Goal: Task Accomplishment & Management: Manage account settings

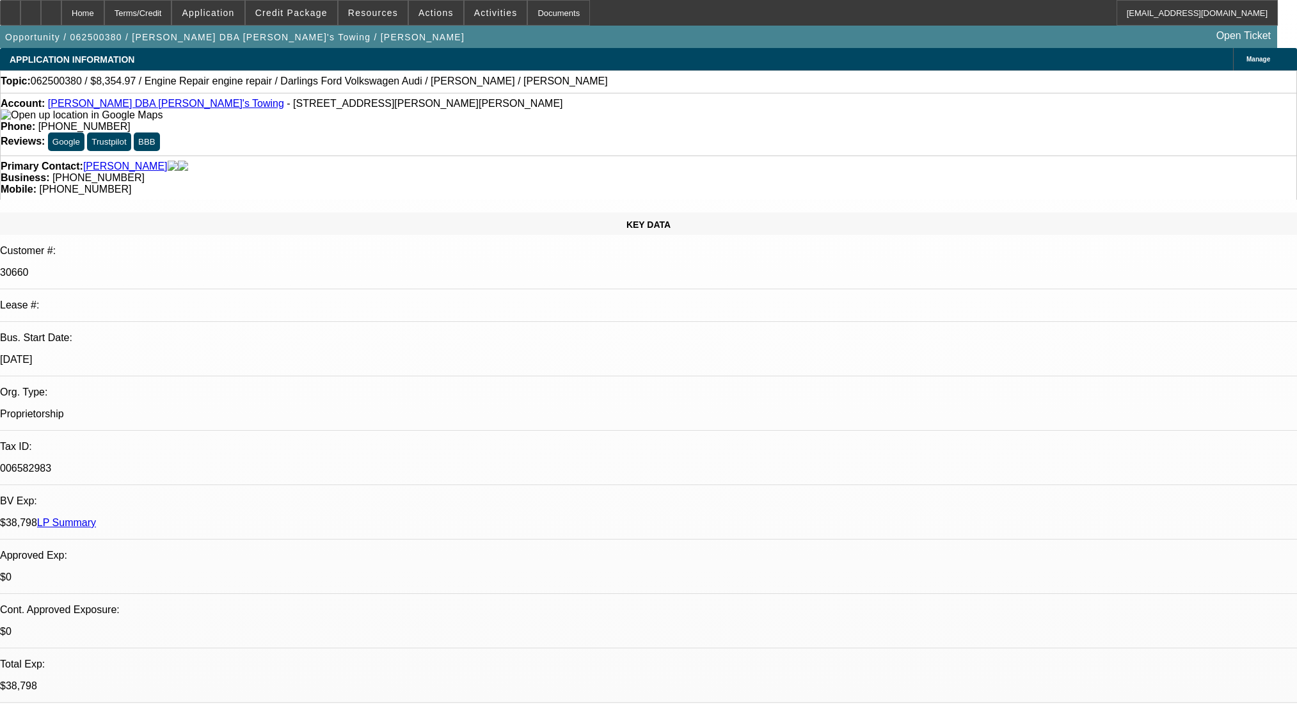
select select "0"
select select "2"
select select "0"
select select "6"
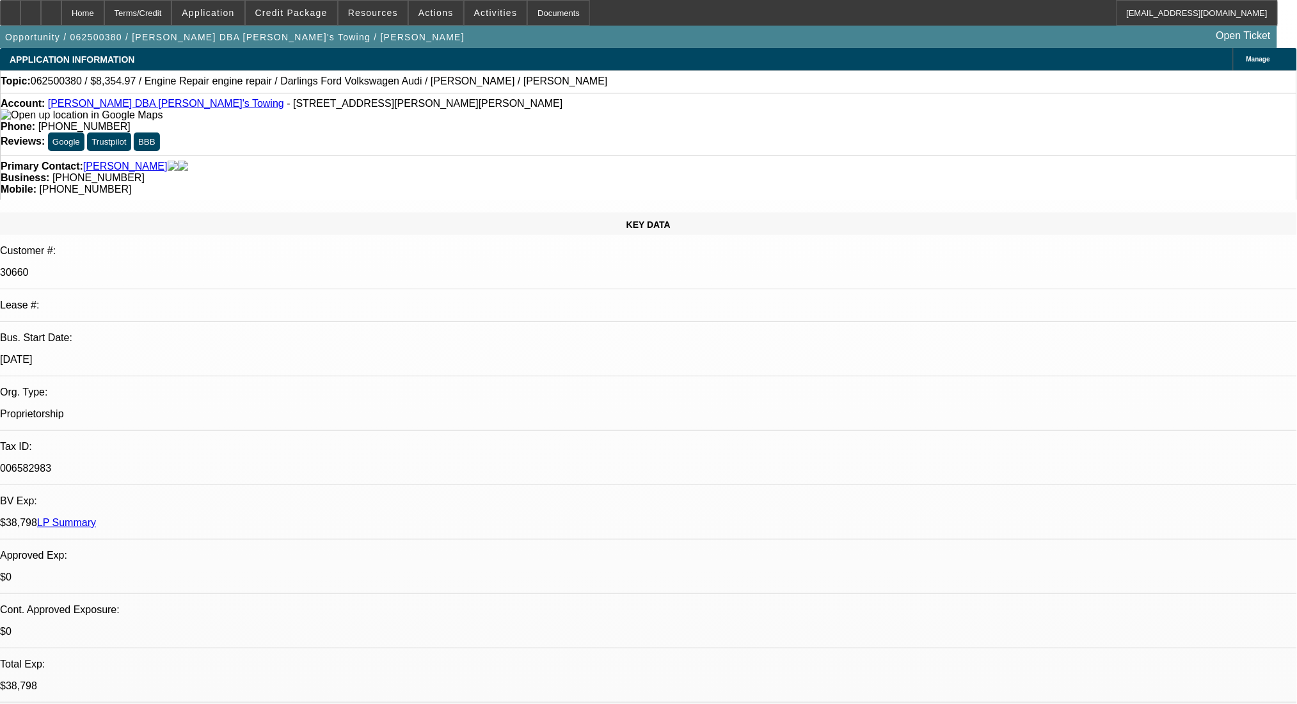
click at [61, 12] on div at bounding box center [51, 13] width 20 height 26
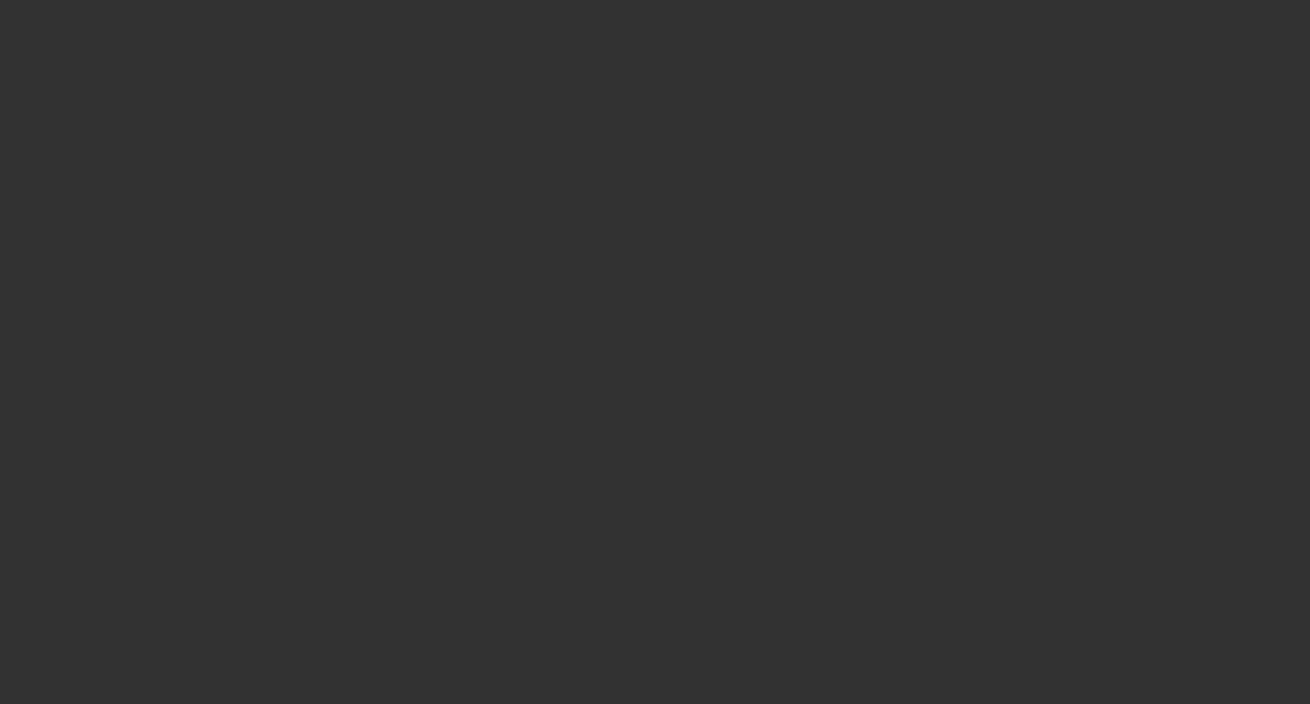
select select "0"
select select "2"
select select "0"
select select "6"
select select "0"
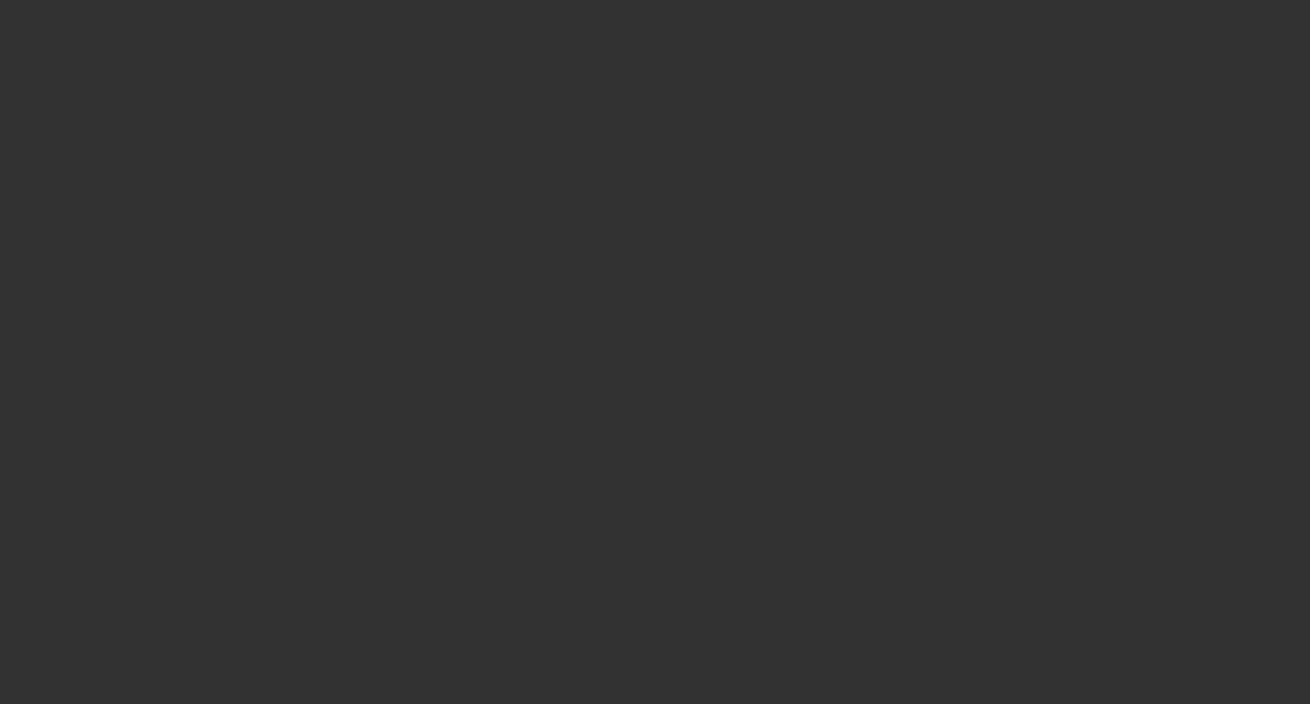
select select "2"
select select "0"
select select "6"
select select "0"
select select "2"
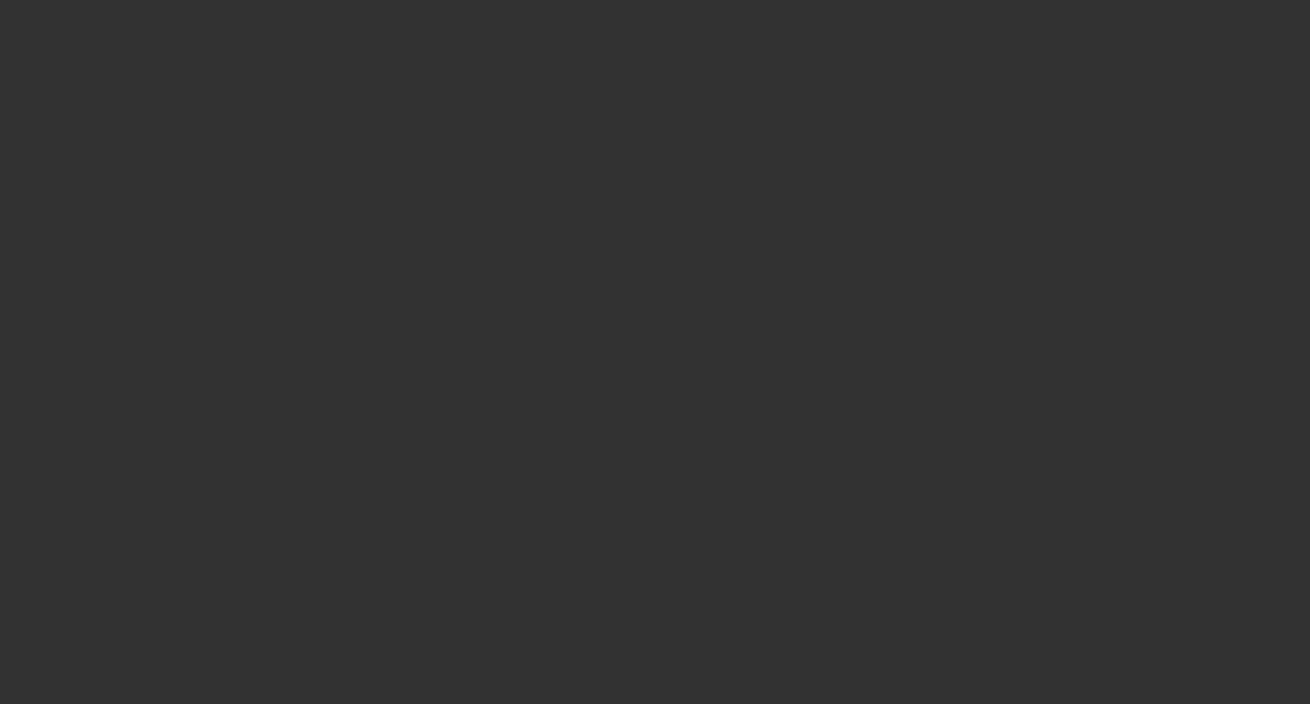
select select "2"
select select "0"
select select "6"
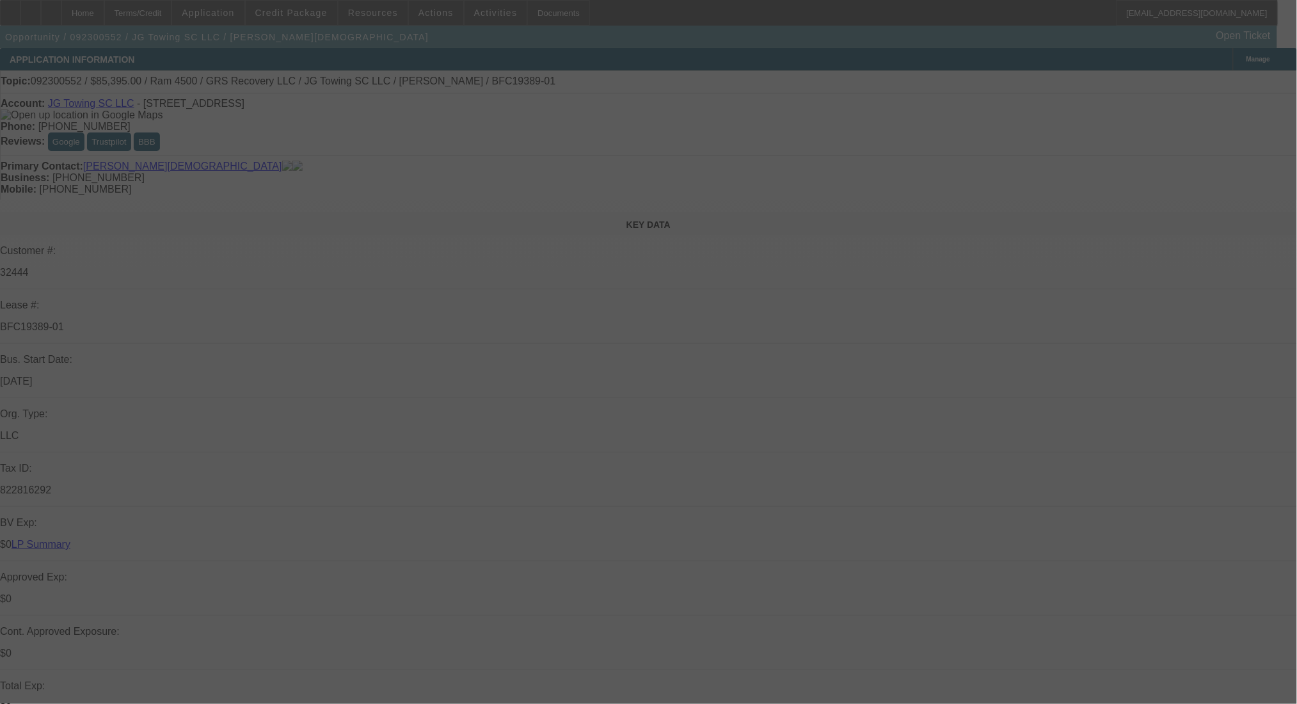
select select "0"
select select "2"
select select "0"
select select "6"
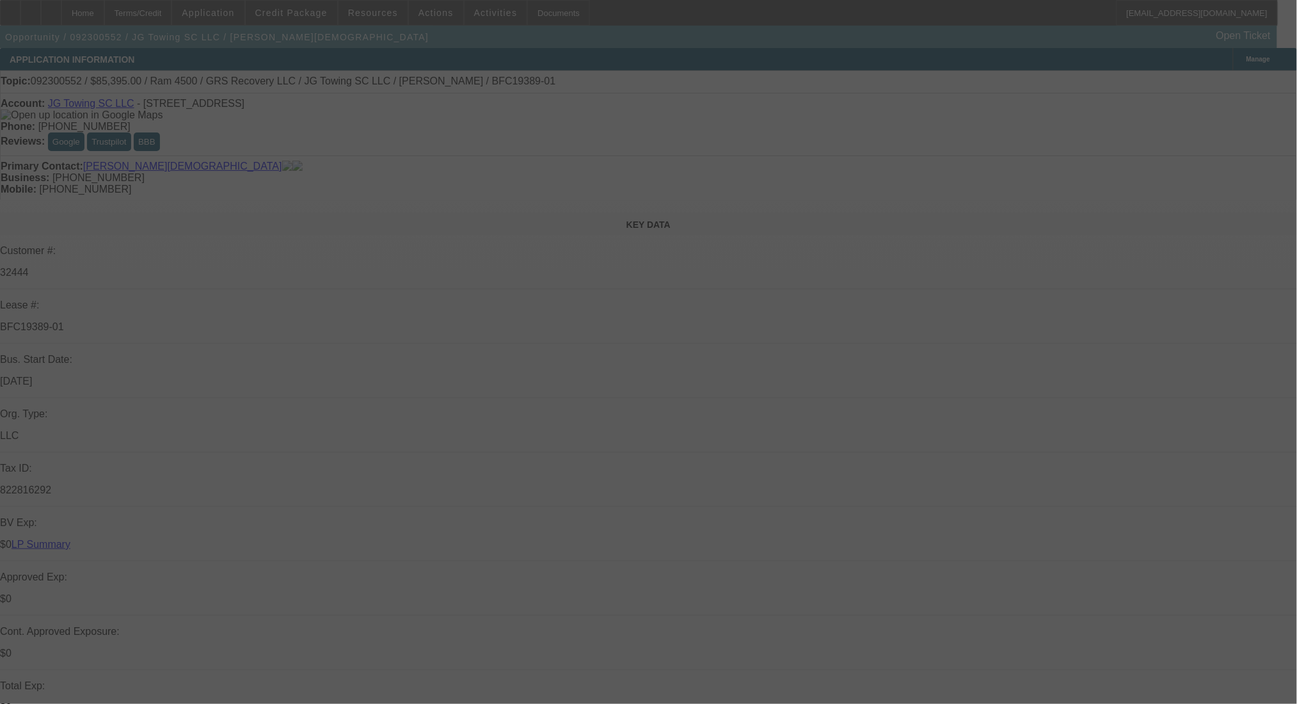
select select "0"
select select "2"
select select "0"
select select "6"
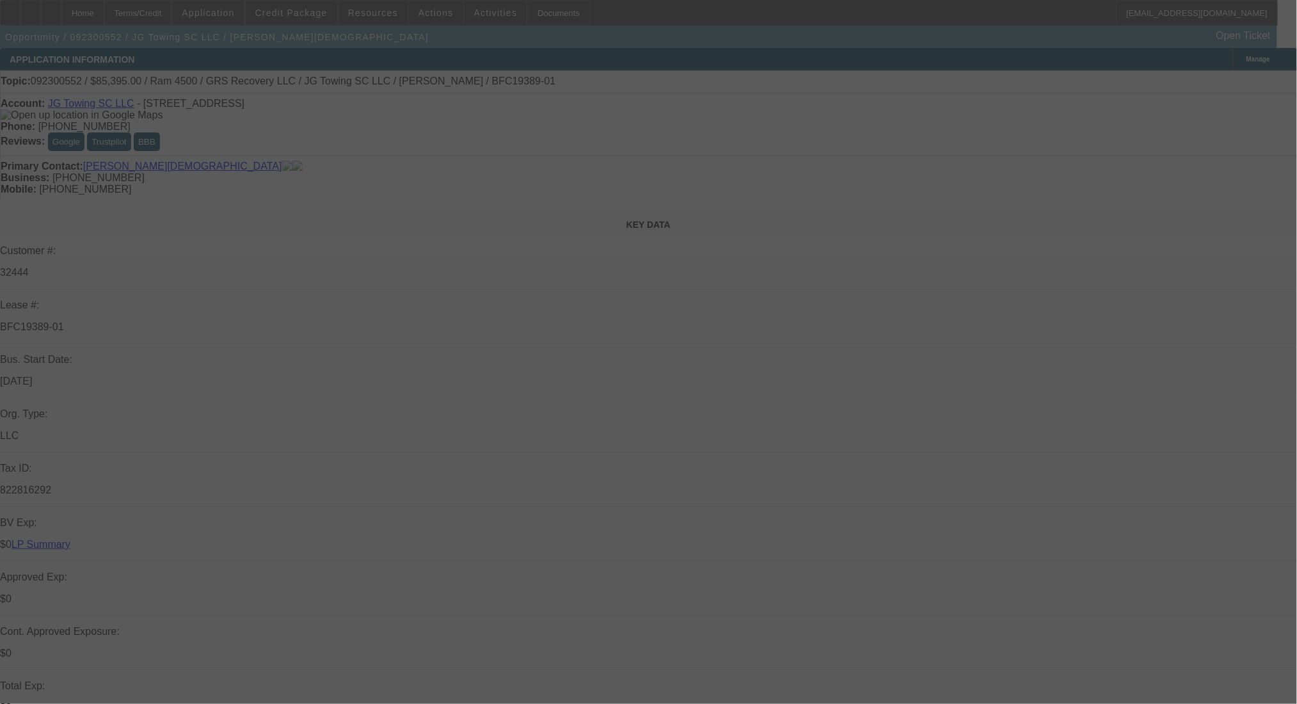
select select "0"
select select "6"
select select "0"
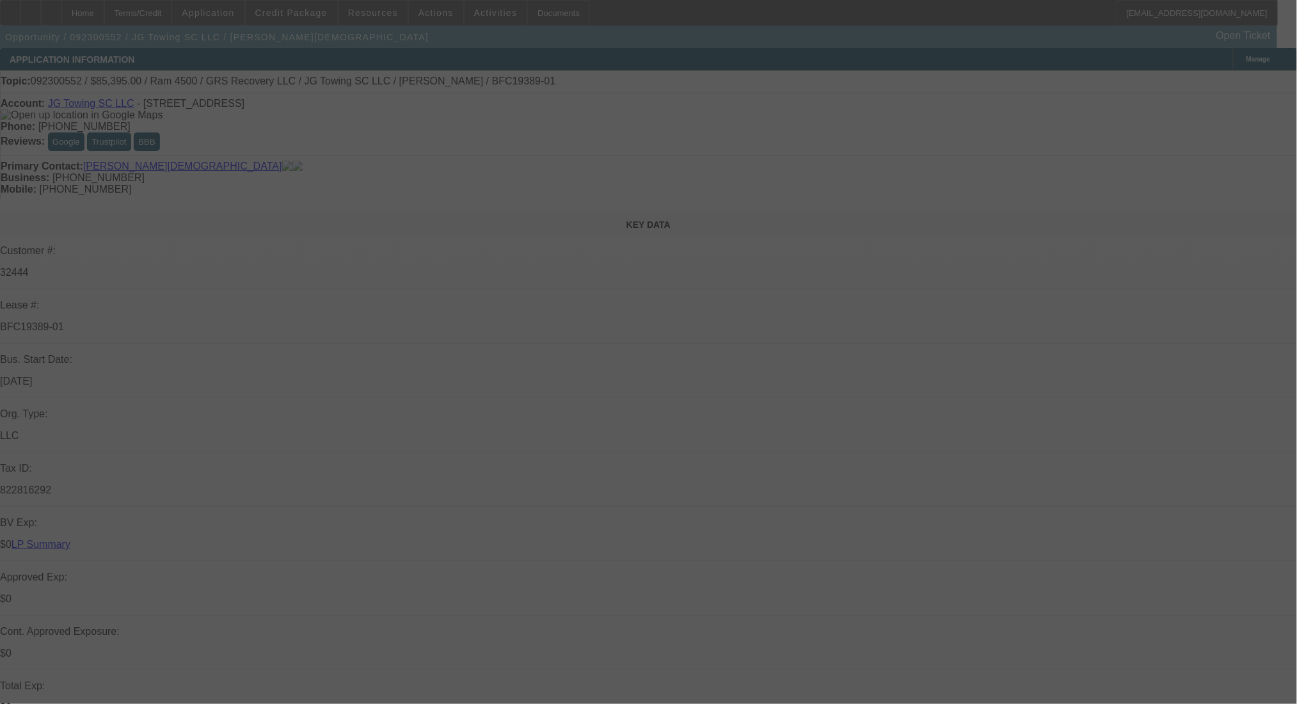
select select "0"
select select "3"
select select "0"
select select "6"
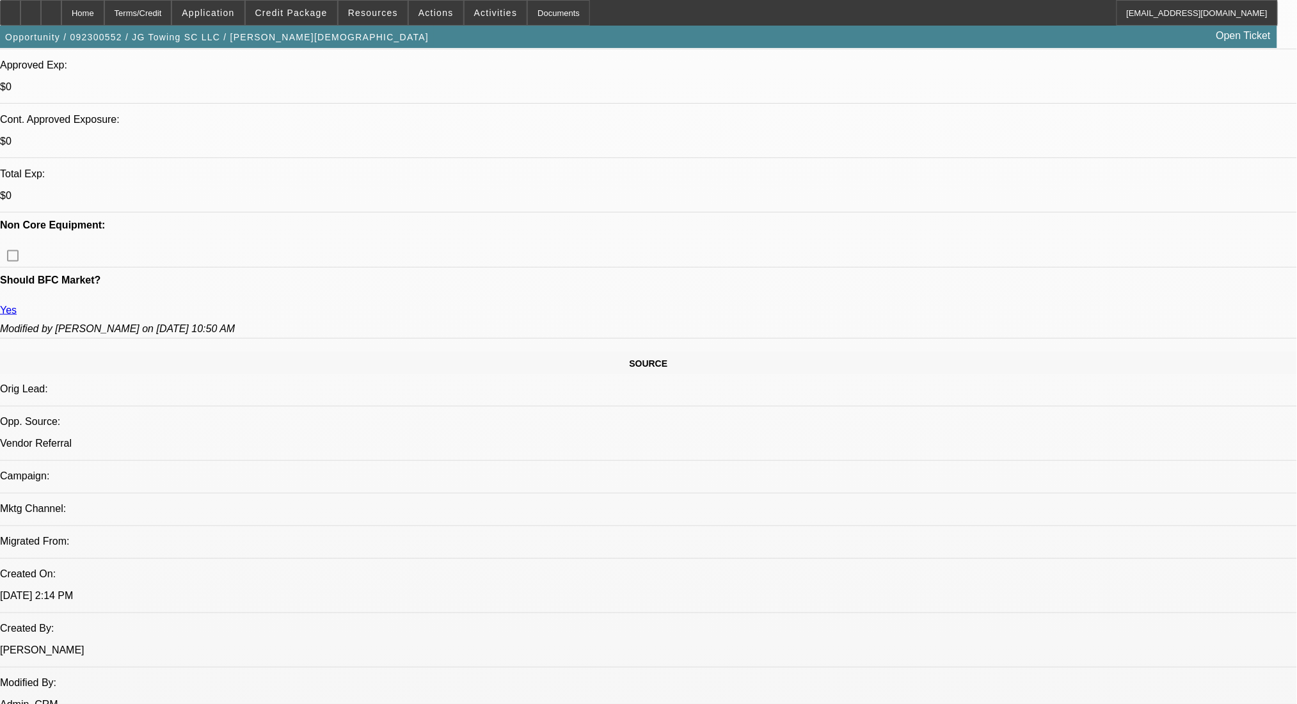
scroll to position [85, 0]
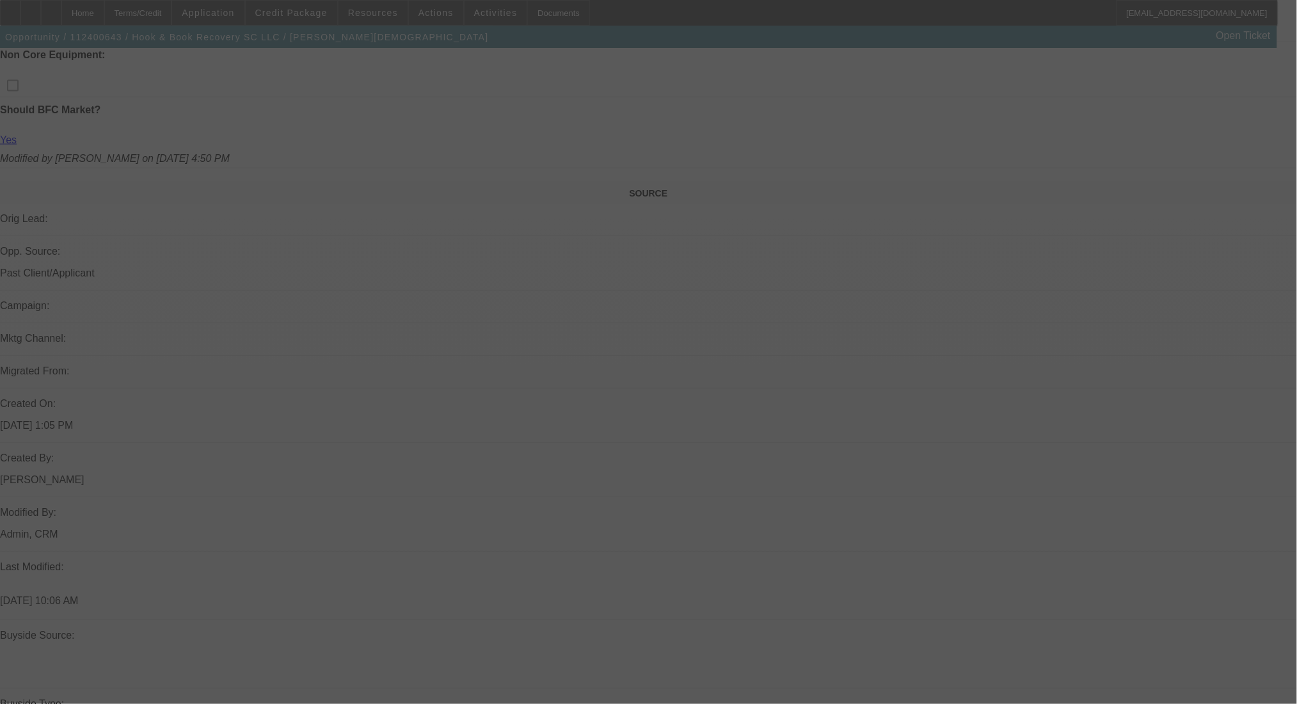
scroll to position [85, 0]
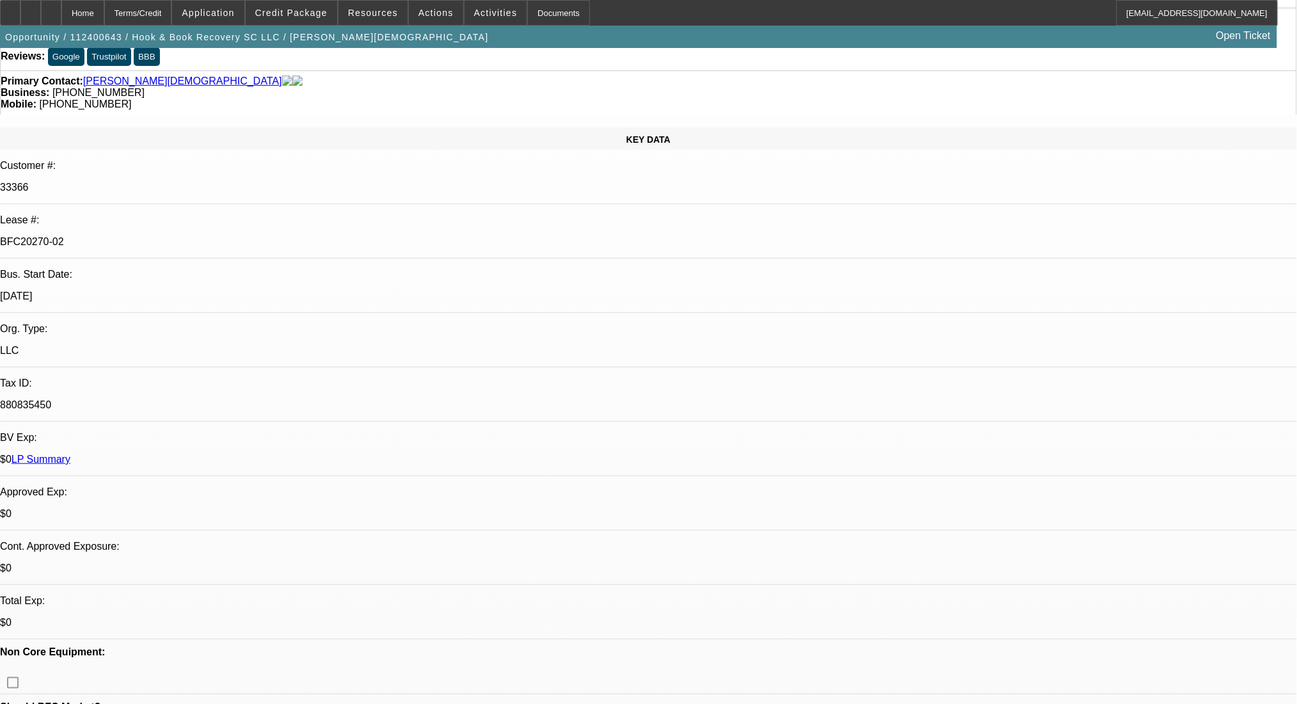
select select "0"
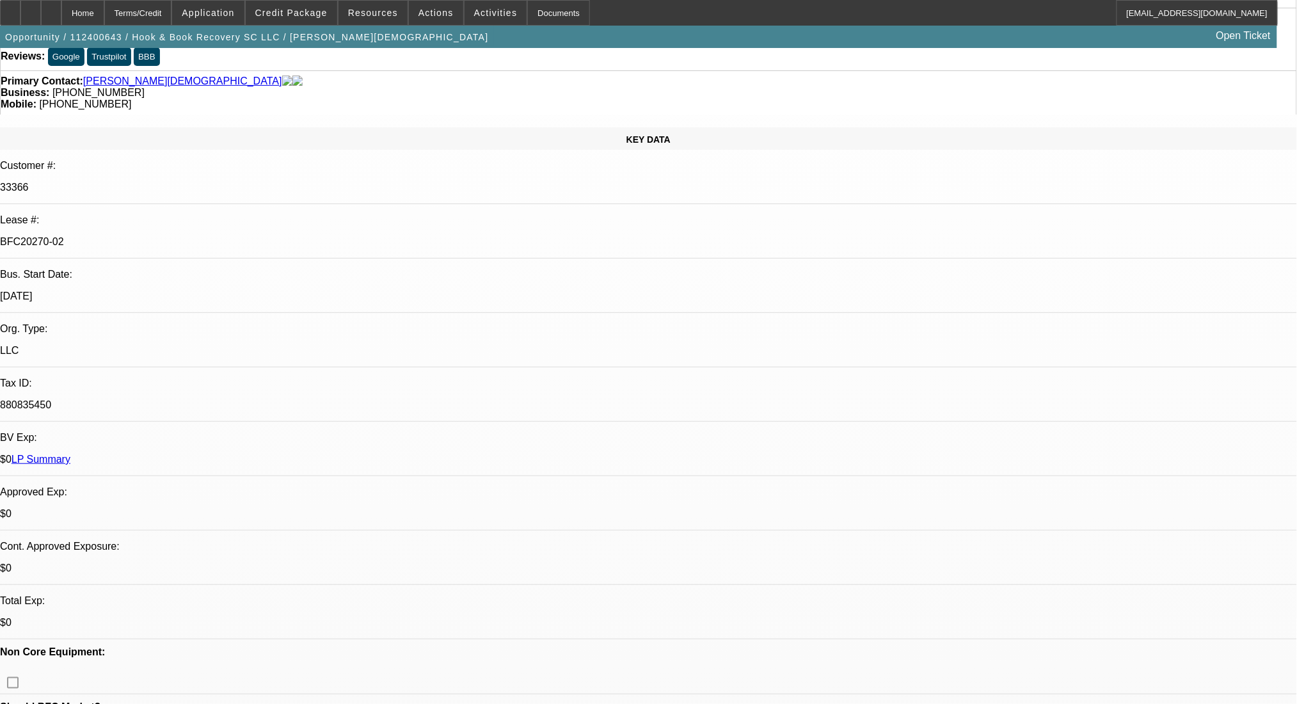
select select "0"
select select "1"
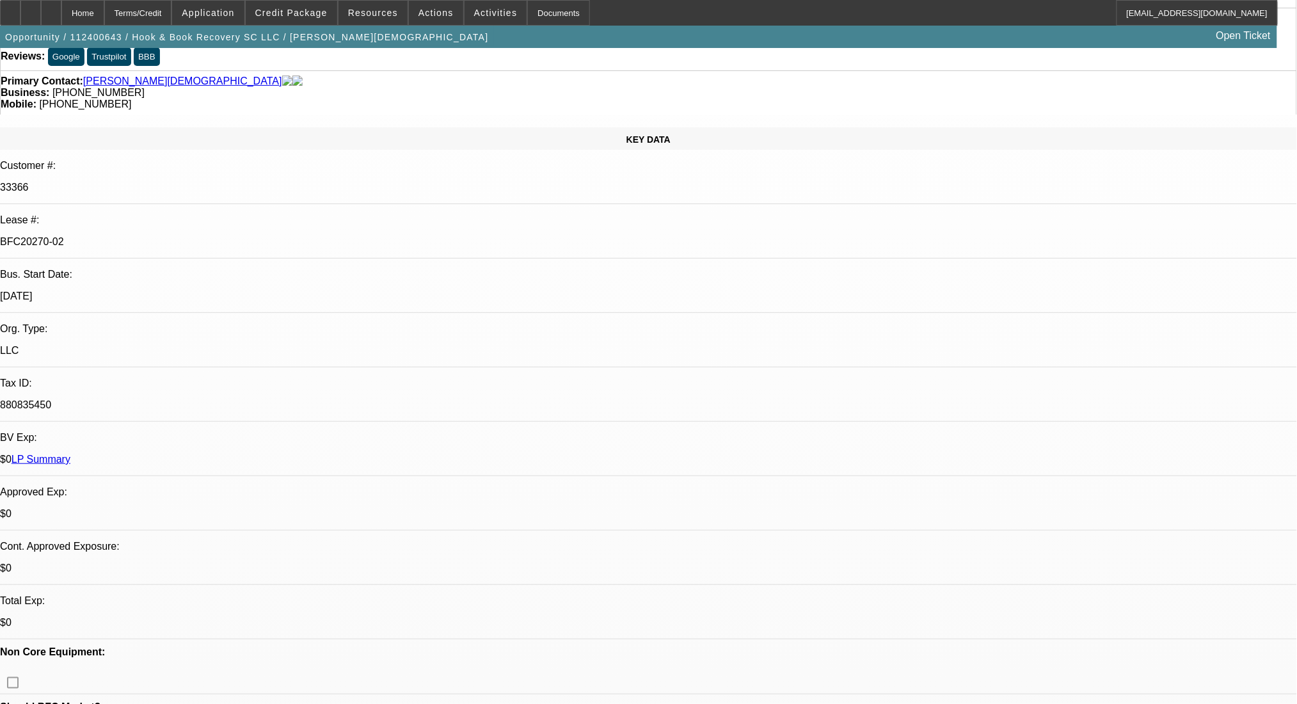
select select "2"
select select "6"
select select "1"
select select "2"
select select "6"
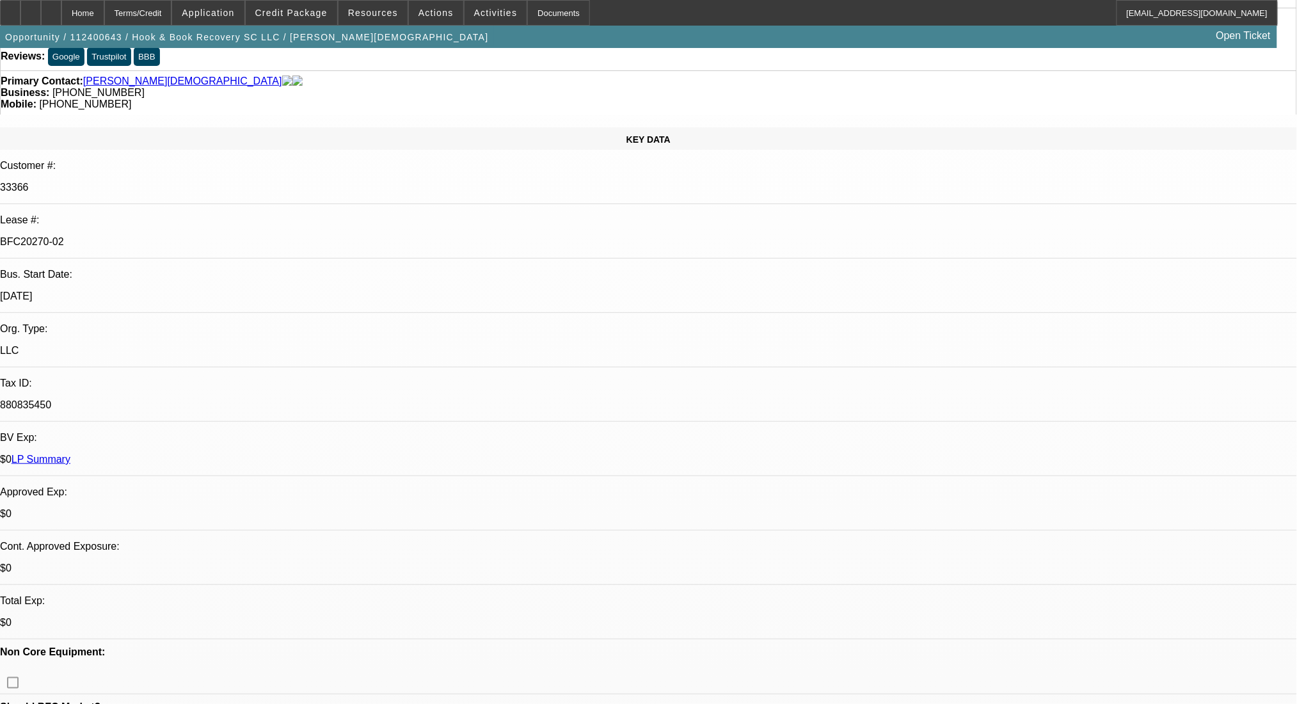
select select "1"
select select "2"
select select "6"
click at [70, 454] on link "LP Summary" at bounding box center [41, 459] width 59 height 11
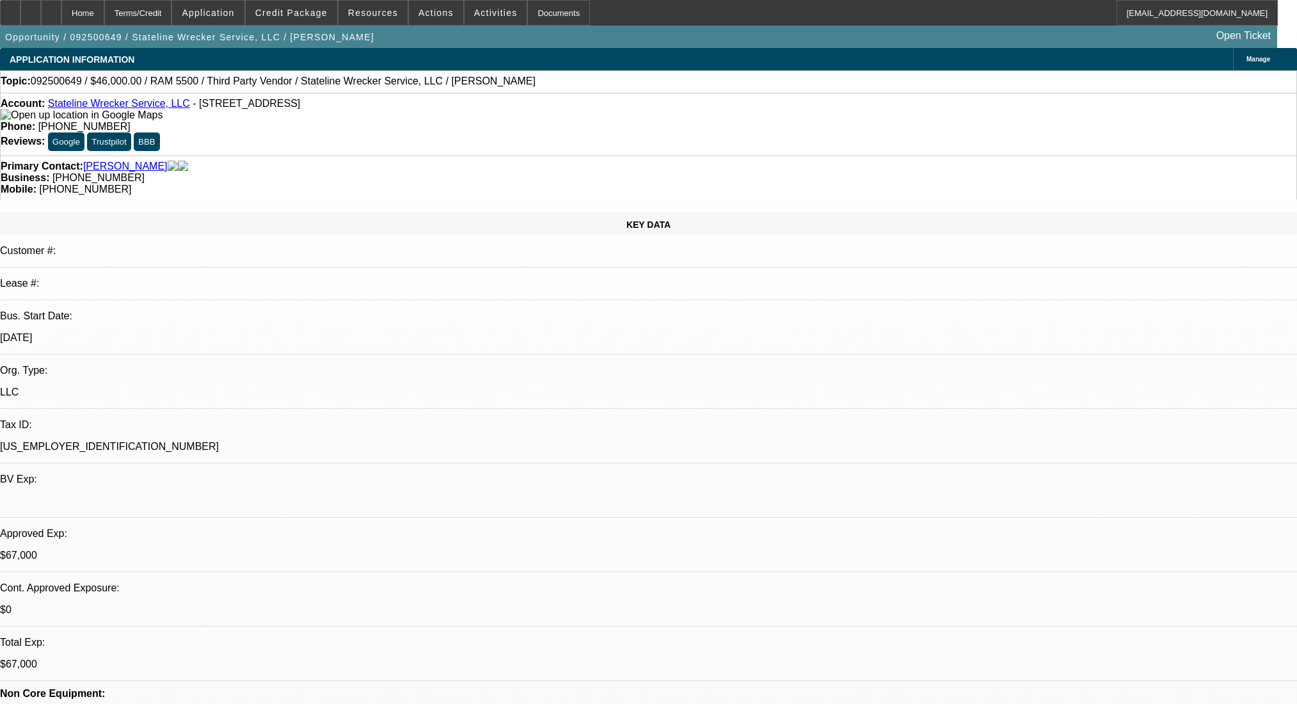
select select "0"
select select "2"
select select "0.1"
select select "4"
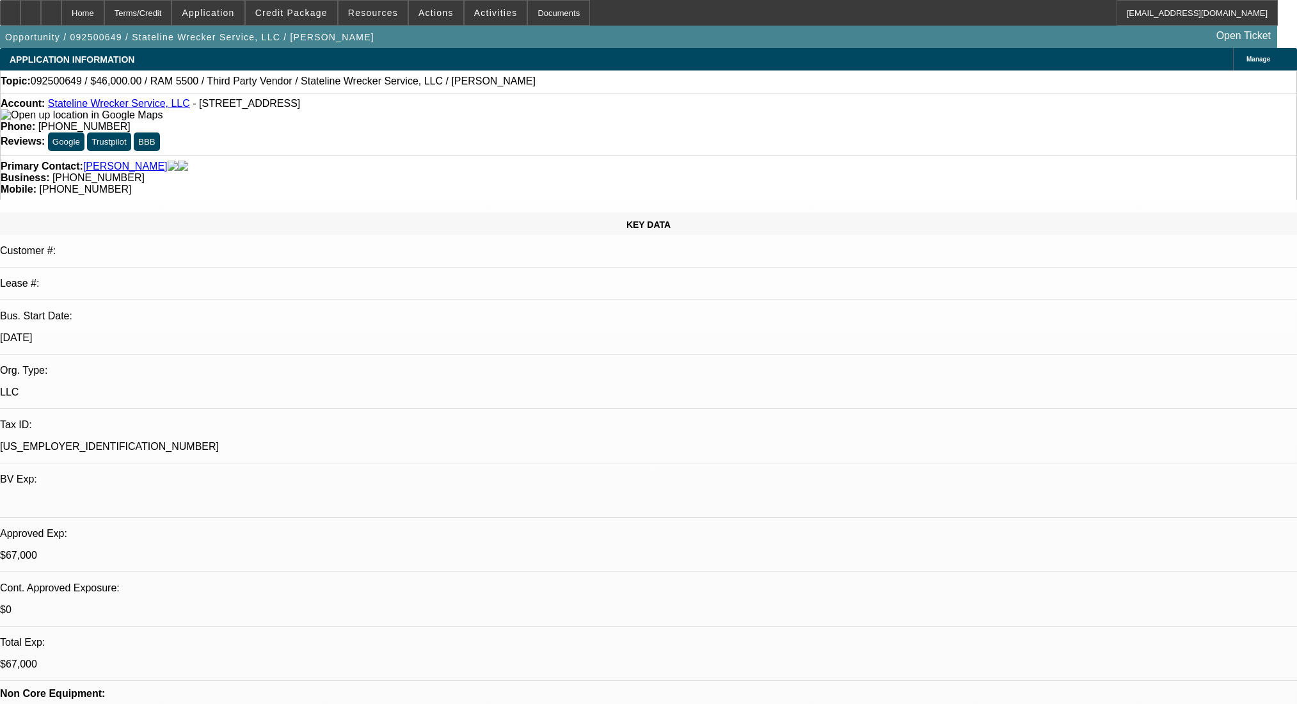
select select "0"
select select "2"
select select "0.1"
select select "4"
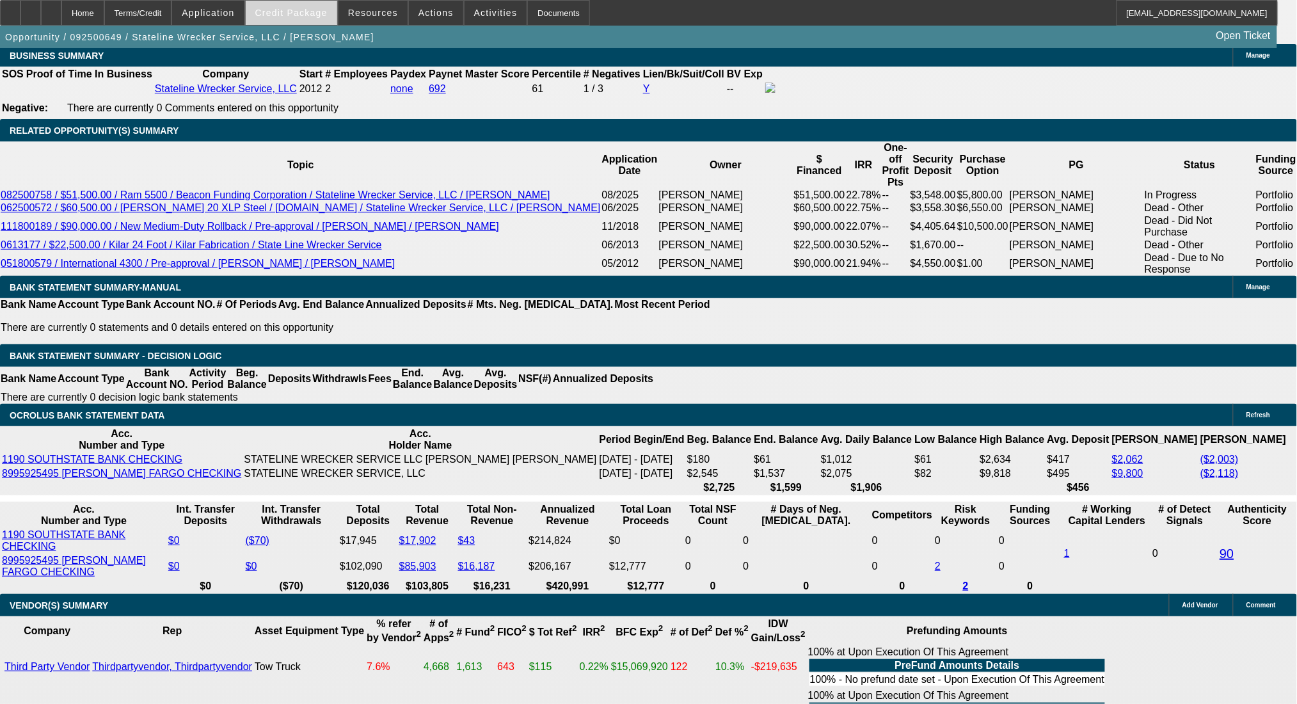
scroll to position [85, 0]
drag, startPoint x: 968, startPoint y: 427, endPoint x: 877, endPoint y: 410, distance: 92.5
drag, startPoint x: 949, startPoint y: 422, endPoint x: 865, endPoint y: 414, distance: 84.9
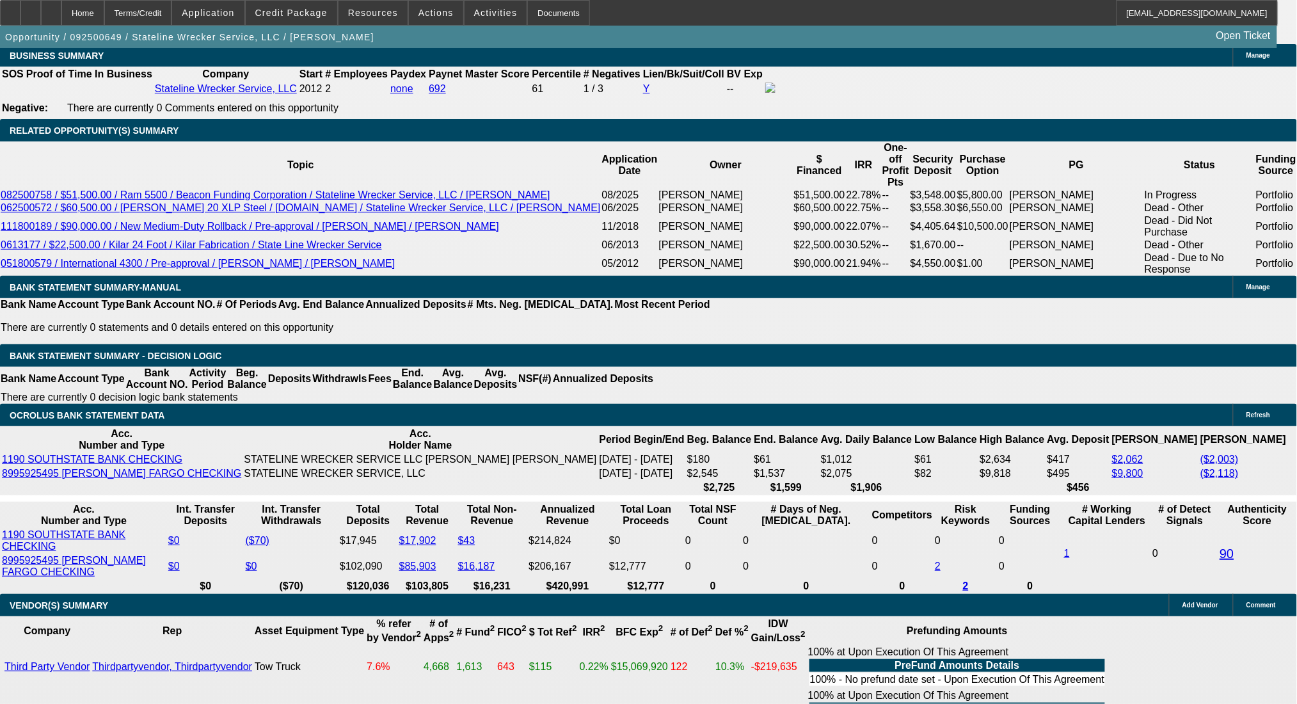
copy div "https://beaconcreditbuilder.beaconfunding.com/opportunity/83f2a276-c55f-ef11-bf…"
click at [309, 12] on span "Credit Package" at bounding box center [291, 13] width 72 height 10
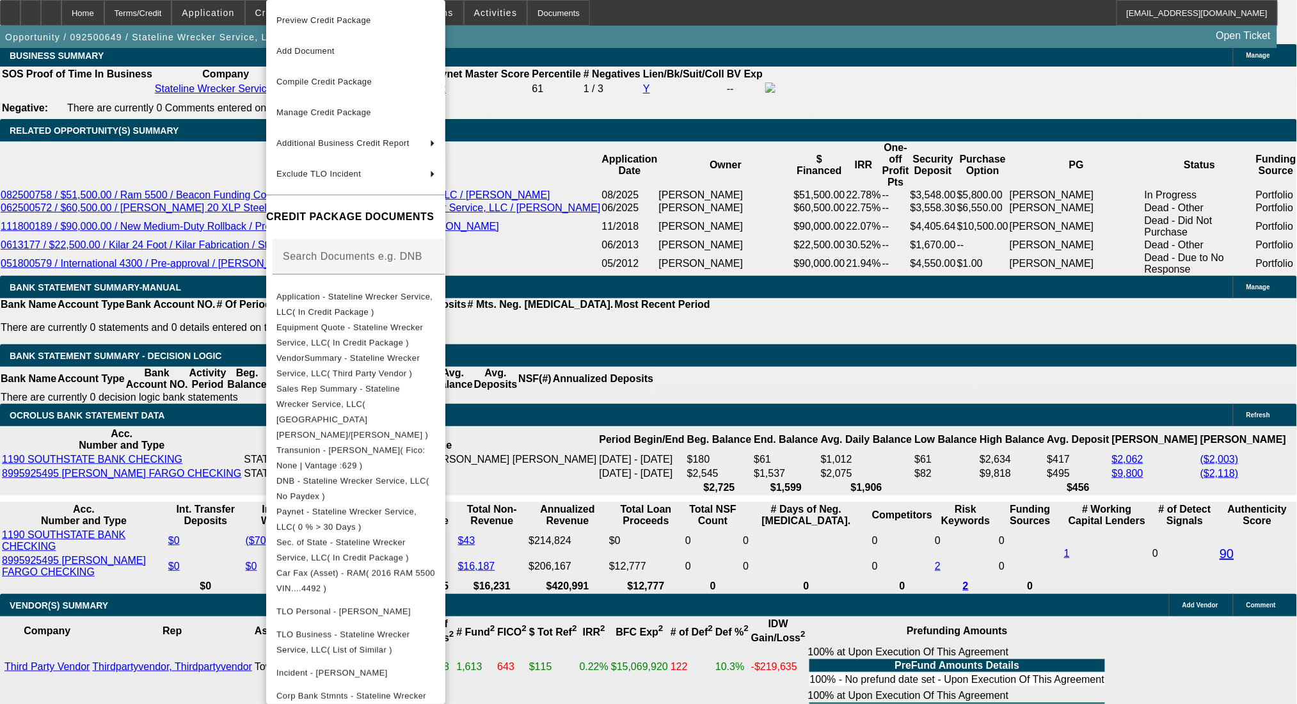
click at [220, 223] on div at bounding box center [648, 352] width 1297 height 704
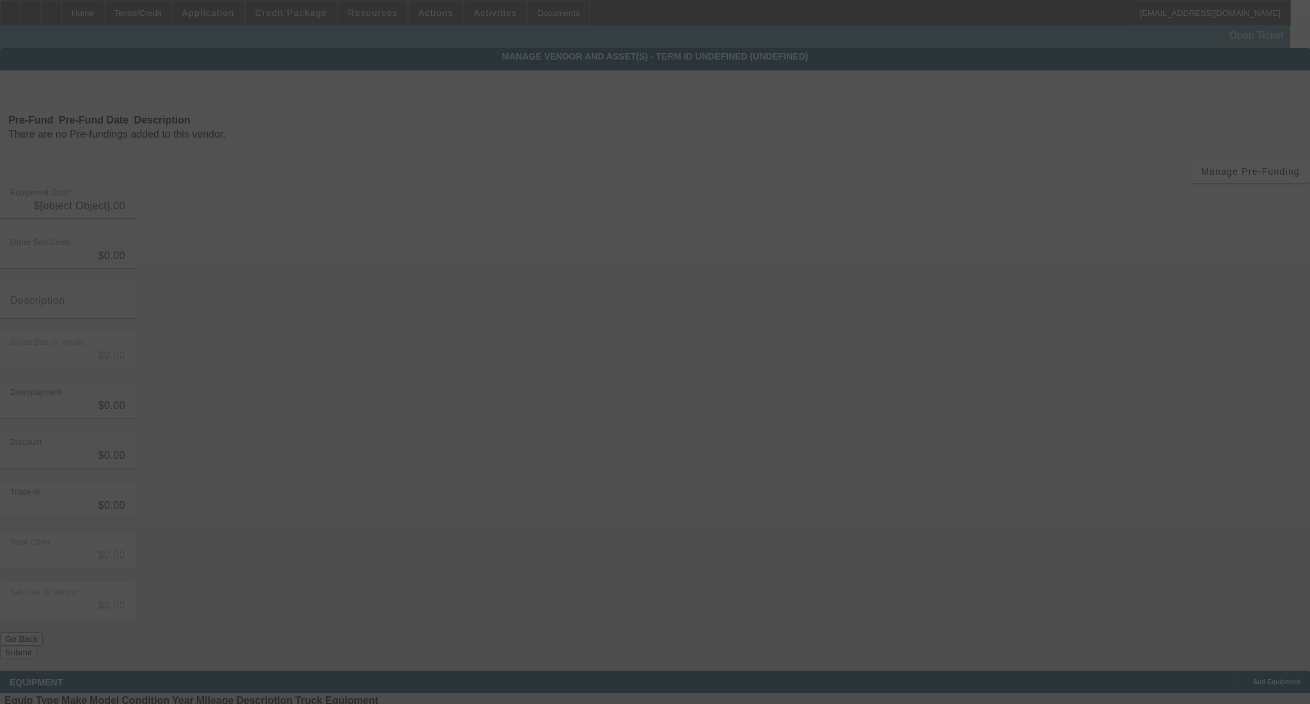
type input "$60,000.00"
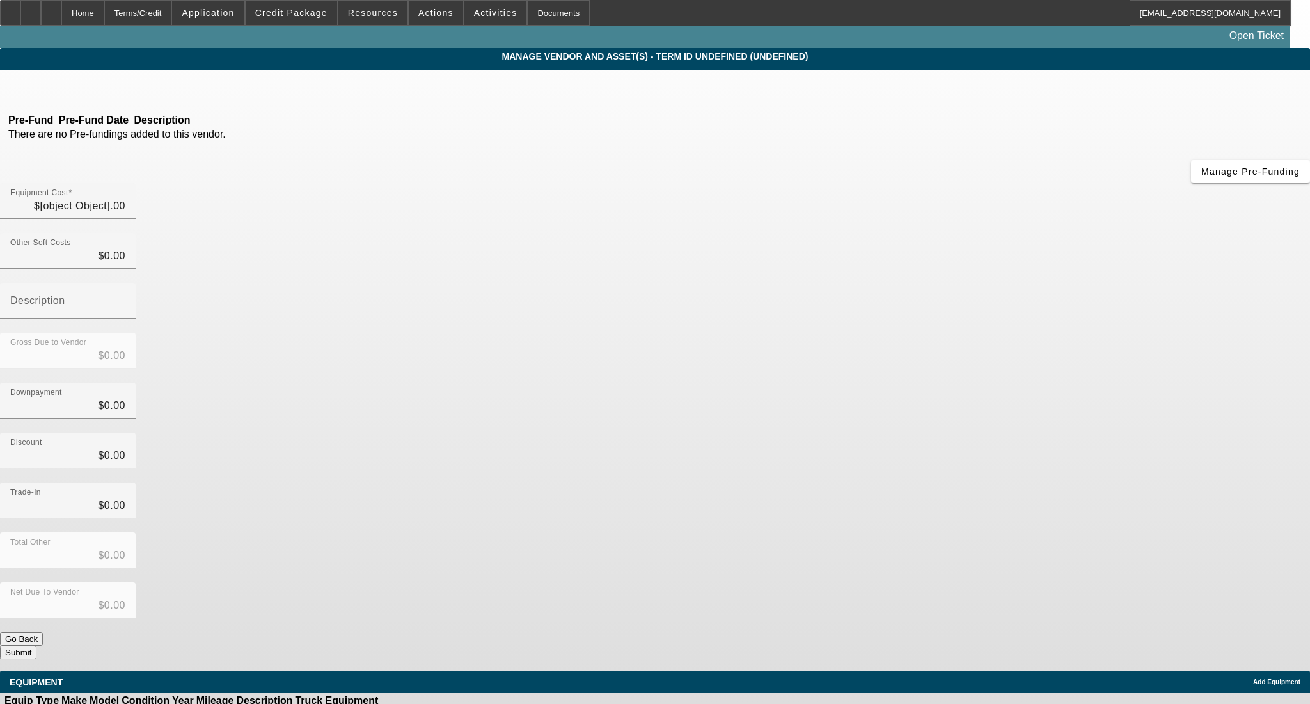
type input "$60,000.00"
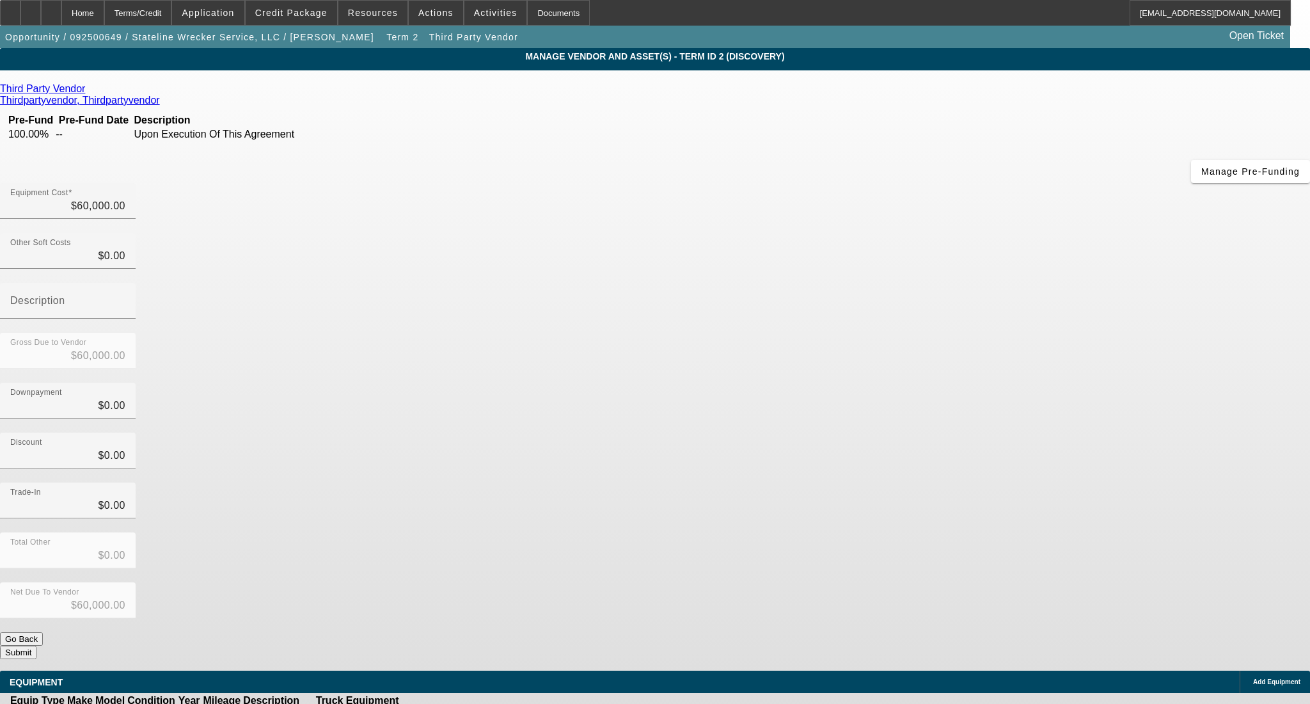
click at [454, 703] on icon at bounding box center [454, 715] width 0 height 0
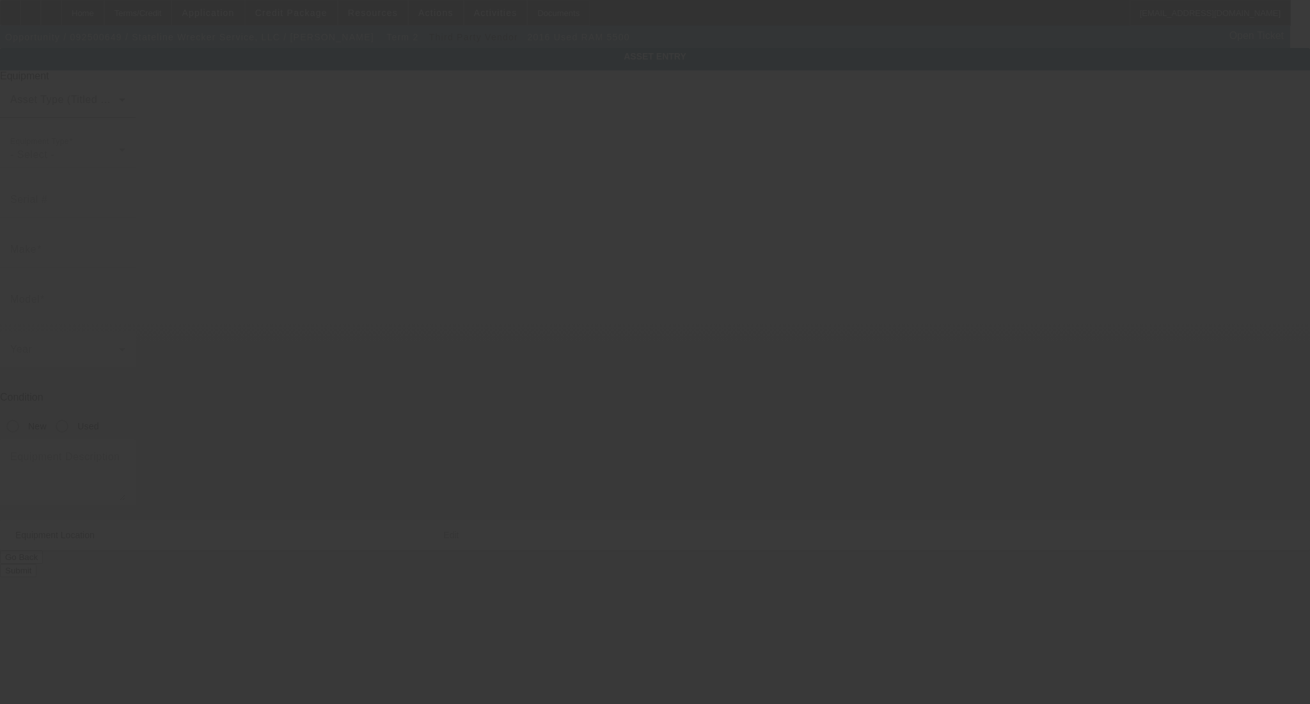
type input "1FD0X5HT0GEC74492"
type input "Ram"
type input "5500"
radio input "true"
type textarea "with"
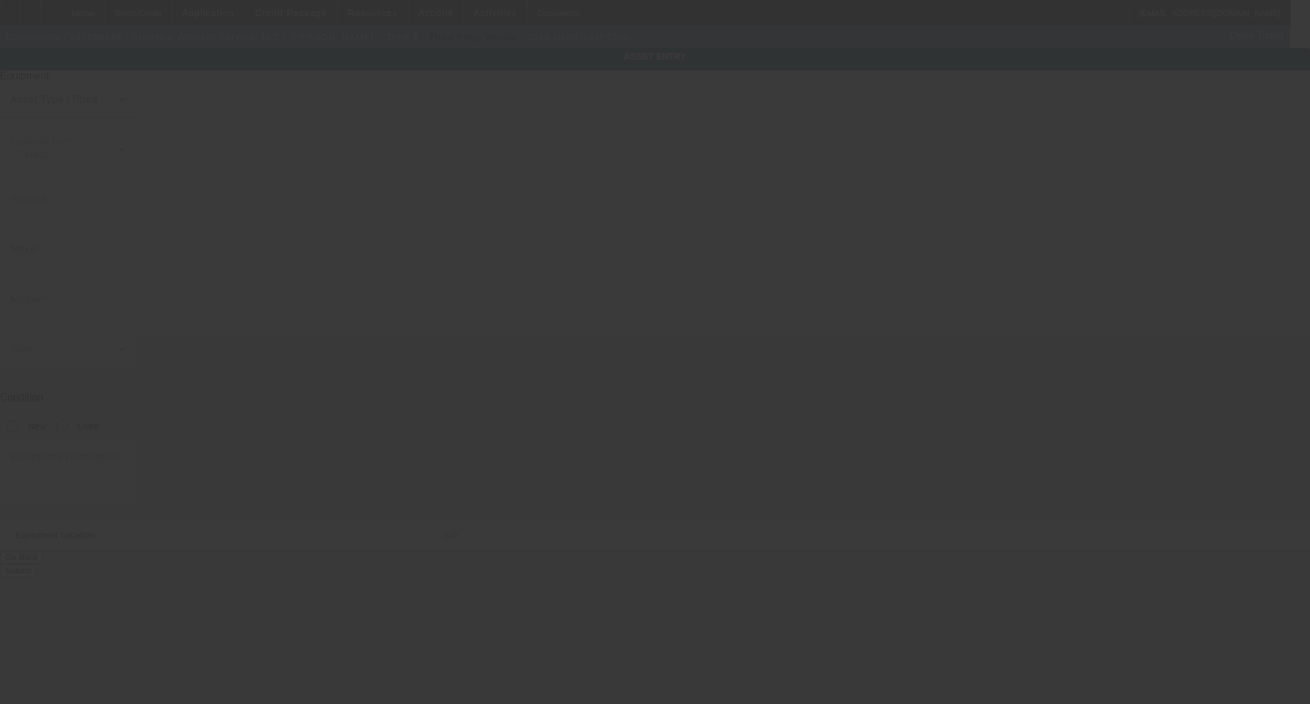
type input "815 Tyler Ave"
type input "North Augusta"
type input "29841"
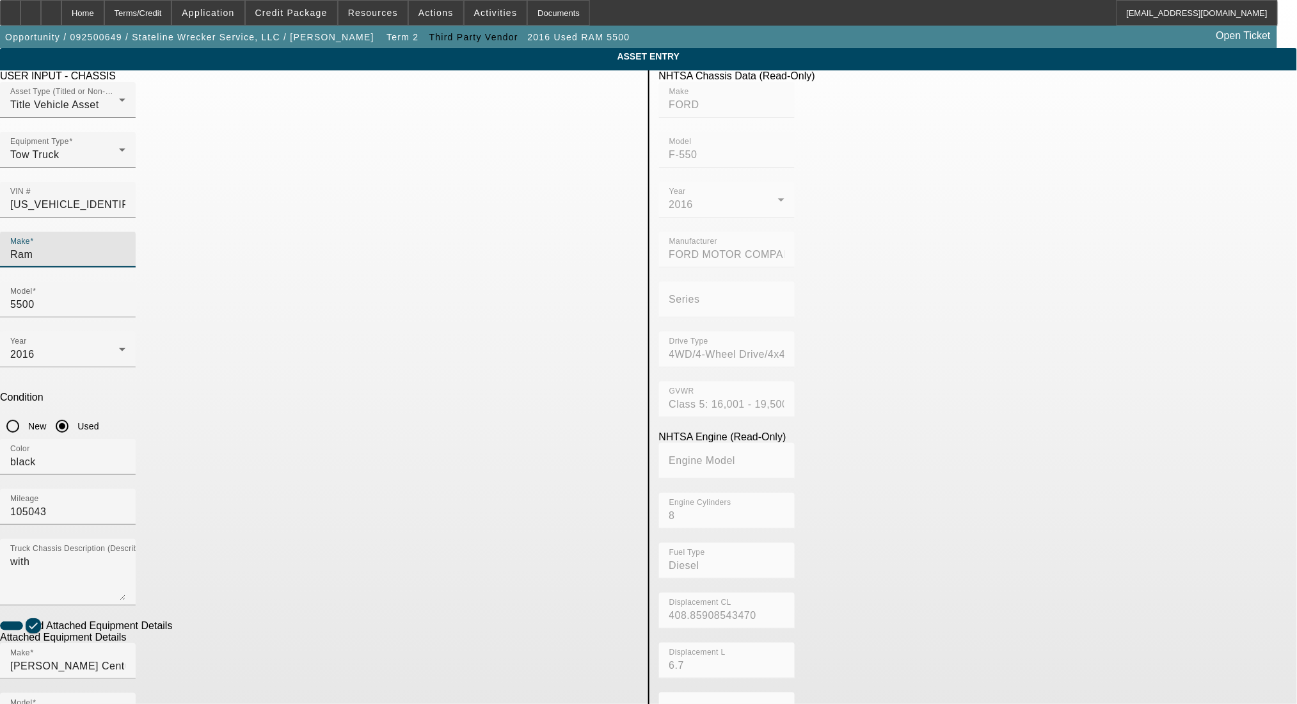
drag, startPoint x: 289, startPoint y: 228, endPoint x: 237, endPoint y: 228, distance: 51.2
click at [237, 228] on app-asset-collateral-manage "ASSET ENTRY Delete asset USER INPUT - CHASSIS Asset Type (Titled or Non-Titled)…" at bounding box center [648, 546] width 1297 height 996
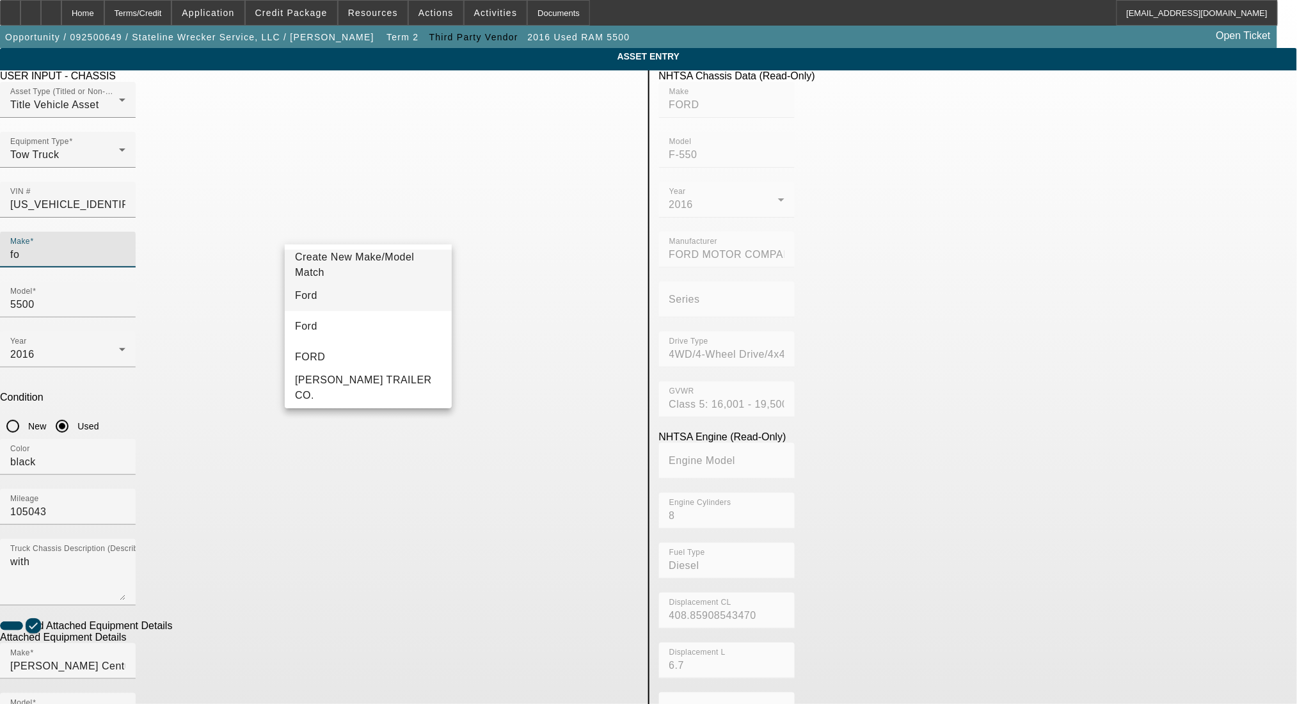
type input "fo"
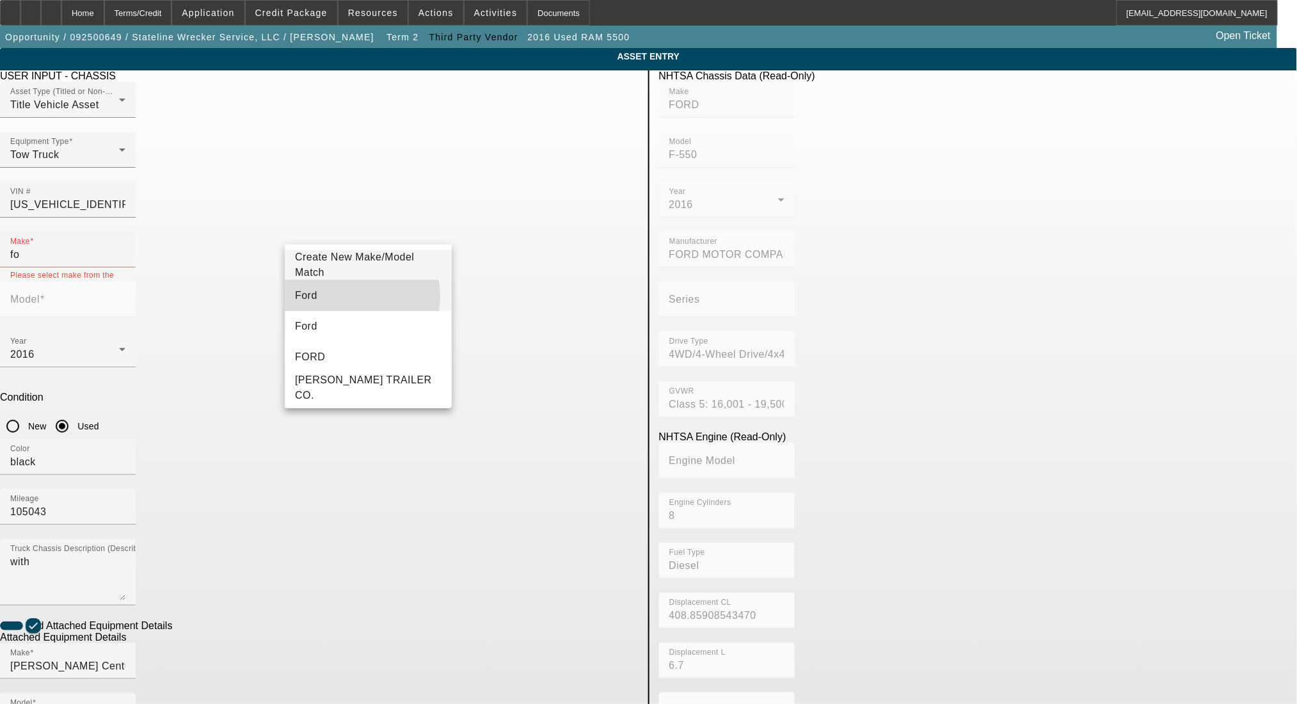
click at [342, 296] on mat-option "Ford" at bounding box center [368, 295] width 167 height 31
type input "Ford"
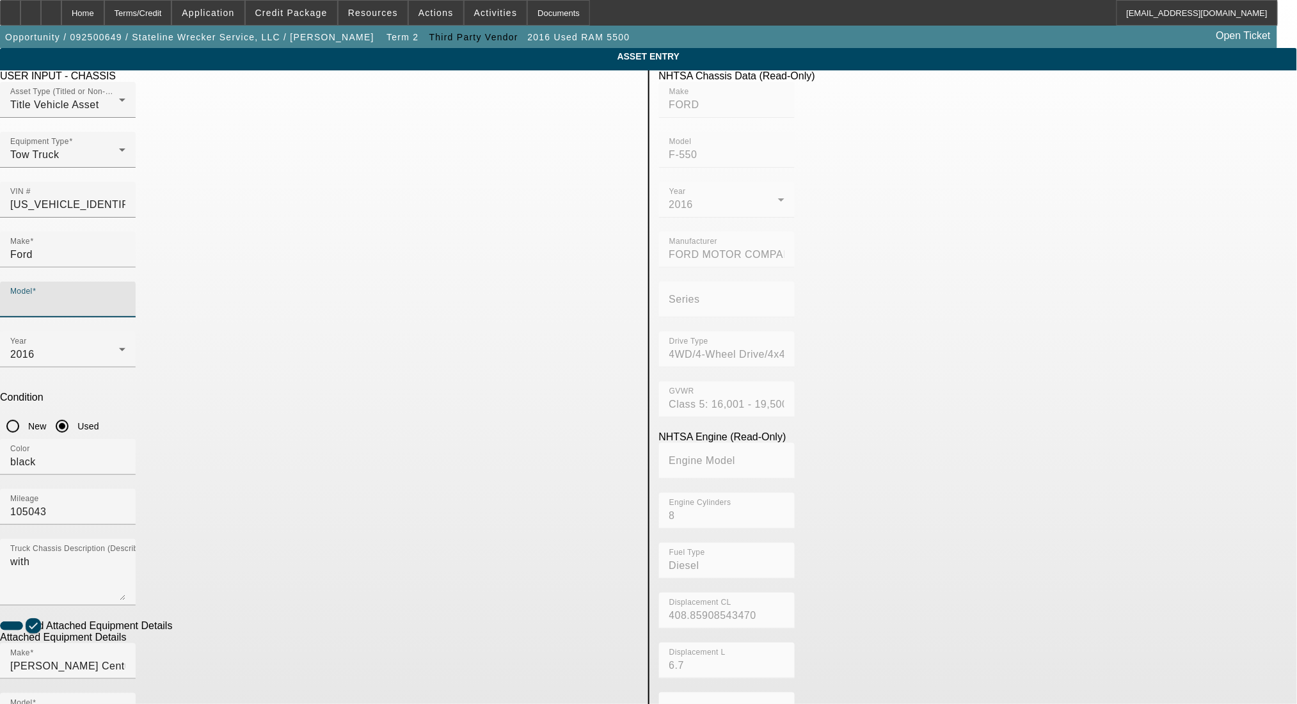
click at [125, 297] on input "Model" at bounding box center [67, 304] width 115 height 15
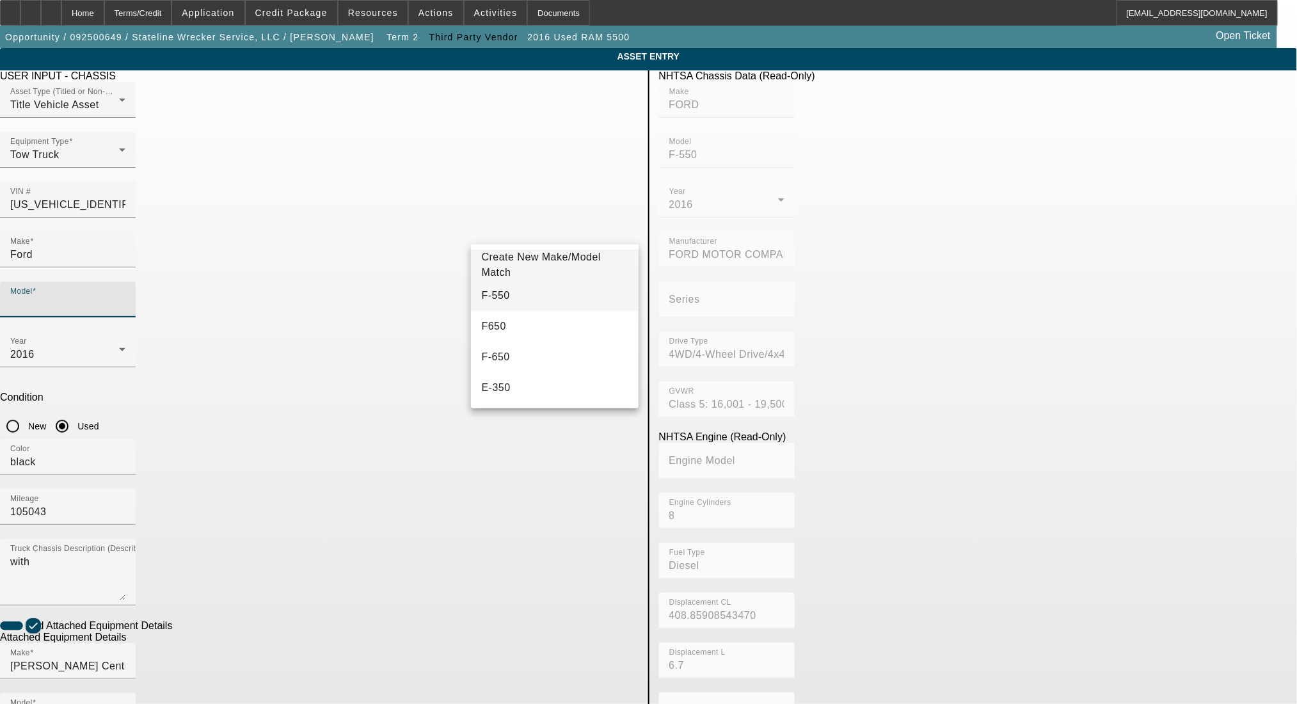
click at [528, 302] on mat-option "F-550" at bounding box center [554, 295] width 167 height 31
type input "F-550"
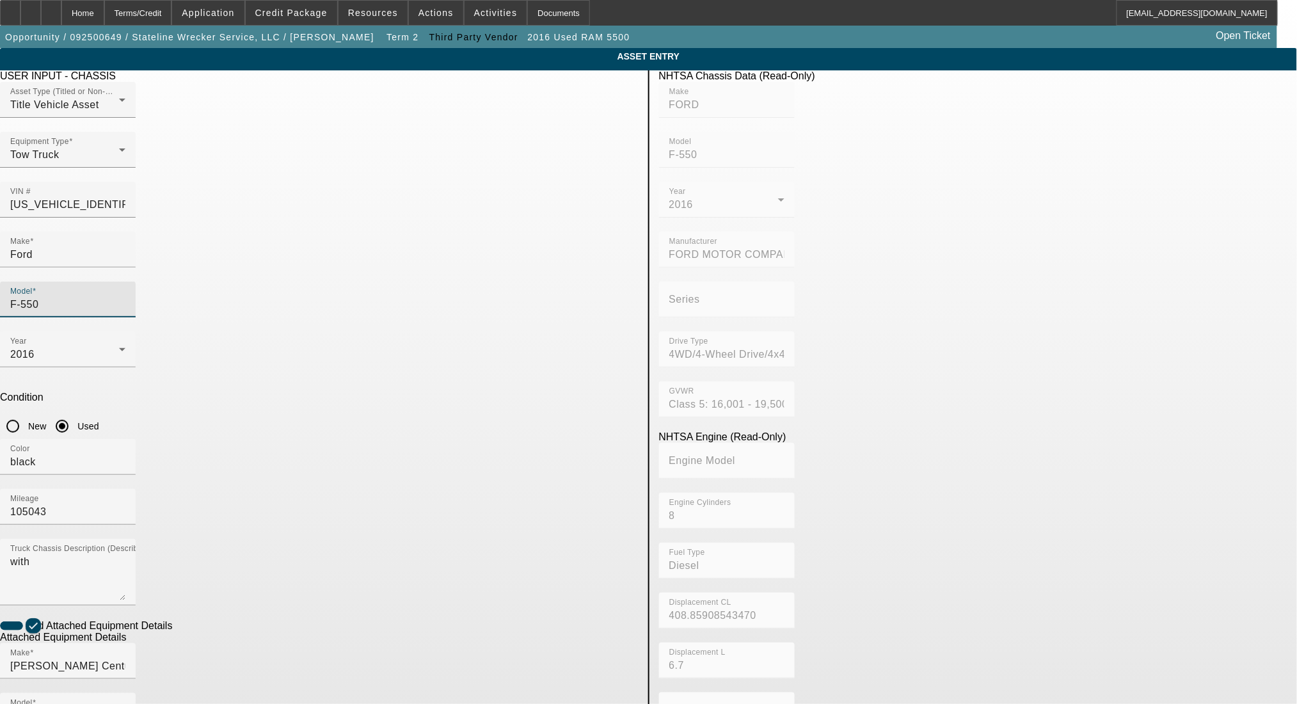
click at [187, 283] on app-asset-collateral-manage "ASSET ENTRY Delete asset USER INPUT - CHASSIS Asset Type (Titled or Non-Titled)…" at bounding box center [648, 546] width 1297 height 996
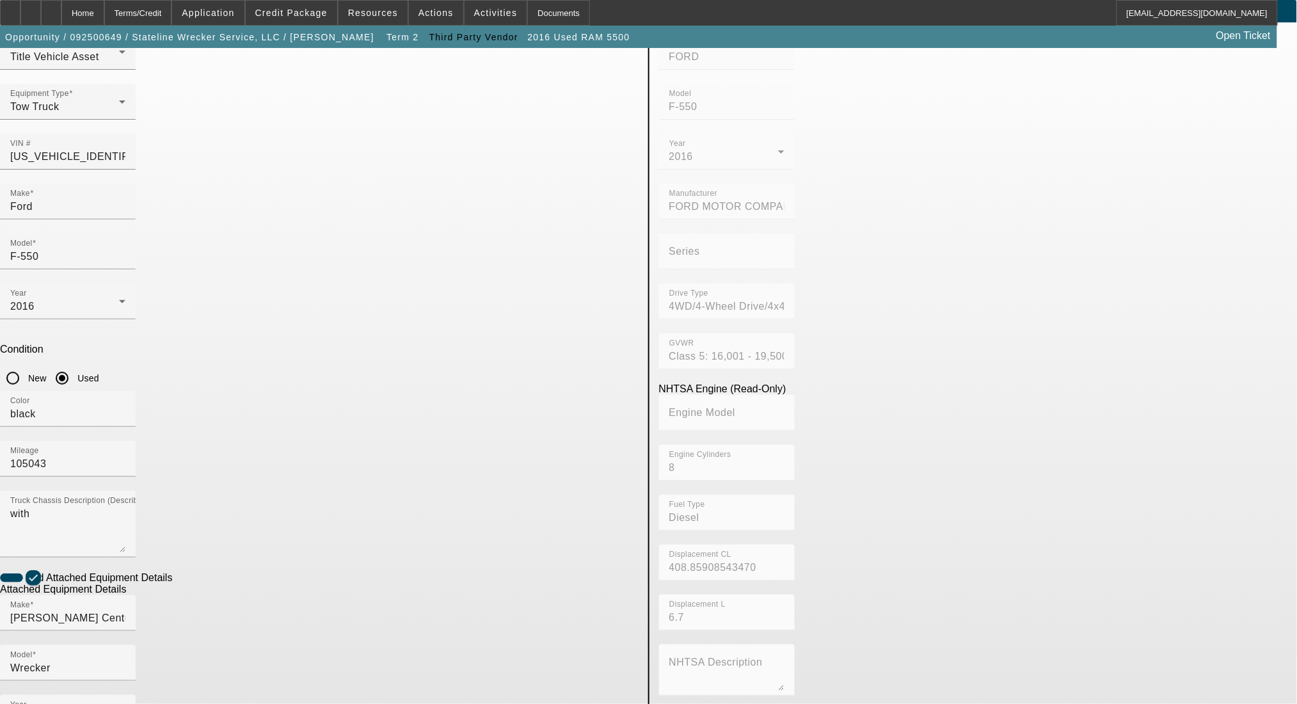
scroll to position [120, 0]
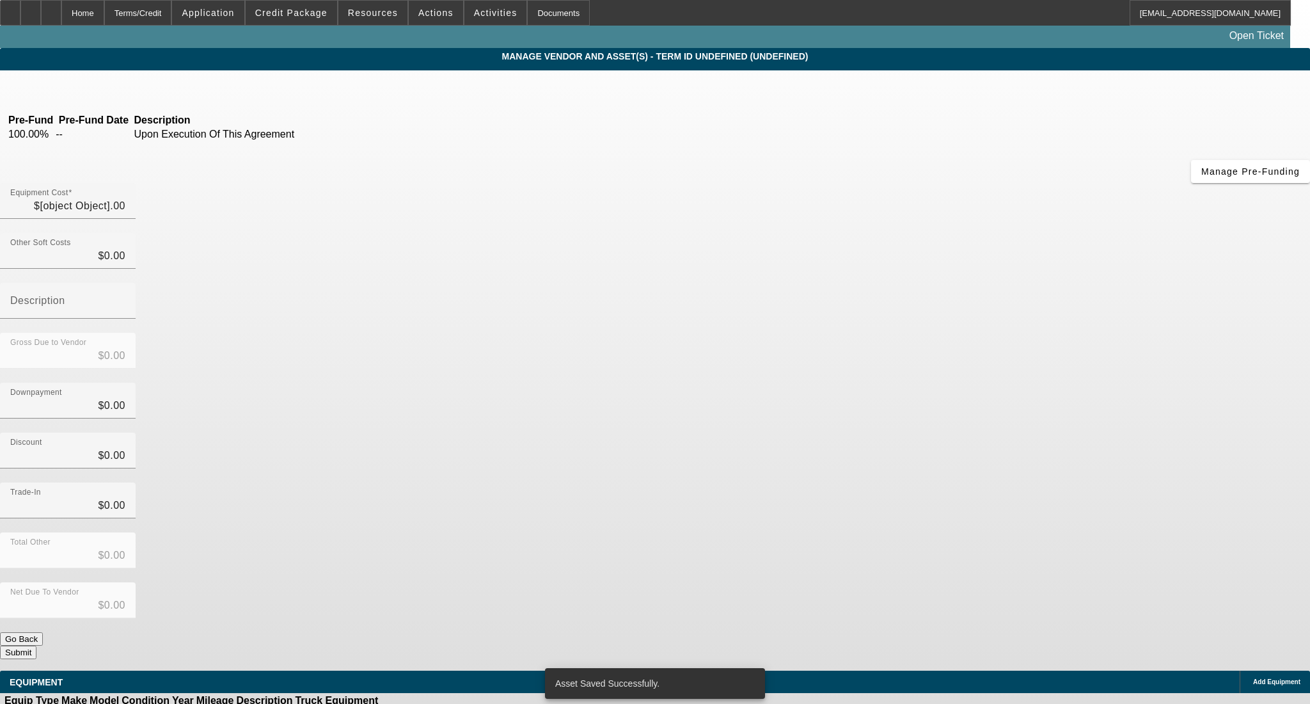
type input "$60,000.00"
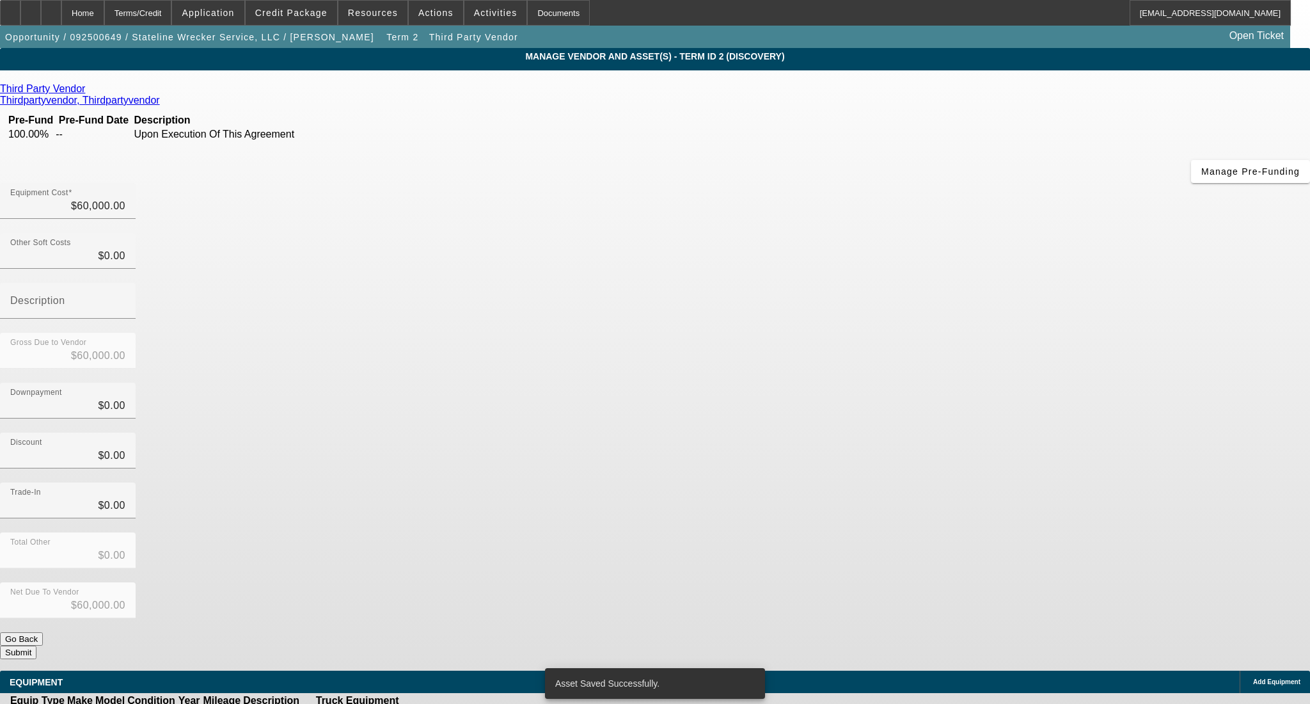
drag, startPoint x: 964, startPoint y: 486, endPoint x: 960, endPoint y: 495, distance: 9.5
click at [960, 492] on div "Equipment Cost $60,000.00 Other Soft Costs $0.00 Description Gross Due to Vendo…" at bounding box center [655, 421] width 1310 height 476
click at [36, 646] on button "Submit" at bounding box center [18, 652] width 36 height 13
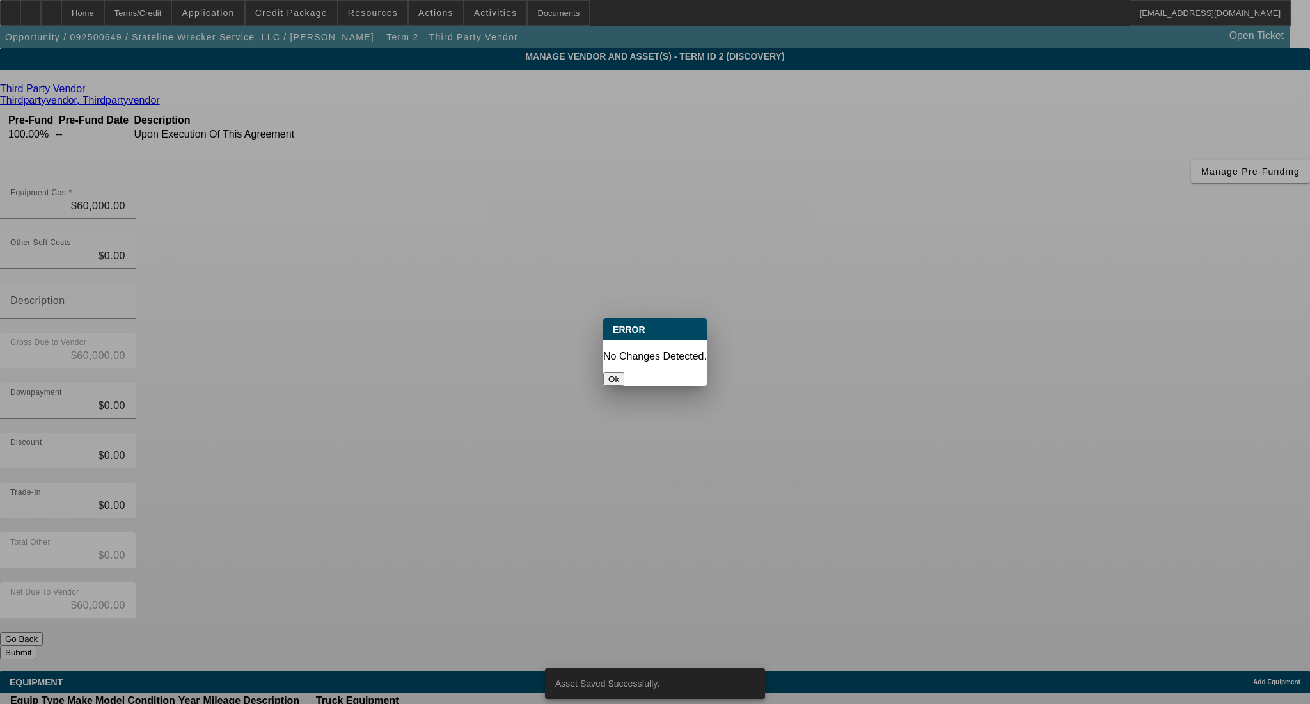
drag, startPoint x: 645, startPoint y: 363, endPoint x: 482, endPoint y: 225, distance: 213.8
click at [624, 372] on button "Ok" at bounding box center [613, 378] width 21 height 13
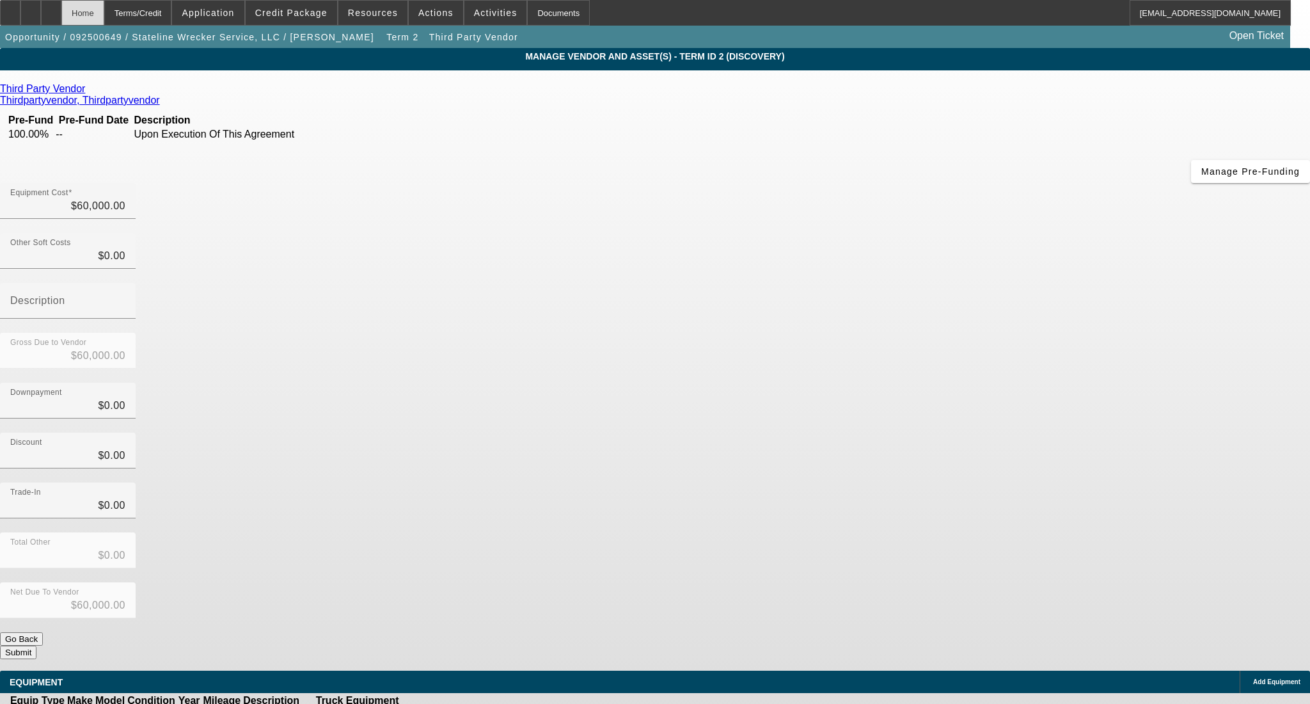
click at [104, 13] on div "Home" at bounding box center [82, 13] width 43 height 26
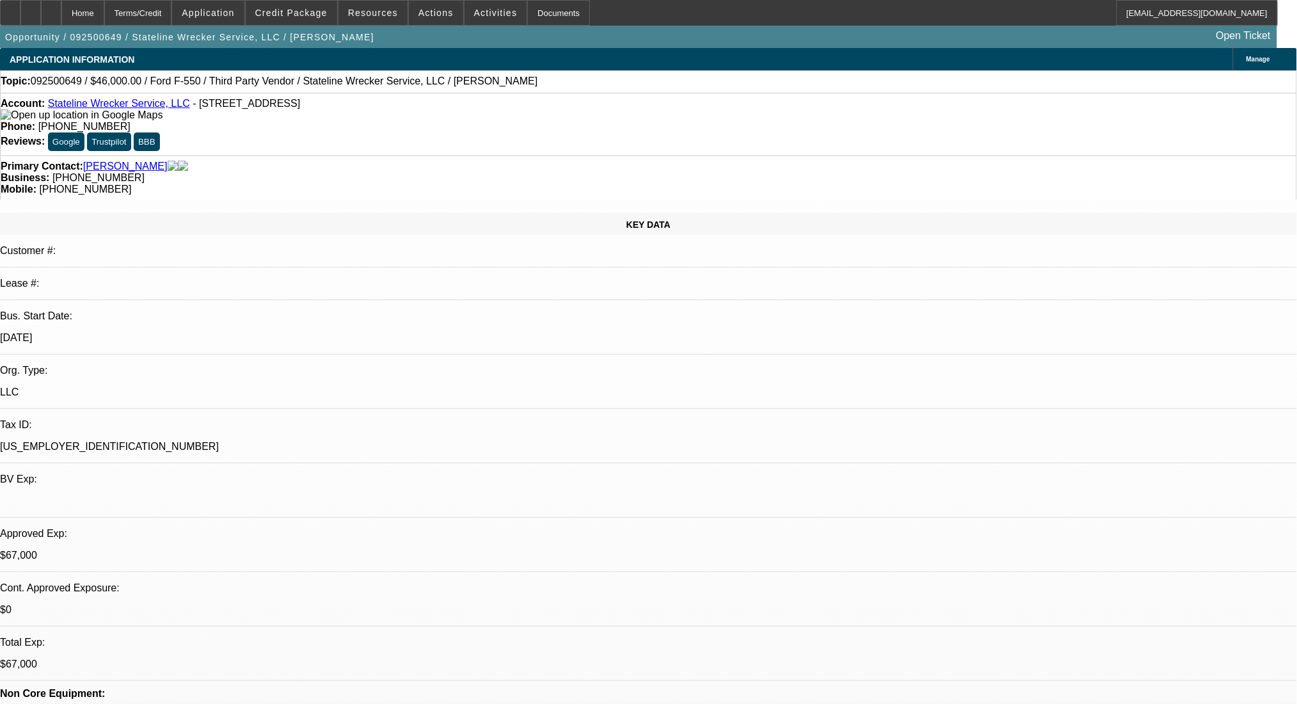
select select "0"
select select "2"
select select "0.1"
select select "4"
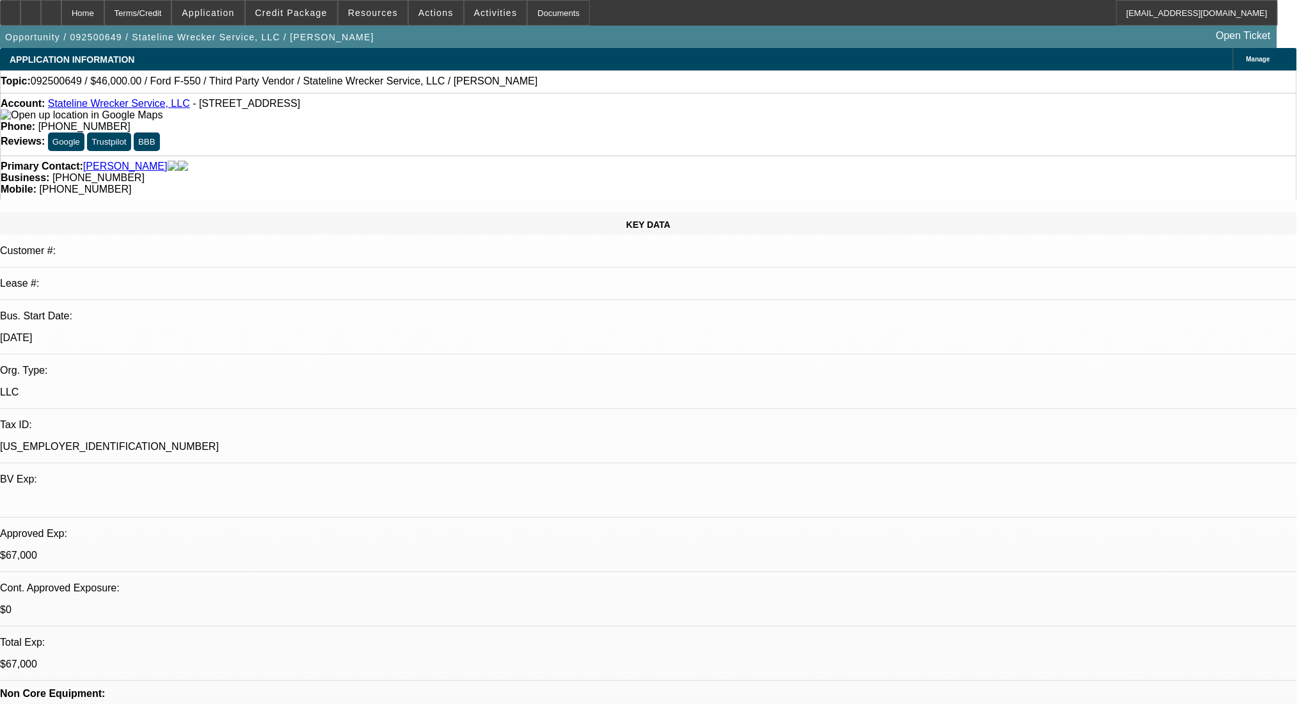
select select "0"
select select "2"
select select "0.1"
select select "4"
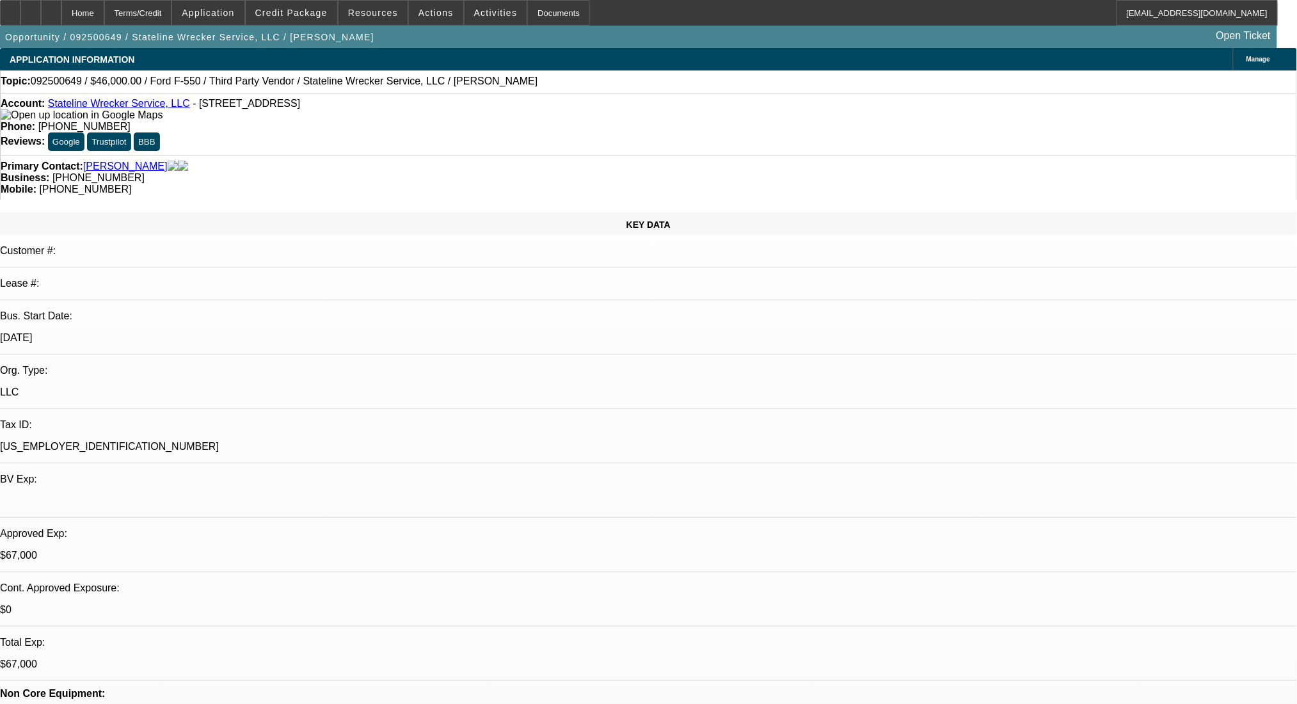
click at [172, 9] on div "Terms/Credit" at bounding box center [138, 13] width 68 height 26
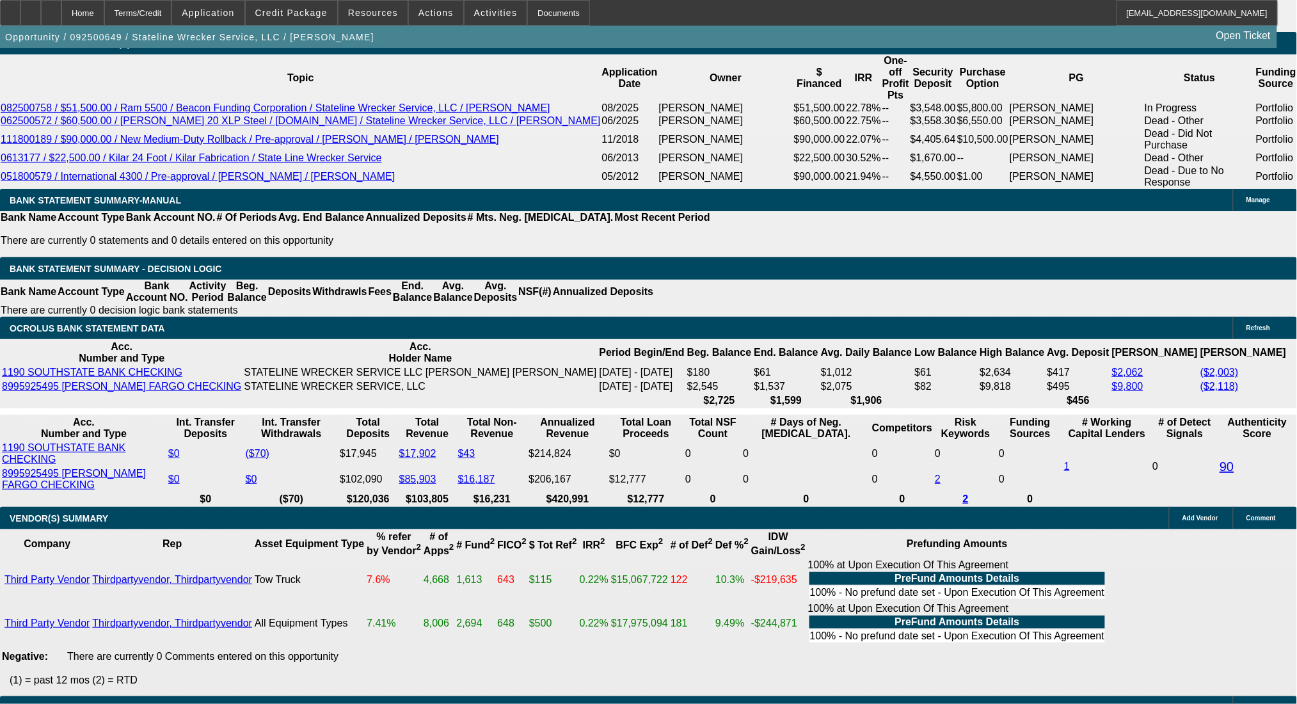
scroll to position [2132, 0]
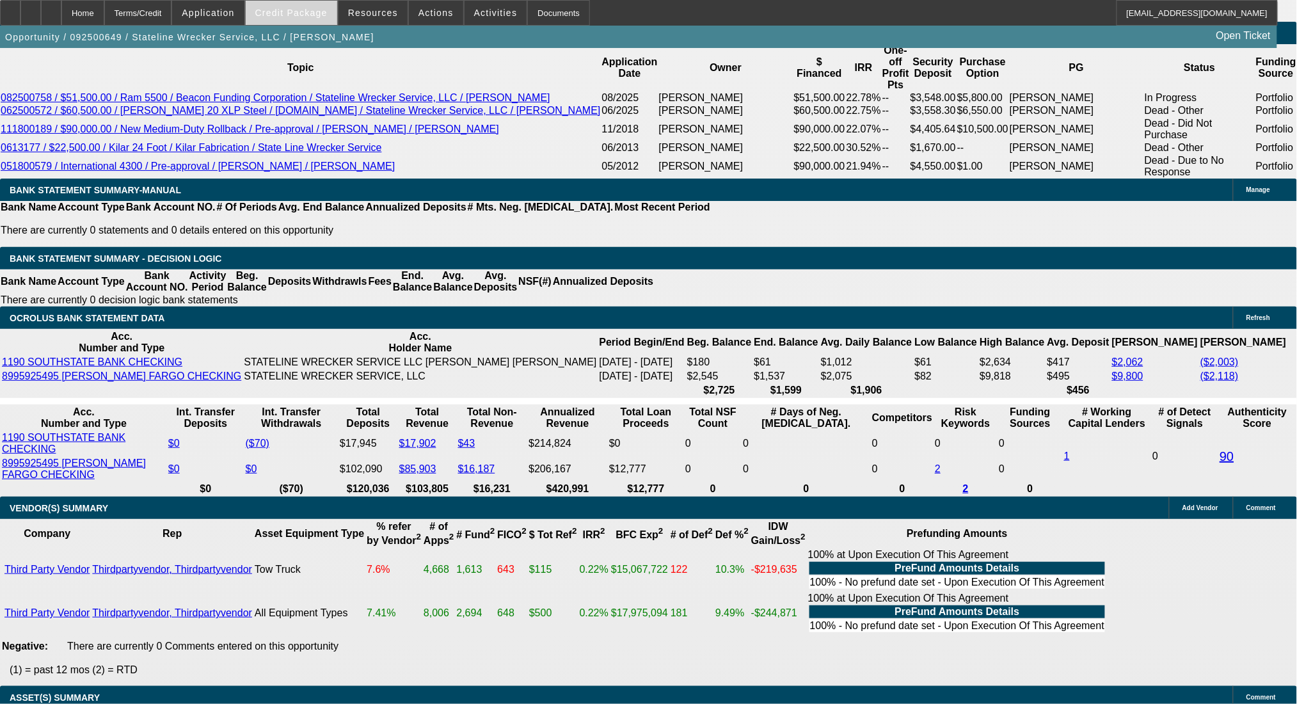
click at [301, 9] on span "Credit Package" at bounding box center [291, 13] width 72 height 10
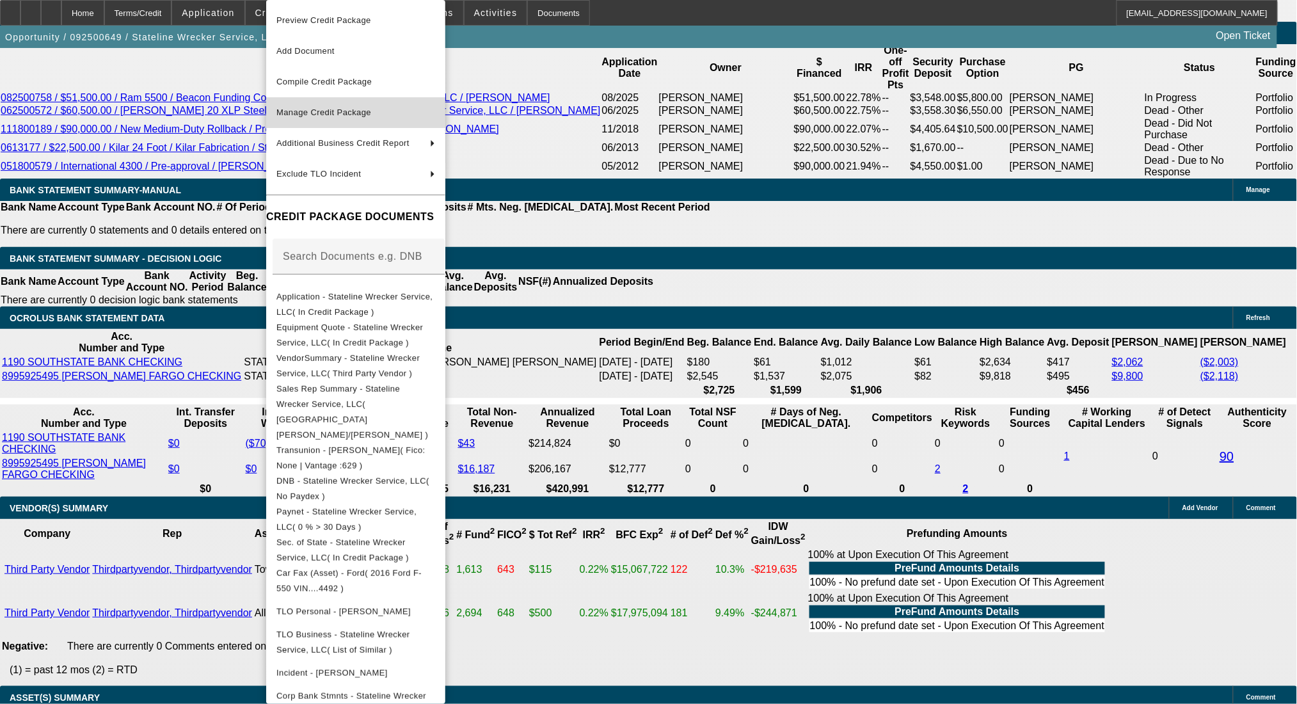
click at [347, 105] on span "Manage Credit Package" at bounding box center [355, 112] width 159 height 15
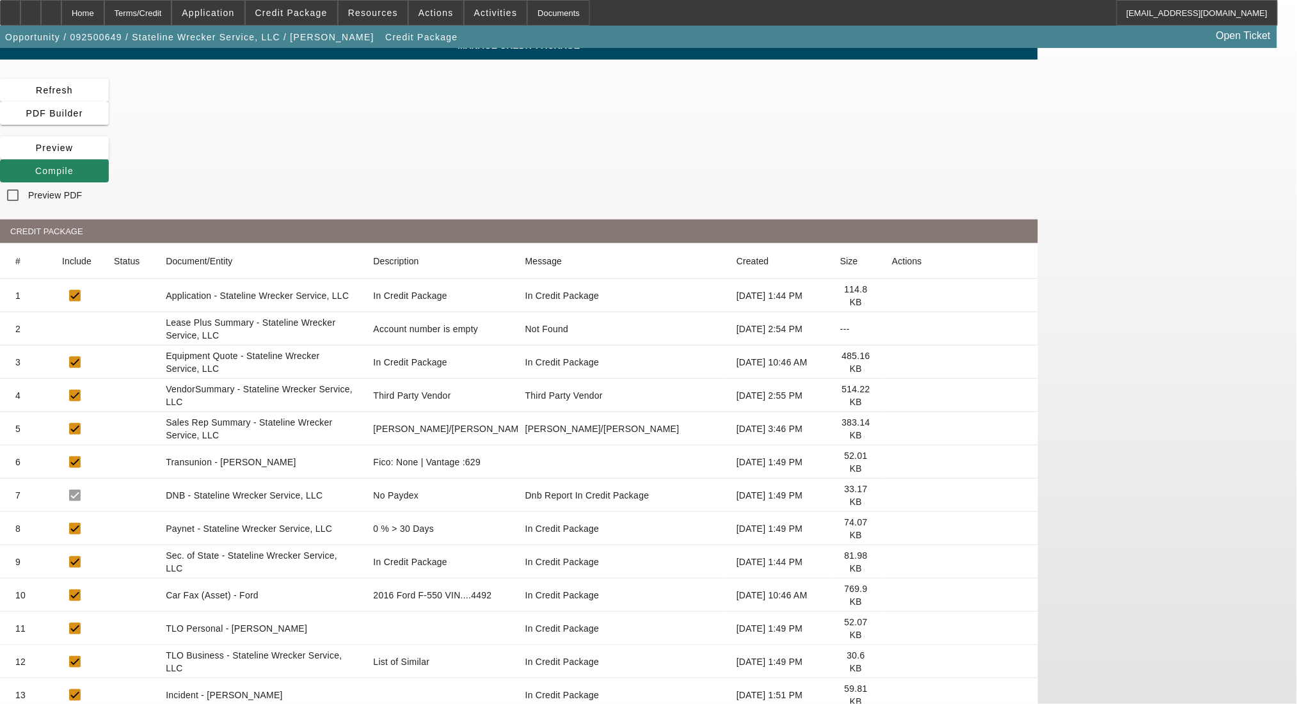
scroll to position [113, 0]
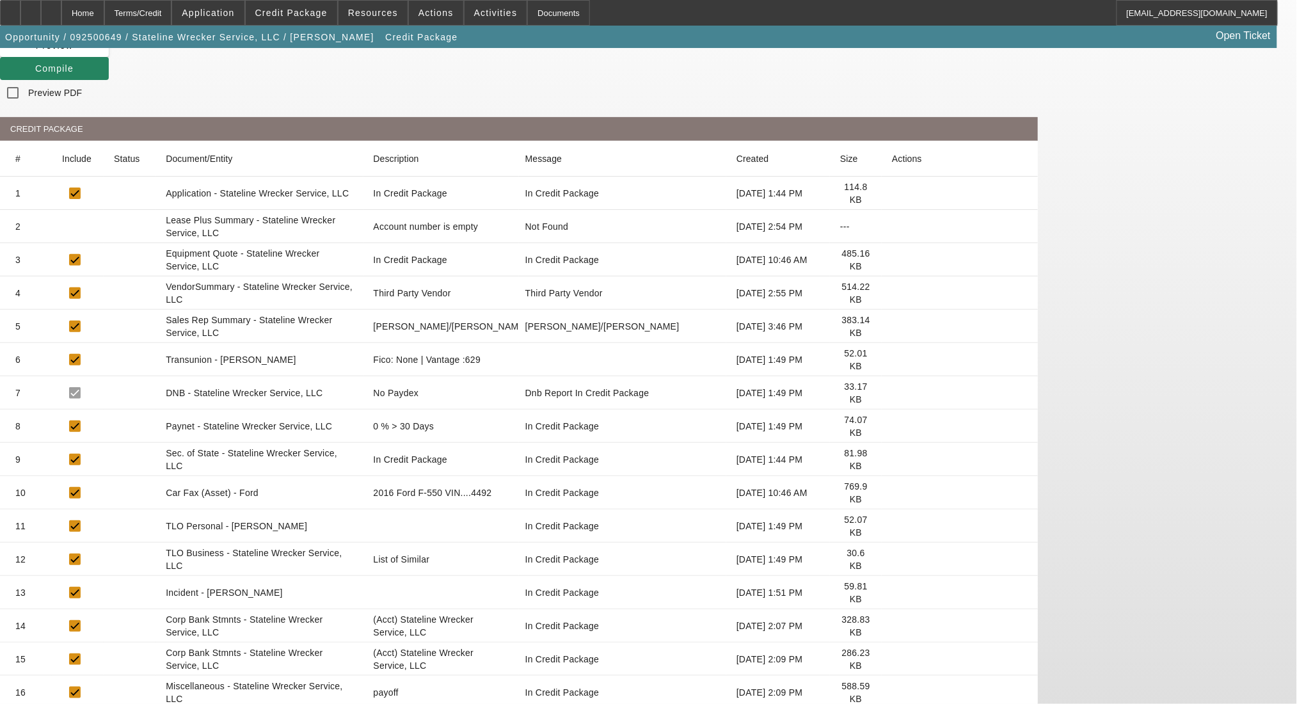
click at [892, 692] on icon at bounding box center [892, 692] width 0 height 0
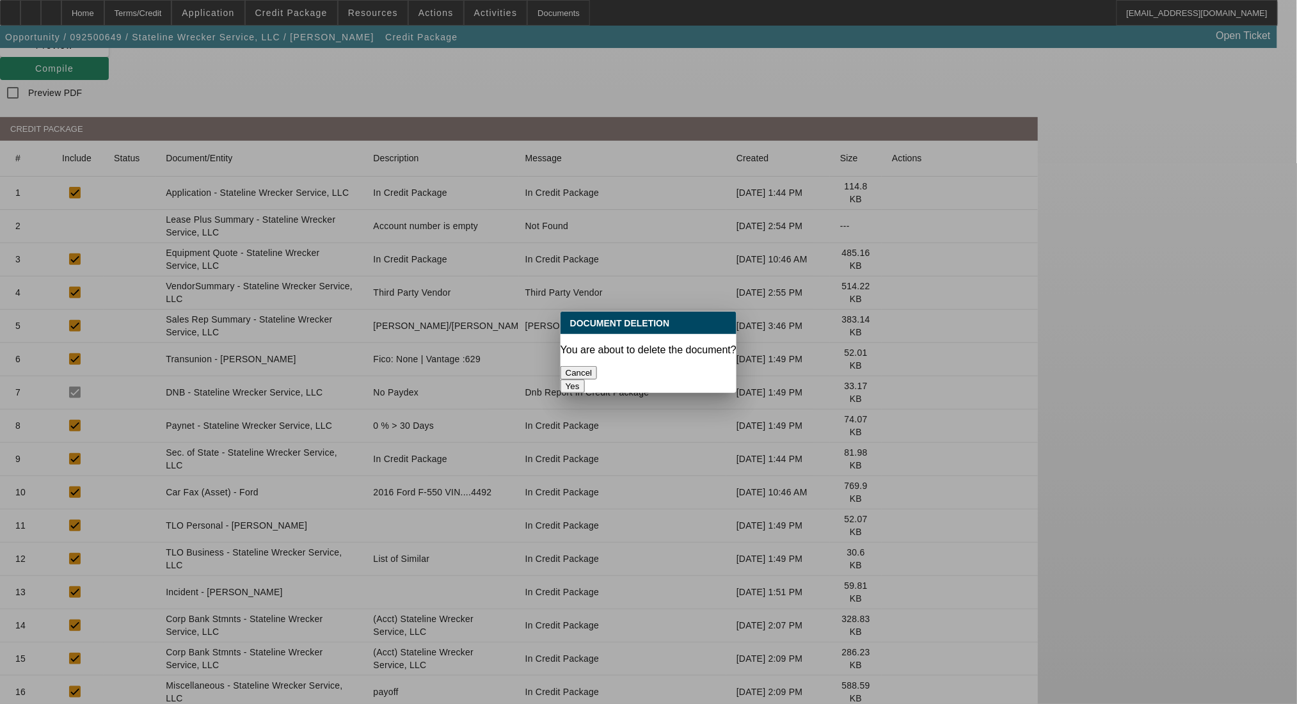
scroll to position [0, 0]
click at [585, 379] on button "Yes" at bounding box center [572, 385] width 24 height 13
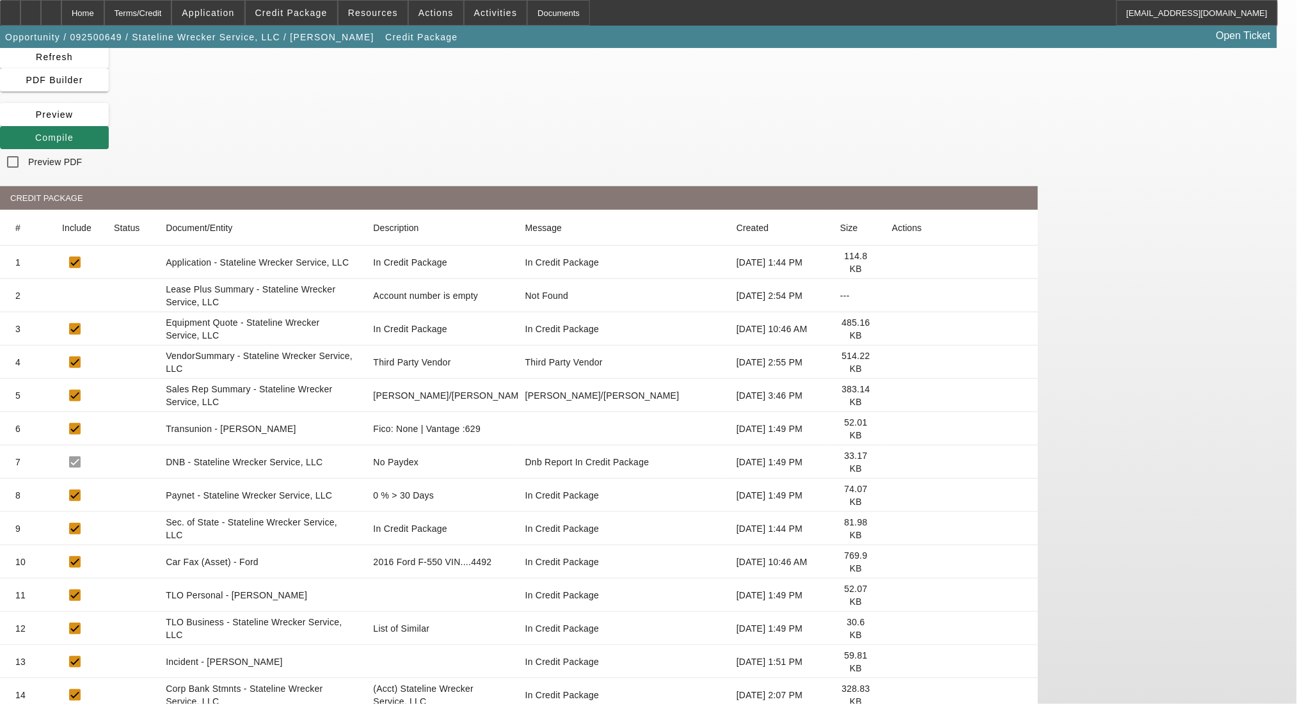
scroll to position [80, 0]
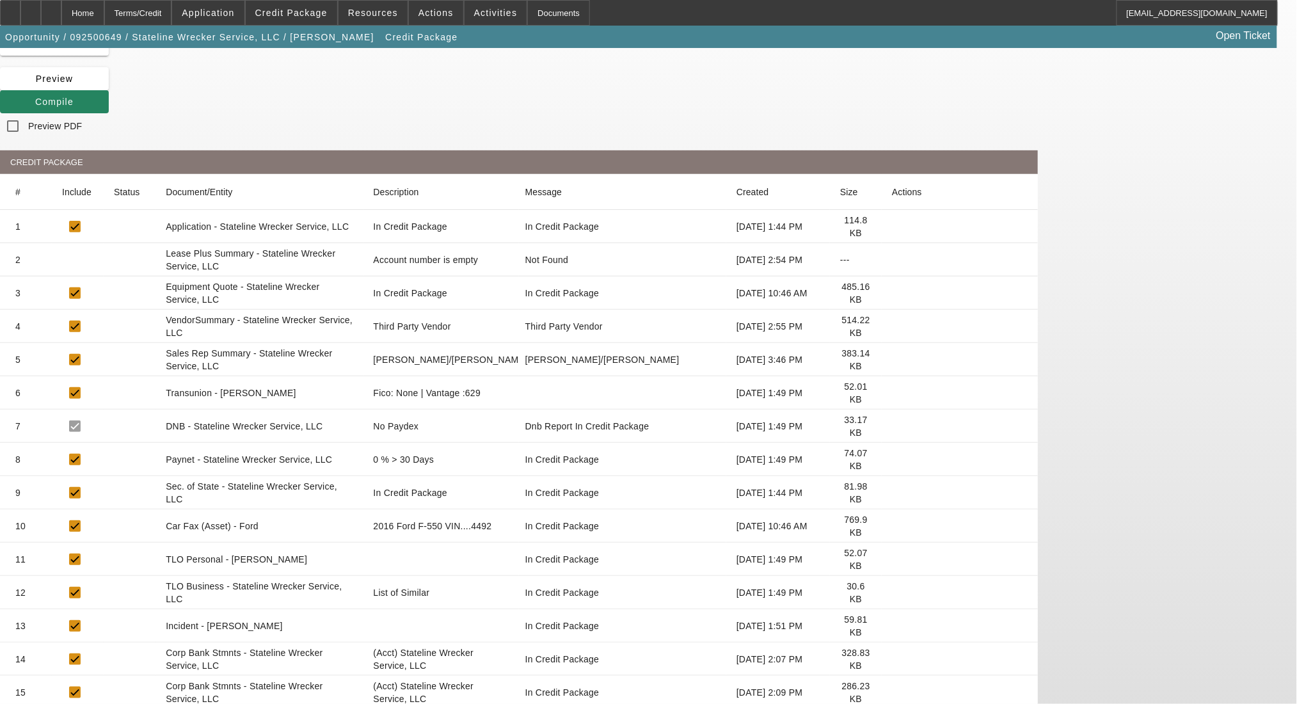
click at [892, 293] on icon at bounding box center [892, 293] width 0 height 0
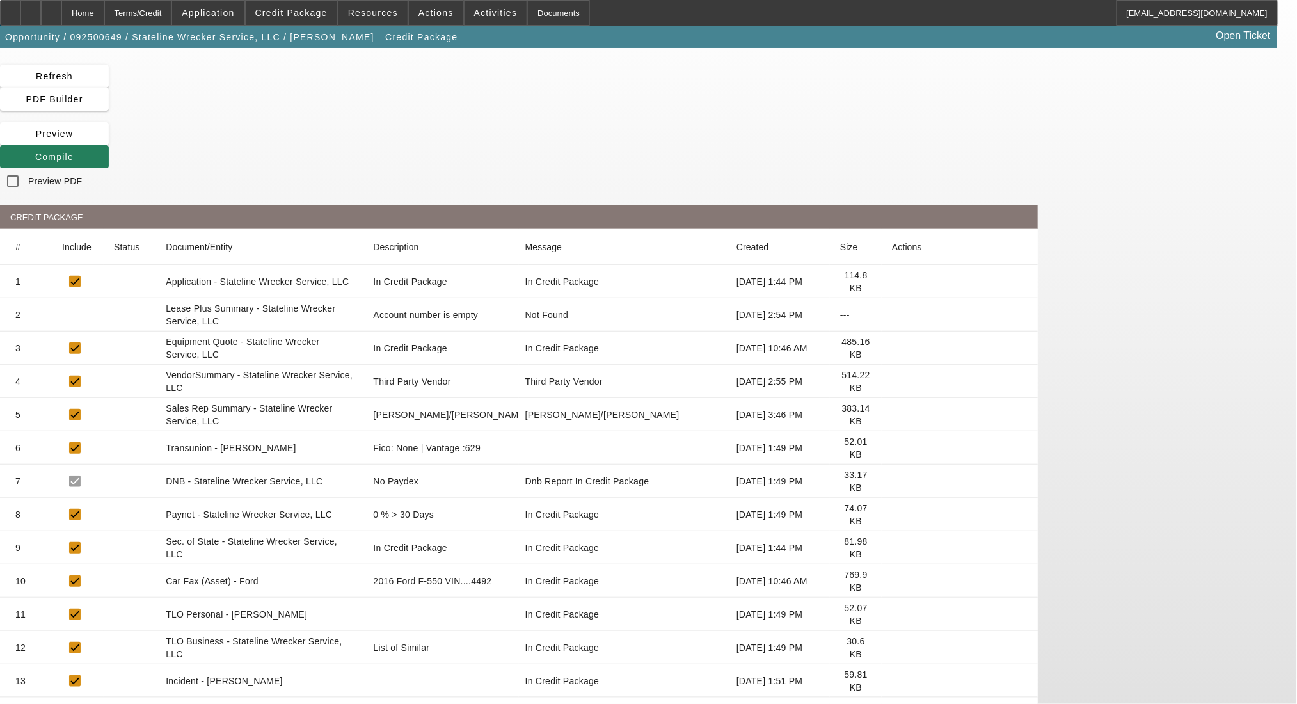
scroll to position [0, 0]
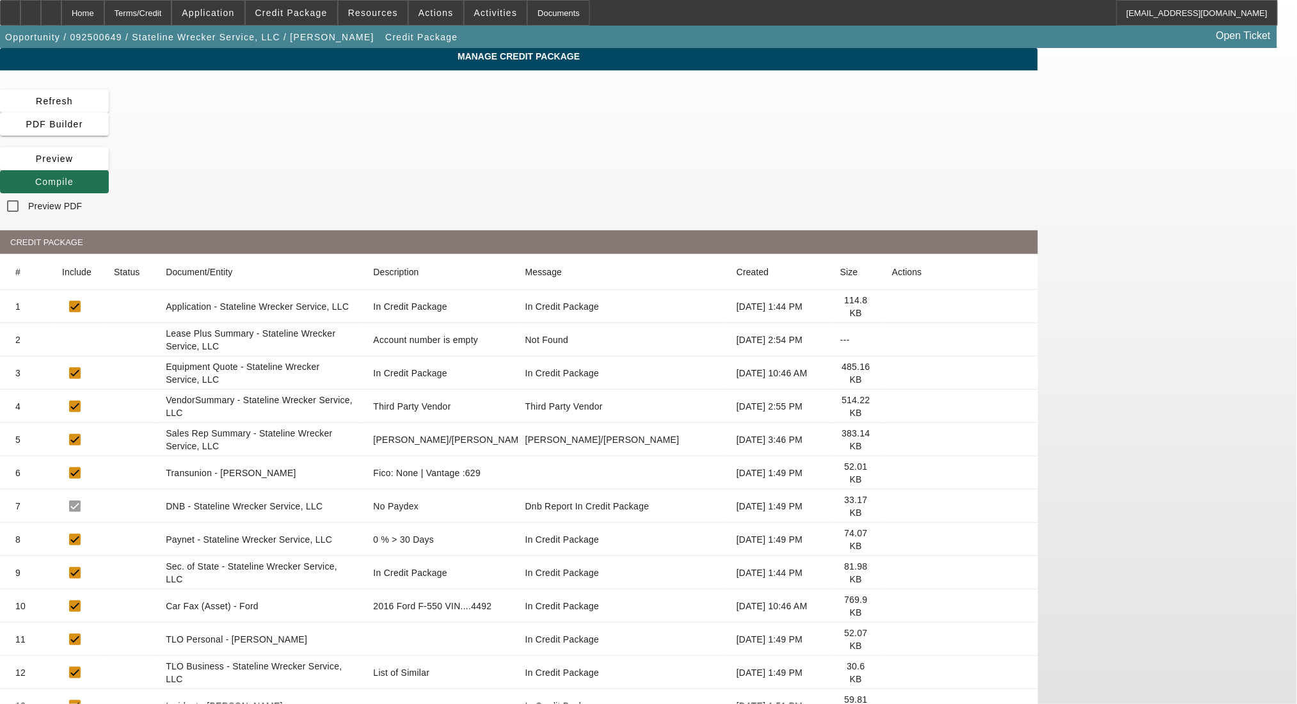
click at [74, 177] on span "Compile" at bounding box center [54, 182] width 38 height 10
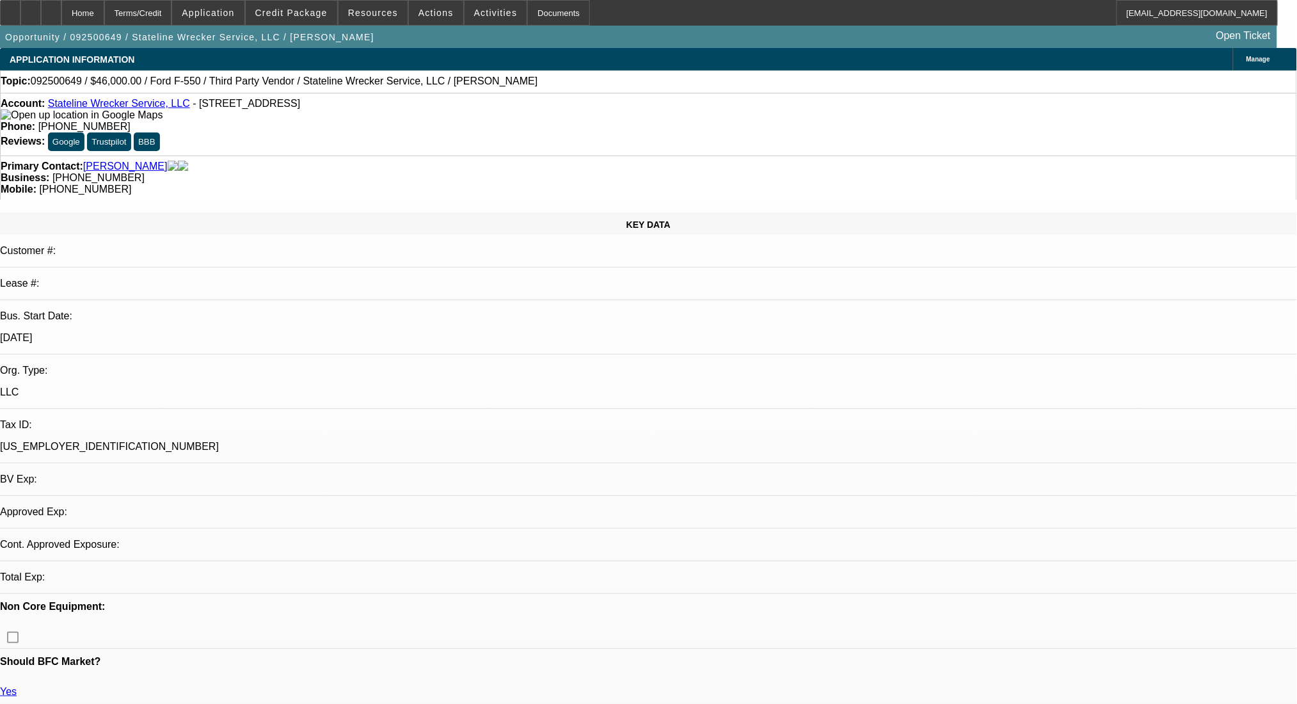
select select "0"
select select "2"
select select "0.1"
select select "4"
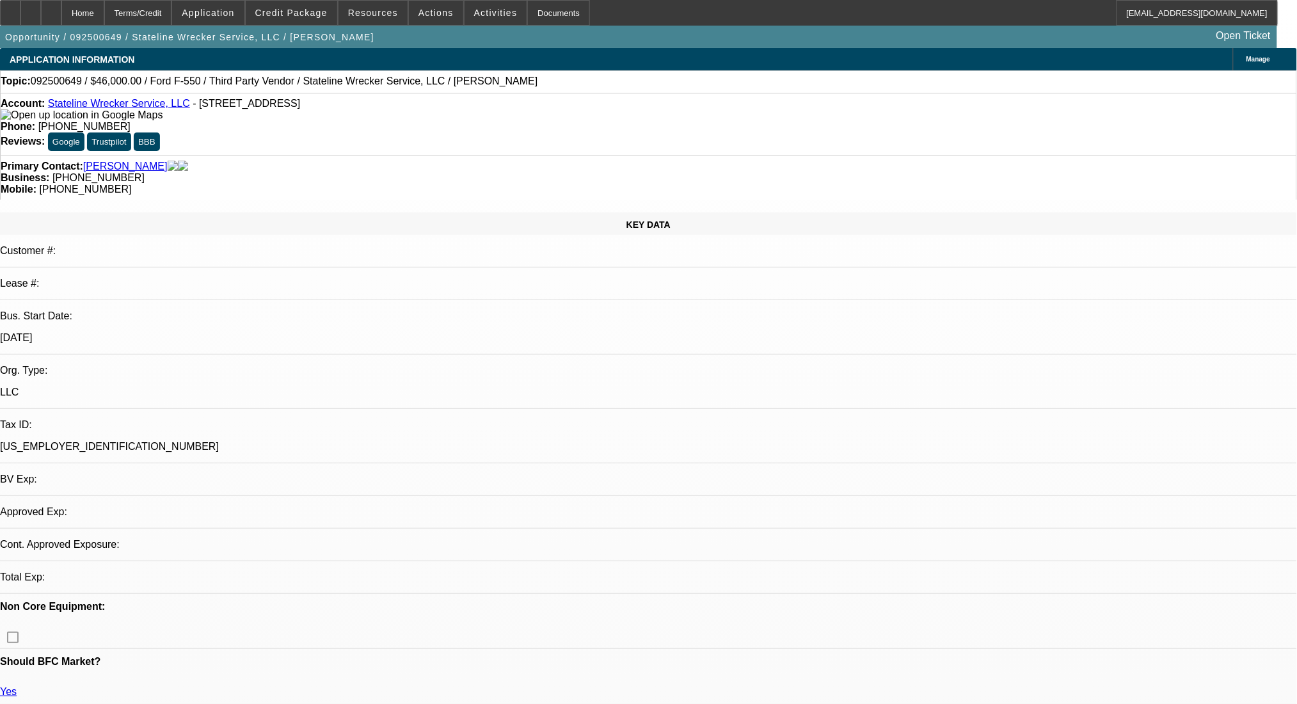
select select "0"
select select "2"
select select "0.1"
select select "4"
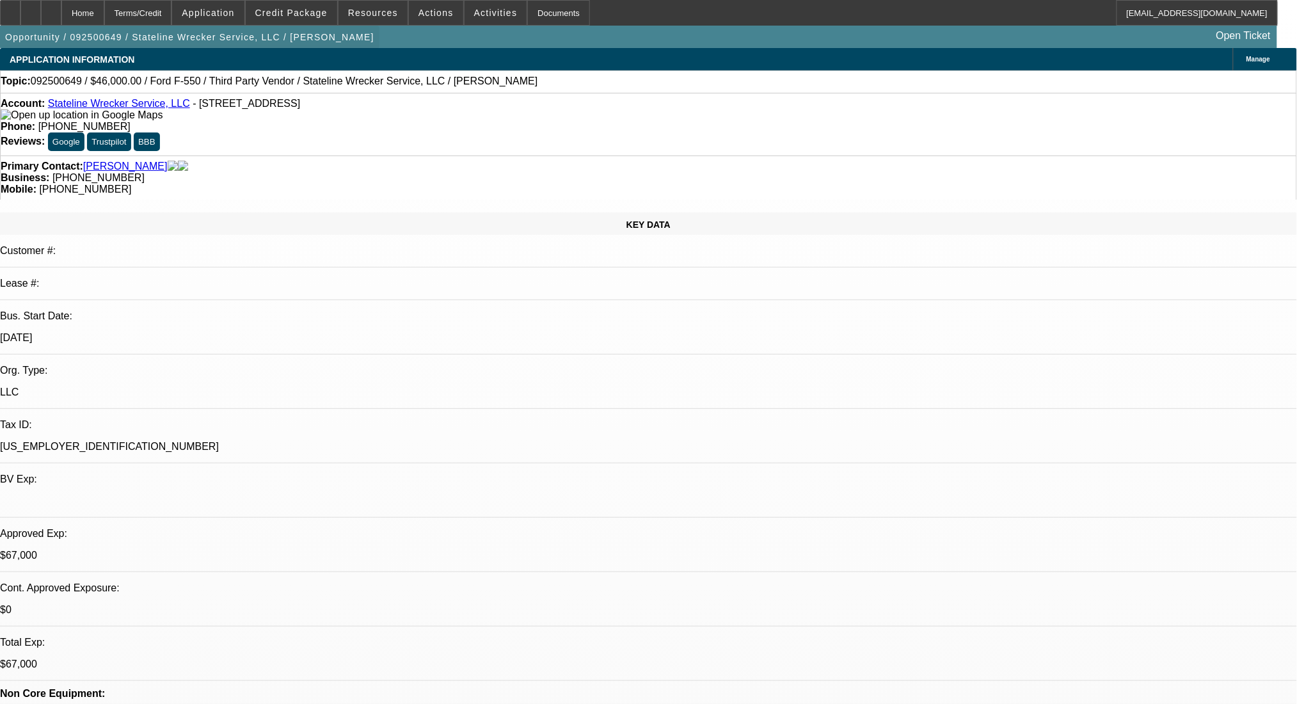
drag, startPoint x: 178, startPoint y: 19, endPoint x: 210, endPoint y: 54, distance: 47.5
click at [172, 19] on div "Terms/Credit" at bounding box center [138, 13] width 68 height 26
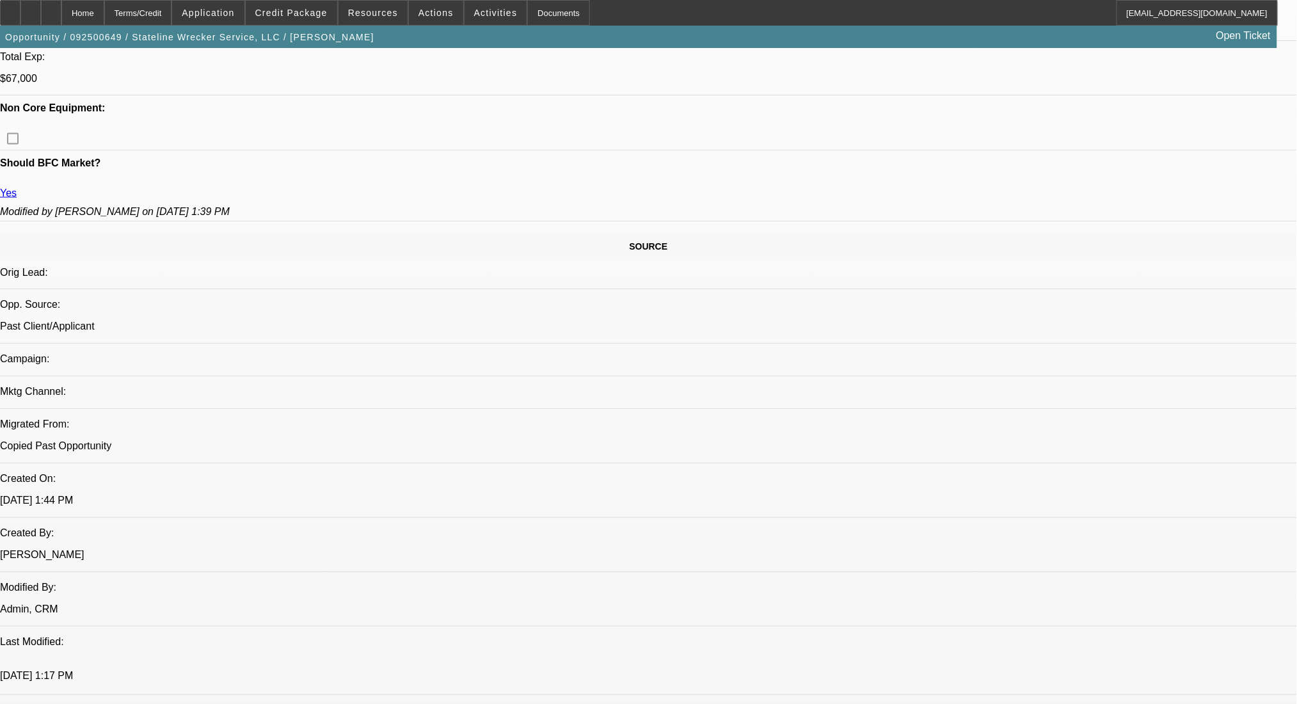
scroll to position [500, 0]
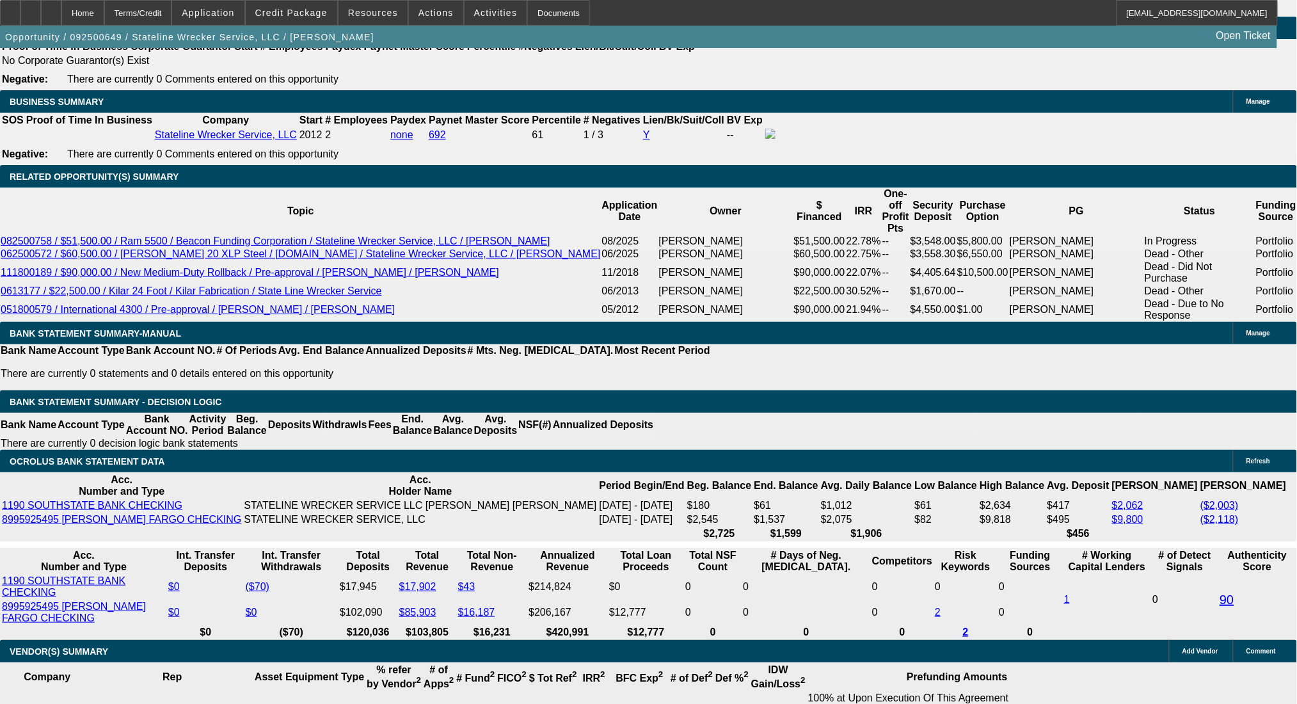
scroll to position [2206, 0]
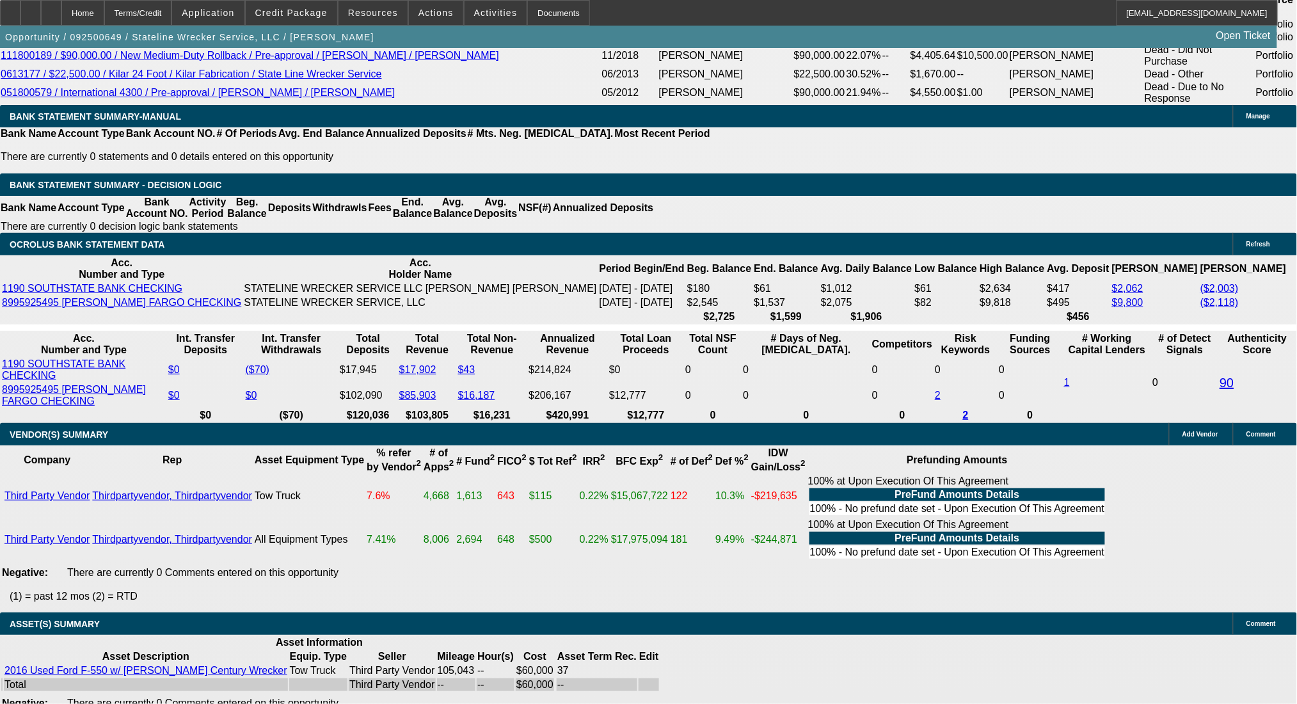
type input "14000"
drag, startPoint x: 234, startPoint y: 145, endPoint x: 321, endPoint y: 145, distance: 87.0
type input "UNKNOWN"
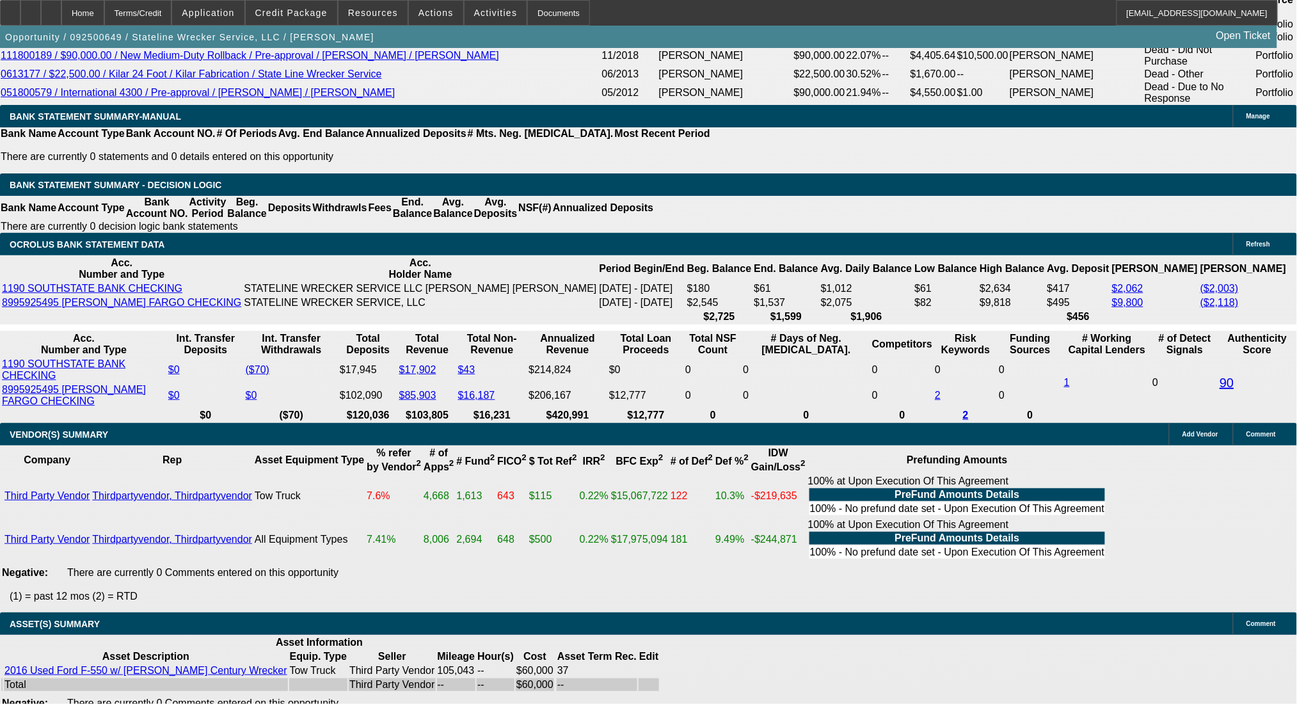
type input "$3,686.78"
type input "$1,843.39"
type input "$12,000.00"
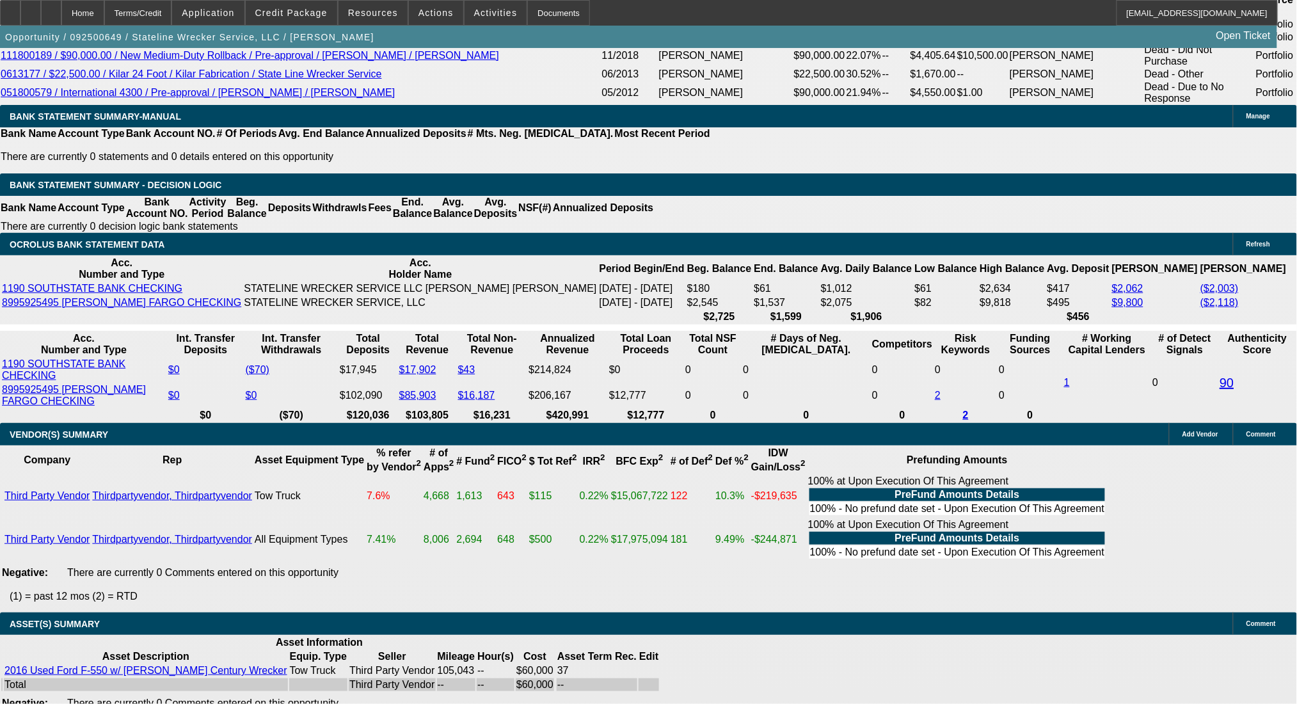
type input "$2,949.42"
type input "$1,474.71"
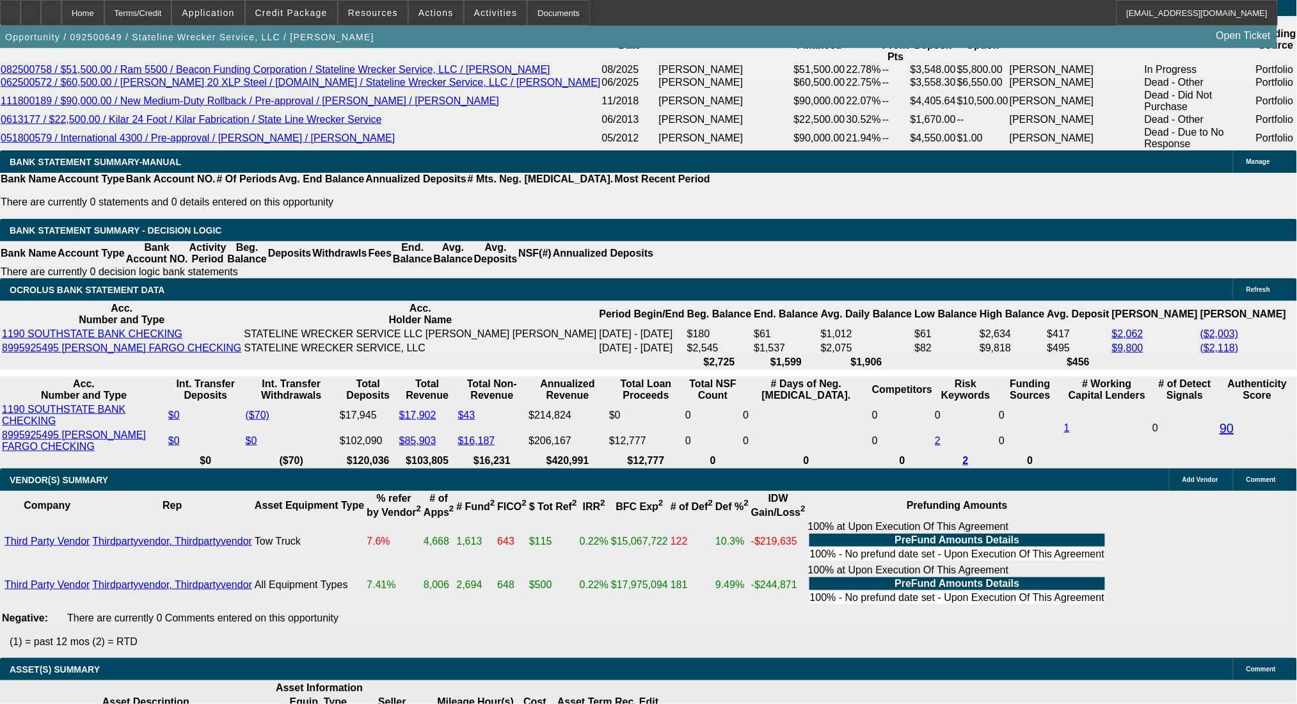
scroll to position [2121, 0]
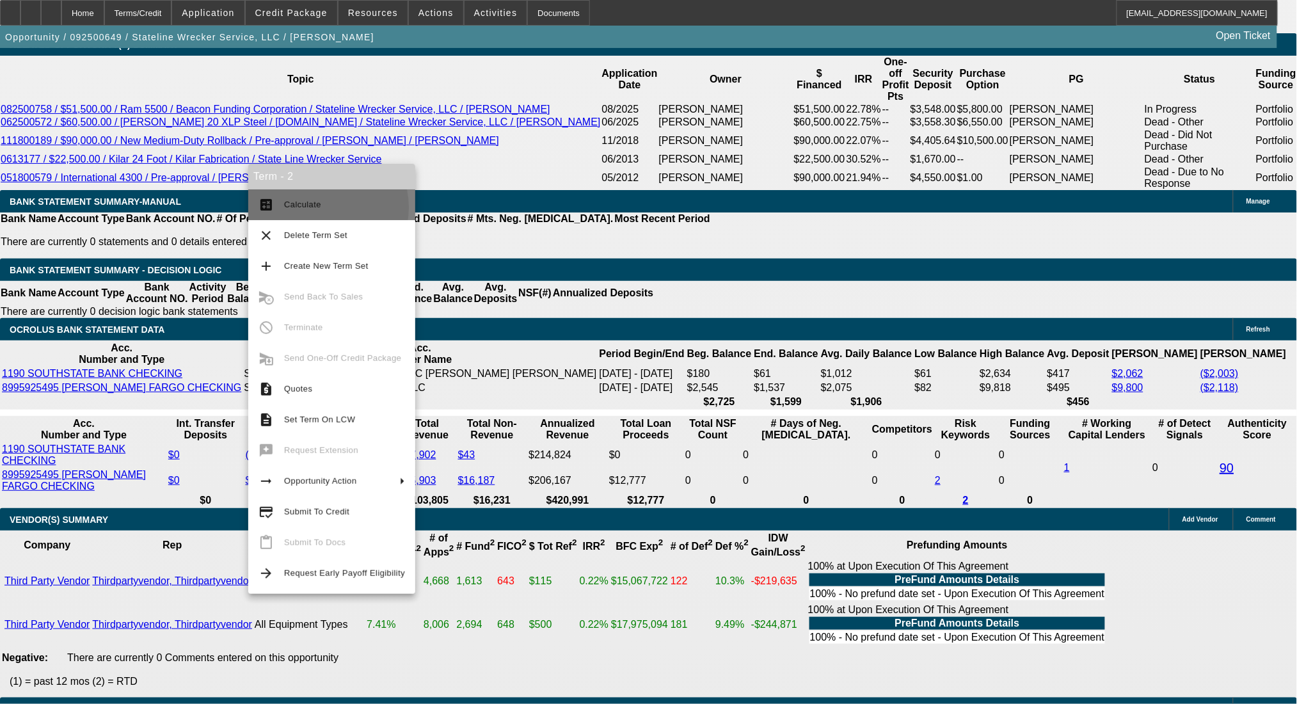
click at [315, 207] on span "Calculate" at bounding box center [302, 205] width 37 height 10
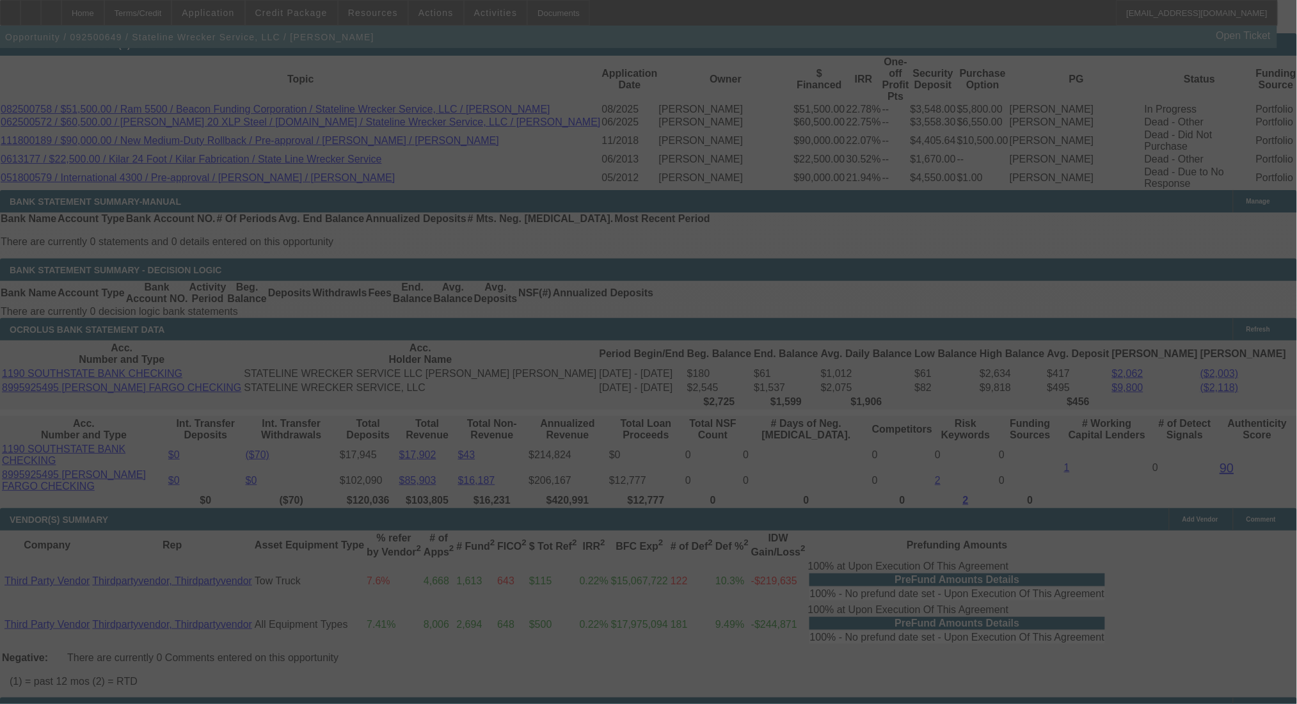
scroll to position [2106, 0]
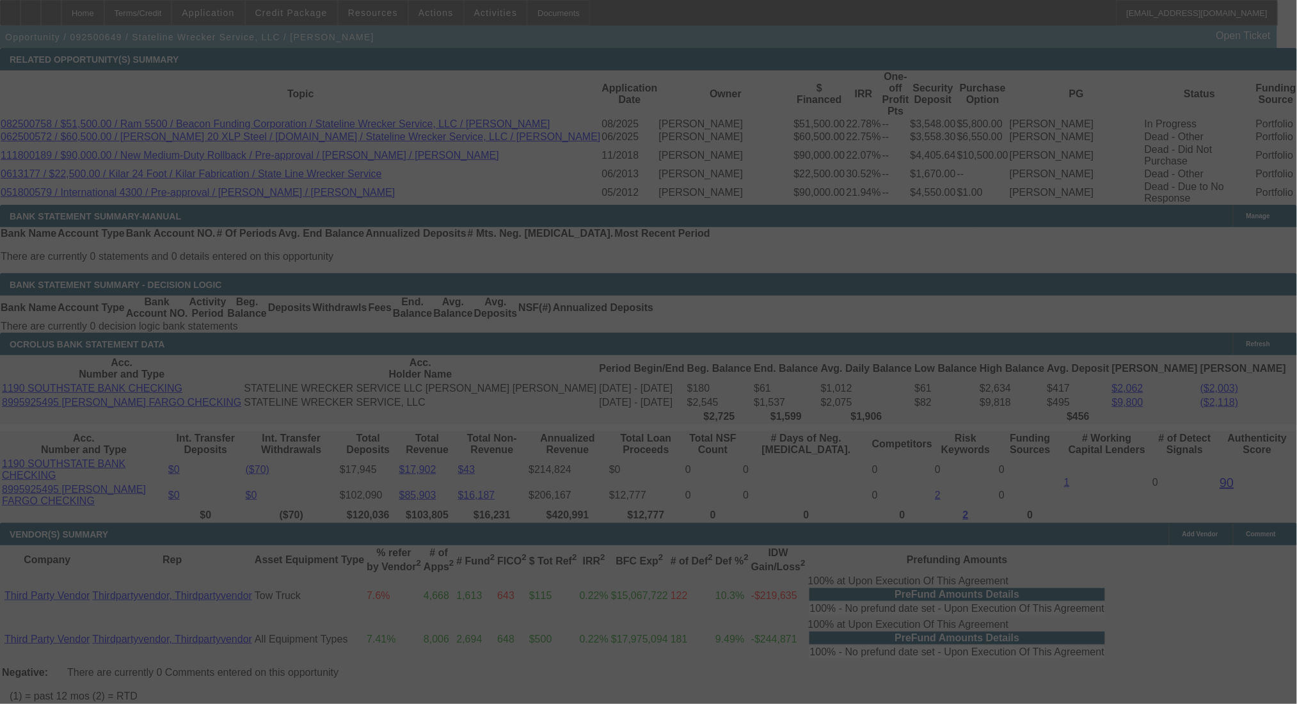
select select "0"
select select "2"
select select "0.1"
select select "4"
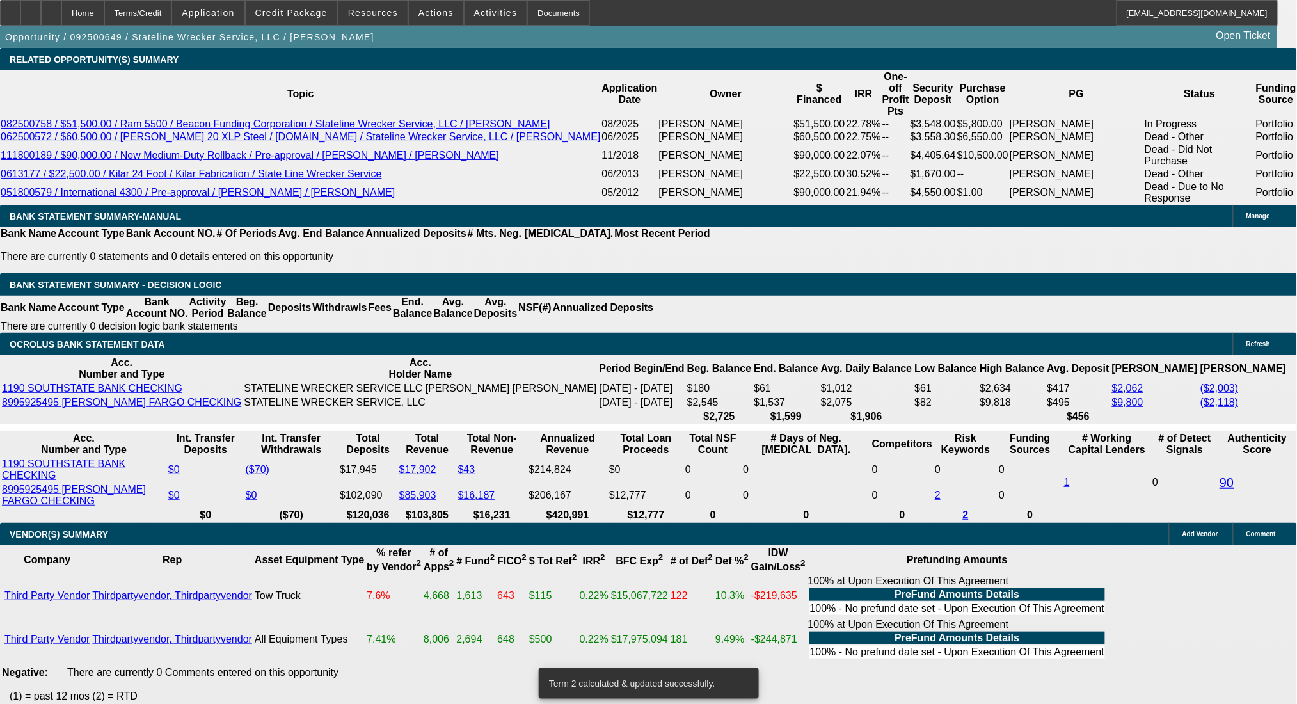
drag, startPoint x: 236, startPoint y: 244, endPoint x: 333, endPoint y: 246, distance: 96.6
type input "$10,000.00"
type input "UNKNOWN"
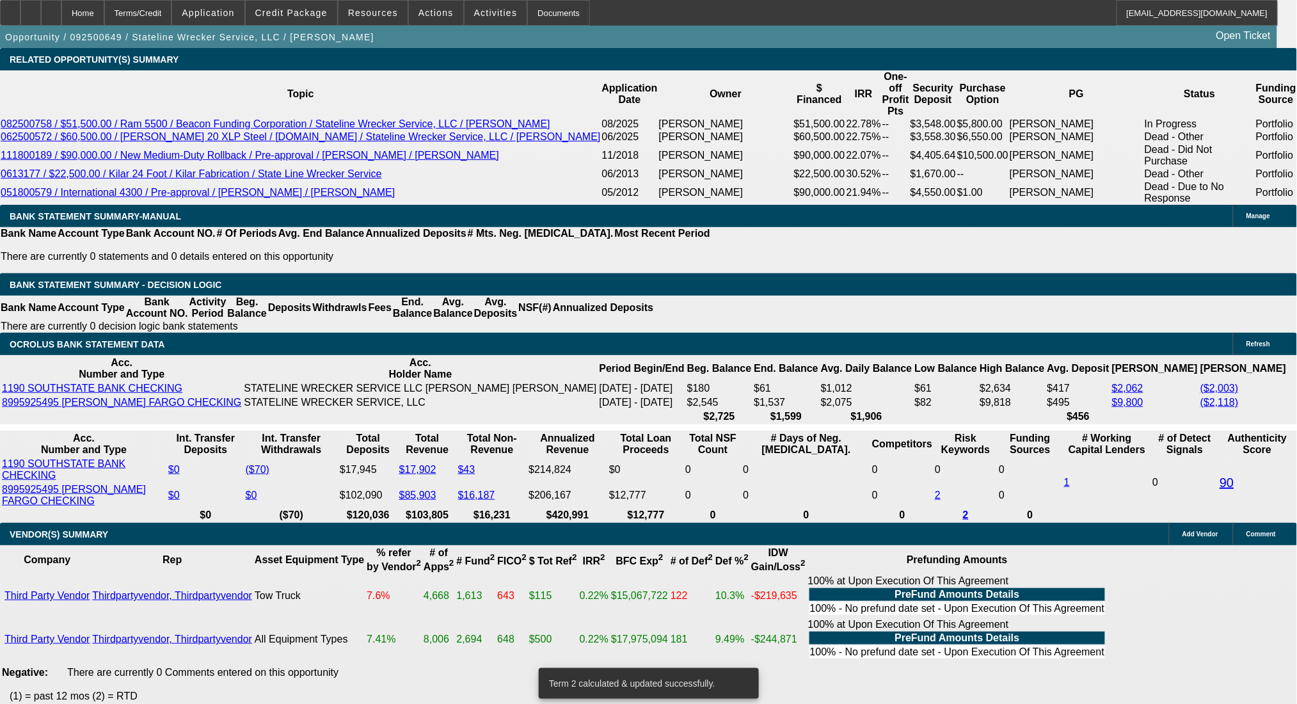
type input "$3,072.32"
type input "$1,536.16"
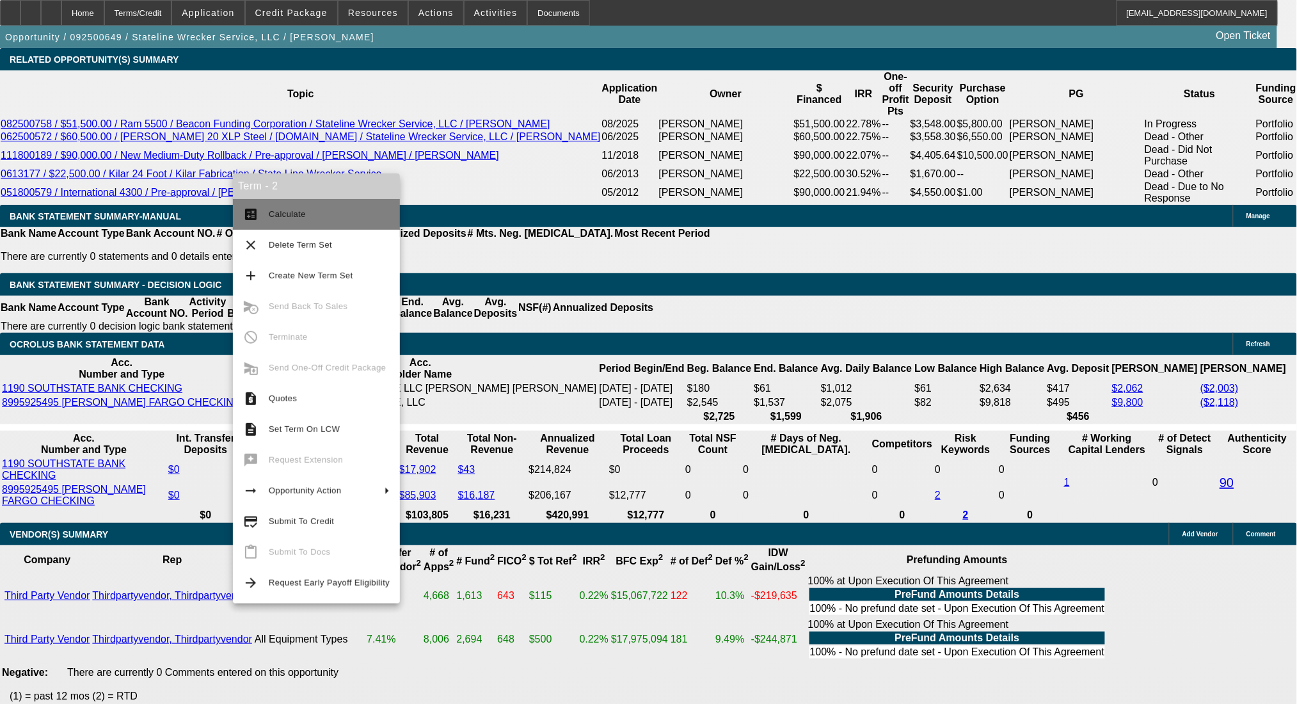
click at [292, 209] on span "Calculate" at bounding box center [287, 214] width 37 height 10
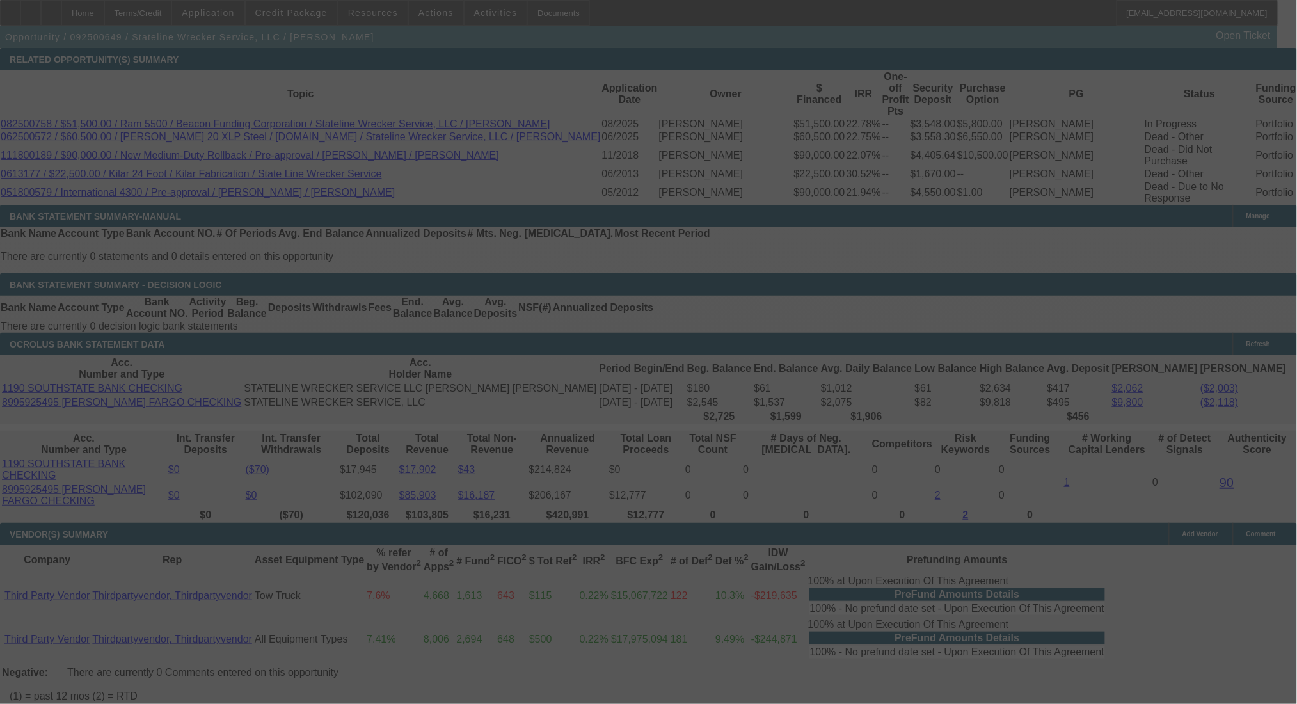
scroll to position [2092, 0]
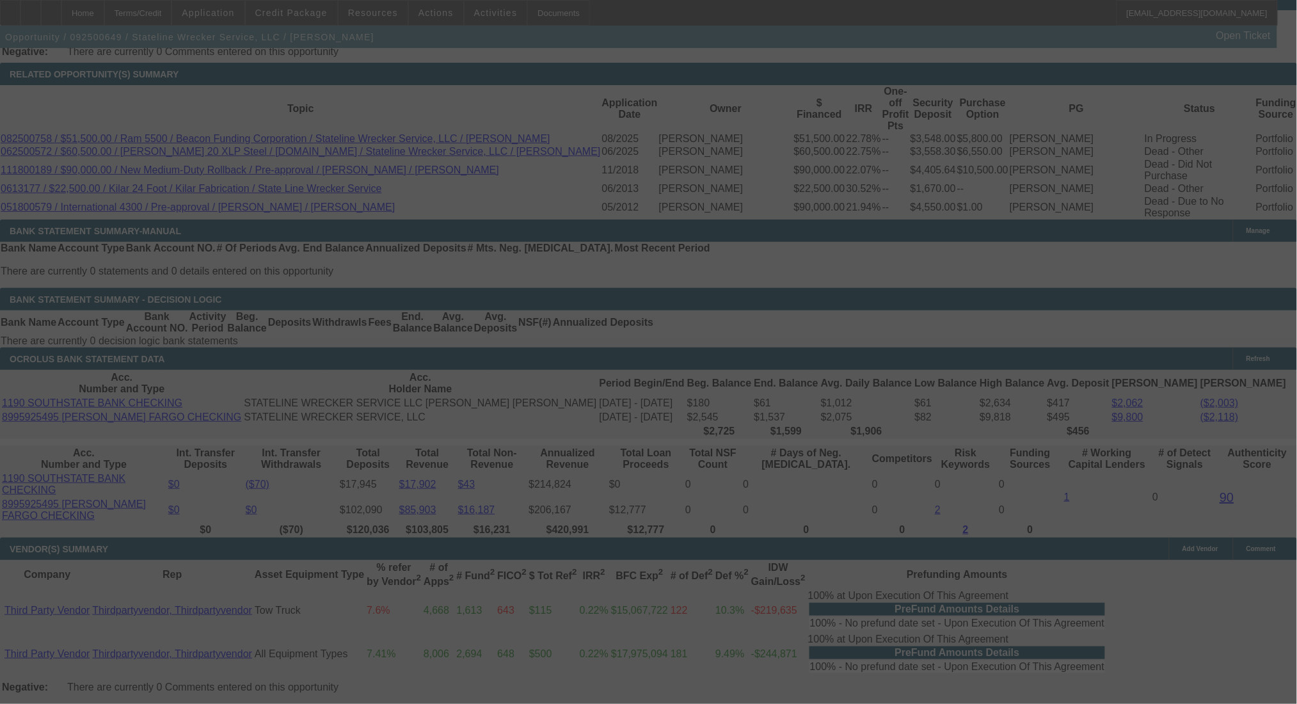
select select "0"
select select "2"
select select "0.1"
select select "4"
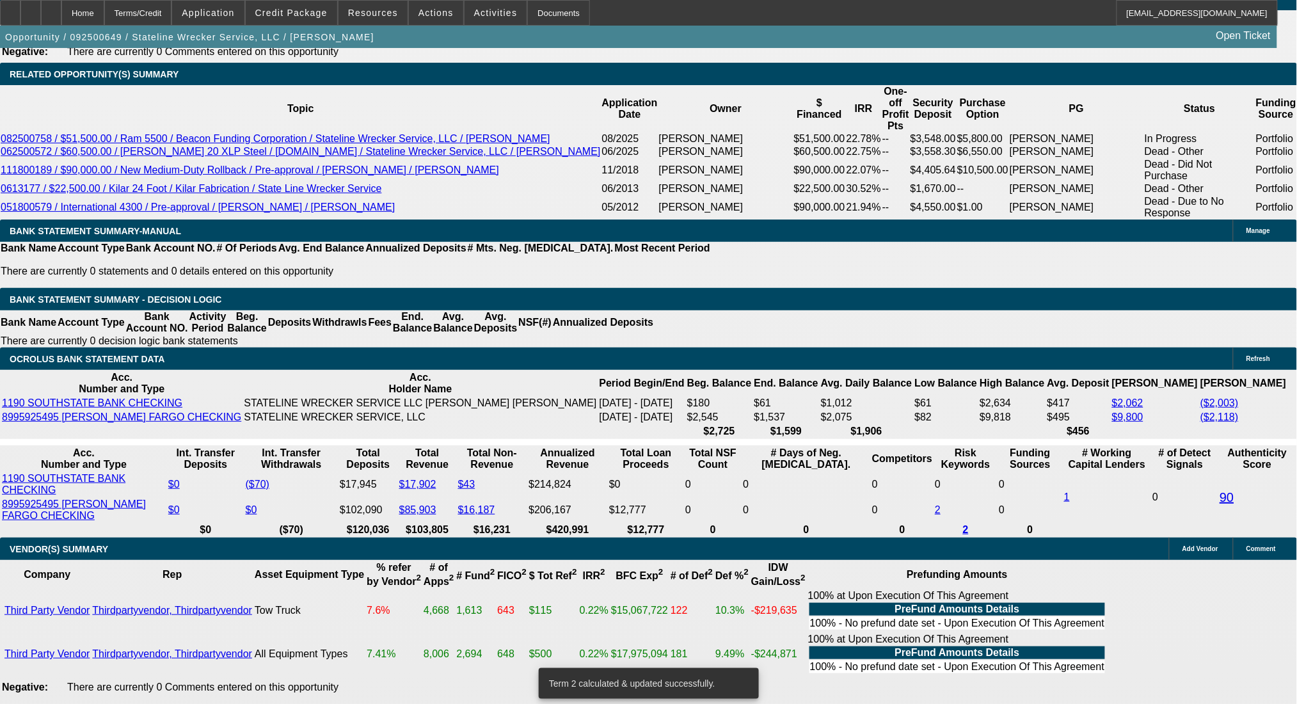
drag, startPoint x: 258, startPoint y: 358, endPoint x: 271, endPoint y: 356, distance: 12.4
type input "UNKNOWN"
type input "48"
type input "$25,783.36"
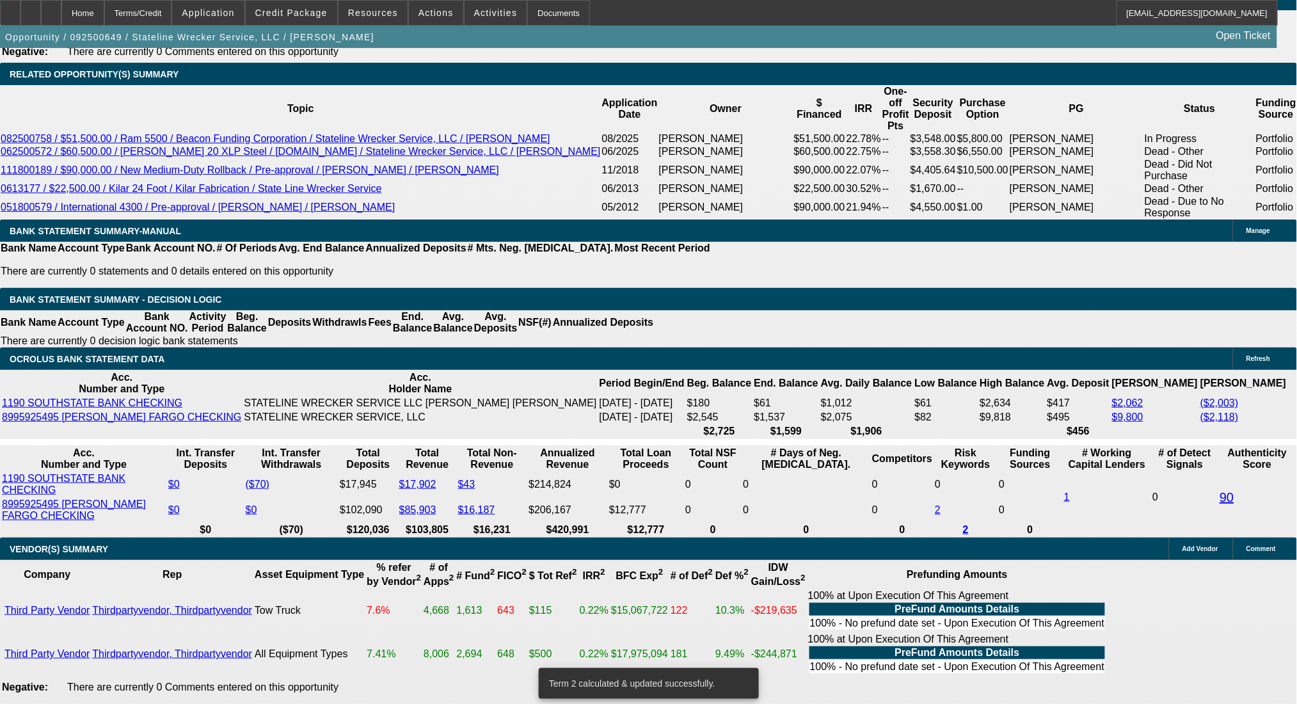
type input "$12,891.68"
type input "$2,780.44"
type input "$1,390.22"
type input "48"
drag, startPoint x: 198, startPoint y: 358, endPoint x: 319, endPoint y: 356, distance: 120.3
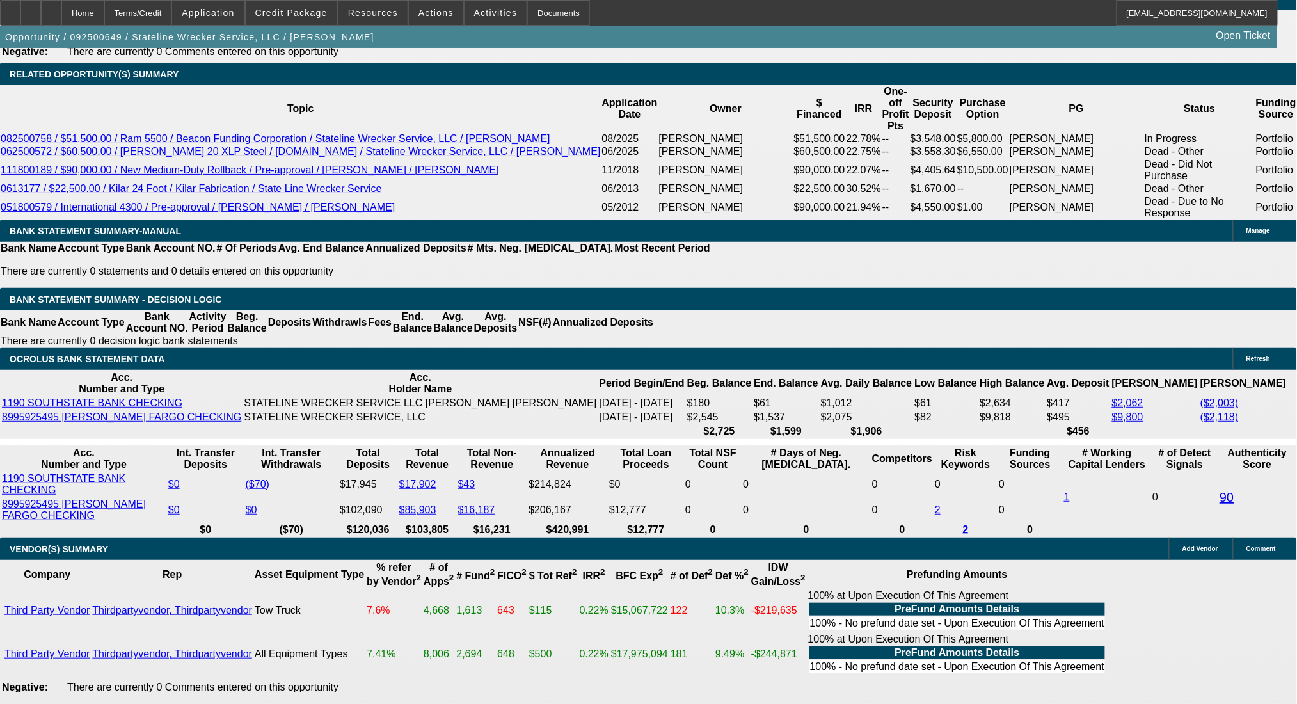
type input "13"
type input "$26.00"
type input "1390"
type input "$2,780.00"
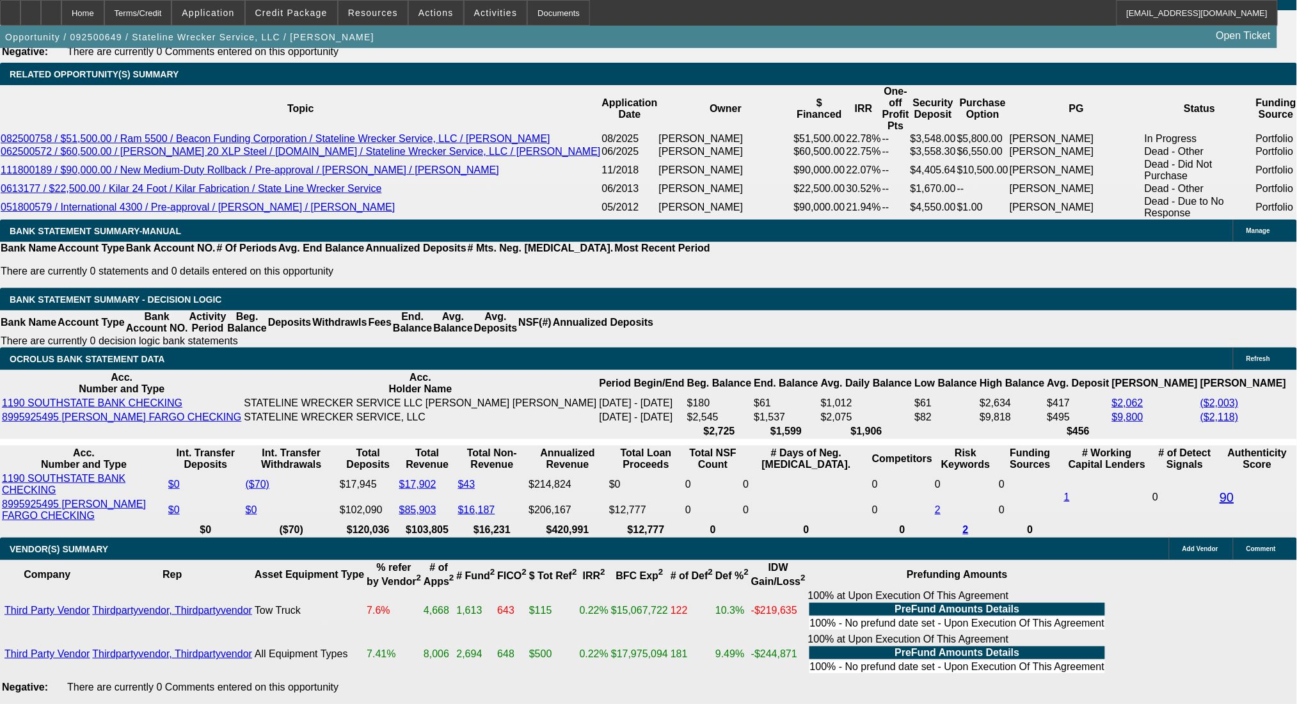
type input "14.9"
type input "$1,390.00"
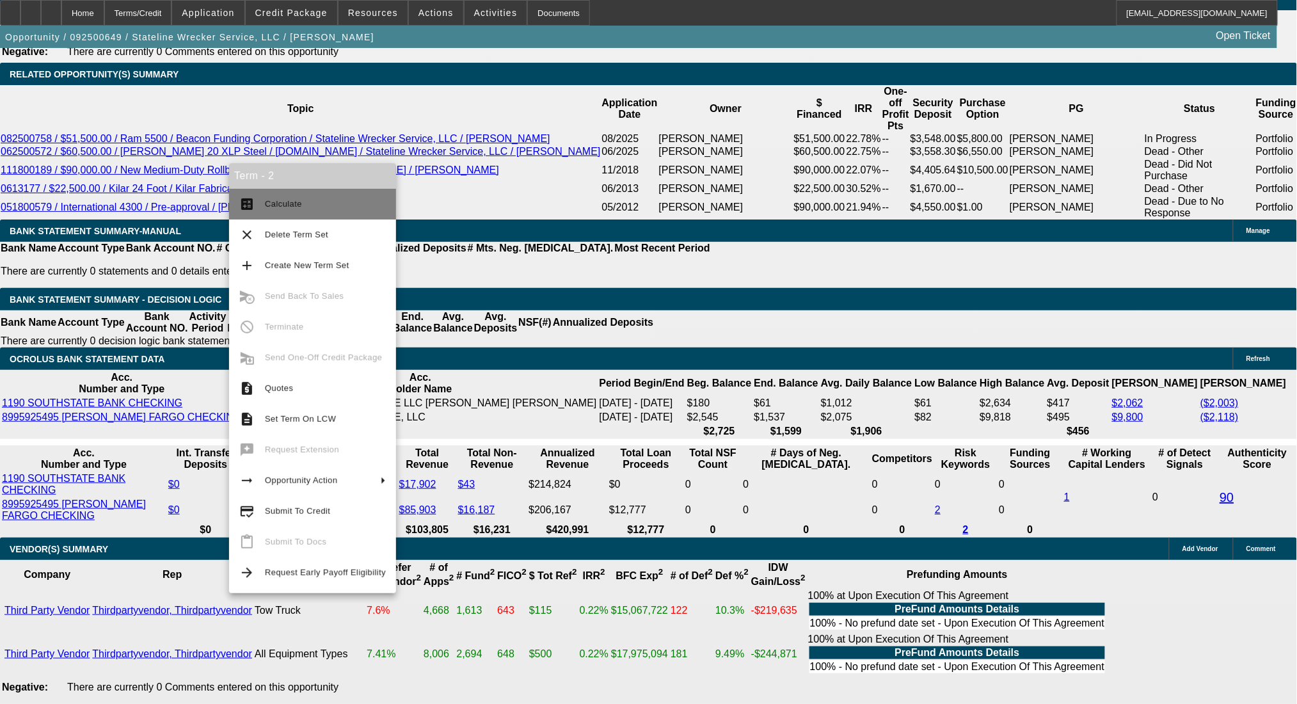
click at [278, 195] on button "calculate Calculate" at bounding box center [312, 204] width 167 height 31
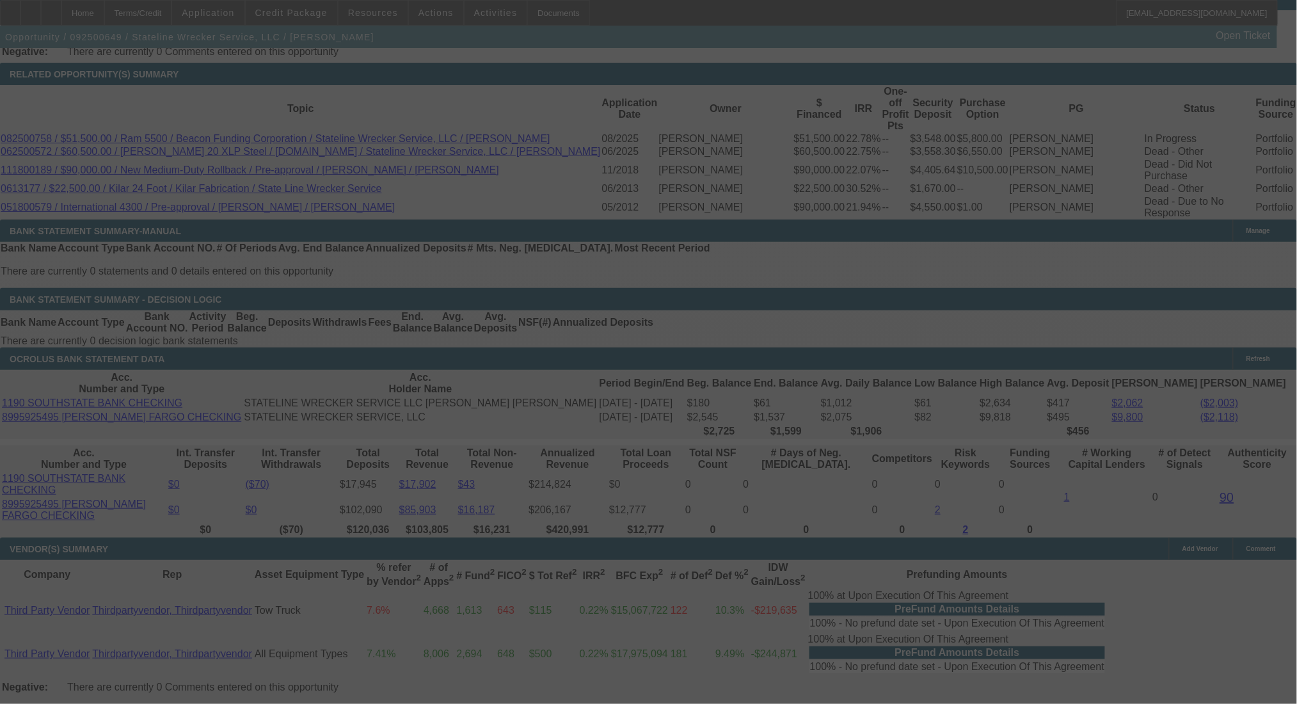
select select "0"
select select "2"
select select "0.1"
select select "4"
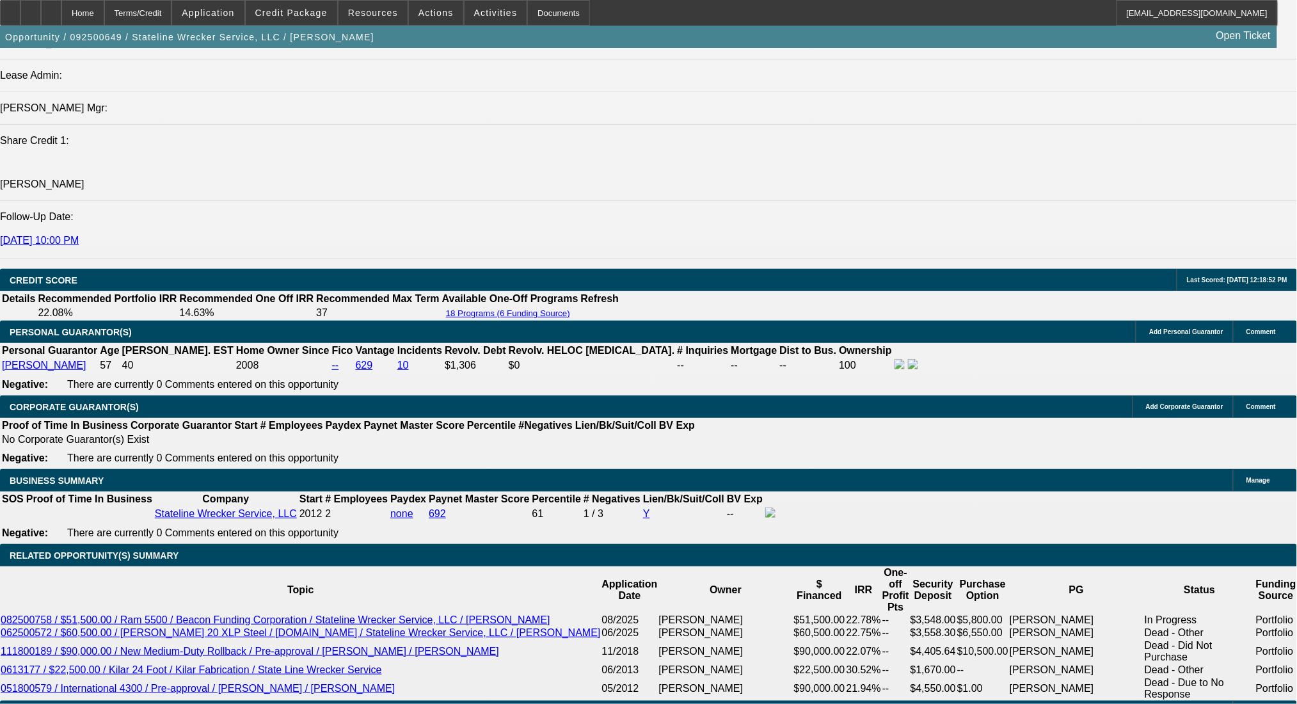
scroll to position [1580, 0]
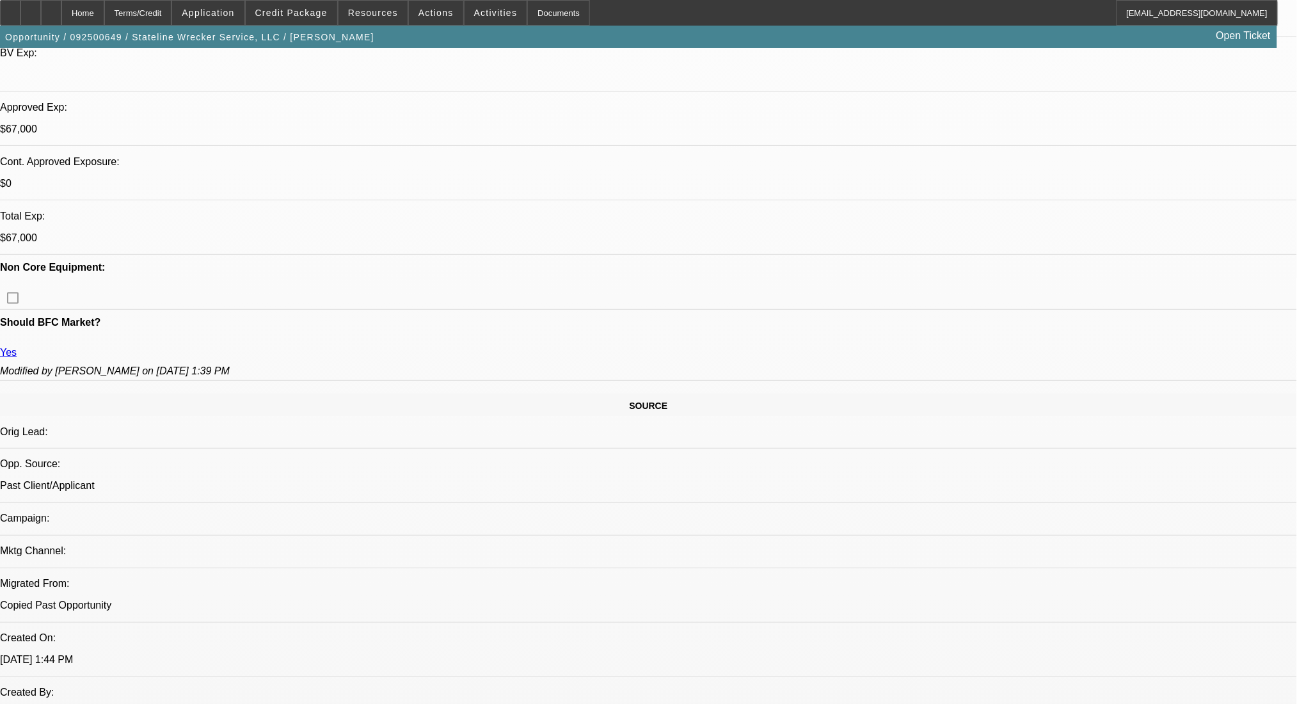
scroll to position [0, 0]
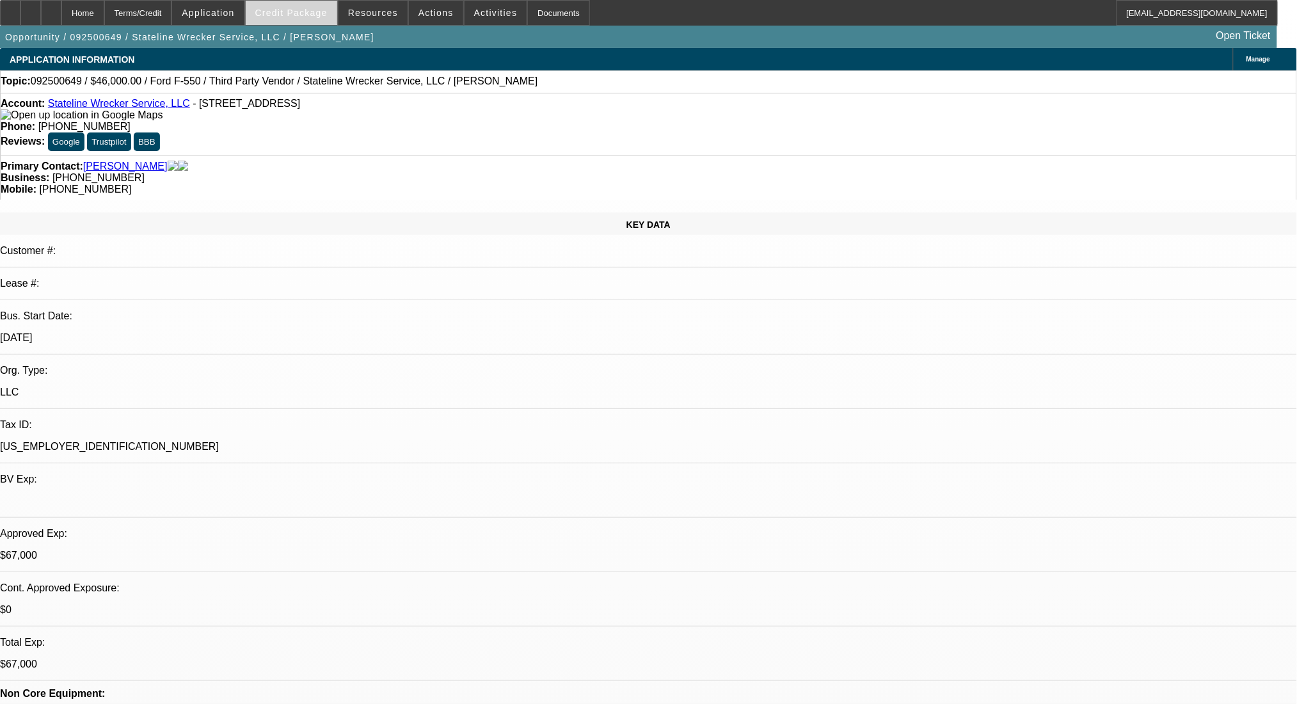
click at [287, 10] on span "Credit Package" at bounding box center [291, 13] width 72 height 10
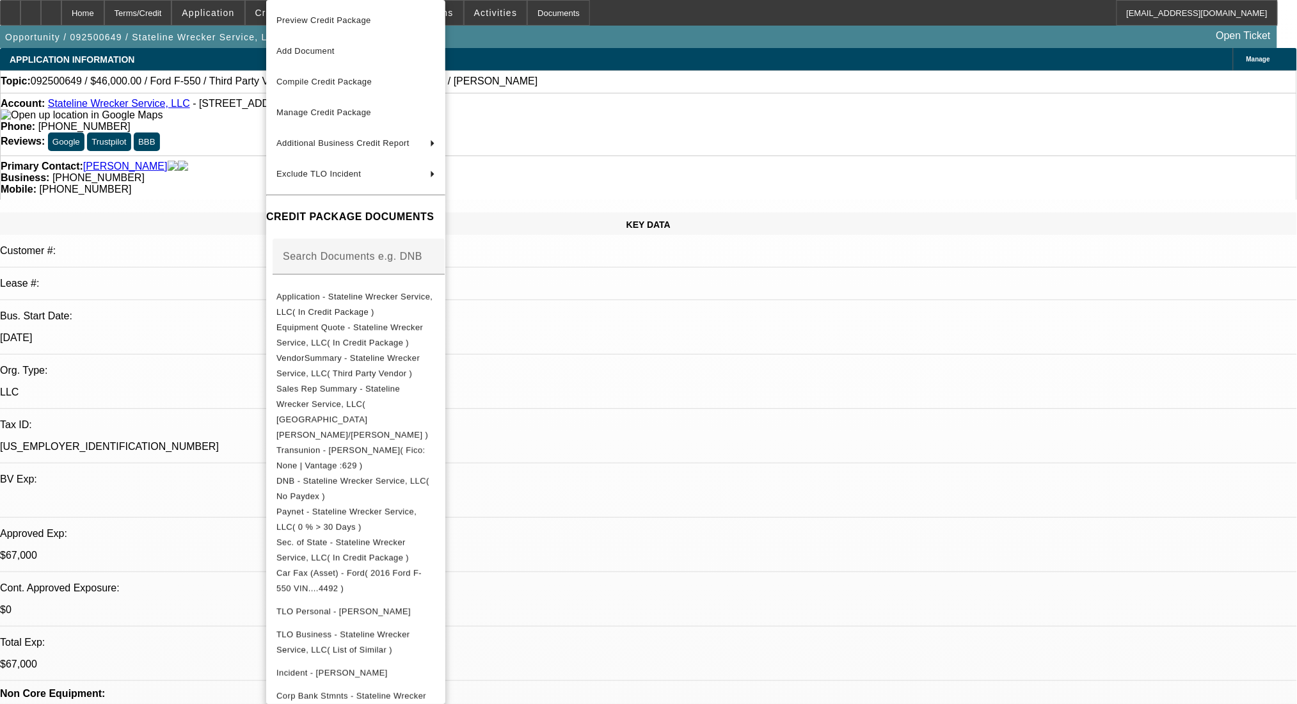
click at [745, 317] on div at bounding box center [648, 352] width 1297 height 704
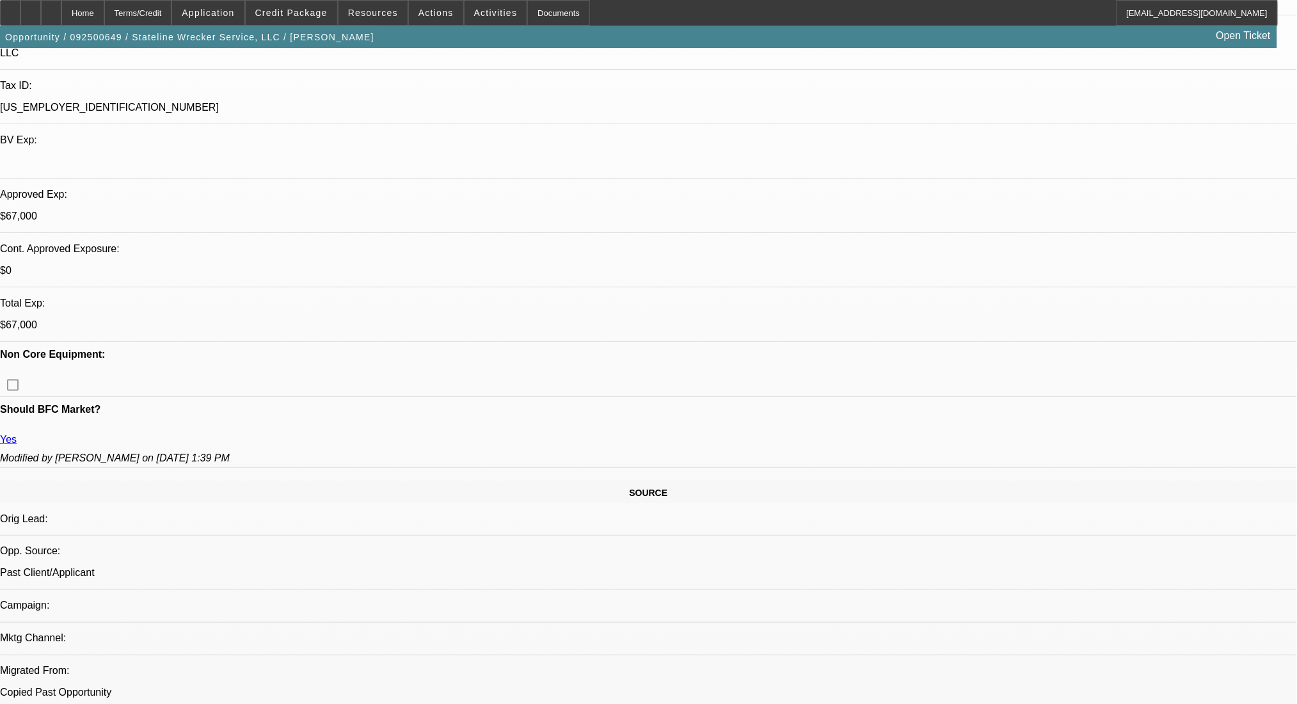
scroll to position [170, 0]
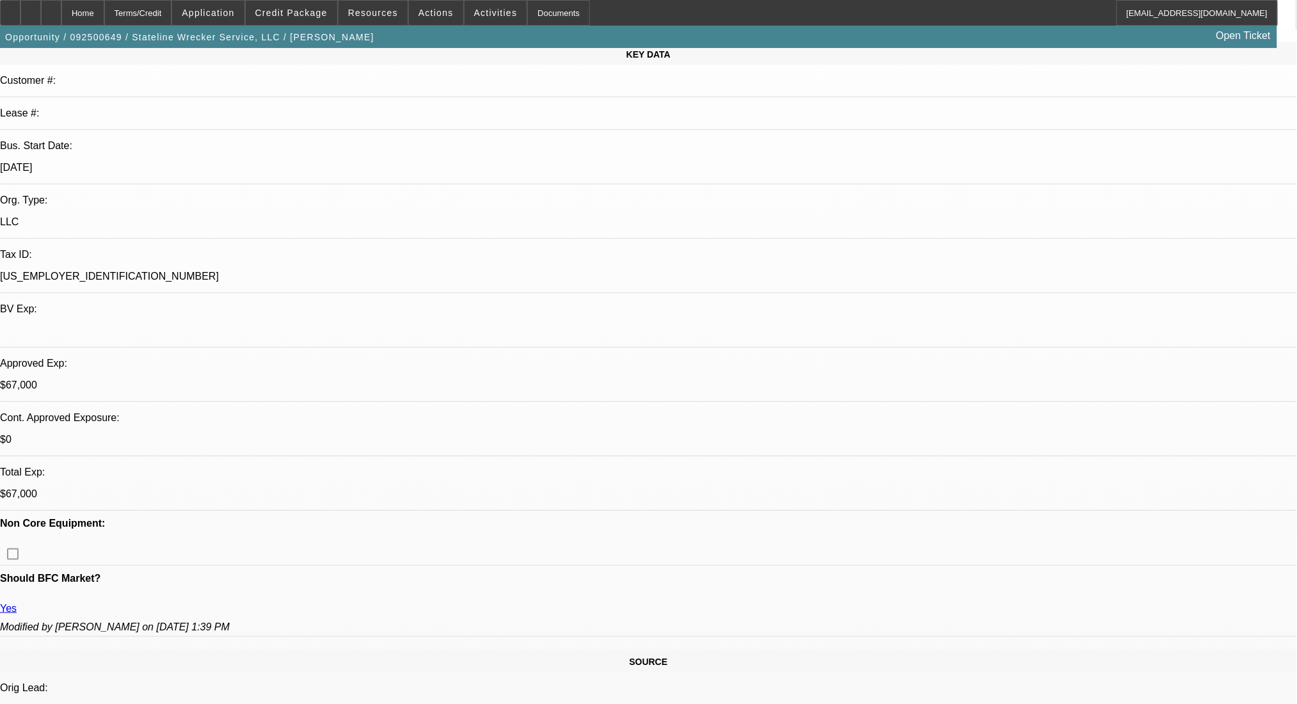
drag, startPoint x: 326, startPoint y: 394, endPoint x: 326, endPoint y: 383, distance: 10.9
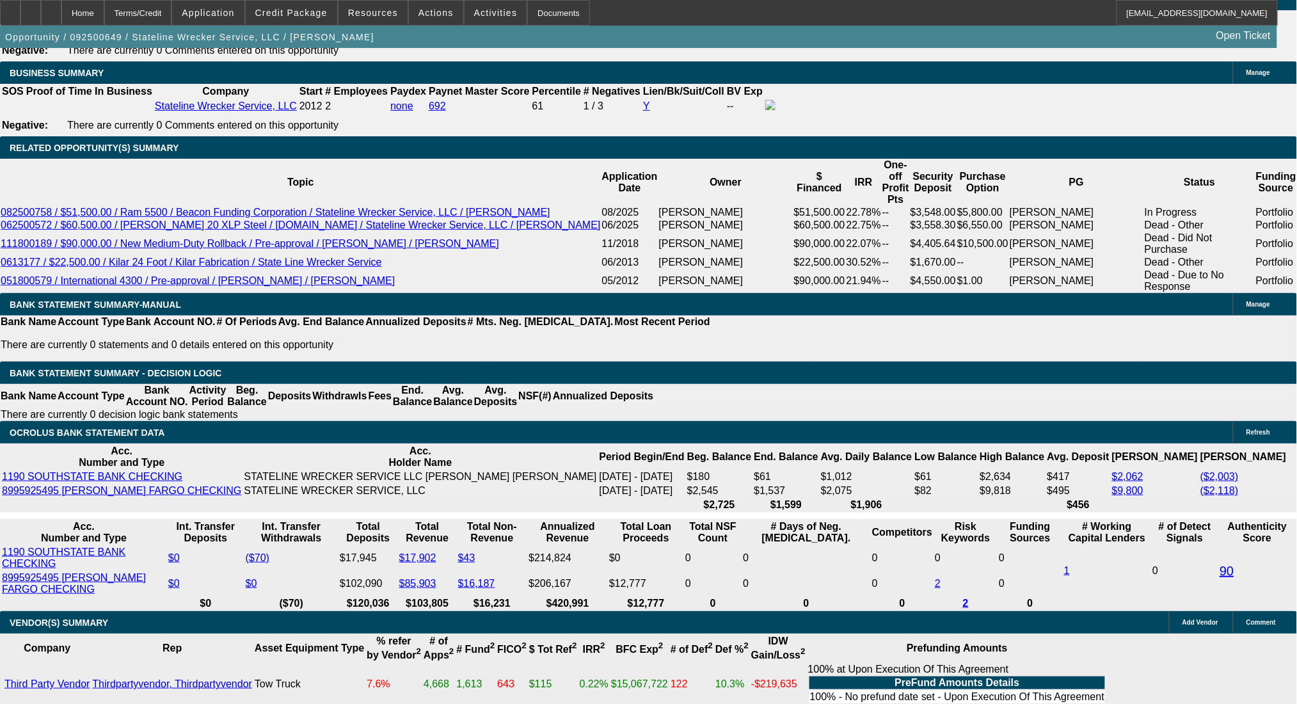
scroll to position [2047, 0]
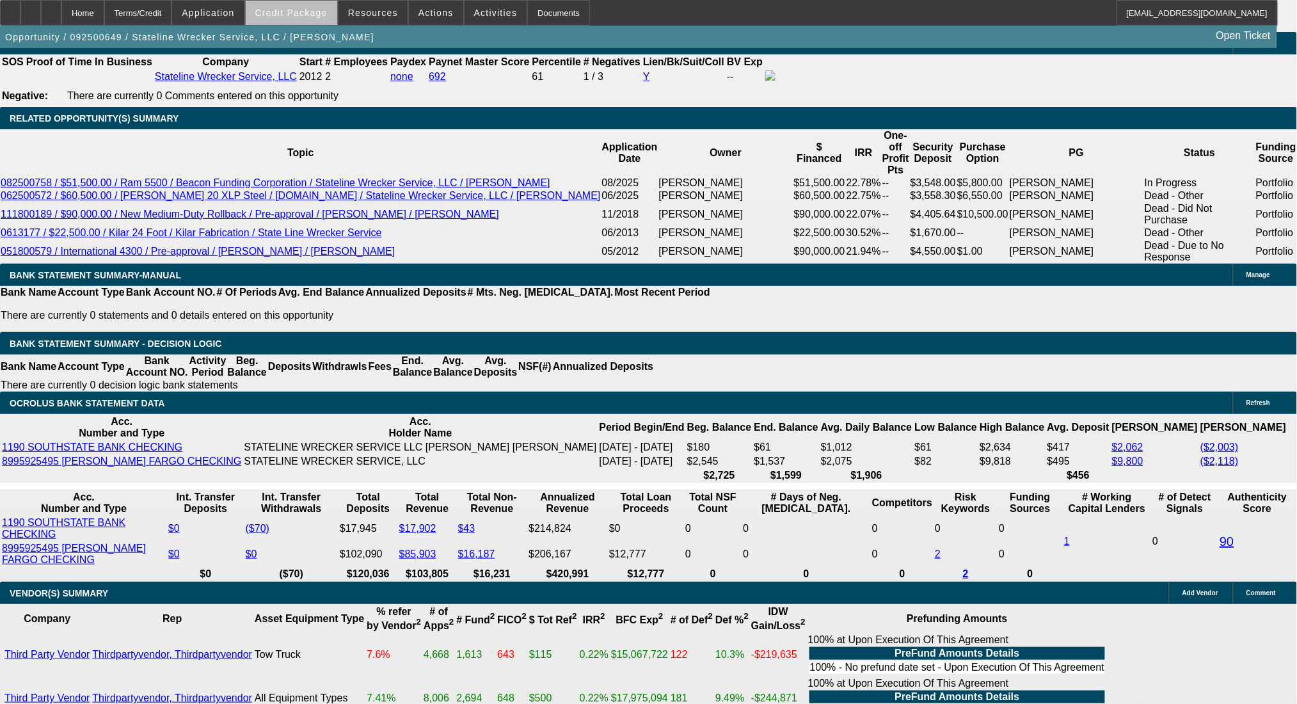
click at [326, 20] on span at bounding box center [291, 12] width 91 height 31
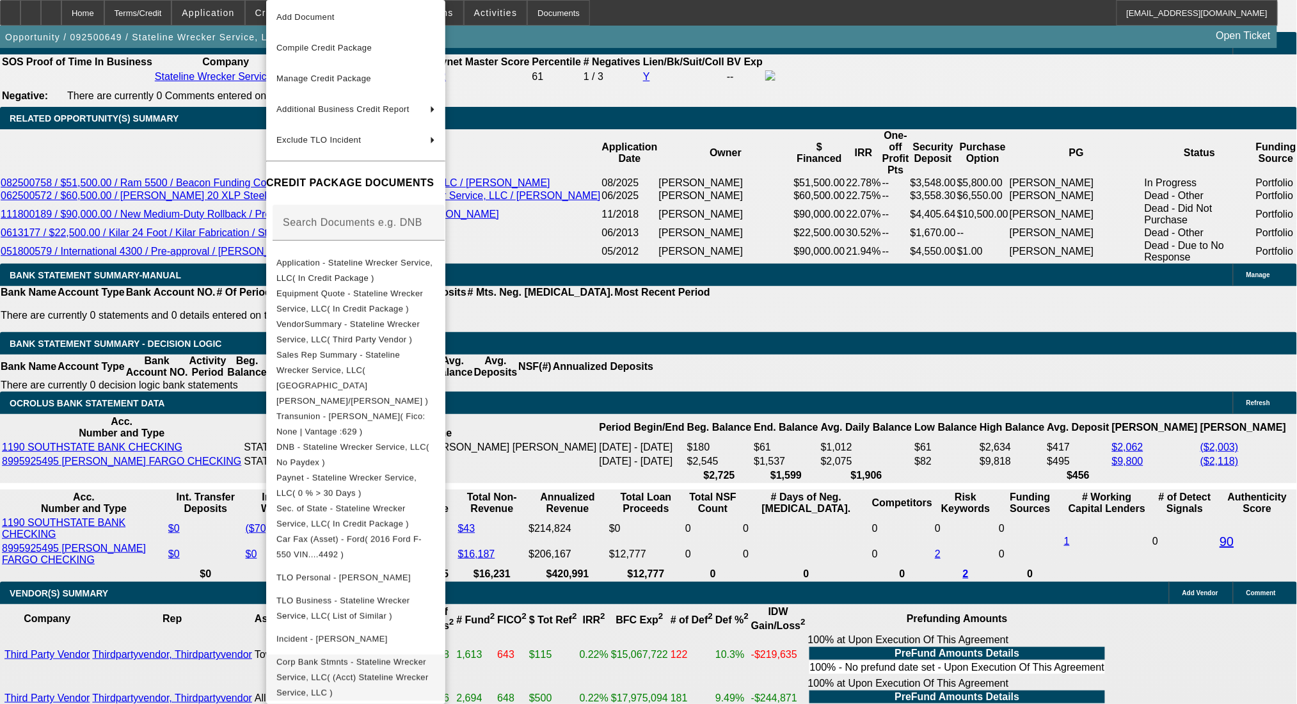
scroll to position [65, 0]
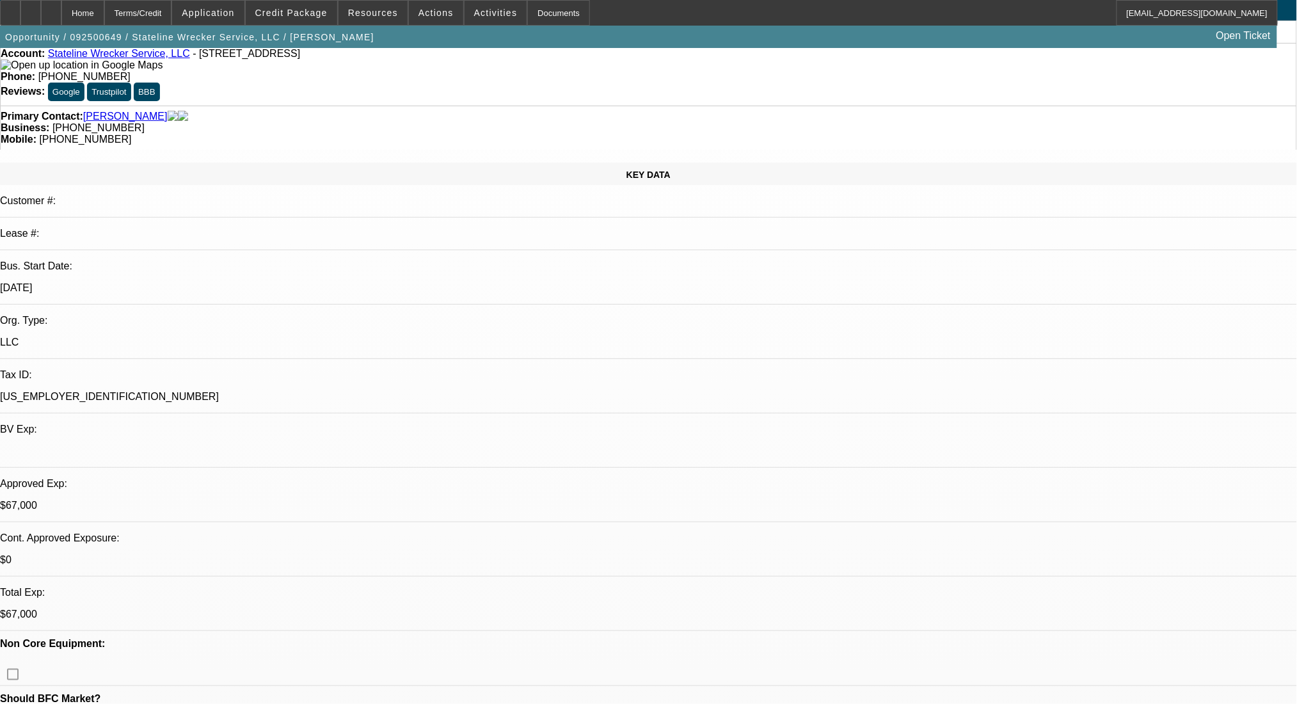
scroll to position [0, 0]
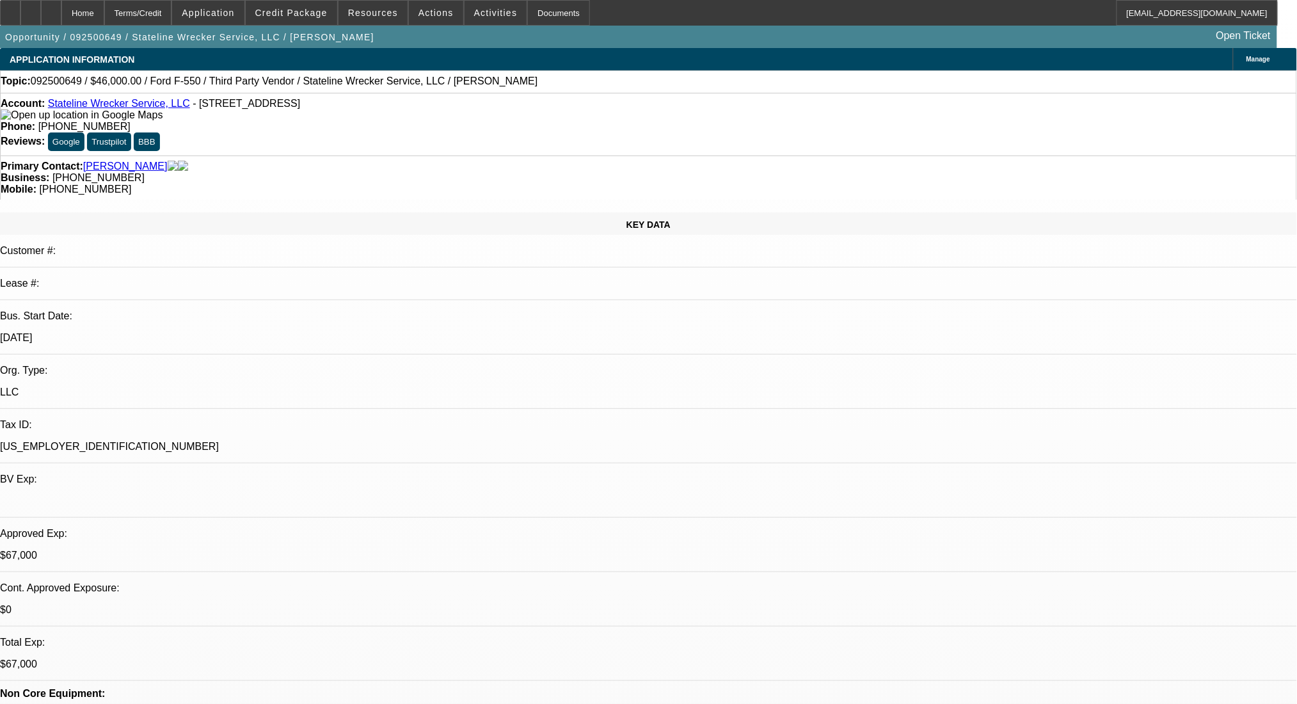
click at [294, 11] on span "Credit Package" at bounding box center [291, 13] width 72 height 10
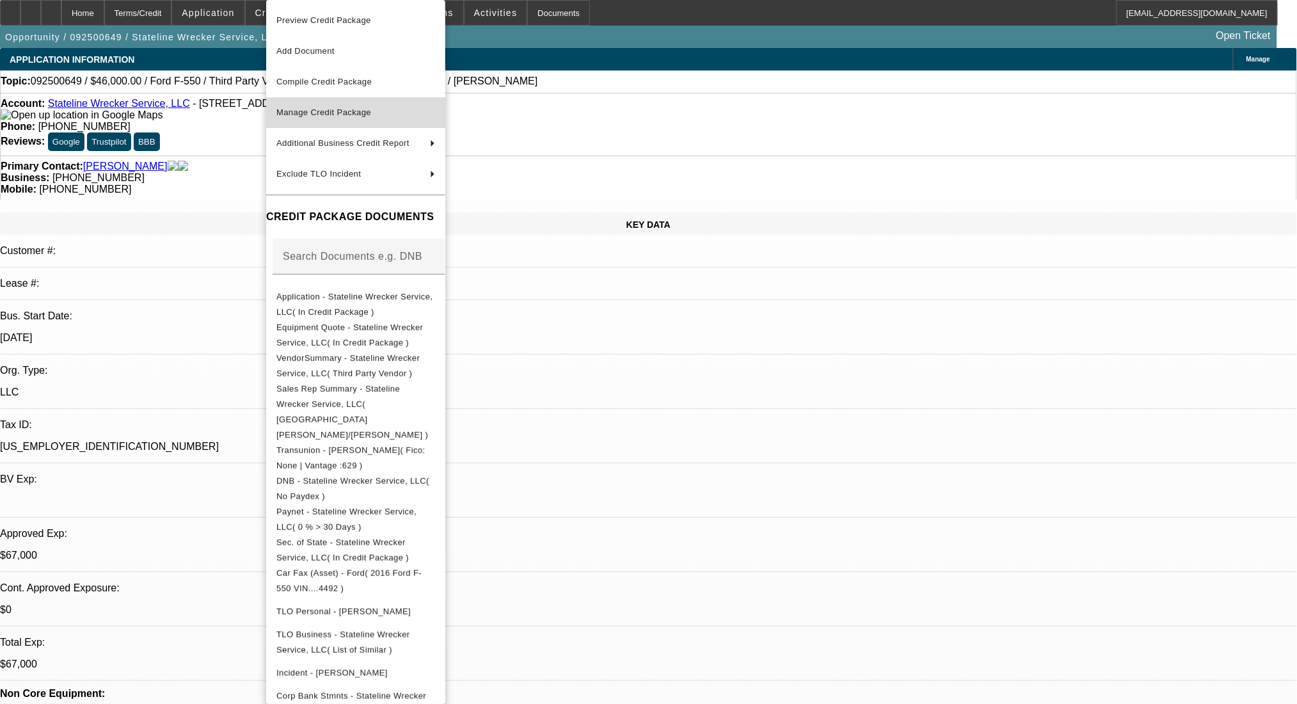
click at [330, 100] on button "Manage Credit Package" at bounding box center [355, 112] width 179 height 31
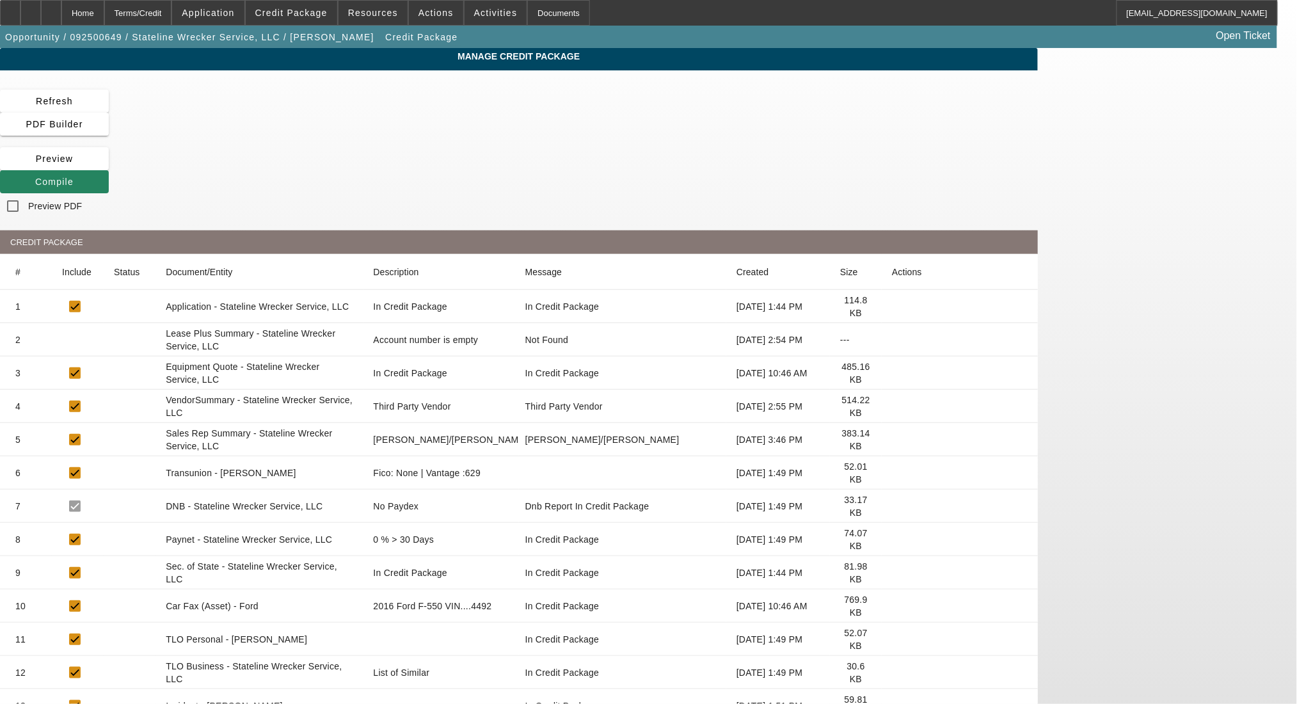
click at [892, 473] on icon at bounding box center [892, 473] width 0 height 0
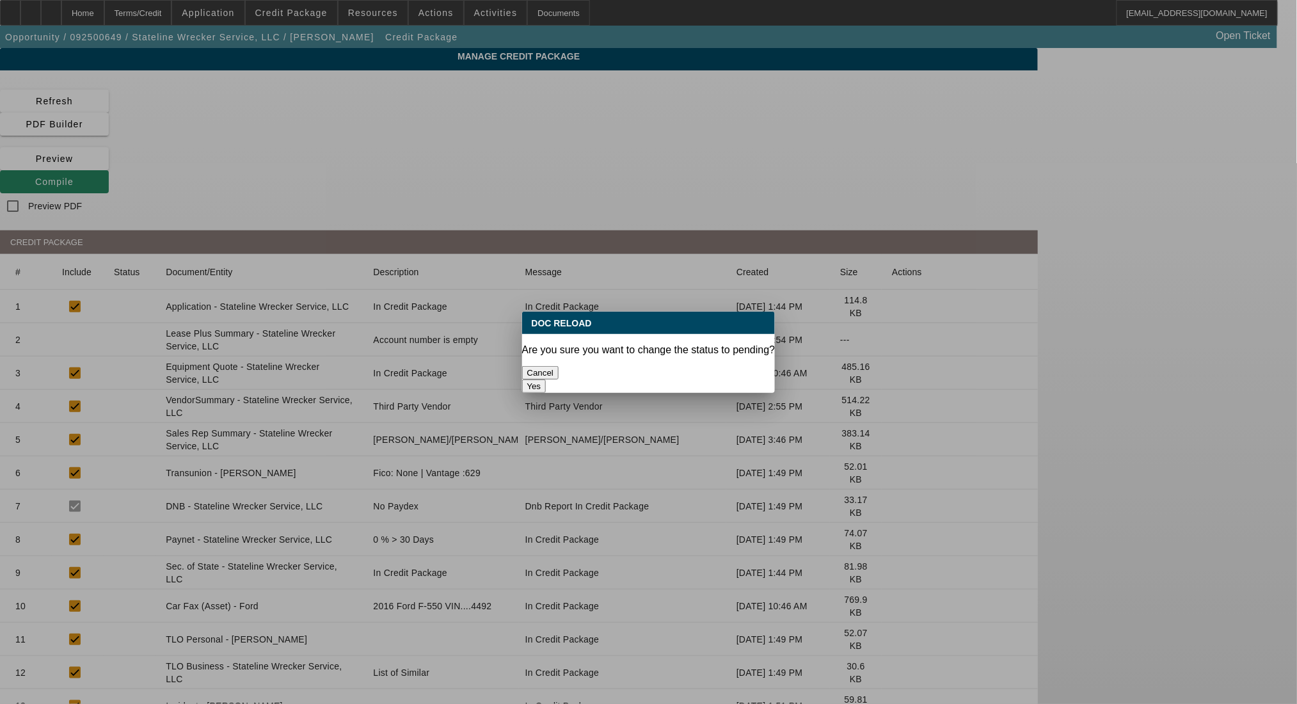
click at [546, 379] on button "Yes" at bounding box center [534, 385] width 24 height 13
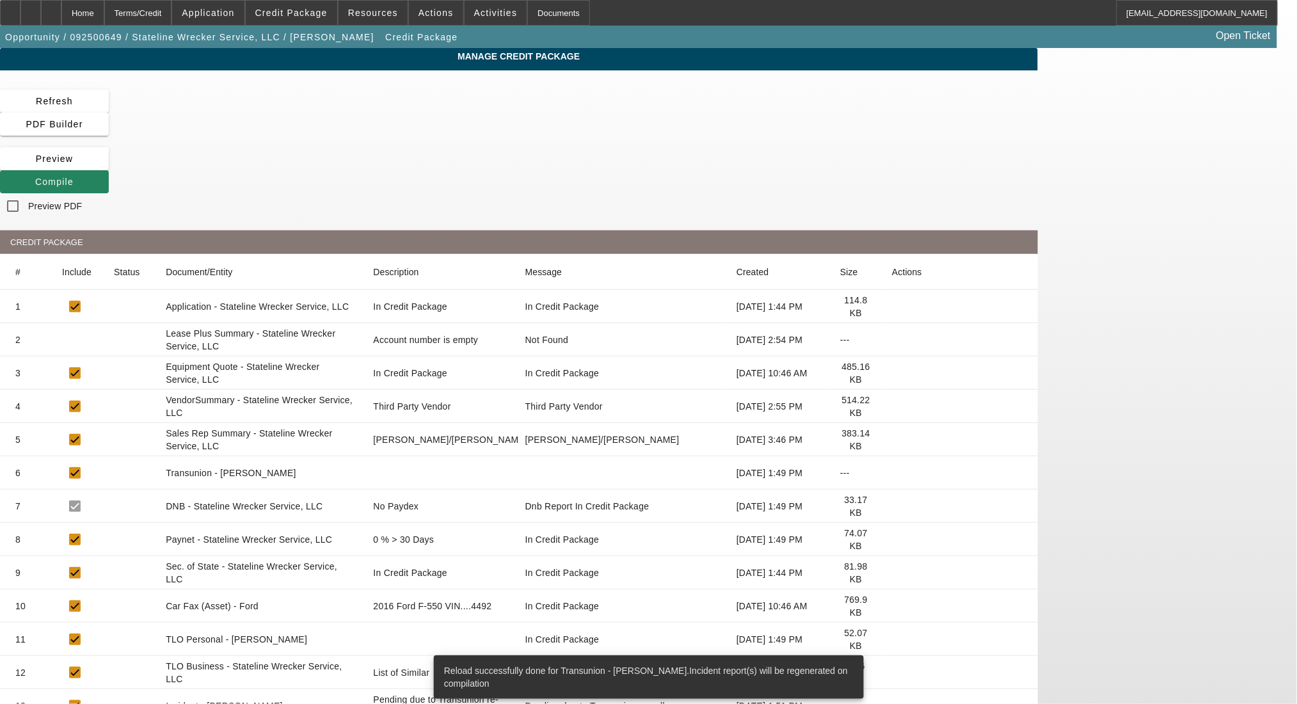
click at [860, 88] on div "Manage Credit Package Refresh PDF Builder Preview Compile Preview PDF CREDIT PA…" at bounding box center [519, 456] width 1038 height 816
click at [109, 166] on span at bounding box center [54, 181] width 109 height 31
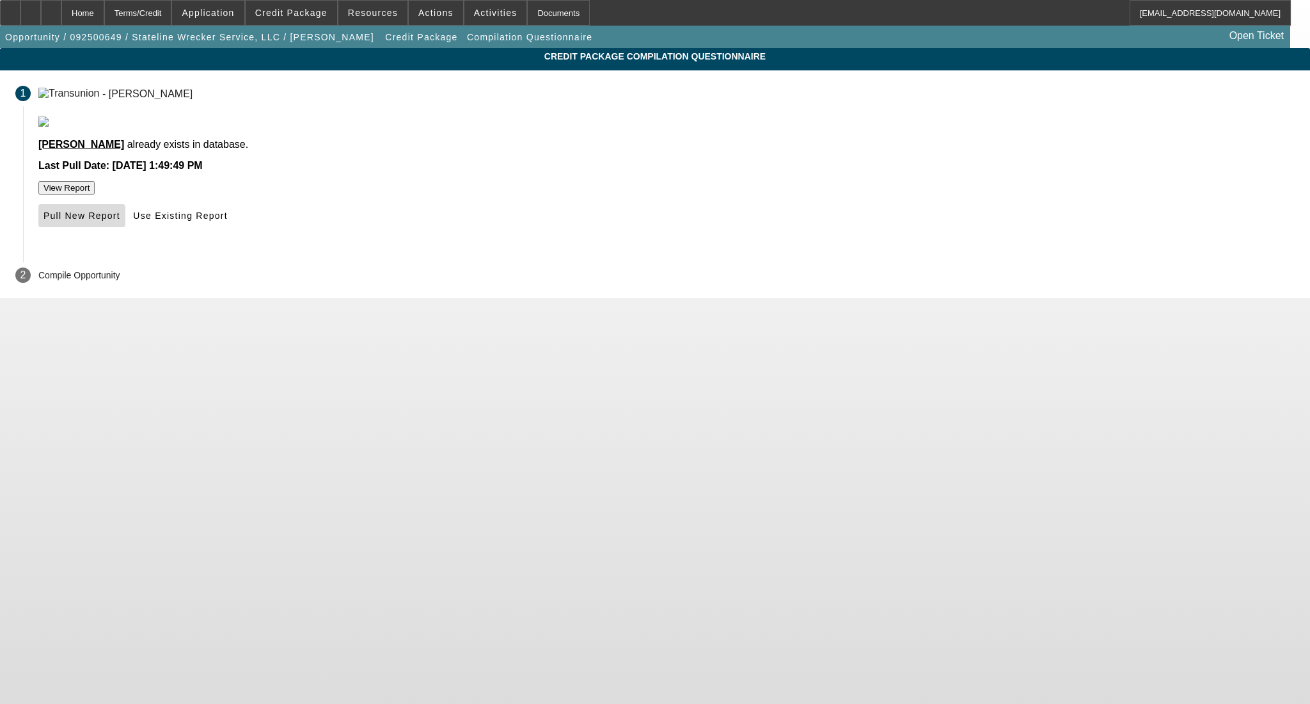
click at [125, 231] on span at bounding box center [81, 215] width 87 height 31
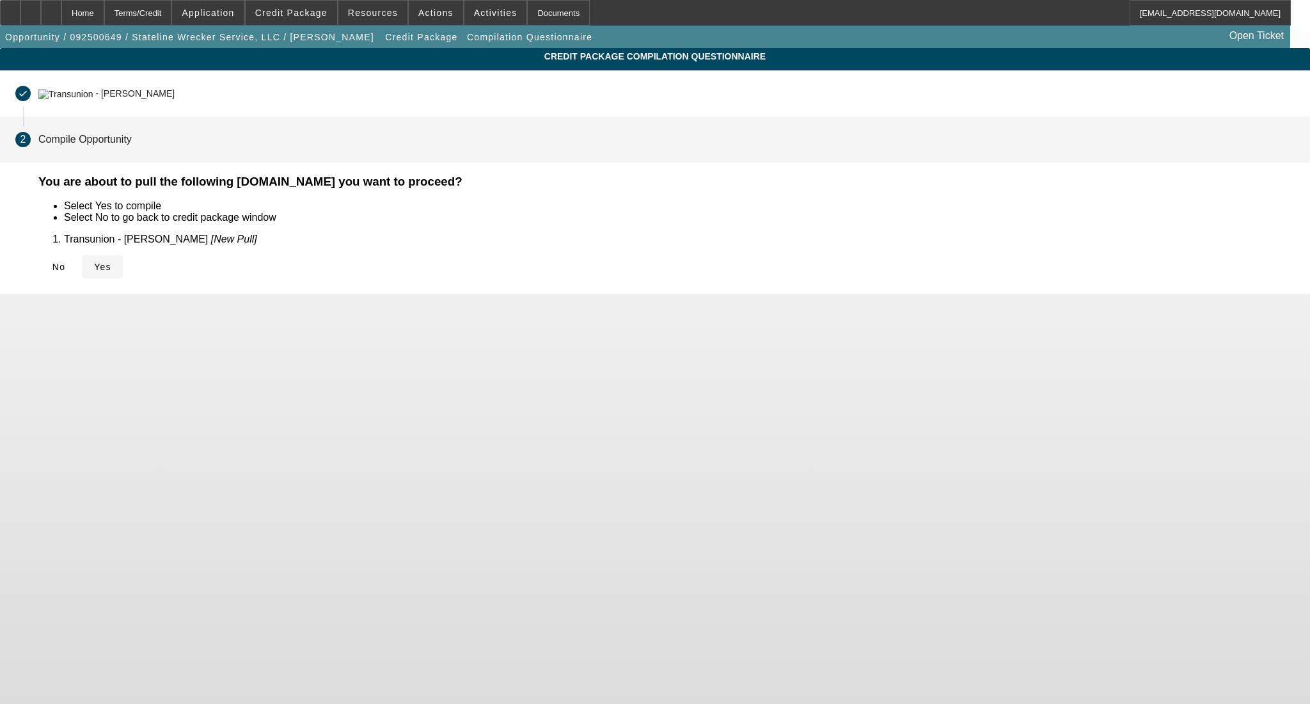
click at [123, 274] on span at bounding box center [102, 266] width 41 height 31
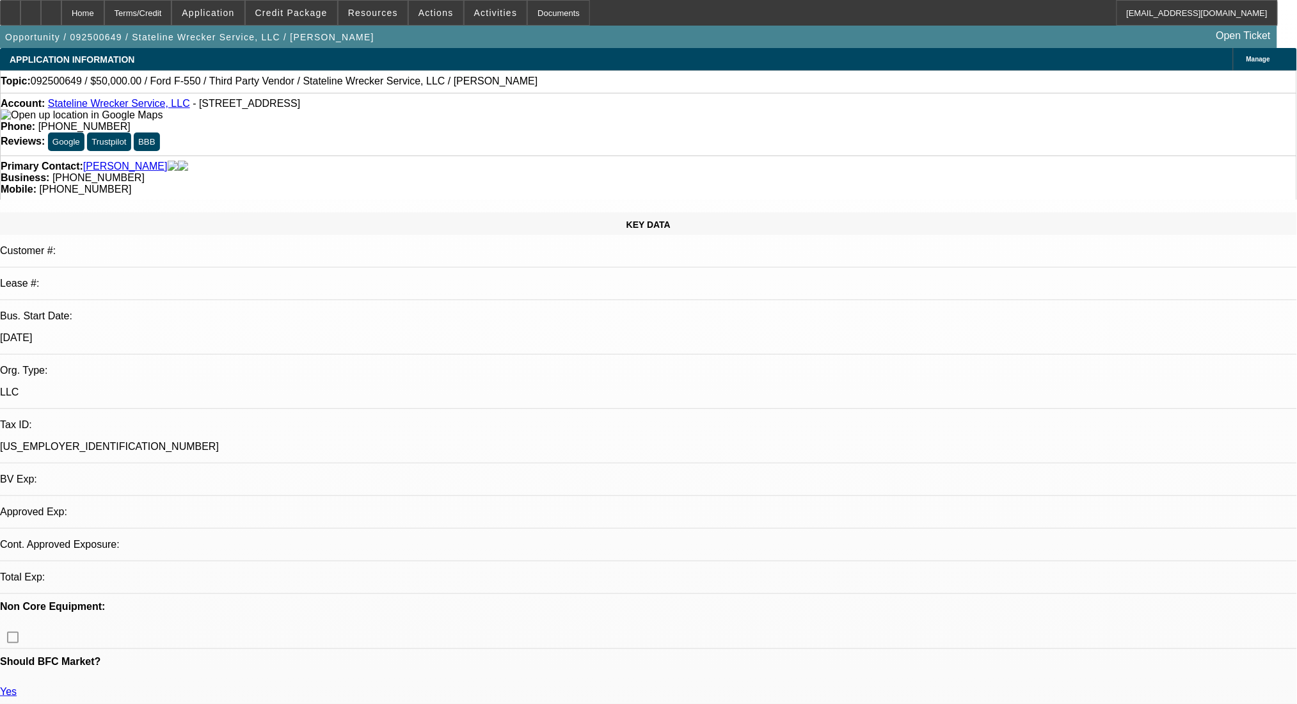
select select "0"
select select "2"
select select "0.1"
select select "4"
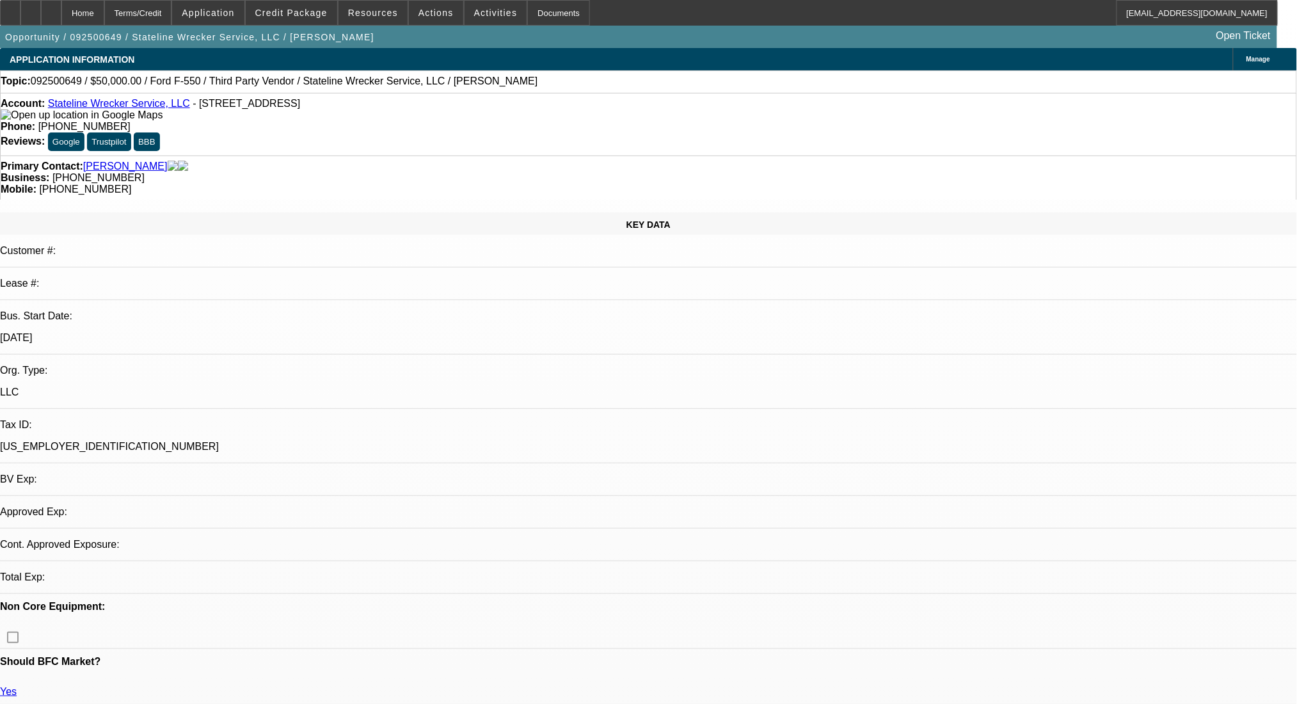
select select "0"
select select "2"
select select "0.1"
select select "4"
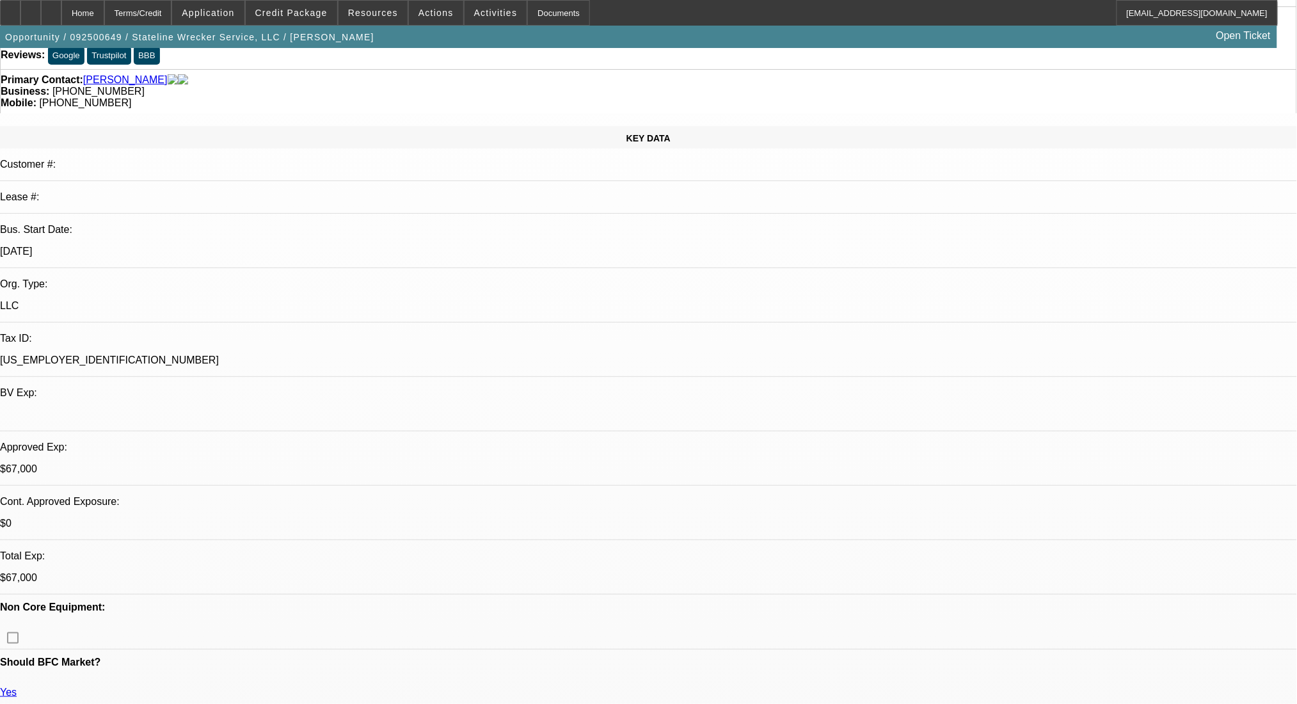
scroll to position [85, 0]
click at [328, 15] on span "Credit Package" at bounding box center [291, 13] width 72 height 10
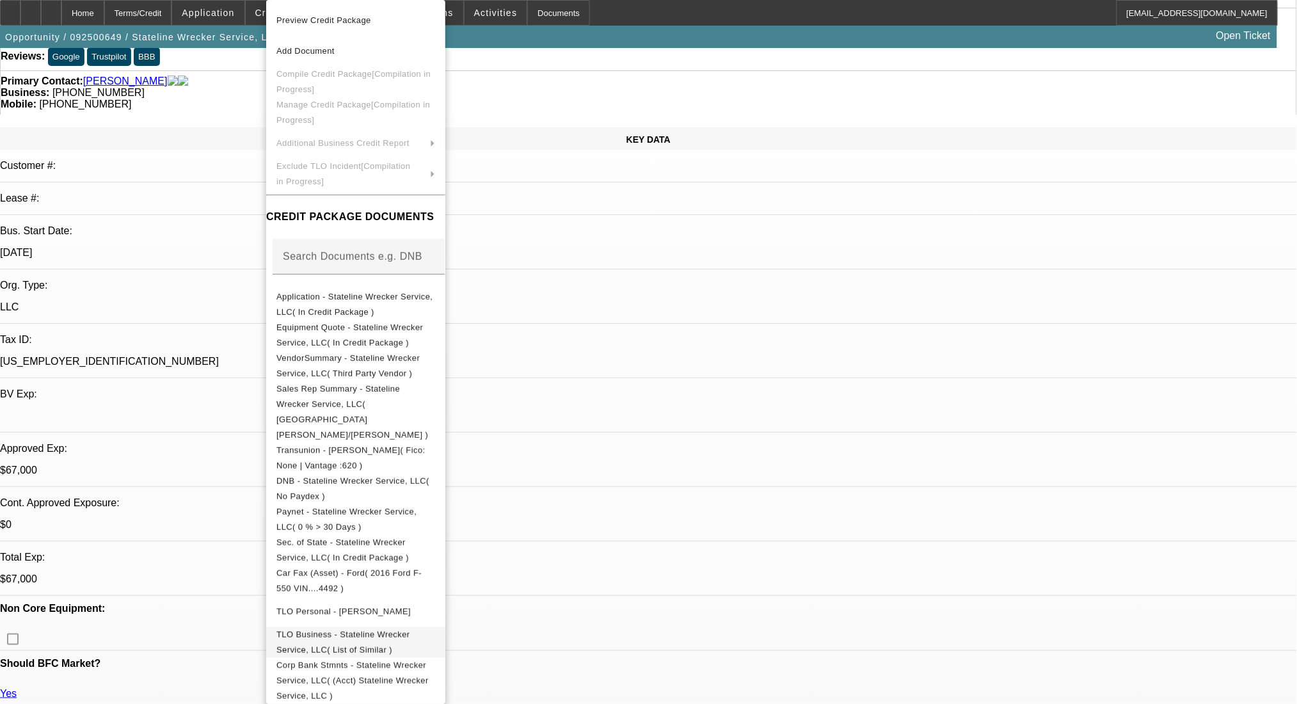
scroll to position [35, 0]
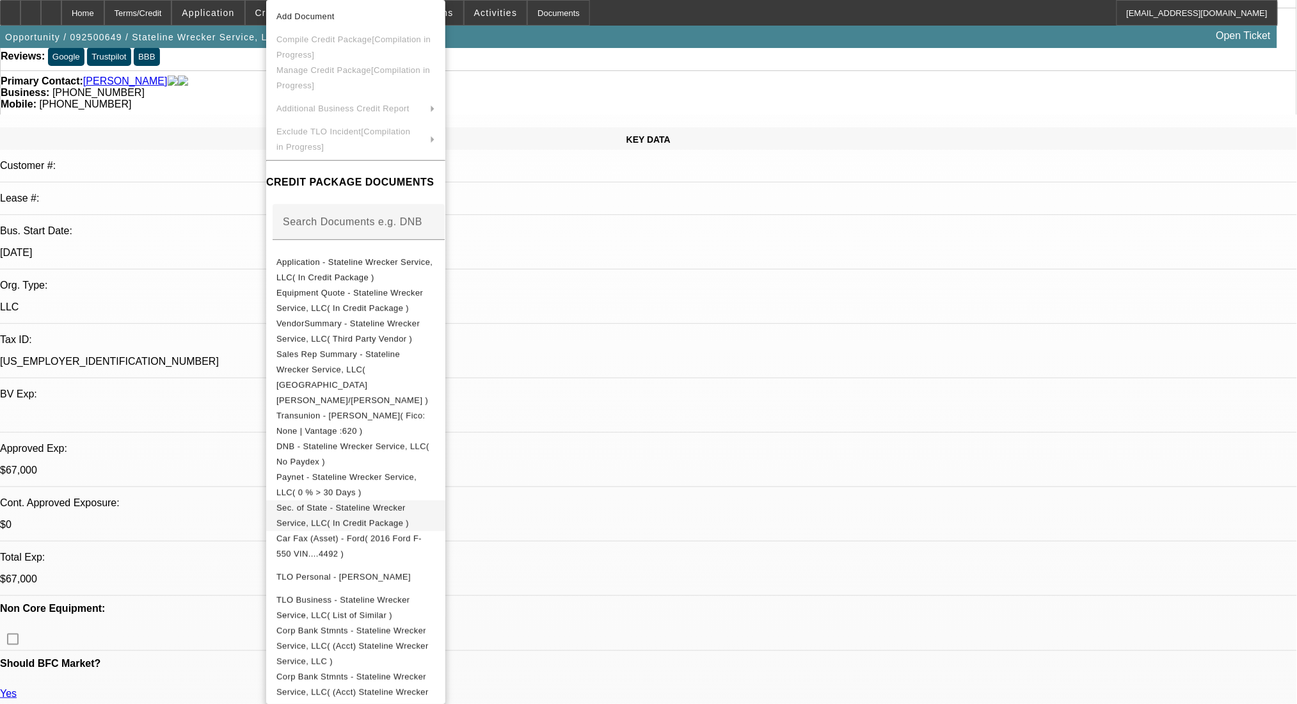
click at [409, 503] on span "Sec. of State - Stateline Wrecker Service, LLC( In Credit Package )" at bounding box center [342, 515] width 132 height 25
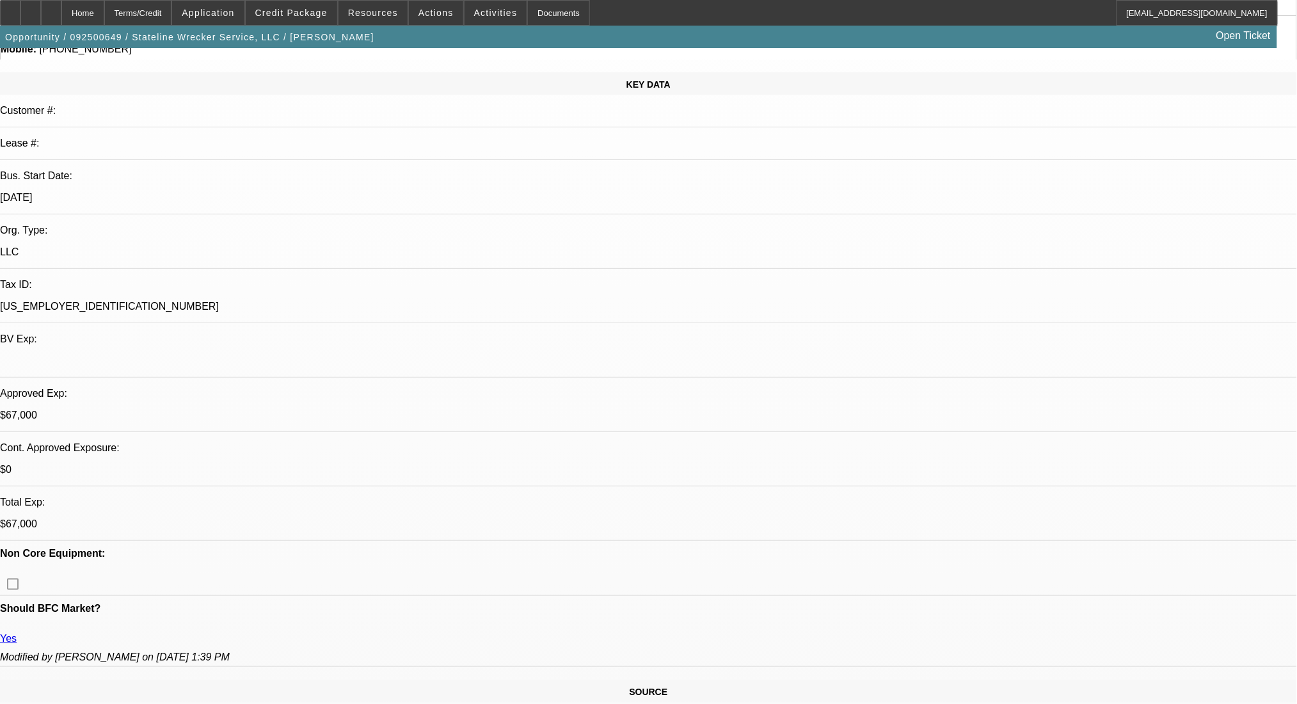
scroll to position [256, 0]
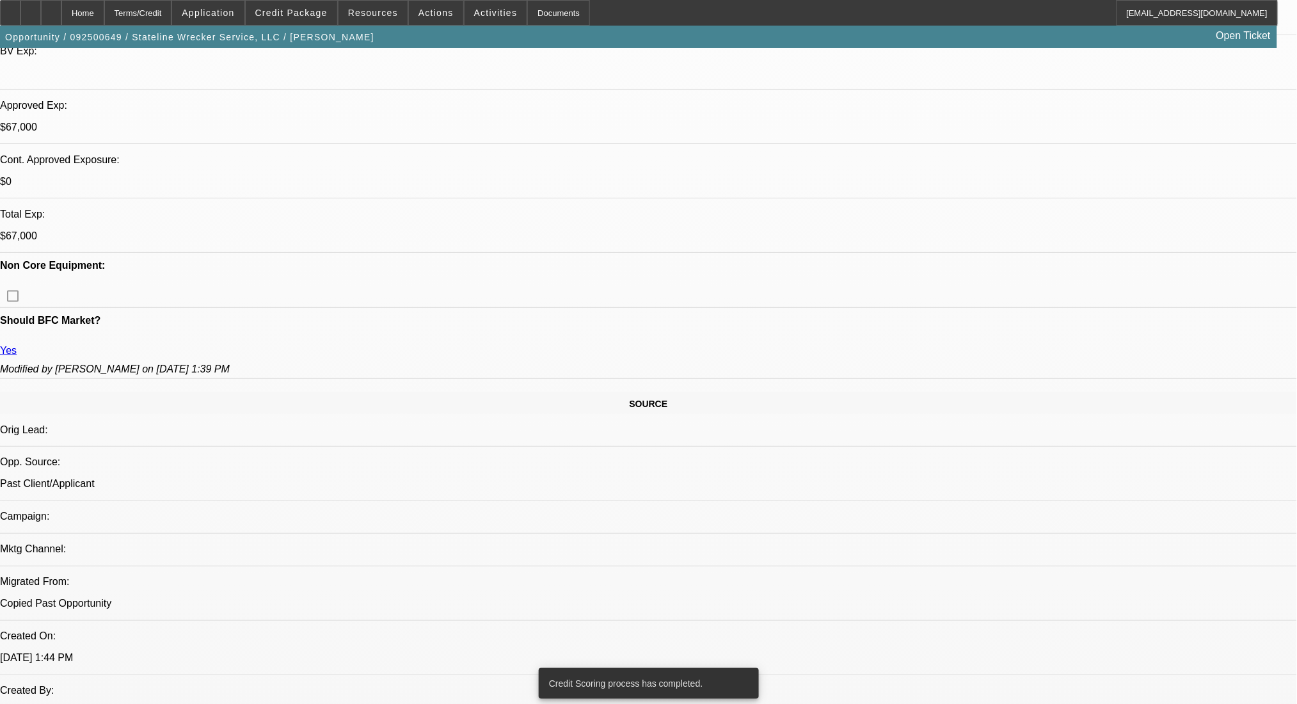
scroll to position [597, 0]
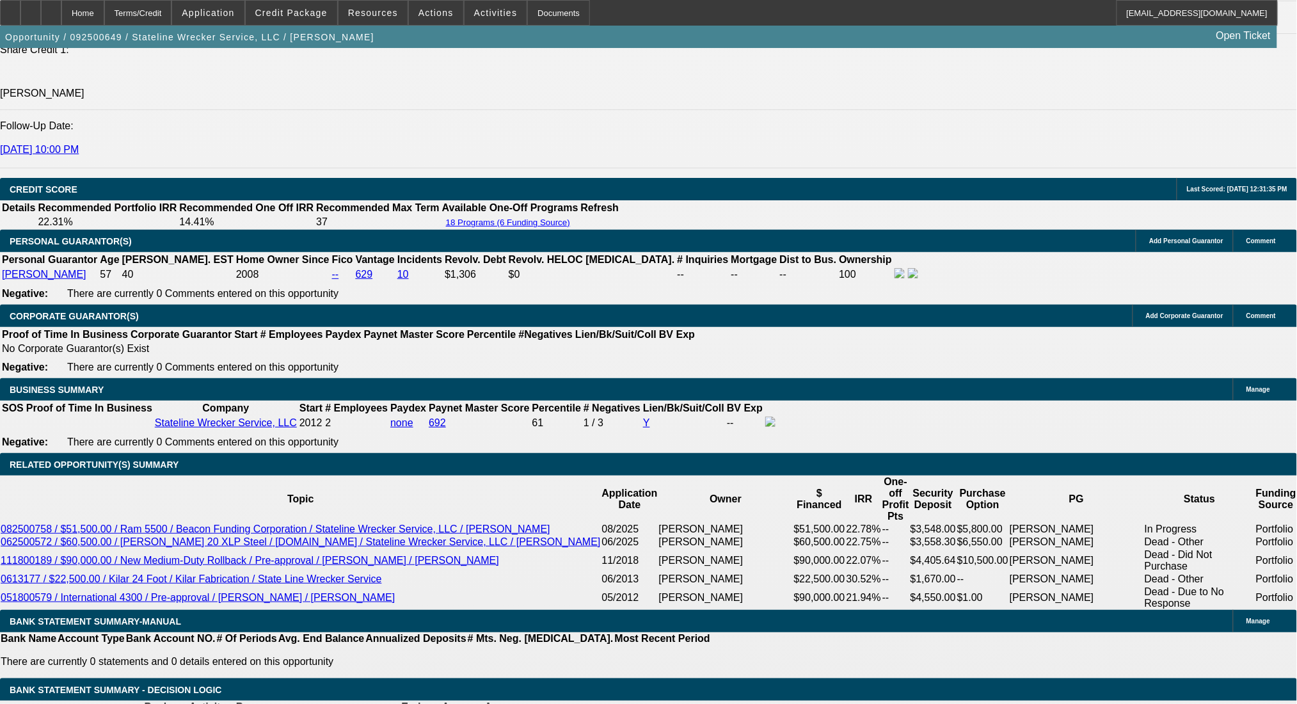
scroll to position [1360, 0]
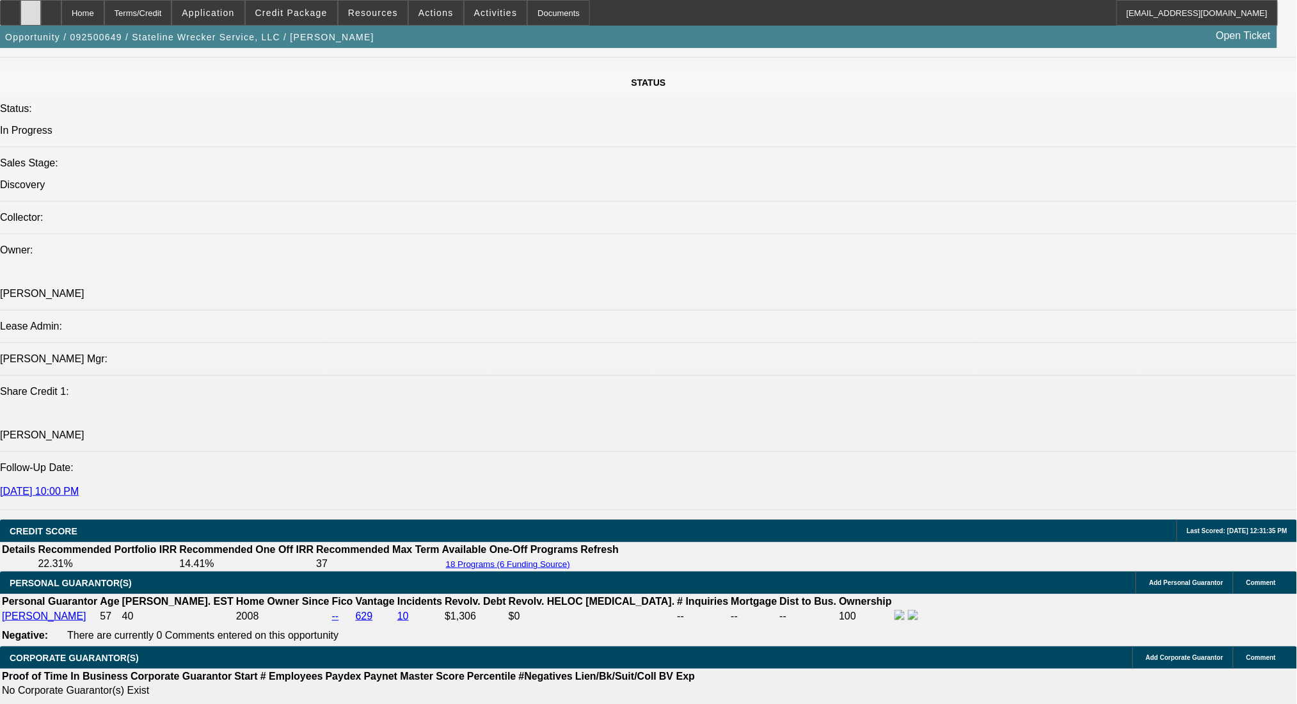
click at [31, 8] on icon at bounding box center [31, 8] width 0 height 0
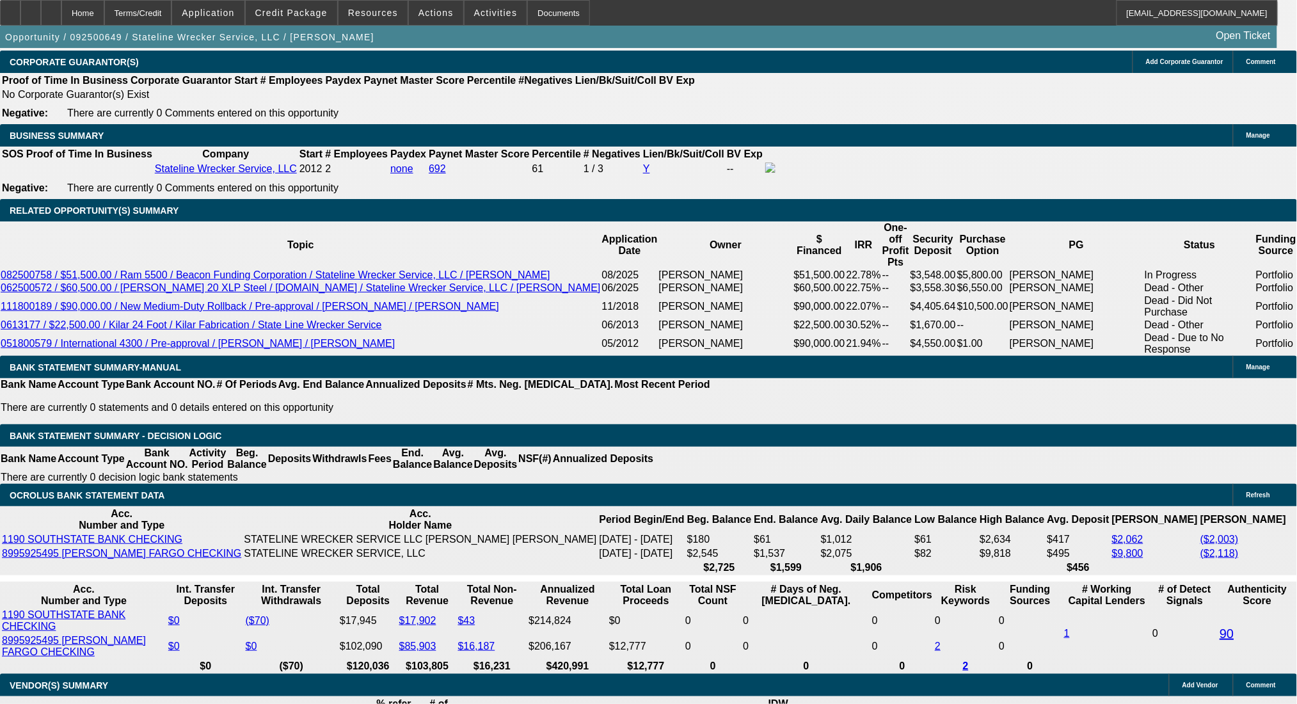
scroll to position [1957, 0]
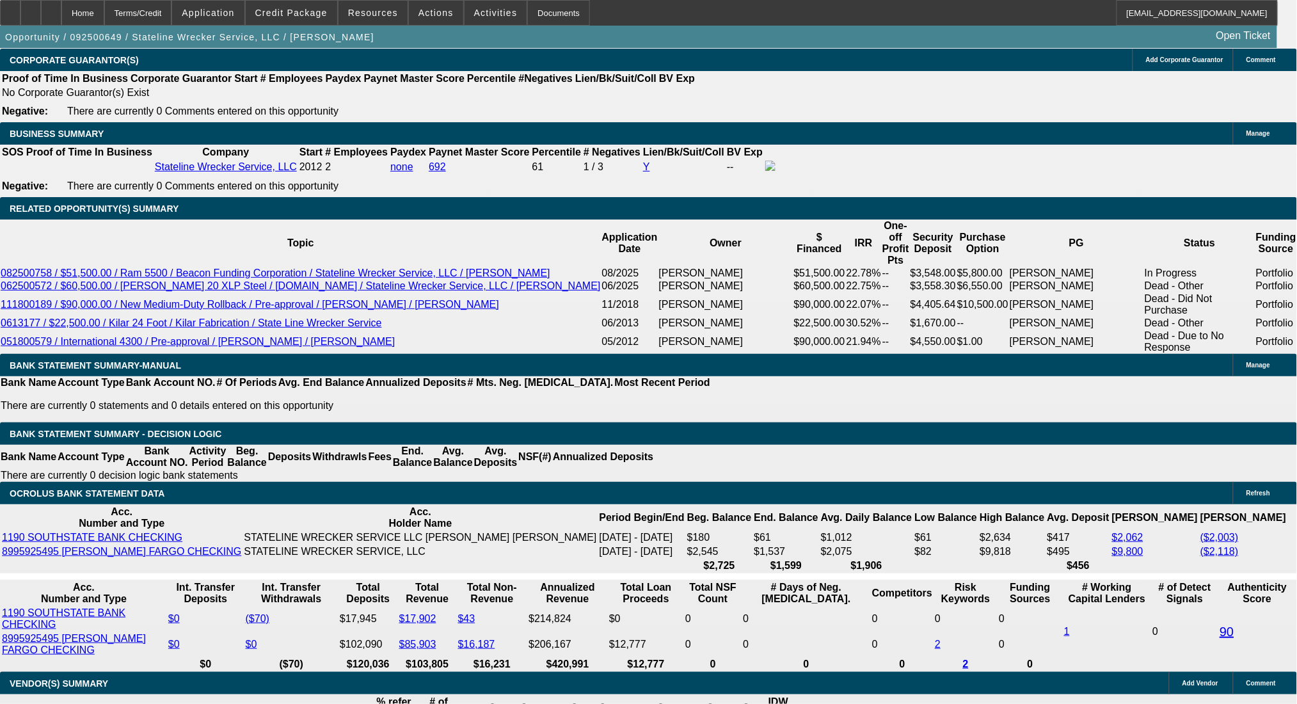
drag, startPoint x: 218, startPoint y: 321, endPoint x: 344, endPoint y: 321, distance: 126.0
type input "$0.00"
type input "UNKNOWN"
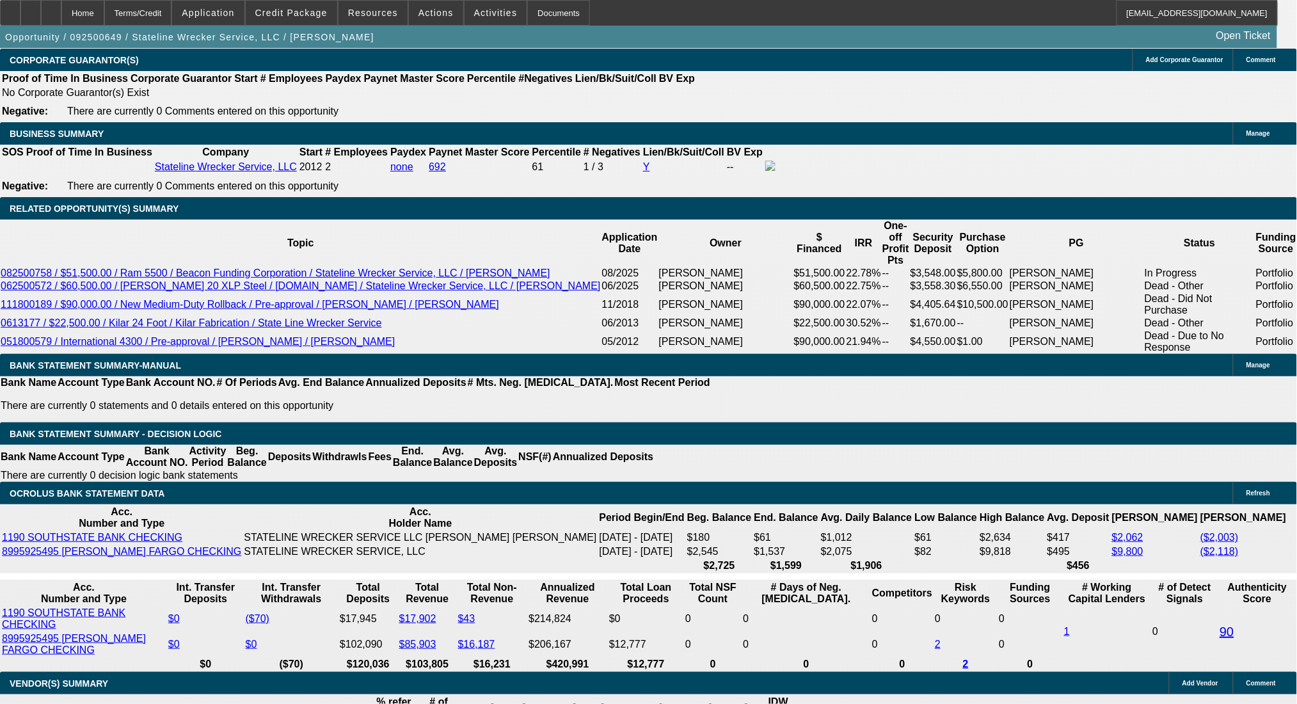
type input "$3,335.98"
type input "$1,667.99"
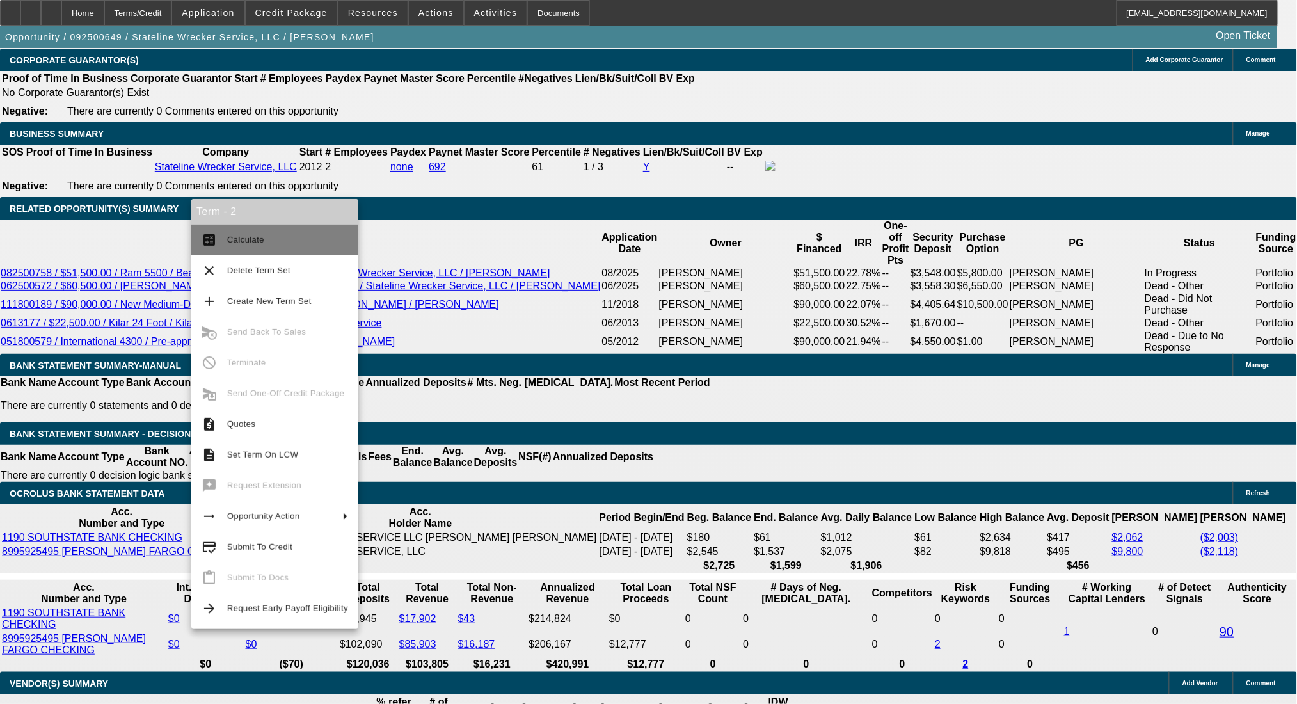
click at [253, 250] on button "calculate Calculate" at bounding box center [274, 240] width 167 height 31
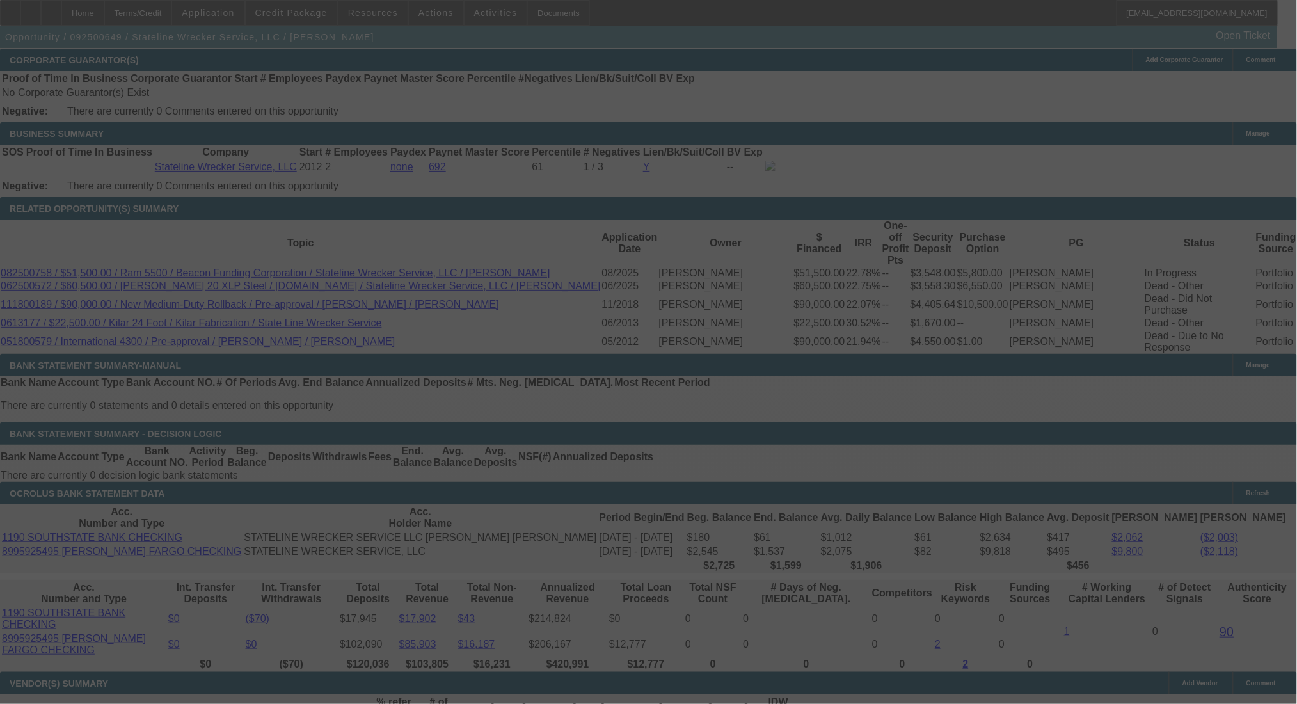
select select "0"
select select "2"
select select "0.1"
select select "4"
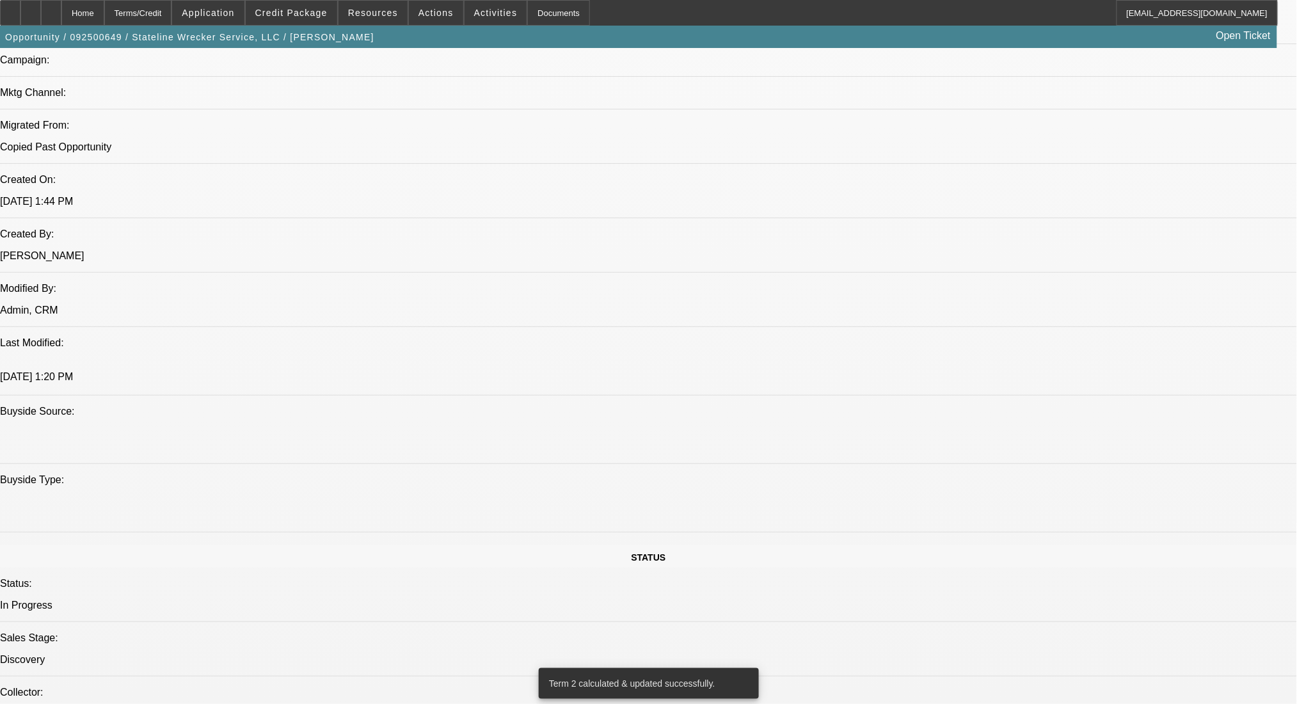
scroll to position [422, 0]
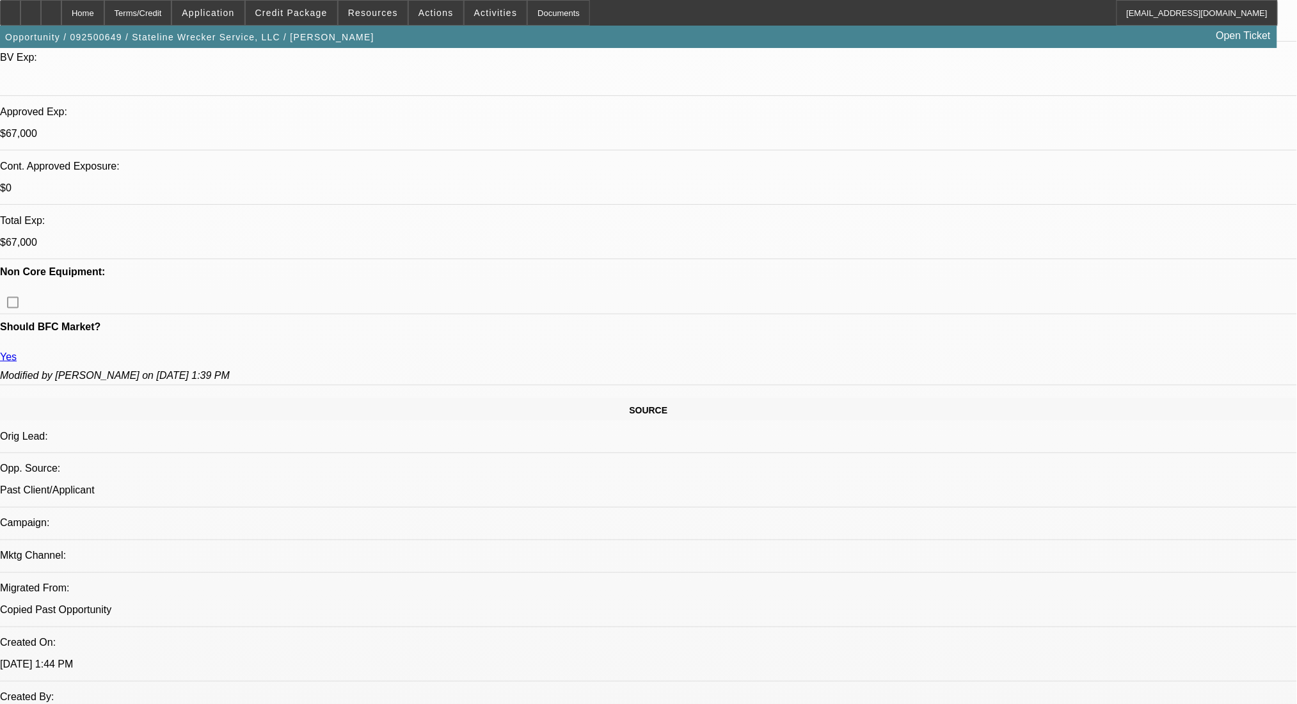
click at [51, 8] on icon at bounding box center [51, 8] width 0 height 0
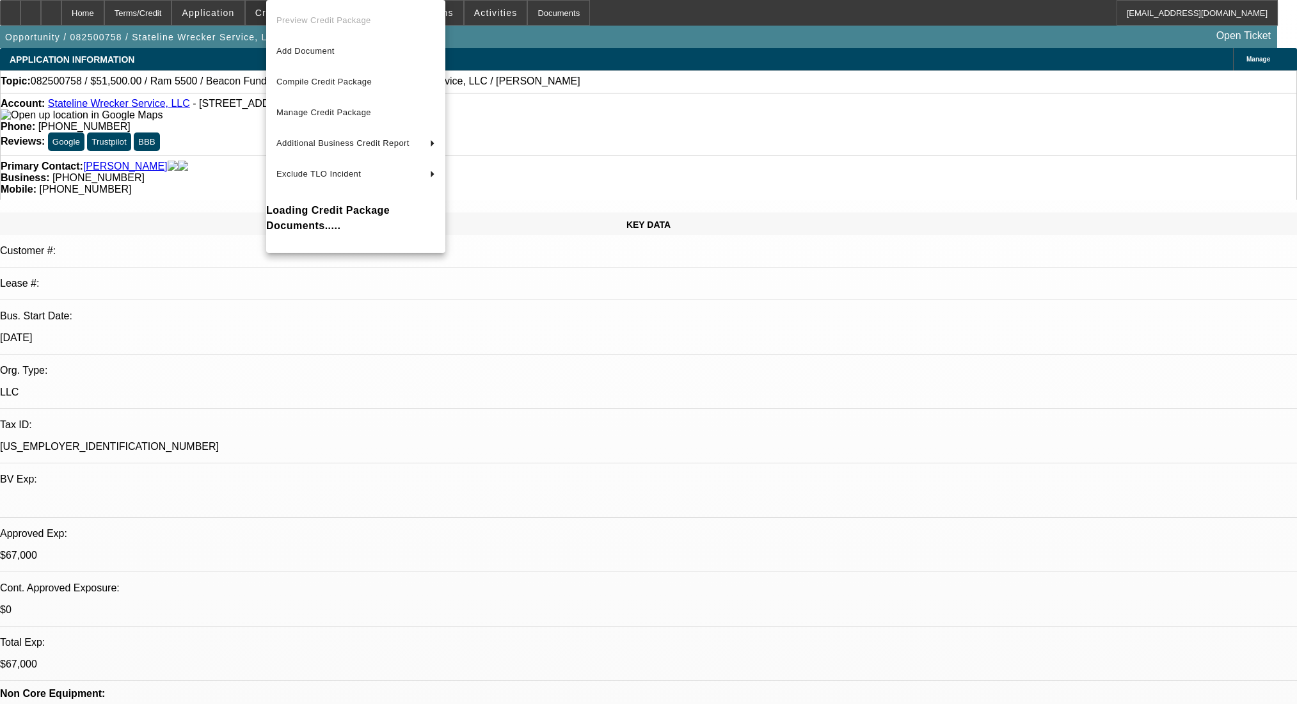
select select "0"
select select "2"
select select "0.1"
select select "4"
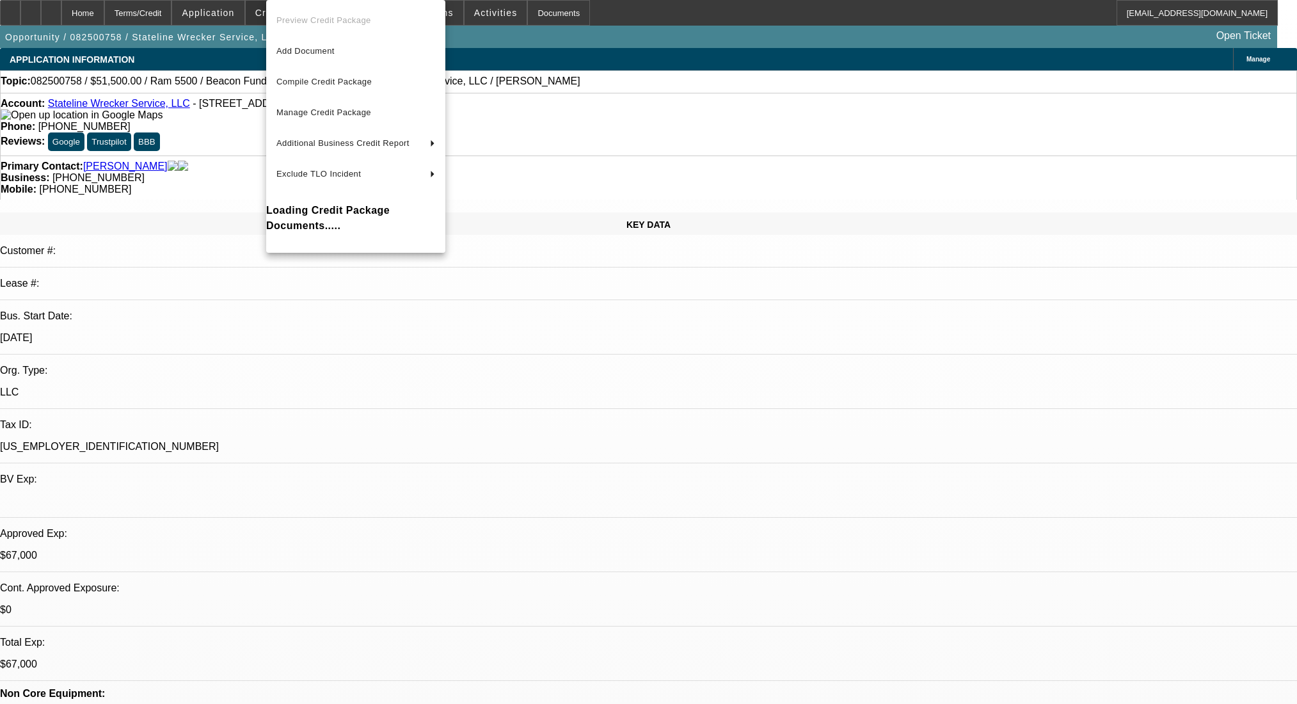
select select "0"
select select "2"
select select "0.1"
select select "4"
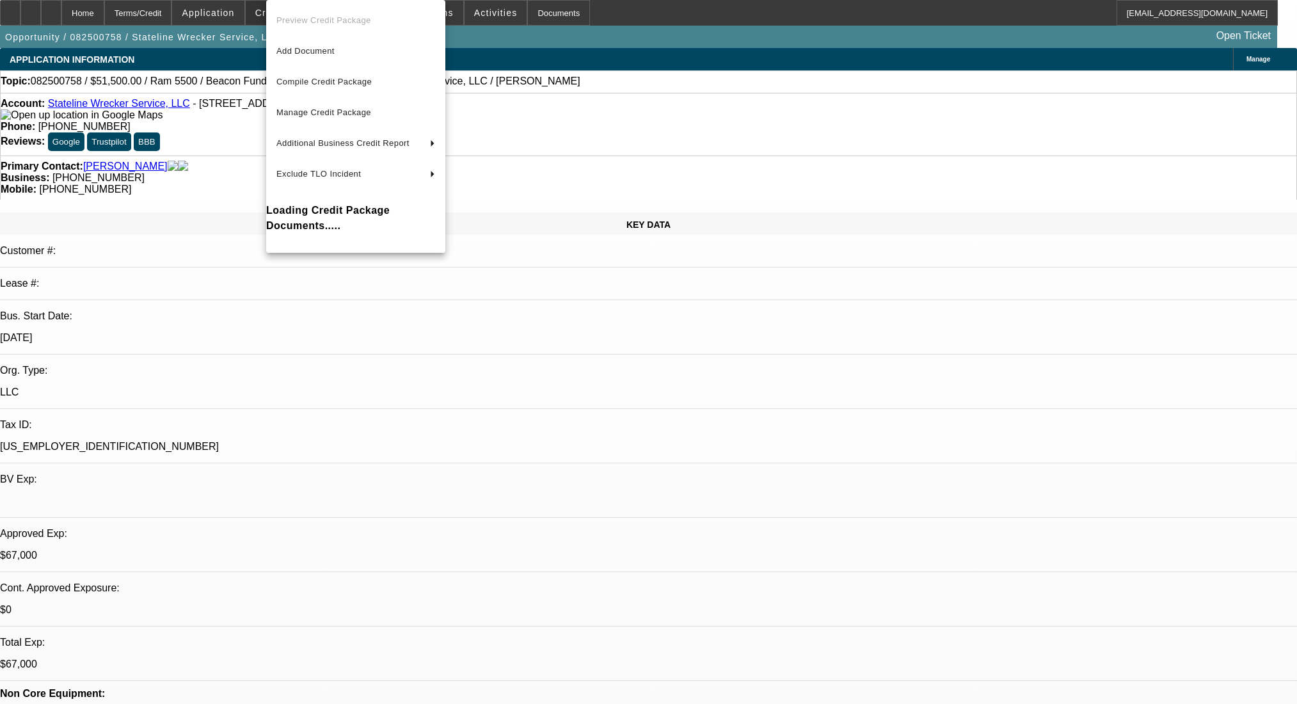
select select "0"
select select "2"
select select "0.1"
select select "4"
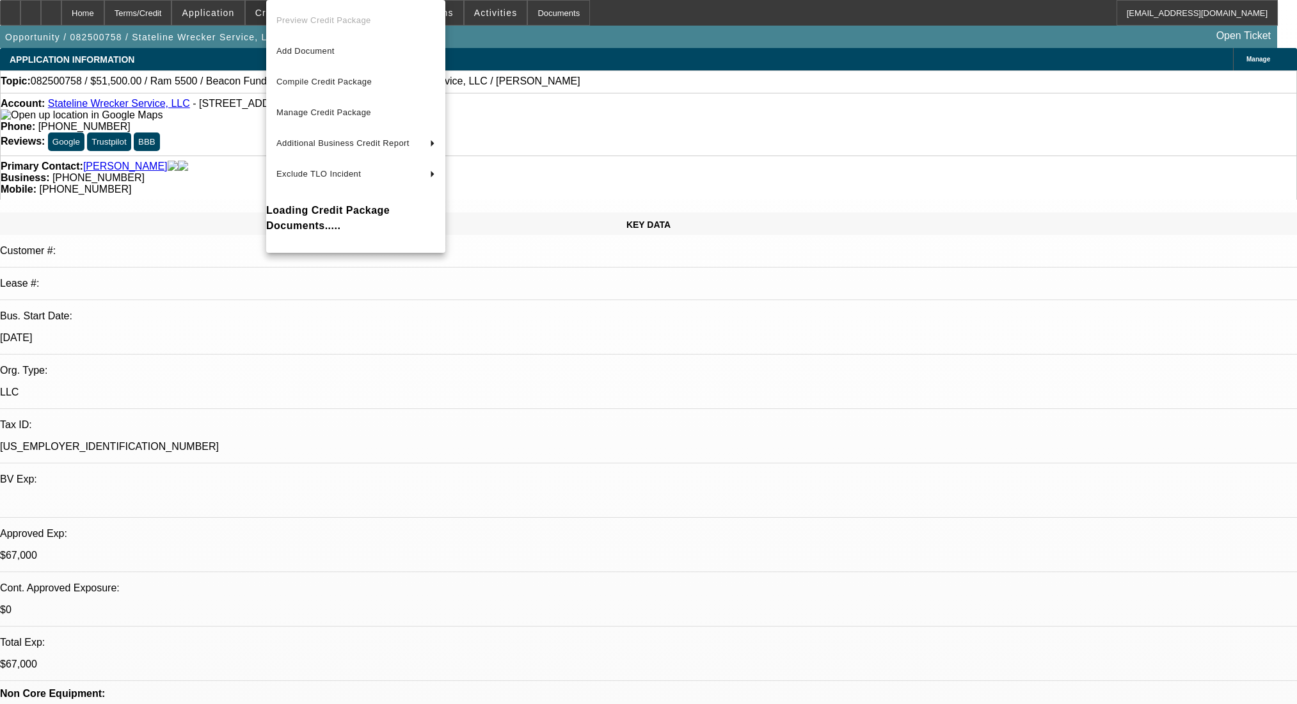
select select "0"
select select "2"
select select "0.1"
select select "4"
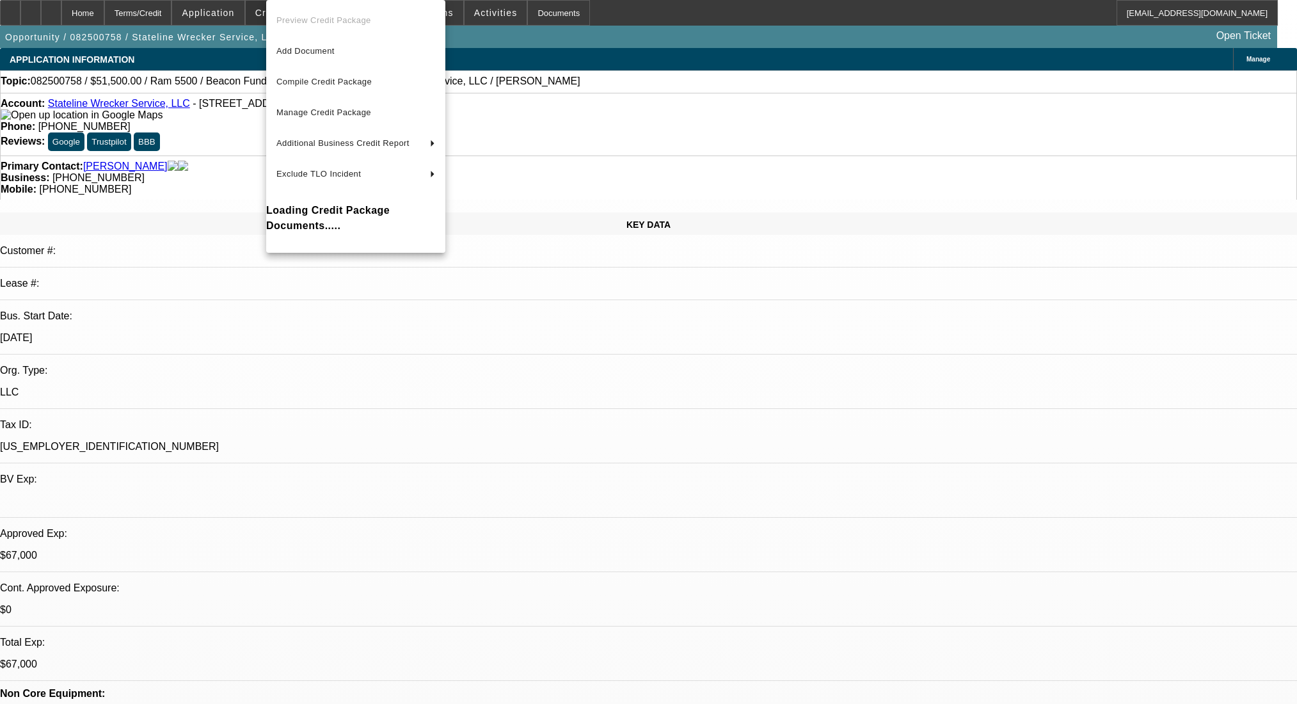
scroll to position [2119, 0]
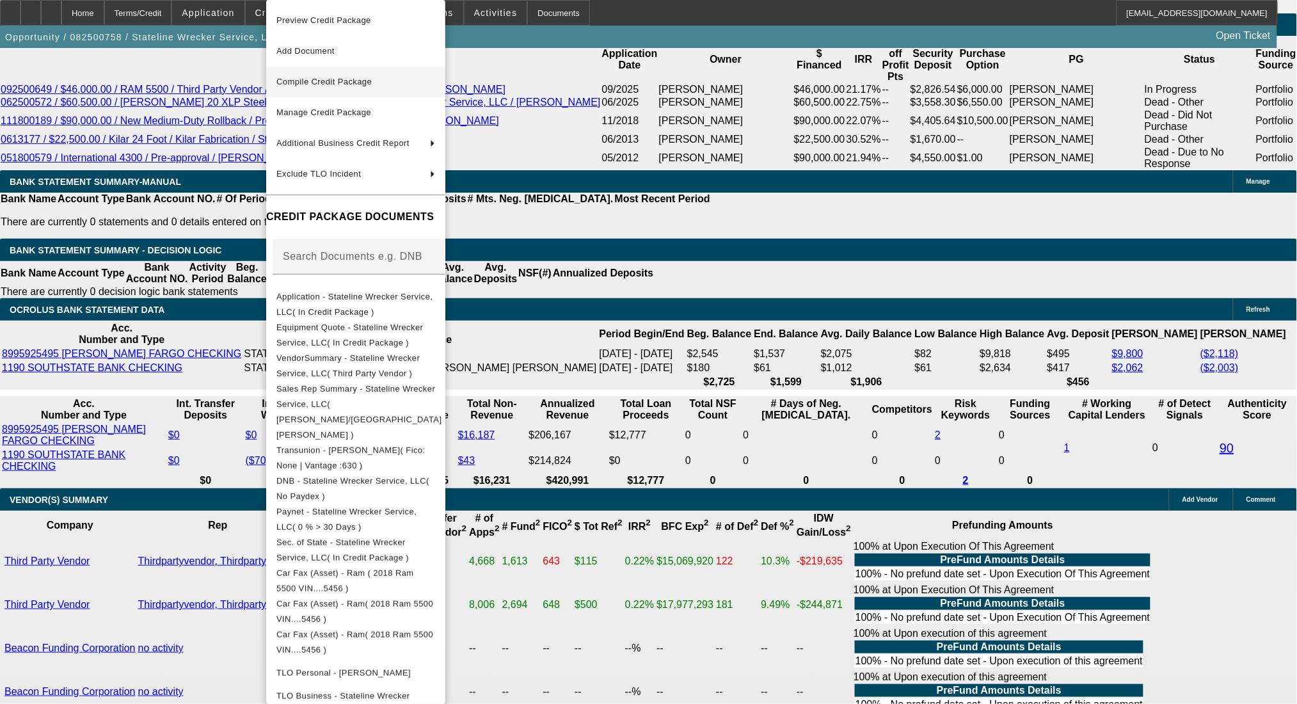
click at [325, 83] on span "Compile Credit Package" at bounding box center [323, 82] width 95 height 10
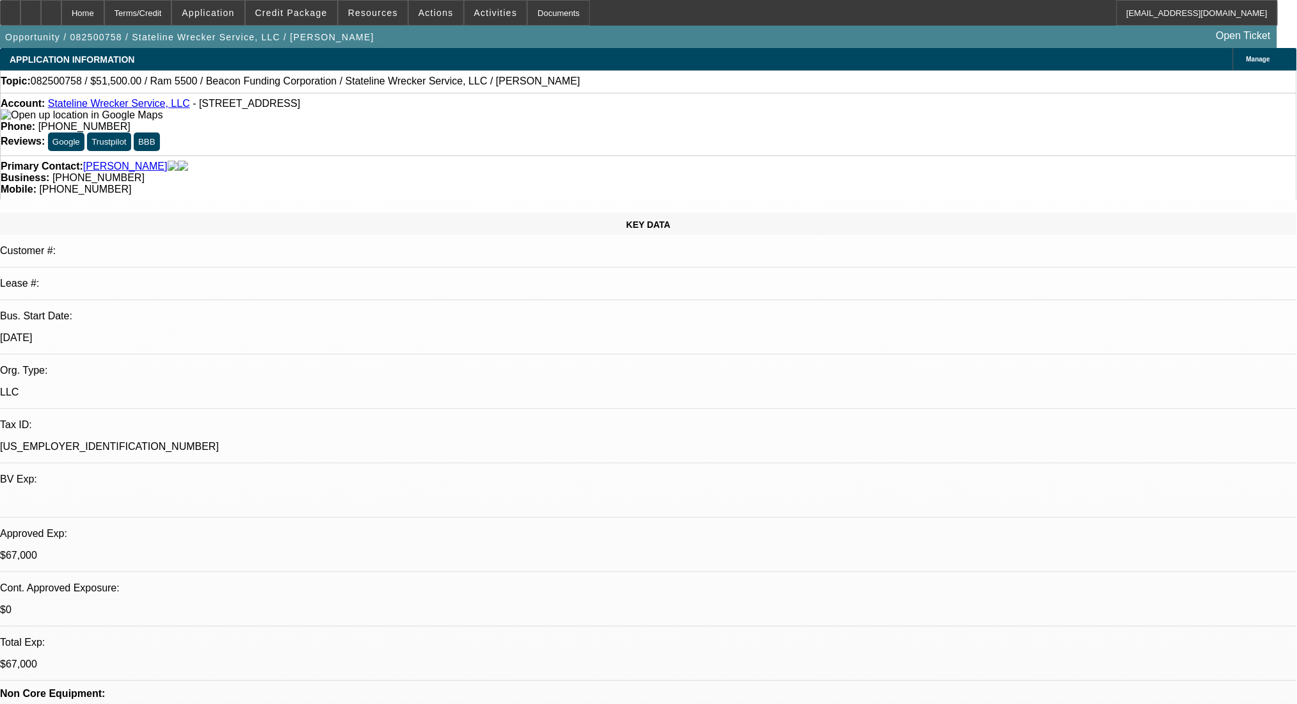
select select "0"
select select "2"
select select "0.1"
select select "4"
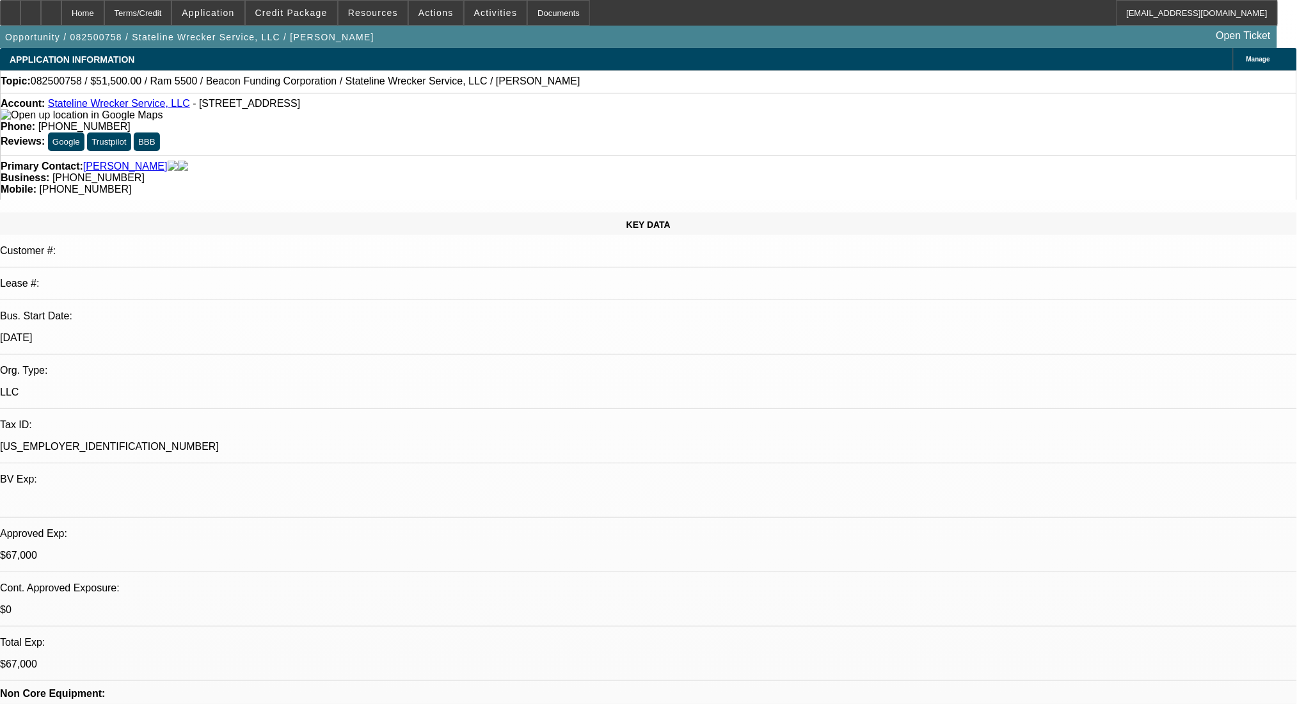
select select "0"
select select "2"
select select "0.1"
select select "4"
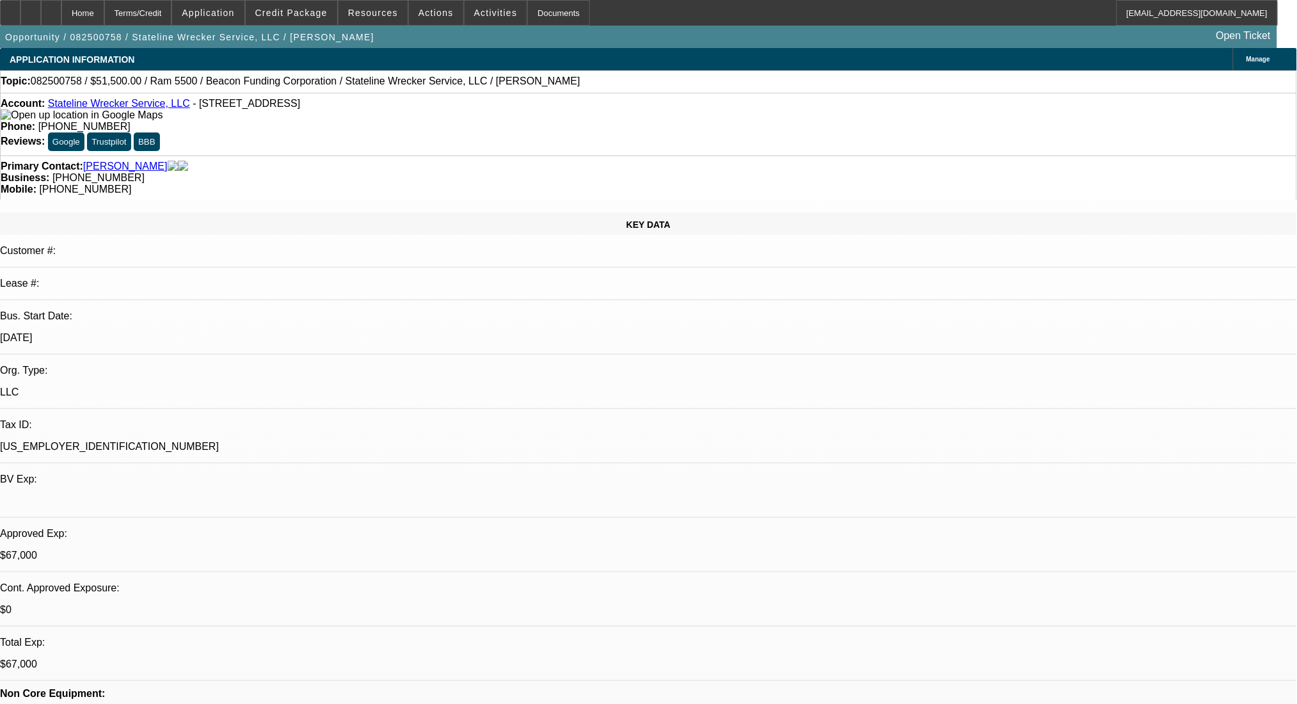
select select "0"
select select "2"
select select "0.1"
select select "4"
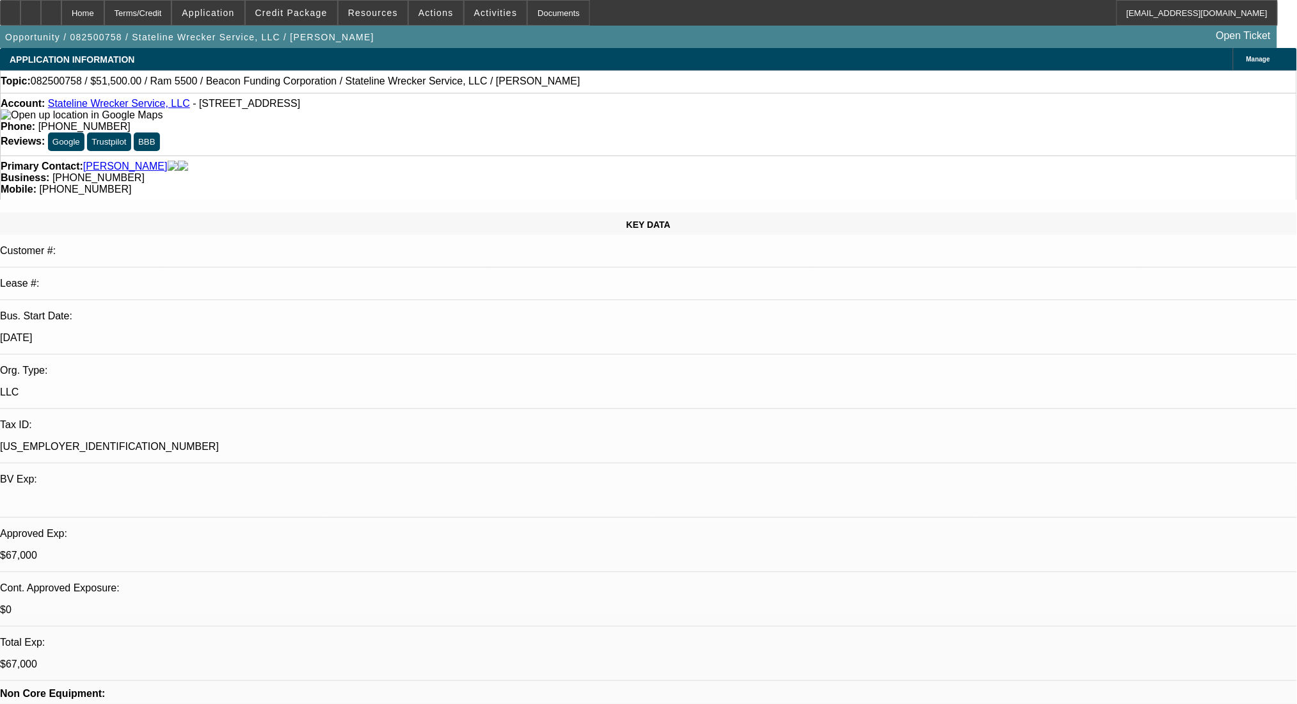
select select "0"
select select "2"
select select "0.1"
select select "4"
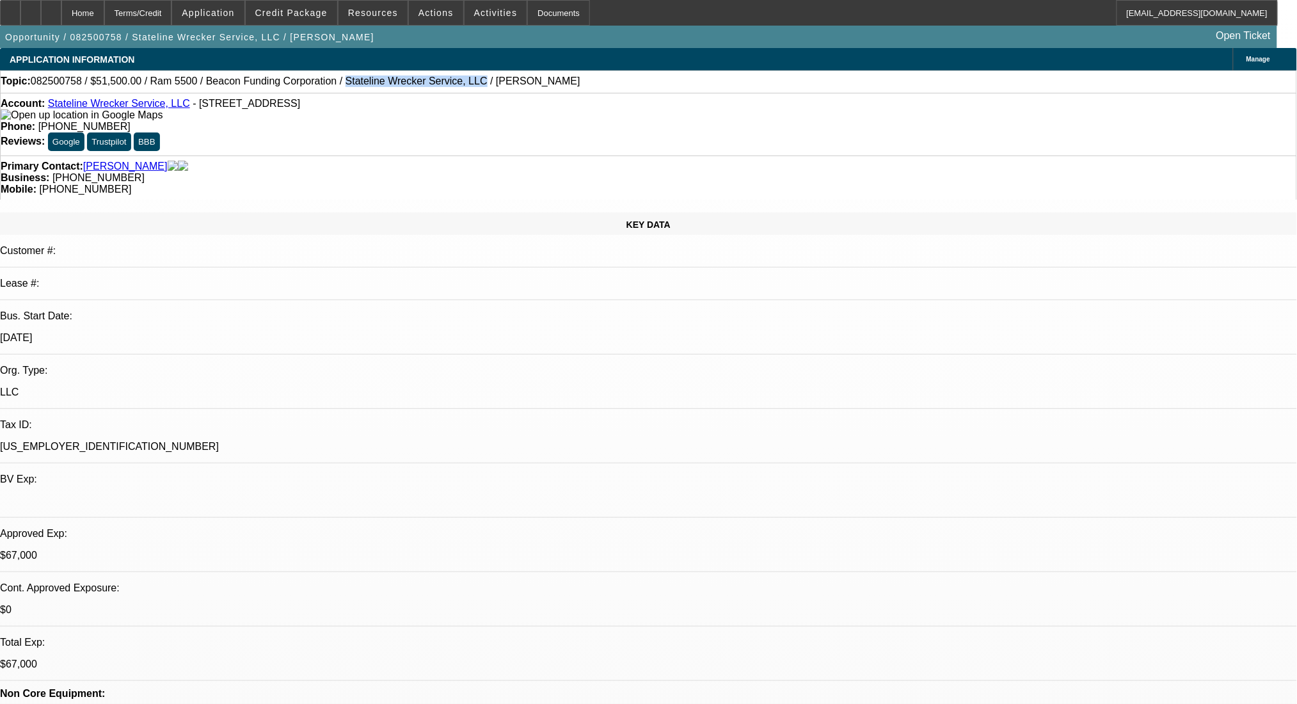
drag, startPoint x: 299, startPoint y: 84, endPoint x: 413, endPoint y: 88, distance: 113.9
click at [413, 87] on div "Topic: 082500758 / $51,500.00 / Ram 5500 / Beacon Funding Corporation / Stateli…" at bounding box center [649, 81] width 1296 height 12
copy span "Stateline Wrecker Service, LLC"
drag, startPoint x: 180, startPoint y: 110, endPoint x: 331, endPoint y: 111, distance: 150.4
click at [331, 111] on div "Account: Stateline Wrecker Service, LLC - 815 Tyler Ave, North Augusta, SC 29841" at bounding box center [649, 109] width 1296 height 23
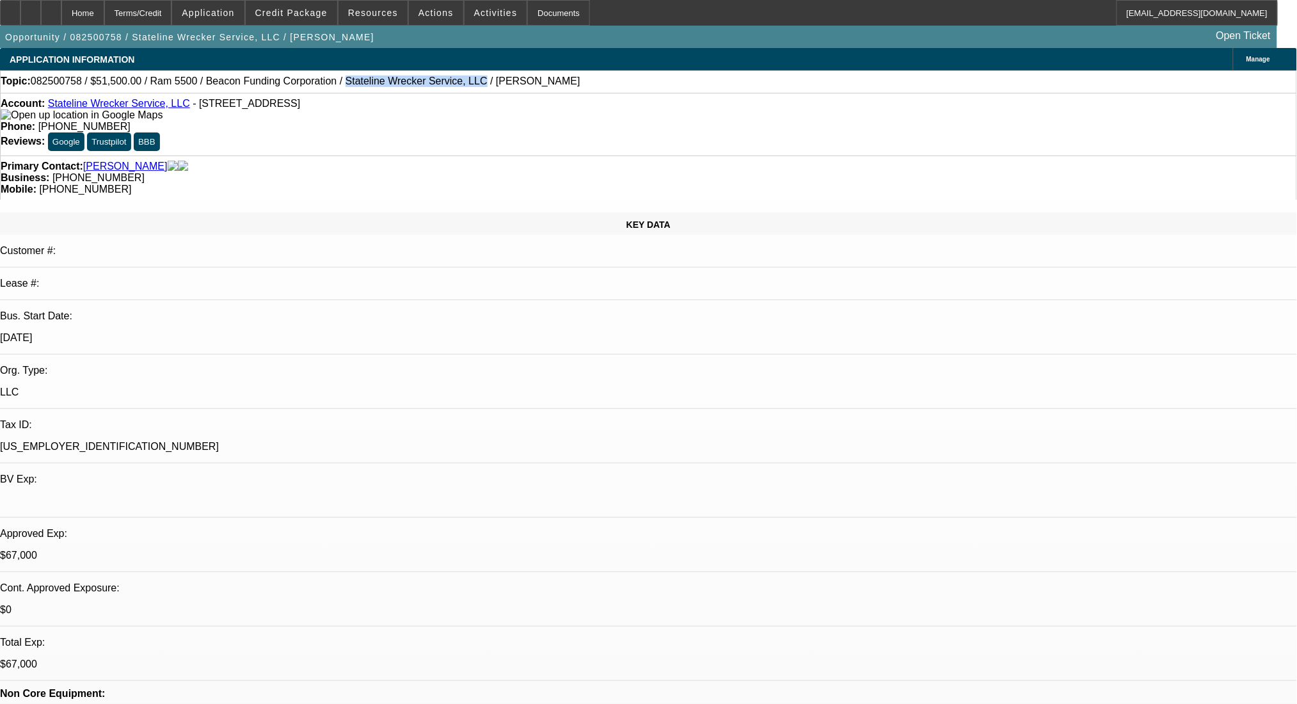
copy span "815 Tyler Ave, North Augusta, SC 29841"
drag, startPoint x: 550, startPoint y: 138, endPoint x: 483, endPoint y: 150, distance: 68.3
click at [483, 155] on div "Primary Contact: Savage, Brett Business: (803) 279-1051 Mobile: (706) 631-6565" at bounding box center [648, 177] width 1297 height 44
copy span "(803) 279-1051"
click at [314, 10] on span "Credit Package" at bounding box center [291, 13] width 72 height 10
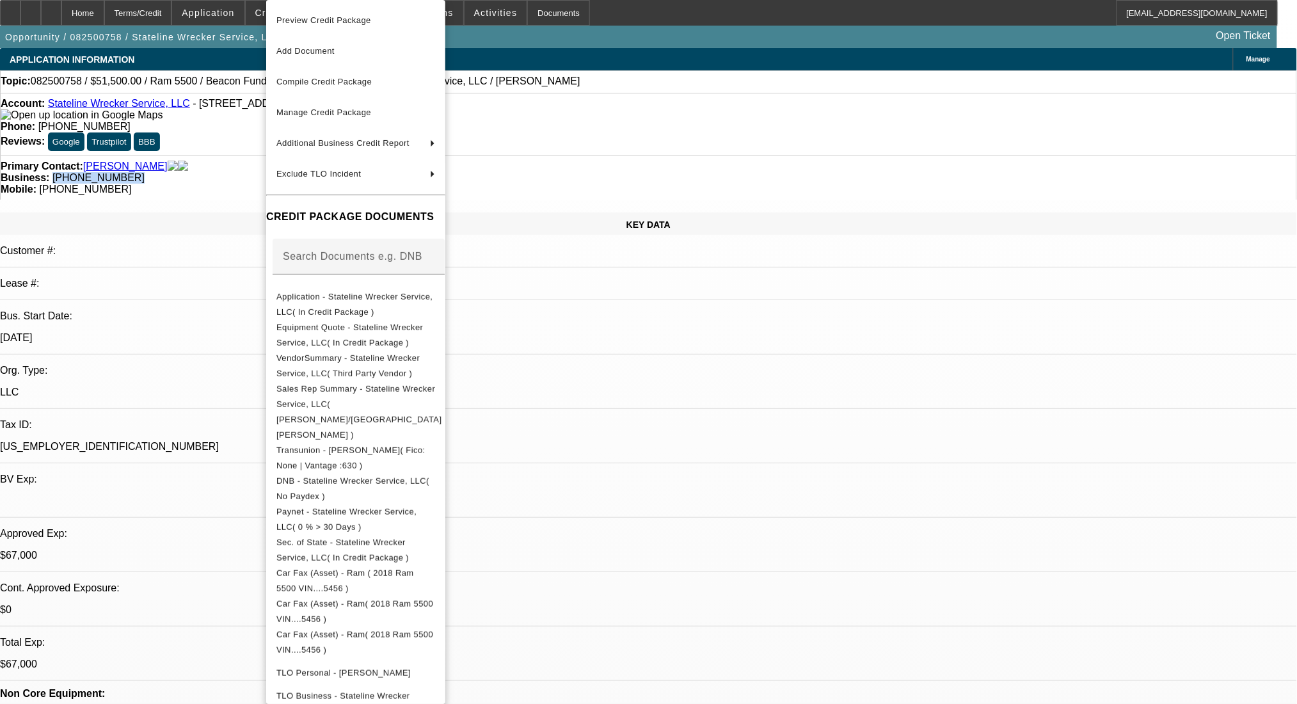
scroll to position [219, 0]
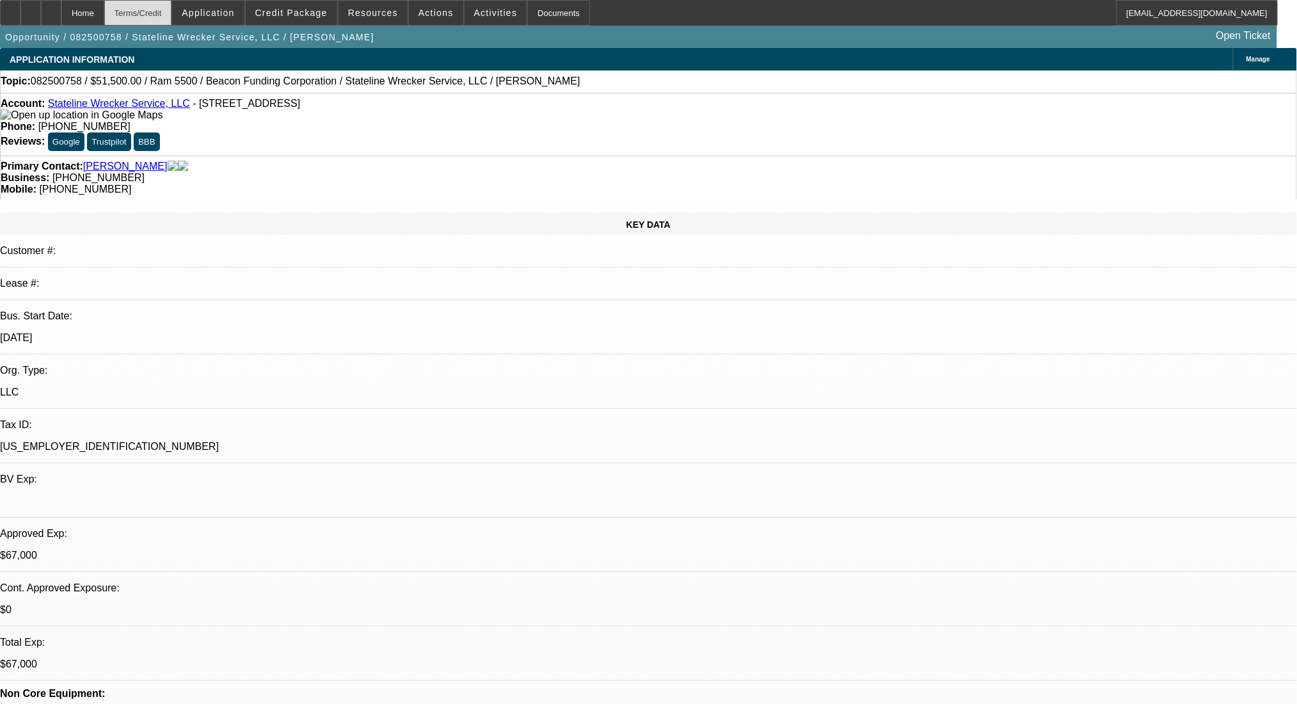
click at [163, 12] on div "Terms/Credit" at bounding box center [138, 13] width 68 height 26
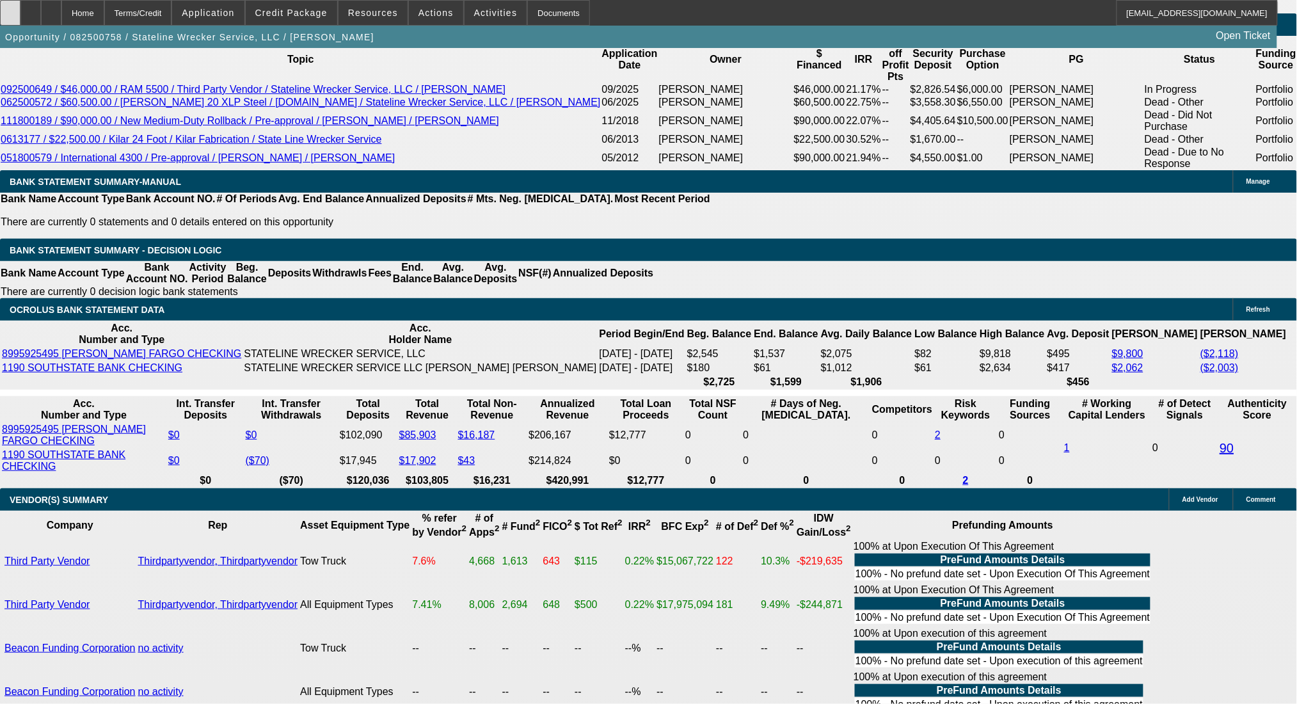
click at [15, 13] on div at bounding box center [10, 13] width 20 height 26
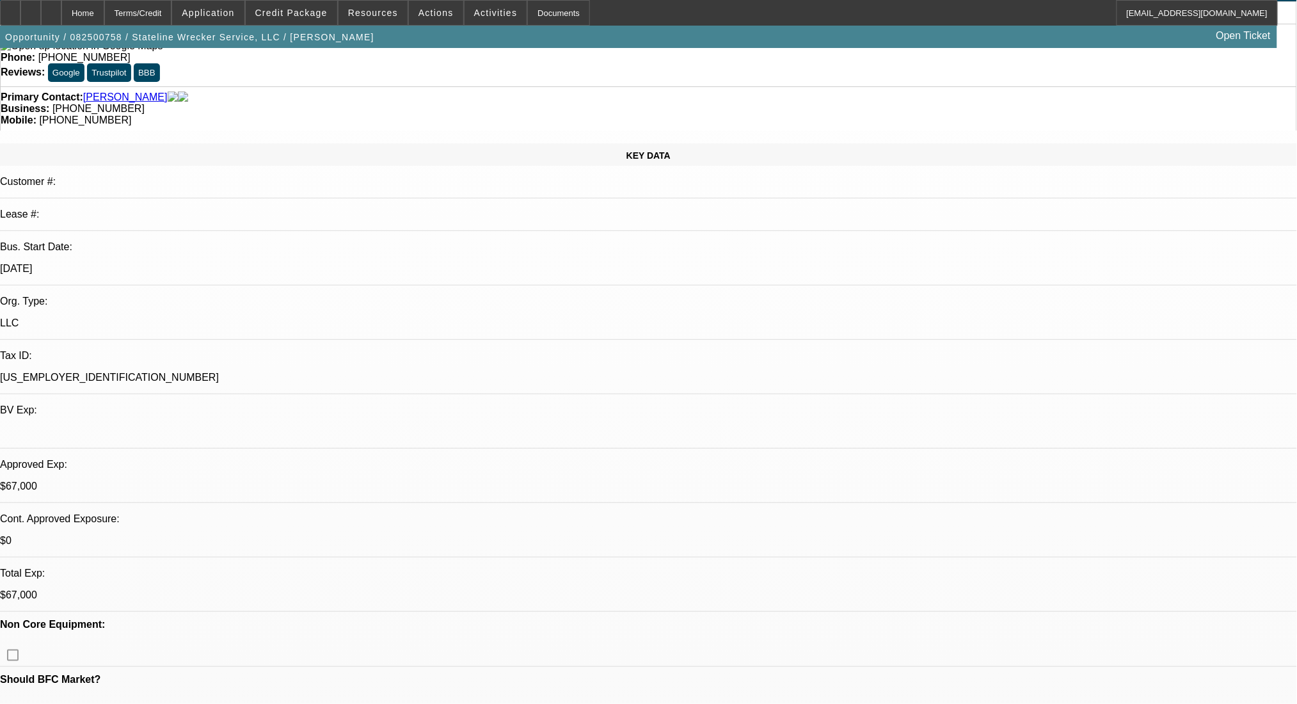
scroll to position [0, 0]
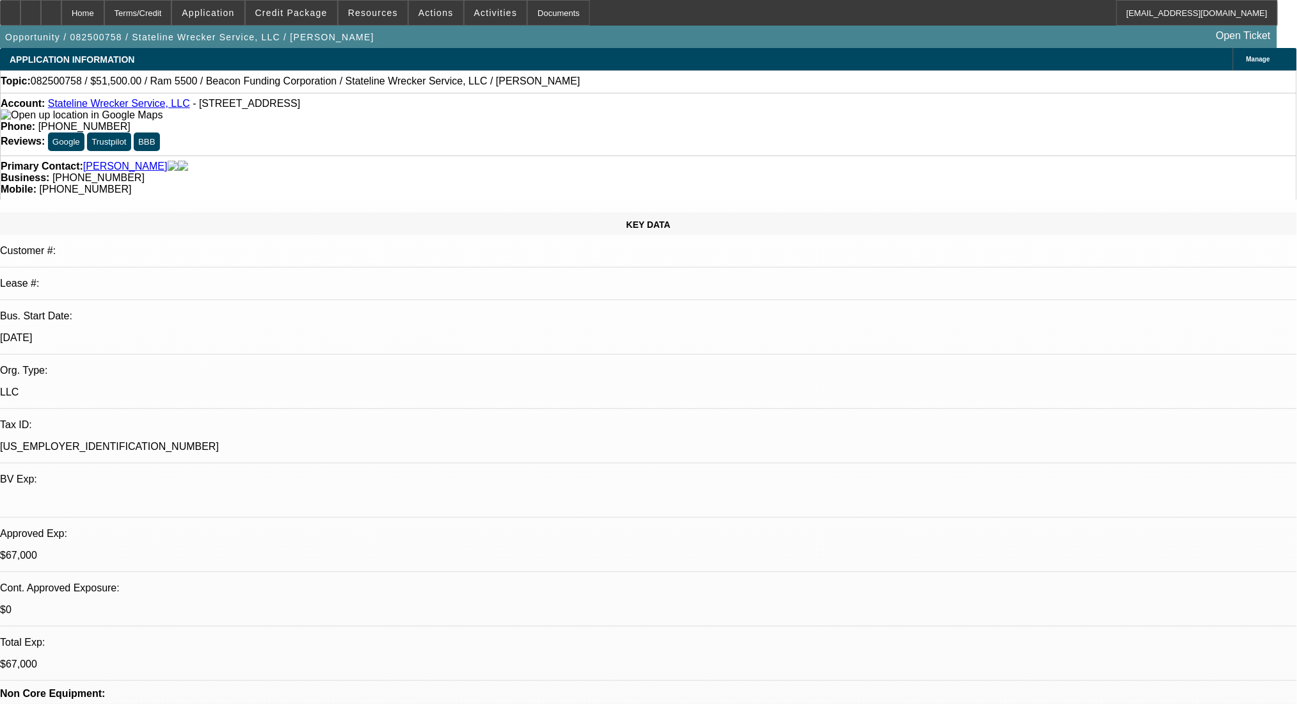
click at [172, 6] on div "Terms/Credit" at bounding box center [138, 13] width 68 height 26
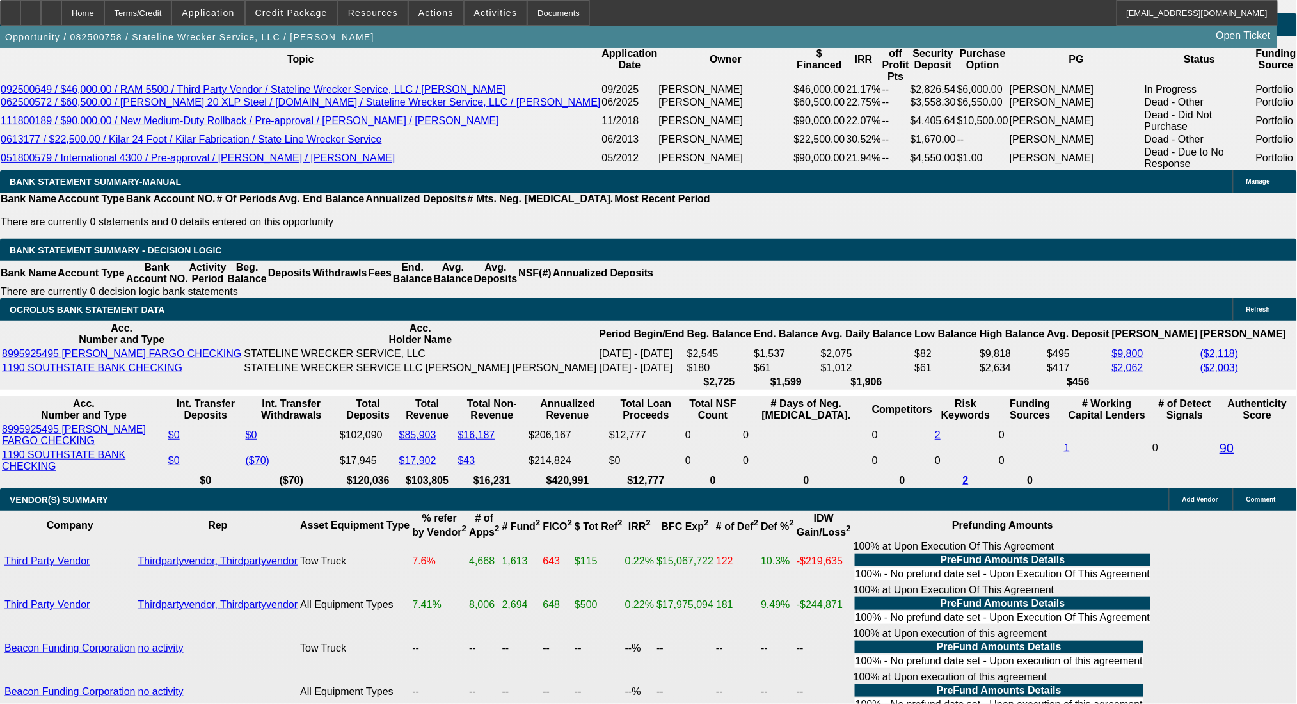
radio input "true"
type textarea "GPS scheduled 10/6 11am"
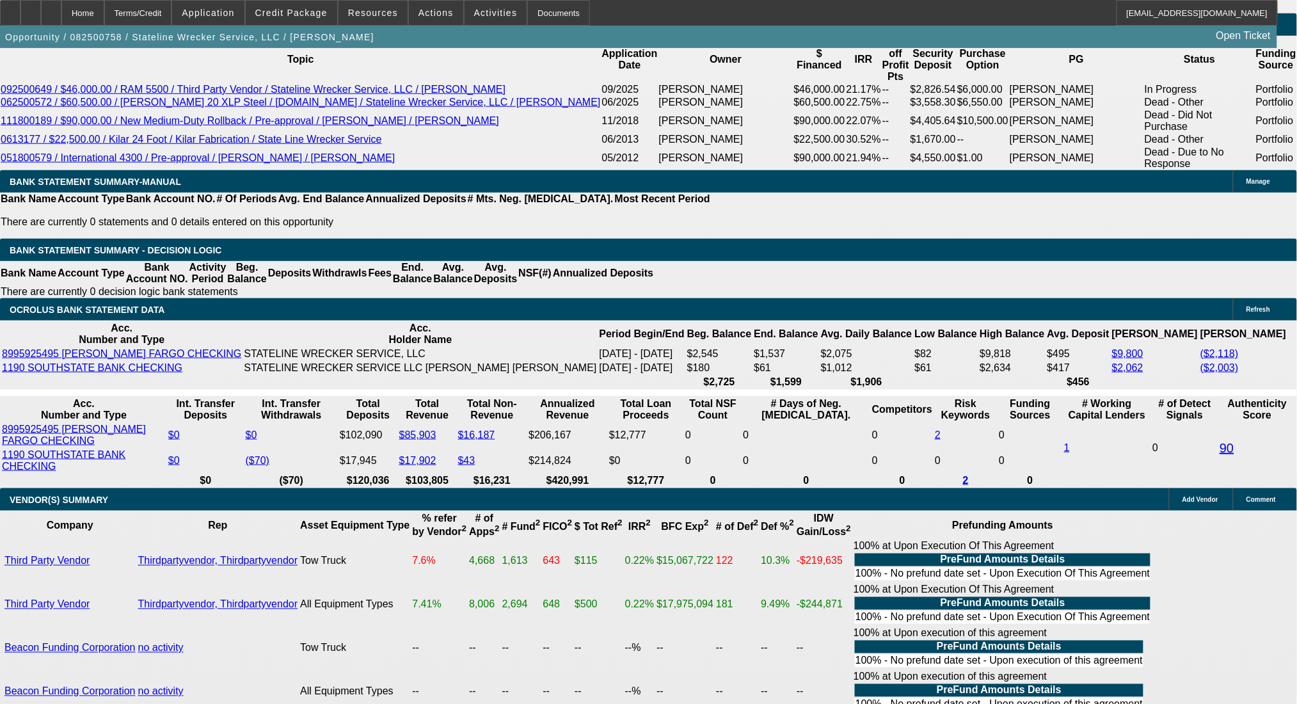
radio input "true"
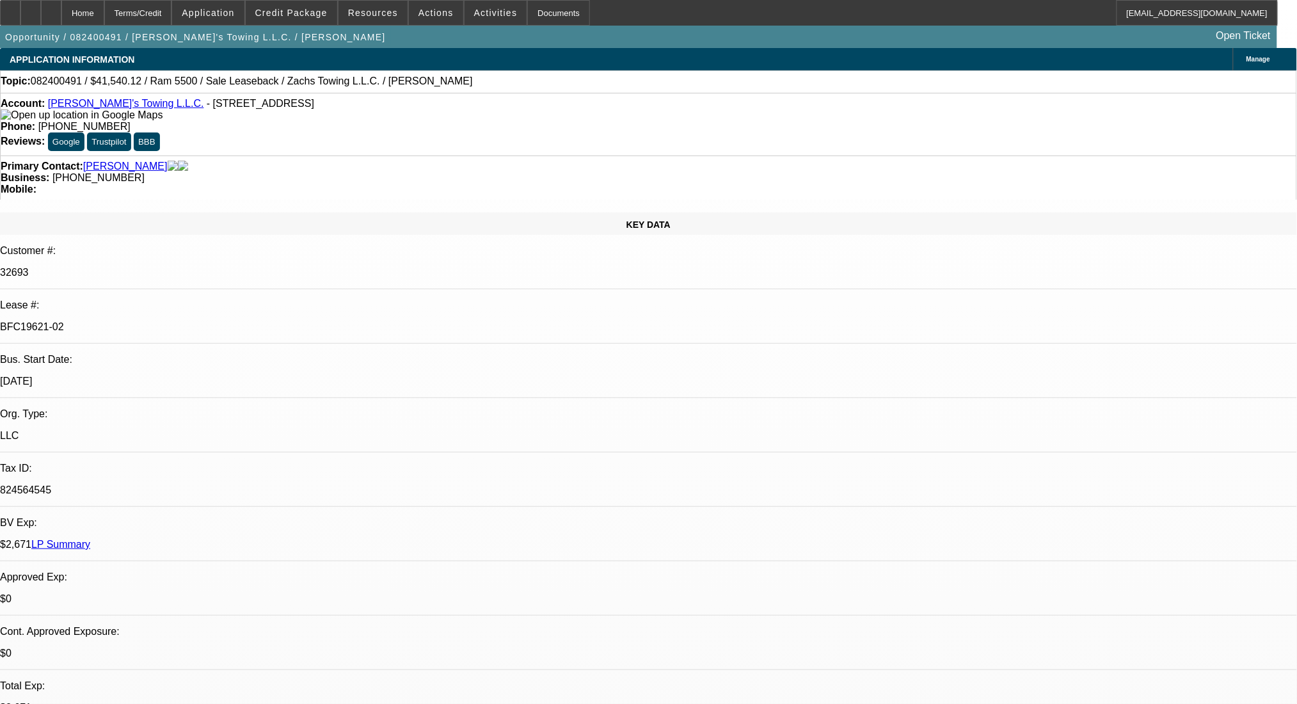
select select "0"
select select "2"
select select "0.1"
select select "4"
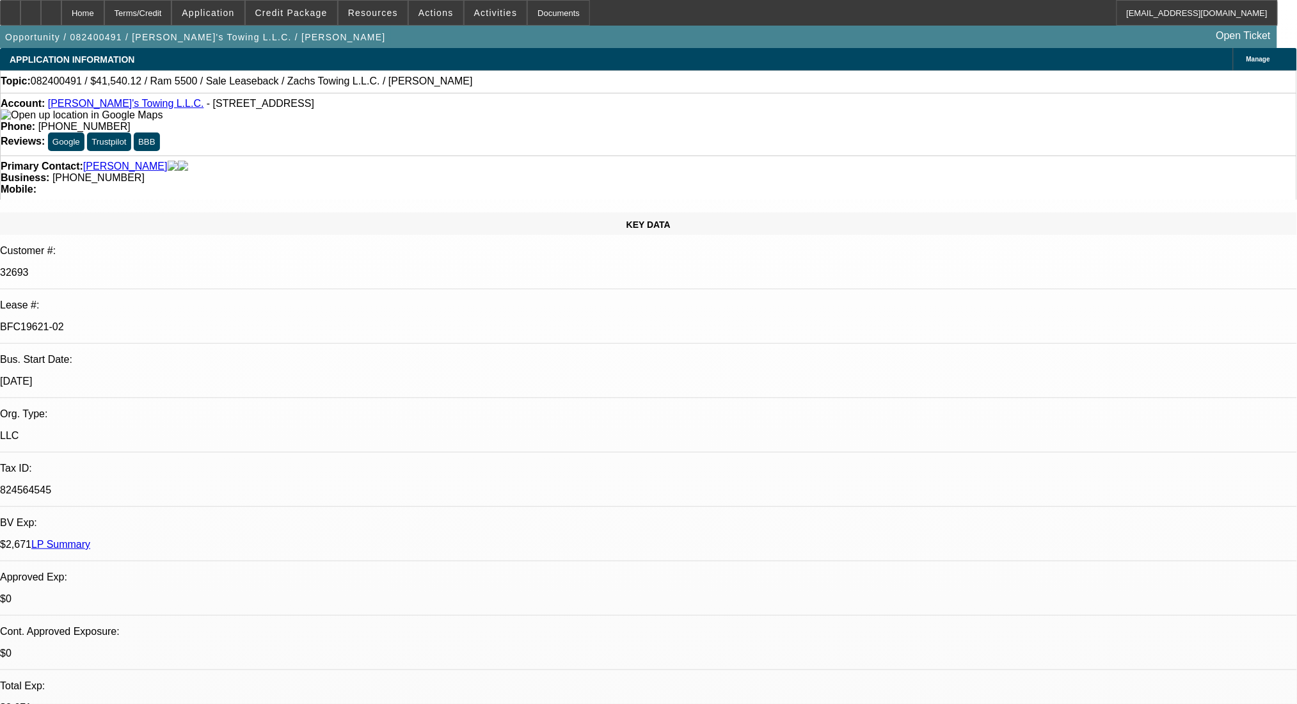
select select "0"
select select "2"
select select "0.1"
select select "4"
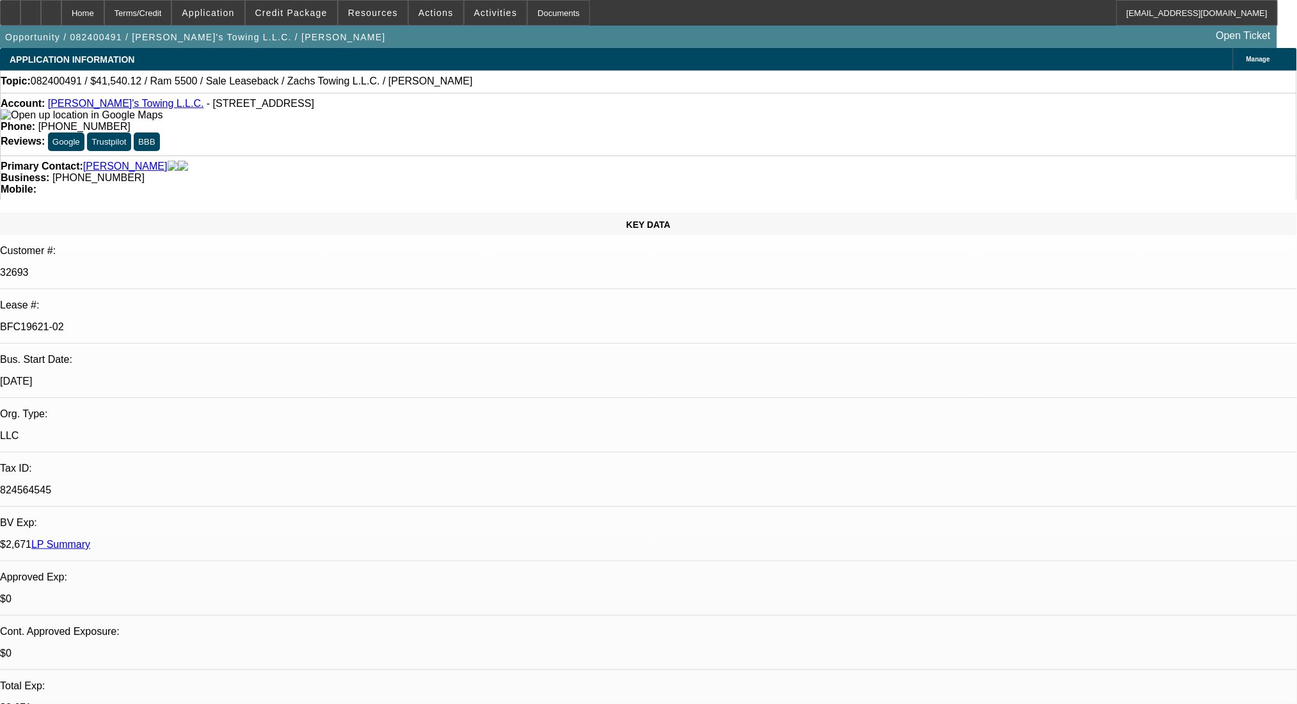
select select "0"
select select "2"
select select "0.1"
select select "4"
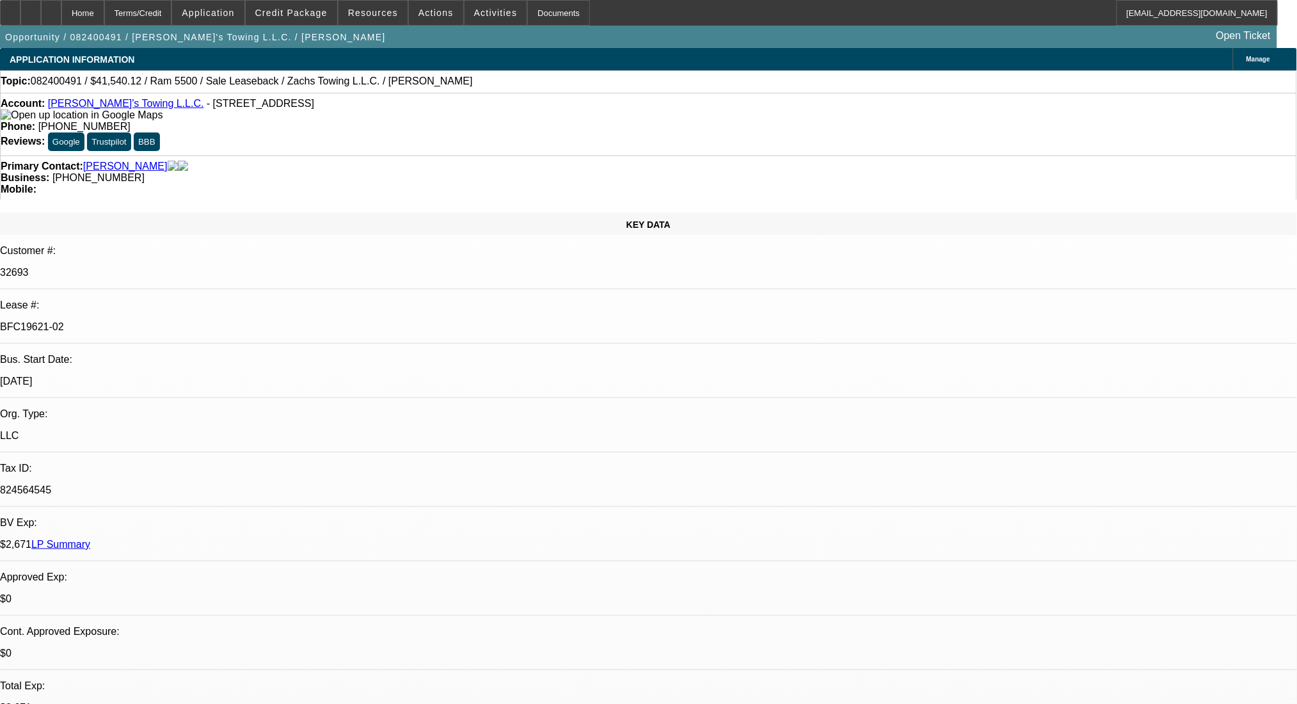
select select "0"
select select "2"
select select "0"
select select "6"
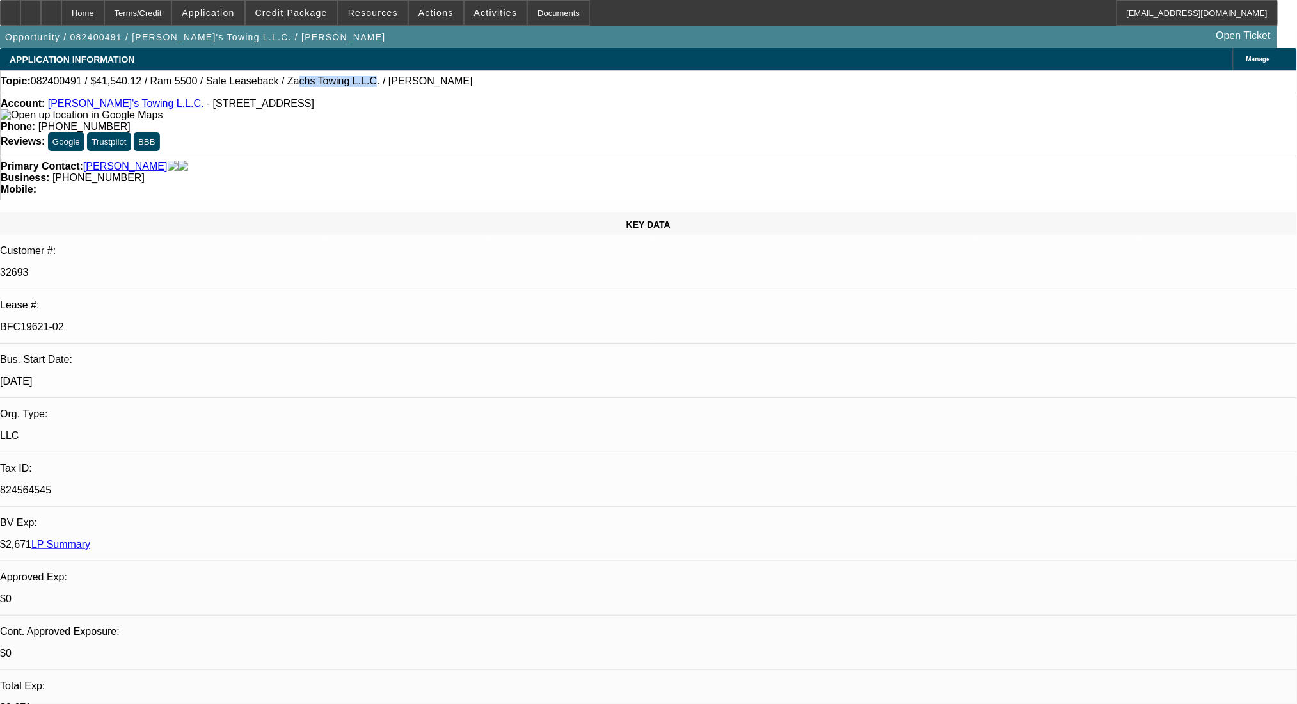
drag, startPoint x: 326, startPoint y: 84, endPoint x: 261, endPoint y: 81, distance: 64.7
click at [261, 81] on span "082400491 / $41,540.12 / Ram 5500 / Sale Leaseback / Zachs Towing L.L.C. / Frye…" at bounding box center [252, 81] width 442 height 12
click at [259, 82] on span "082400491 / $41,540.12 / Ram 5500 / Sale Leaseback / Zachs Towing L.L.C. / Frye…" at bounding box center [252, 81] width 442 height 12
drag, startPoint x: 251, startPoint y: 86, endPoint x: 328, endPoint y: 90, distance: 76.9
click at [328, 87] on div "Topic: 082400491 / $41,540.12 / Ram 5500 / Sale Leaseback / Zachs Towing L.L.C.…" at bounding box center [649, 81] width 1296 height 12
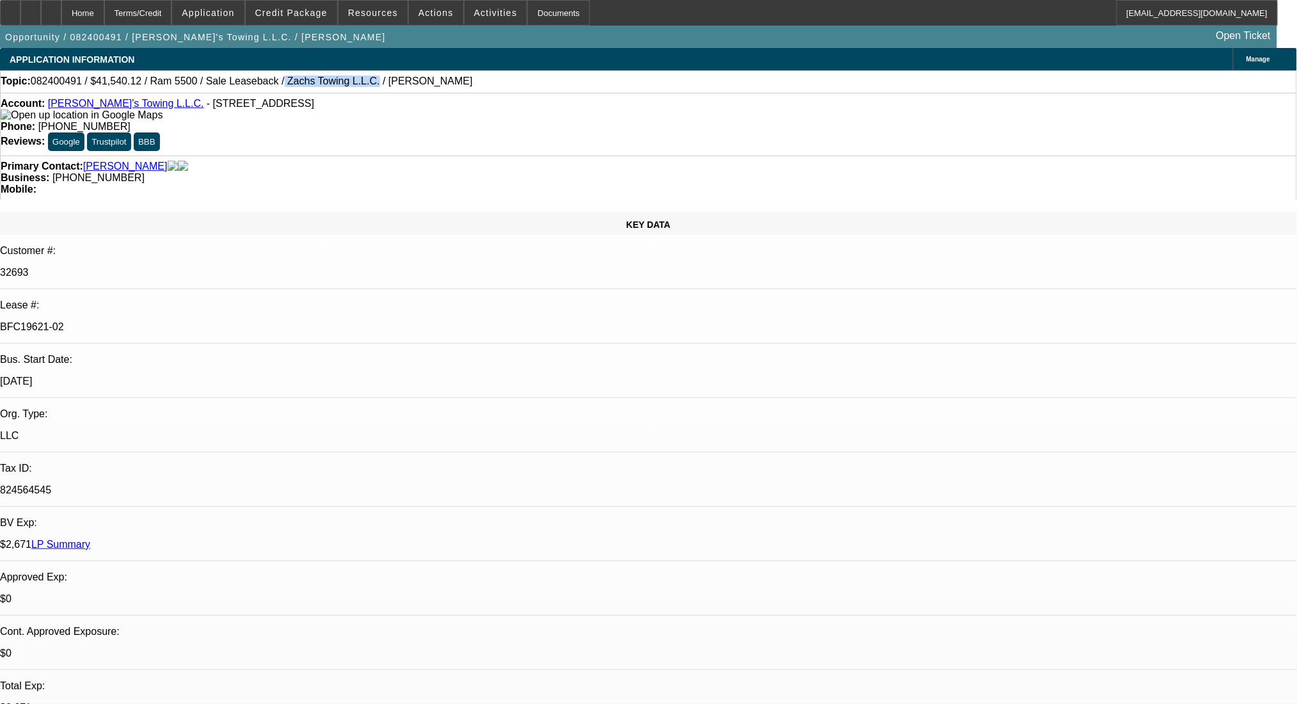
copy span "Zachs Towing L.L.C."
drag, startPoint x: 144, startPoint y: 108, endPoint x: 206, endPoint y: 112, distance: 62.2
click at [207, 109] on span "- 726 Broadway St, Martins Ferry, OH 43935" at bounding box center [260, 103] width 107 height 11
copy span "726 Broadway St"
click at [237, 102] on div "Account: Zach's Towing L.L.C. - 726 Broadway St, Martins Ferry, OH 43935" at bounding box center [649, 109] width 1296 height 23
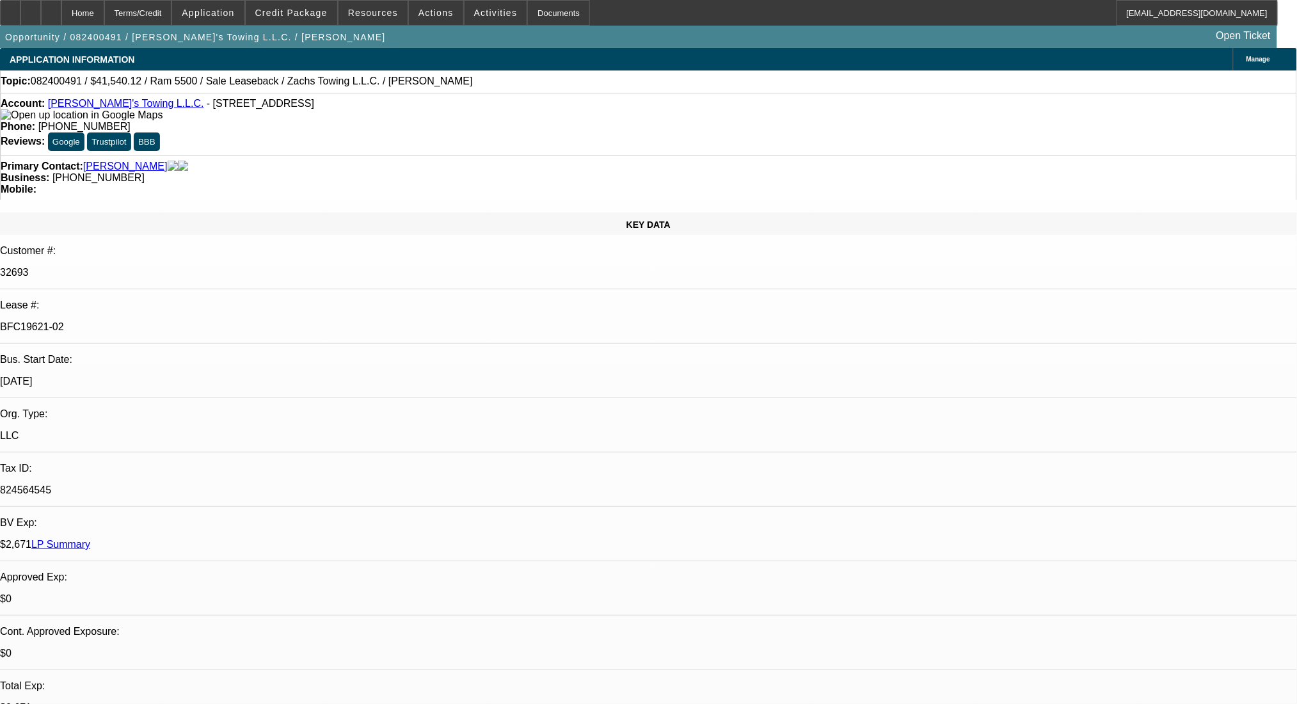
click at [237, 102] on div "Account: Zach's Towing L.L.C. - 726 Broadway St, Martins Ferry, OH 43935" at bounding box center [649, 109] width 1296 height 23
drag, startPoint x: 212, startPoint y: 107, endPoint x: 259, endPoint y: 111, distance: 47.5
click at [259, 109] on span "- 726 Broadway St, Martins Ferry, OH 43935" at bounding box center [260, 103] width 107 height 11
copy span "Martins Ferry"
drag, startPoint x: 278, startPoint y: 109, endPoint x: 264, endPoint y: 113, distance: 14.0
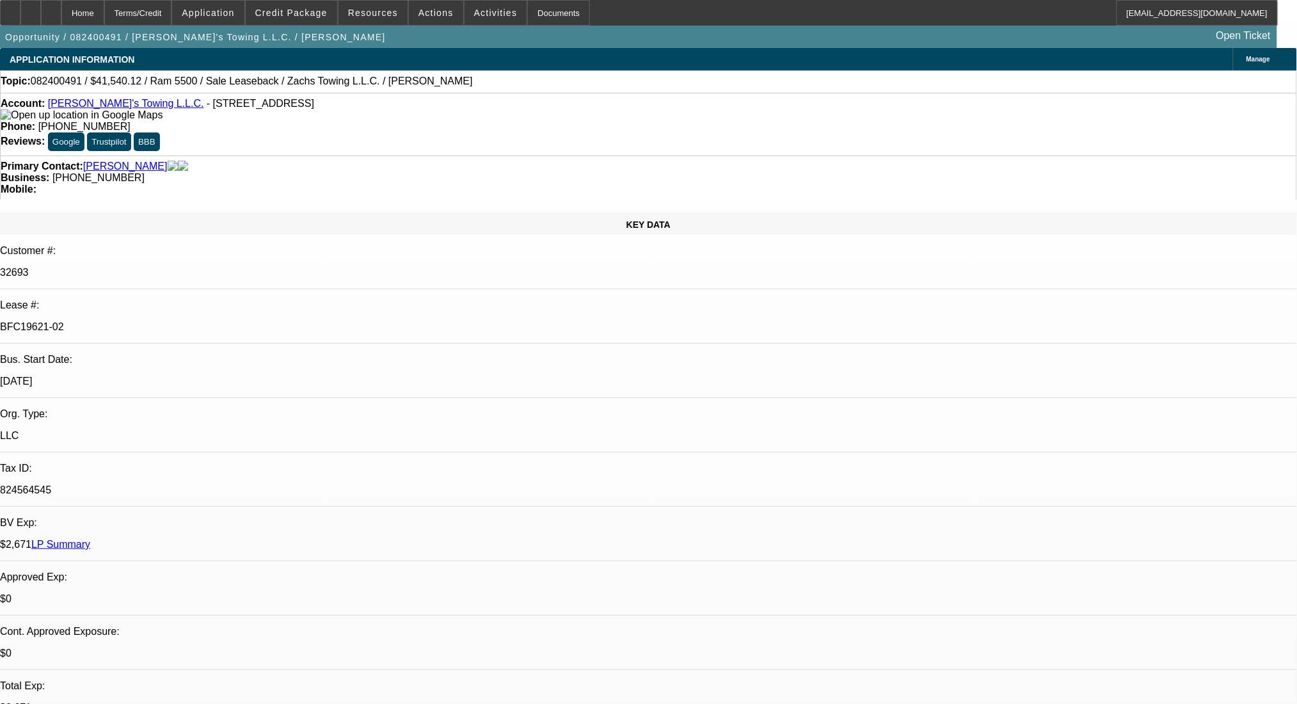
click at [264, 113] on div "Account: Zach's Towing L.L.C. - 726 Broadway St, Martins Ferry, OH 43935" at bounding box center [649, 109] width 1296 height 23
copy span "OH"
click at [284, 102] on div "Account: Zach's Towing L.L.C. - 726 Broadway St, Martins Ferry, OH 43935" at bounding box center [649, 109] width 1296 height 23
click at [288, 106] on span "- 726 Broadway St, Martins Ferry, OH 43935" at bounding box center [260, 103] width 107 height 11
click at [289, 107] on span "- 726 Broadway St, Martins Ferry, OH 43935" at bounding box center [260, 103] width 107 height 11
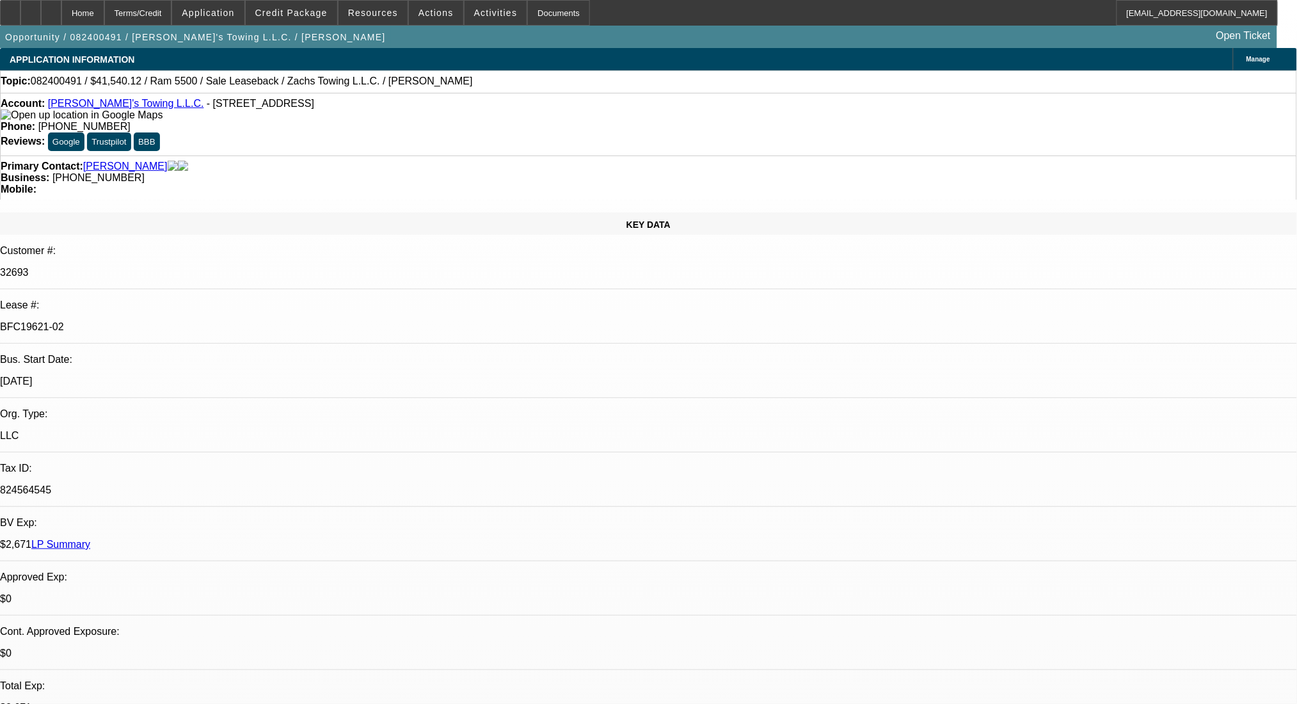
click at [289, 107] on span "- 726 Broadway St, Martins Ferry, OH 43935" at bounding box center [260, 103] width 107 height 11
copy span "43935"
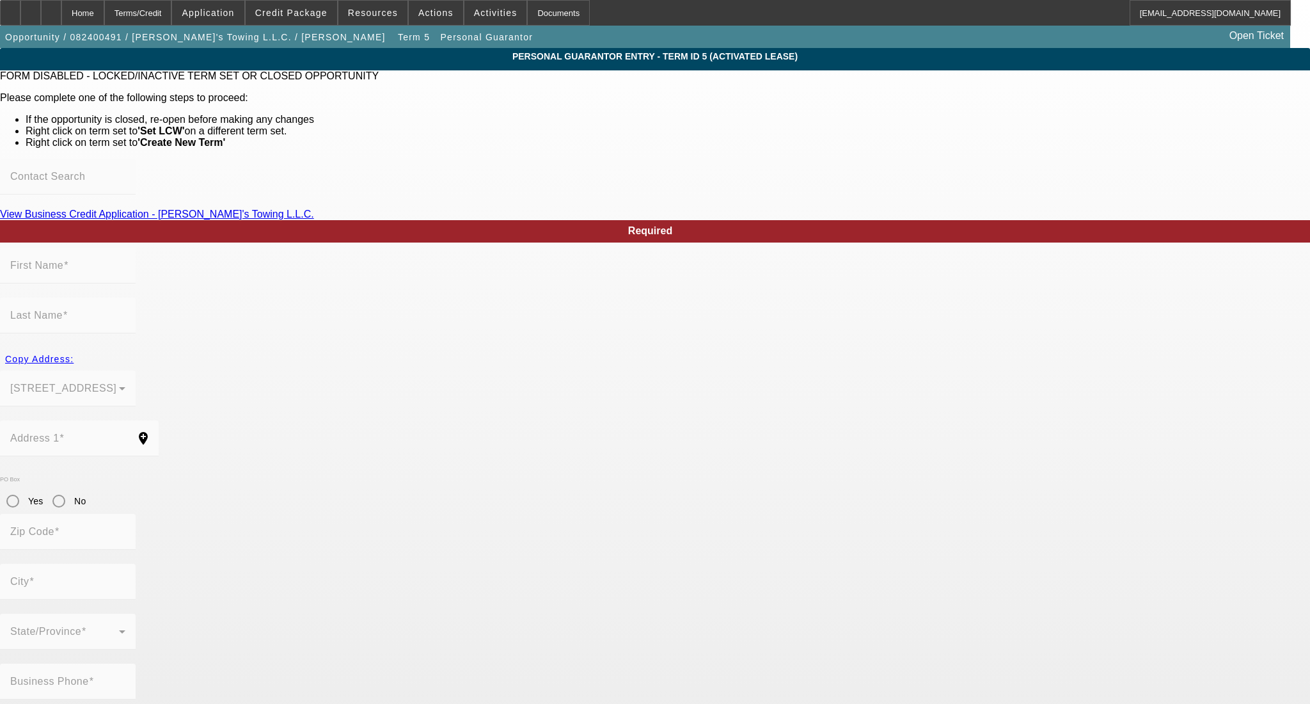
type input "Zachary"
type input "Frye"
type input "726 Broadway St"
radio input "true"
type input "43935"
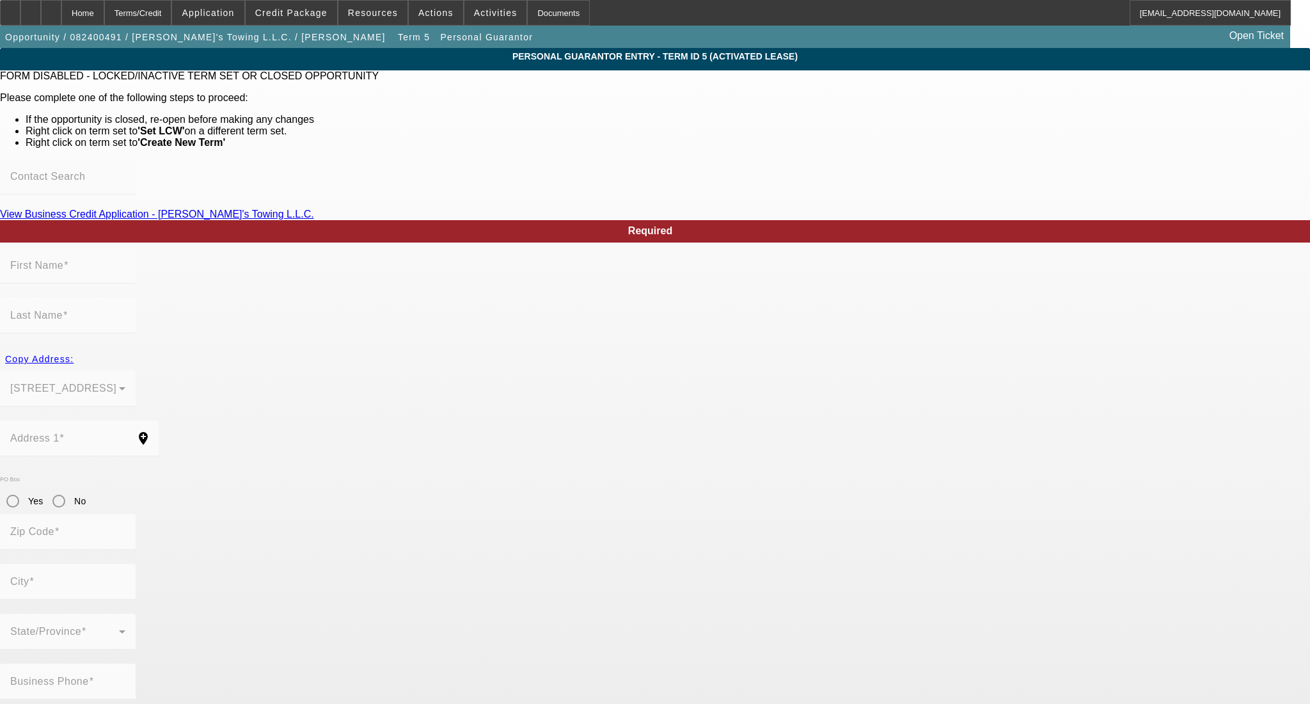
type input "Martins Ferry"
type input "(740) 338-0170"
type input "100"
type input "296-80-5549"
type input "zachstowing@yahoo.com"
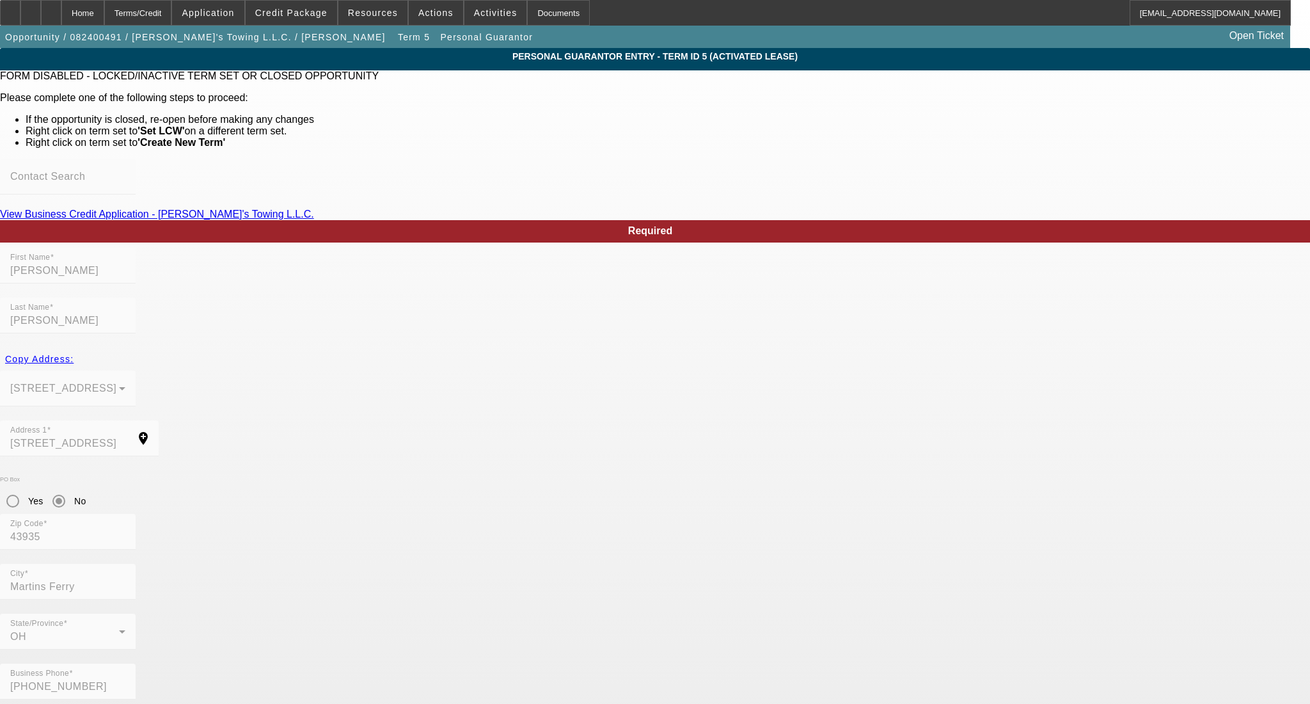
click at [167, 12] on div "Terms/Credit" at bounding box center [138, 13] width 68 height 26
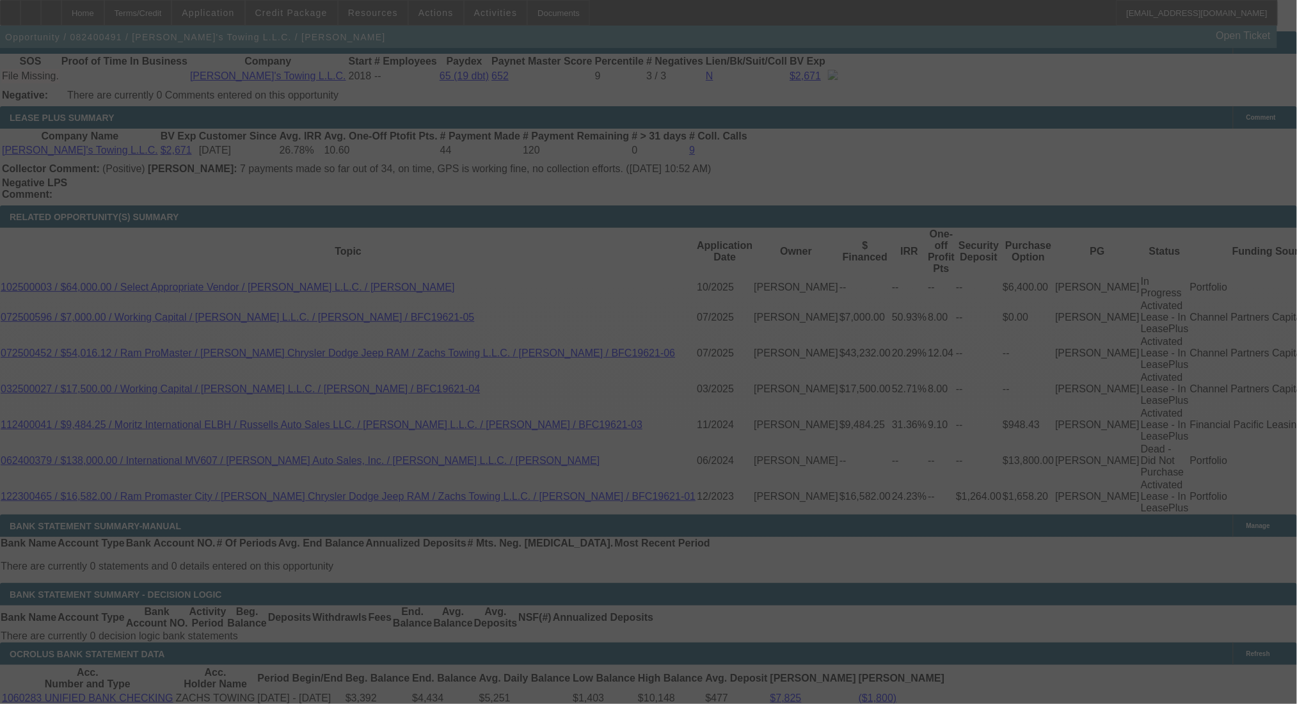
scroll to position [2201, 0]
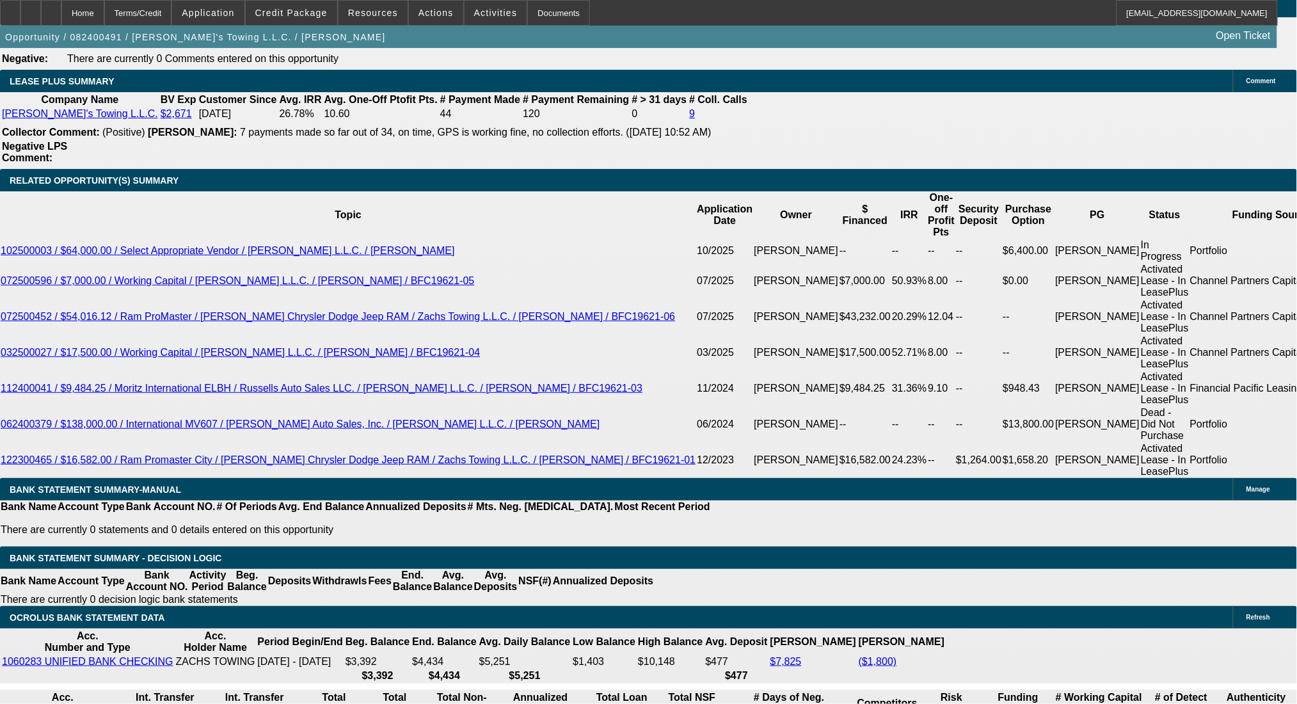
select select "0"
select select "2"
select select "0.1"
select select "4"
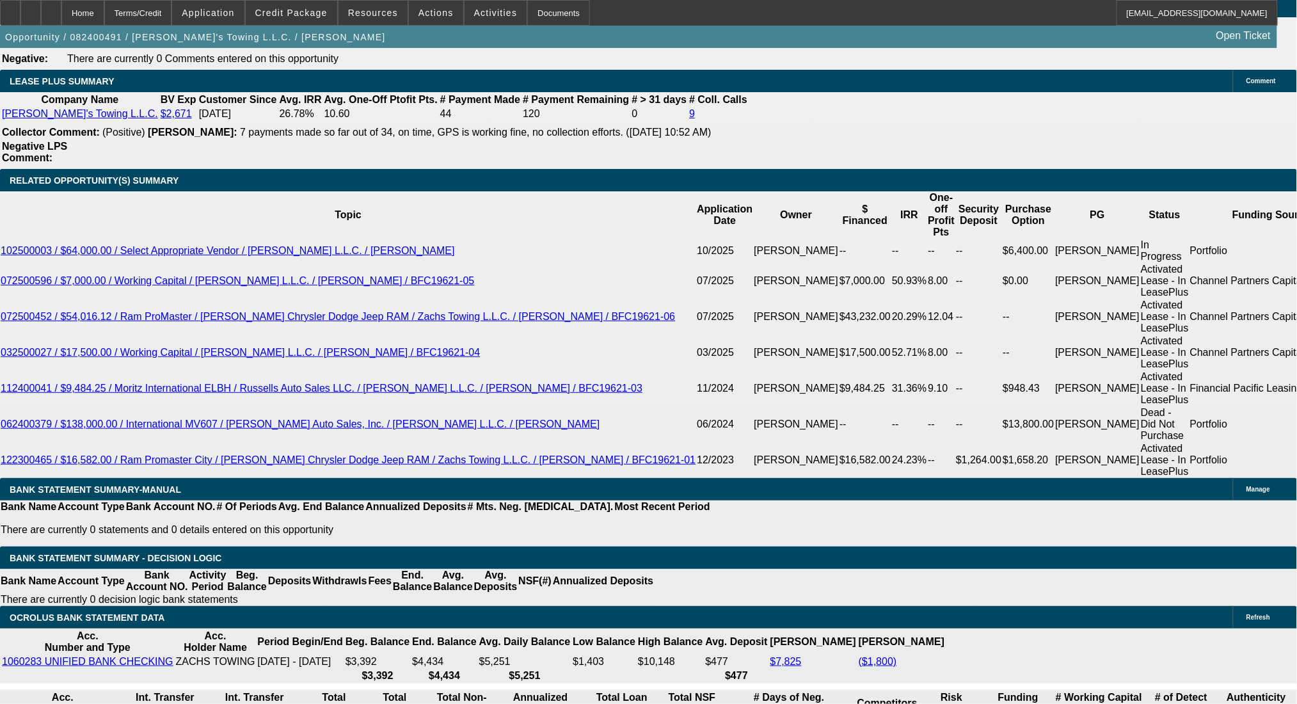
select select "0"
select select "2"
select select "0.1"
select select "4"
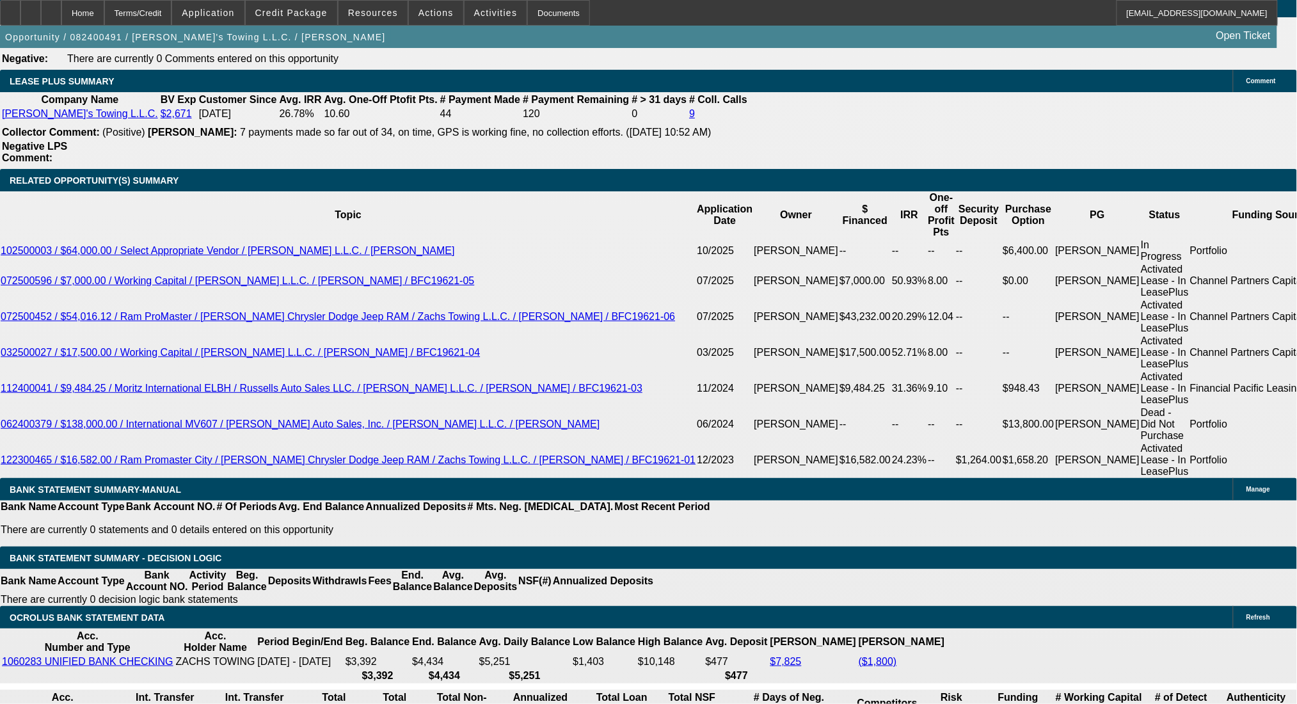
select select "0"
select select "2"
select select "0.1"
select select "4"
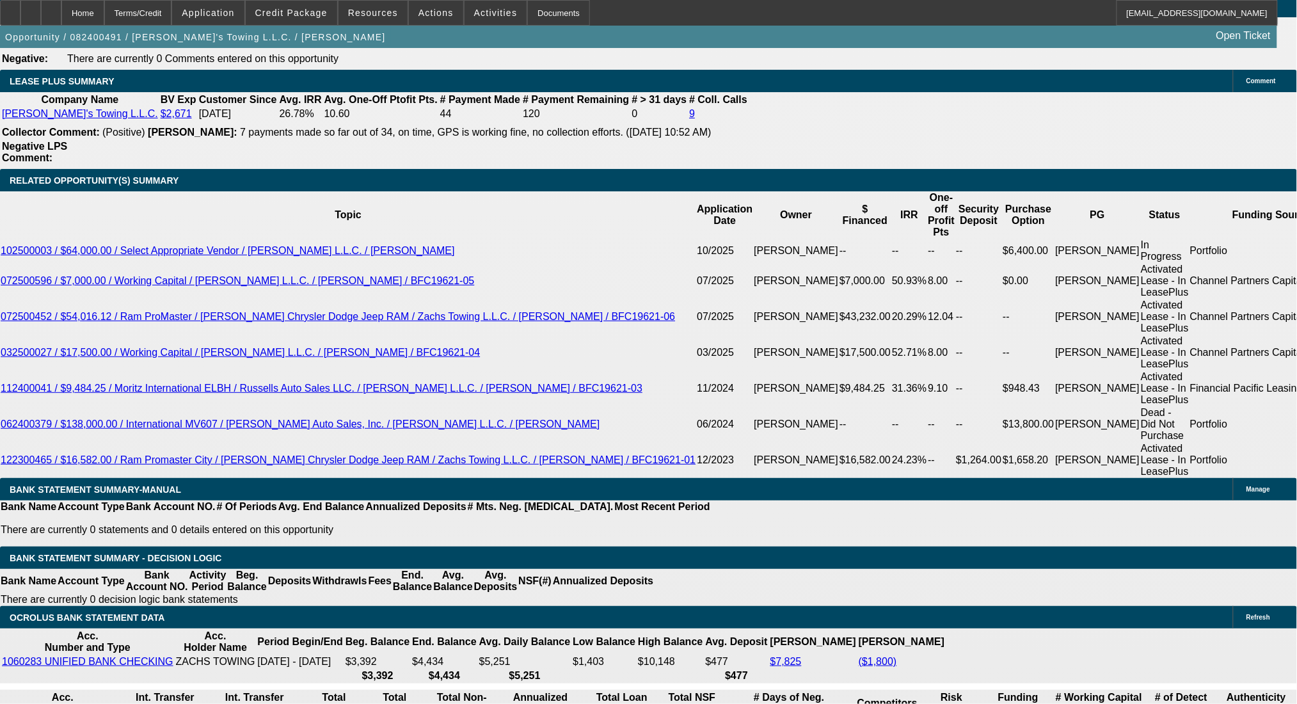
select select "0"
select select "2"
select select "0"
select select "6"
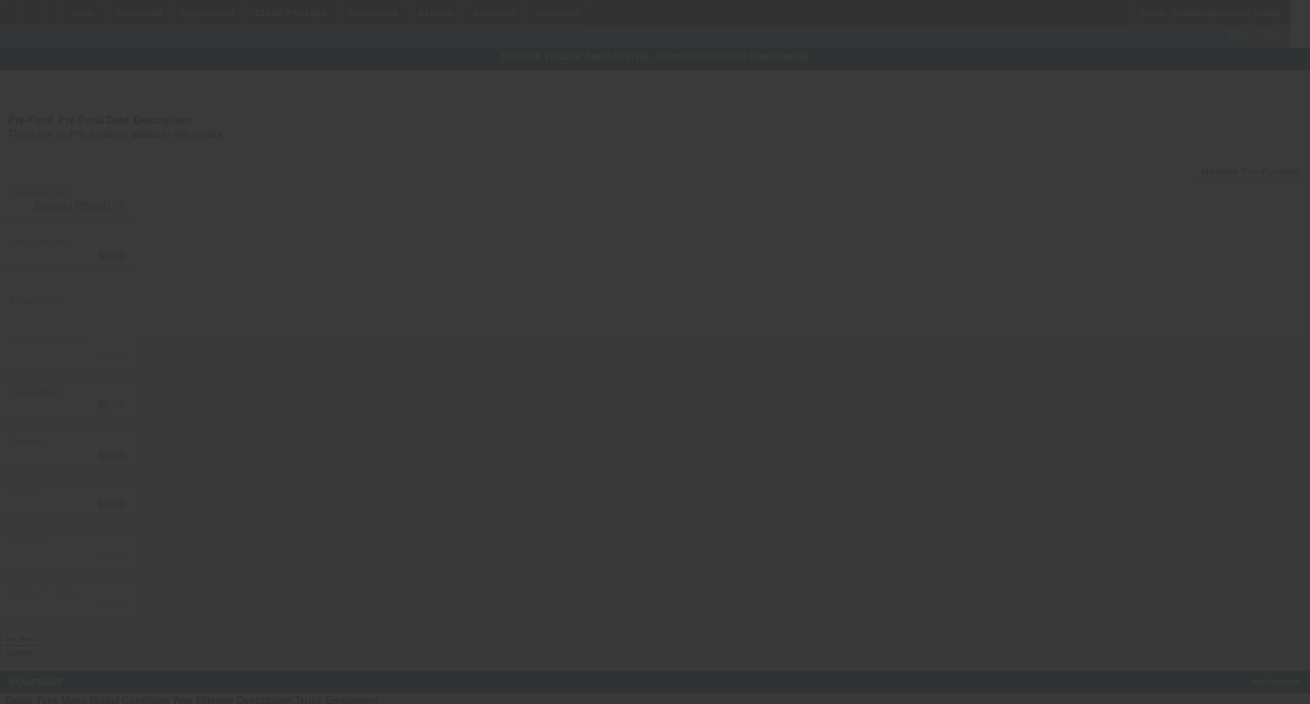
type input "$25,000.00"
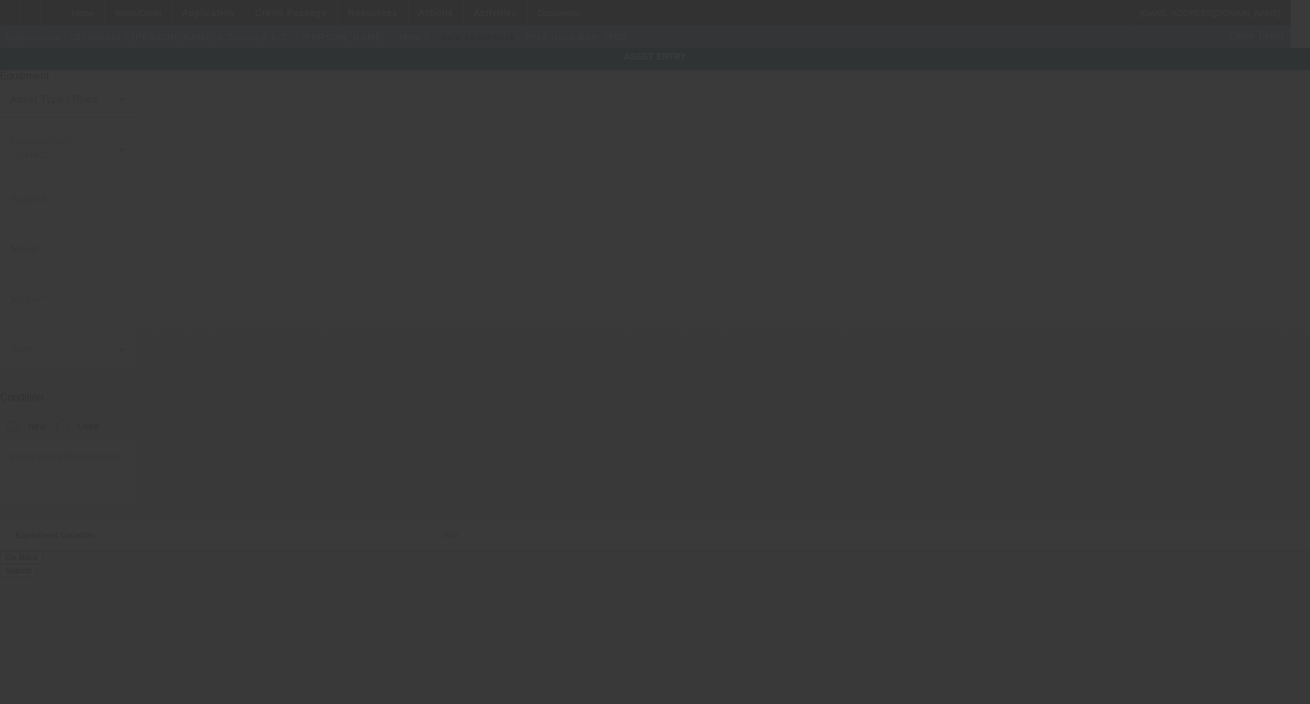
type input "3C7WRMDL1JG335456"
type input "Ram"
type input "5500"
radio input "true"
type textarea "with:"
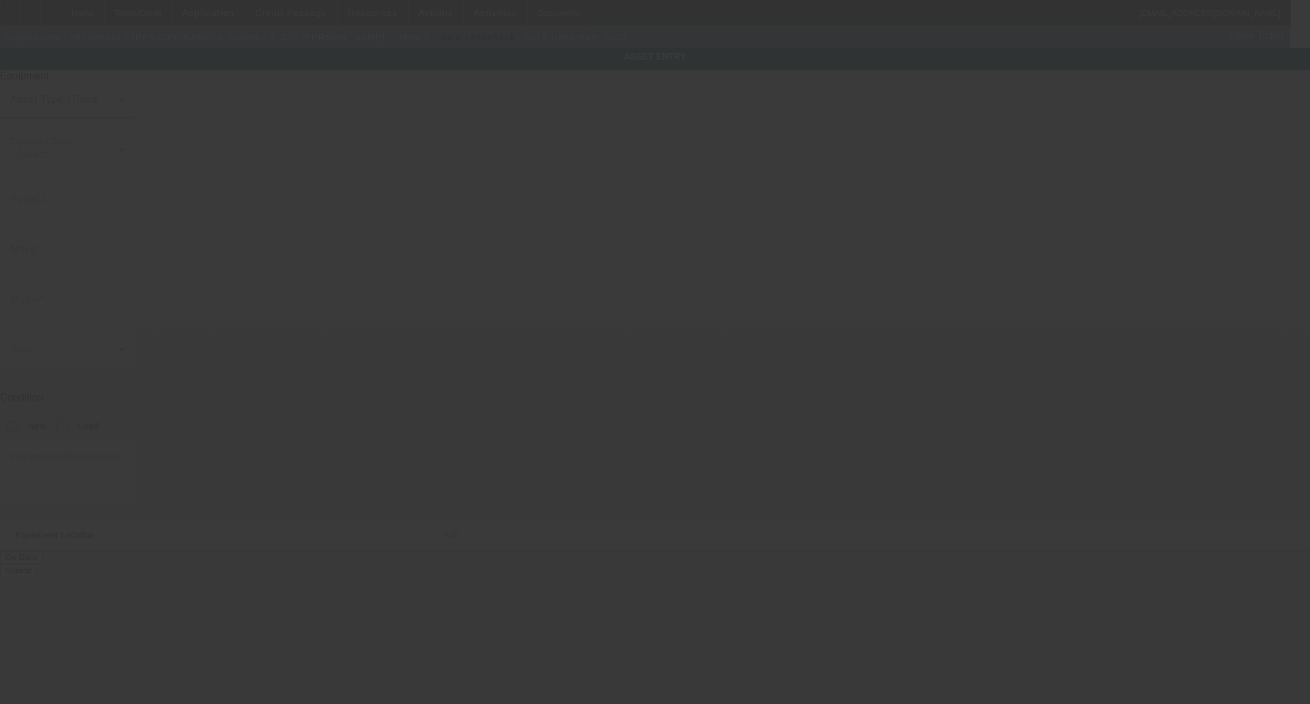
type input "726 Broadway St"
type input "Martins Ferry"
type input "43935"
type input "Belmont"
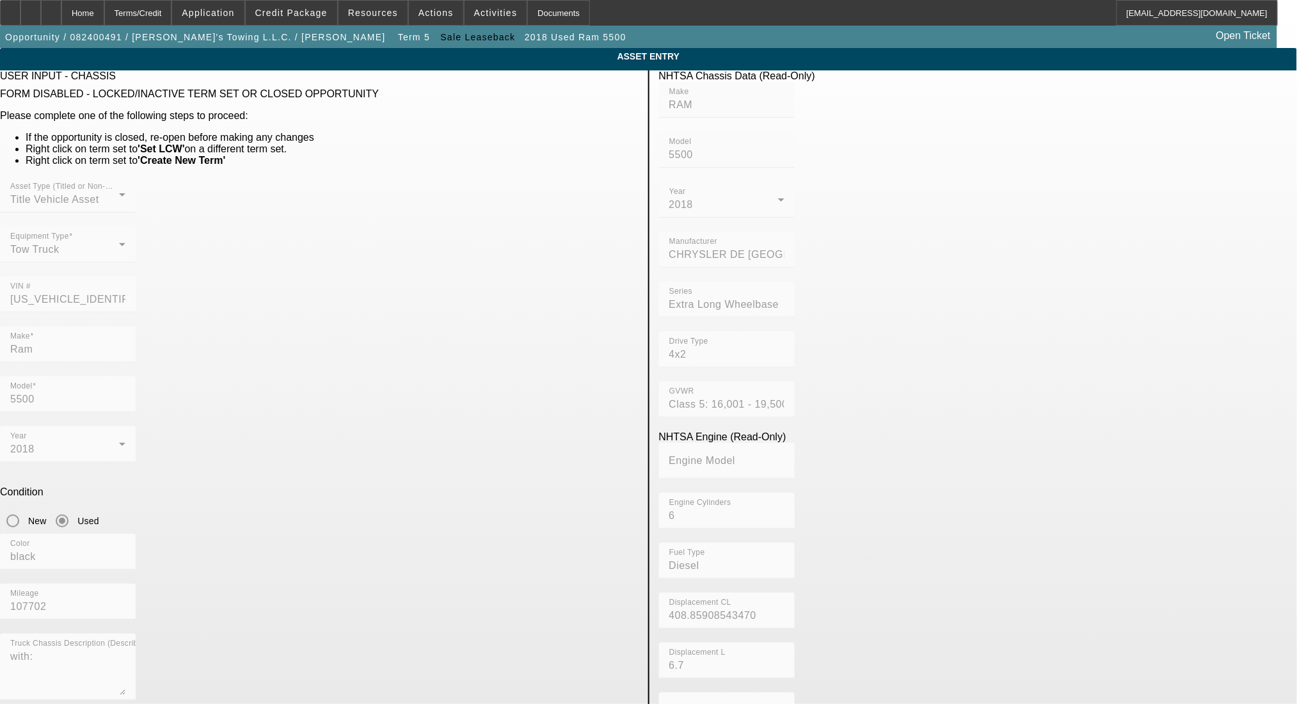
click at [469, 276] on div "VIN # 3C7WRMDL1JG335456" at bounding box center [319, 301] width 639 height 50
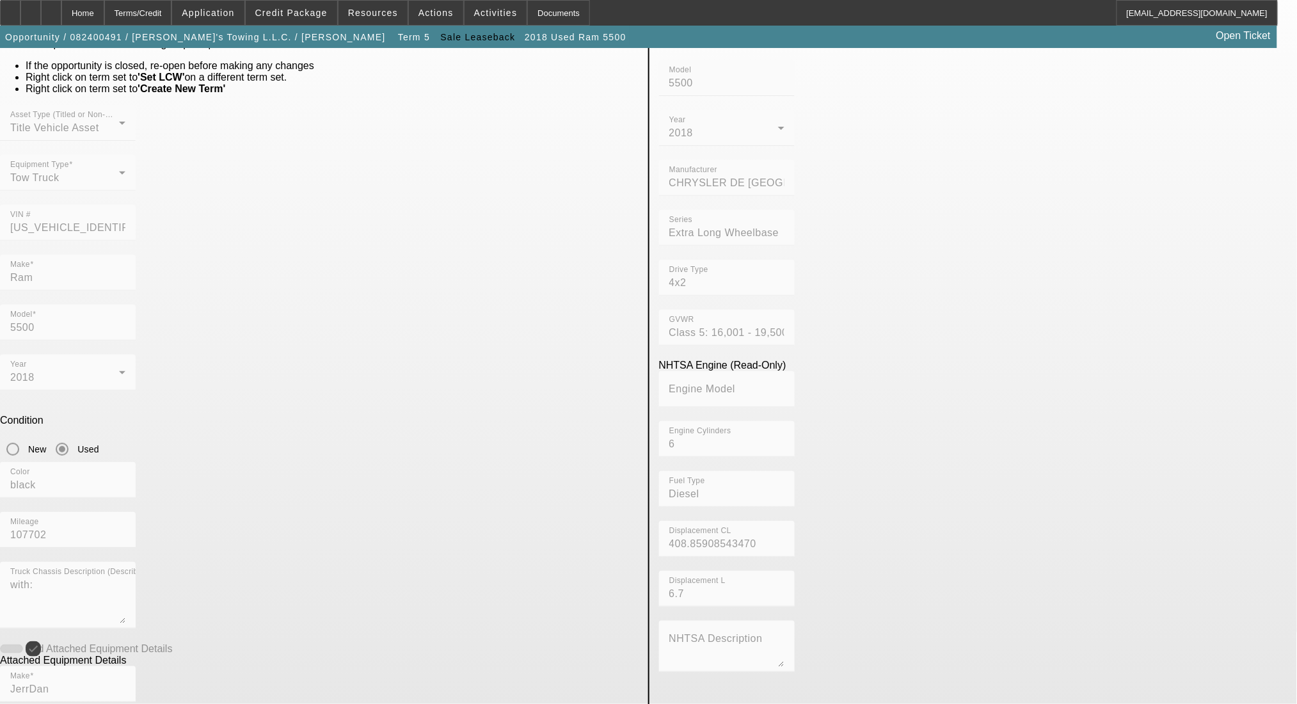
scroll to position [170, 0]
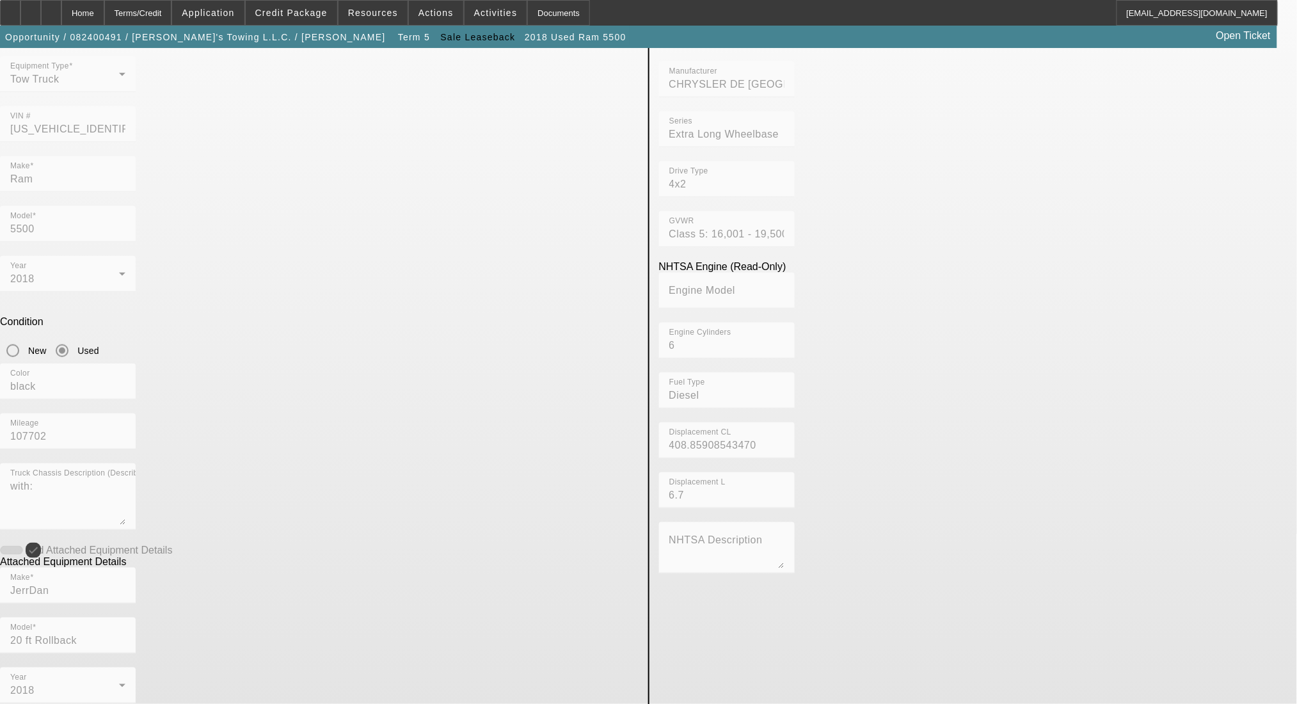
drag, startPoint x: 329, startPoint y: 543, endPoint x: 218, endPoint y: 527, distance: 113.1
click at [218, 527] on app-asset-collateral-manage "ASSET ENTRY USER INPUT - CHASSIS FORM DISABLED - LOCKED/INACTIVE TERM SET OR CL…" at bounding box center [648, 423] width 1297 height 1090
click at [104, 13] on div "Home" at bounding box center [82, 13] width 43 height 26
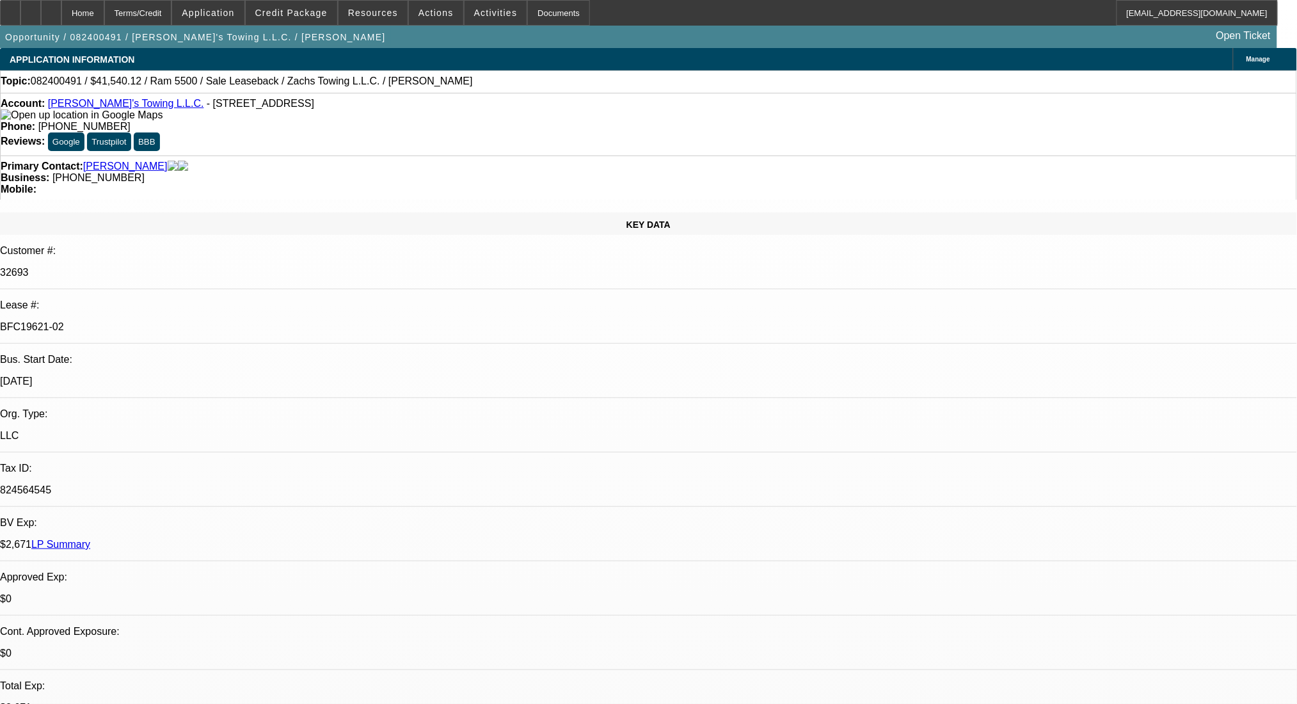
select select "0"
select select "2"
select select "0.1"
select select "4"
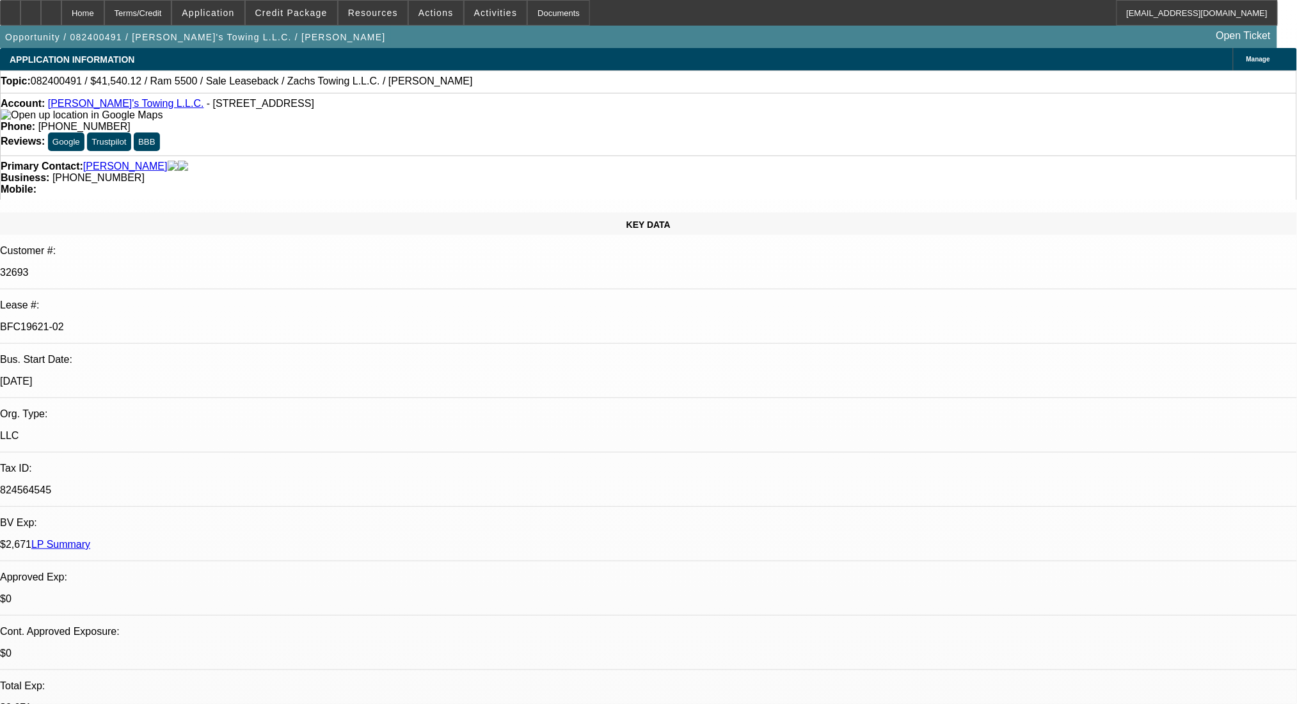
select select "0"
select select "2"
select select "0.1"
select select "4"
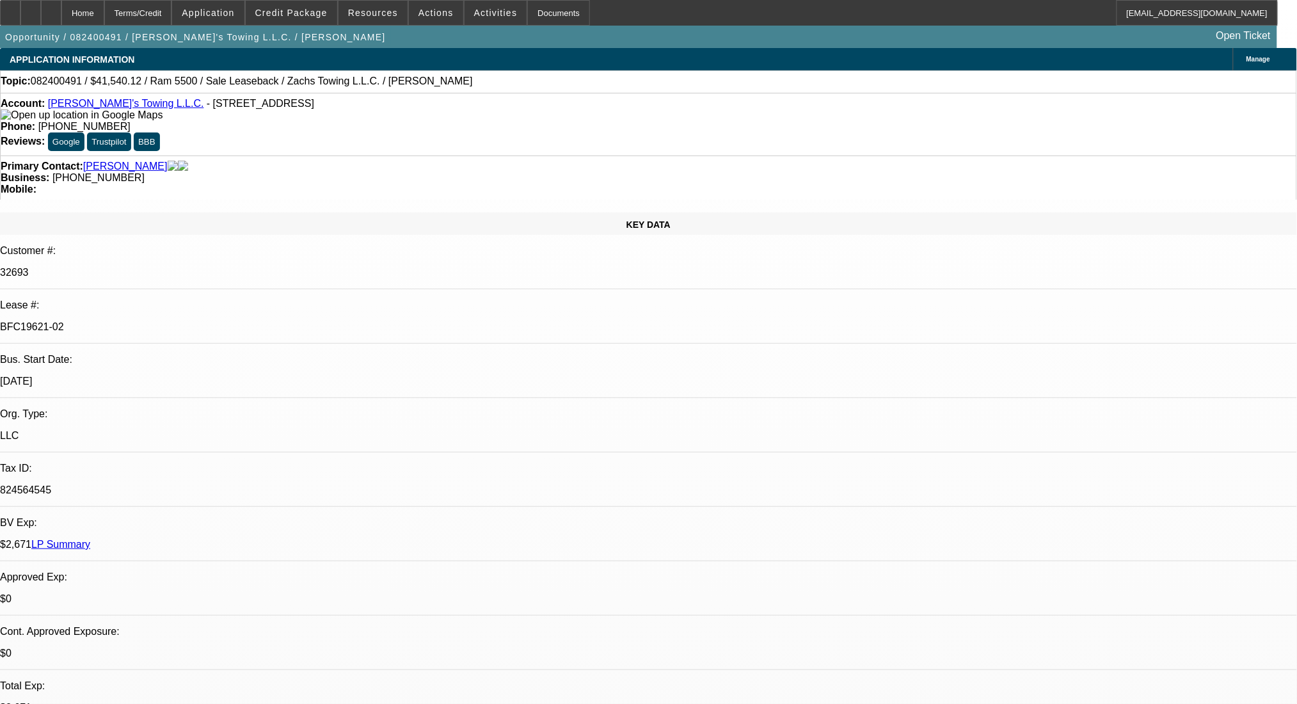
select select "0"
select select "2"
select select "0.1"
select select "4"
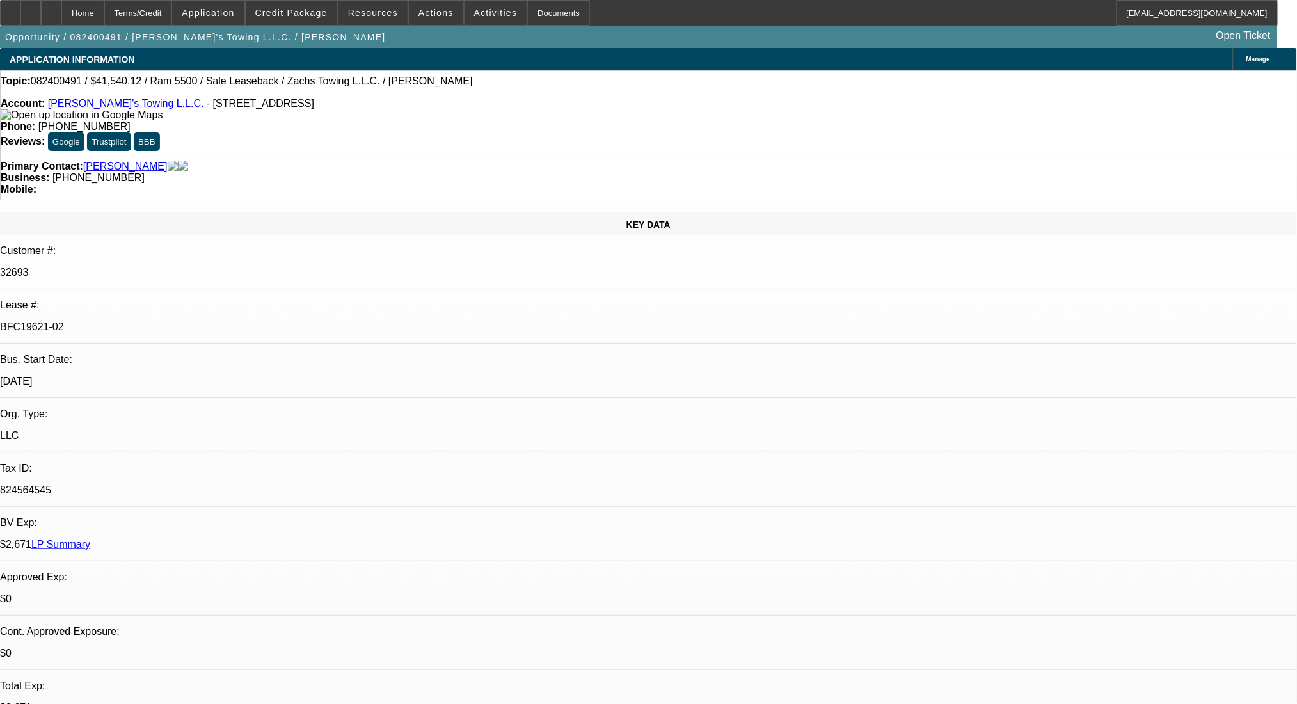
select select "0"
select select "2"
select select "0"
select select "6"
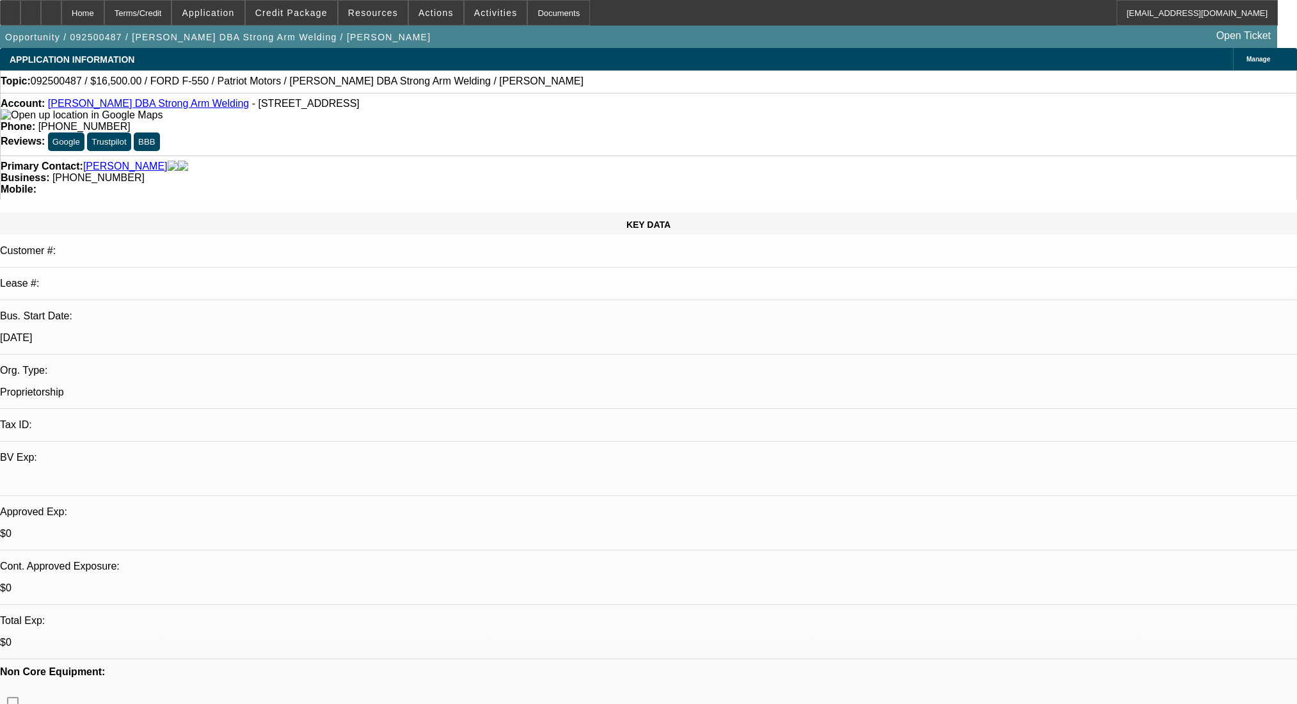
select select "0"
select select "2"
select select "0.1"
select select "4"
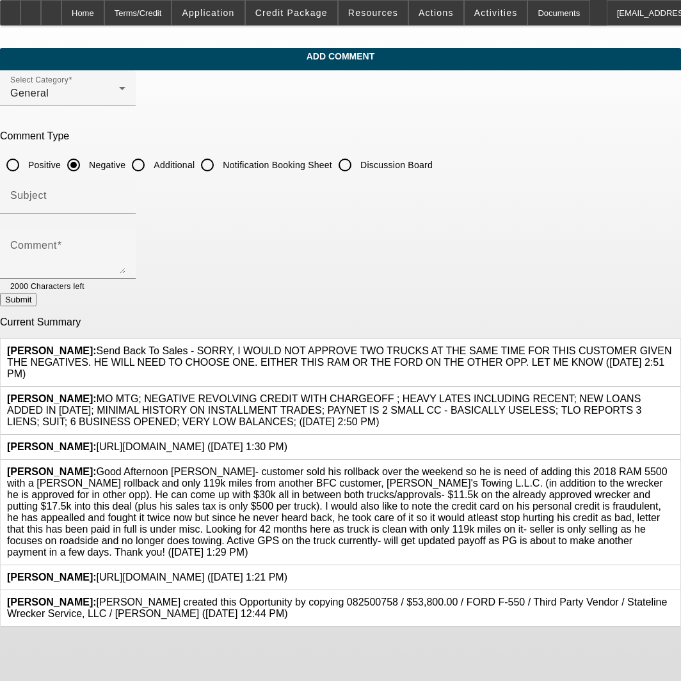
click at [287, 441] on icon at bounding box center [287, 441] width 0 height 0
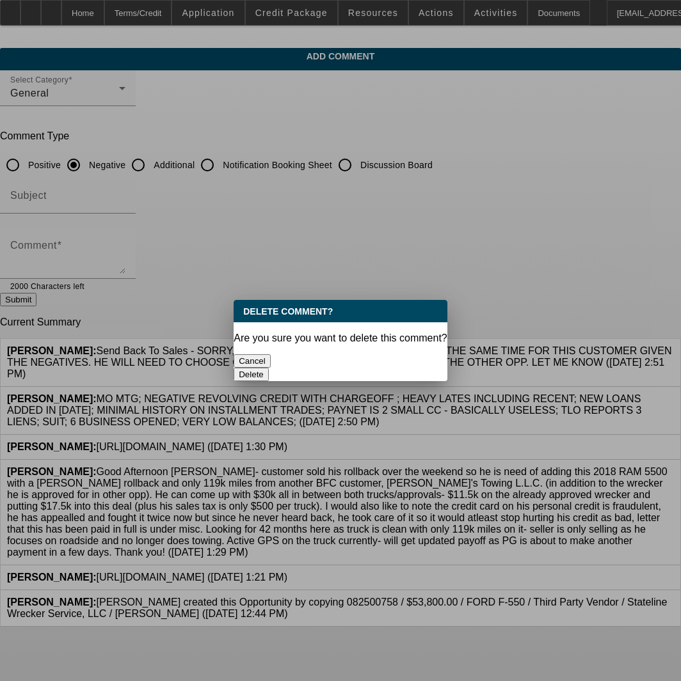
click at [269, 368] on button "Delete" at bounding box center [251, 374] width 35 height 13
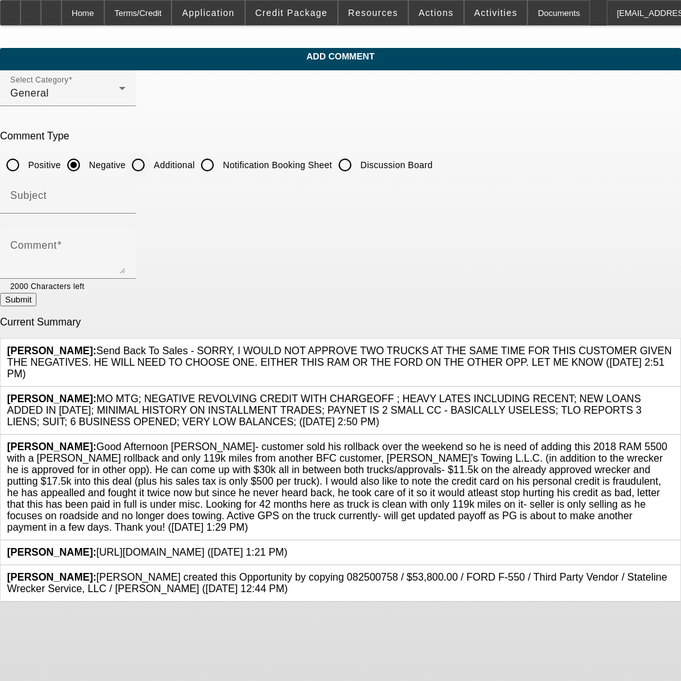
drag, startPoint x: 182, startPoint y: 156, endPoint x: 182, endPoint y: 241, distance: 84.5
click at [151, 156] on input "Additional" at bounding box center [138, 165] width 26 height 26
radio input "true"
click at [125, 246] on textarea "Comment" at bounding box center [67, 258] width 115 height 31
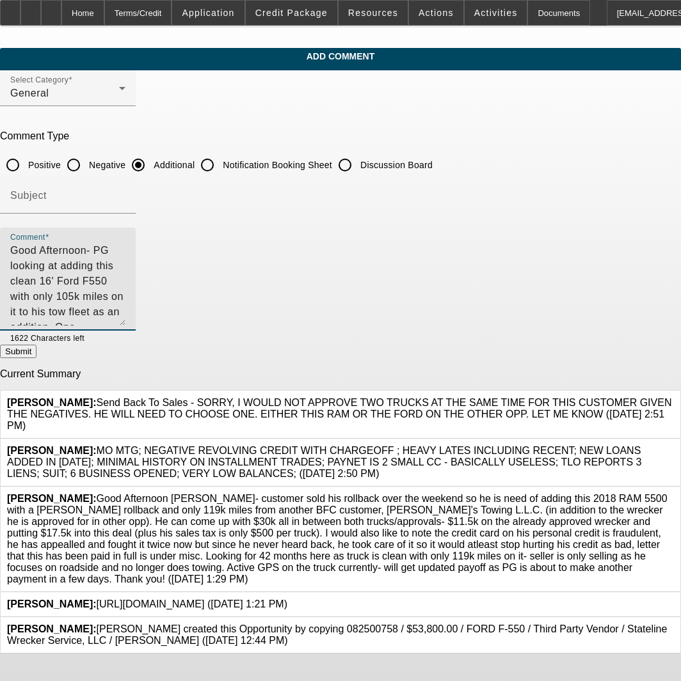
drag, startPoint x: 626, startPoint y: 267, endPoint x: 623, endPoint y: 319, distance: 51.9
click at [125, 319] on textarea "Good Afternoon- PG looking at adding this clean 16' Ford F550 with only 105k mi…" at bounding box center [67, 284] width 115 height 83
type textarea "Good Afternoon- PG looking at adding this clean 16' Ford F550 with only 105k mi…"
click at [674, 493] on link at bounding box center [674, 493] width 0 height 0
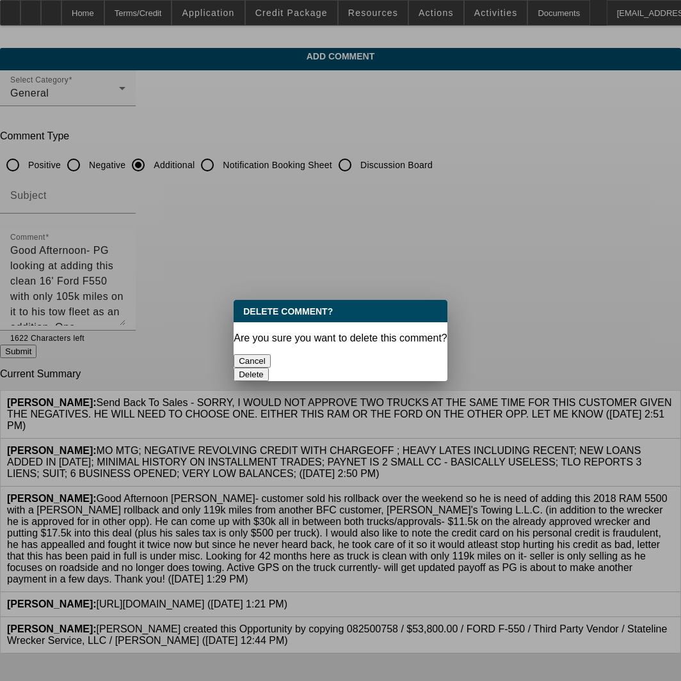
click at [269, 368] on button "Delete" at bounding box center [251, 374] width 35 height 13
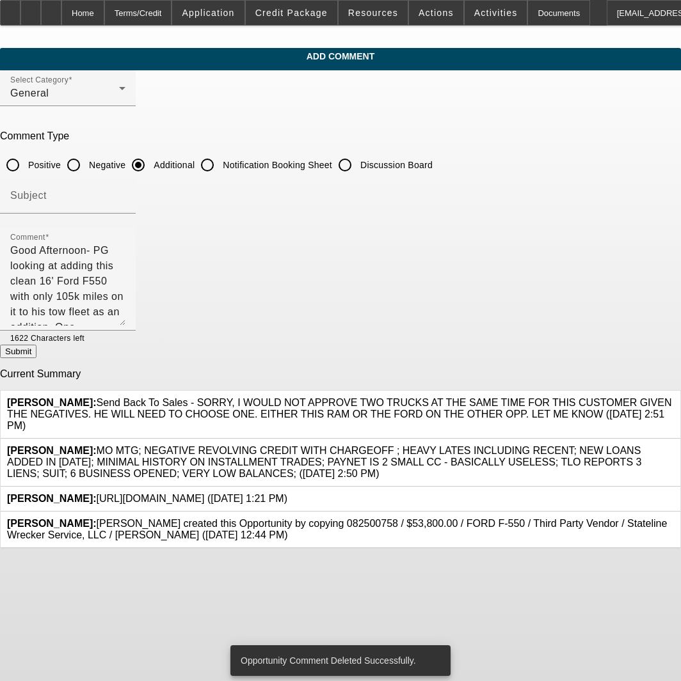
click at [287, 493] on icon at bounding box center [287, 493] width 0 height 0
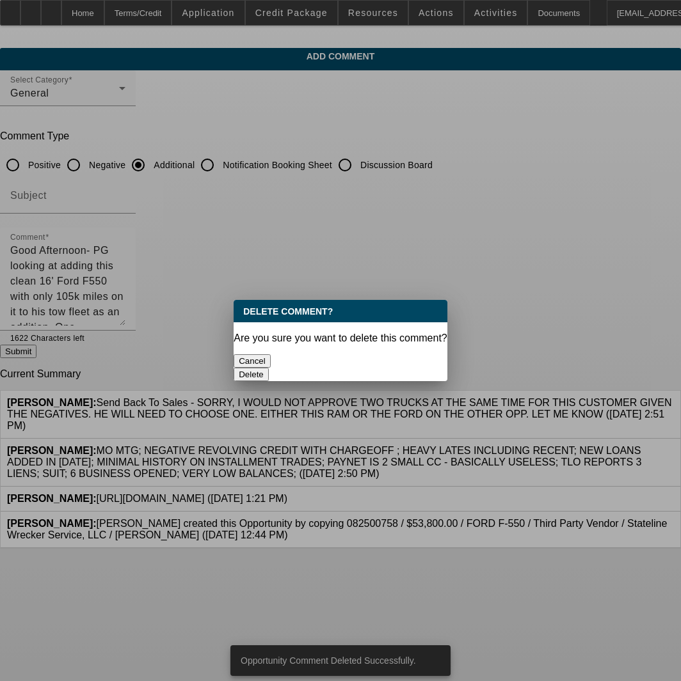
click at [269, 368] on button "Delete" at bounding box center [251, 374] width 35 height 13
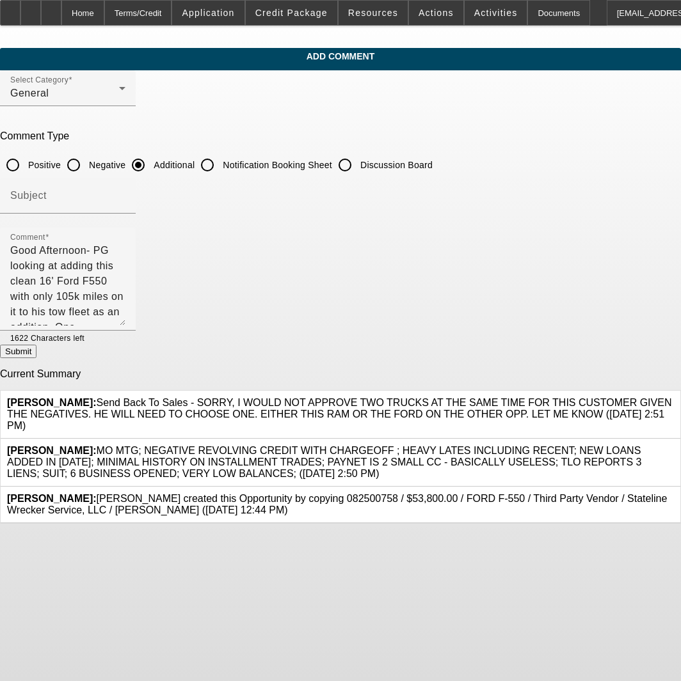
click at [674, 493] on icon at bounding box center [674, 493] width 0 height 0
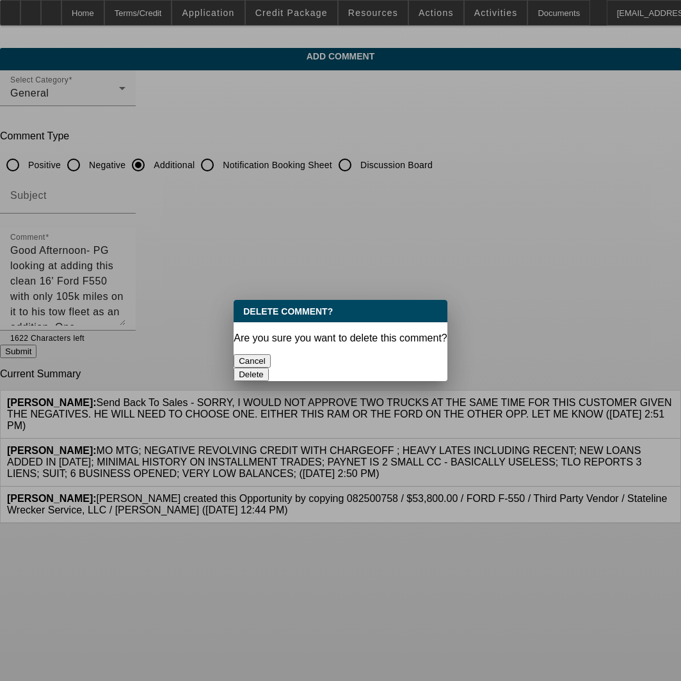
click at [269, 368] on button "Delete" at bounding box center [251, 374] width 35 height 13
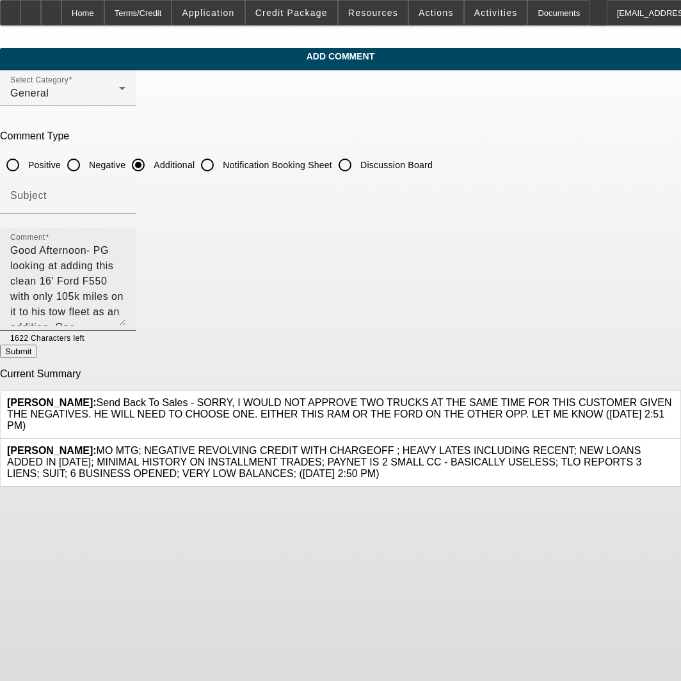
click at [125, 296] on textarea "Good Afternoon- PG looking at adding this clean 16' Ford F550 with only 105k mi…" at bounding box center [67, 284] width 115 height 83
click at [125, 287] on textarea "Good Afternoon- PG looking at adding this clean 16' Ford F550 with only 105k mi…" at bounding box center [67, 284] width 115 height 83
click at [36, 345] on button "Submit" at bounding box center [18, 351] width 36 height 13
radio input "true"
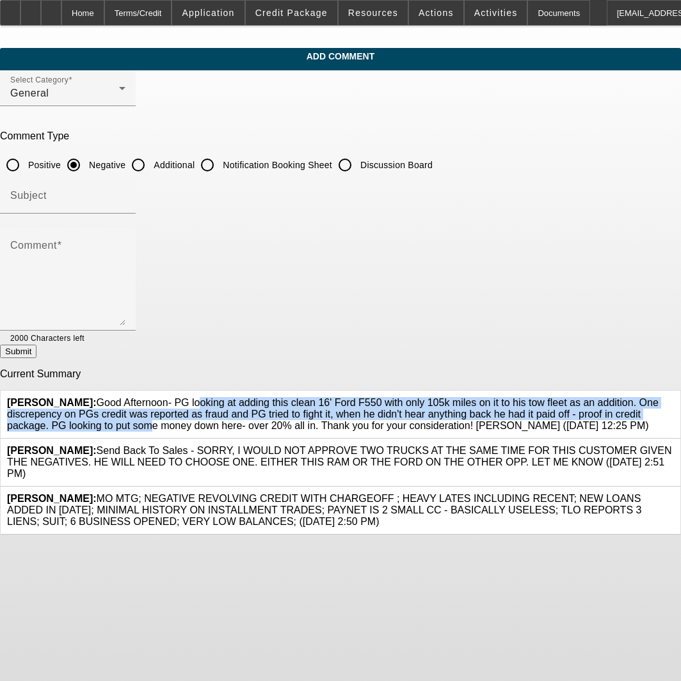
drag, startPoint x: 134, startPoint y: 395, endPoint x: 116, endPoint y: 429, distance: 37.5
click at [116, 429] on div "[PERSON_NAME]: Good Afternoon- PG looking at adding this clean 16' Ford F550 wi…" at bounding box center [340, 415] width 679 height 48
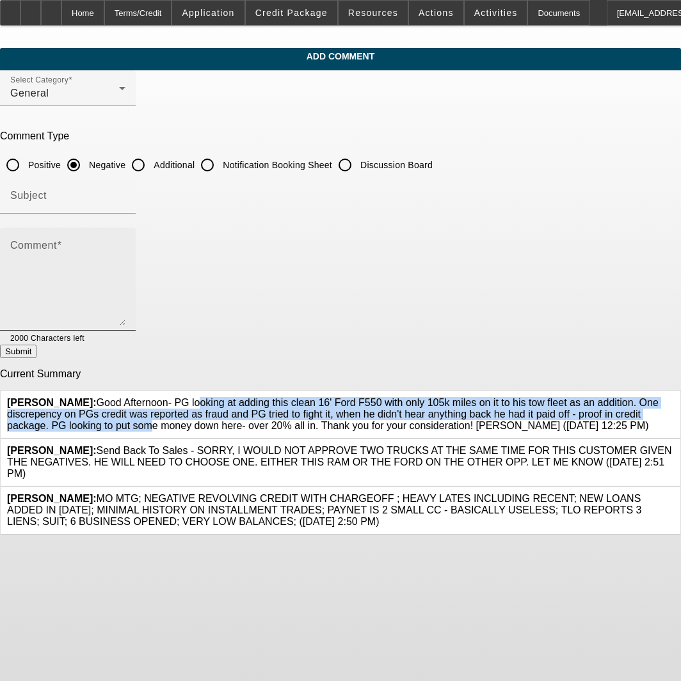
copy span "Good Afternoon- PG looking at adding this clean 16' Ford F550 with only 105k mi…"
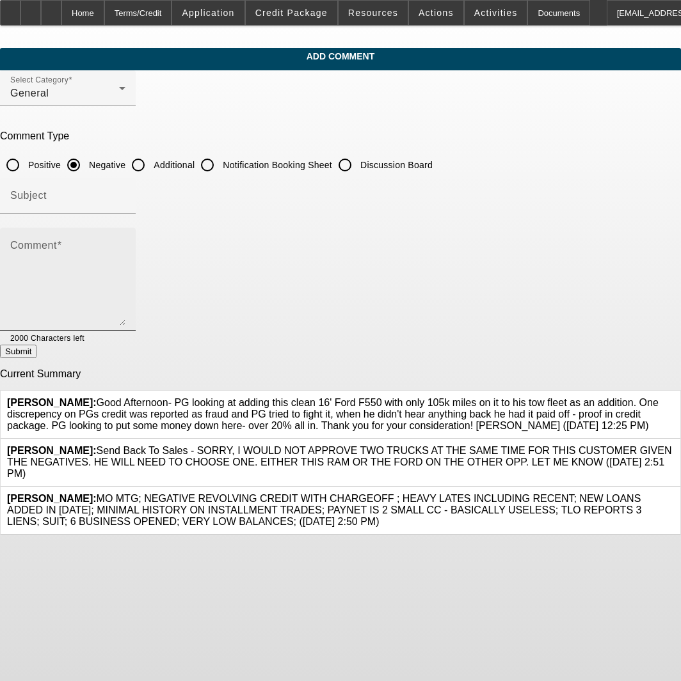
click at [86, 274] on textarea "Comment" at bounding box center [67, 284] width 115 height 83
paste textarea "Good Afternoon- PG looking at adding this clean 16' Ford F550 with only 105k mi…"
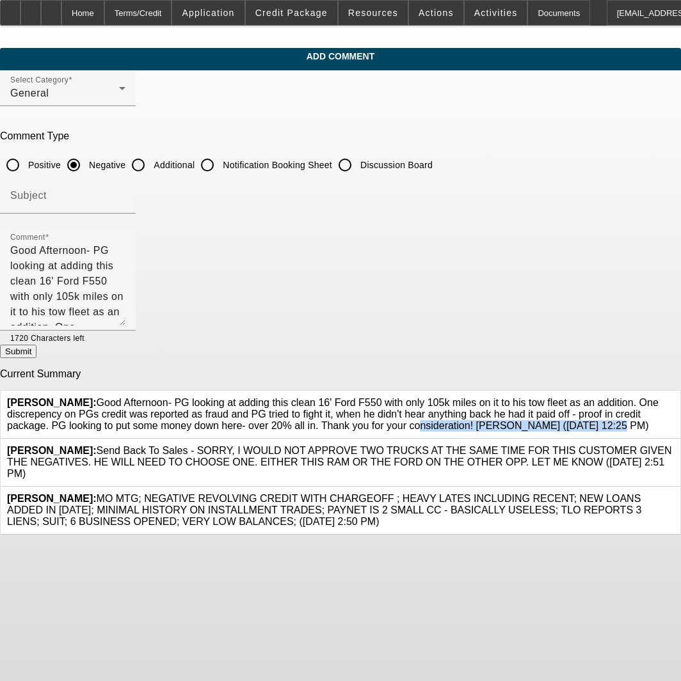
drag, startPoint x: 337, startPoint y: 424, endPoint x: 494, endPoint y: 424, distance: 157.4
click at [494, 424] on span "[PERSON_NAME]: Good Afternoon- PG looking at adding this clean 16' Ford F550 wi…" at bounding box center [332, 414] width 651 height 34
copy span "Thank you for your consideration! [PERSON_NAME]"
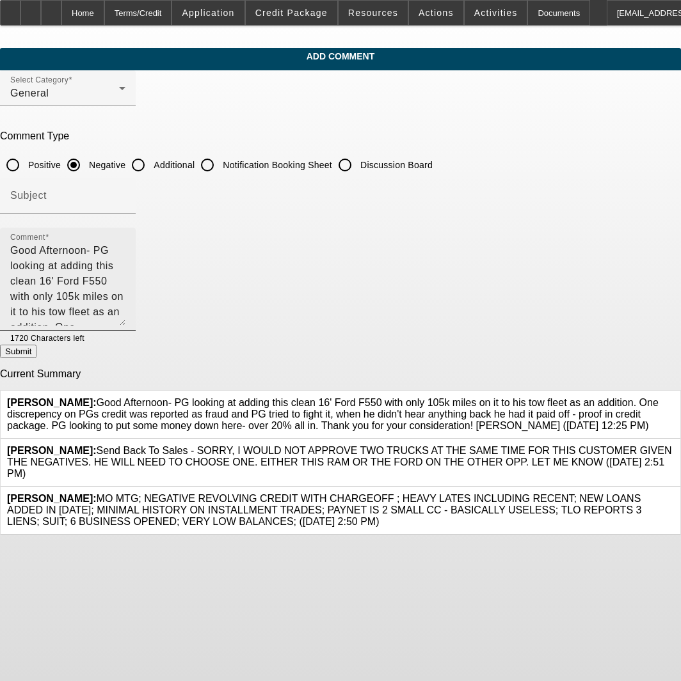
click at [125, 271] on textarea "Good Afternoon- PG looking at adding this clean 16' Ford F550 with only 105k mi…" at bounding box center [67, 284] width 115 height 83
paste textarea "Thank you for your consideration! [PERSON_NAME]"
click at [125, 270] on textarea "Good Afternoon- PG looking at adding this clean 16' Ford F550 with only 105k mi…" at bounding box center [67, 284] width 115 height 83
click at [125, 302] on textarea "Good Afternoon- PG looking at adding this clean 16' Ford F550 with only 105k mi…" at bounding box center [67, 284] width 115 height 83
type textarea "Good Afternoon- PG looking at adding this clean 16' Ford F550 with only 105k mi…"
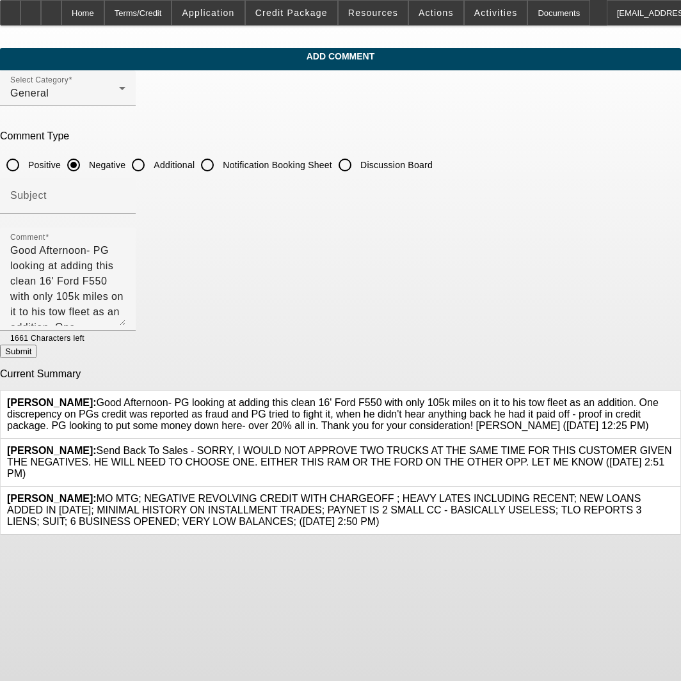
click at [36, 356] on button "Submit" at bounding box center [18, 351] width 36 height 13
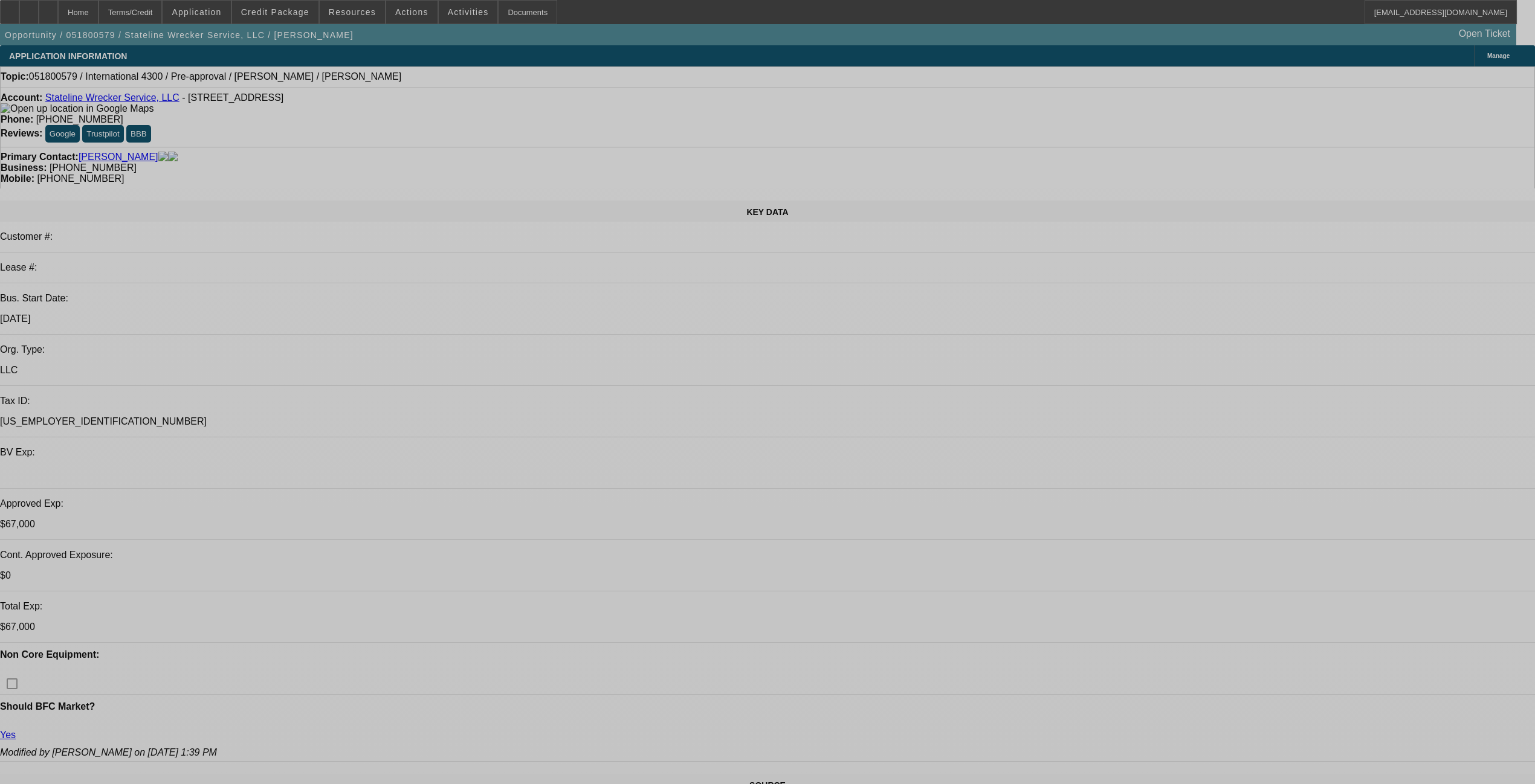
select select "0"
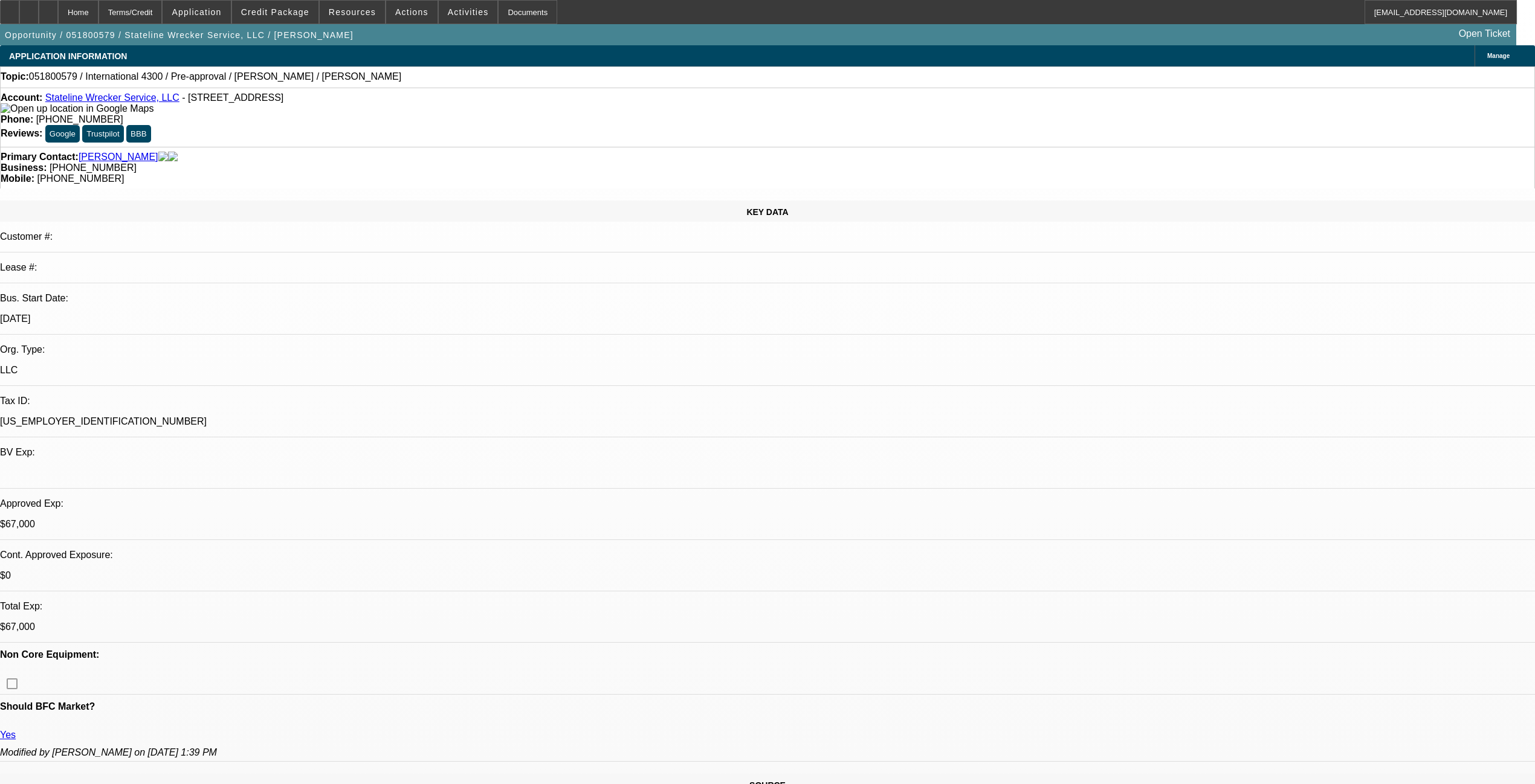
select select "2"
select select "0"
select select "2"
select select "0"
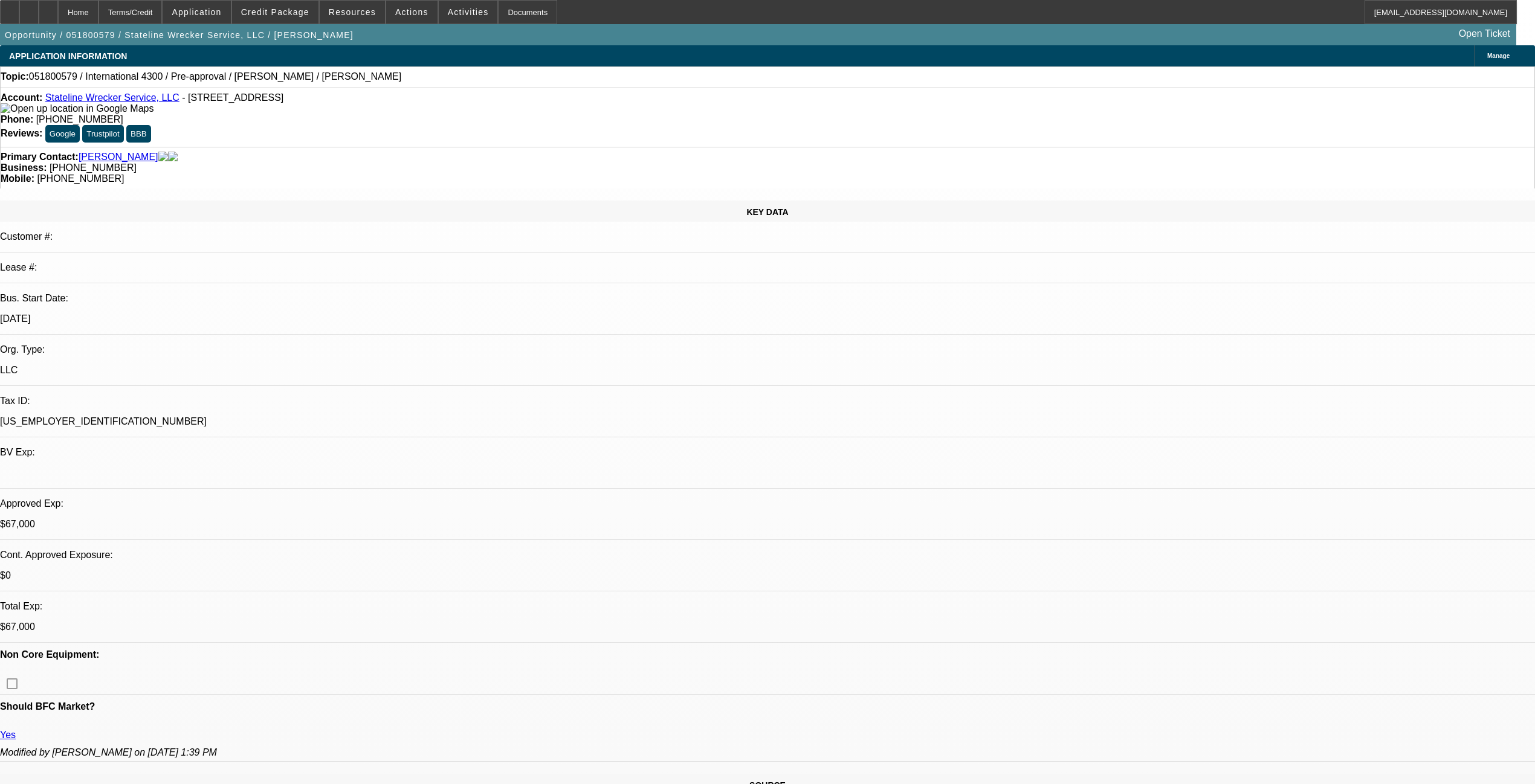
select select "2"
select select "0"
select select "2"
select select "0"
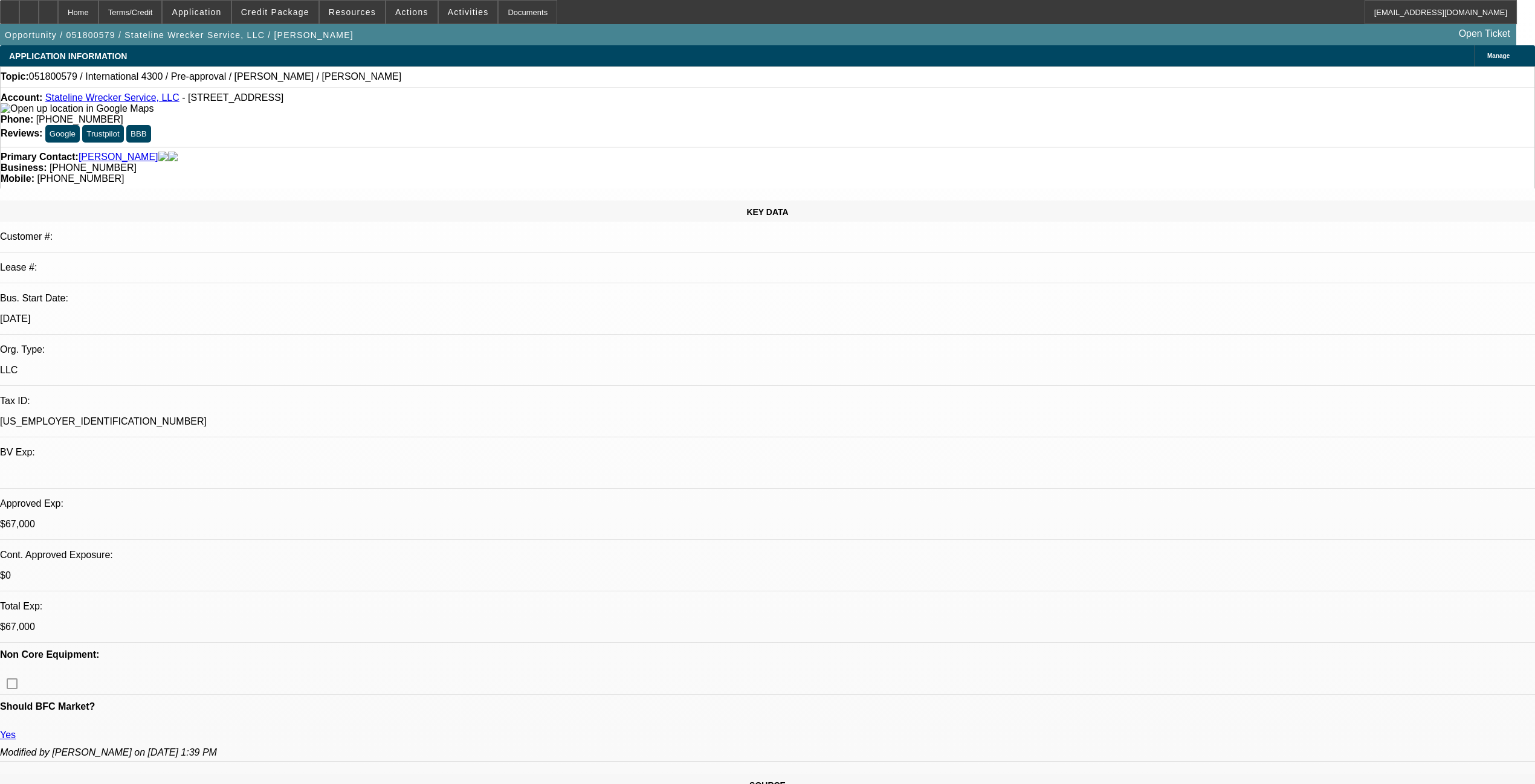
select select "2"
select select "0"
select select "2"
select select "0"
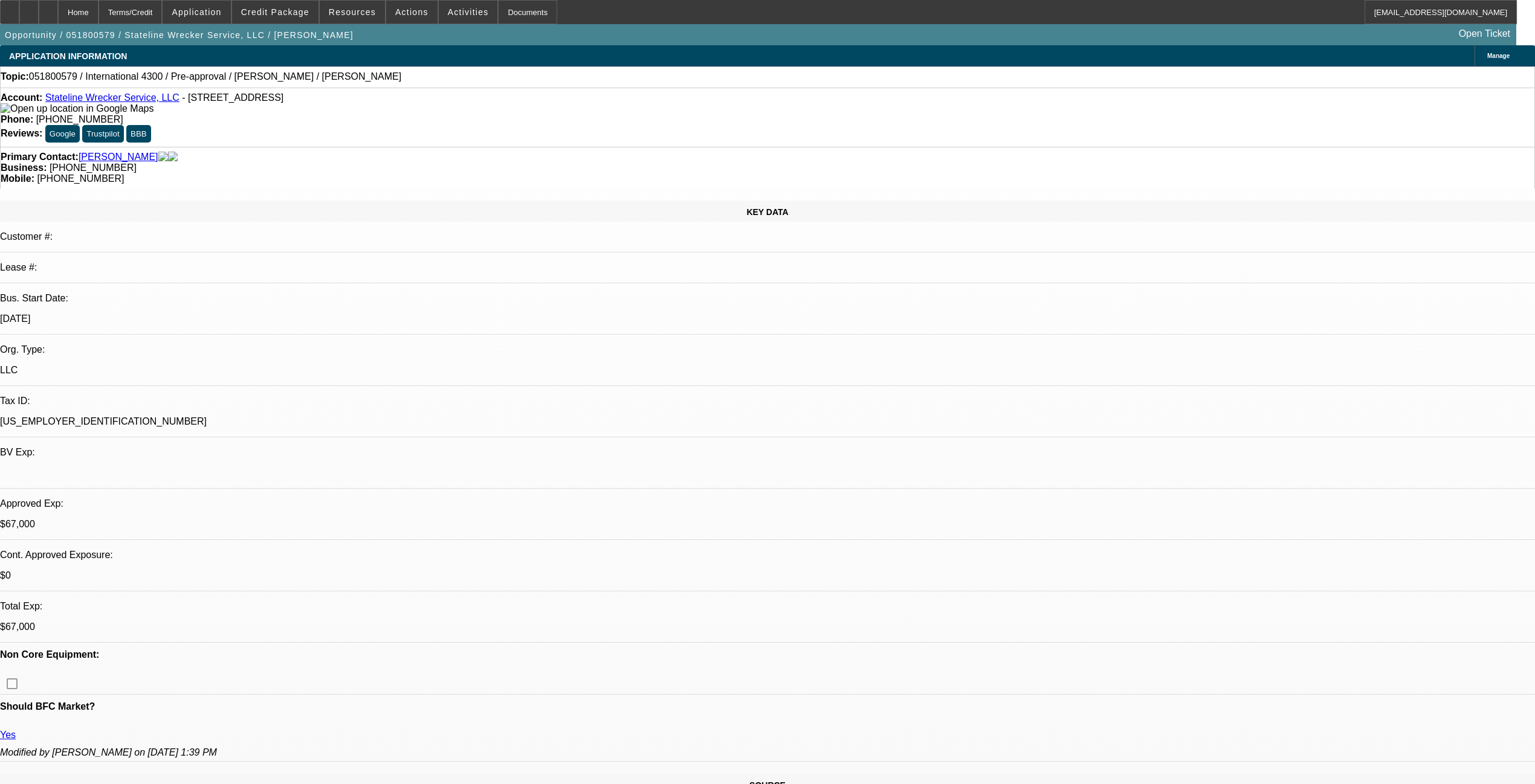
select select "2"
select select "0"
select select "2"
click at [308, 18] on span at bounding box center [275, 11] width 86 height 29
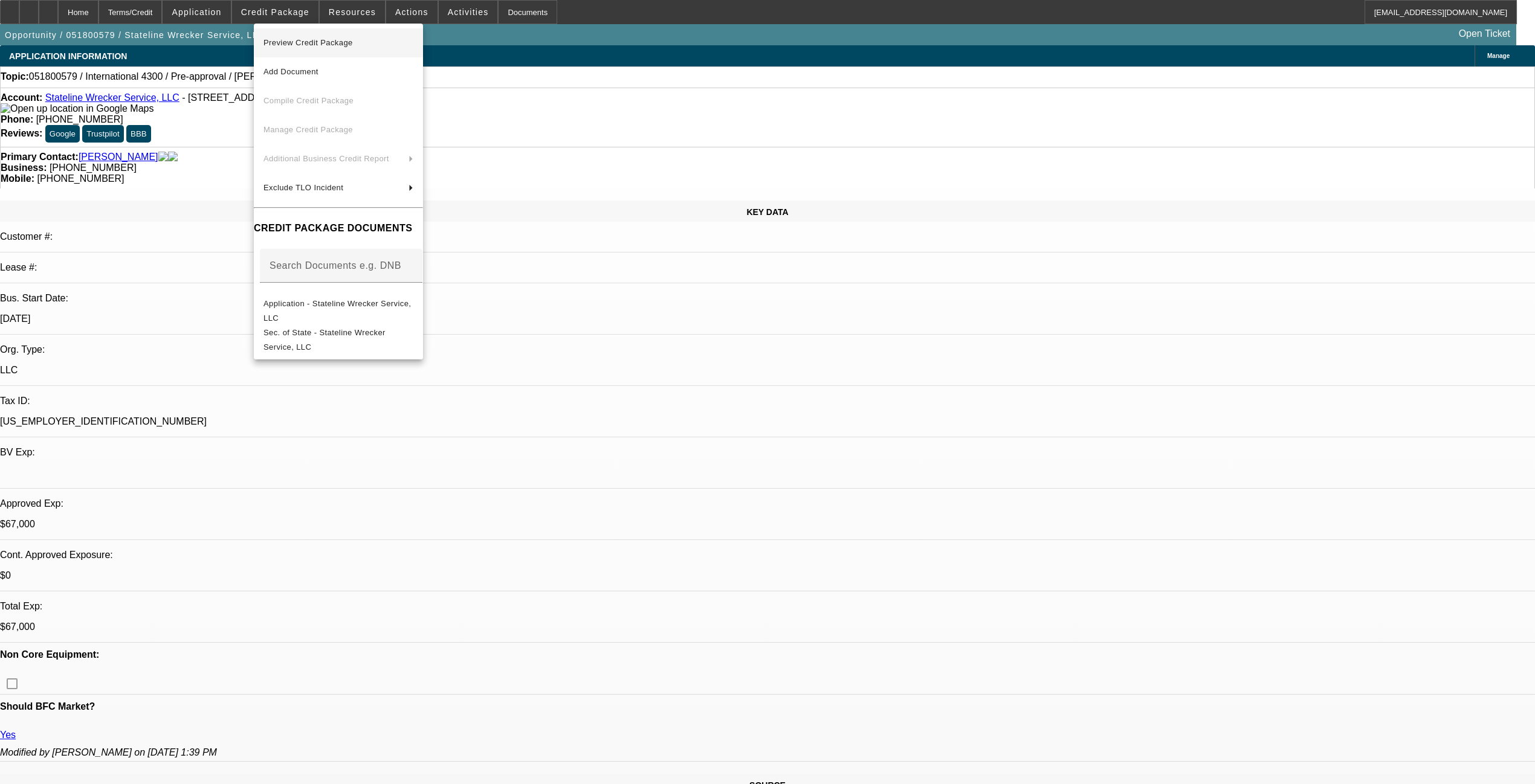
click at [327, 46] on span "Preview Credit Package" at bounding box center [338, 43] width 150 height 14
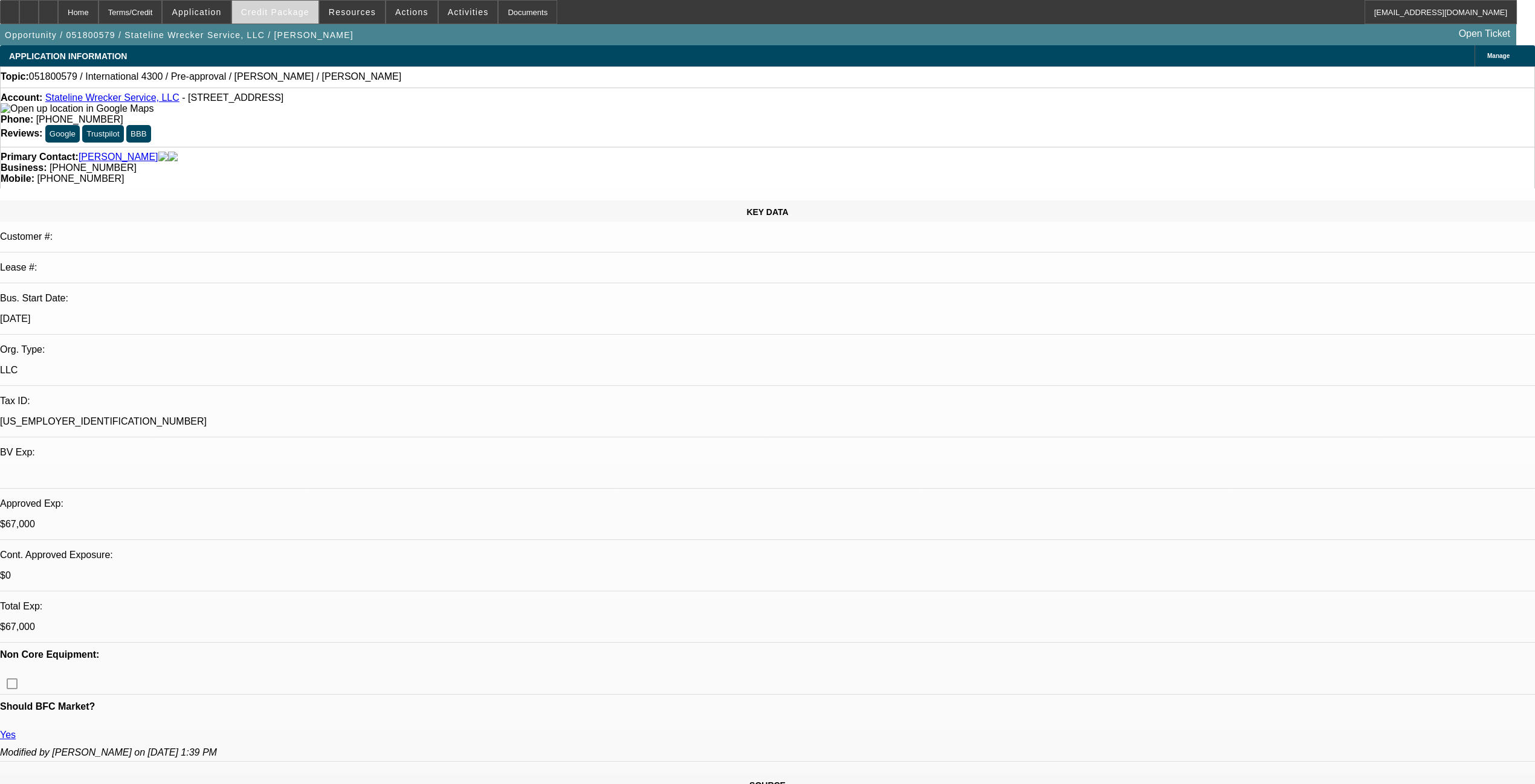
click at [288, 18] on span at bounding box center [275, 11] width 86 height 29
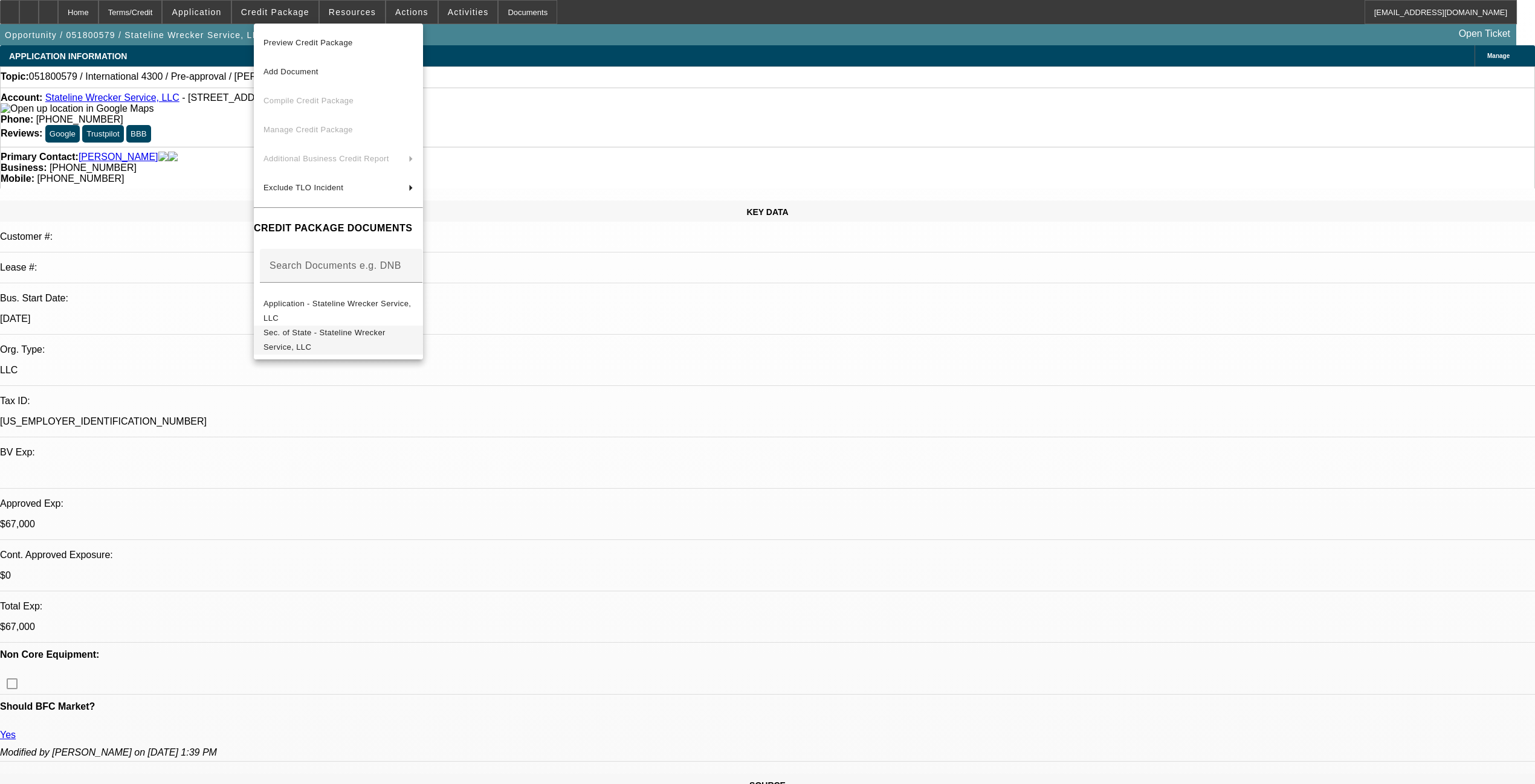
click at [363, 332] on span "Sec. of State - Stateline Wrecker Service, LLC" at bounding box center [324, 339] width 122 height 24
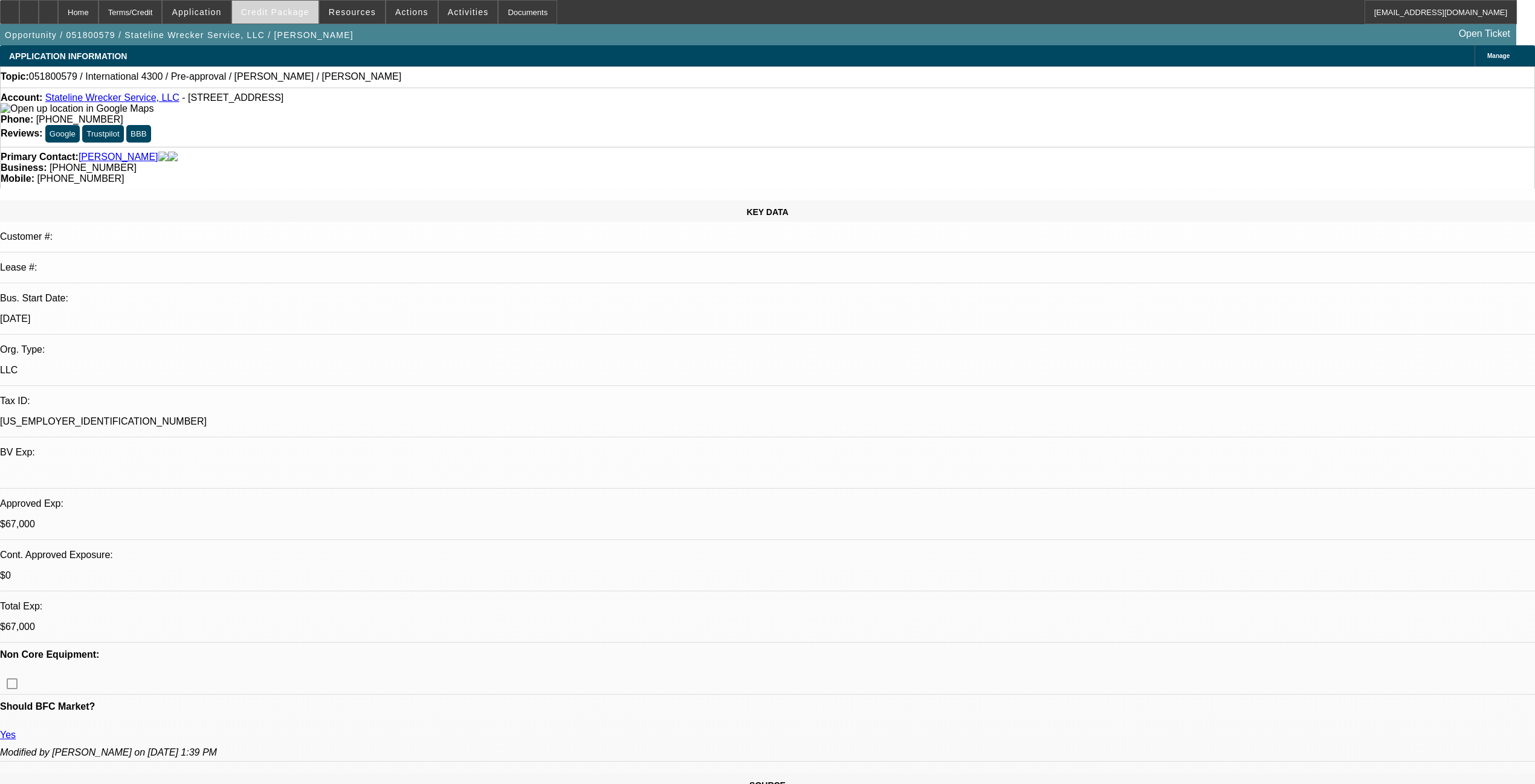
click at [230, 6] on span at bounding box center [196, 11] width 68 height 29
click at [280, 6] on div at bounding box center [767, 392] width 1535 height 784
click at [280, 6] on span at bounding box center [275, 11] width 86 height 29
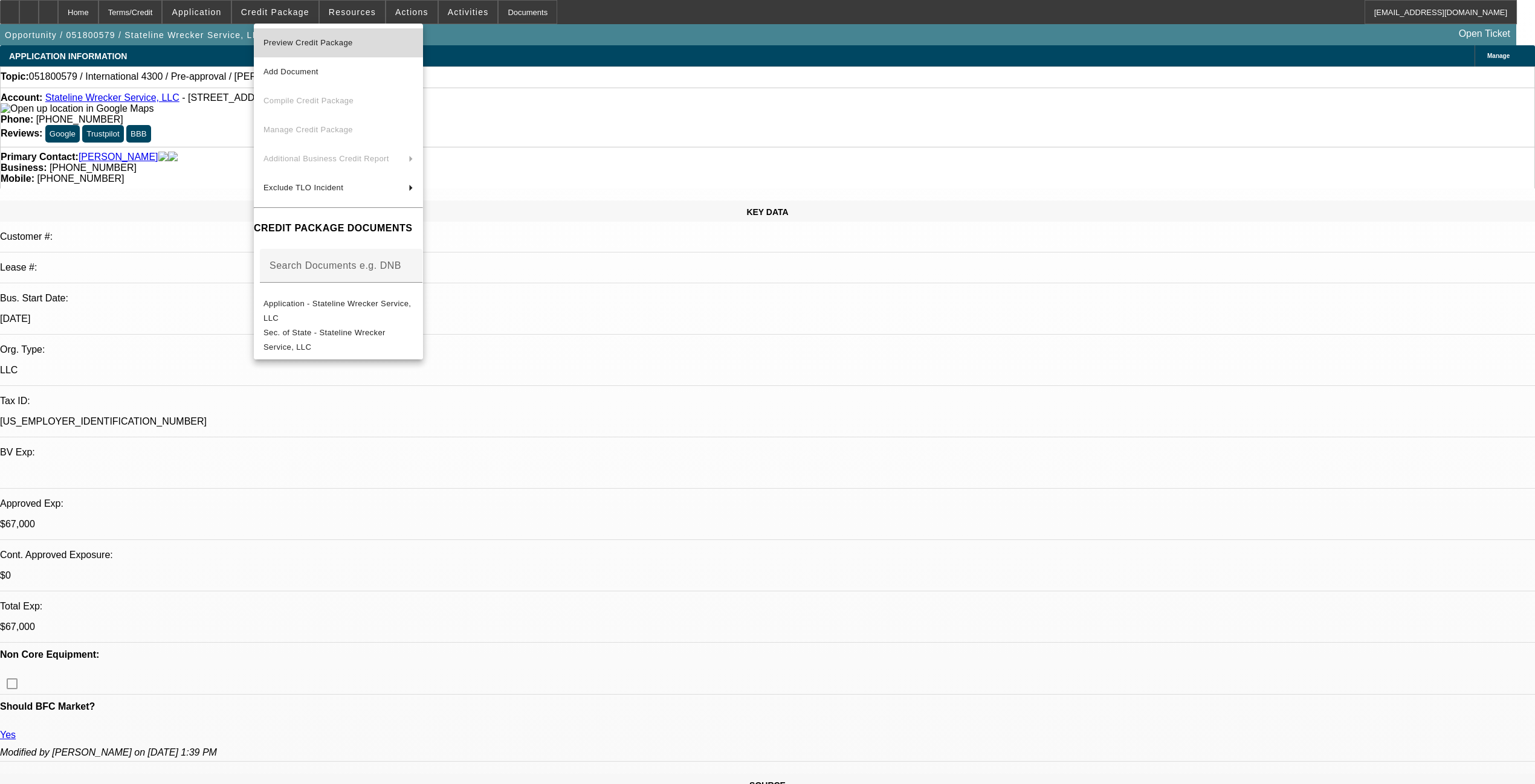
click at [316, 43] on span "Preview Credit Package" at bounding box center [308, 43] width 90 height 9
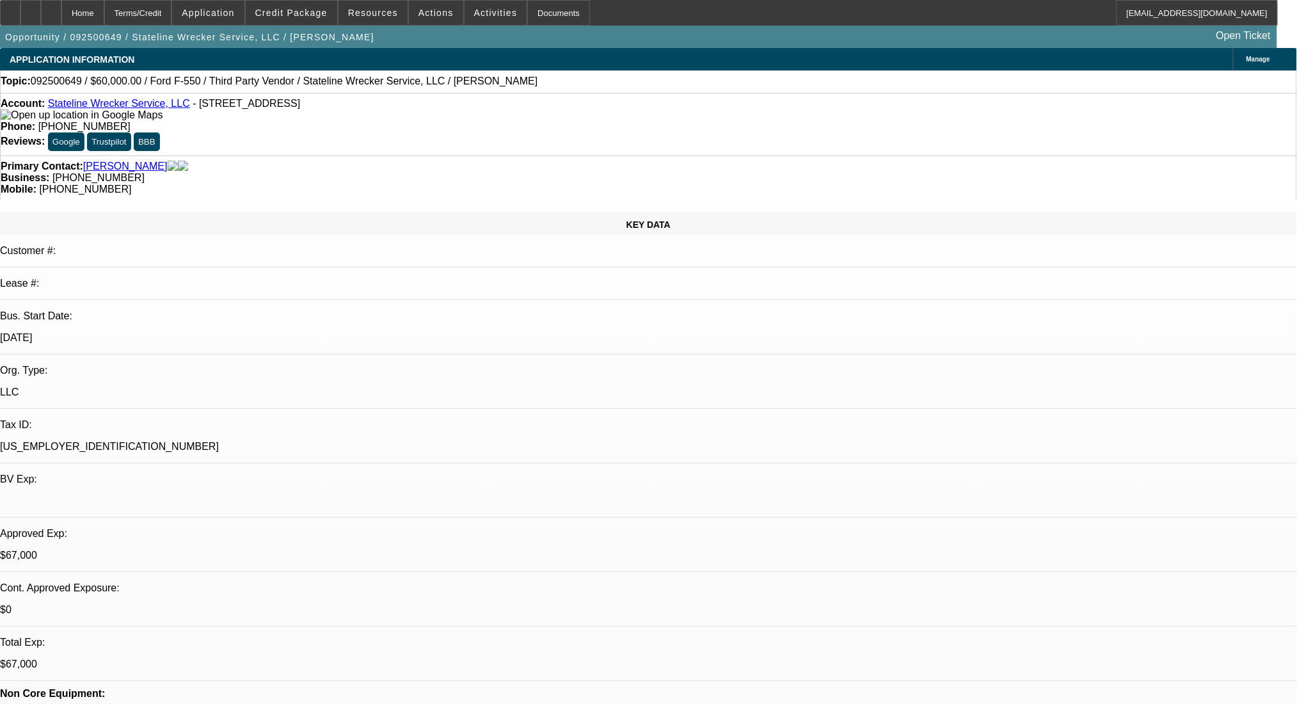
select select "0"
select select "2"
select select "0.1"
select select "4"
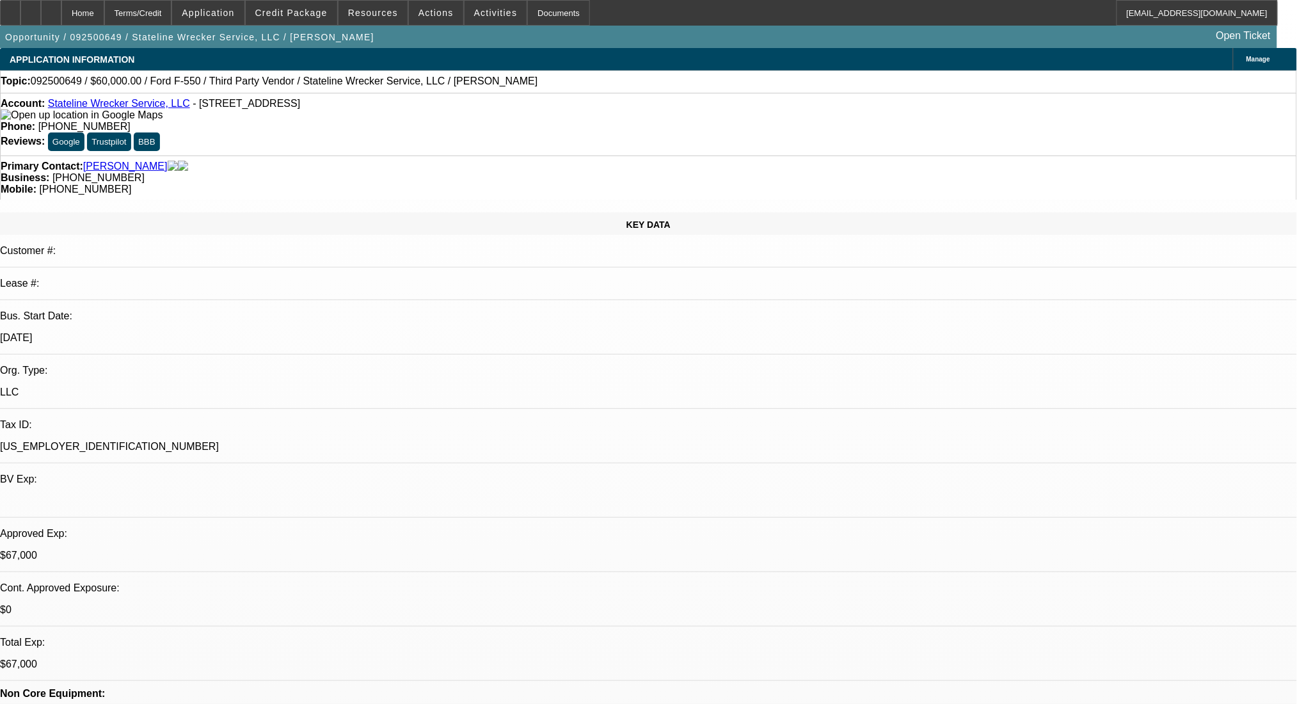
select select "0"
select select "2"
select select "0.1"
select select "4"
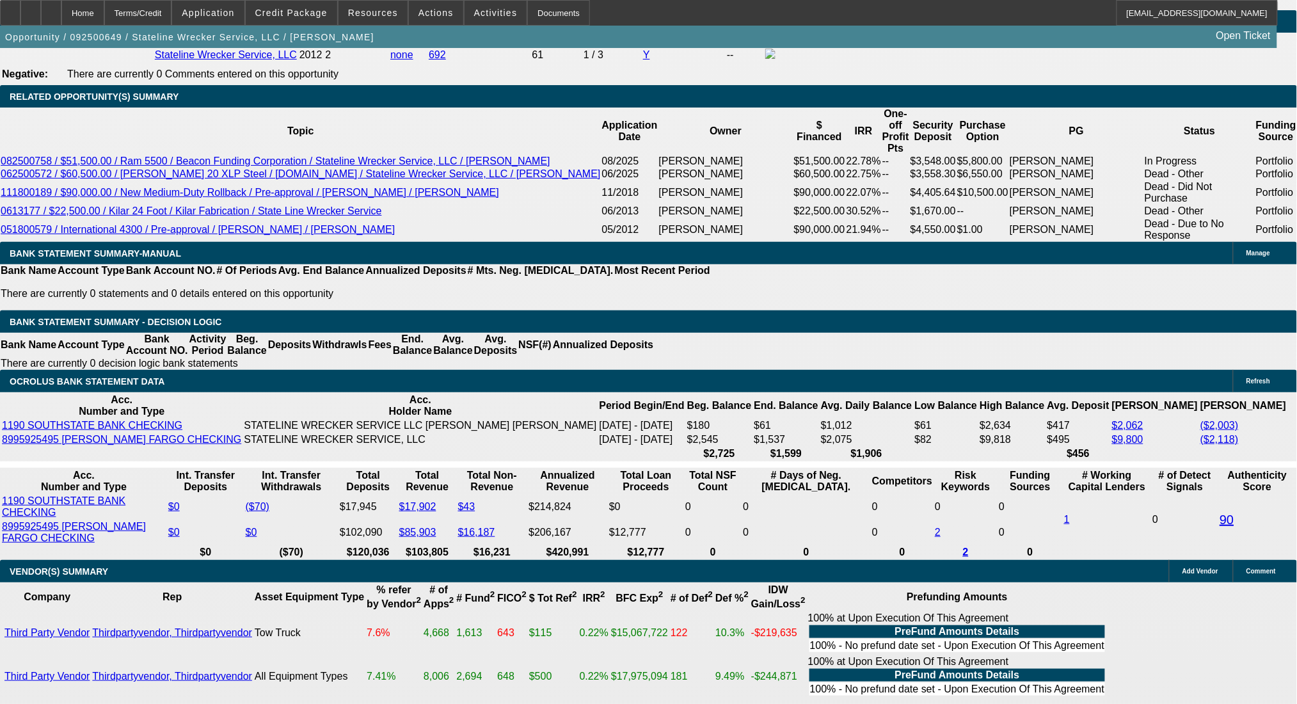
scroll to position [1962, 0]
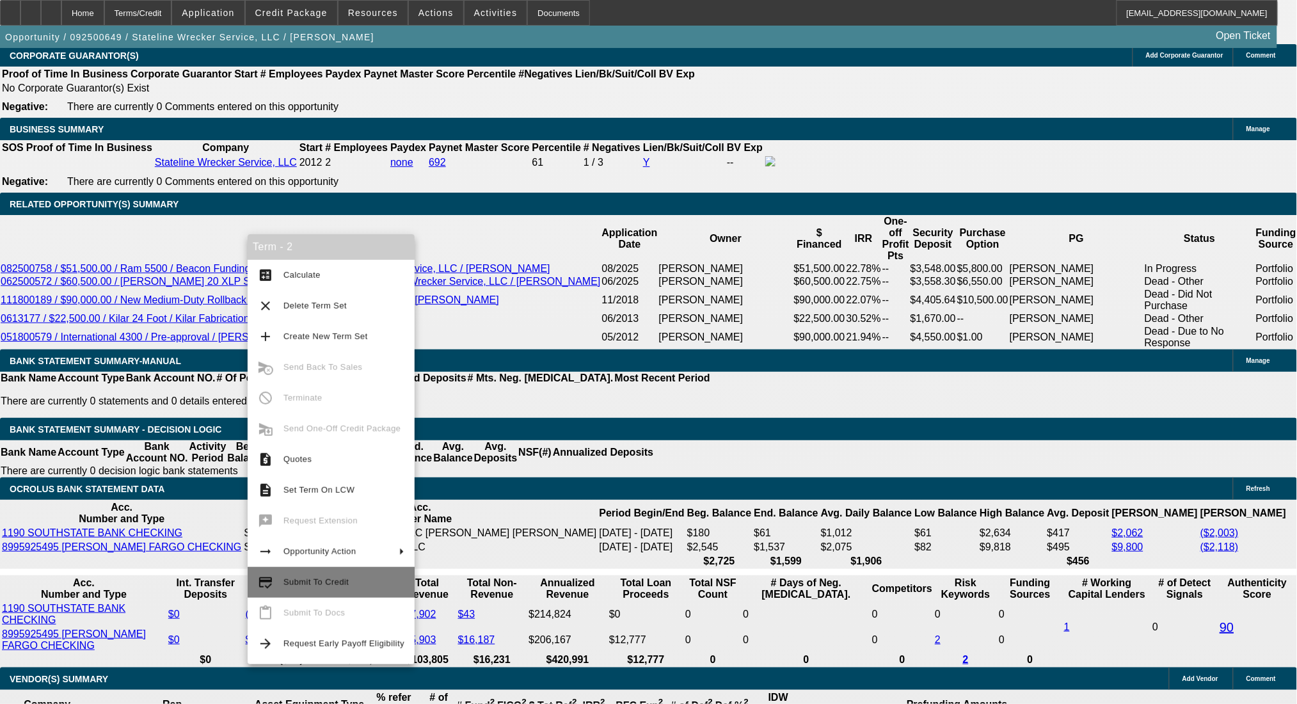
click at [324, 582] on span "Submit To Credit" at bounding box center [315, 582] width 65 height 10
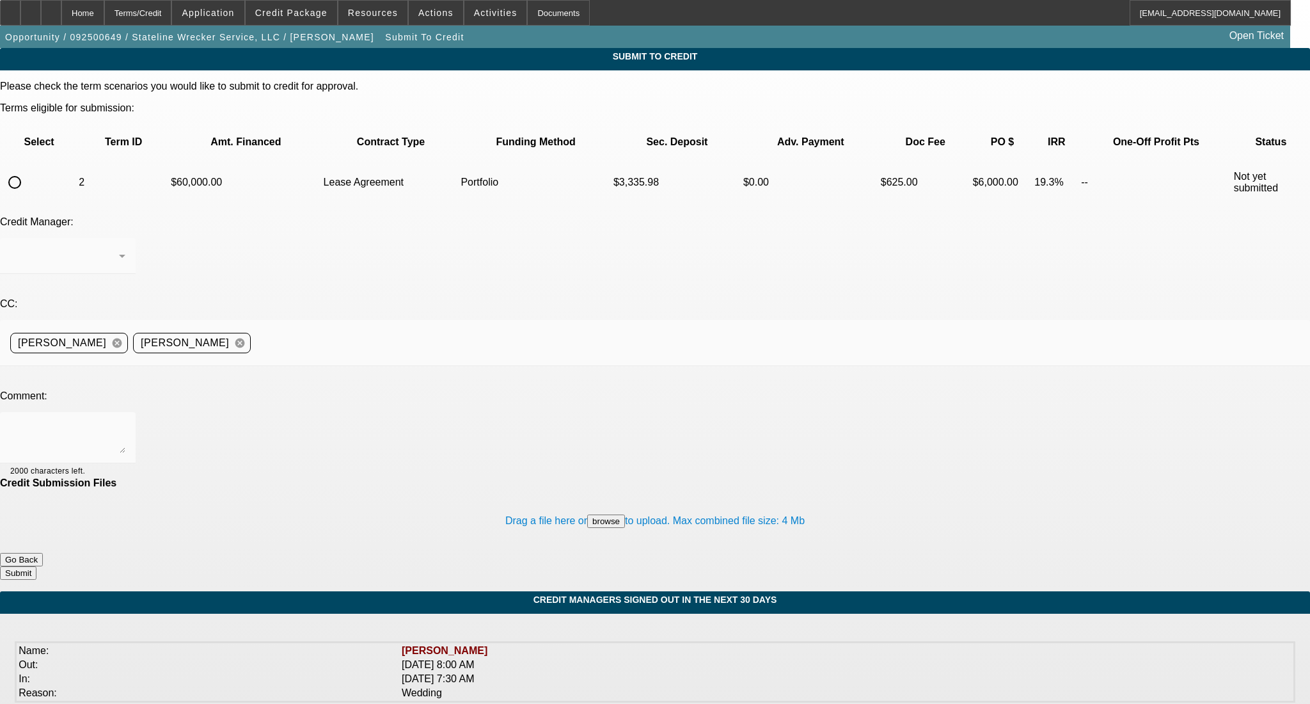
click at [28, 170] on input "radio" at bounding box center [15, 183] width 26 height 26
radio input "true"
click at [172, 12] on div "Terms/Credit" at bounding box center [138, 13] width 68 height 26
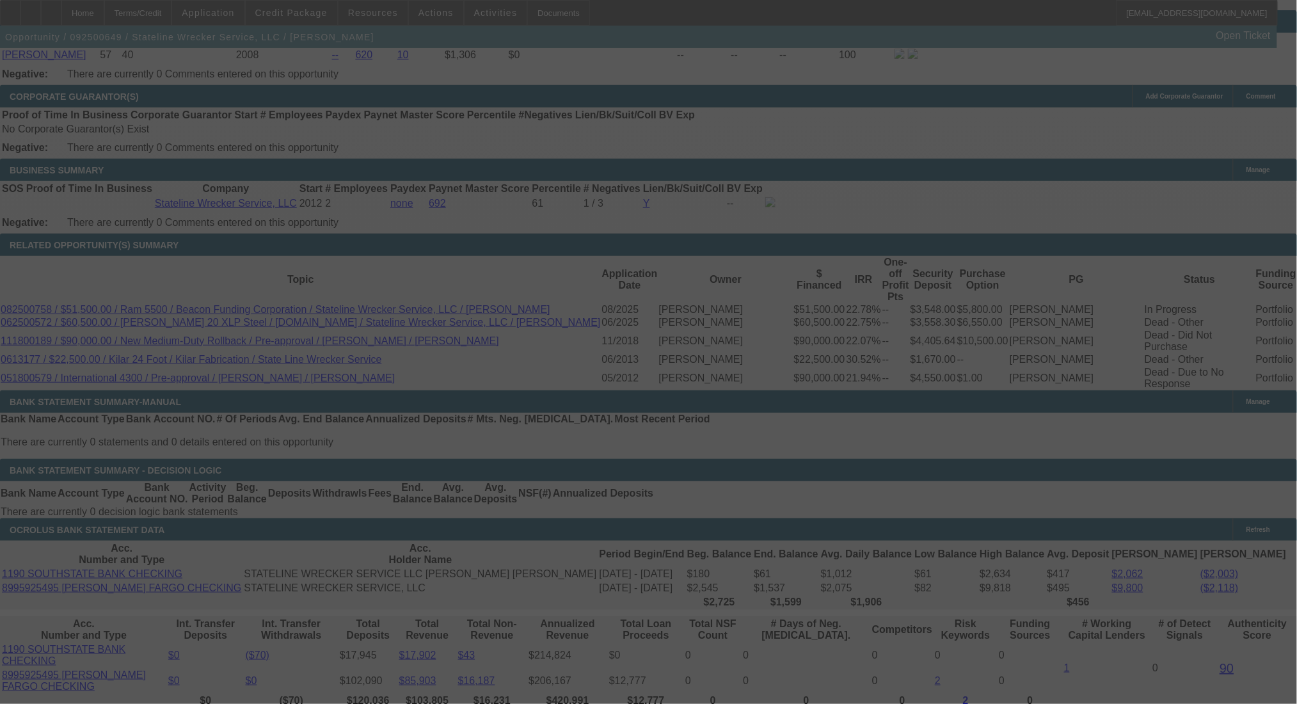
scroll to position [1916, 0]
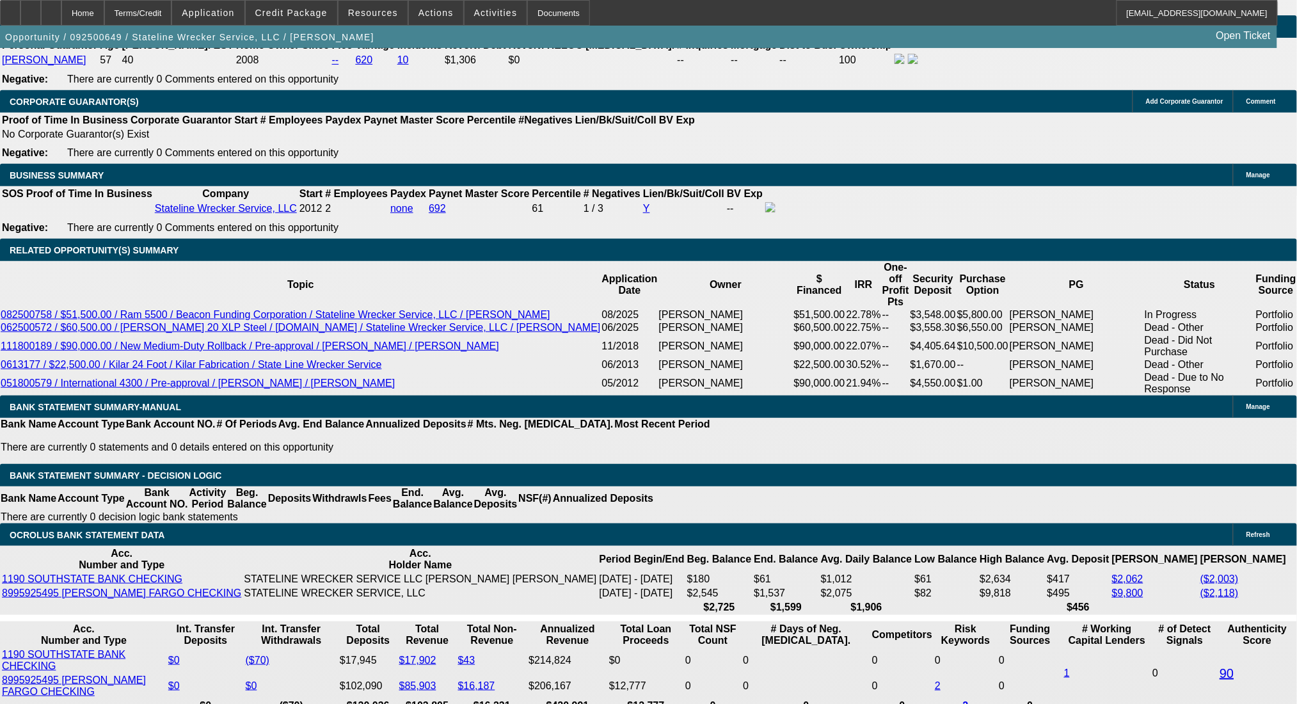
select select "0"
select select "2"
select select "0.1"
select select "4"
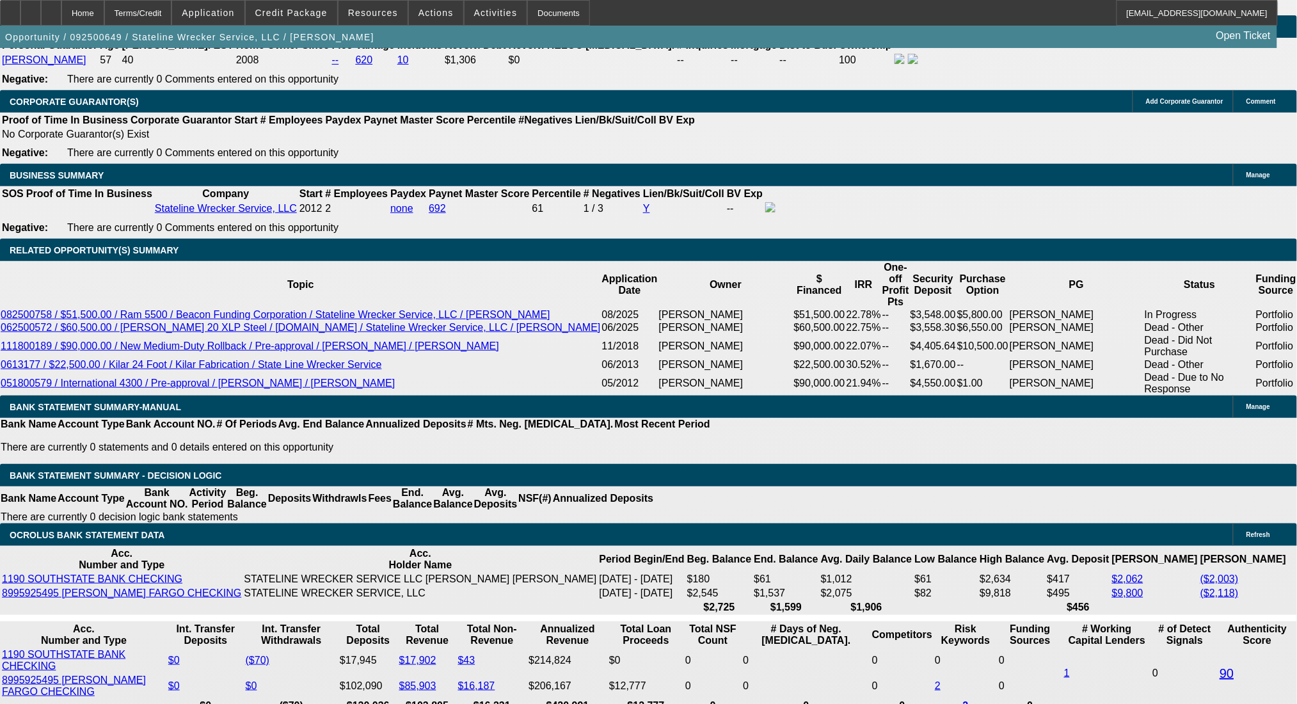
select select "0"
select select "2"
select select "0.1"
select select "4"
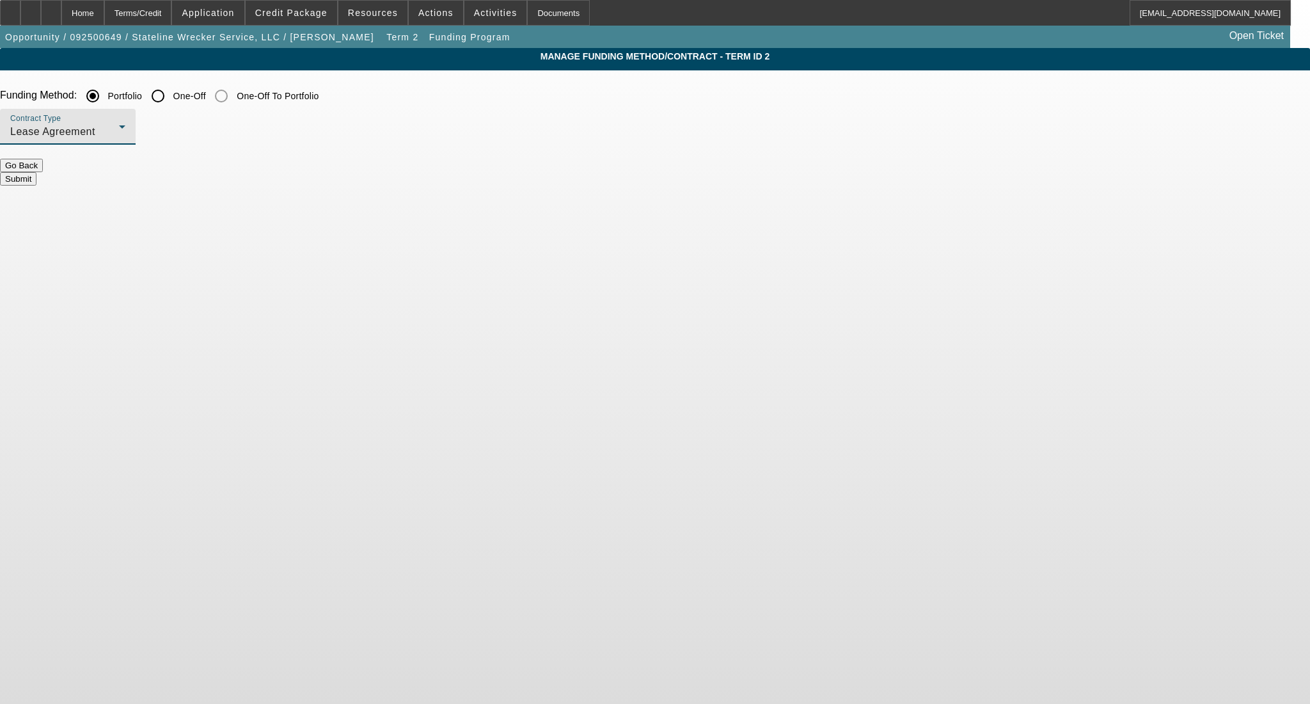
click at [119, 125] on div "Lease Agreement" at bounding box center [64, 131] width 109 height 15
click at [400, 125] on div at bounding box center [655, 352] width 1310 height 704
click at [171, 102] on input "One-Off" at bounding box center [158, 96] width 26 height 26
radio input "true"
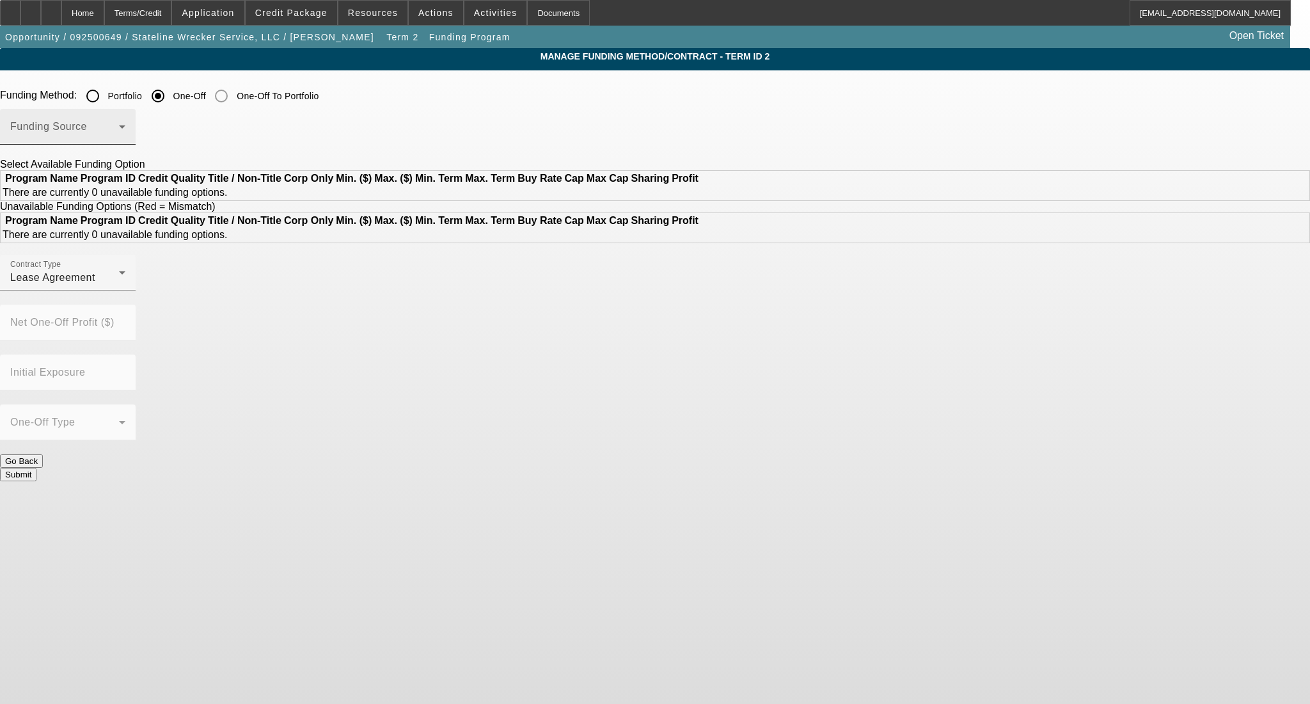
click at [119, 127] on span at bounding box center [64, 131] width 109 height 15
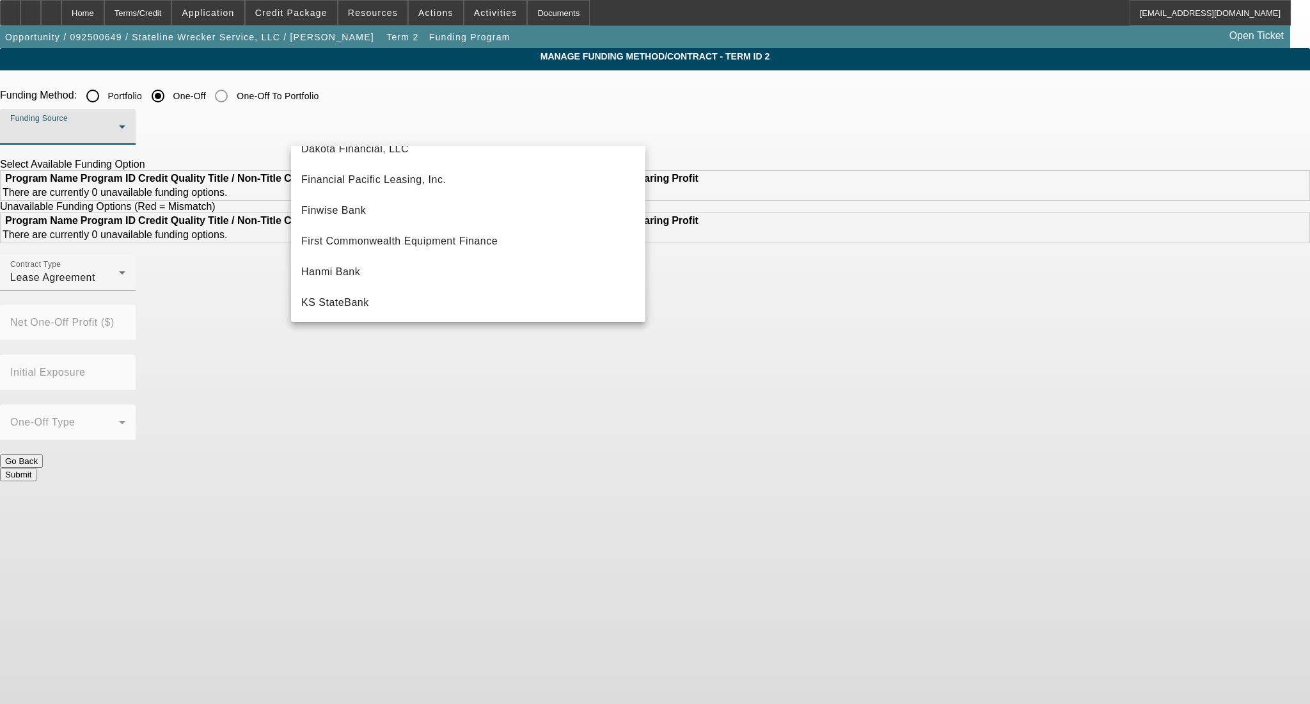
scroll to position [170, 0]
click at [402, 152] on span "Financial Pacific Leasing, Inc." at bounding box center [373, 149] width 145 height 15
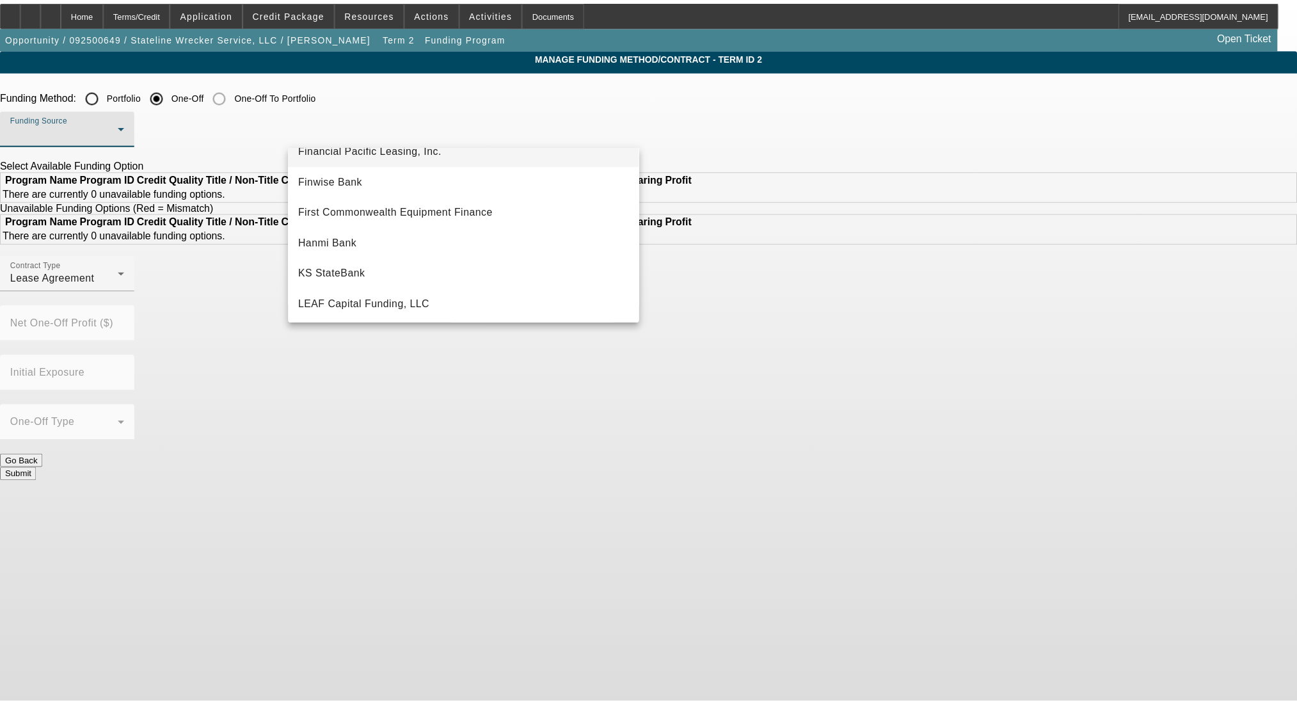
scroll to position [0, 0]
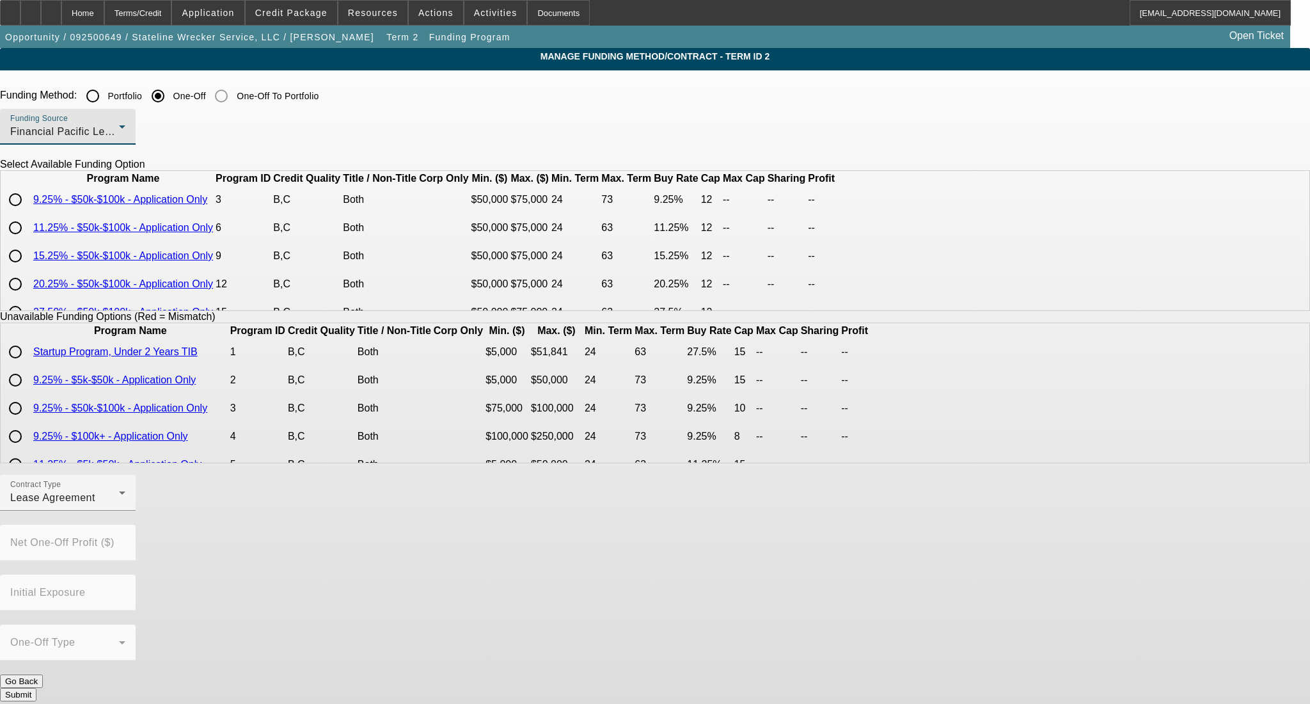
click at [28, 269] on input "radio" at bounding box center [16, 256] width 26 height 26
radio input "true"
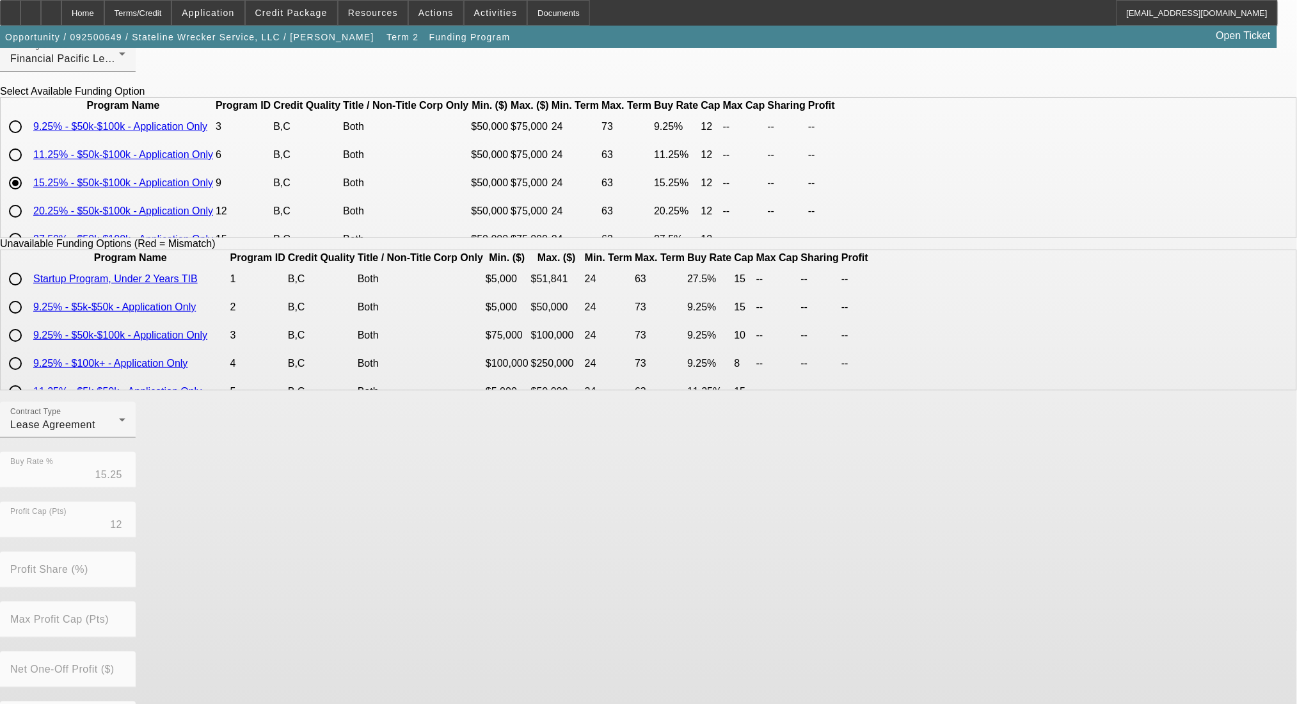
scroll to position [170, 0]
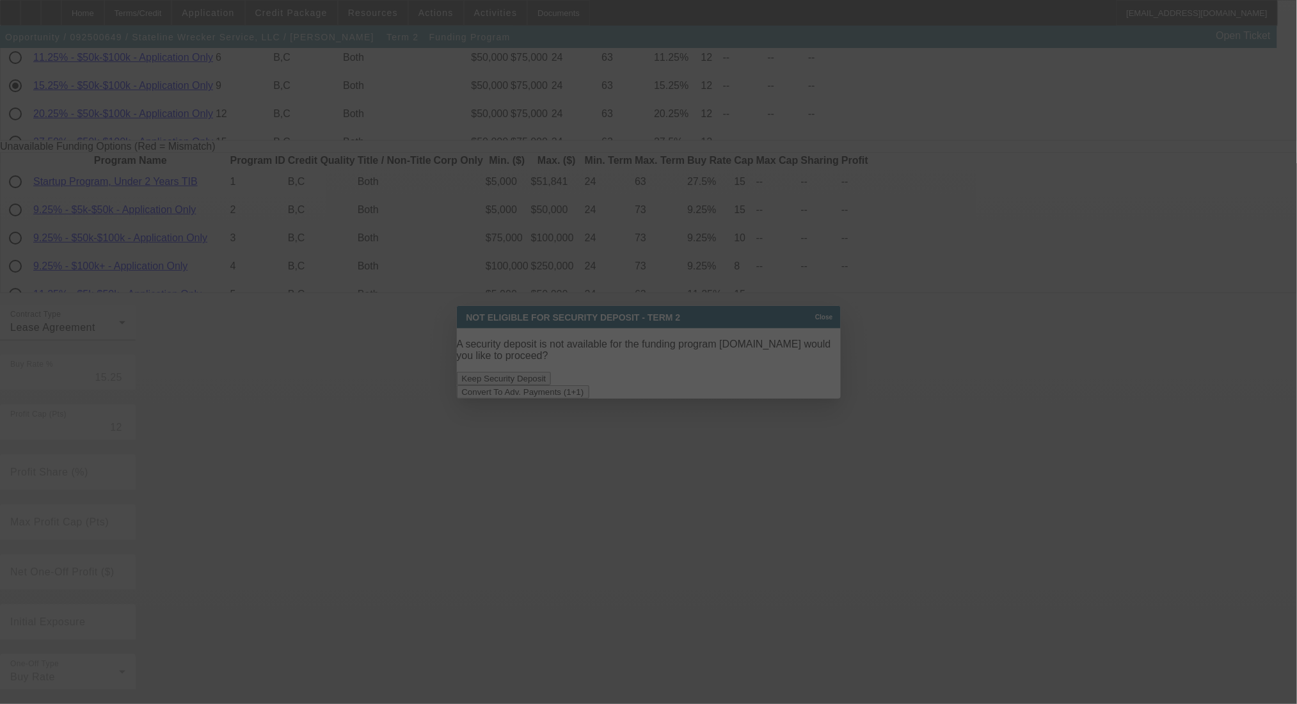
scroll to position [0, 0]
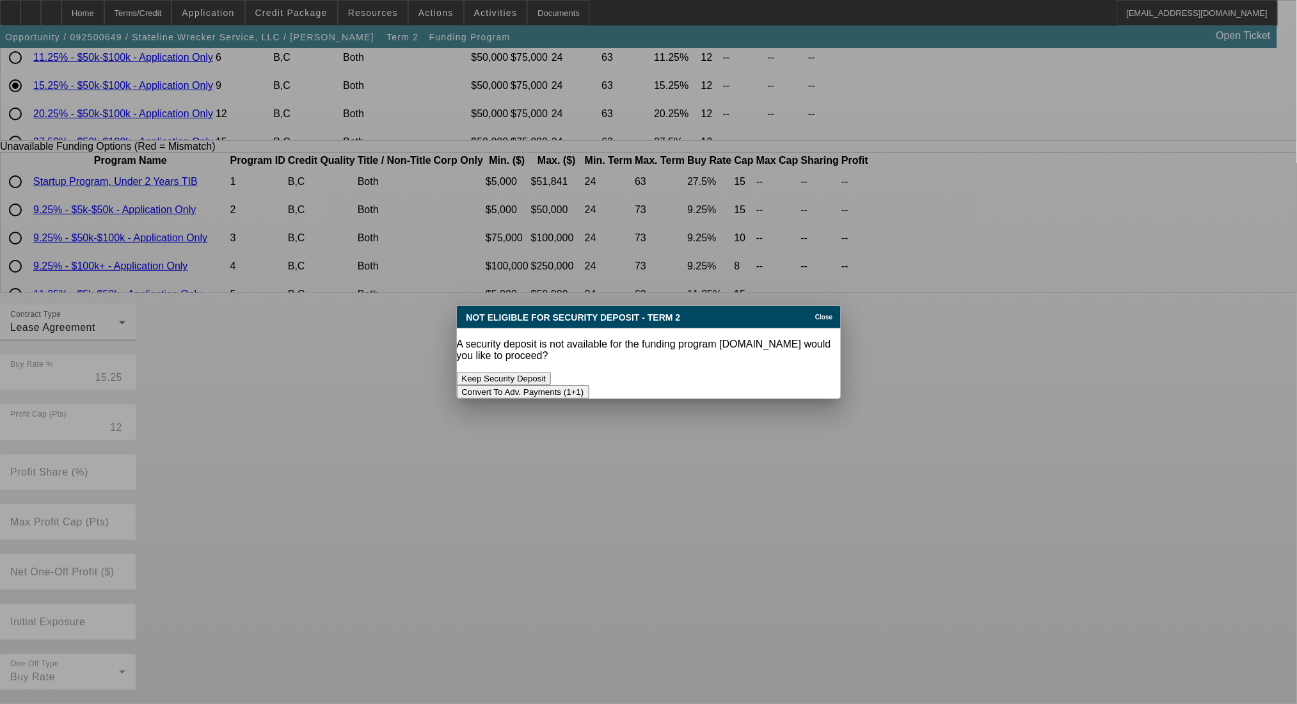
click at [589, 385] on button "Convert To Adv. Payments (1+1)" at bounding box center [523, 391] width 132 height 13
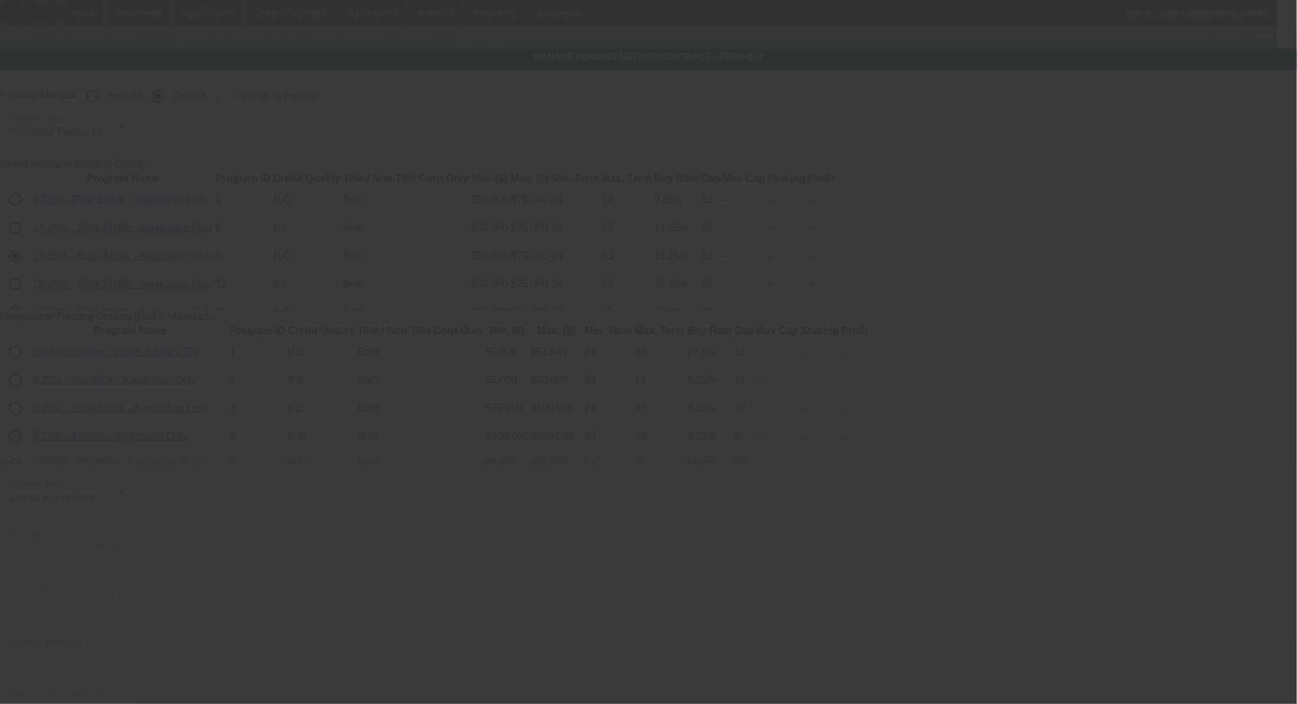
scroll to position [170, 0]
radio input "true"
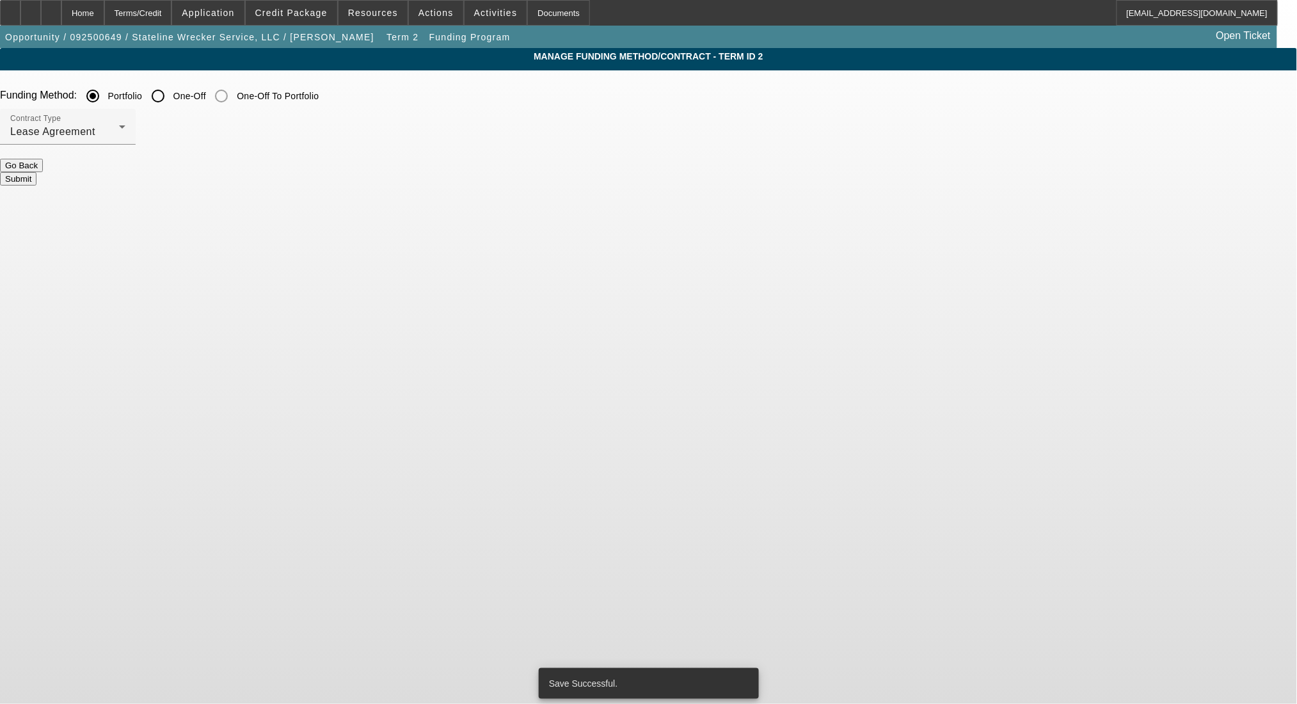
scroll to position [0, 0]
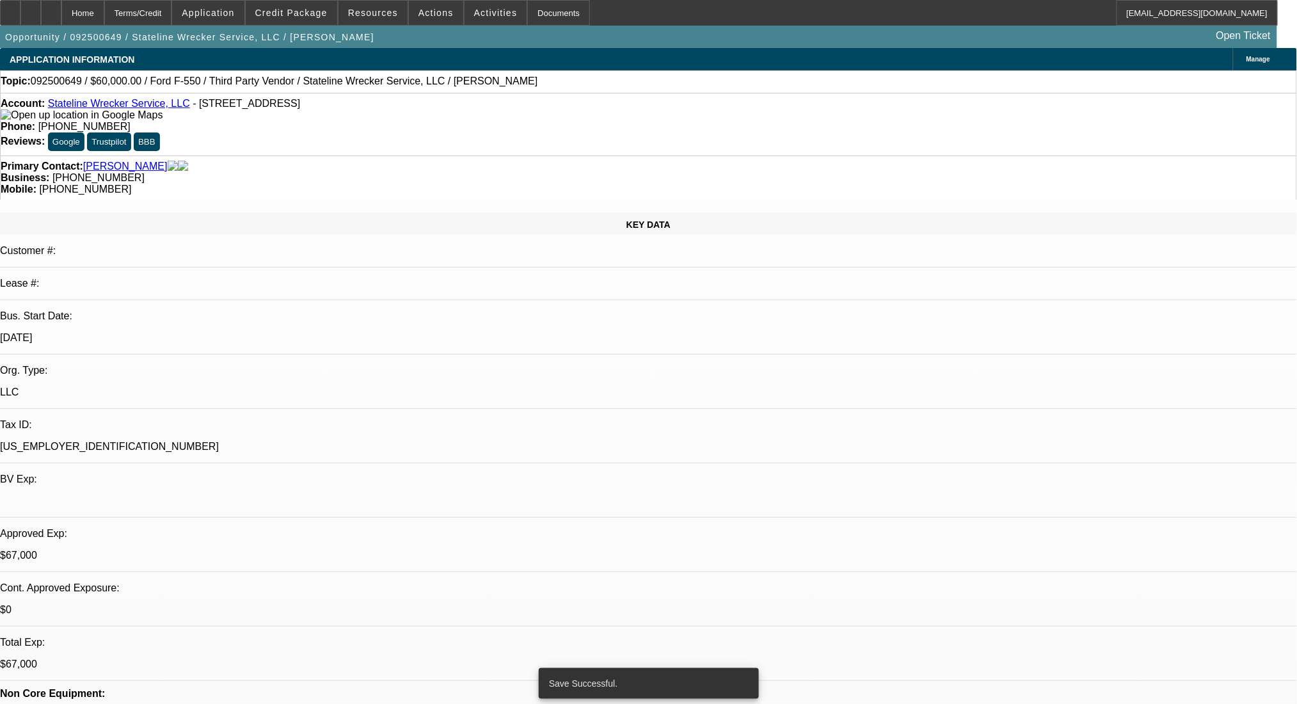
select select "0"
select select "0.1"
select select "4"
select select "0"
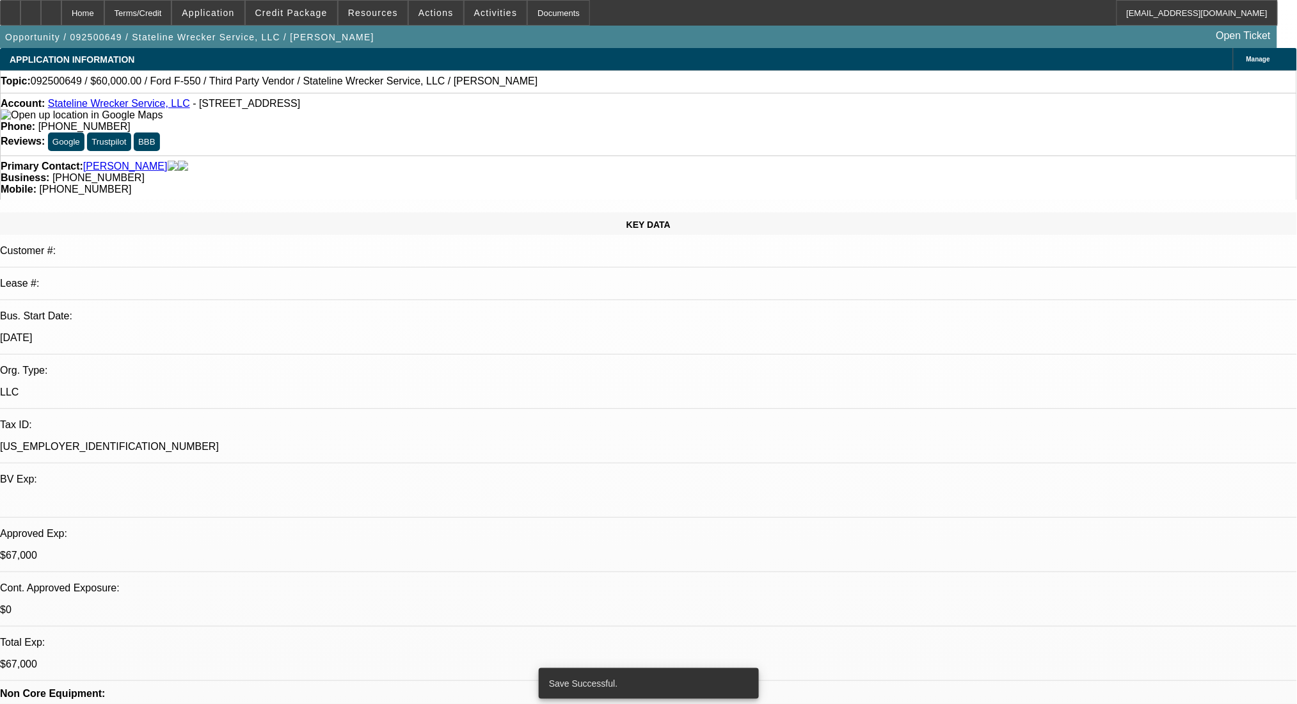
select select "2"
select select "0.1"
select select "4"
click at [166, 8] on div "Terms/Credit" at bounding box center [138, 13] width 68 height 26
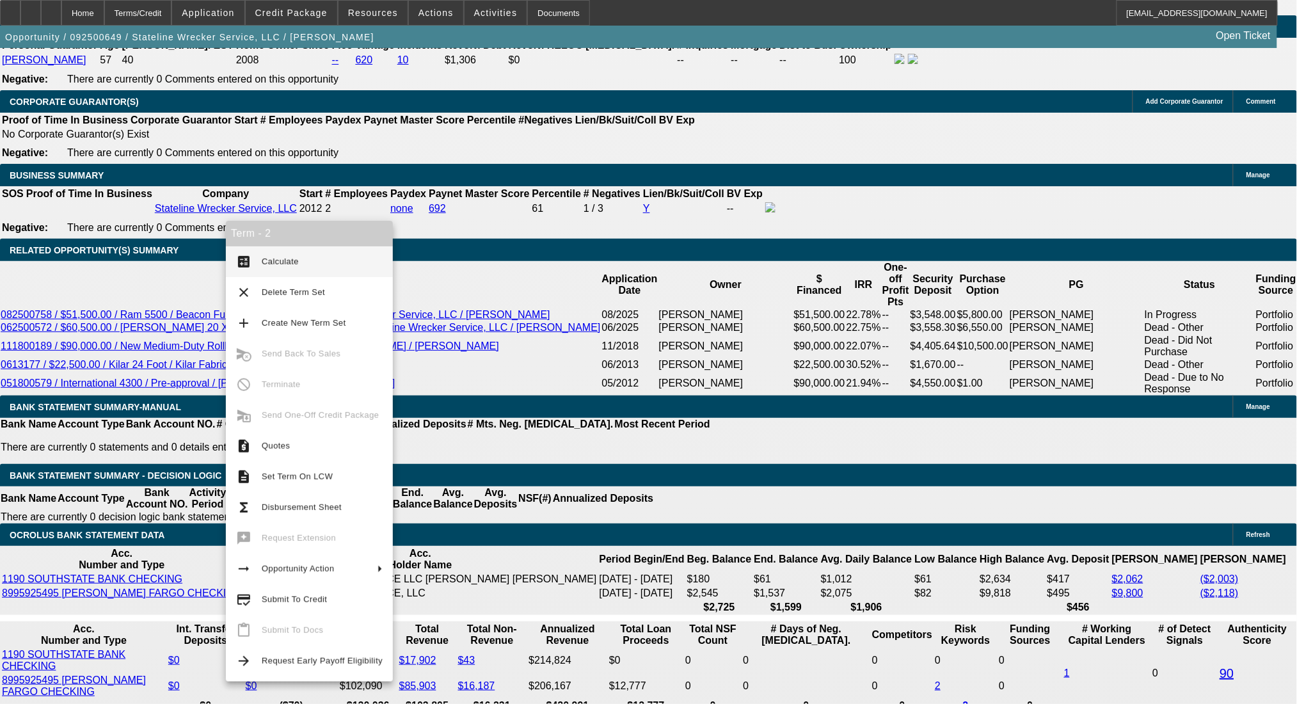
scroll to position [1989, 0]
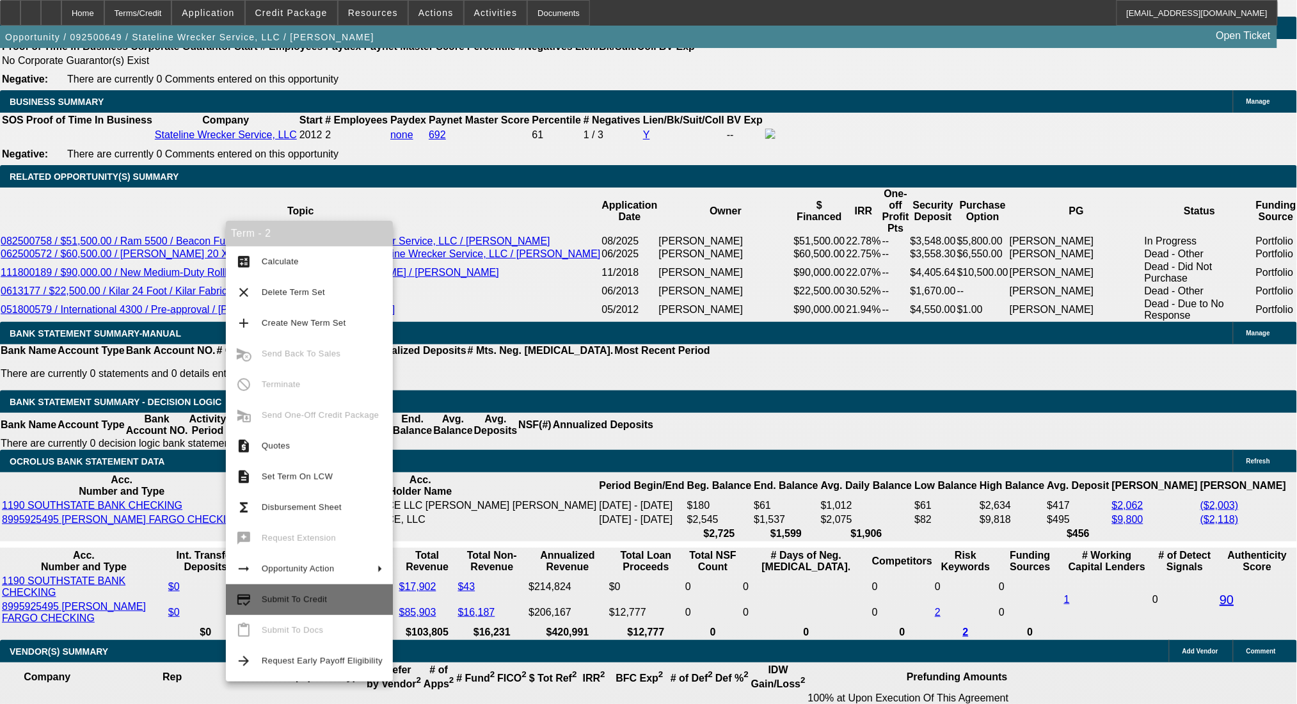
click at [310, 607] on button "credit_score Submit To Credit" at bounding box center [309, 599] width 167 height 31
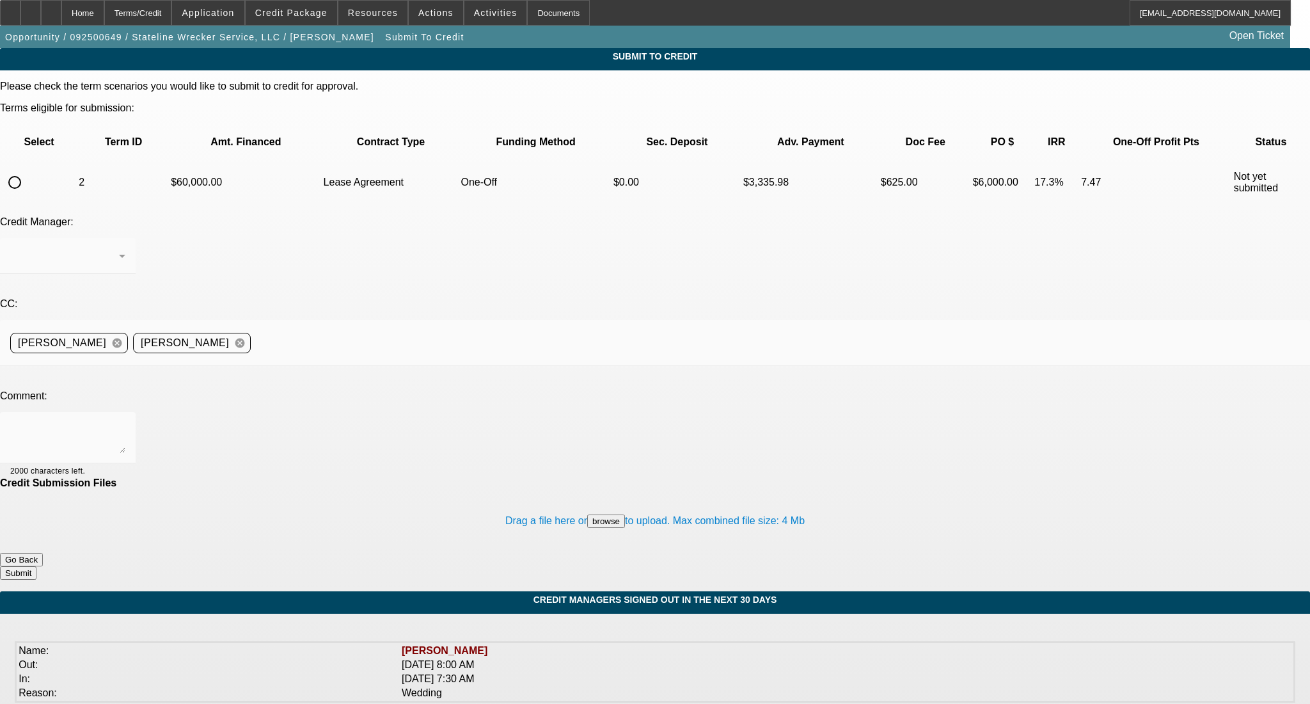
click at [28, 170] on input "radio" at bounding box center [15, 183] width 26 height 26
radio input "true"
click at [125, 422] on textarea at bounding box center [67, 437] width 115 height 31
type textarea "l"
type textarea "O"
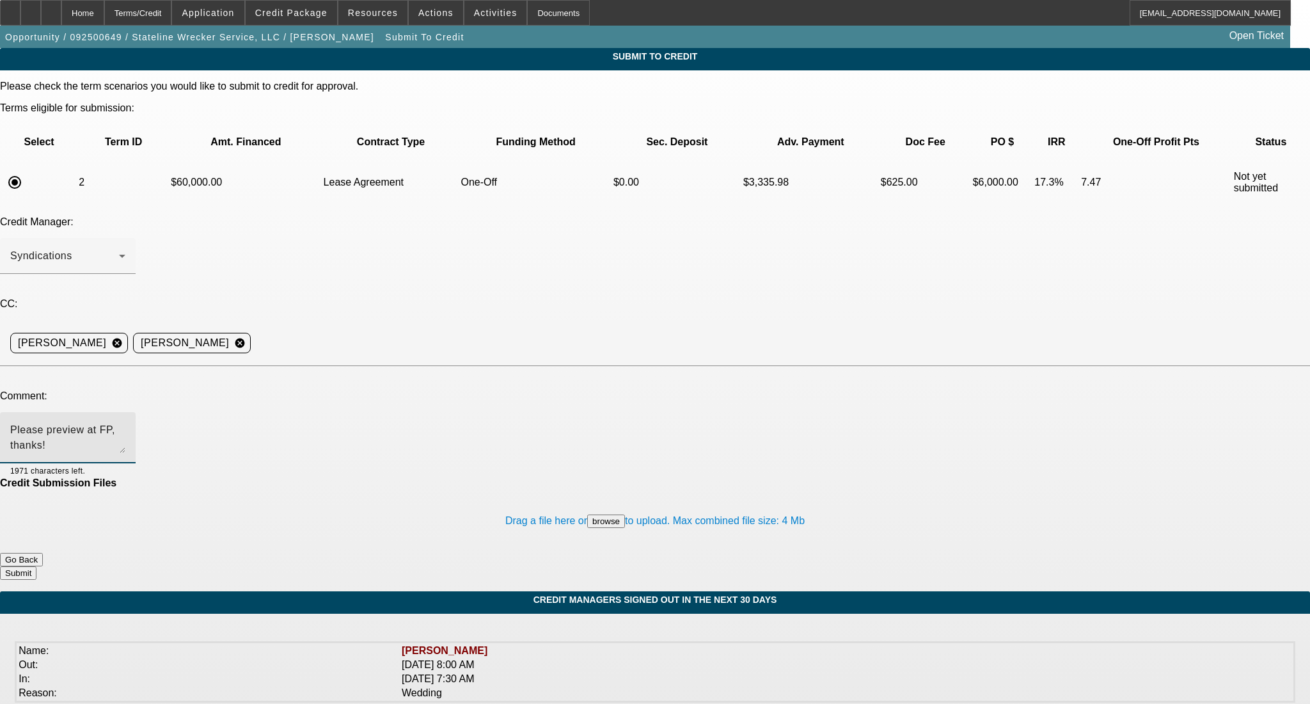
type textarea "Please preview at FP, thanks!"
click at [36, 566] on button "Submit" at bounding box center [18, 572] width 36 height 13
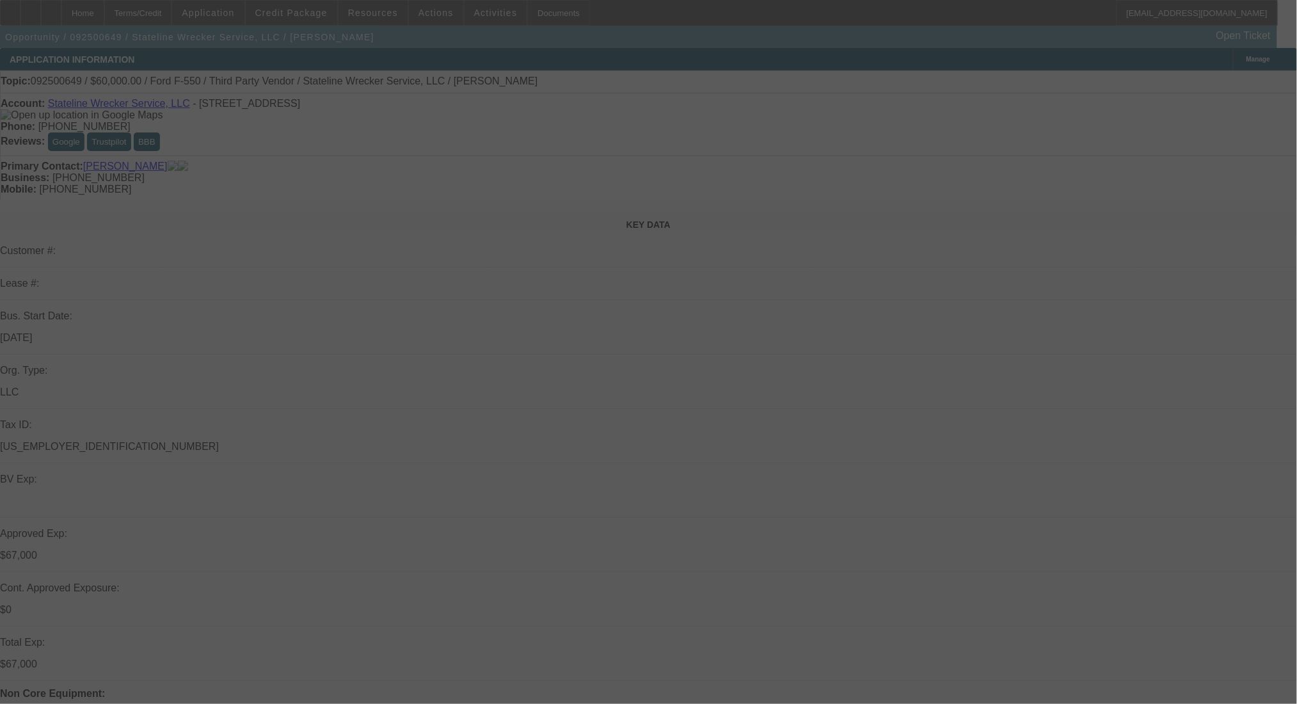
select select "0"
select select "0.1"
select select "4"
select select "0"
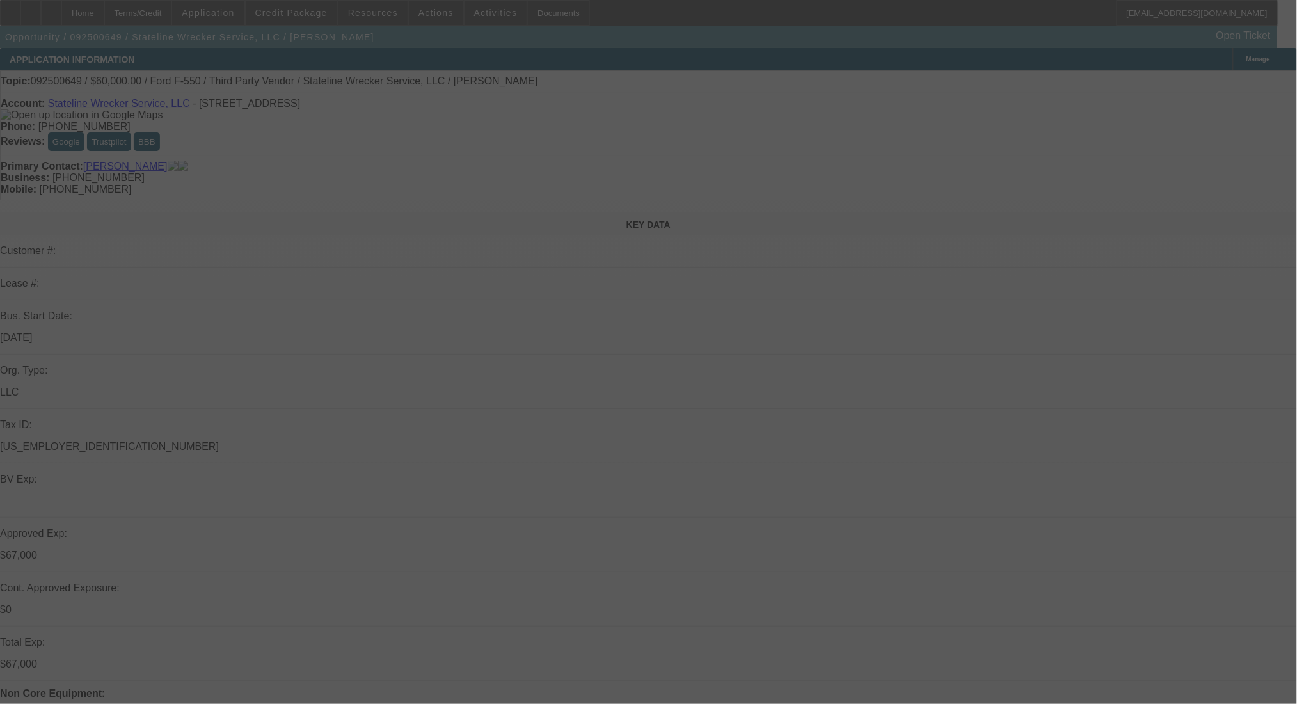
select select "2"
select select "0.1"
select select "4"
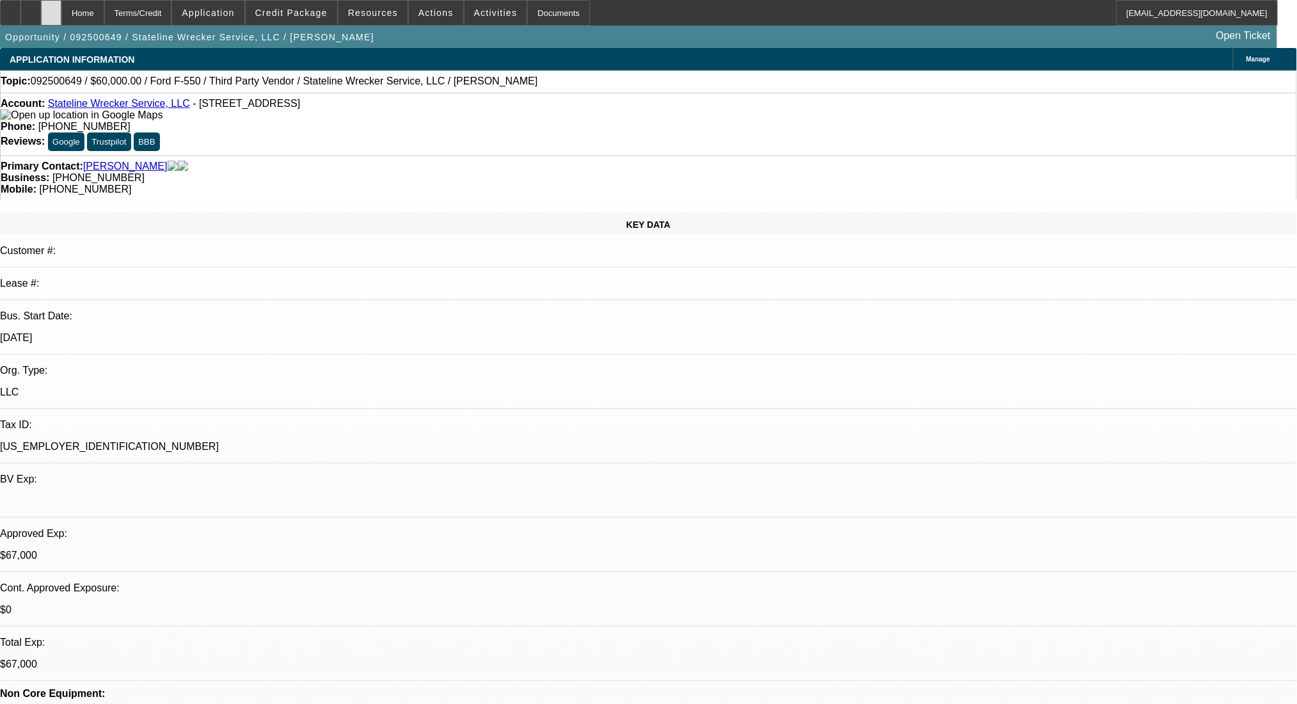
click at [61, 6] on div at bounding box center [51, 13] width 20 height 26
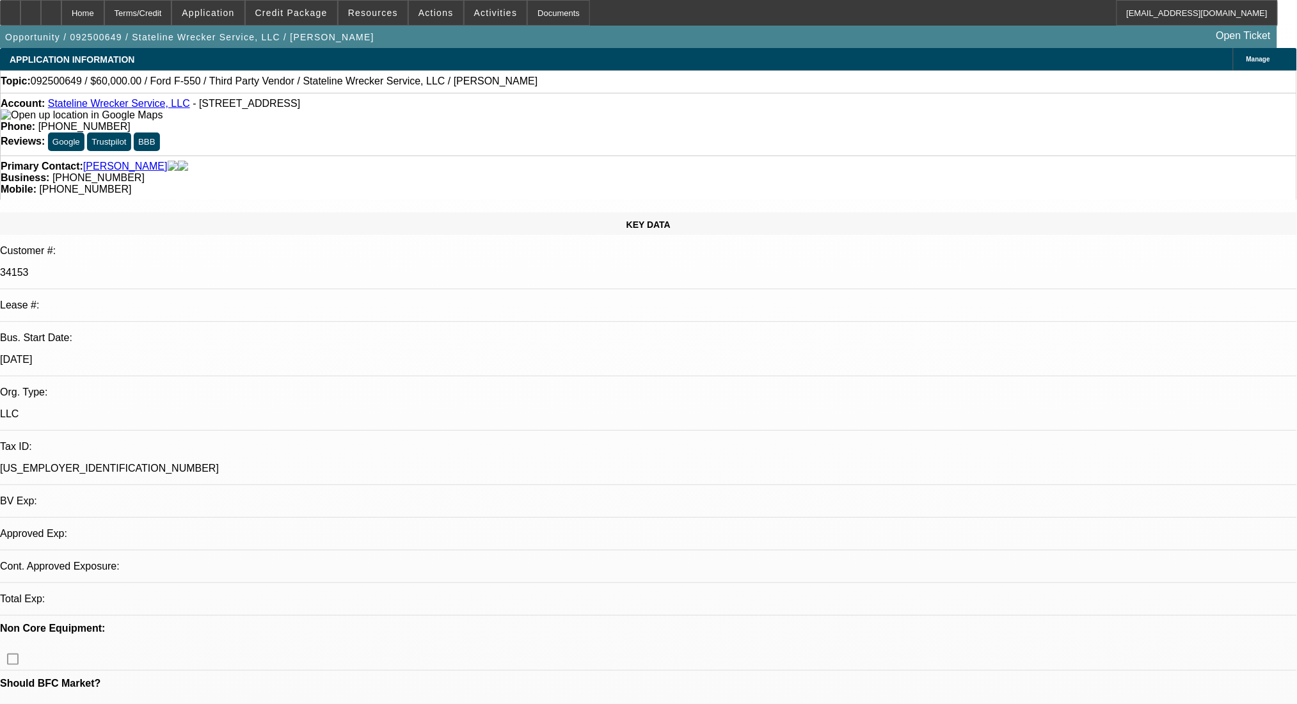
select select "0"
select select "0.1"
select select "4"
select select "0"
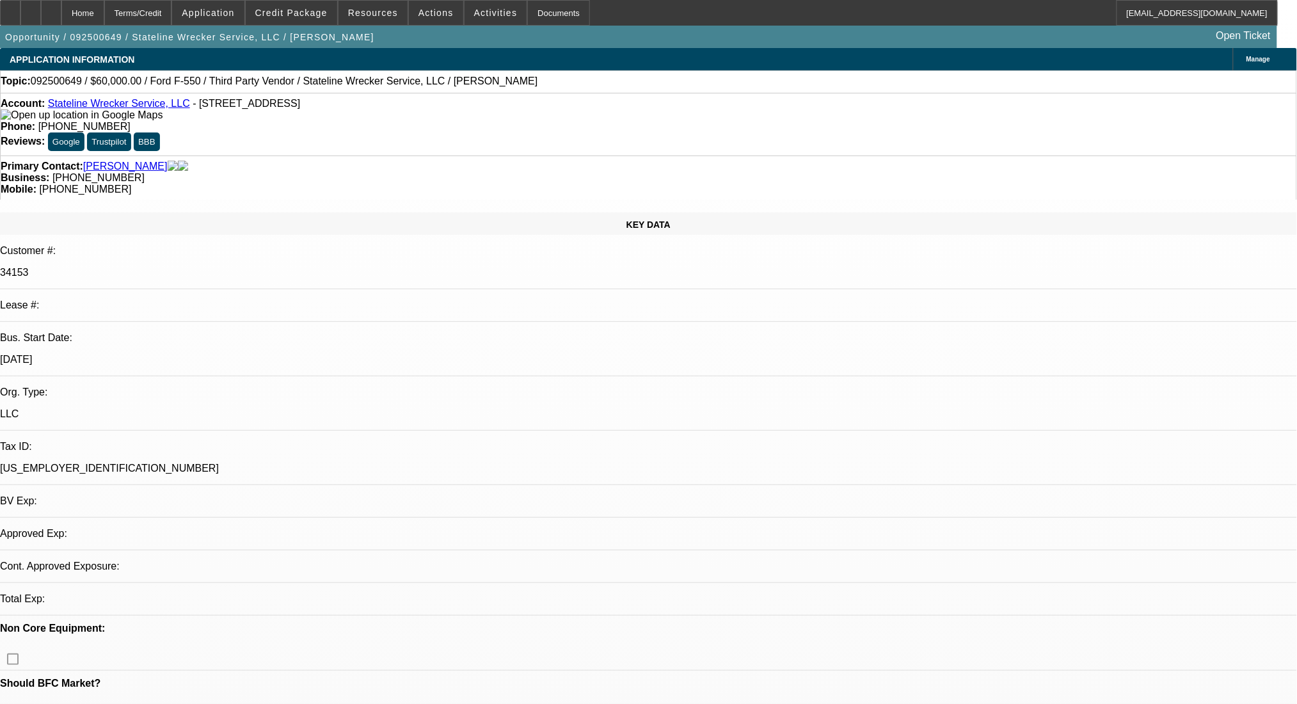
select select "2"
select select "0.1"
select select "4"
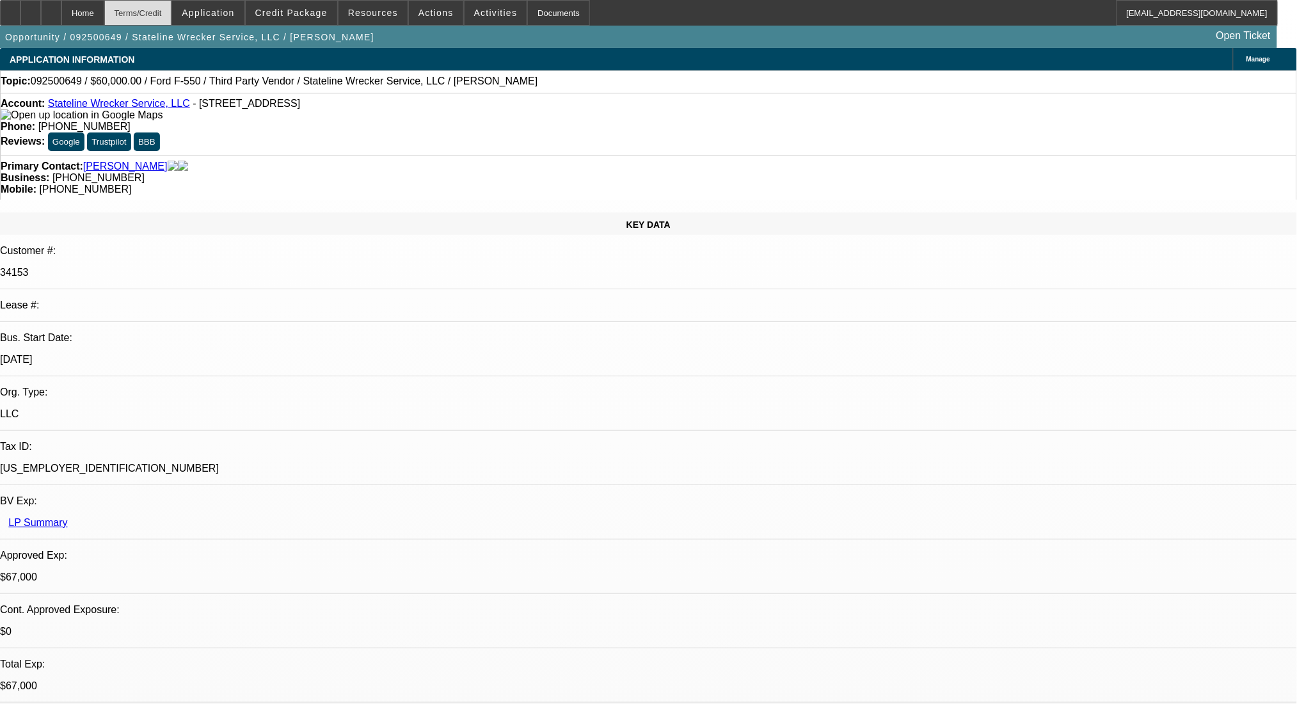
click at [172, 12] on div "Terms/Credit" at bounding box center [138, 13] width 68 height 26
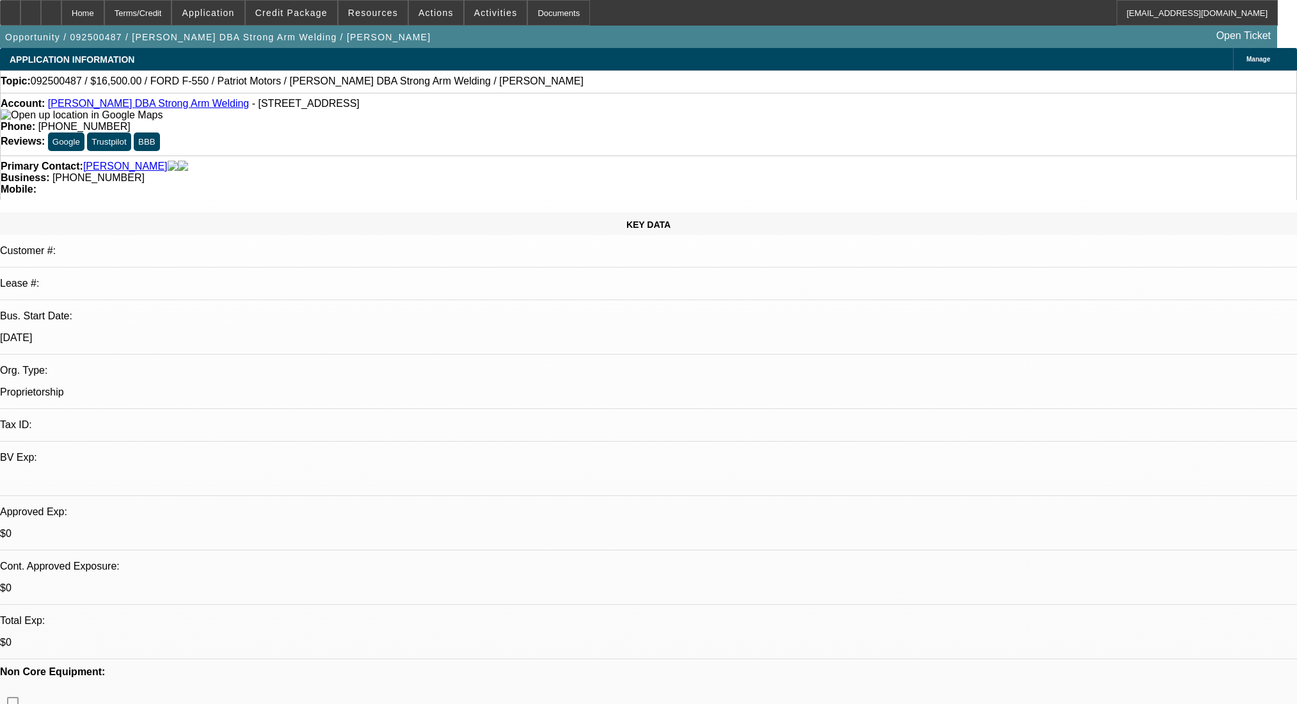
select select "0"
select select "2"
select select "0.1"
select select "4"
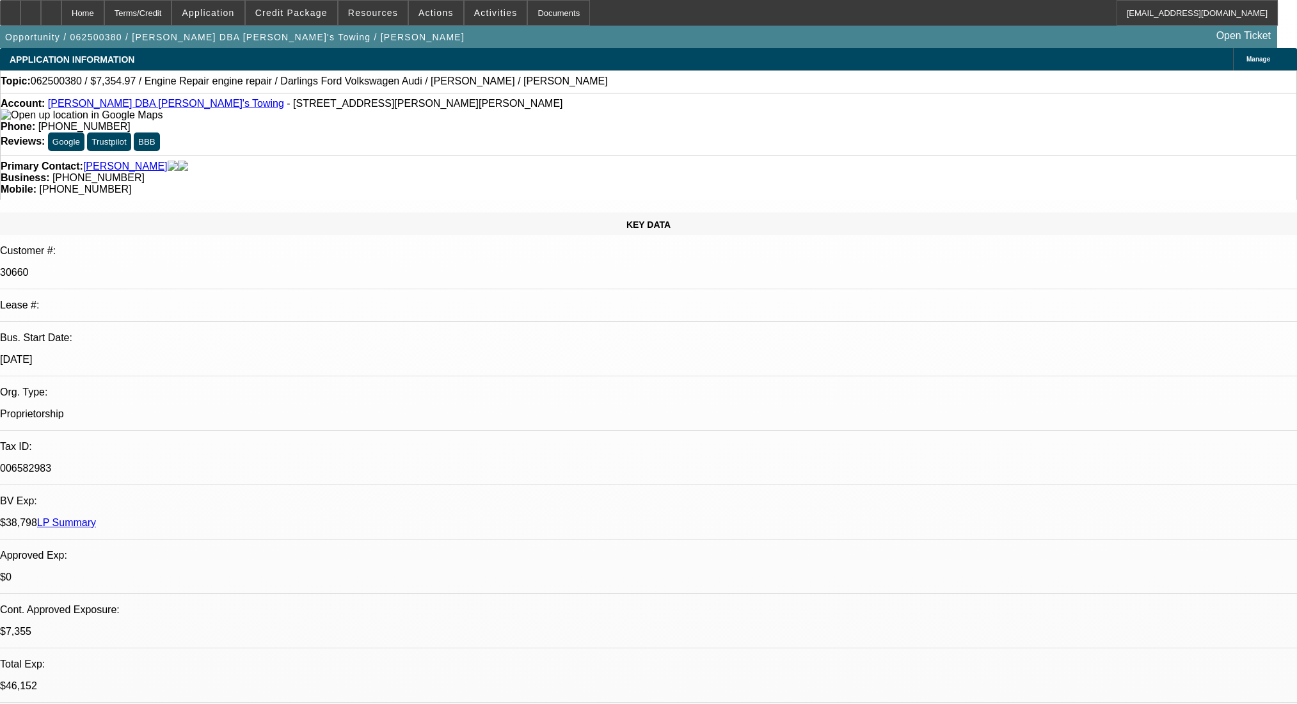
select select "0"
select select "2"
select select "0"
select select "6"
select select "0"
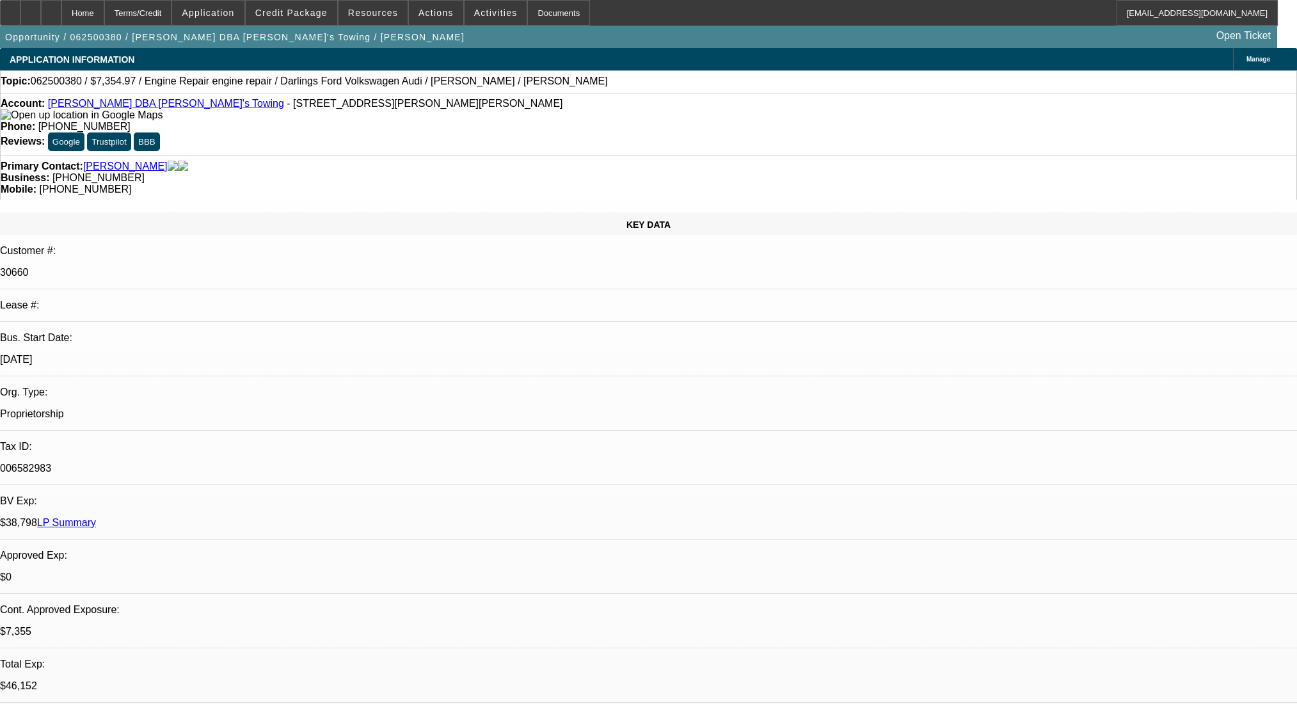
select select "2"
select select "0"
select select "6"
select select "0"
select select "2"
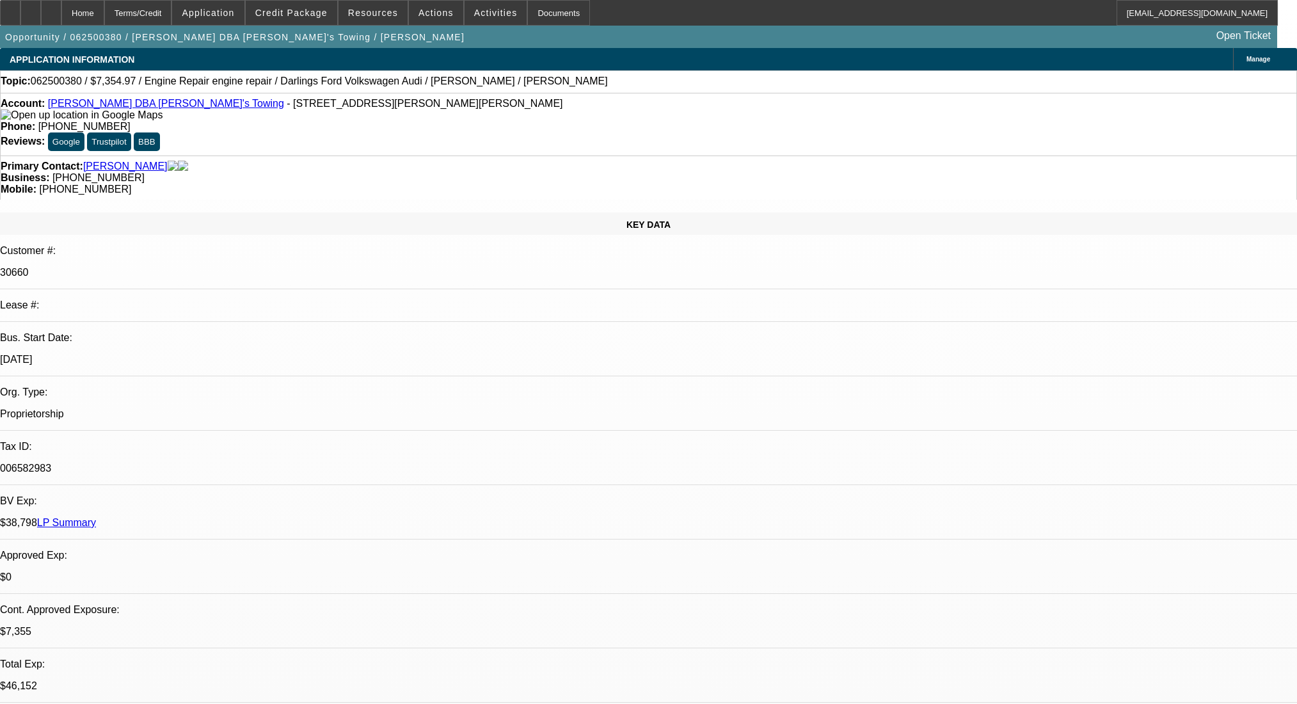
select select "2"
select select "0"
select select "6"
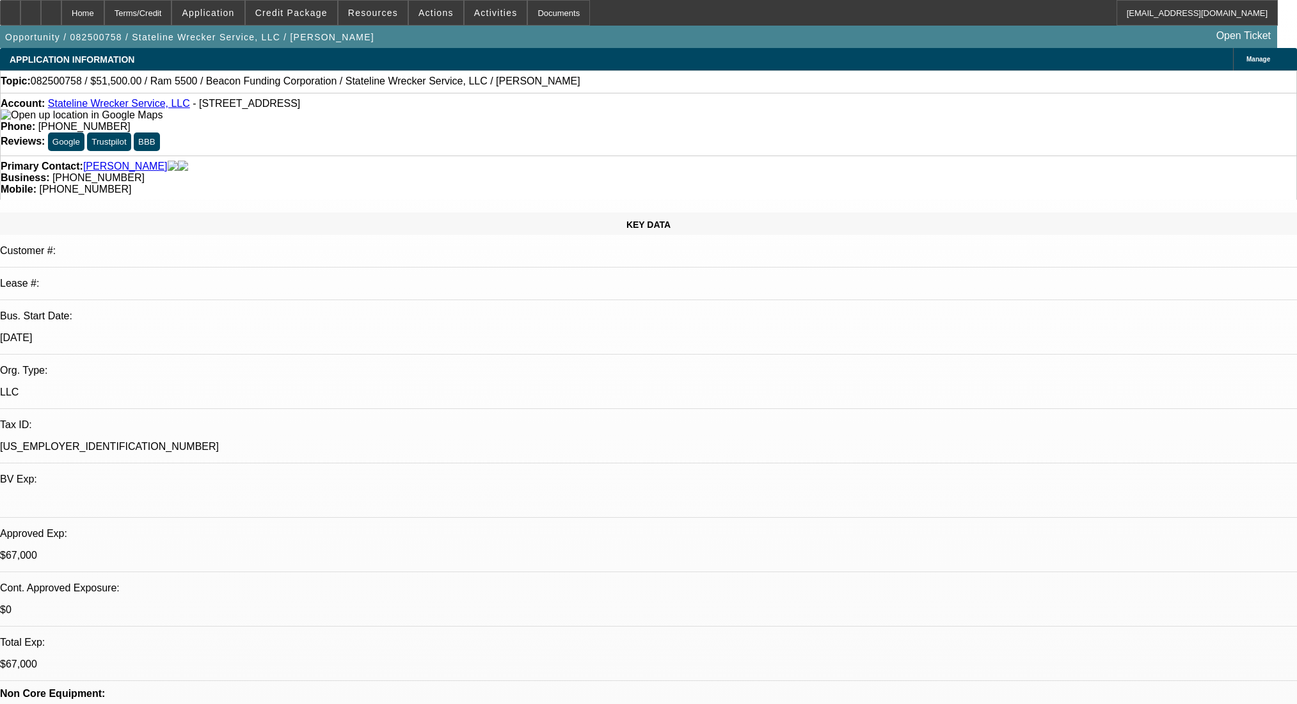
select select "0"
select select "2"
select select "0.1"
select select "4"
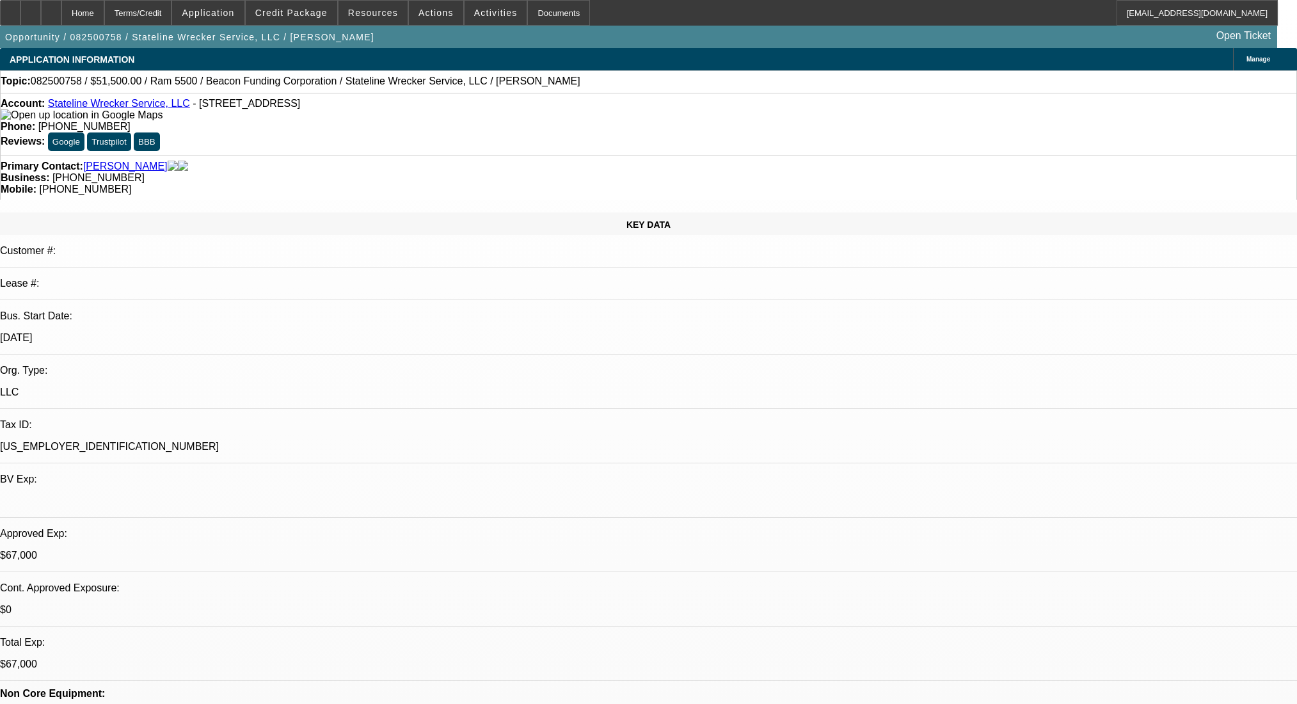
select select "0"
select select "2"
select select "0.1"
select select "4"
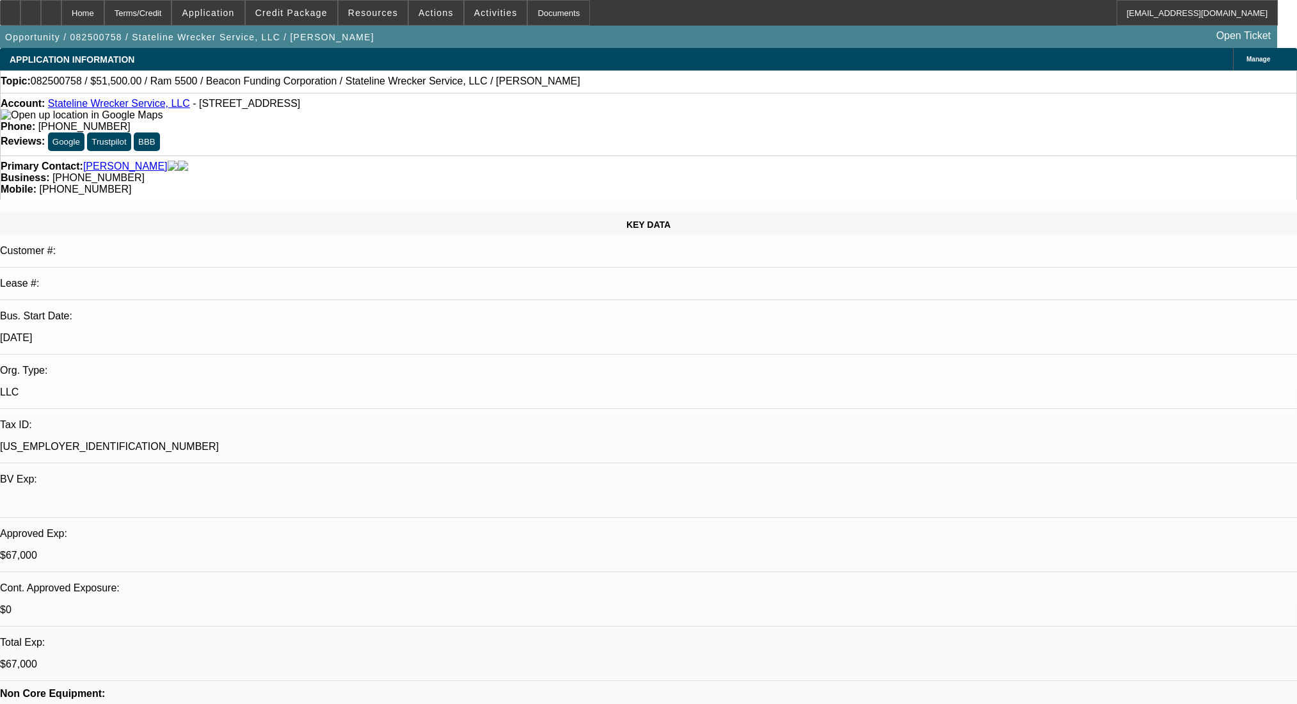
select select "0"
select select "2"
select select "0.1"
select select "4"
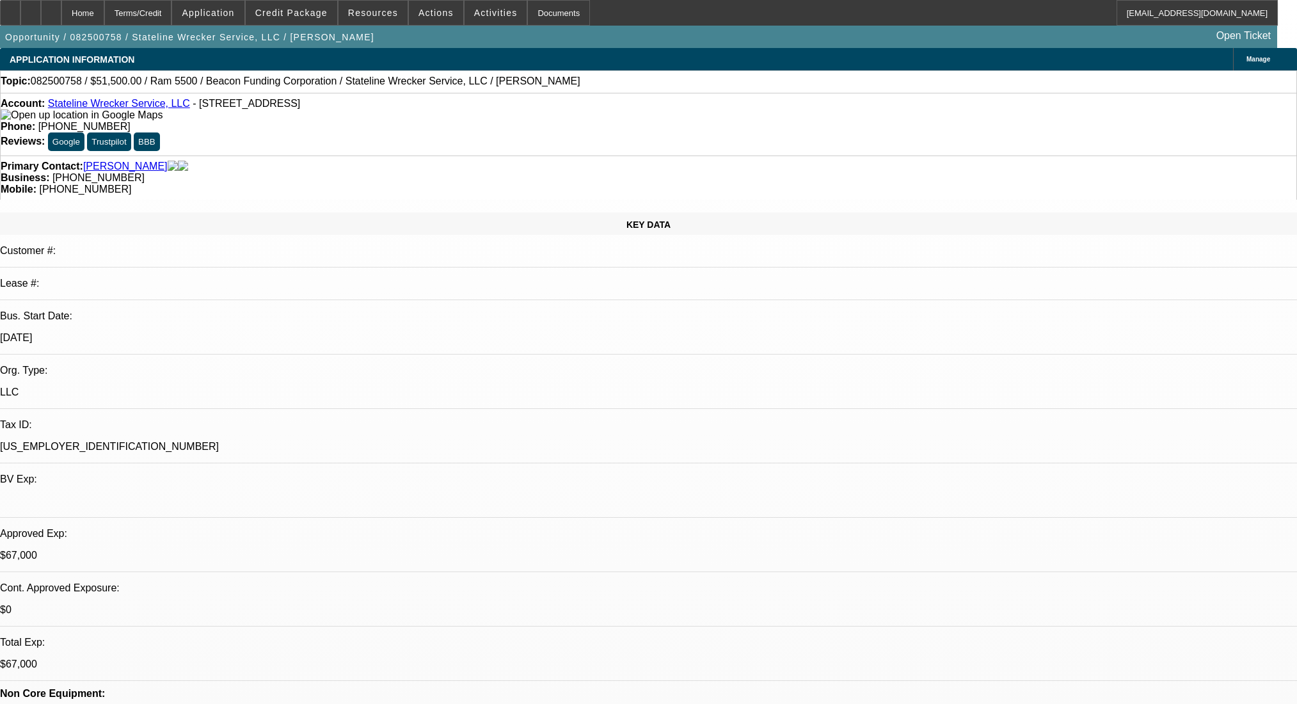
select select "0"
select select "2"
select select "0.1"
select select "4"
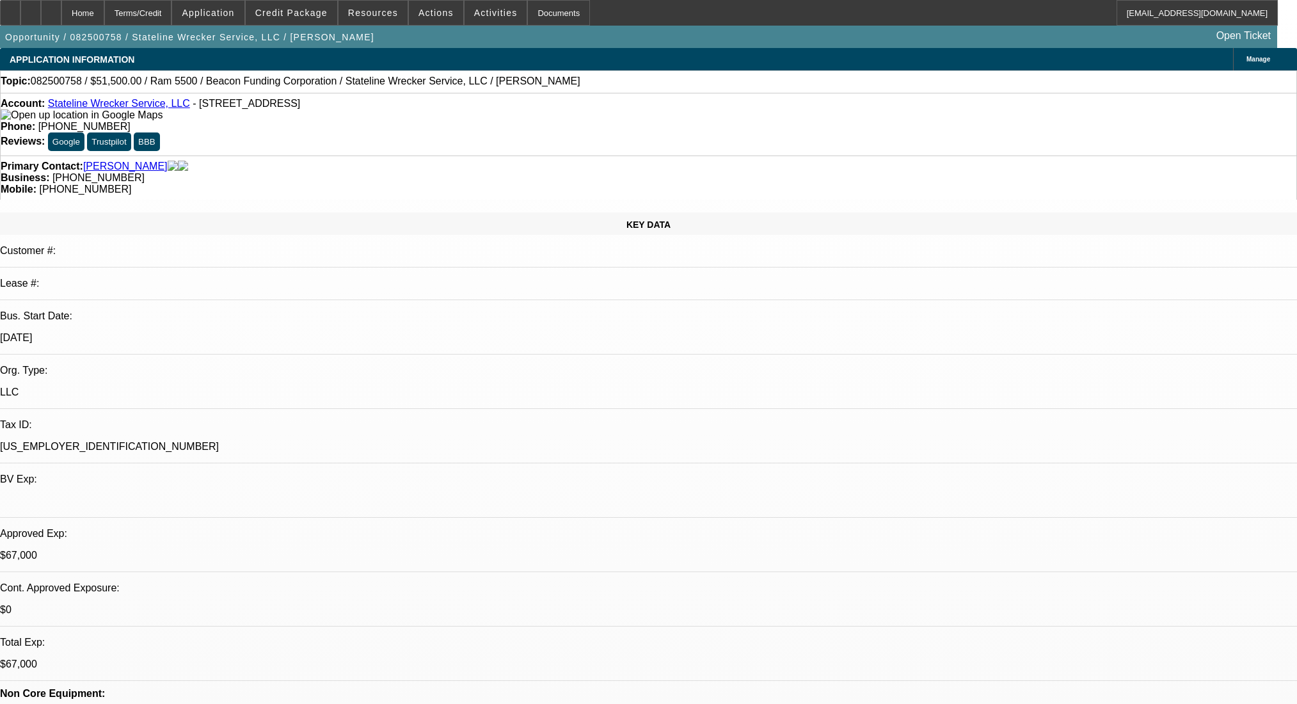
scroll to position [2119, 0]
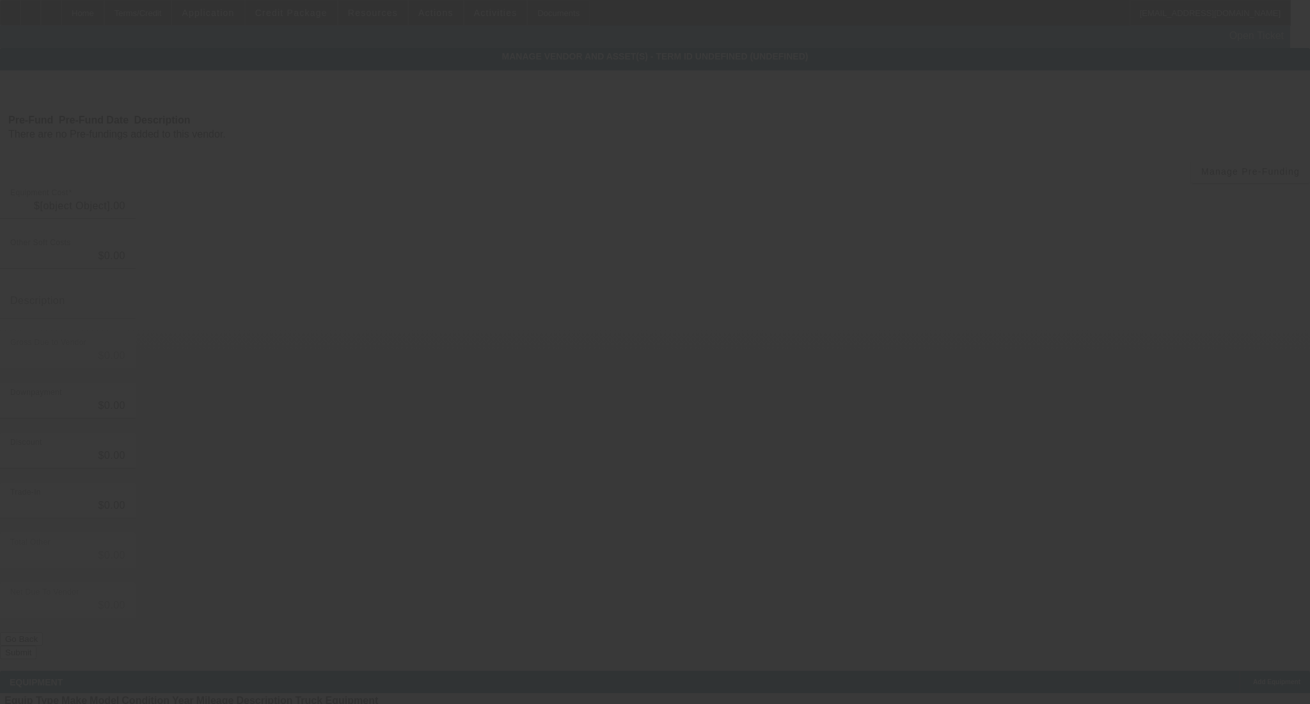
type input "$38,545.79"
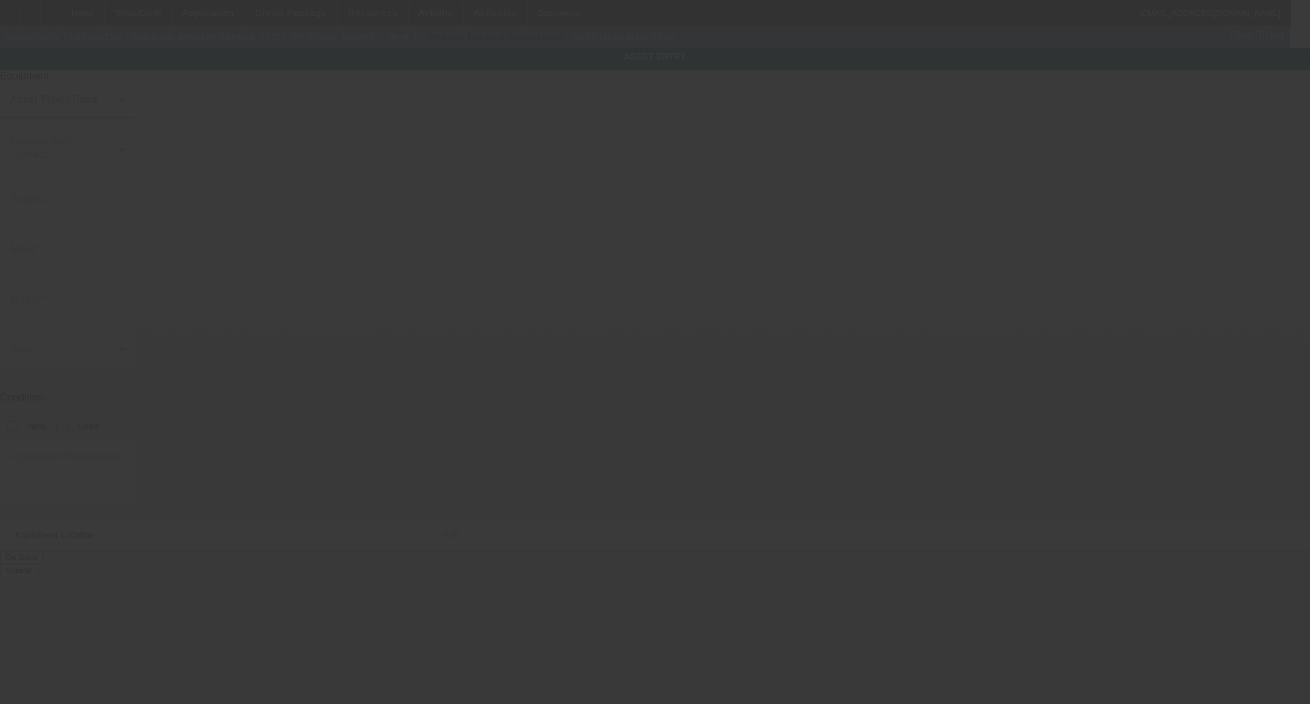
type input "[US_VEHICLE_IDENTIFICATION_NUMBER]"
type input "Ram"
type input "5500"
radio input "true"
type textarea "with"
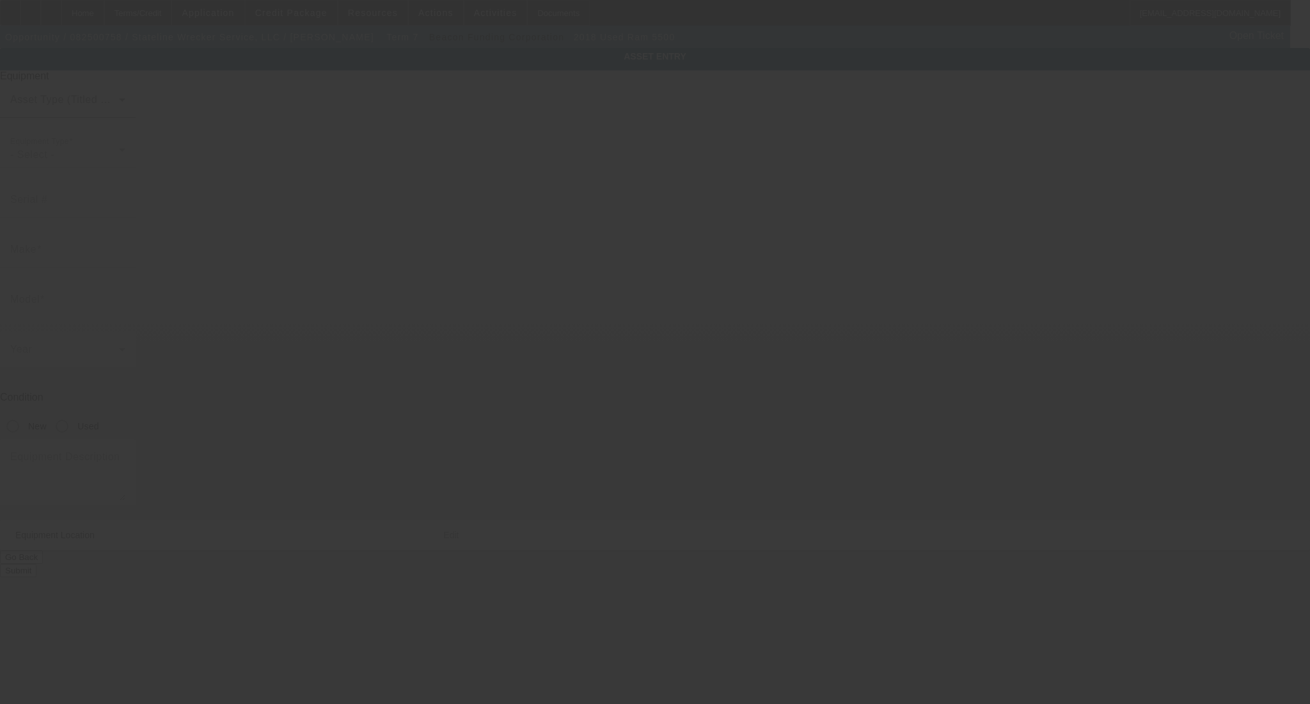
type input "[STREET_ADDRESS]"
type input "North Augusta"
type input "29841"
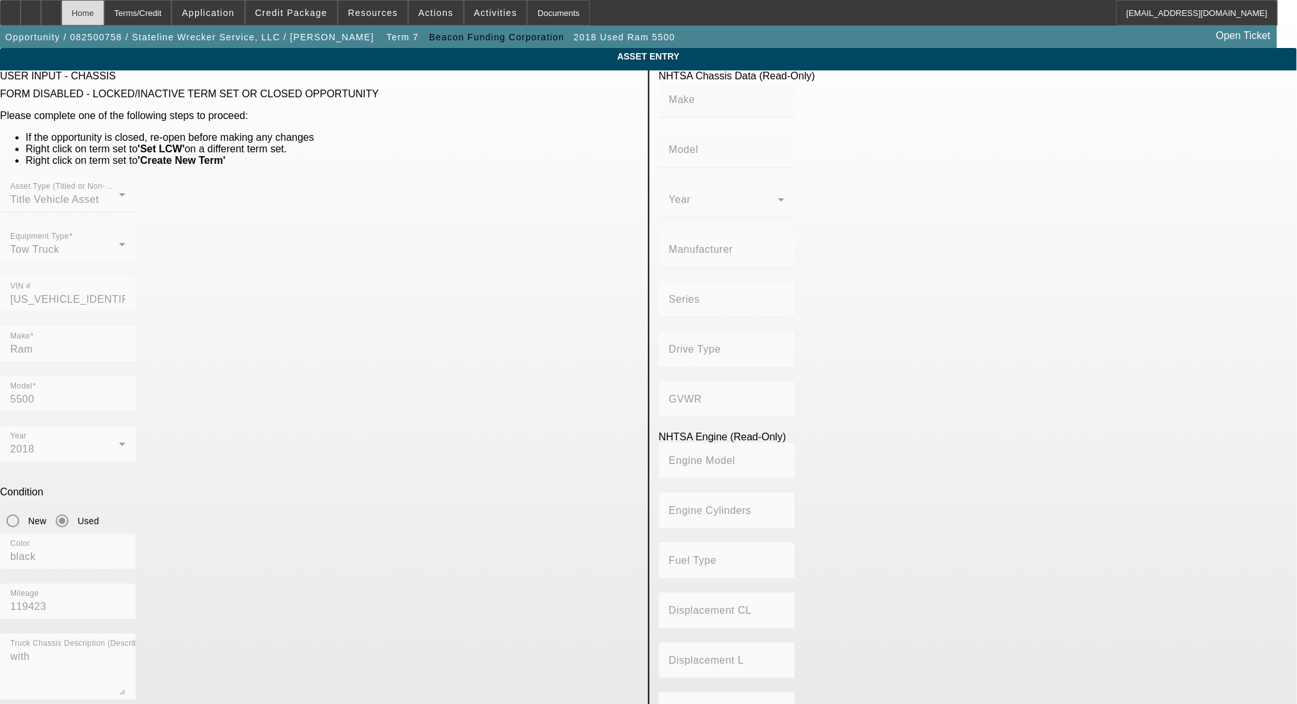
click at [104, 4] on div "Home" at bounding box center [82, 13] width 43 height 26
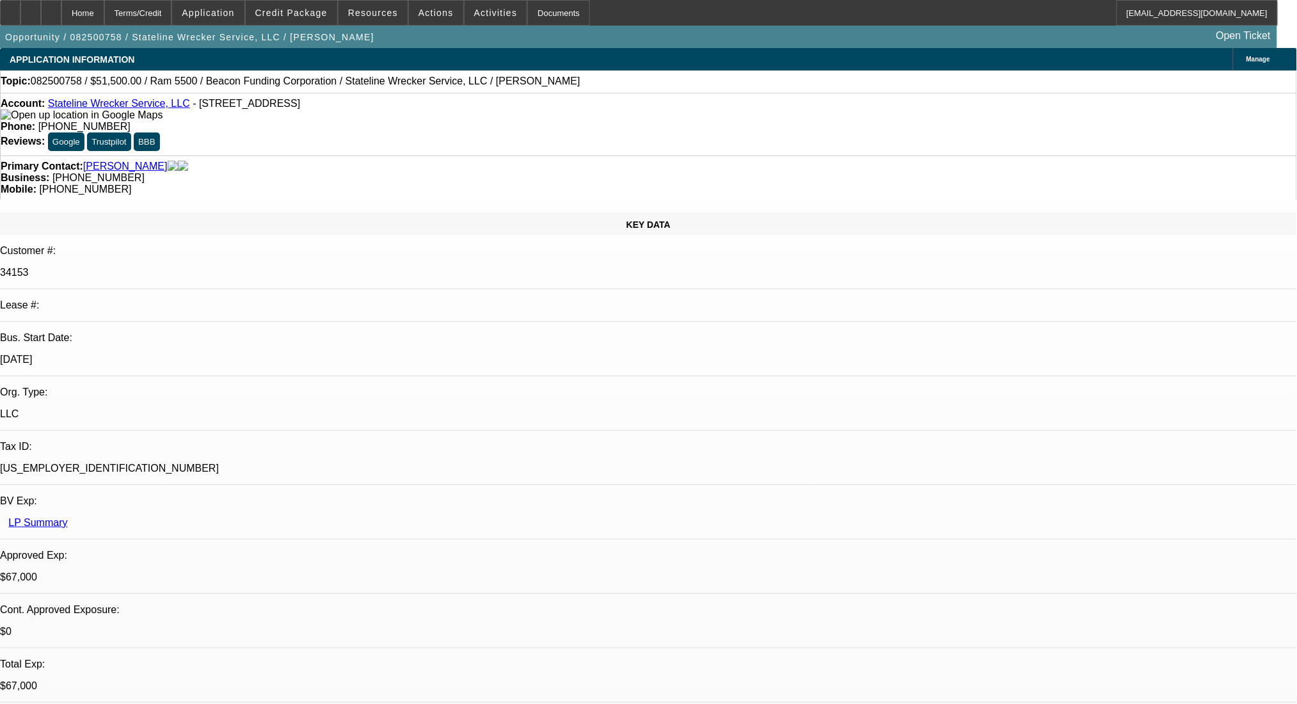
select select "0"
select select "2"
select select "0.1"
select select "4"
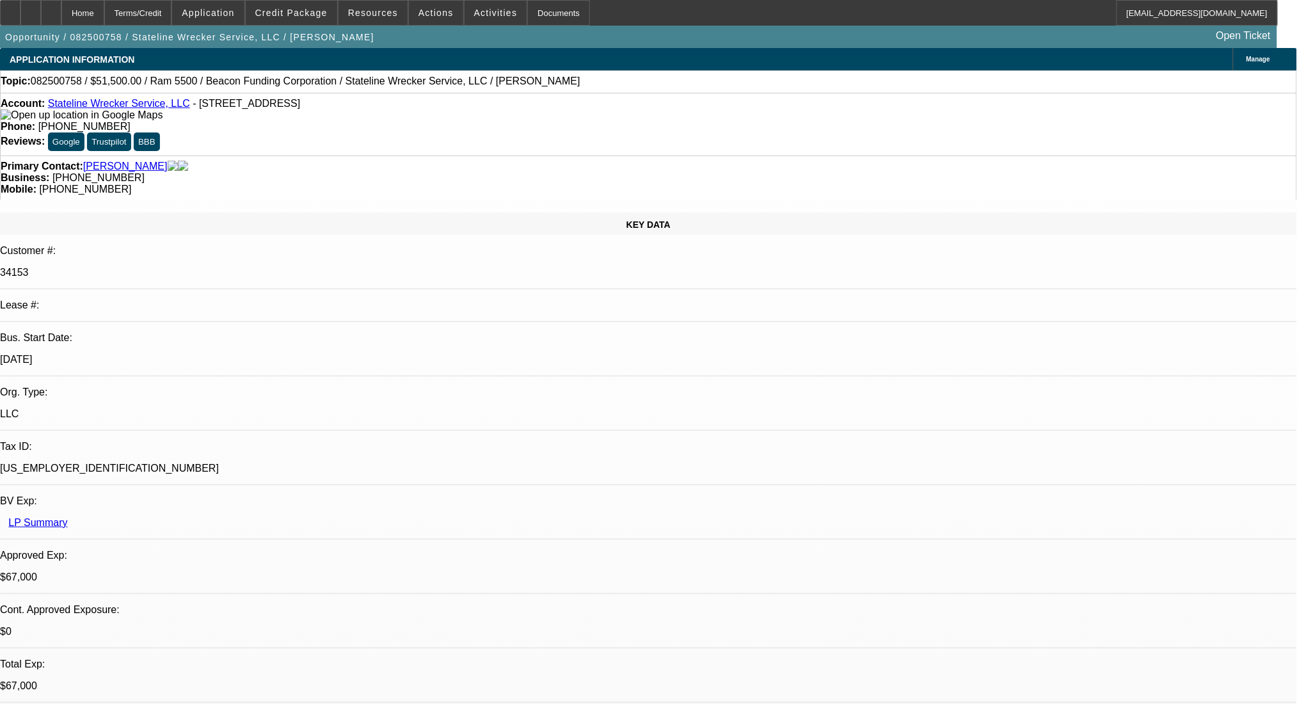
select select "0"
select select "2"
select select "0.1"
select select "4"
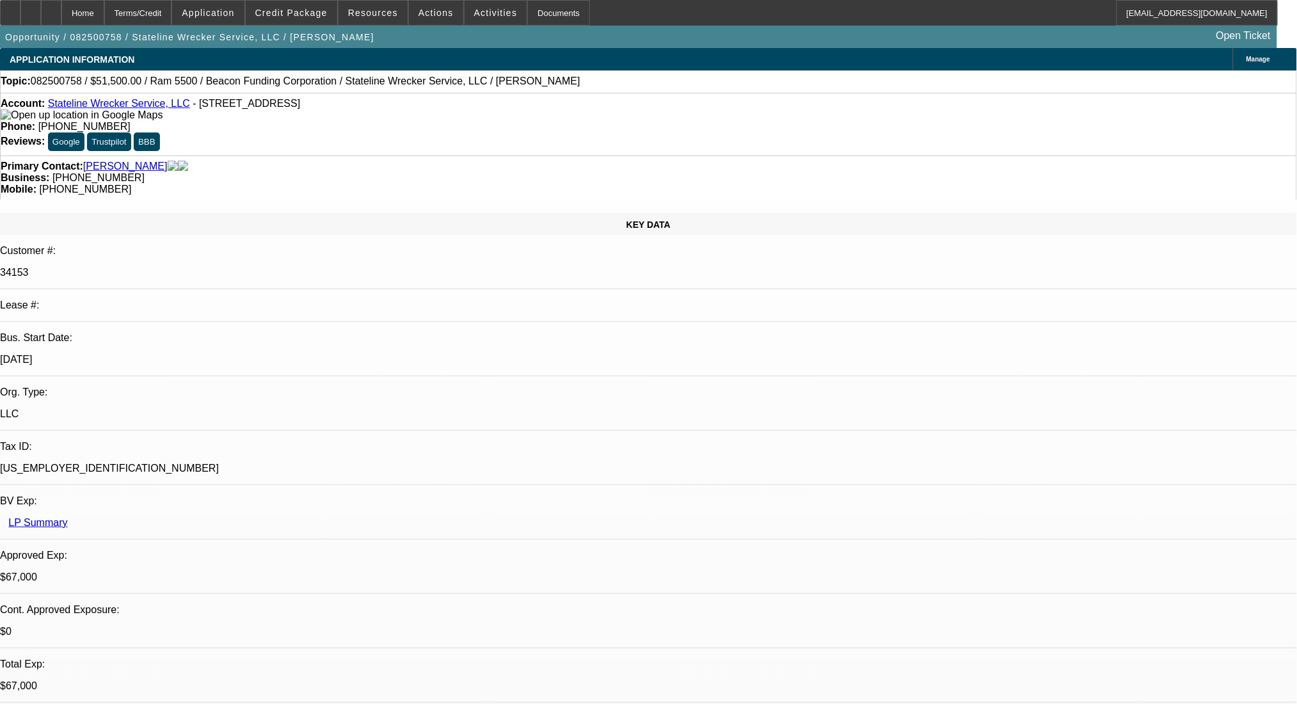
select select "0"
select select "2"
select select "0.1"
select select "4"
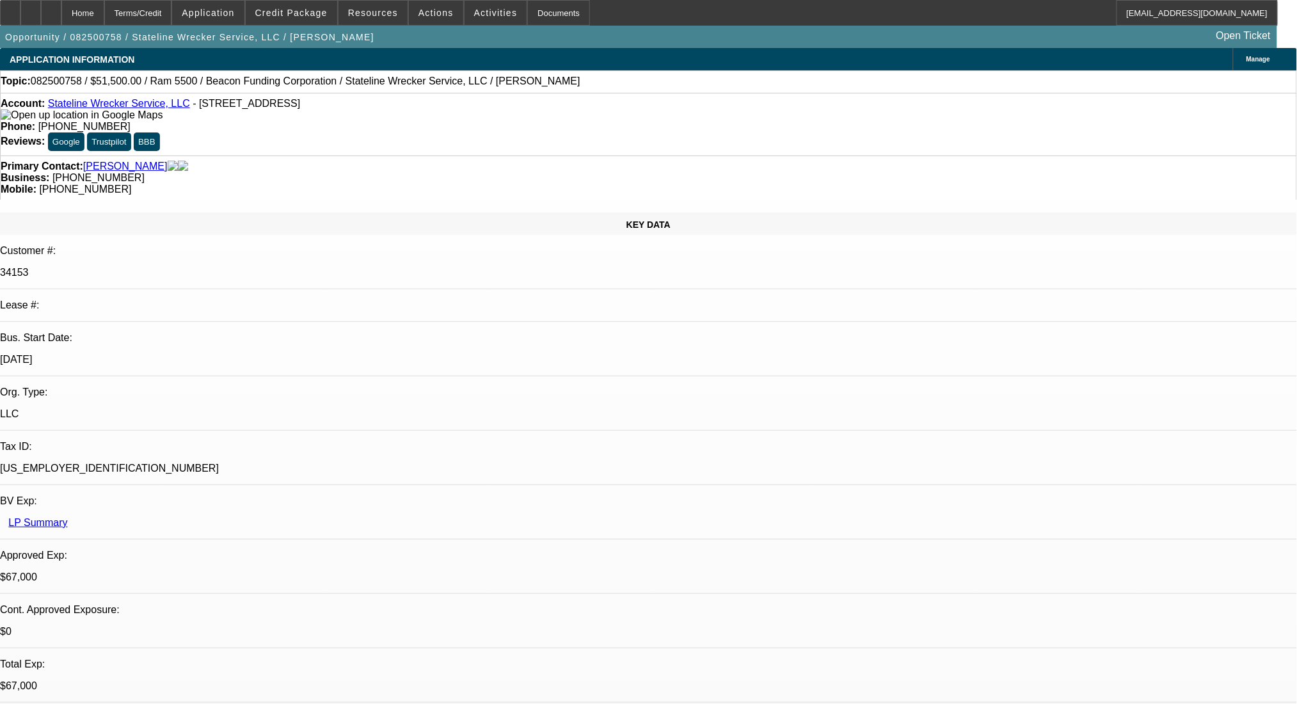
select select "0"
select select "2"
select select "0.1"
select select "4"
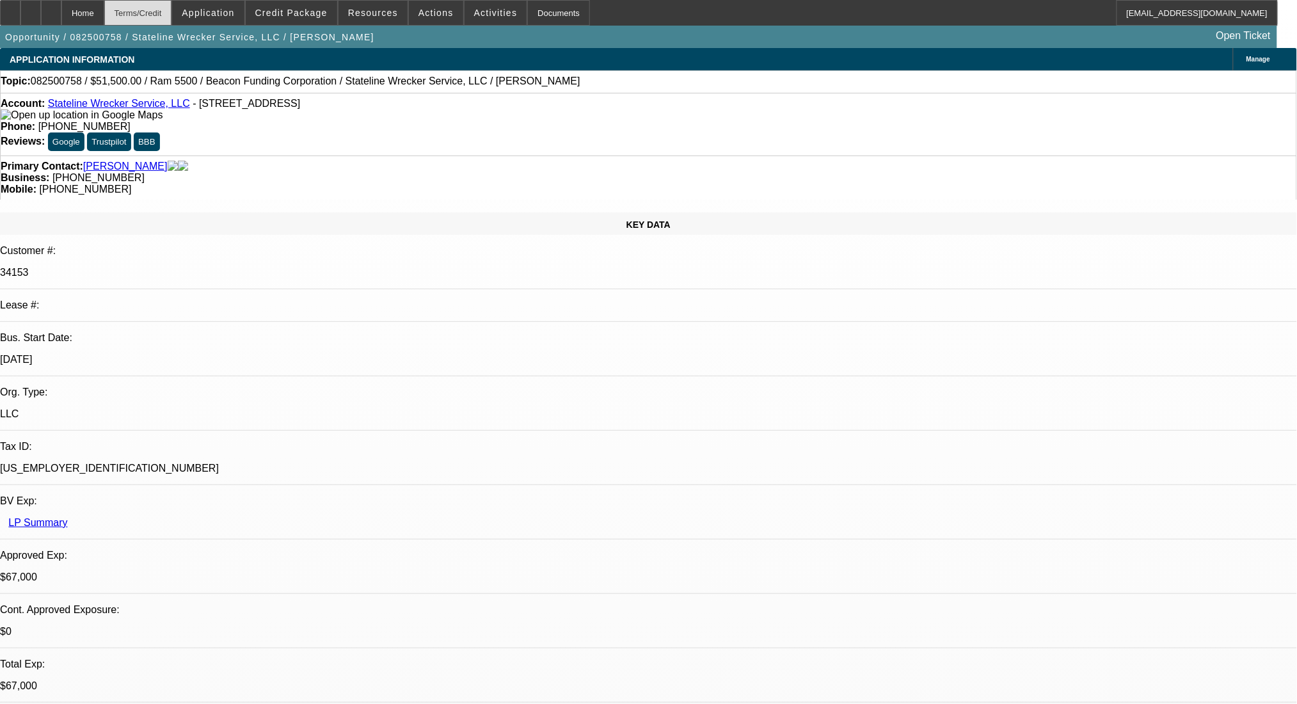
click at [165, 9] on div "Terms/Credit" at bounding box center [138, 13] width 68 height 26
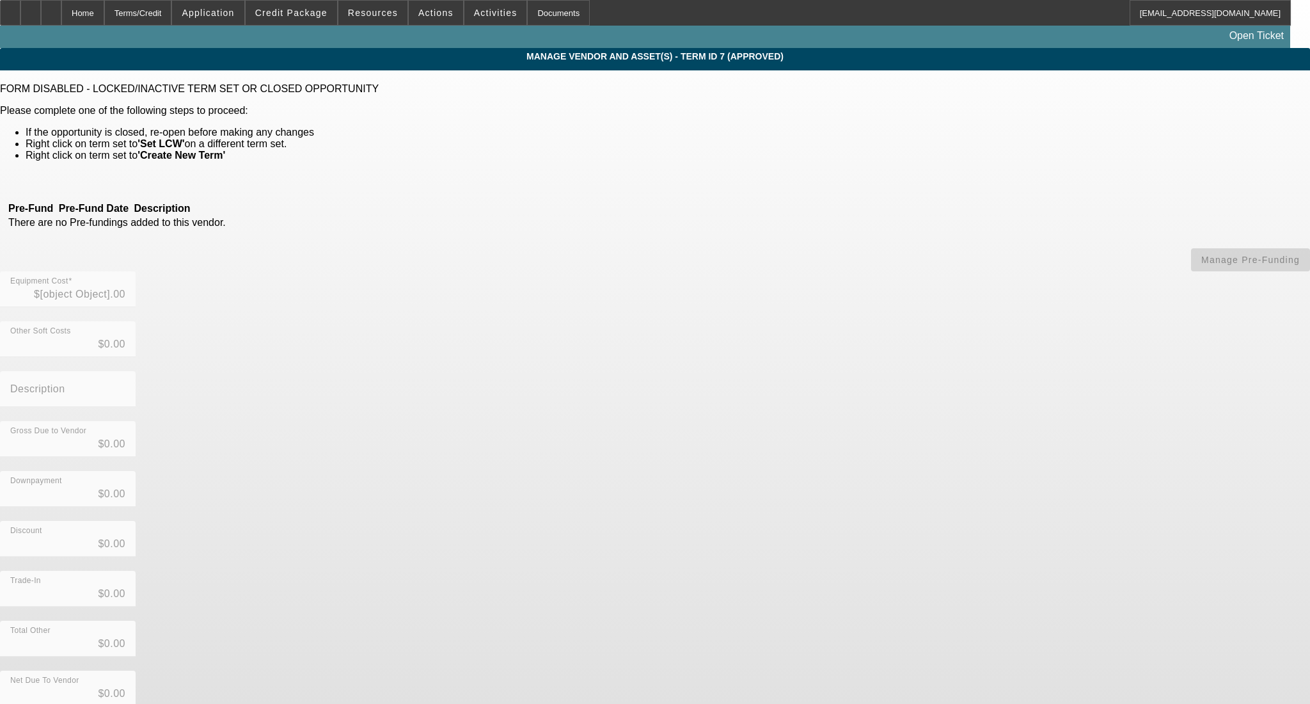
type input "$19,454.21"
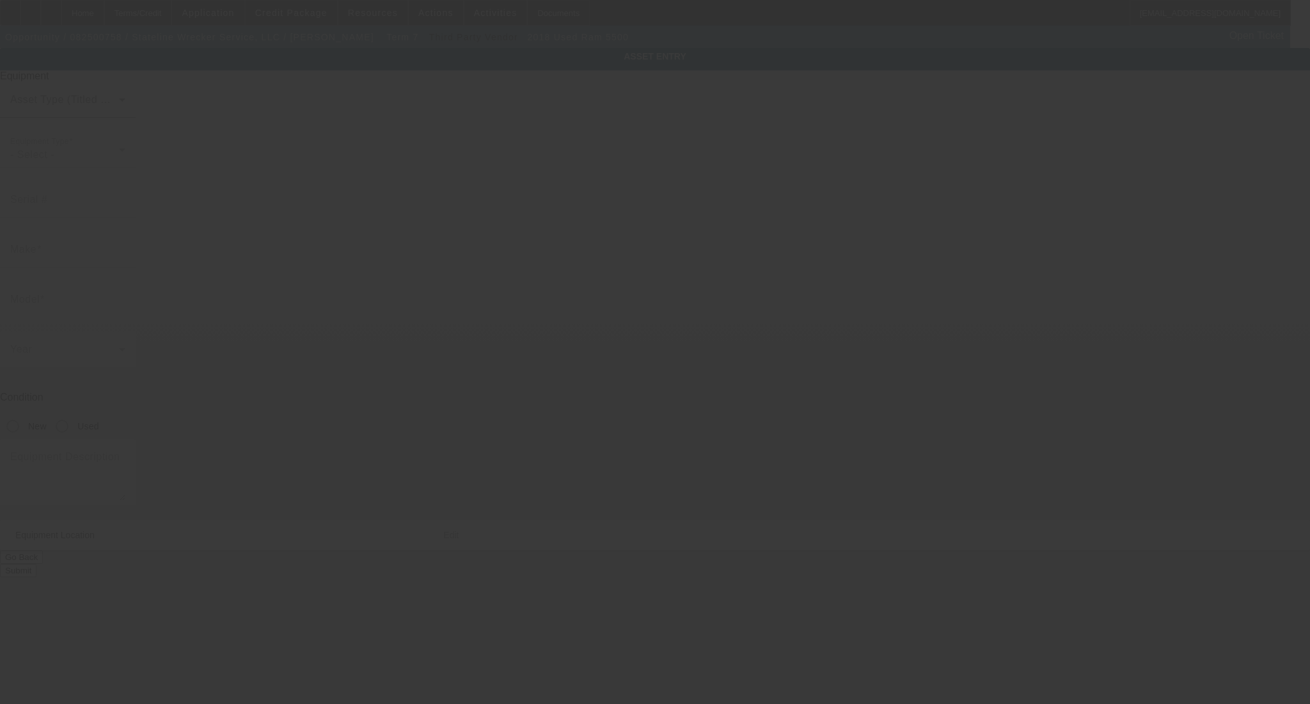
type input "3C7WRMDL1JG335456"
type input "Ram"
type input "5500"
radio input "true"
type textarea "with"
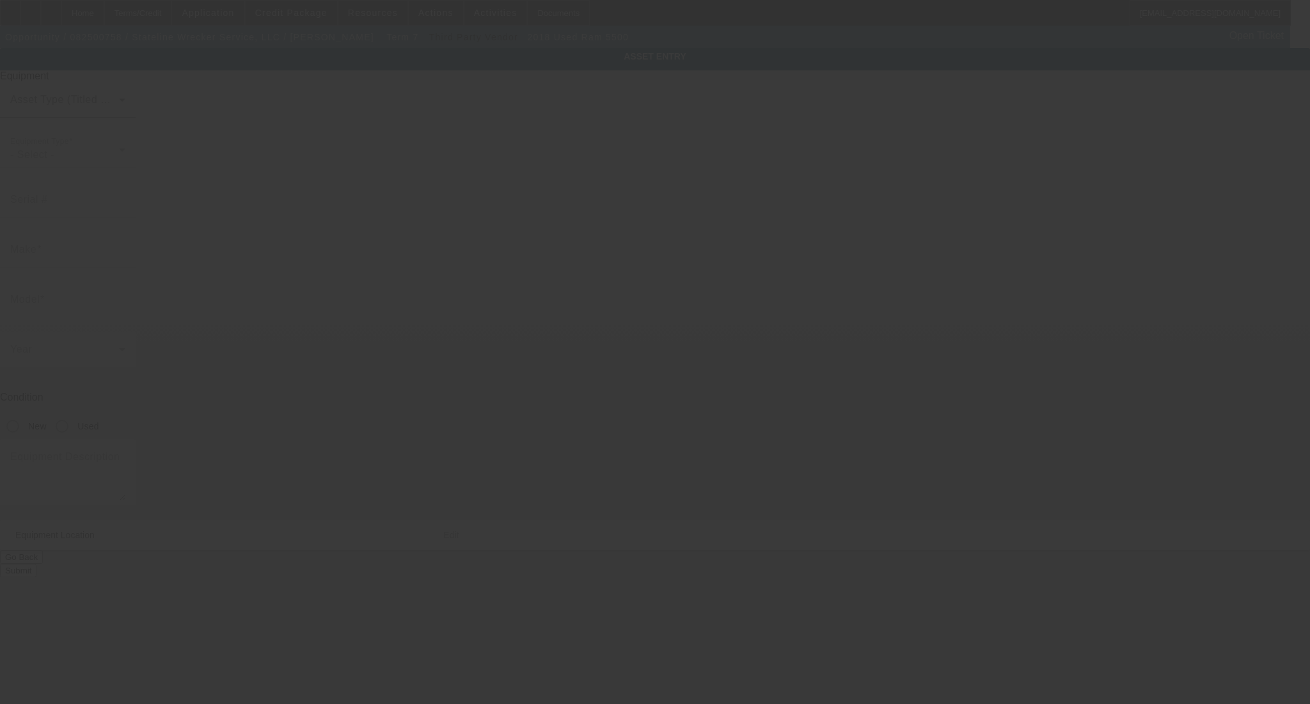
type input "815 Tyler Ave"
type input "North Augusta"
type input "29841"
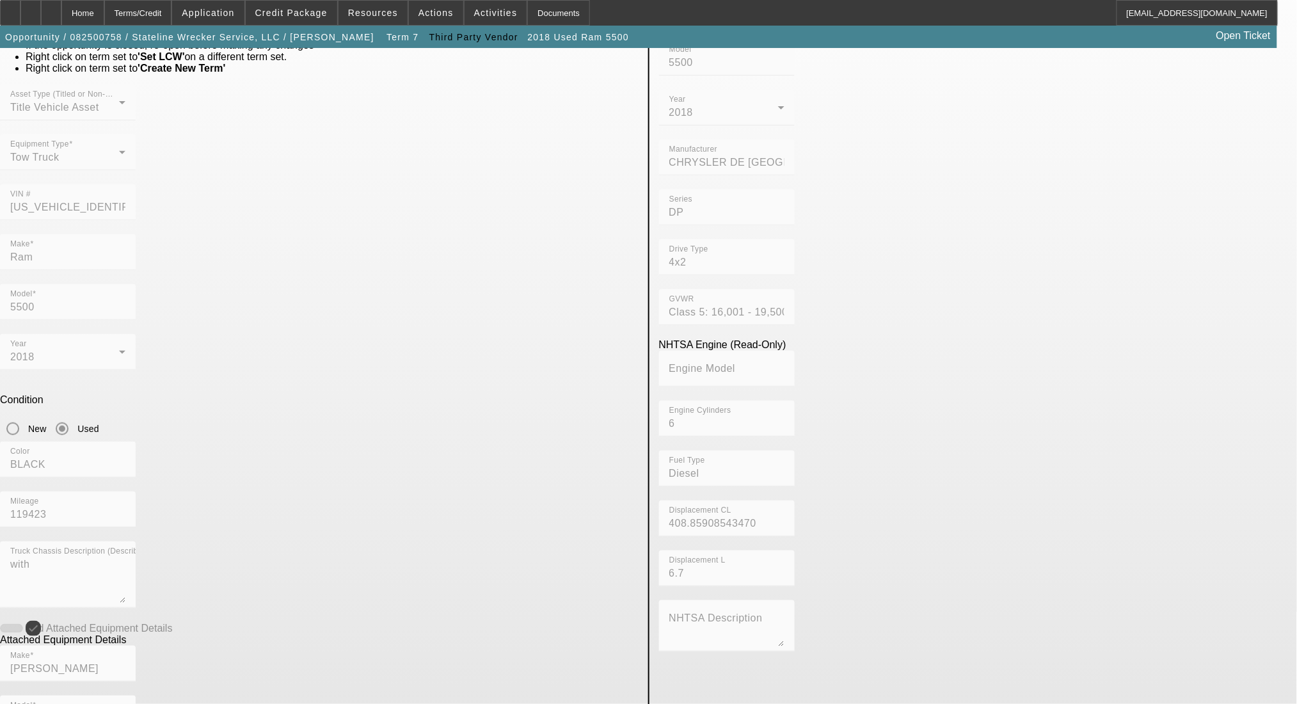
scroll to position [205, 0]
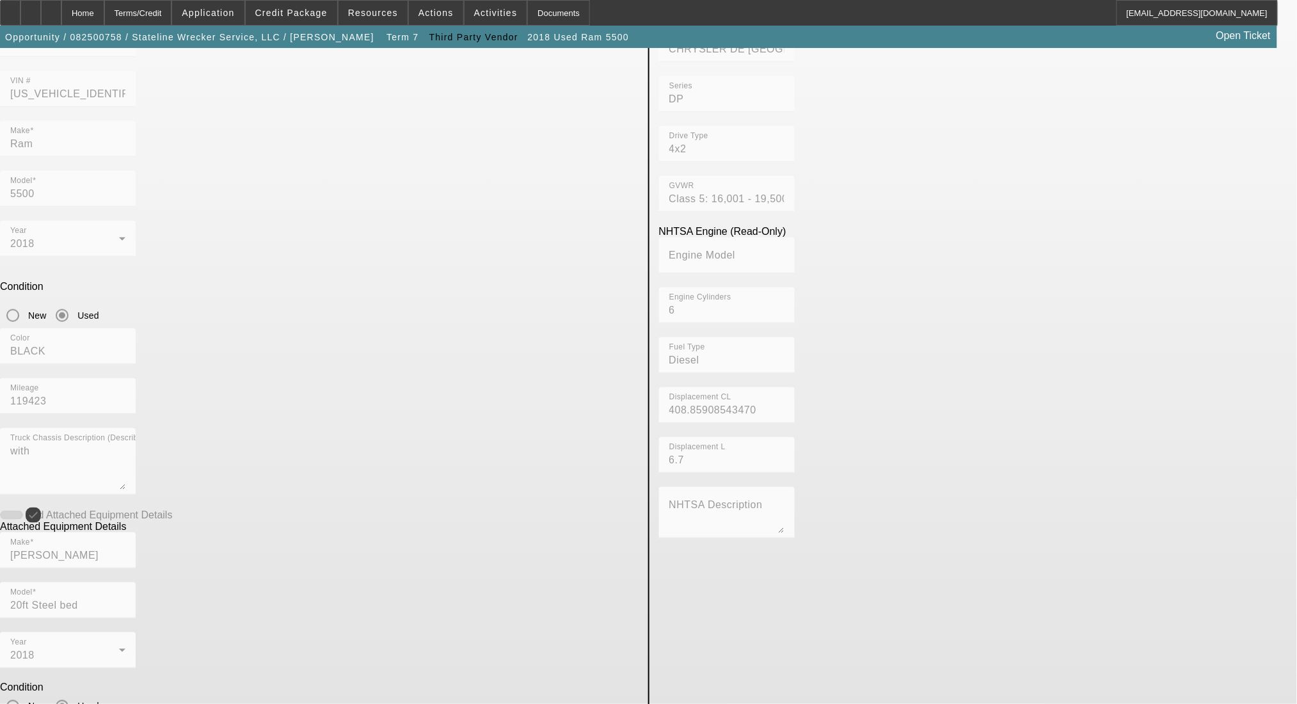
click at [268, 502] on app-asset-collateral-manage "ASSET ENTRY USER INPUT - CHASSIS FORM DISABLED - LOCKED/INACTIVE TERM SET OR CL…" at bounding box center [648, 388] width 1297 height 1090
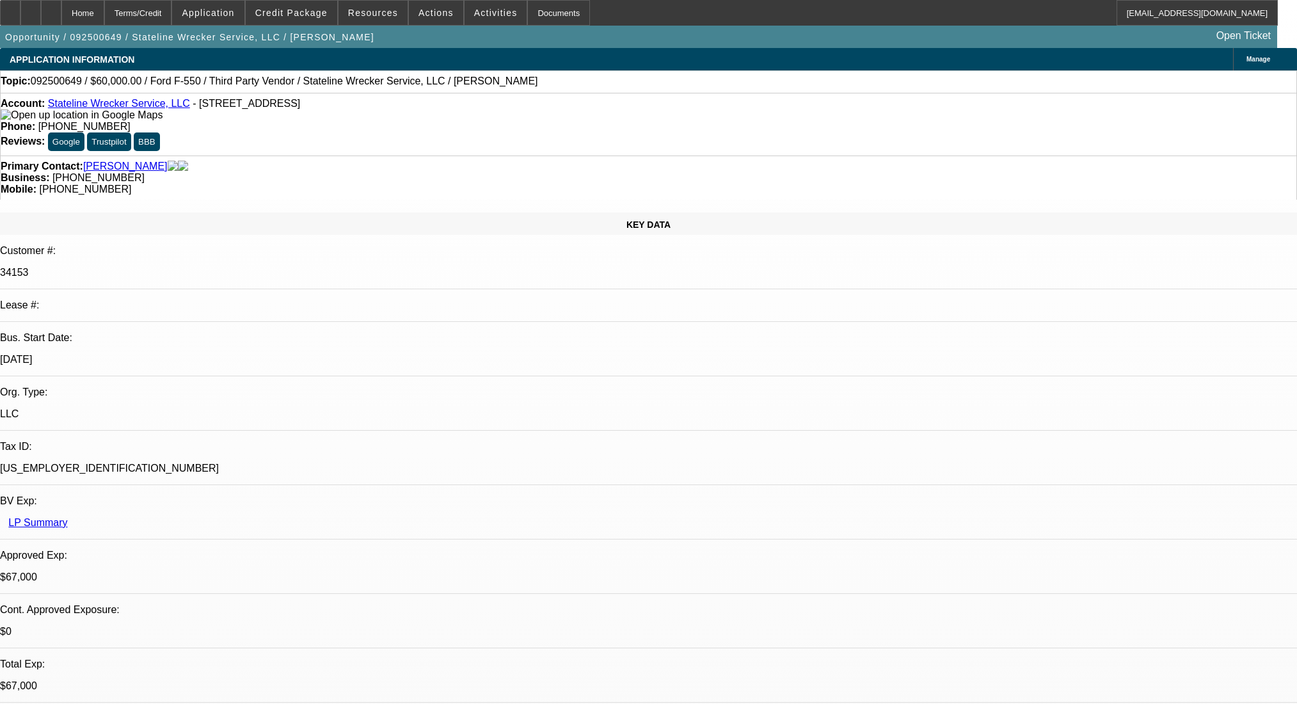
select select "0"
select select "0.1"
select select "4"
select select "0"
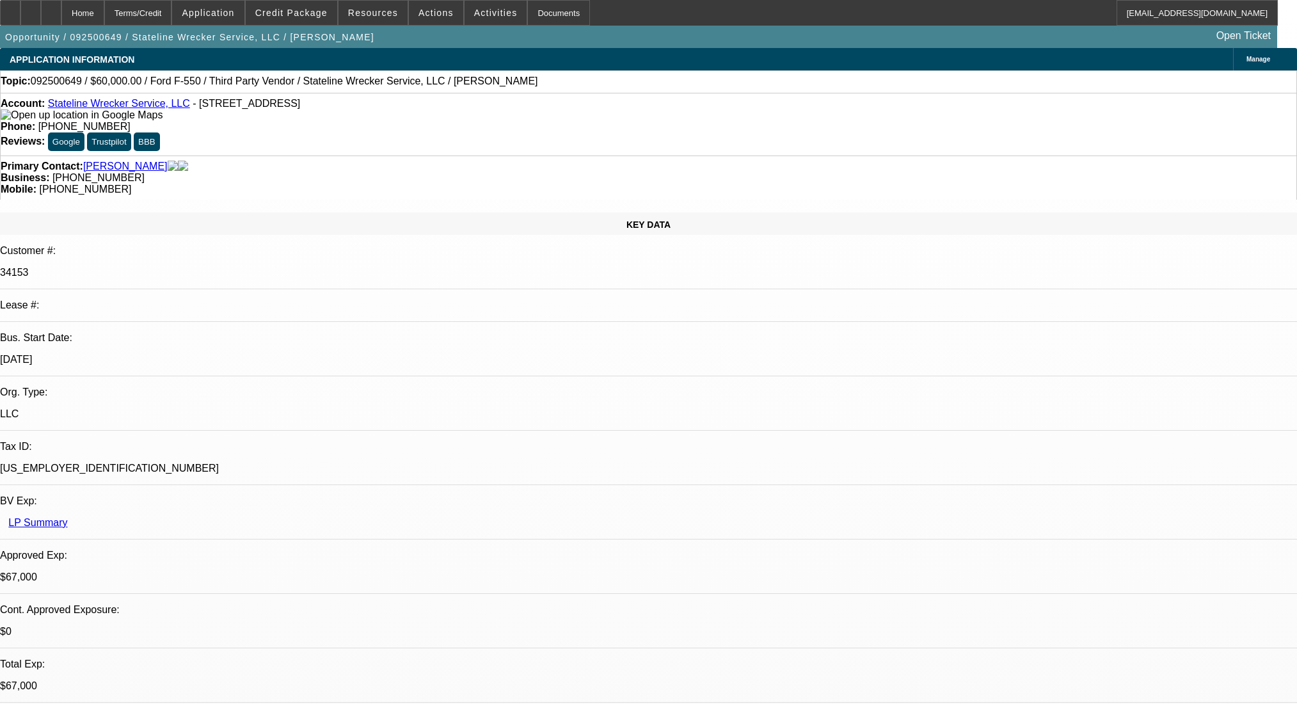
select select "2"
select select "0.1"
select select "4"
click at [225, 3] on span at bounding box center [208, 12] width 72 height 31
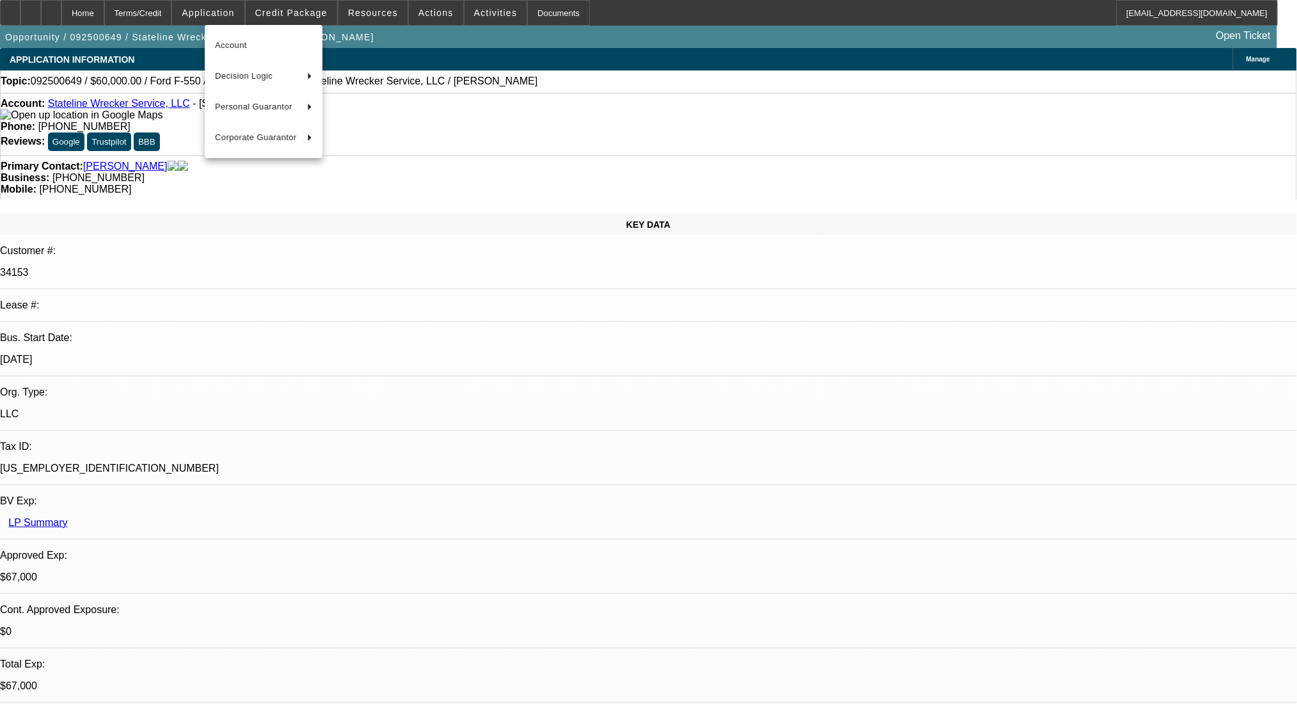
click at [161, 10] on div at bounding box center [648, 352] width 1297 height 704
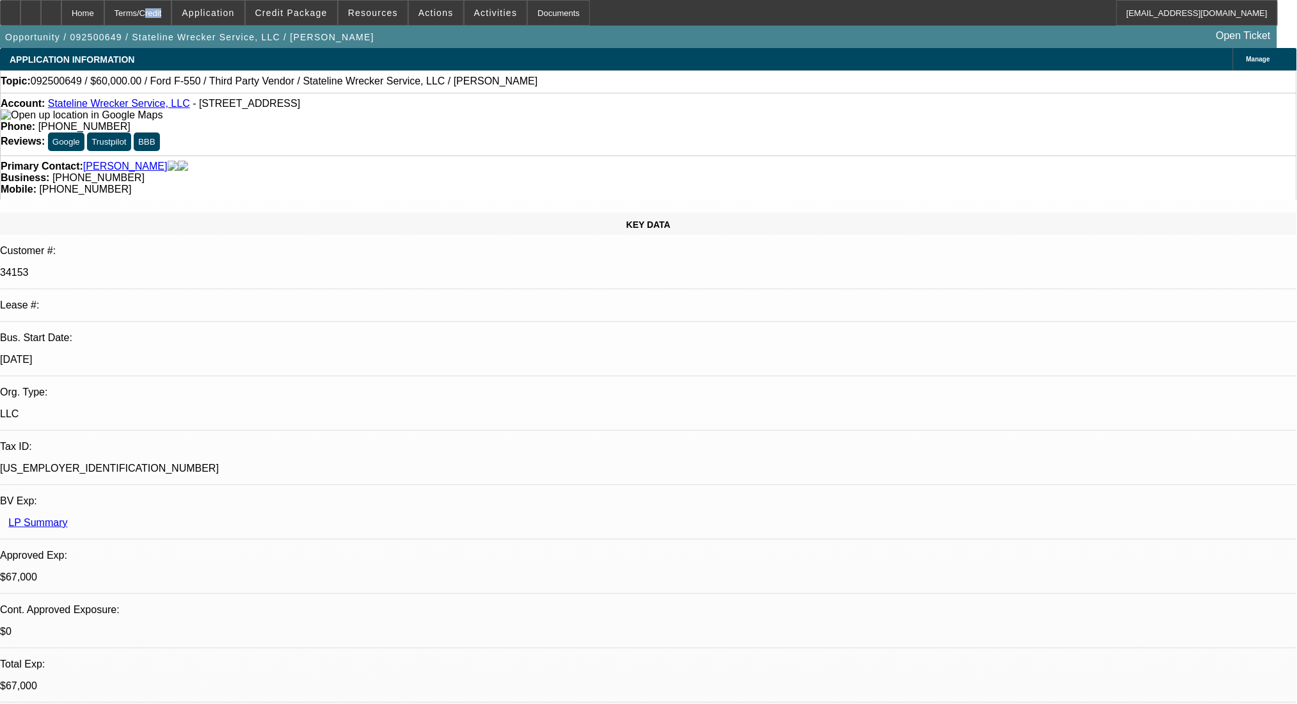
click at [161, 10] on div "Terms/Credit" at bounding box center [138, 13] width 68 height 26
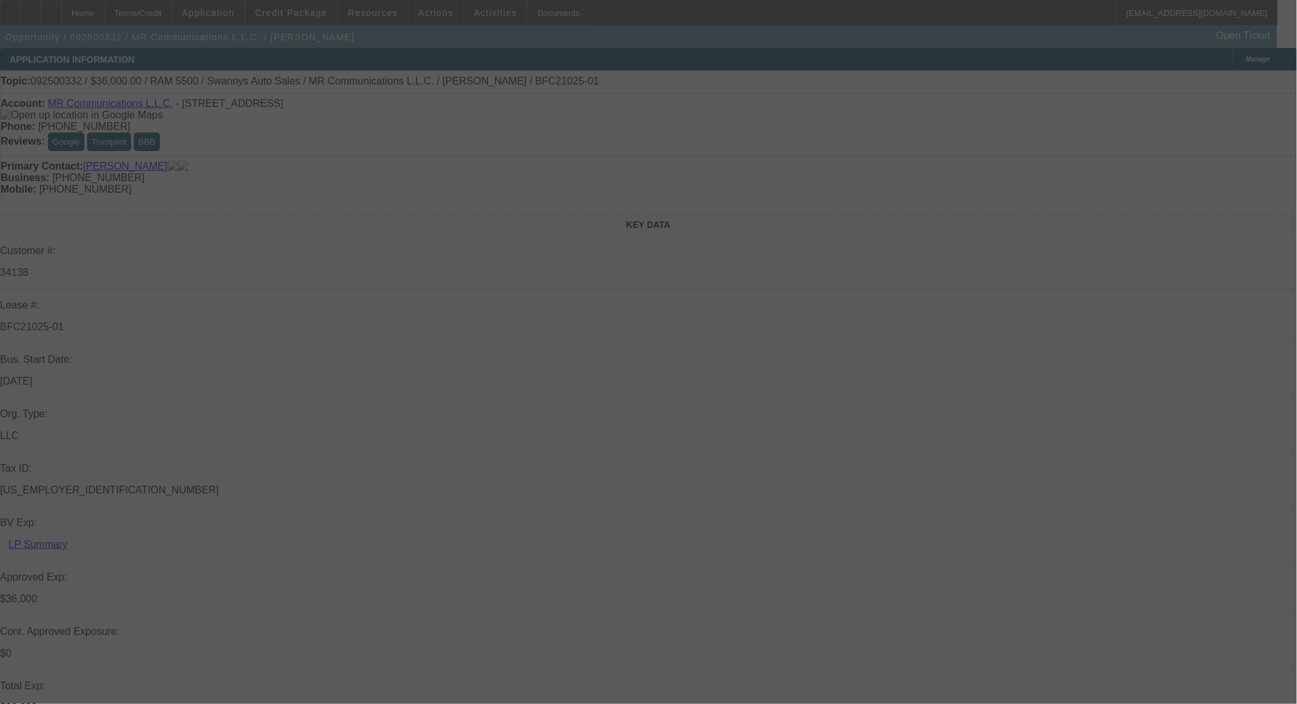
click at [182, 13] on div at bounding box center [648, 352] width 1297 height 704
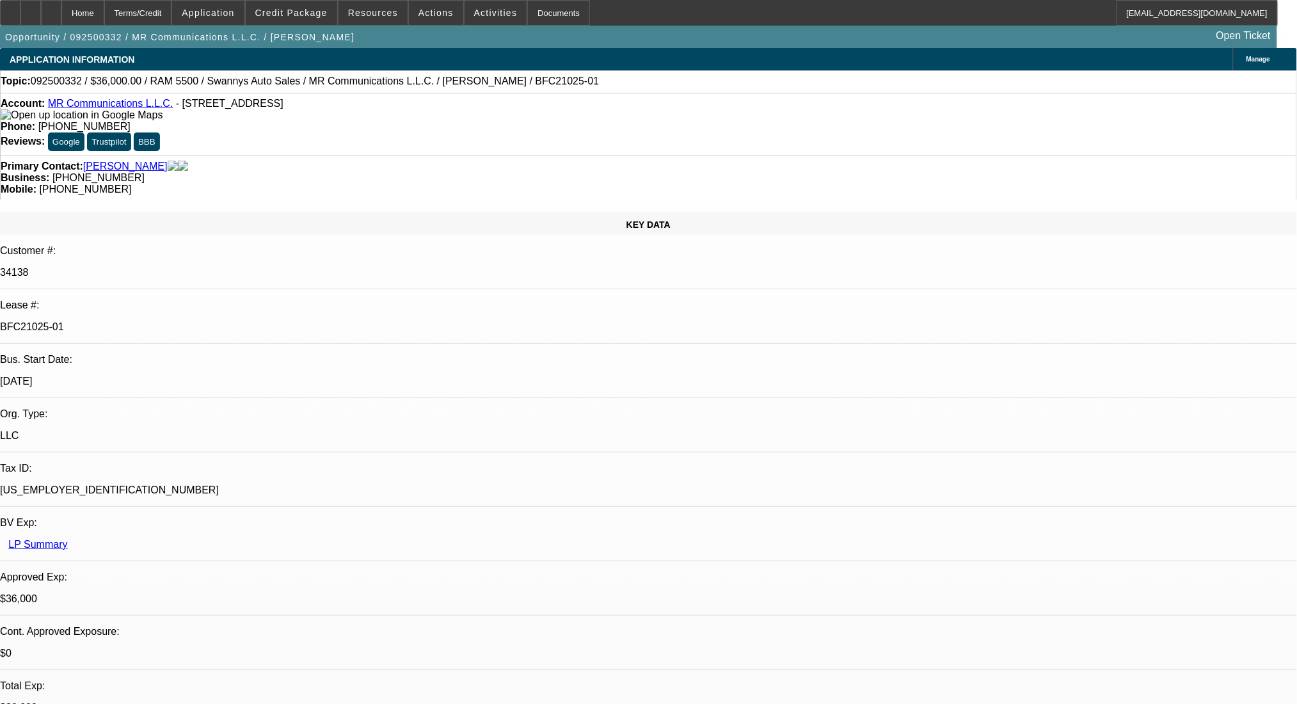
select select "0"
select select "2"
select select "0"
select select "6"
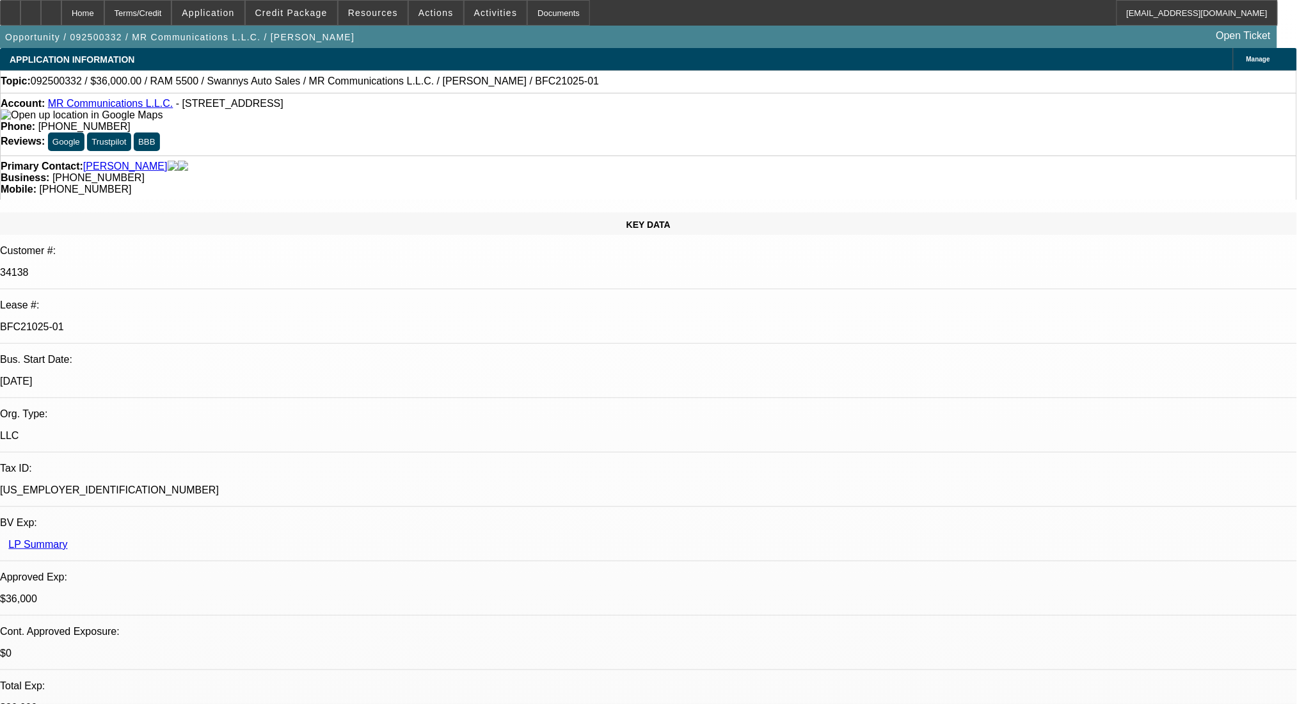
select select "0"
select select "2"
select select "0"
select select "6"
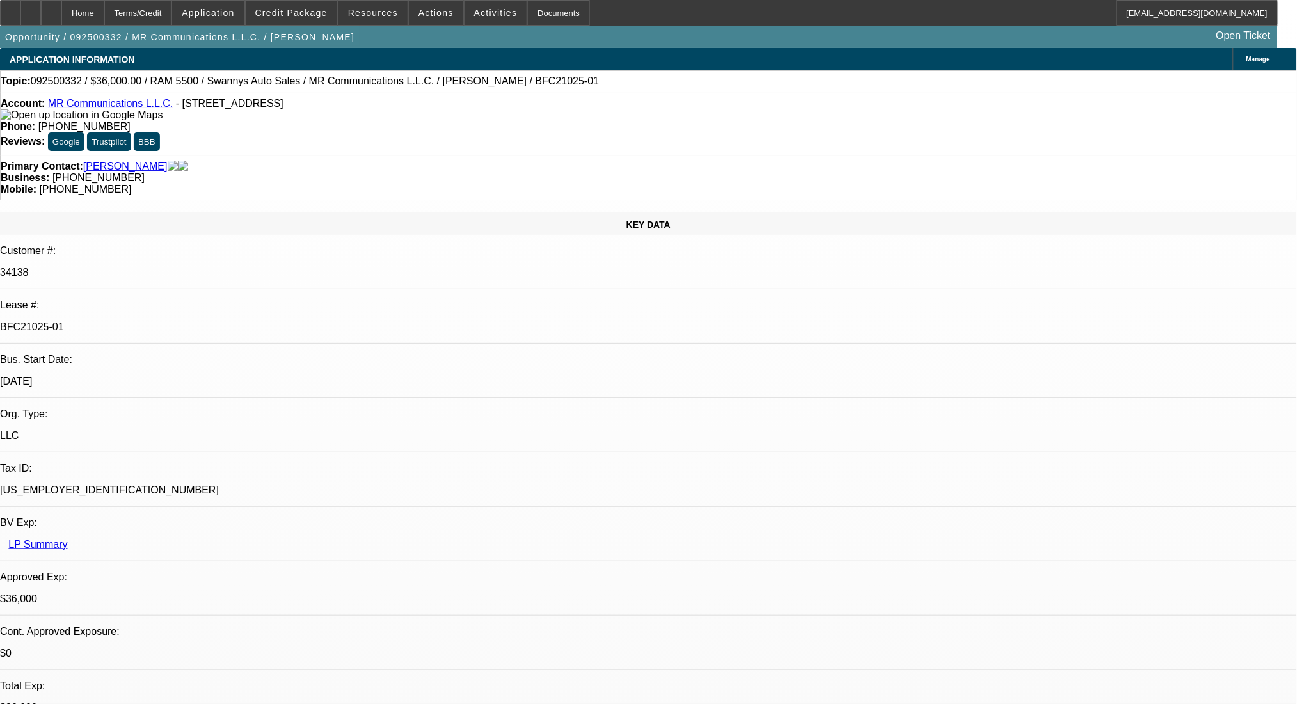
select select "0"
select select "2"
select select "0"
select select "6"
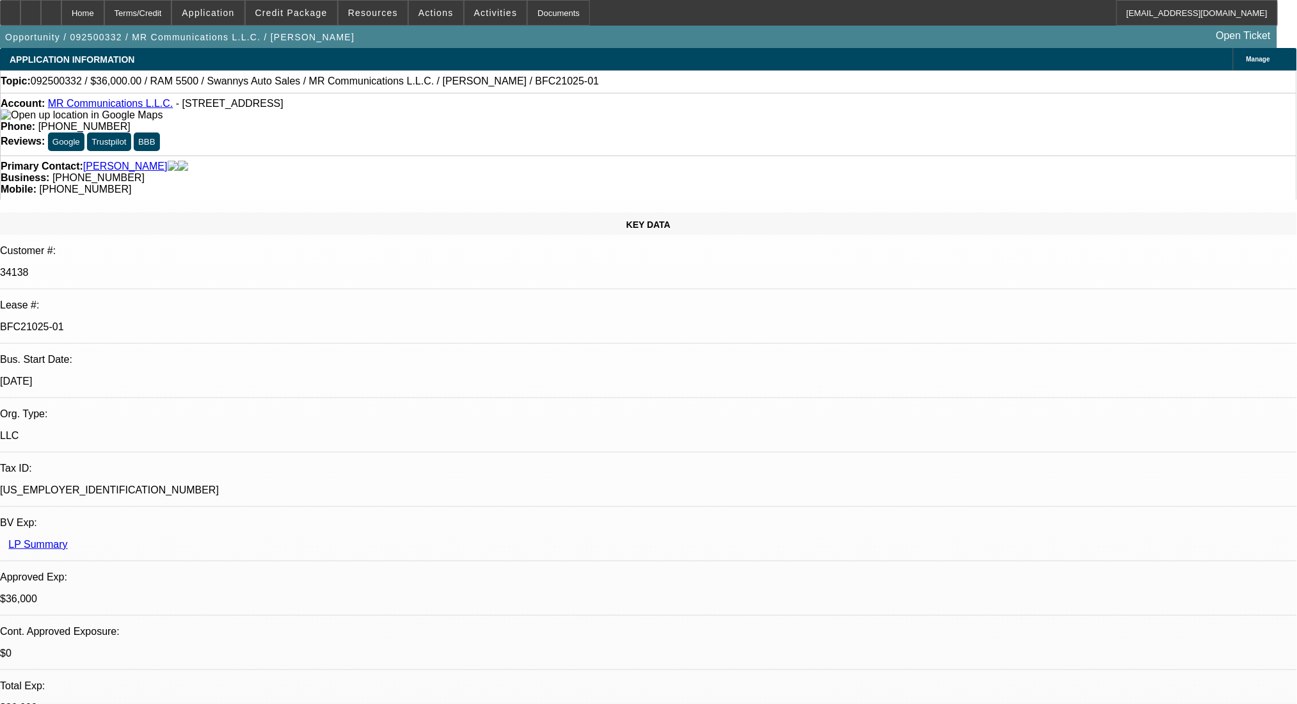
select select "0"
select select "2"
select select "0"
select select "6"
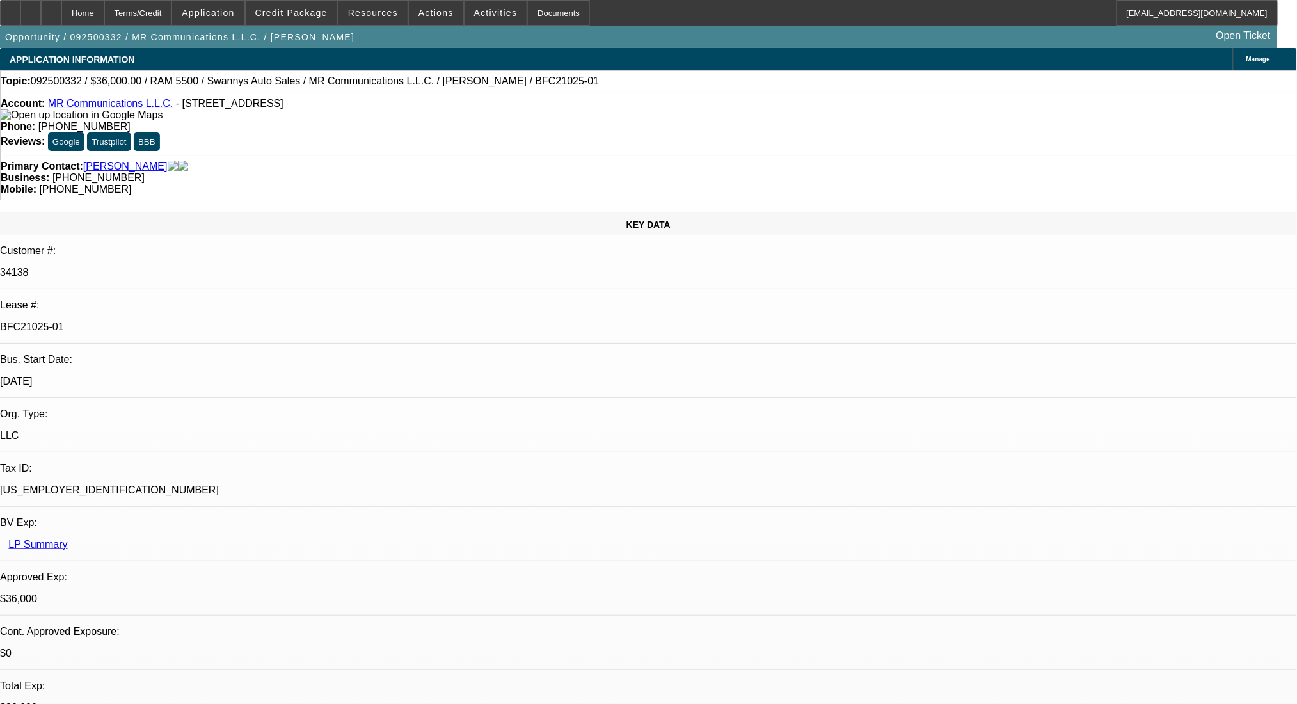
click at [172, 13] on div "Terms/Credit" at bounding box center [138, 13] width 68 height 26
select select "0.15"
select select "2"
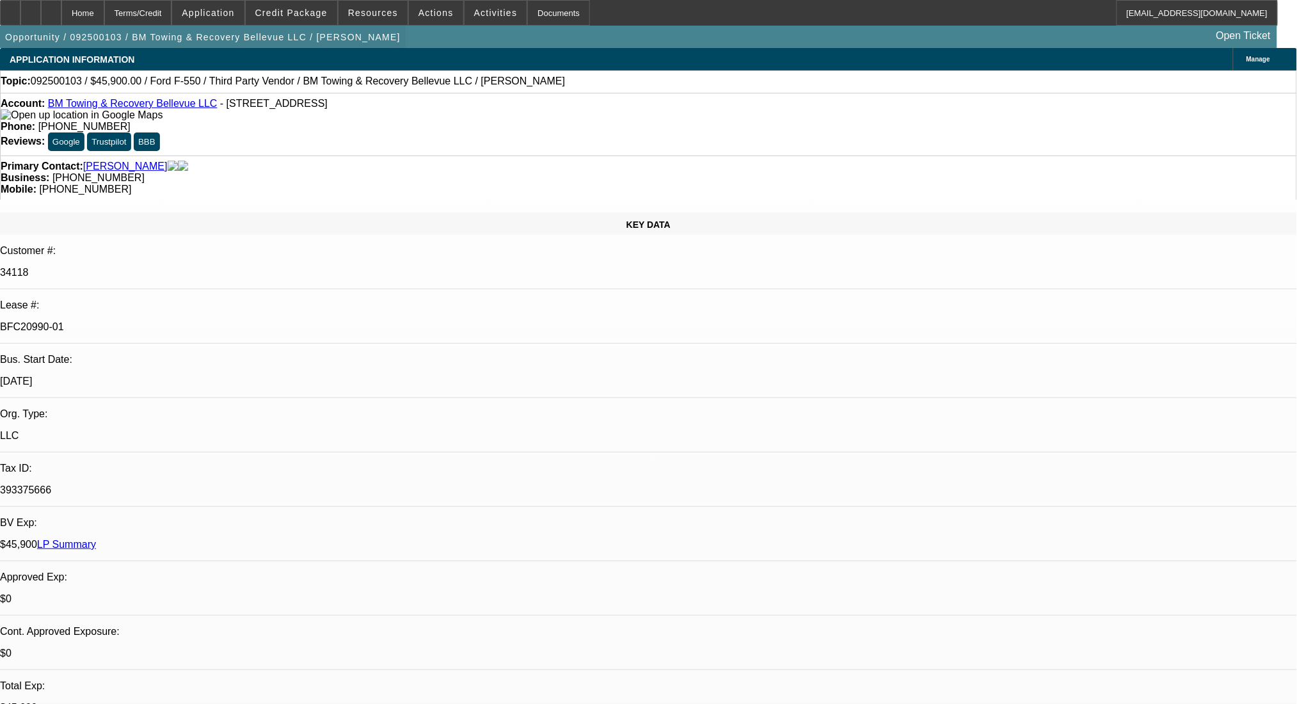
select select "0.1"
select select "4"
select select "0"
select select "2"
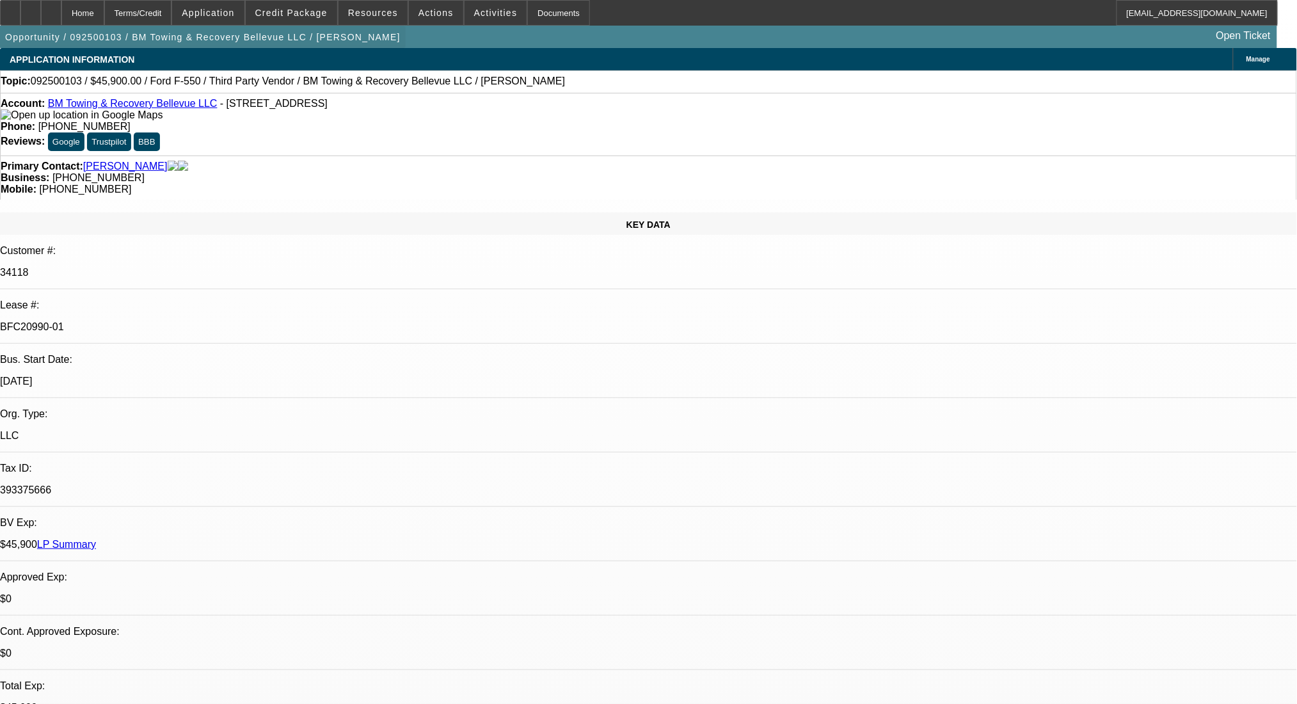
select select "0.1"
select select "4"
click at [172, 10] on div "Terms/Credit" at bounding box center [138, 13] width 68 height 26
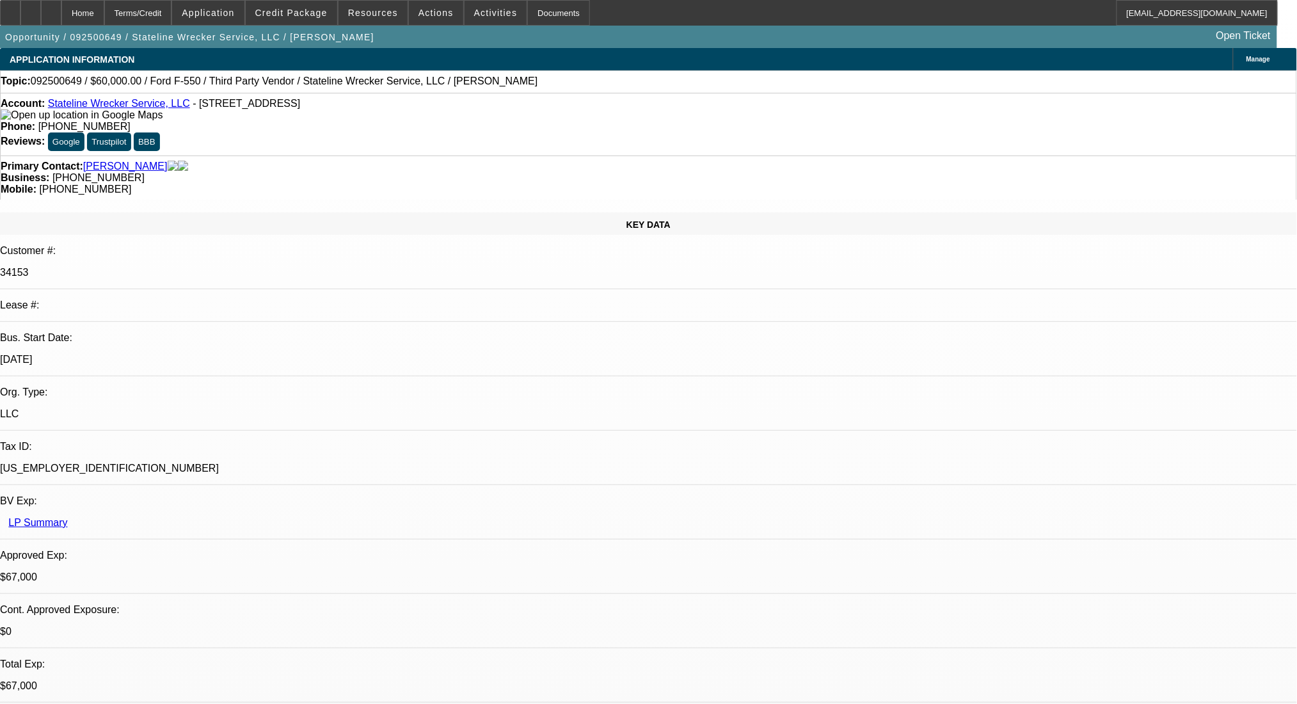
select select "0"
select select "0.1"
select select "4"
select select "0"
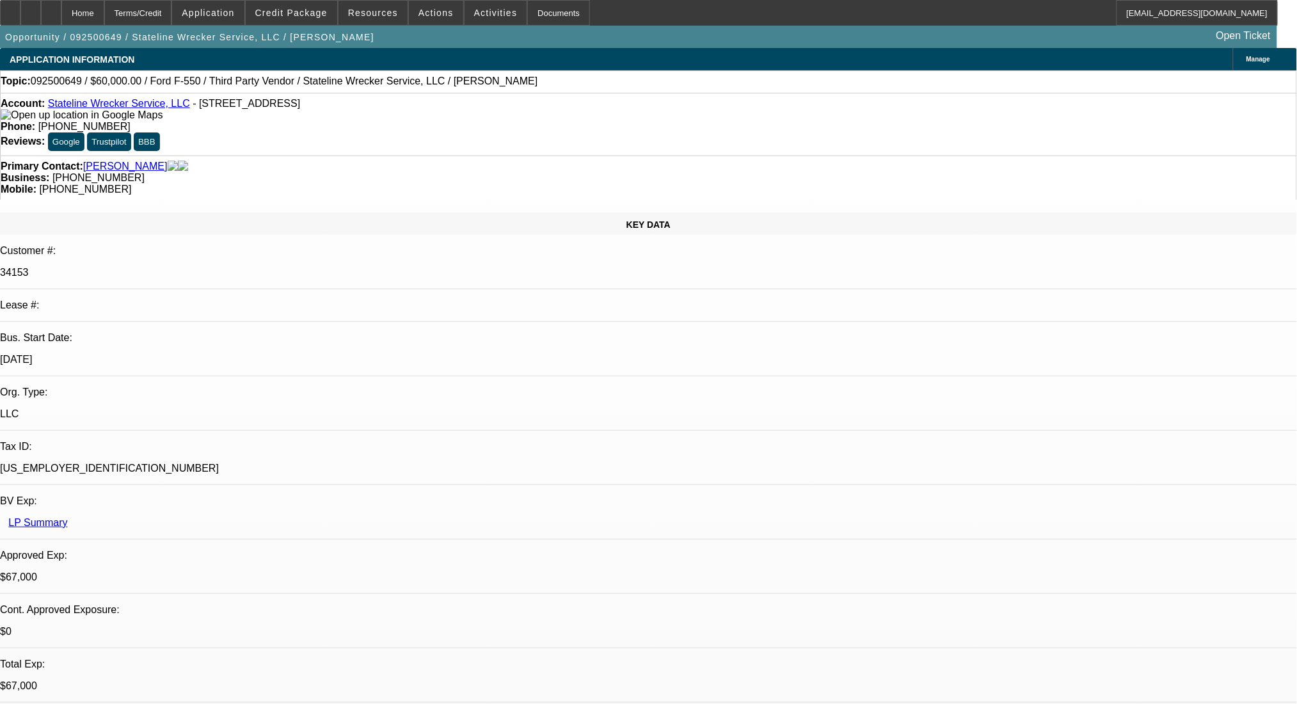
select select "0"
select select "0.1"
select select "4"
select select "0"
select select "2"
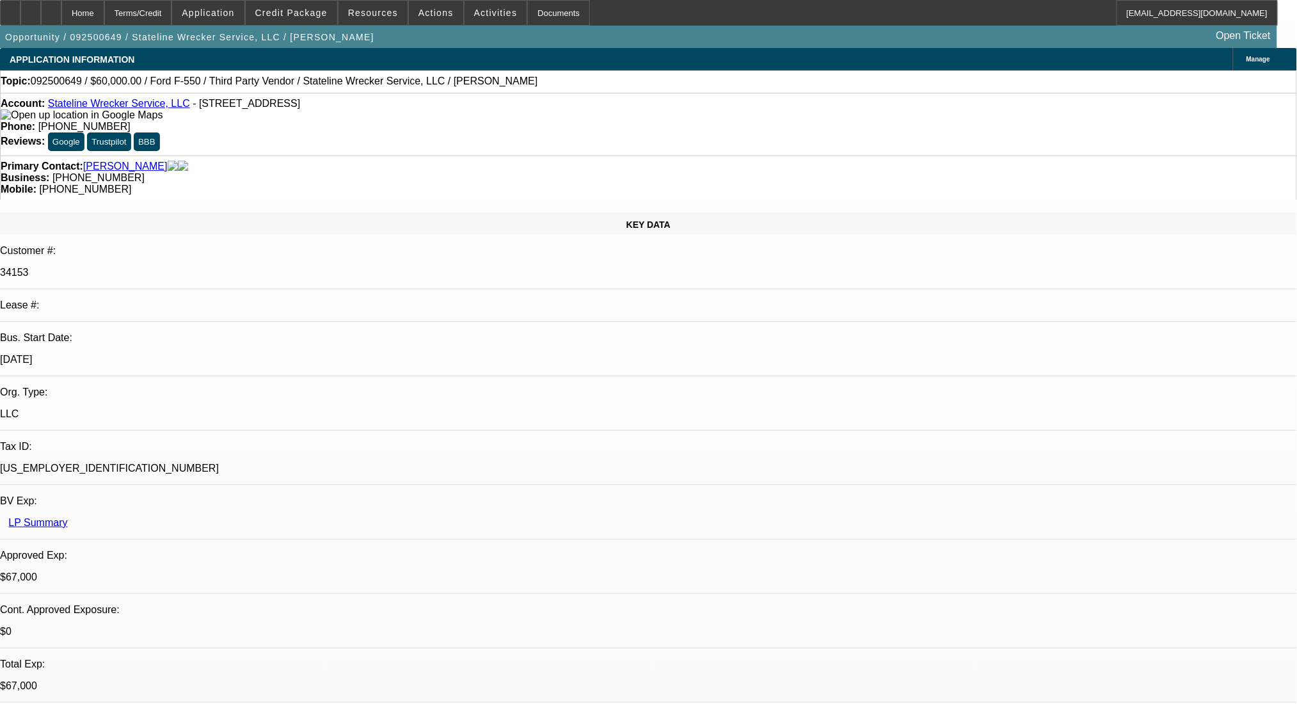
select select "2"
select select "0.1"
select select "4"
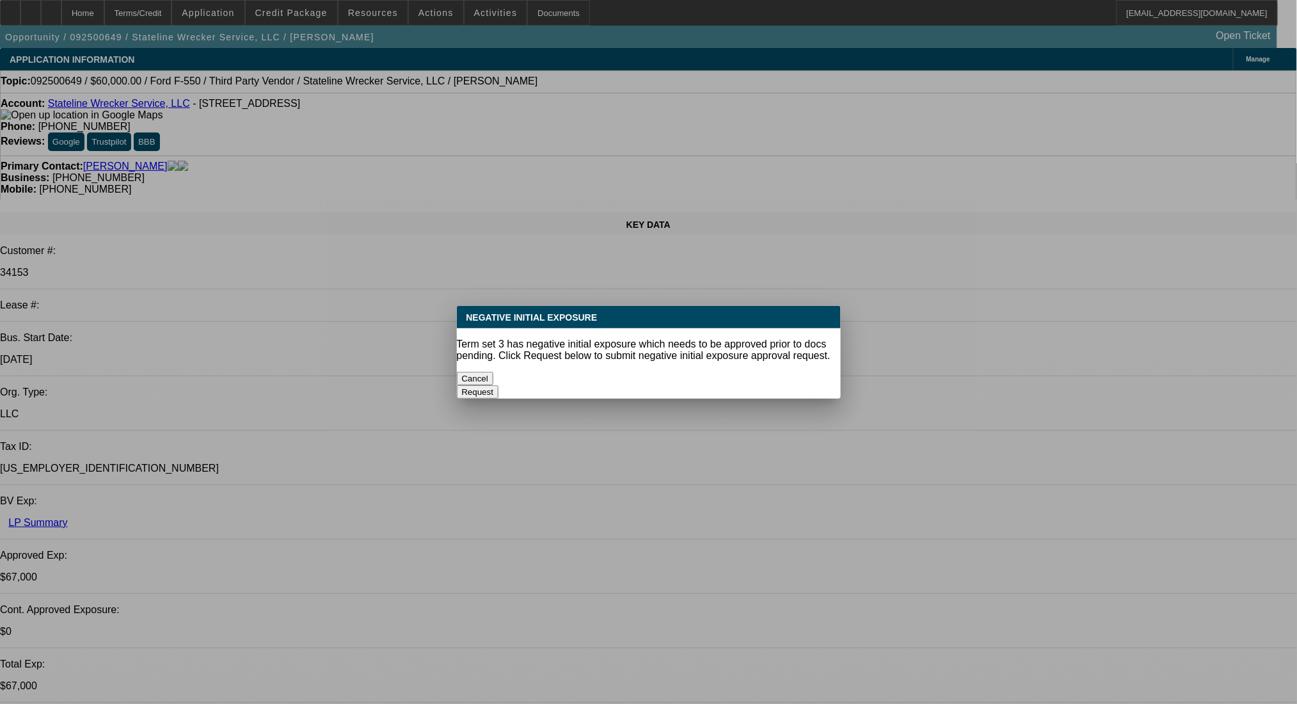
click at [494, 380] on button "Cancel" at bounding box center [475, 378] width 37 height 13
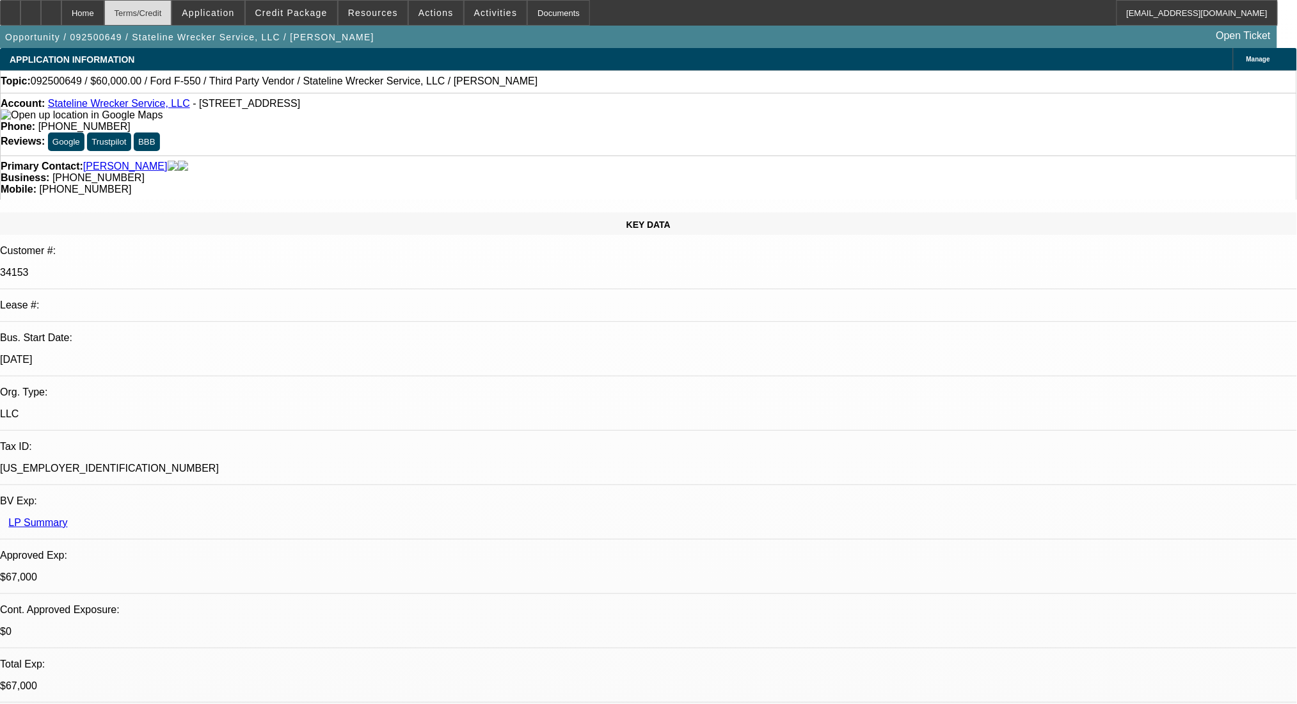
click at [172, 20] on div "Terms/Credit" at bounding box center [138, 13] width 68 height 26
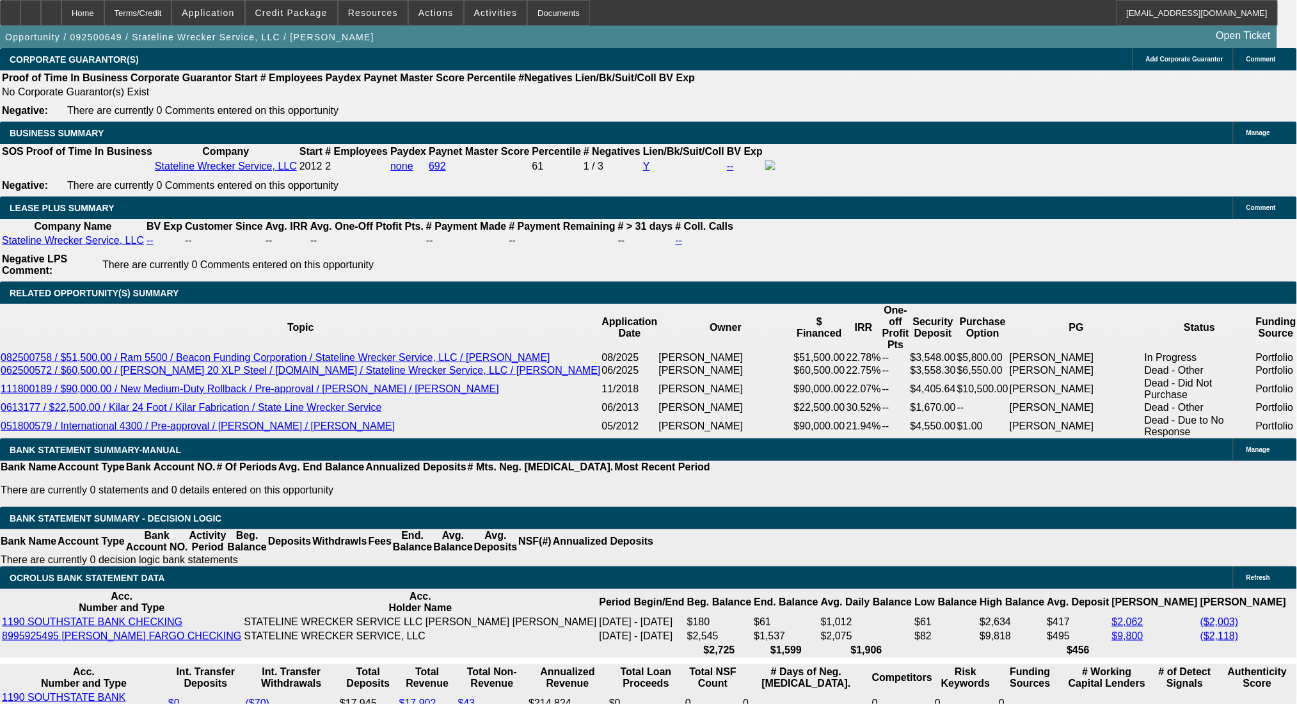
scroll to position [2086, 0]
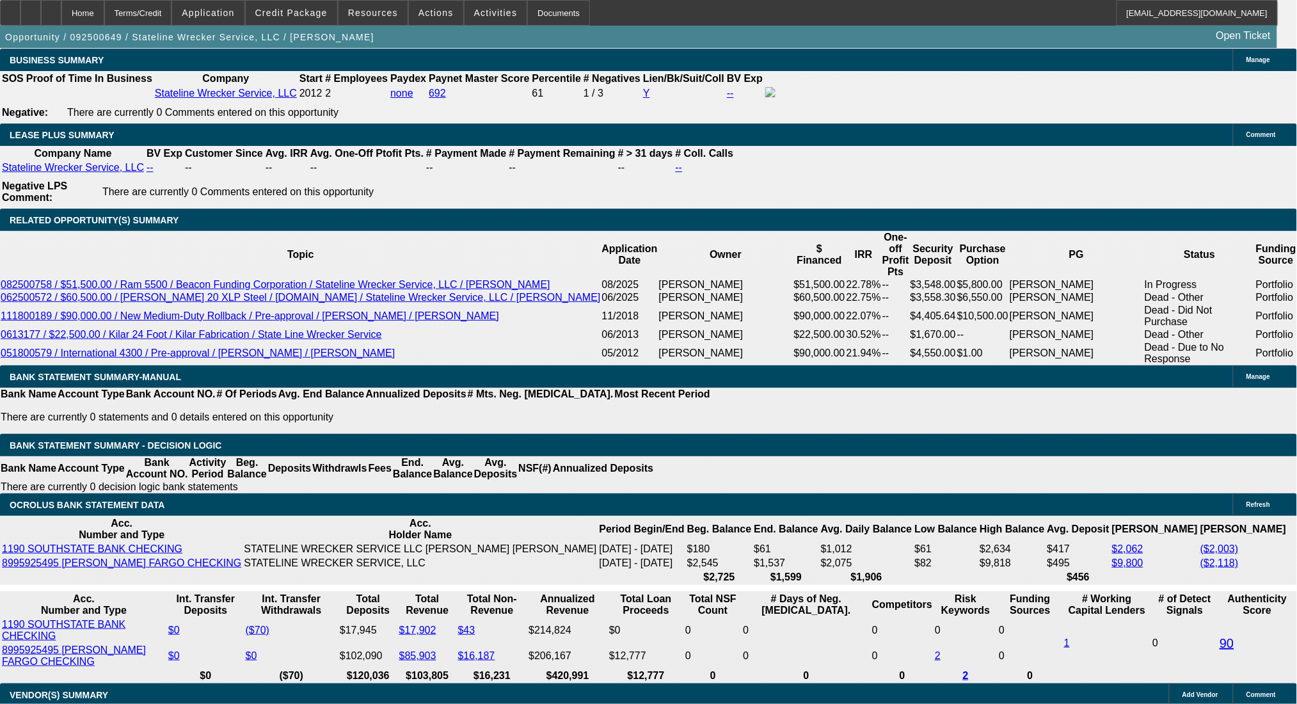
drag, startPoint x: 284, startPoint y: 418, endPoint x: 305, endPoint y: 419, distance: 20.5
type input "UNKNOWN"
type input "2"
type input "$1,480.34"
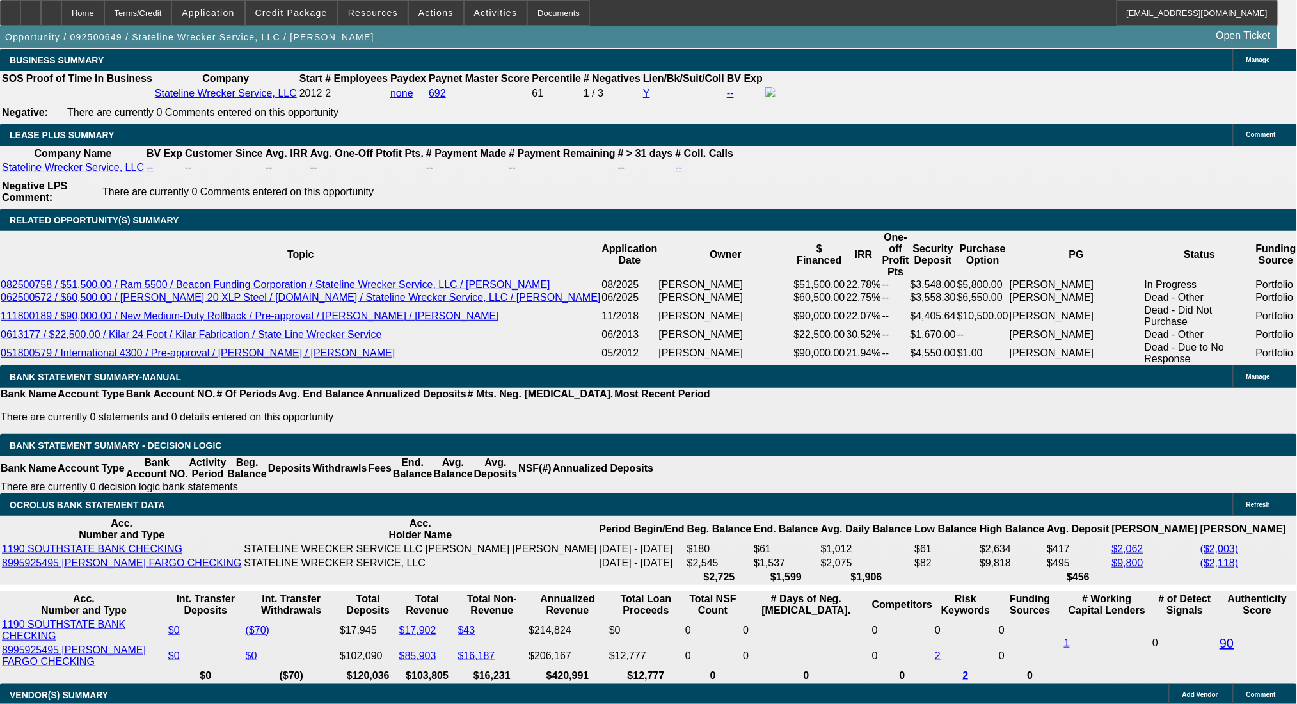
type input "21"
type input "$2,029.23"
type input "21"
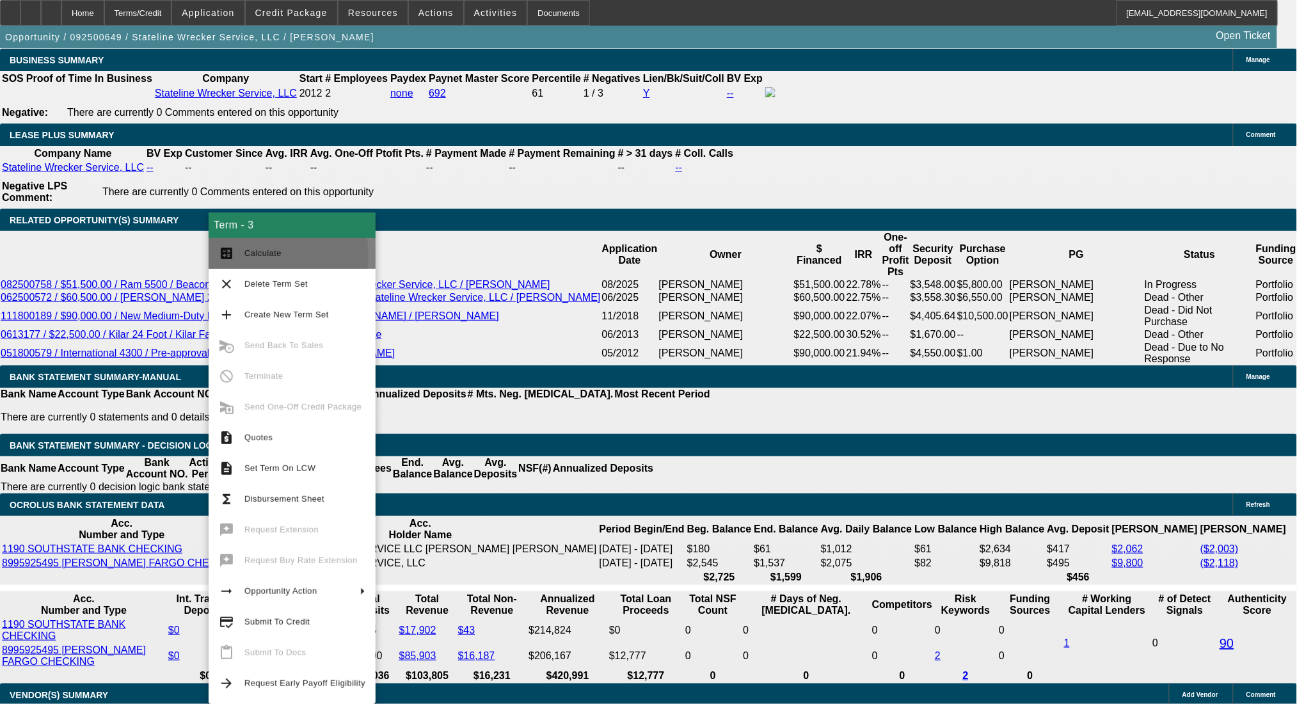
click at [257, 255] on span "Calculate" at bounding box center [262, 253] width 37 height 10
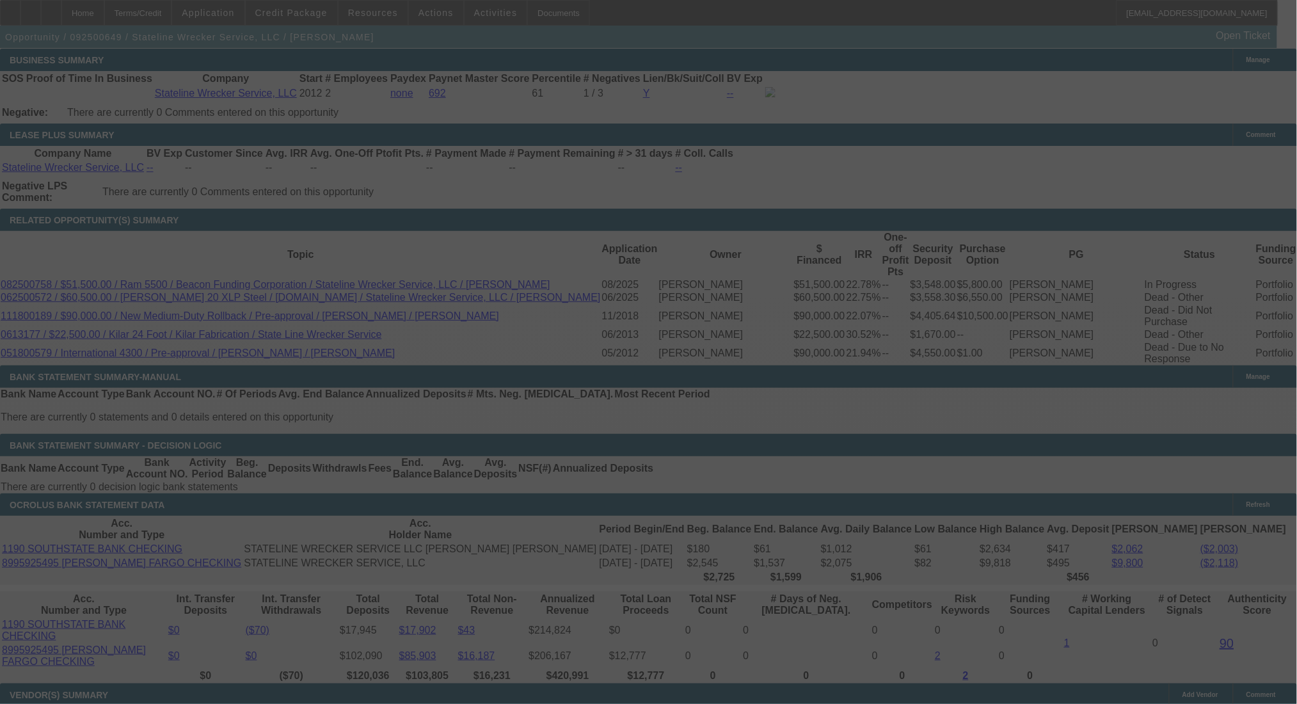
select select "0"
select select "0.1"
select select "4"
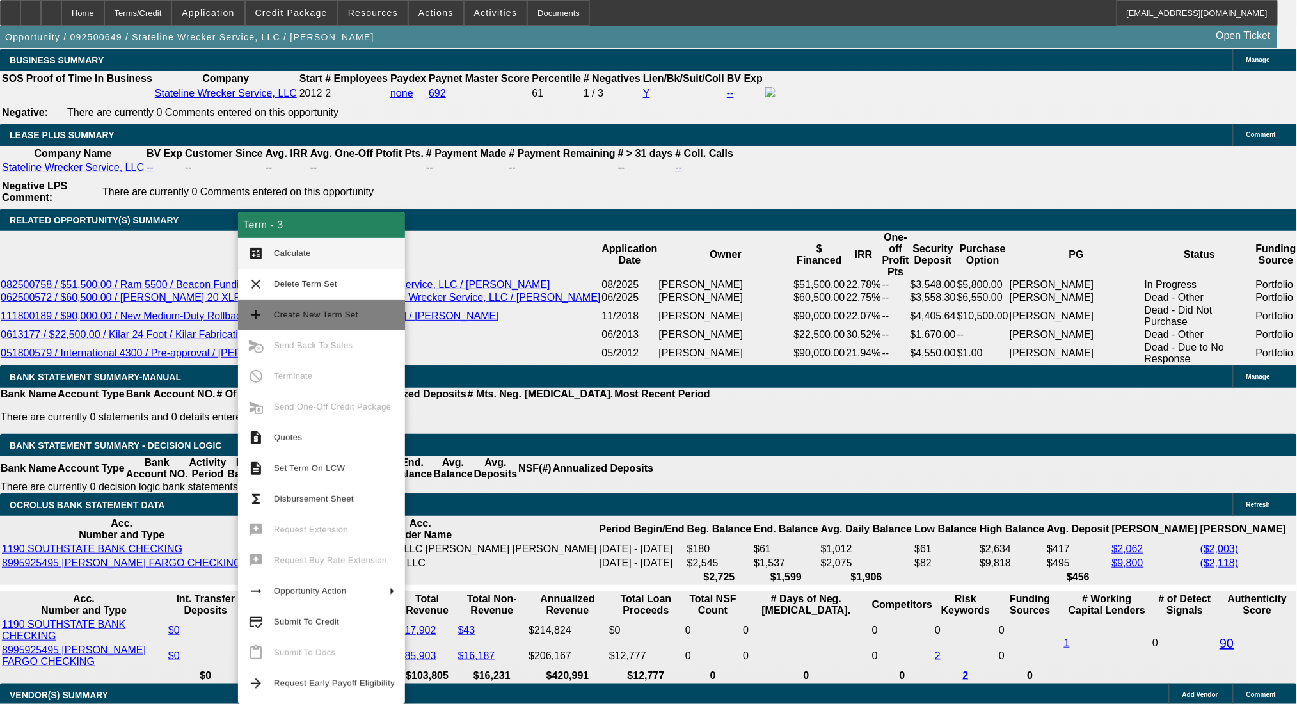
click at [285, 308] on span "Create New Term Set" at bounding box center [334, 314] width 121 height 15
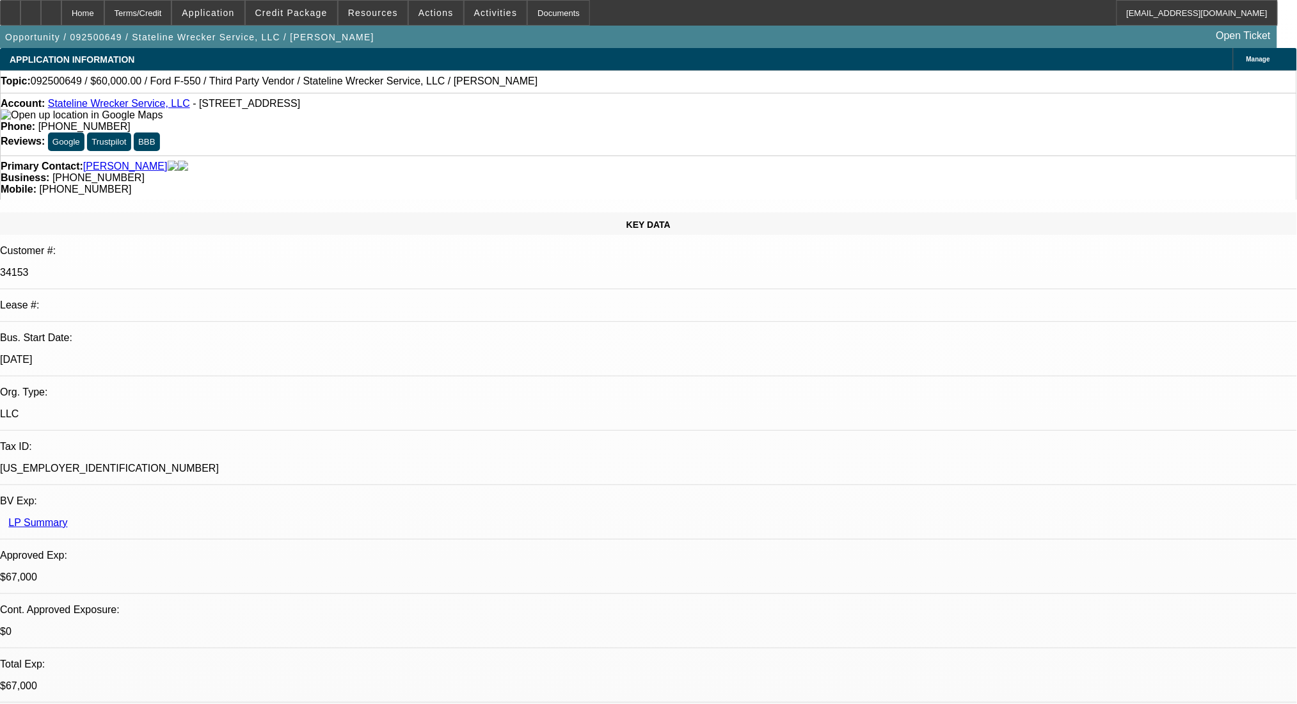
select select "0"
select select "0.1"
select select "4"
select select "0"
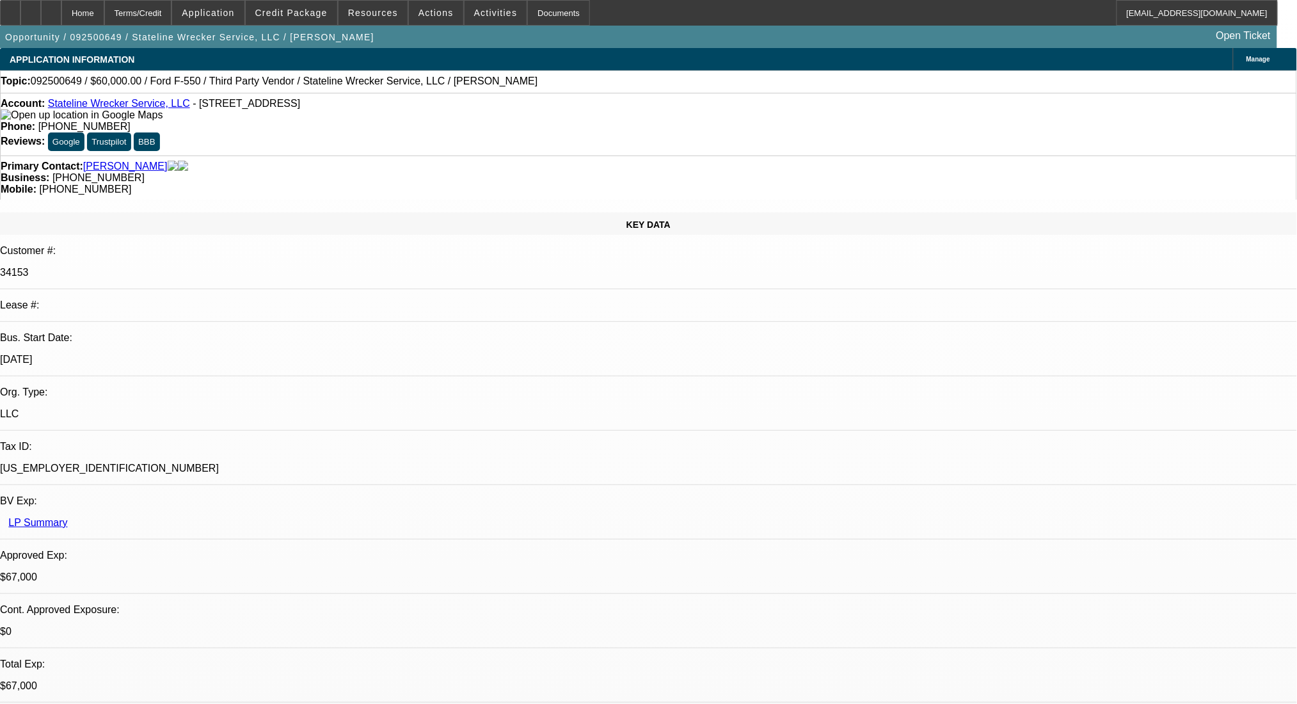
select select "0"
select select "0.1"
select select "4"
select select "0"
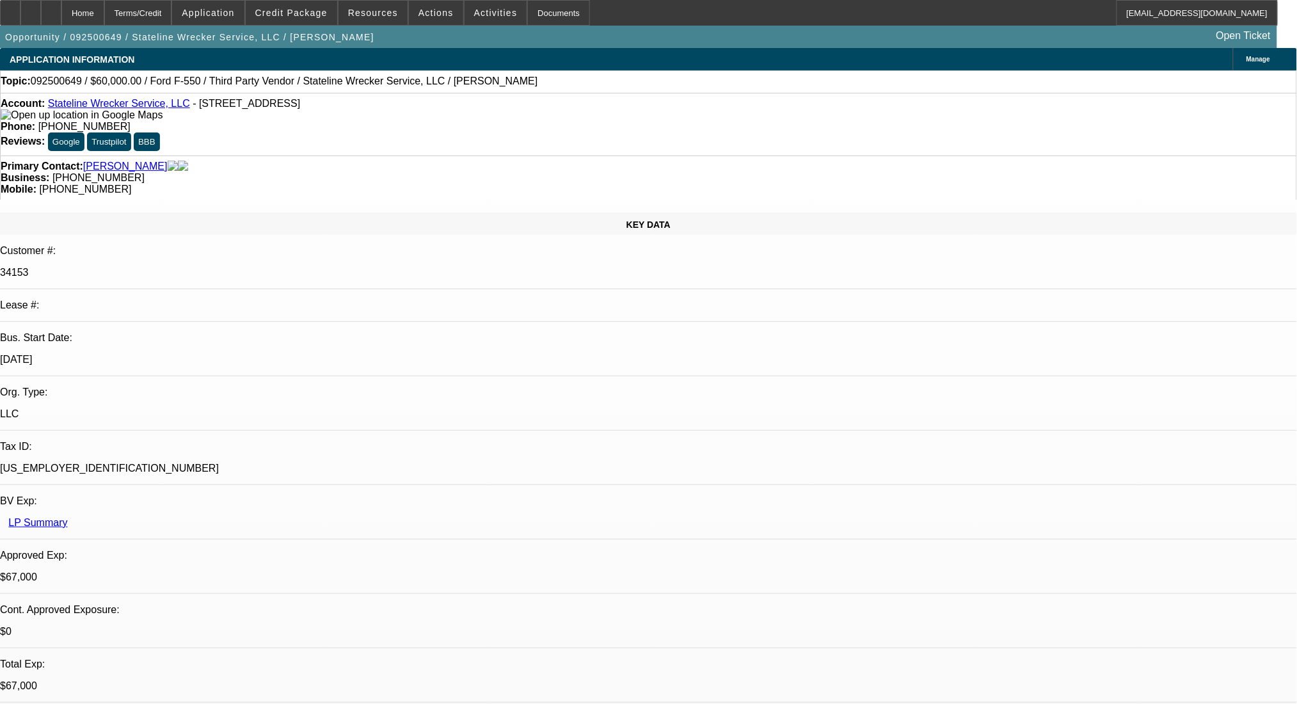
select select "0.1"
select select "4"
select select "0"
select select "2"
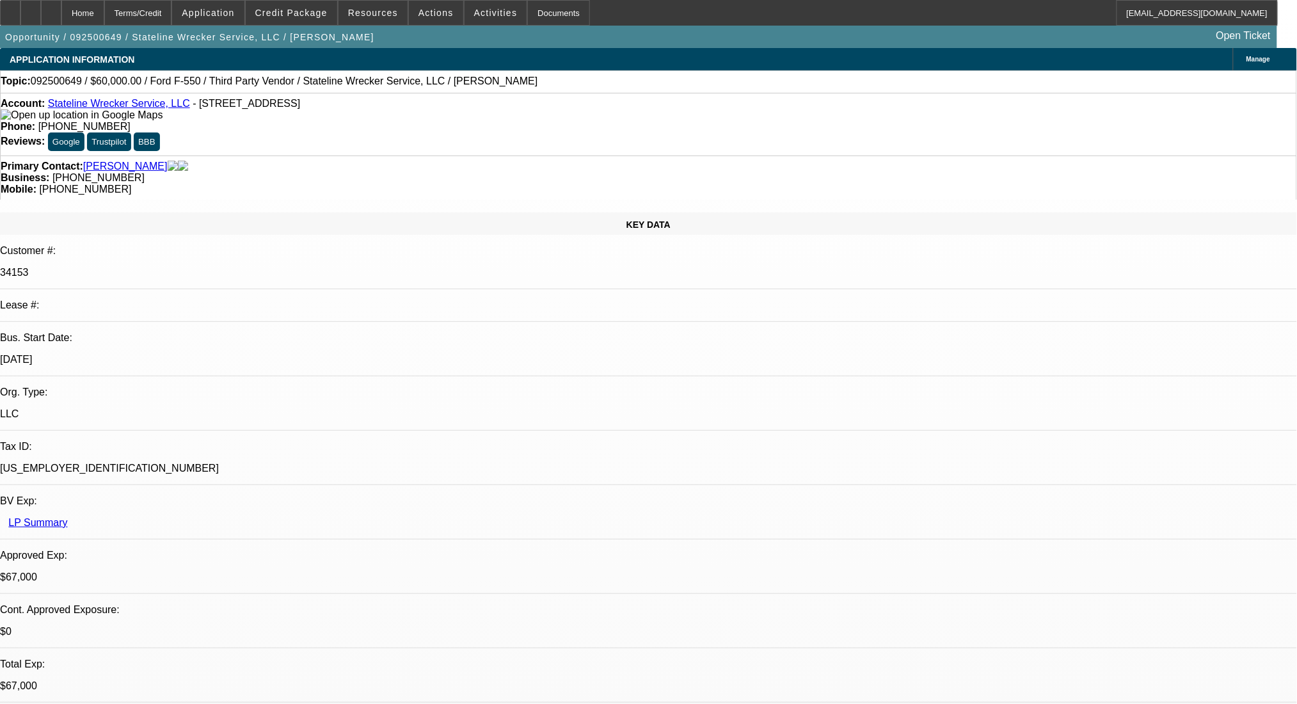
select select "0.1"
select select "4"
click at [164, 14] on div "Terms/Credit" at bounding box center [138, 13] width 68 height 26
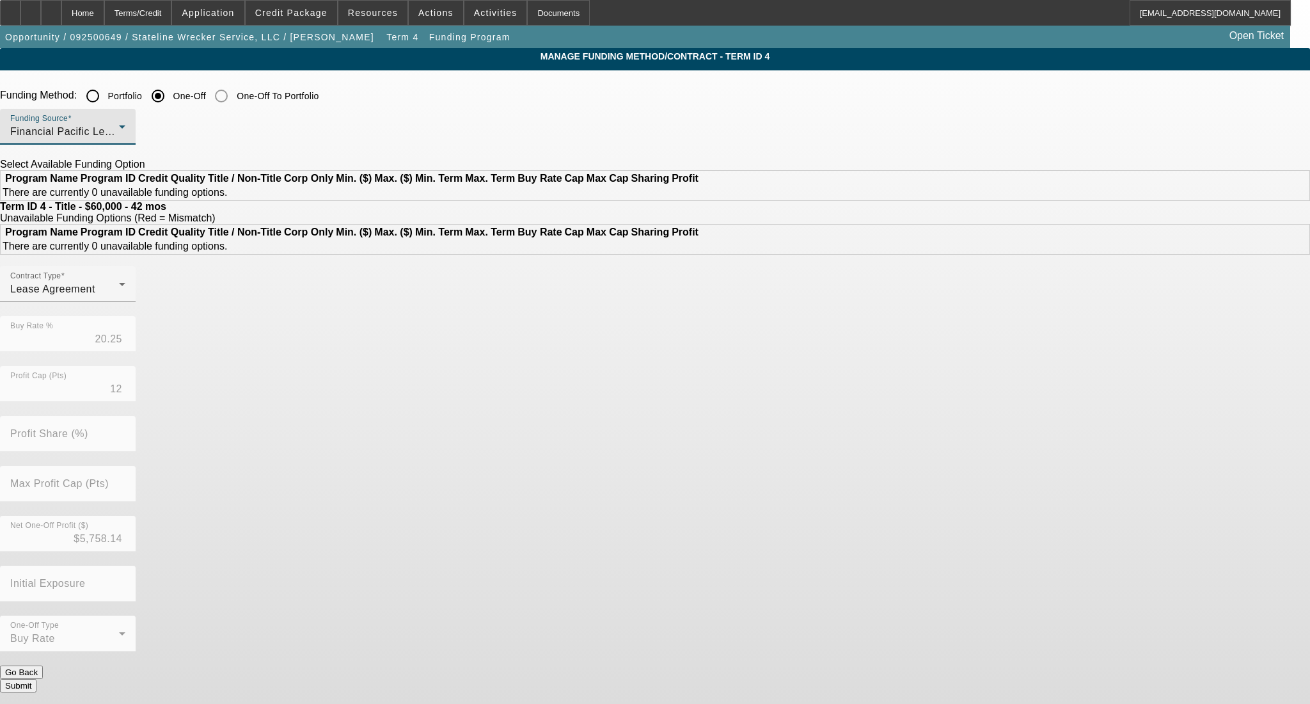
click at [155, 134] on span "Financial Pacific Leasing, Inc." at bounding box center [82, 131] width 145 height 11
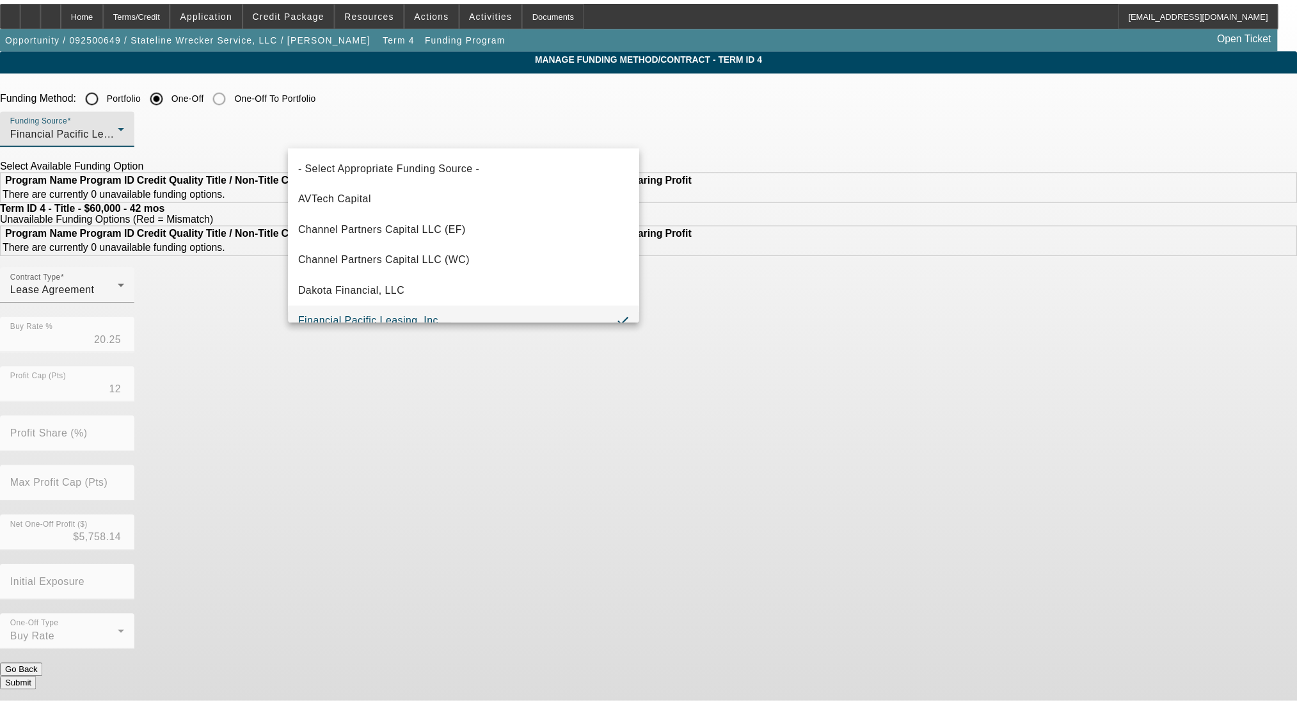
scroll to position [13, 0]
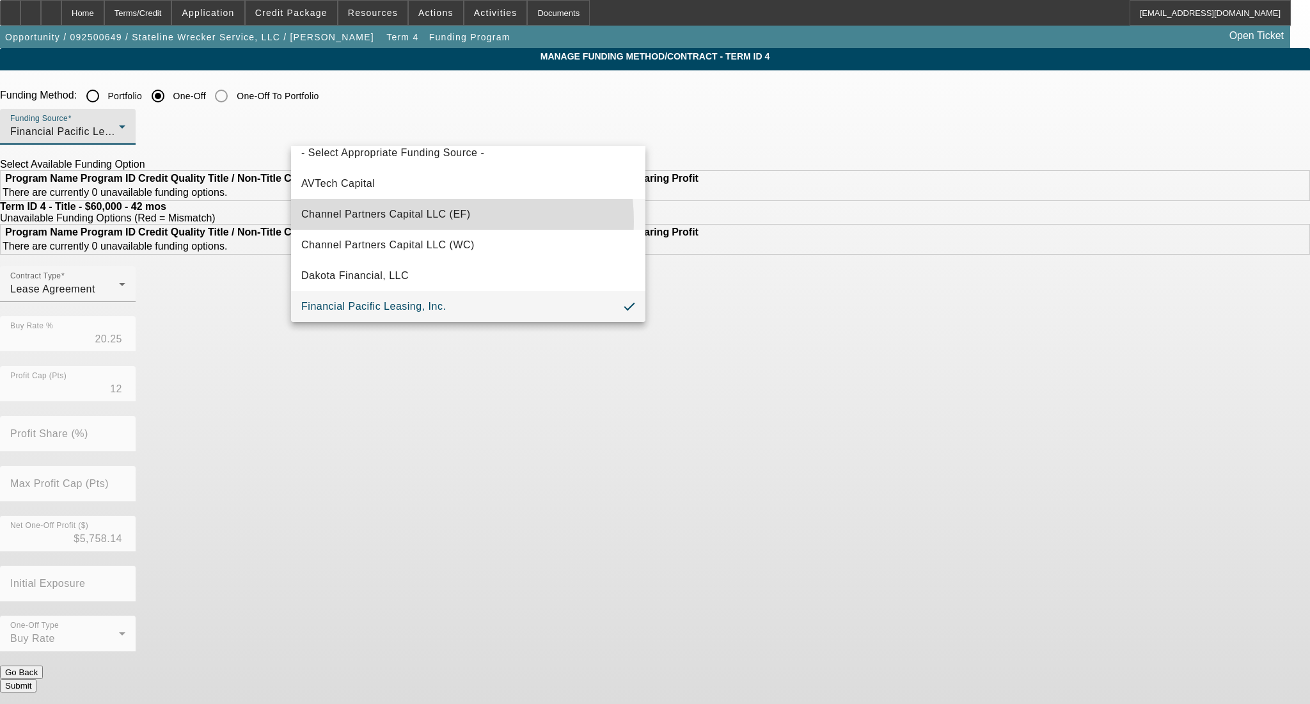
click at [413, 221] on mat-option "Channel Partners Capital LLC (EF)" at bounding box center [468, 214] width 354 height 31
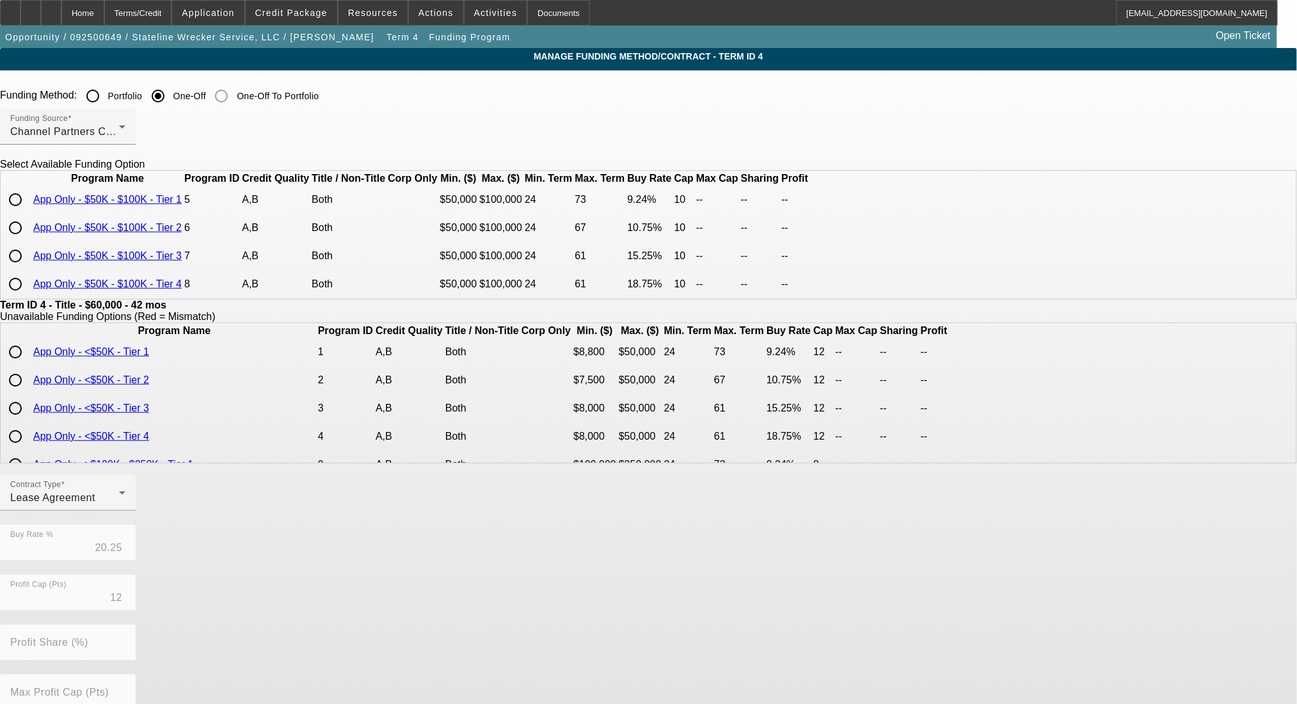
click at [28, 269] on input "radio" at bounding box center [16, 256] width 26 height 26
radio input "true"
type input "15.25"
type input "10"
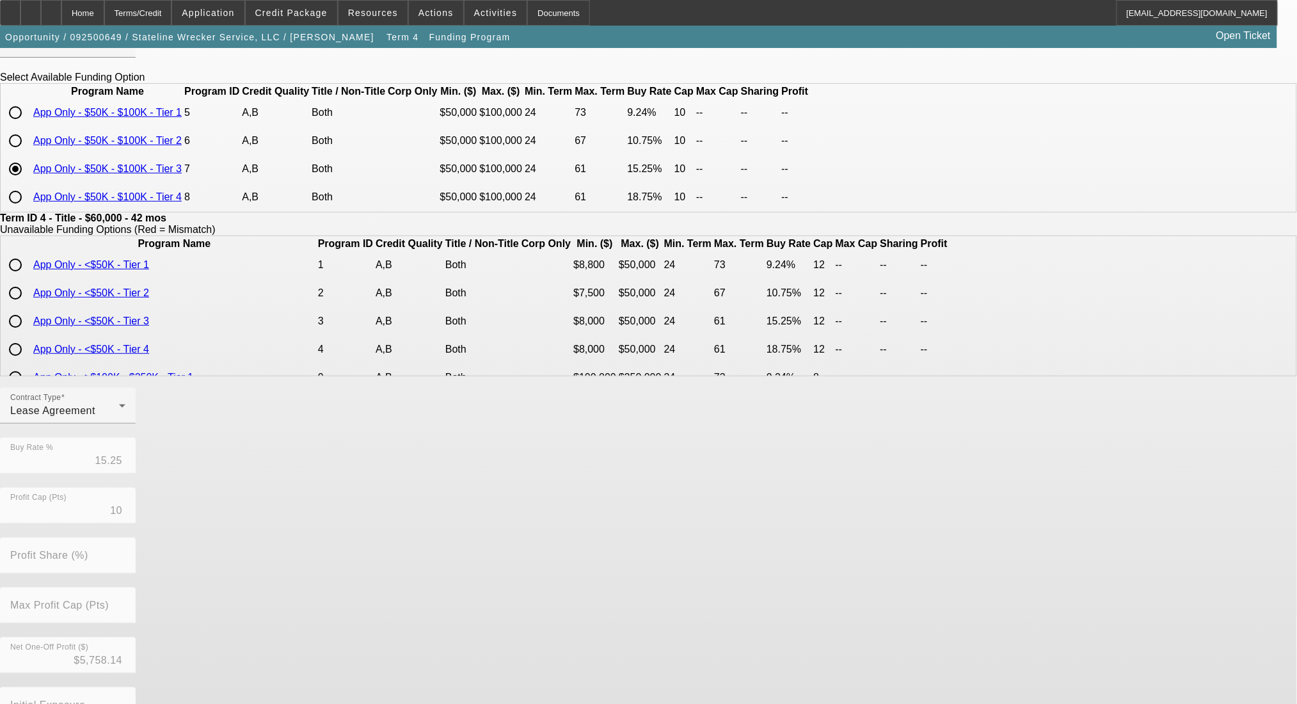
scroll to position [181, 0]
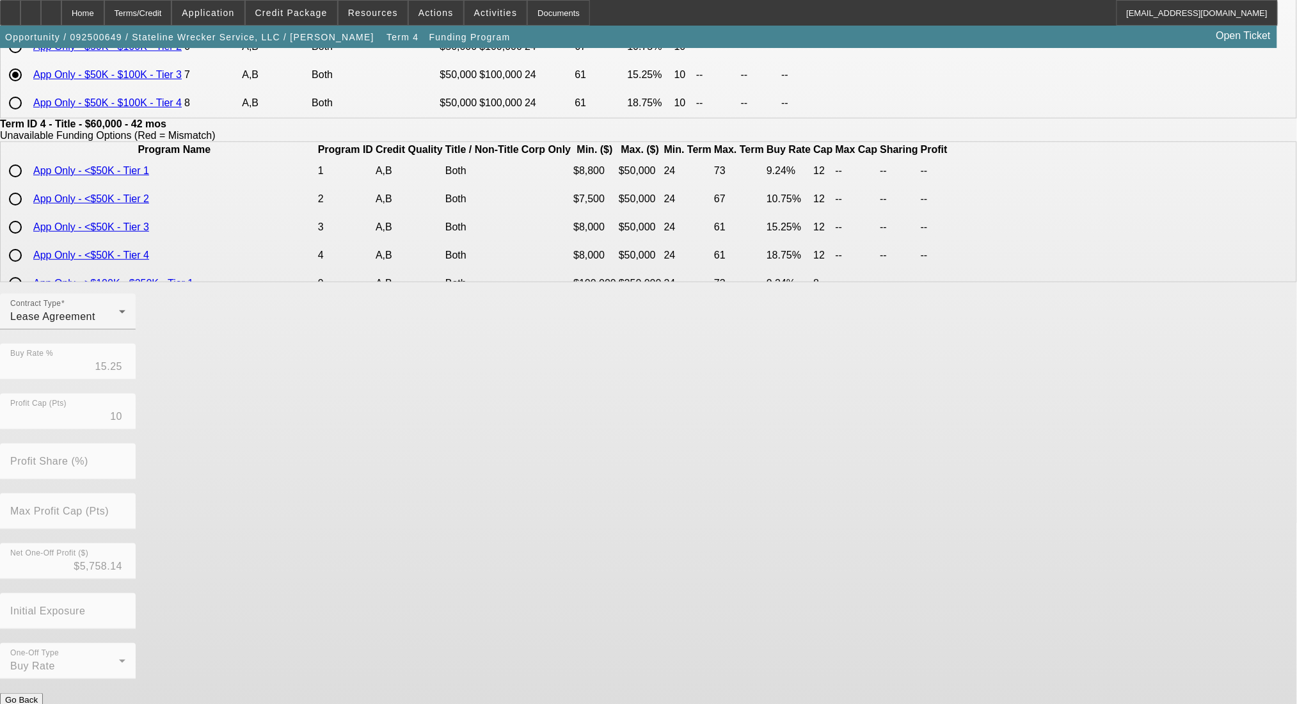
click at [36, 703] on button "Submit" at bounding box center [18, 712] width 36 height 13
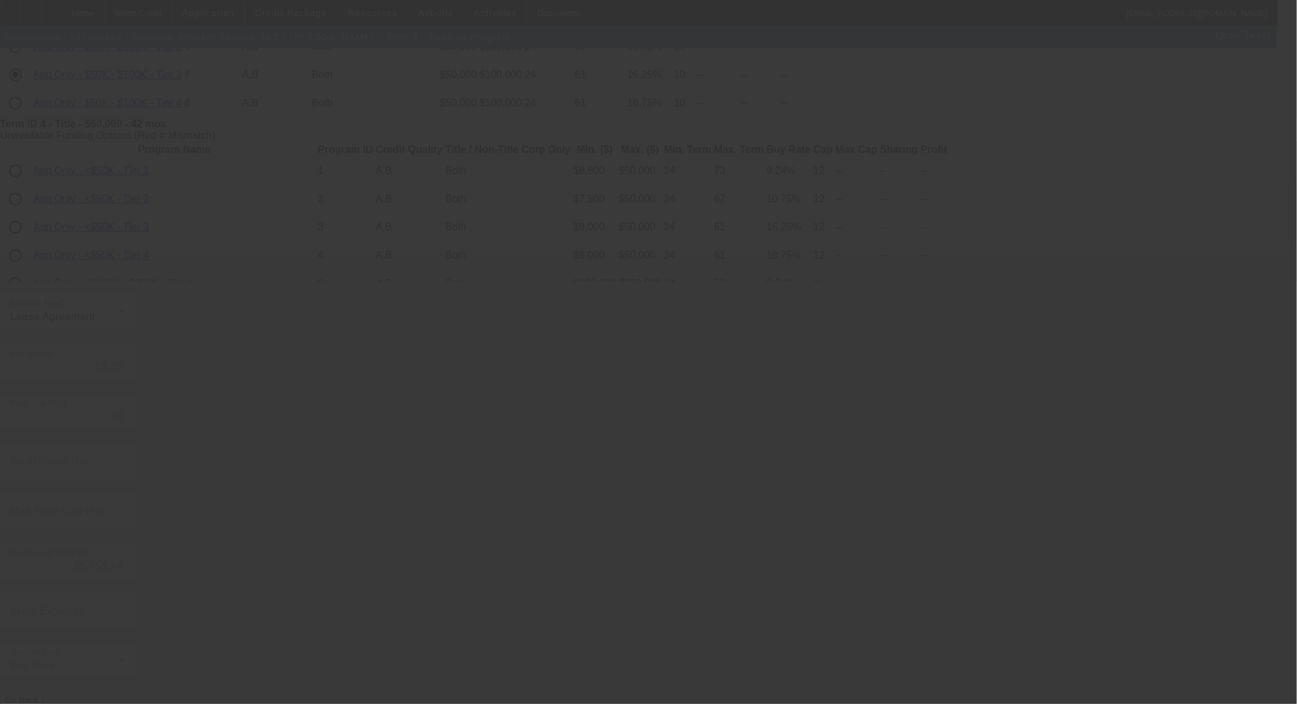
type input "20.25"
type input "12"
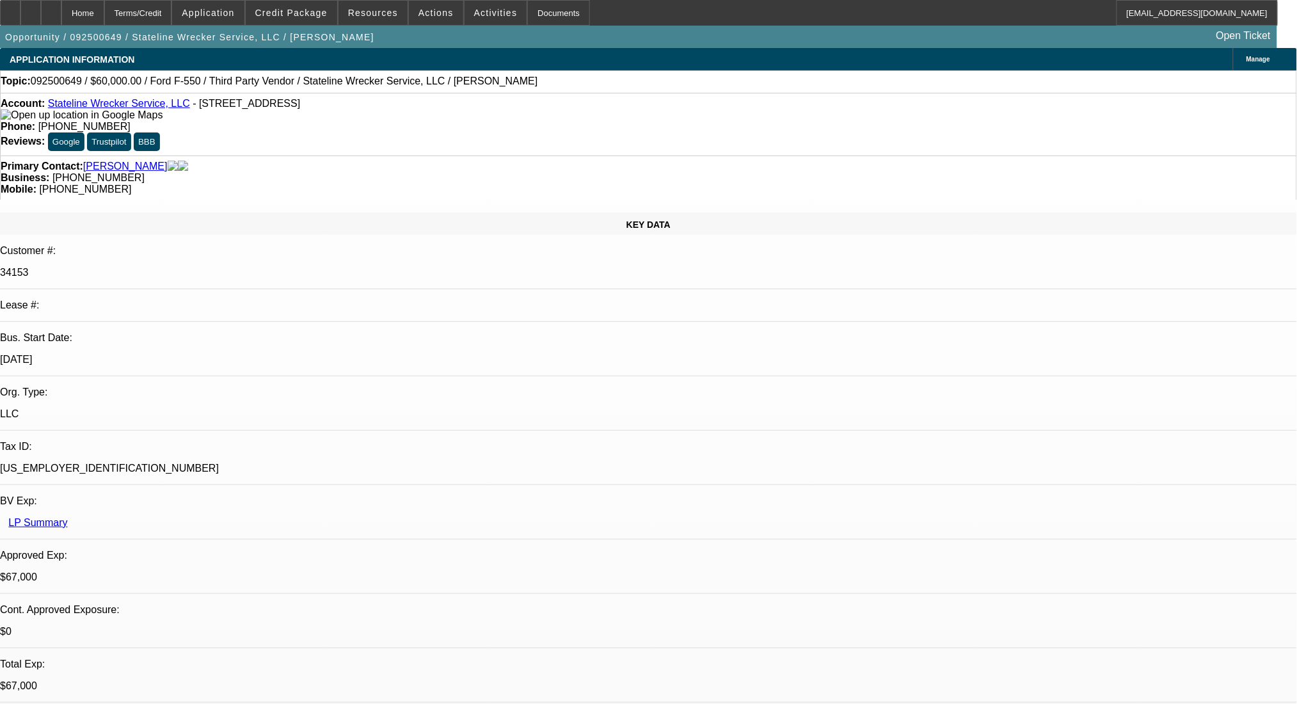
select select "0"
select select "0.1"
select select "4"
select select "0"
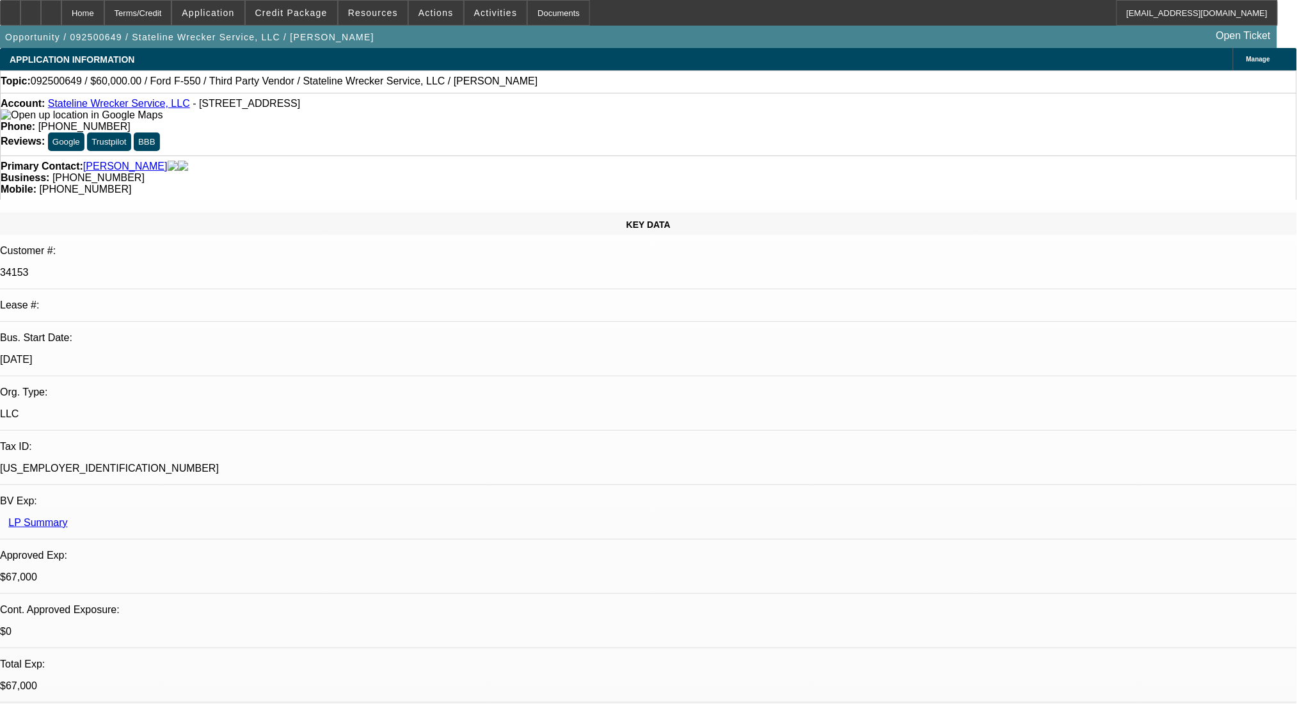
select select "0"
select select "0.1"
select select "4"
select select "0"
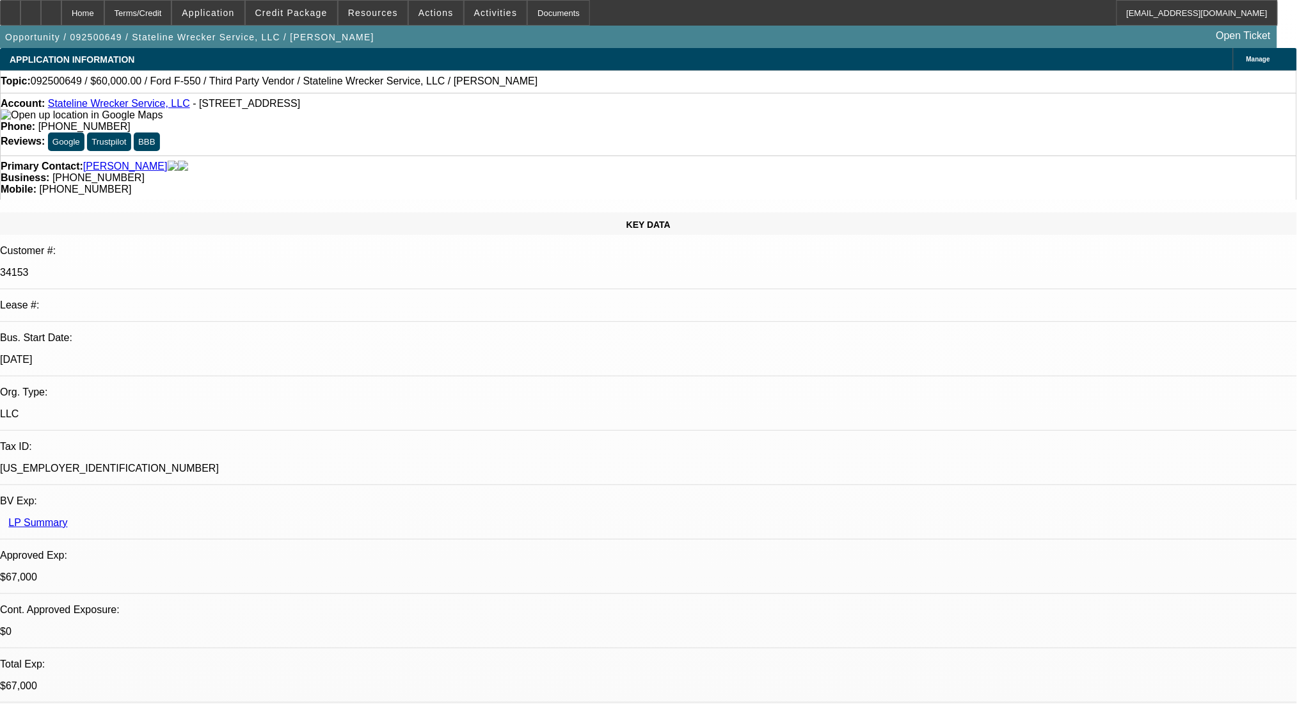
select select "0.1"
select select "4"
select select "0"
select select "2"
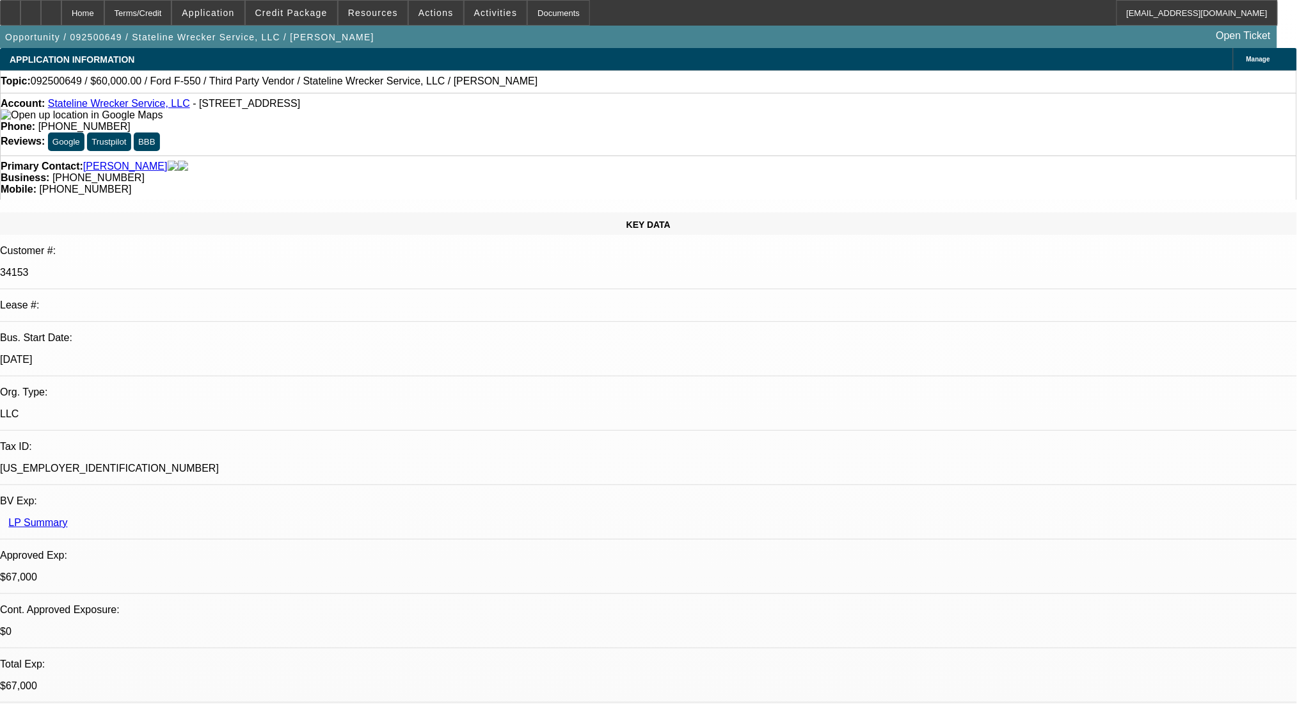
select select "0.1"
select select "4"
click at [172, 8] on div "Terms/Credit" at bounding box center [138, 13] width 68 height 26
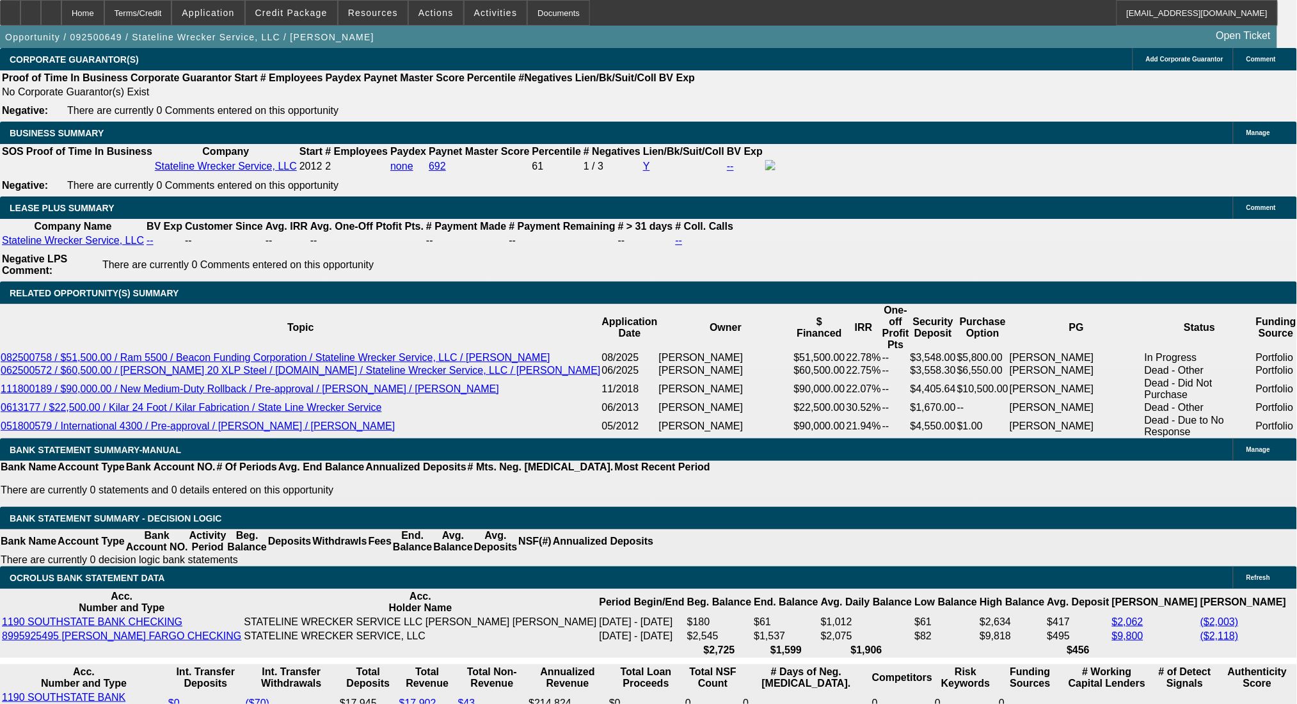
type input "UNKNOWN"
type input "17"
type input "$1,905.28"
type input "17"
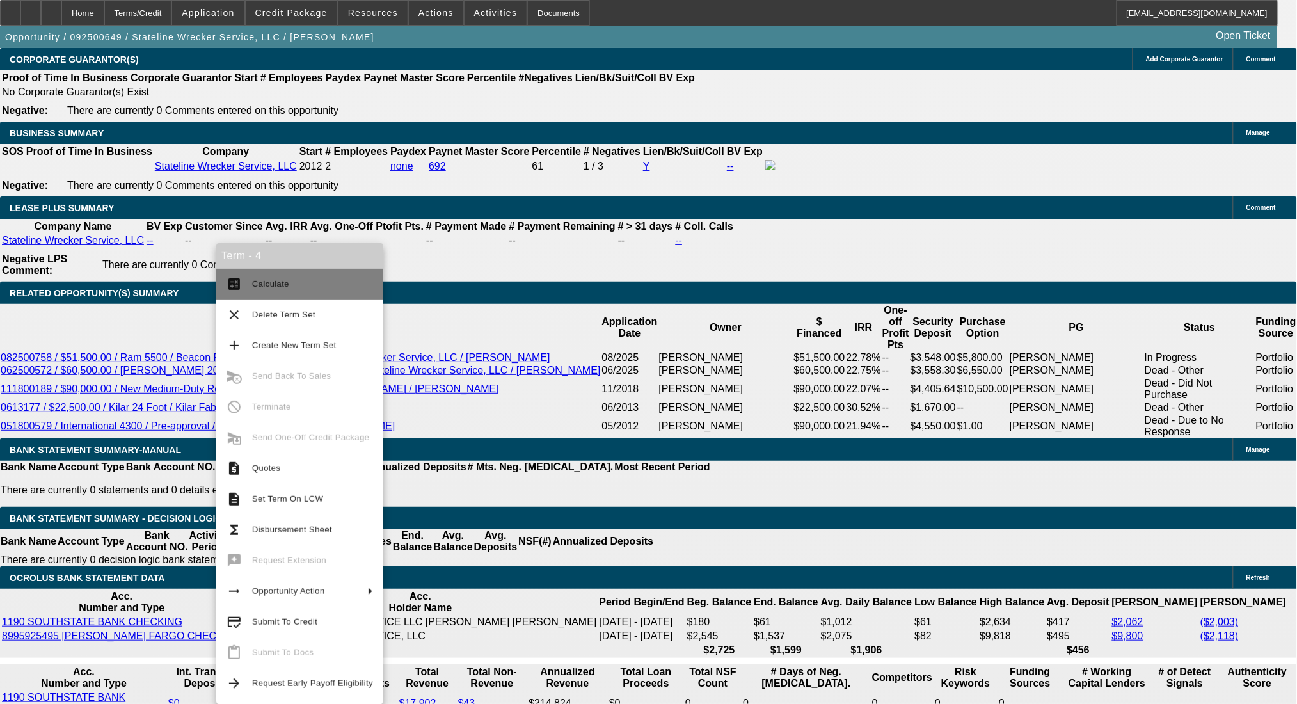
scroll to position [2086, 0]
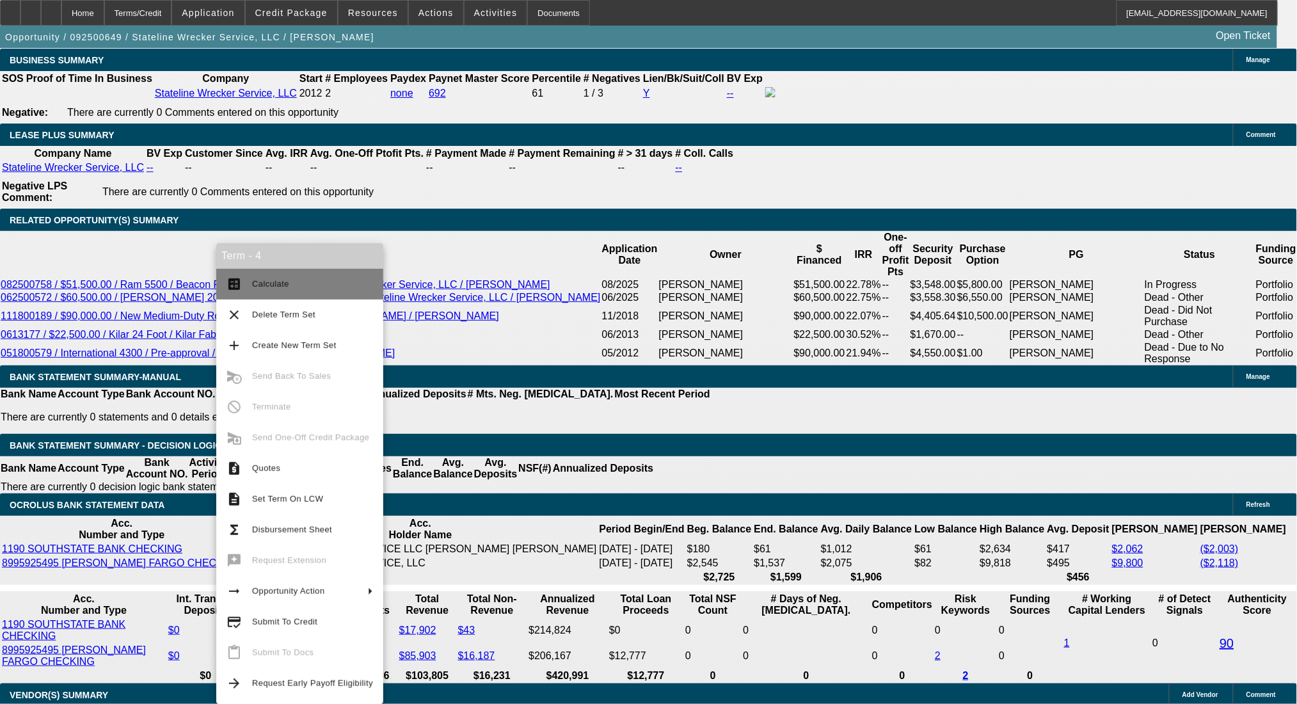
click at [270, 280] on span "Calculate" at bounding box center [270, 284] width 37 height 10
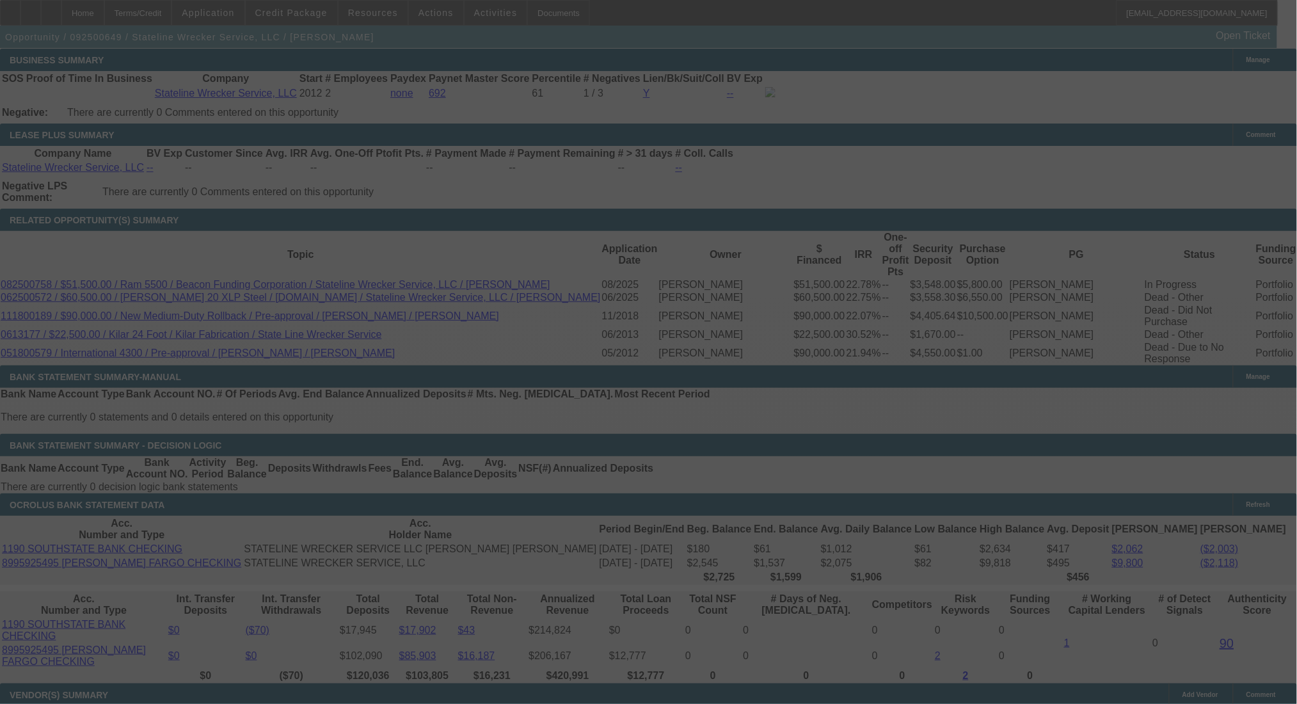
select select "0"
select select "0.1"
select select "4"
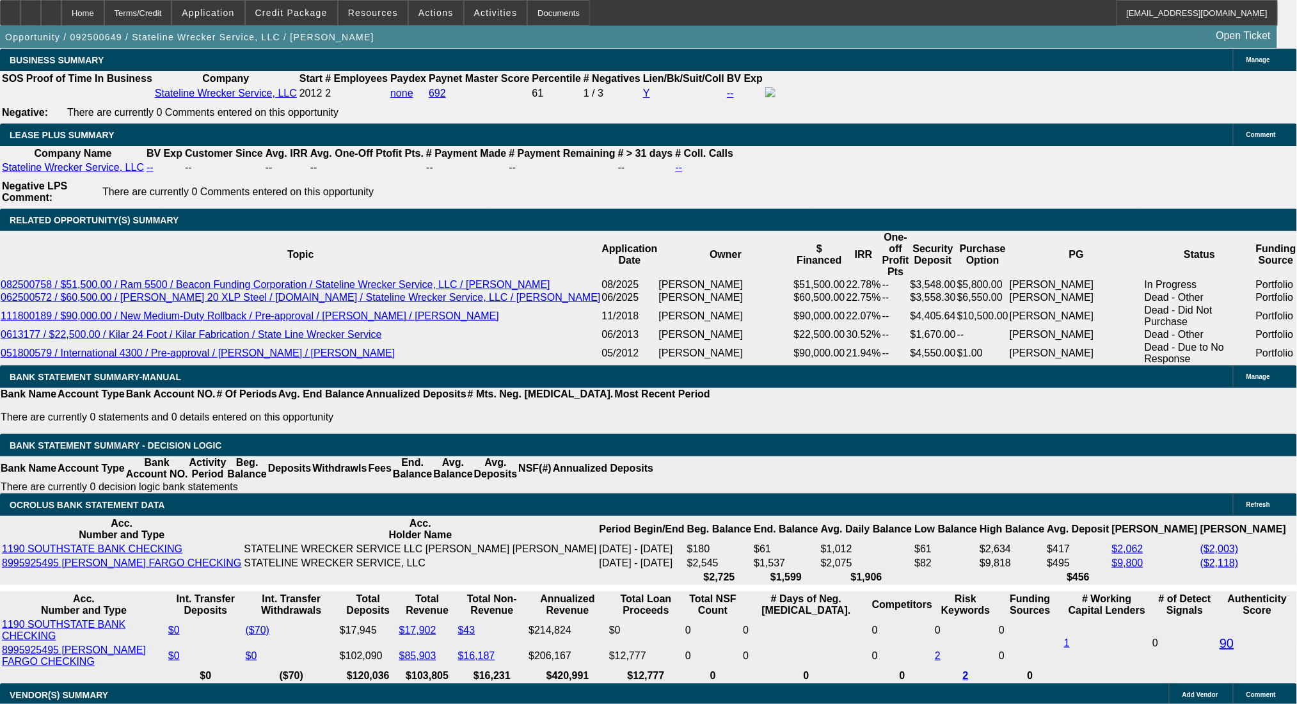
drag, startPoint x: 249, startPoint y: 314, endPoint x: 349, endPoint y: 313, distance: 99.8
type input "$5,000.00"
type input "UNKNOWN"
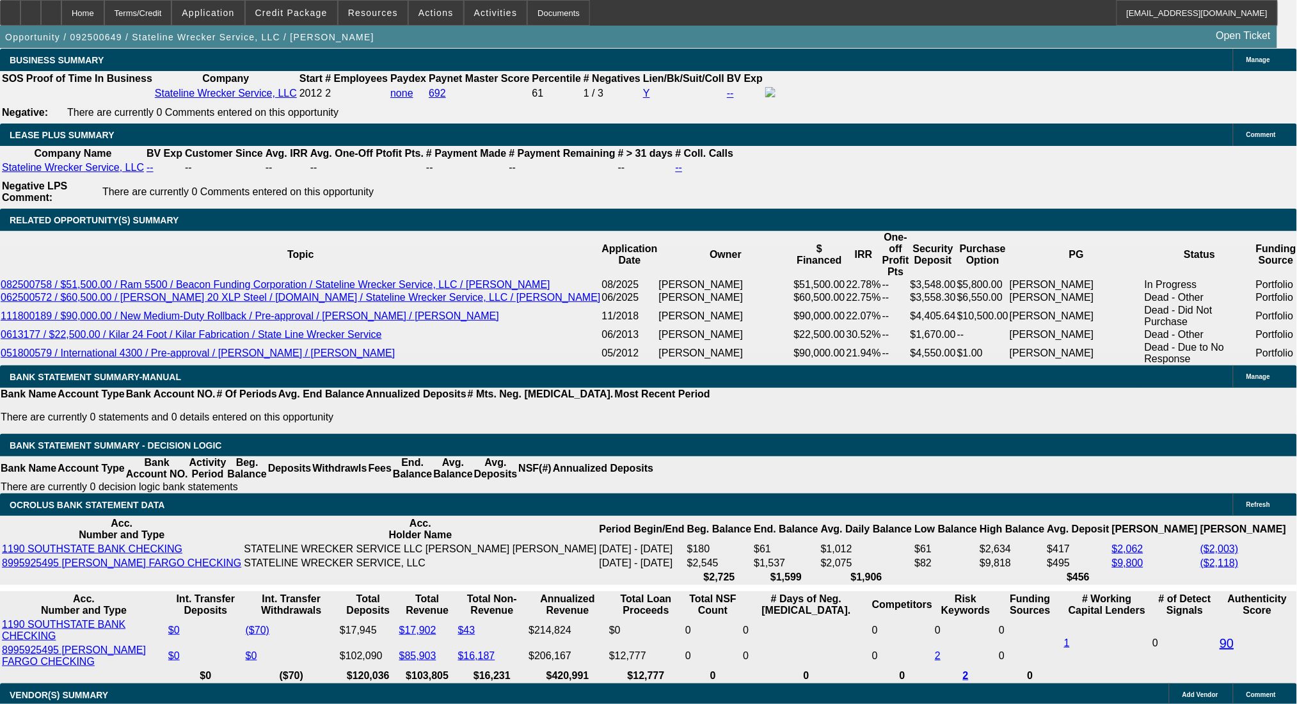
type input "$1,746.50"
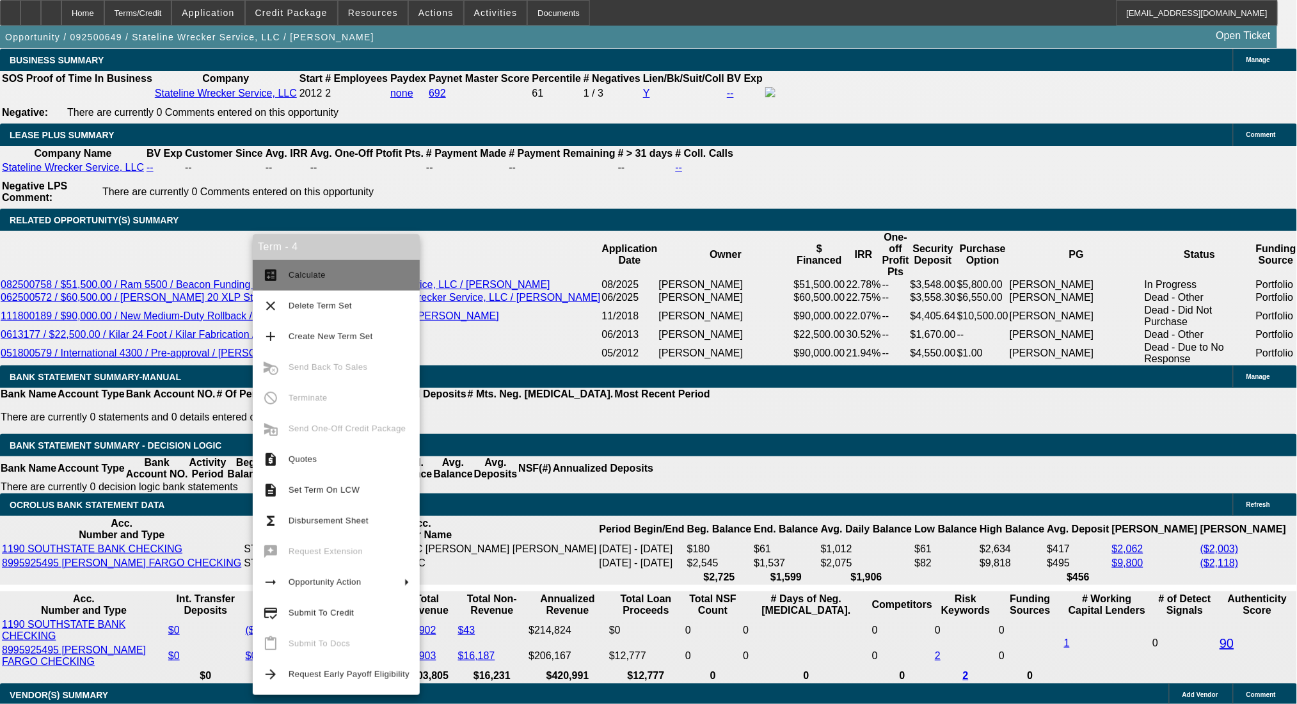
click at [328, 271] on span "Calculate" at bounding box center [349, 274] width 121 height 15
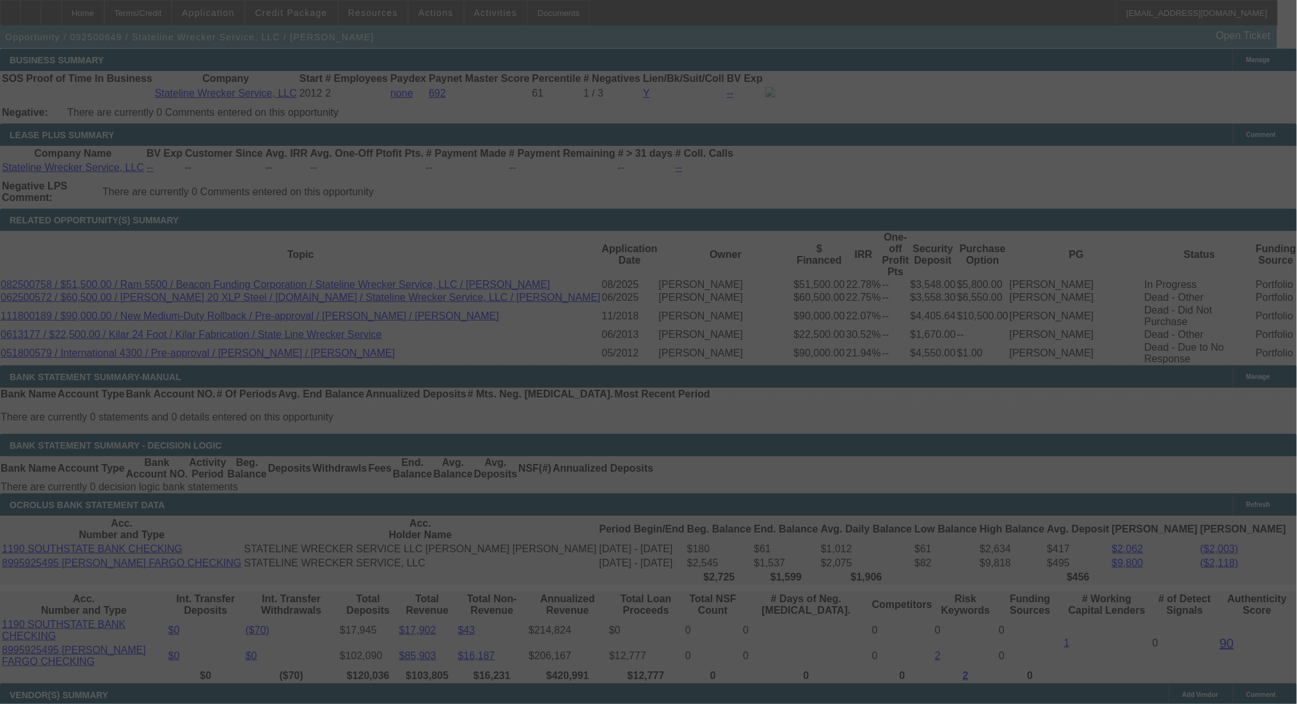
select select "0"
select select "0.1"
select select "4"
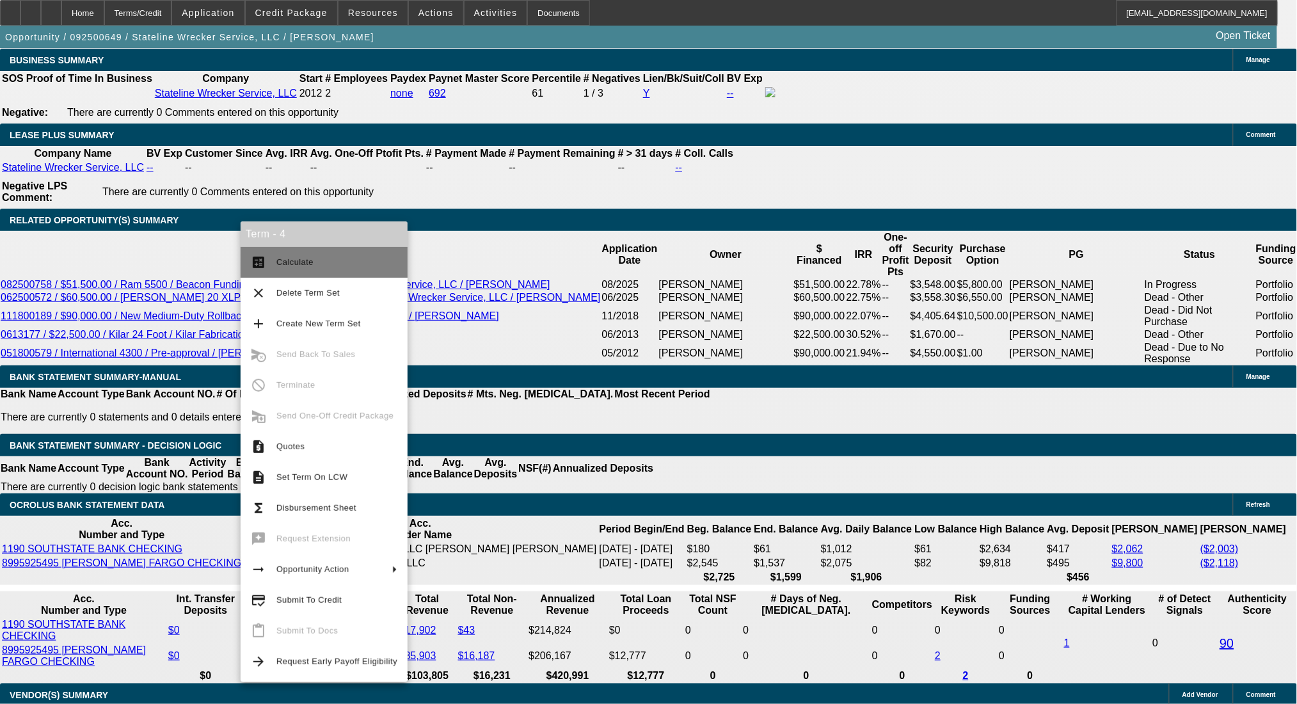
click at [285, 255] on span "Calculate" at bounding box center [336, 262] width 121 height 15
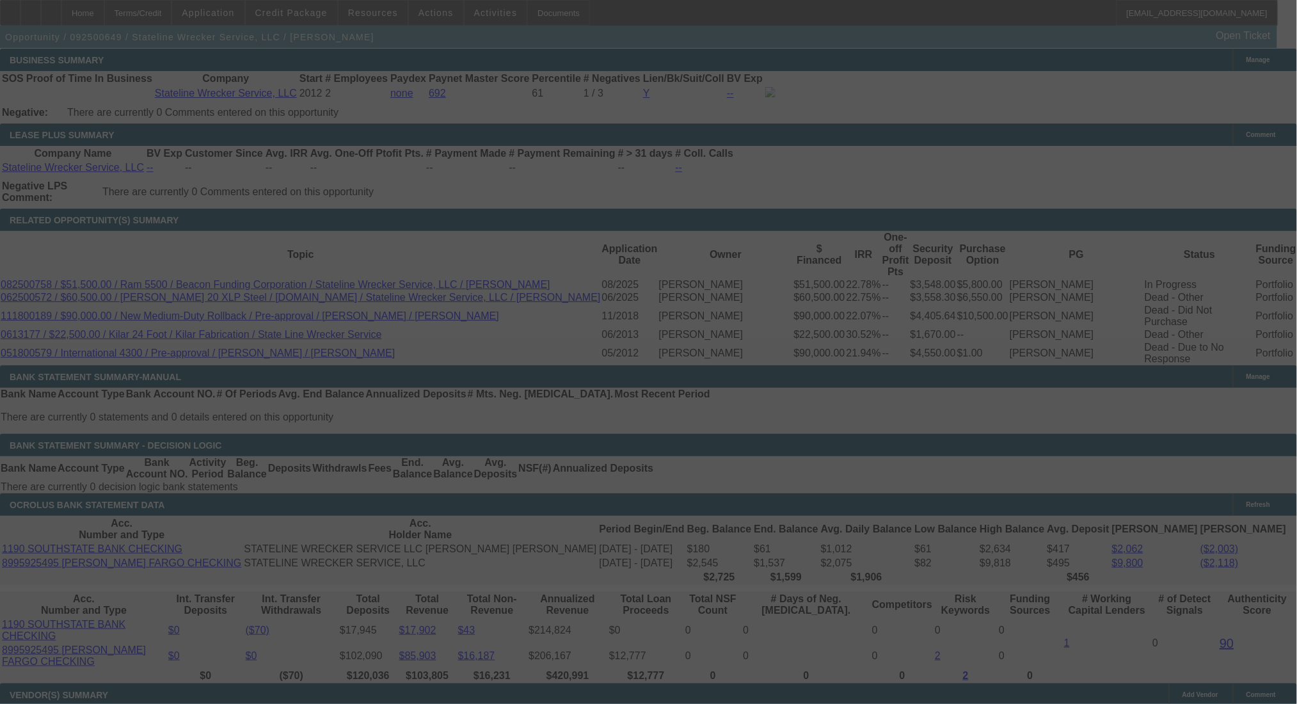
select select "0"
select select "0.1"
select select "4"
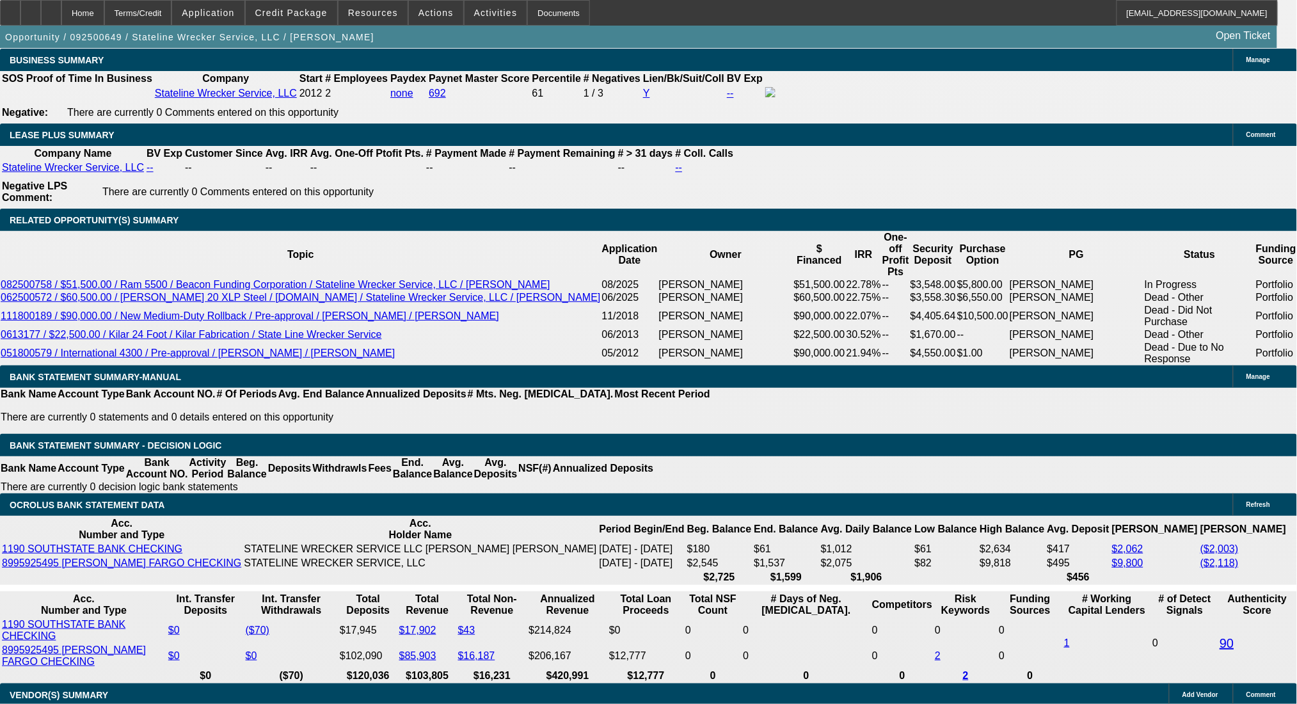
drag, startPoint x: 234, startPoint y: 316, endPoint x: 381, endPoint y: 314, distance: 147.8
type input "2"
type input "$10,000.00"
type input "UNKNOWN"
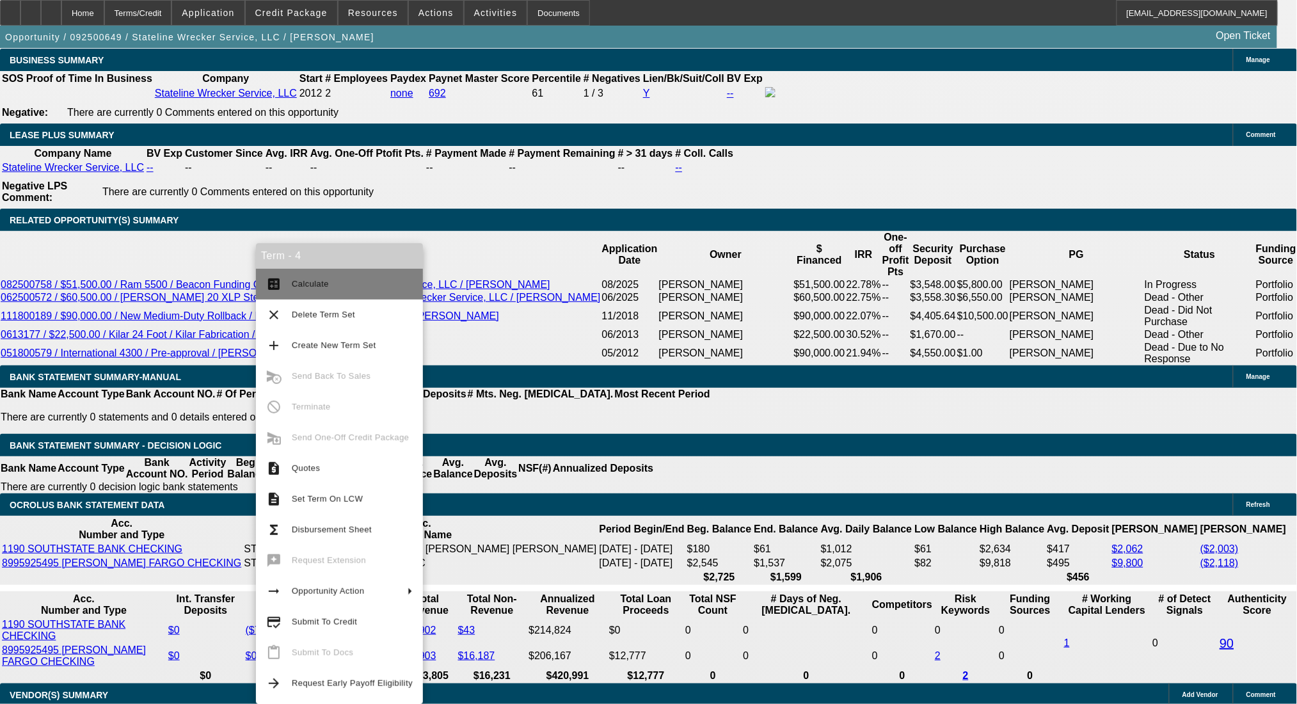
click at [314, 291] on button "calculate Calculate" at bounding box center [339, 284] width 167 height 31
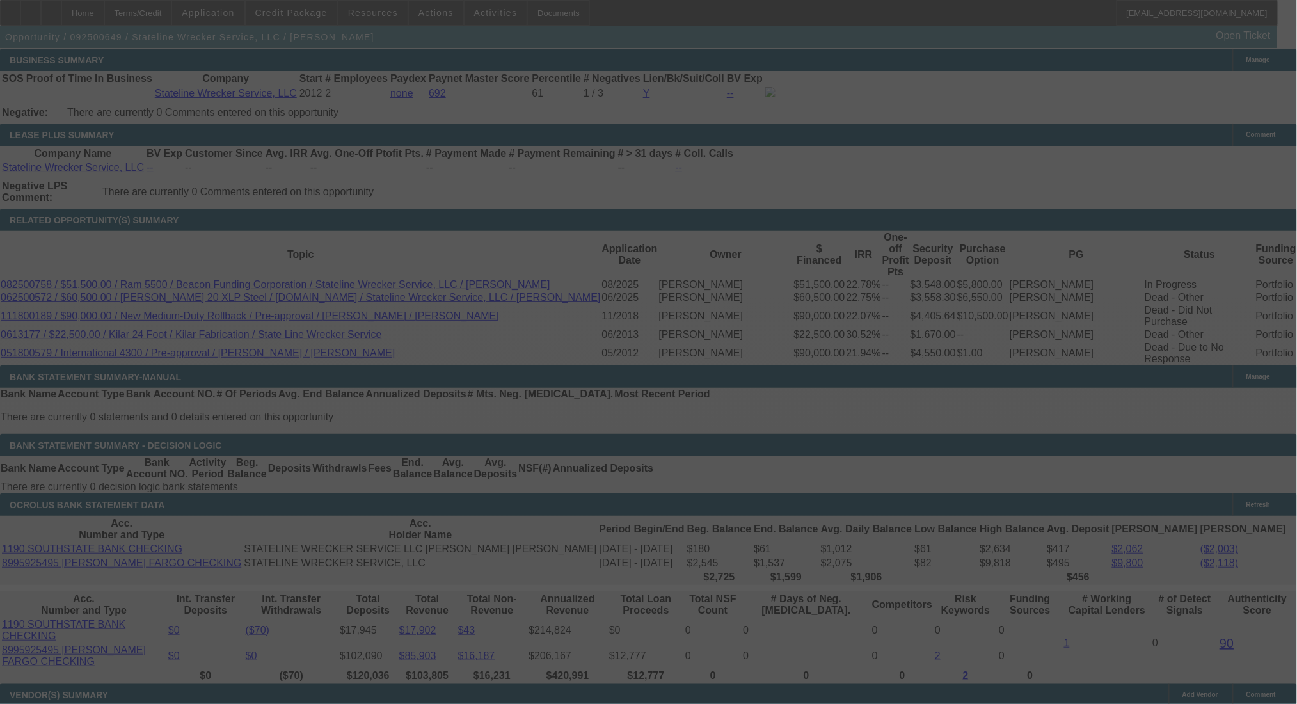
type input "$1,587.73"
select select "0"
select select "0.1"
select select "4"
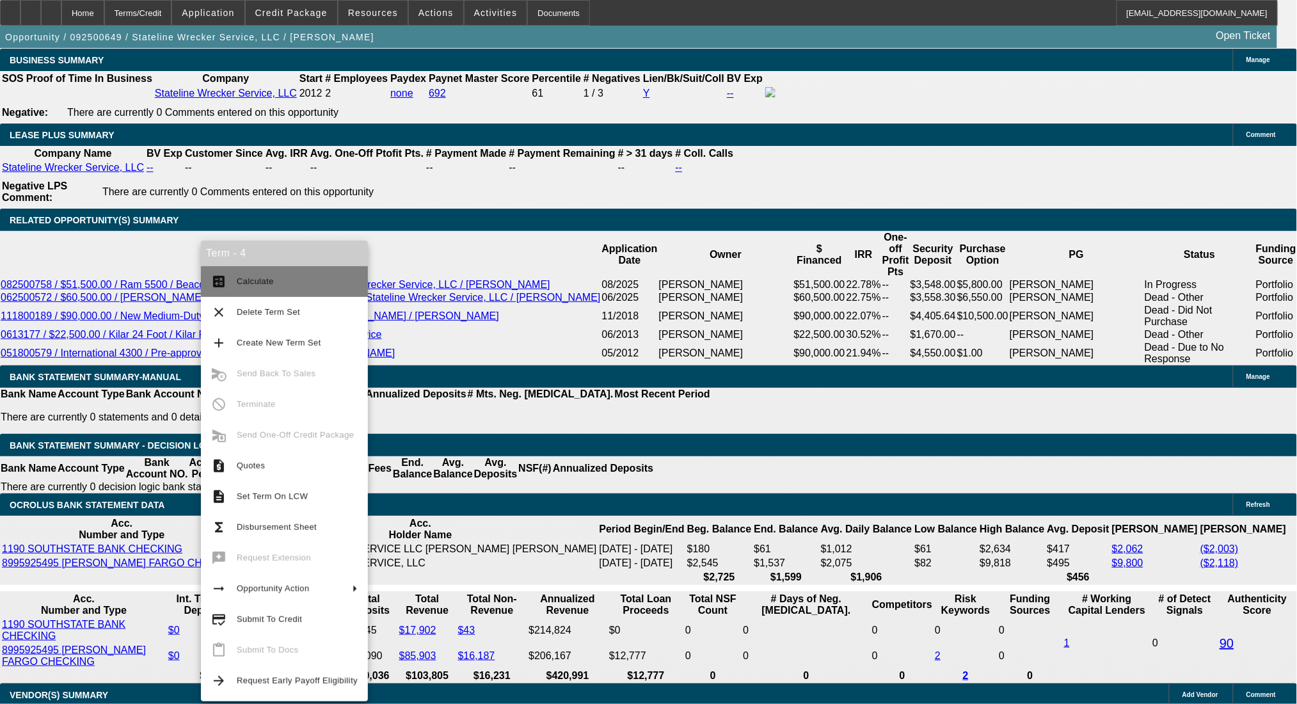
click at [262, 273] on button "calculate Calculate" at bounding box center [284, 281] width 167 height 31
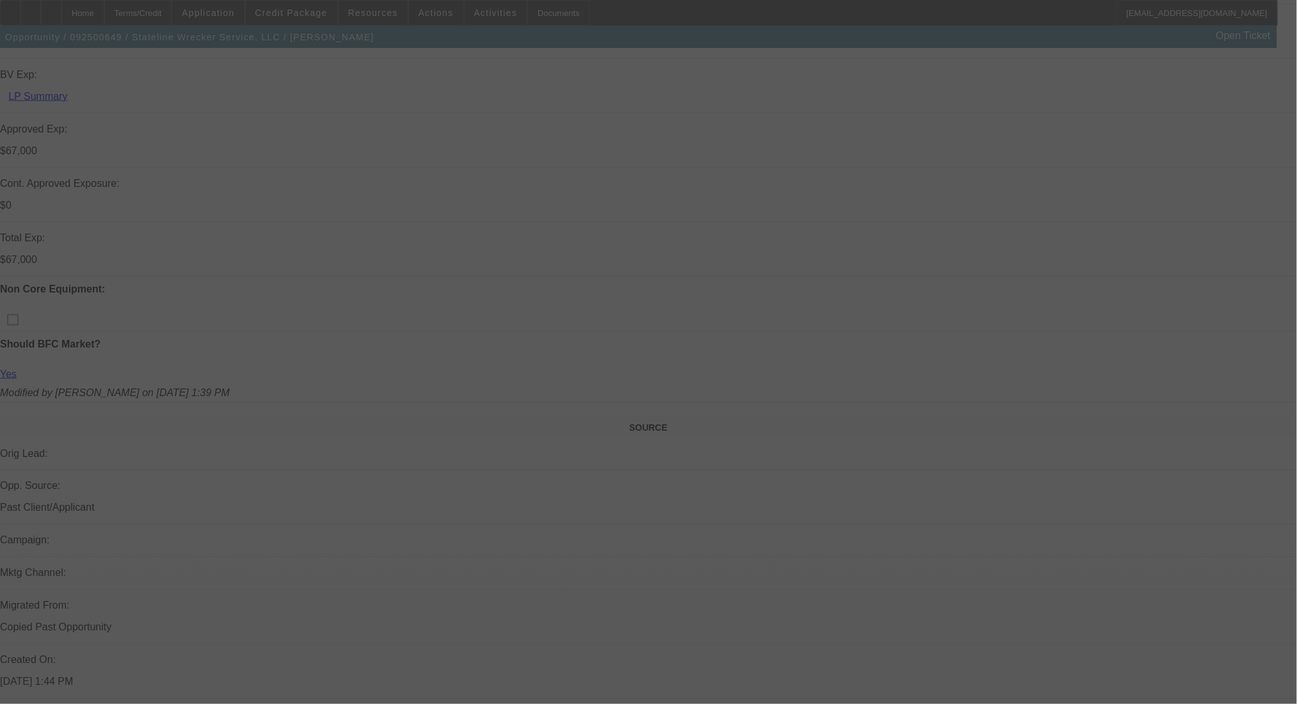
scroll to position [0, 0]
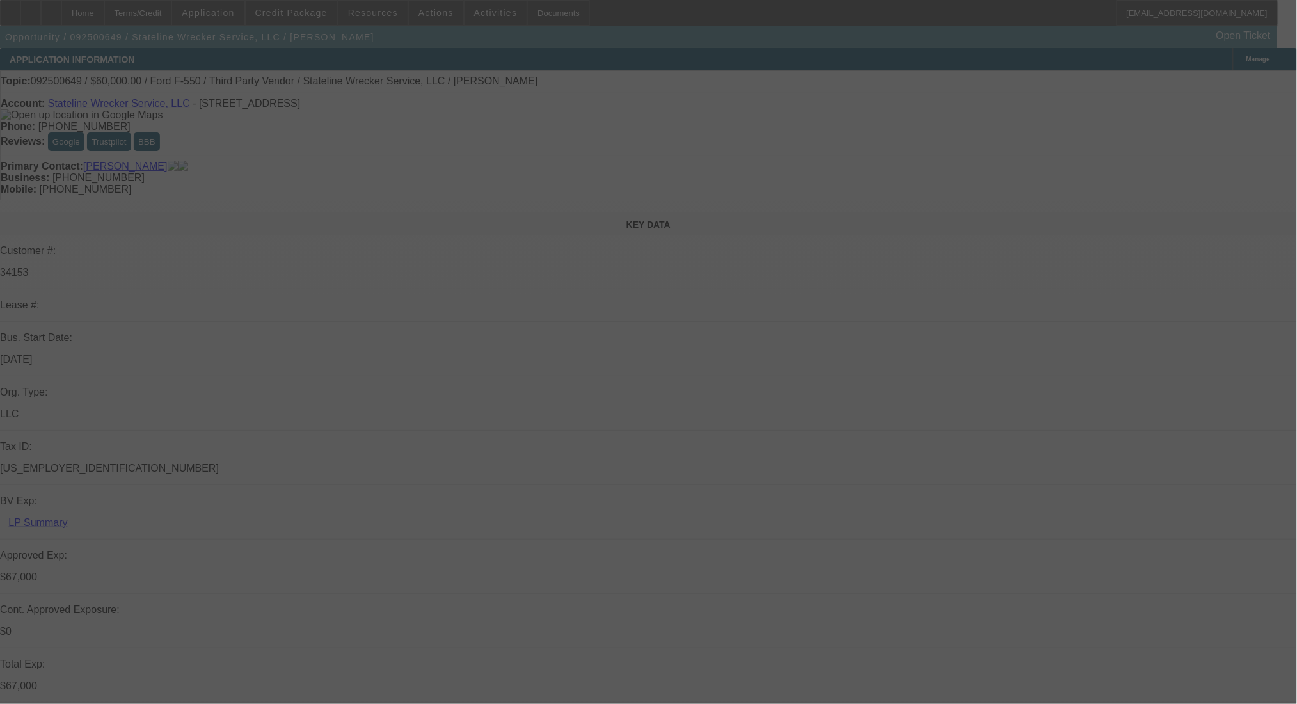
select select "0"
select select "0.1"
select select "4"
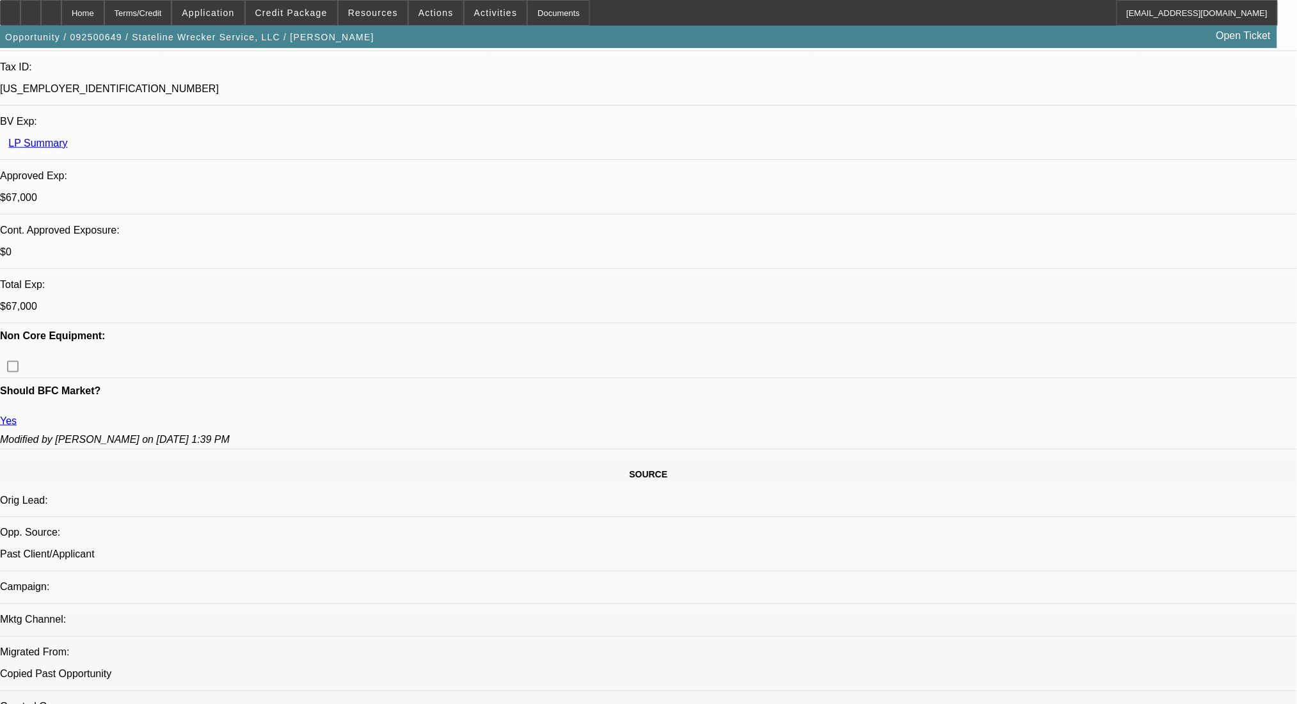
scroll to position [170, 0]
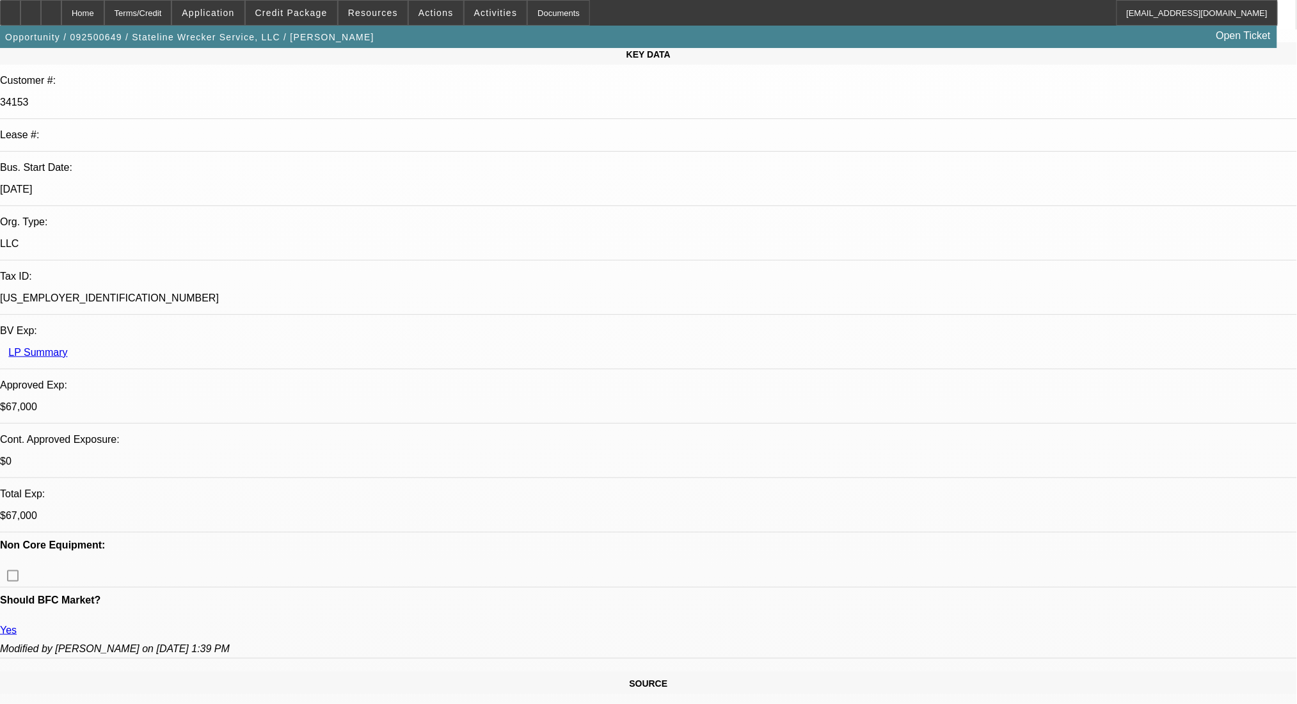
click at [172, 13] on div "Terms/Credit" at bounding box center [138, 13] width 68 height 26
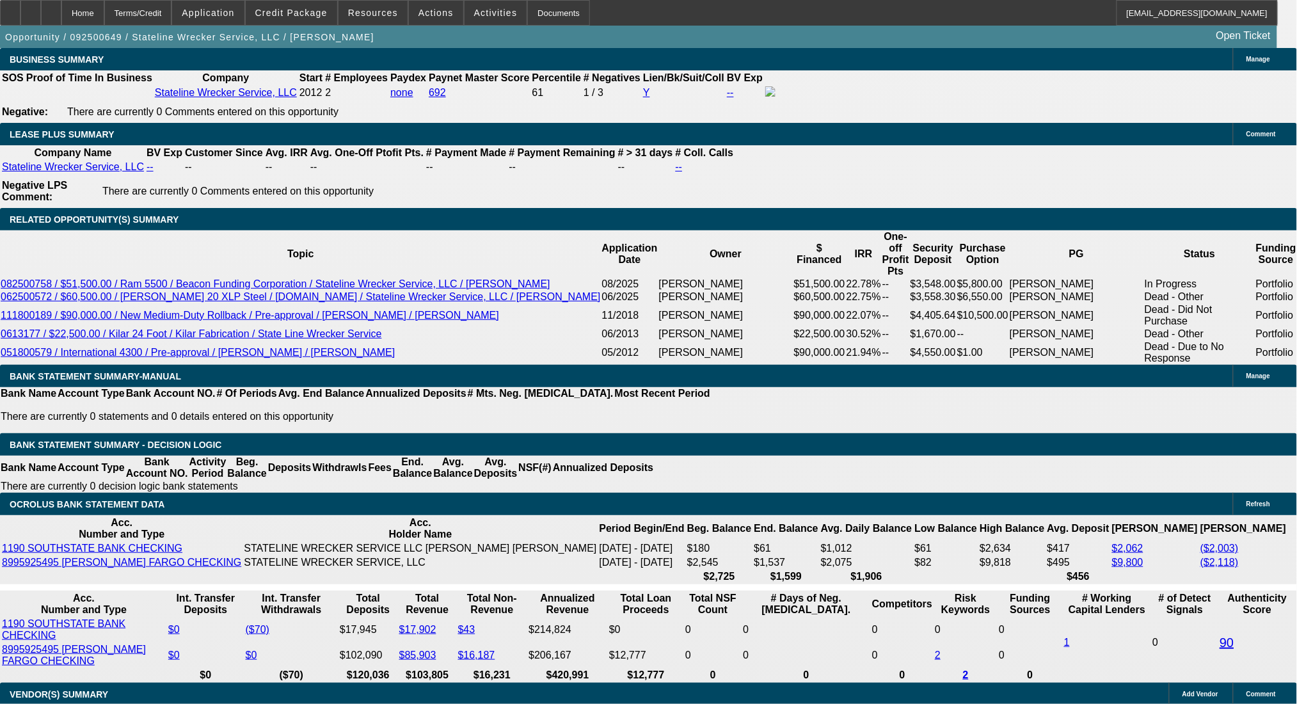
drag, startPoint x: 226, startPoint y: 315, endPoint x: 373, endPoint y: 315, distance: 147.2
drag, startPoint x: 228, startPoint y: 314, endPoint x: 310, endPoint y: 315, distance: 81.9
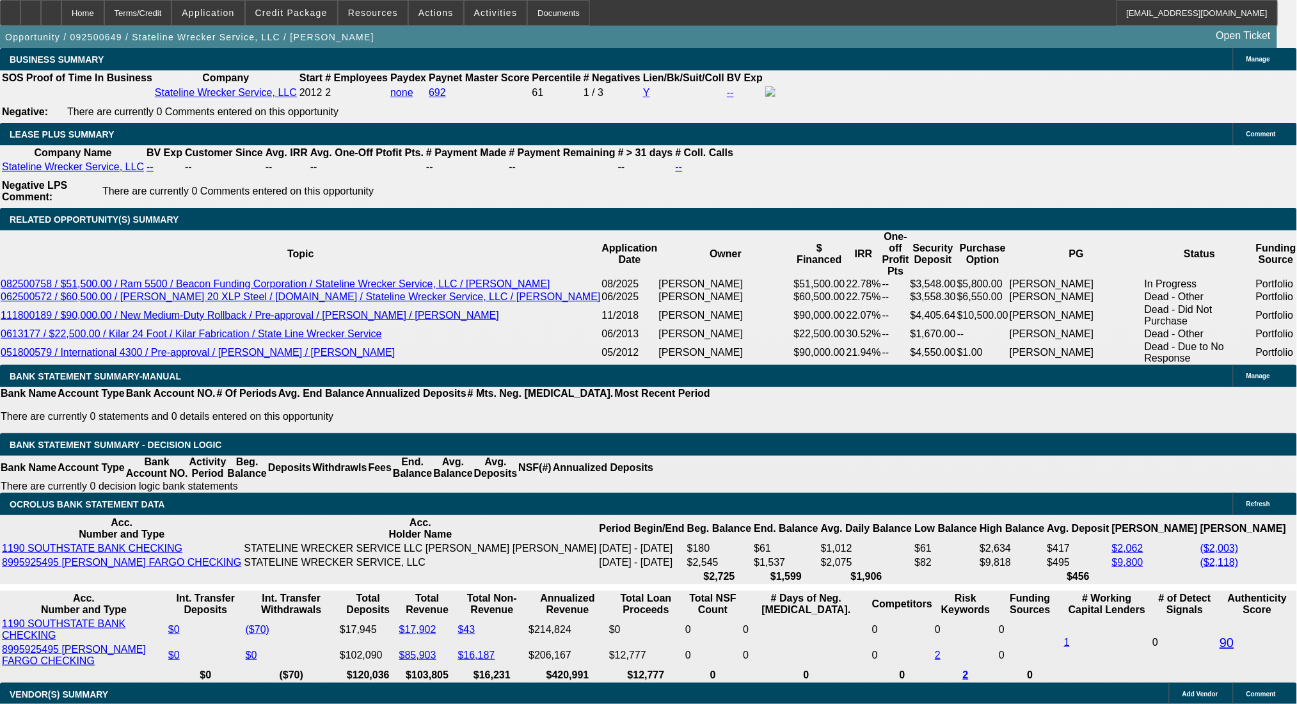
type input "$12,000.00"
type input "UNKNOWN"
type input "$1,524.22"
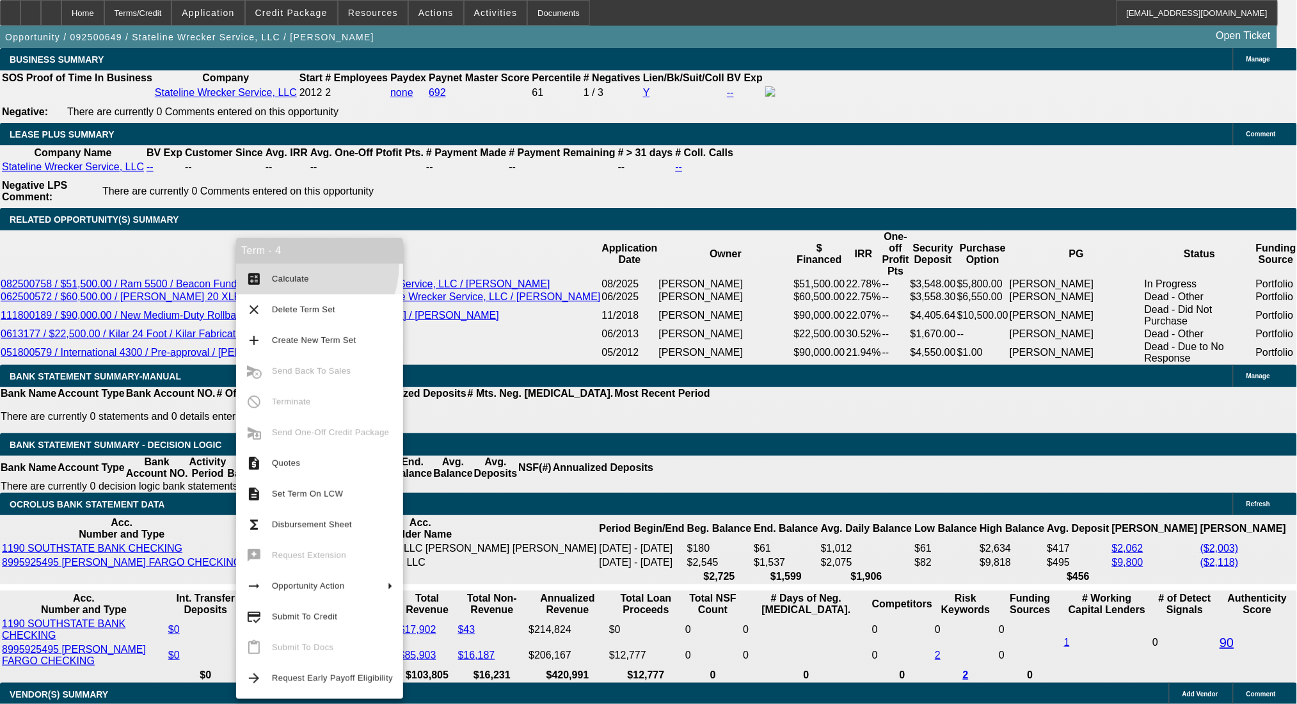
click at [296, 264] on button "calculate Calculate" at bounding box center [319, 279] width 167 height 31
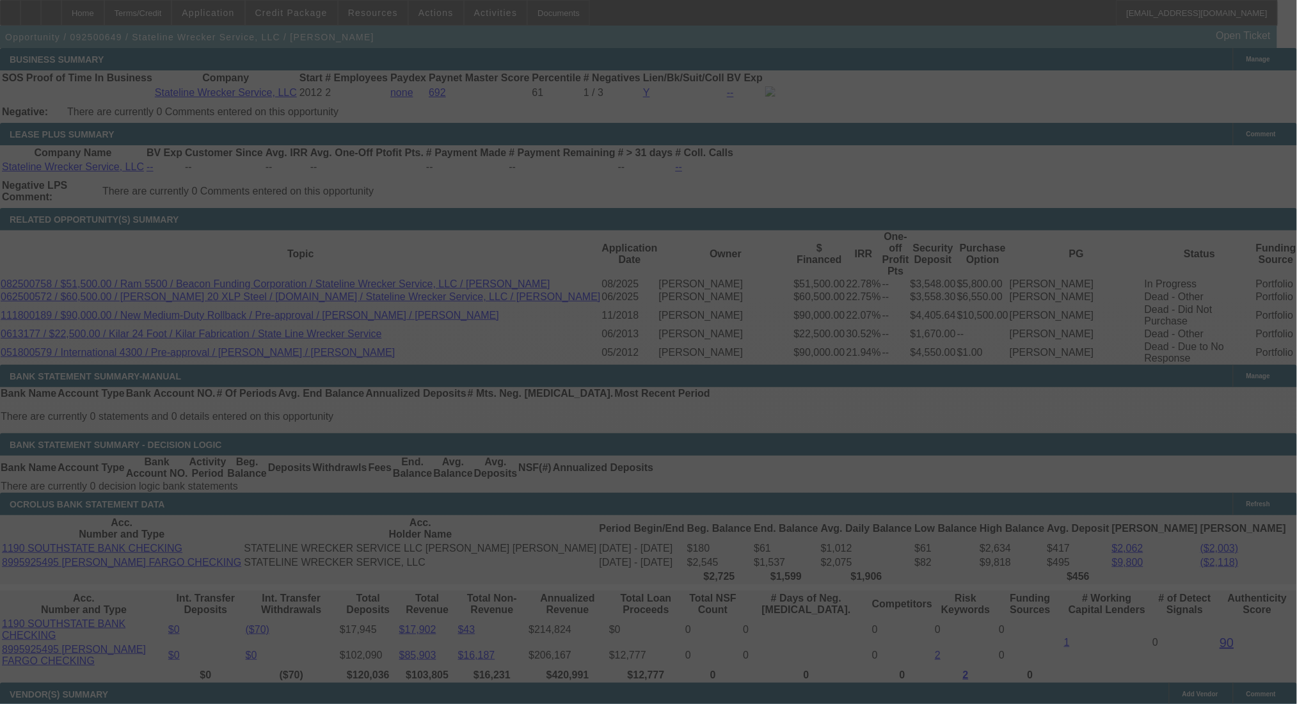
select select "0"
select select "0.1"
select select "4"
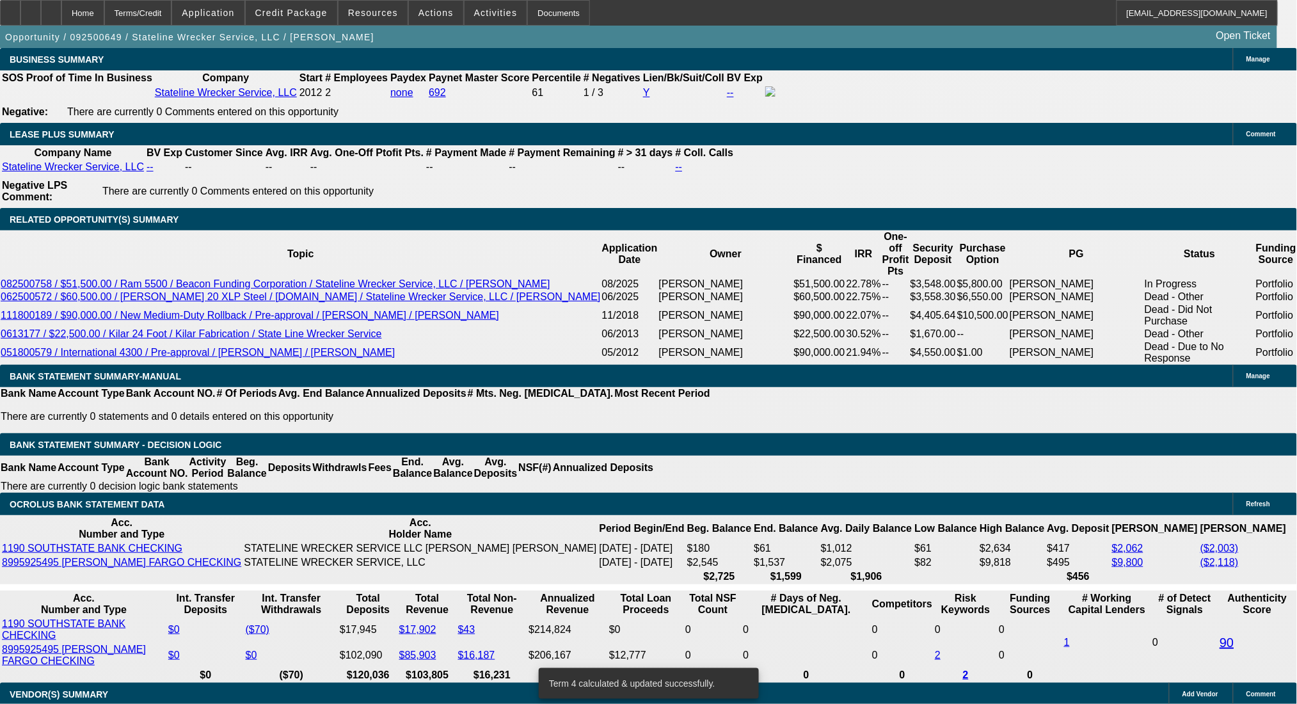
drag, startPoint x: 193, startPoint y: 416, endPoint x: 308, endPoint y: 416, distance: 115.2
type input "1"
type input "UNKNOWN"
type input "1524"
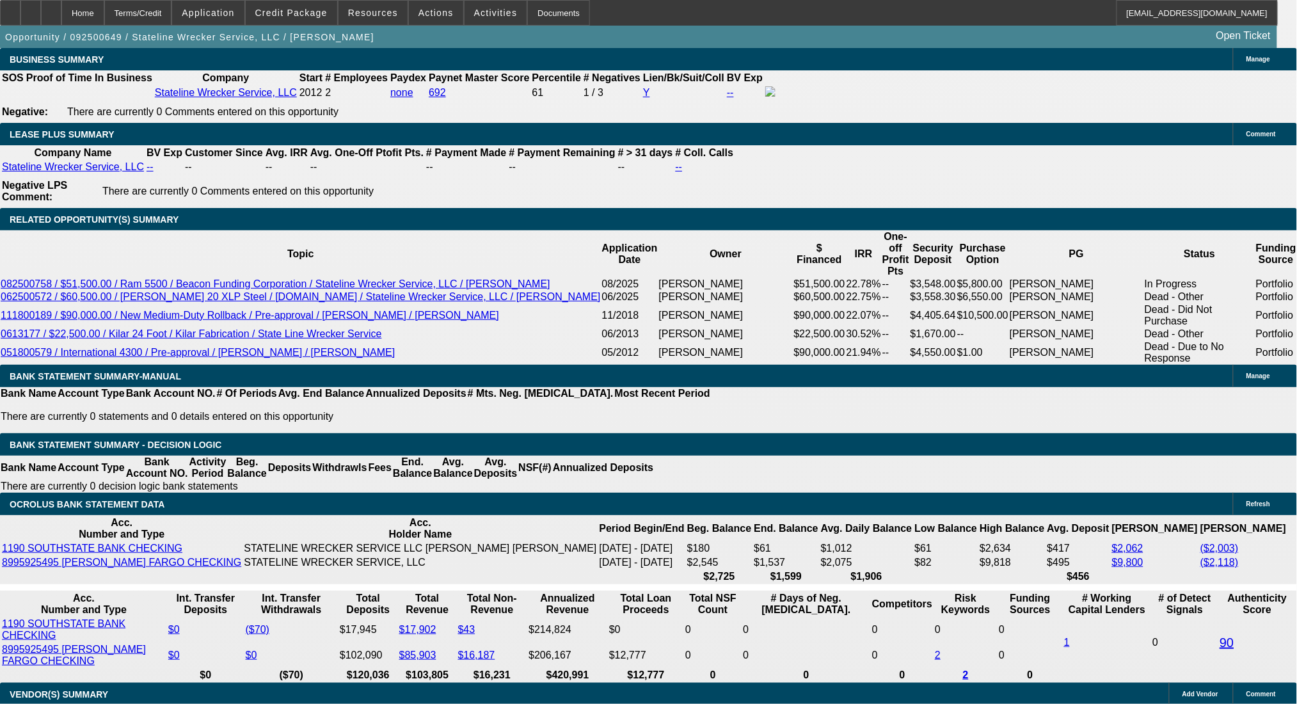
type input "17"
type input "$1,524.00"
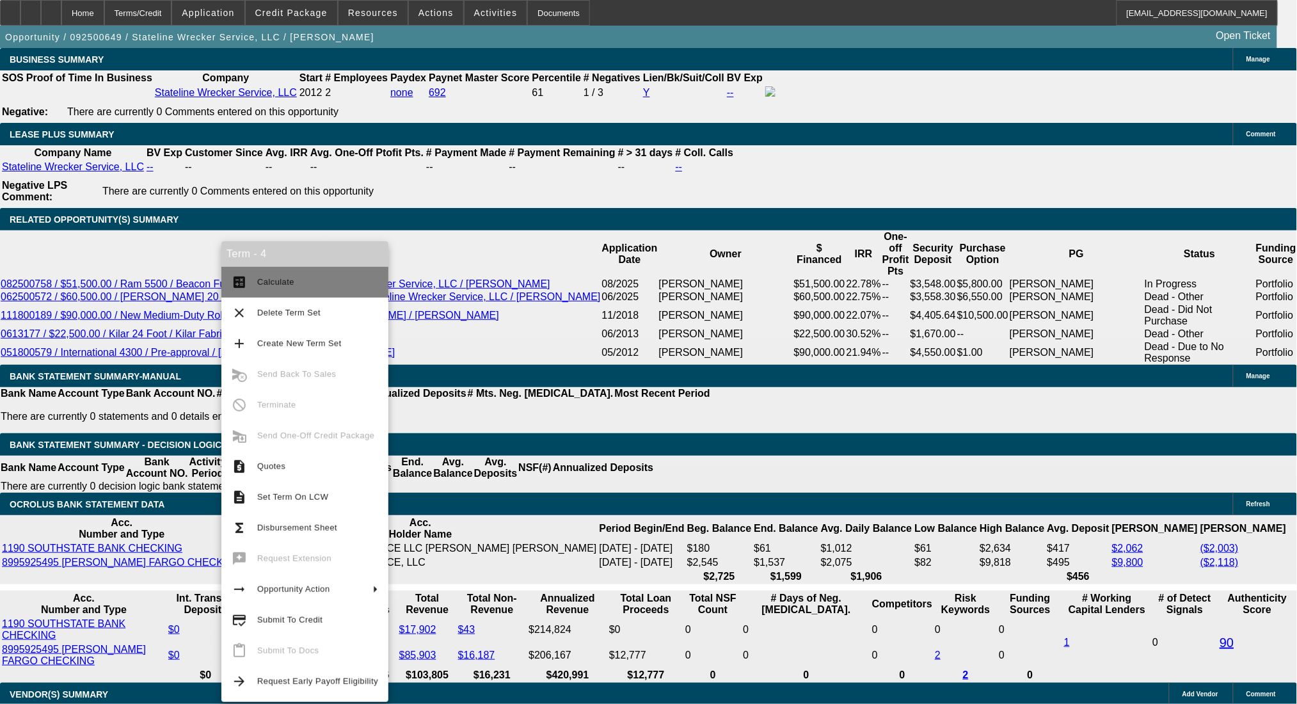
click at [251, 273] on button "calculate Calculate" at bounding box center [304, 282] width 167 height 31
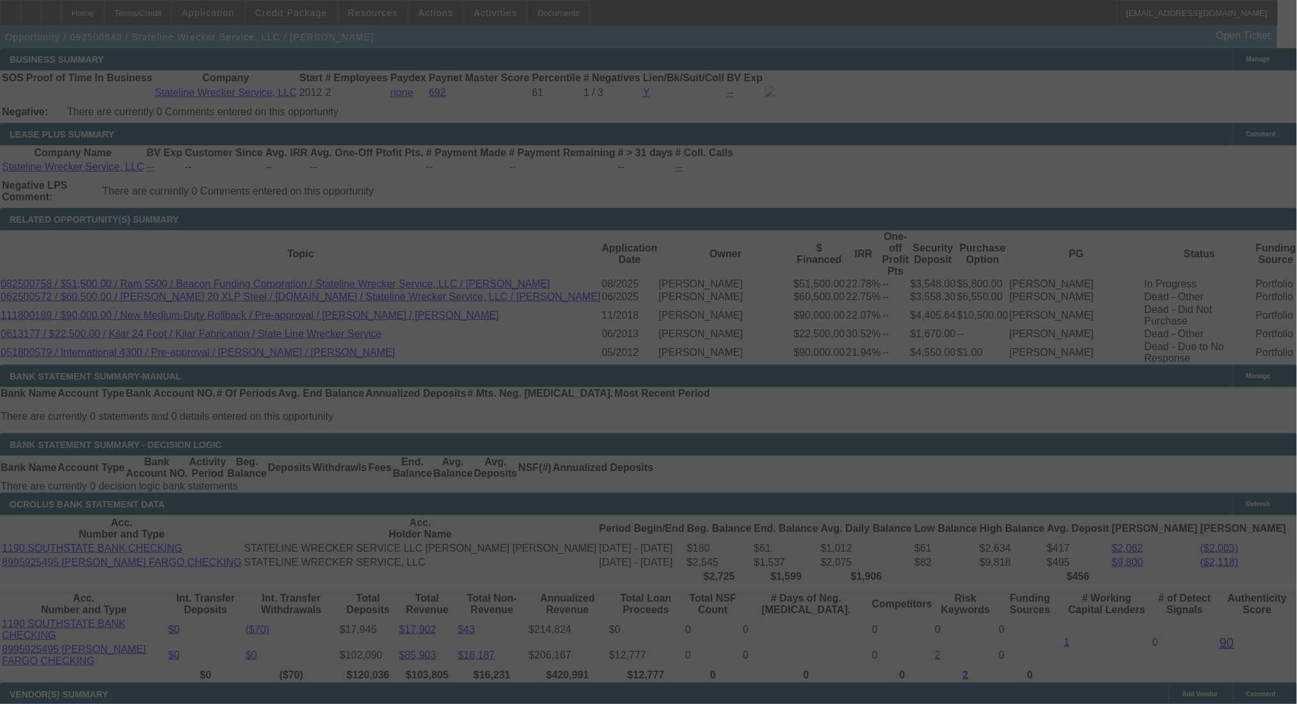
select select "0"
select select "0.1"
select select "4"
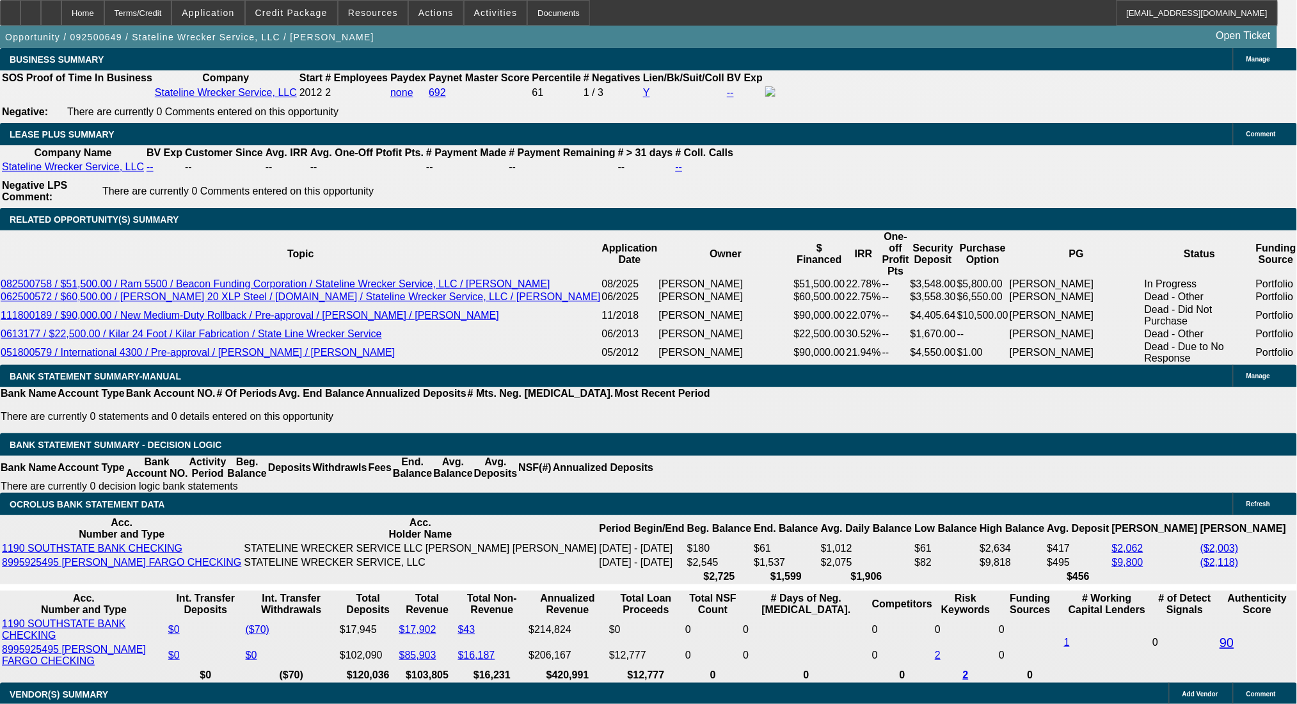
drag, startPoint x: 209, startPoint y: 320, endPoint x: 377, endPoint y: 332, distance: 168.1
type input "$11,000.00"
type input "UNKNOWN"
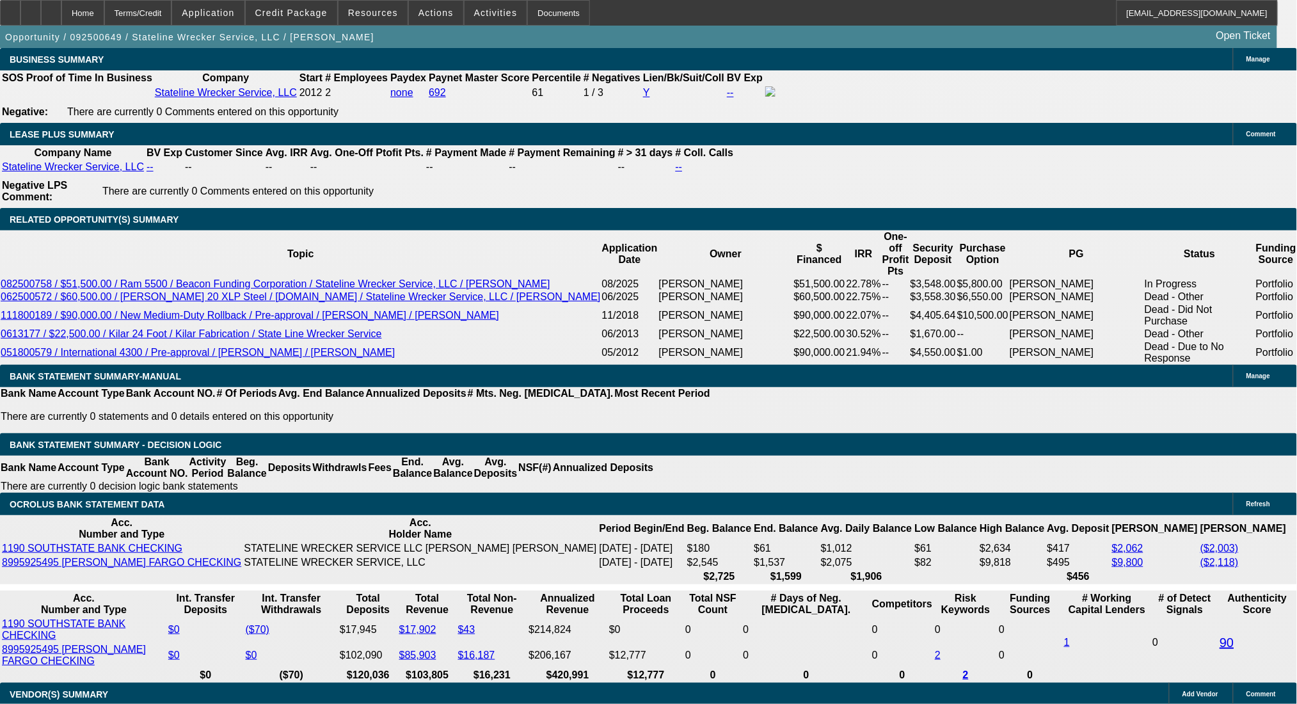
type input "$1,555.75"
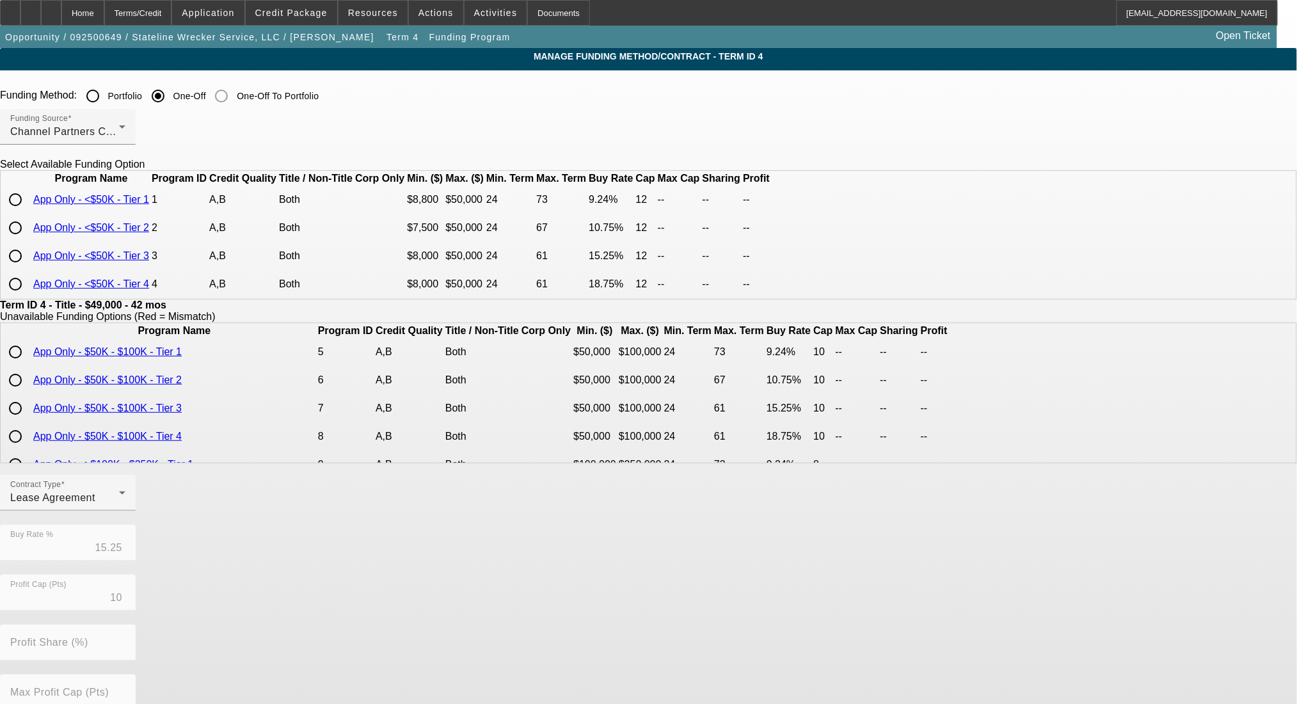
click at [31, 269] on td at bounding box center [16, 255] width 29 height 27
click at [28, 269] on input "radio" at bounding box center [16, 256] width 26 height 26
radio input "true"
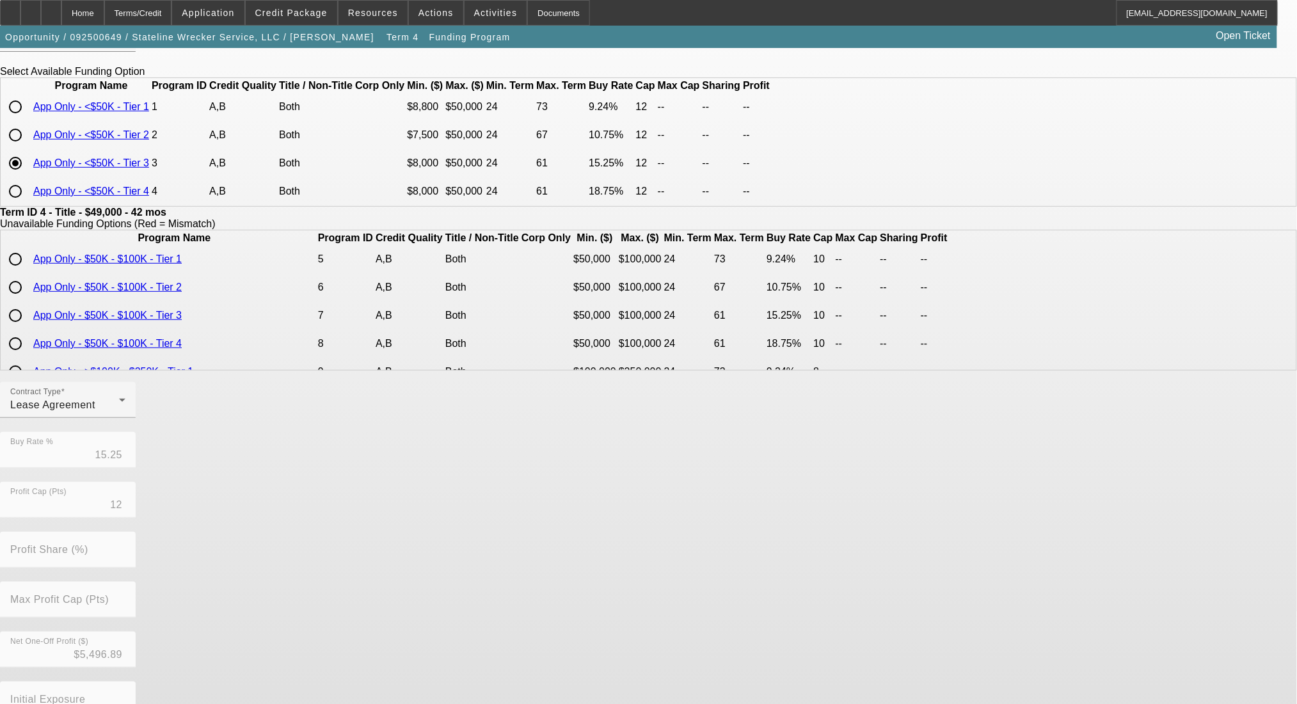
scroll to position [181, 0]
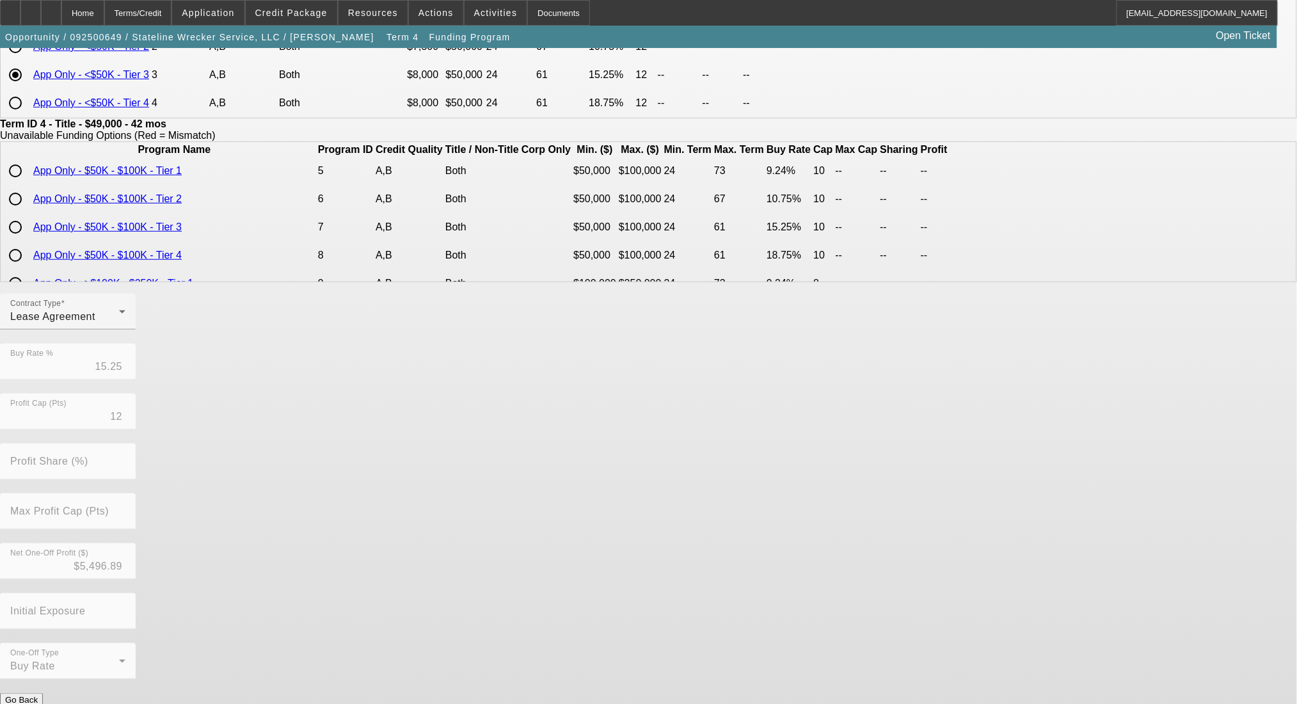
click at [587, 669] on div "Contract Type Lease Agreement Buy Rate % 15.25 Profit Cap (Pts) 12 Profit Share…" at bounding box center [648, 493] width 1297 height 399
click at [36, 703] on button "Submit" at bounding box center [18, 712] width 36 height 13
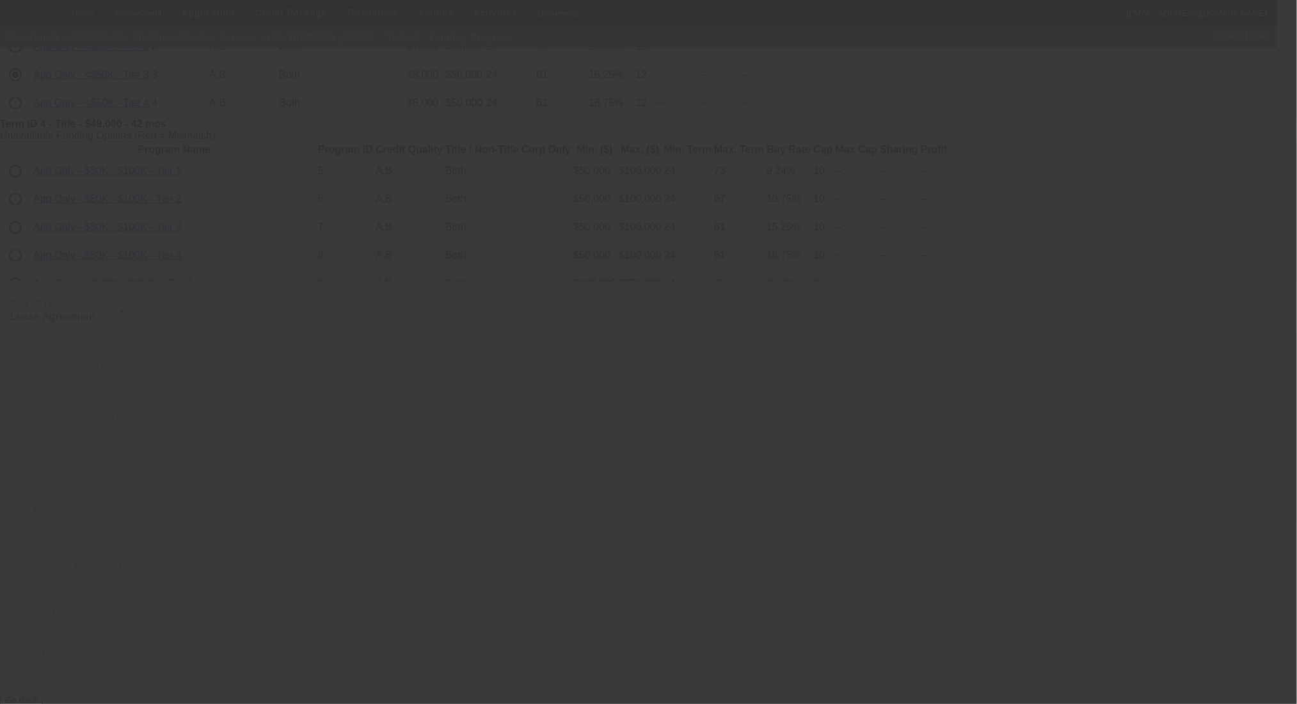
type input "10"
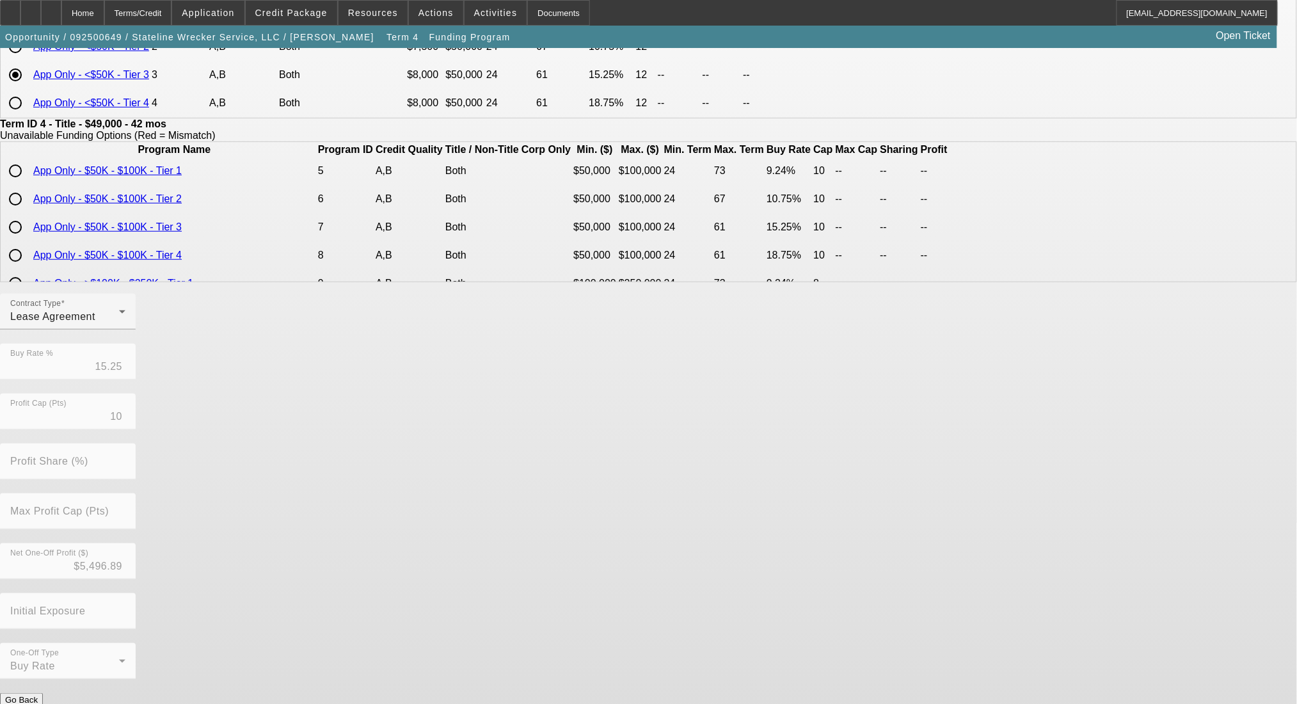
scroll to position [0, 0]
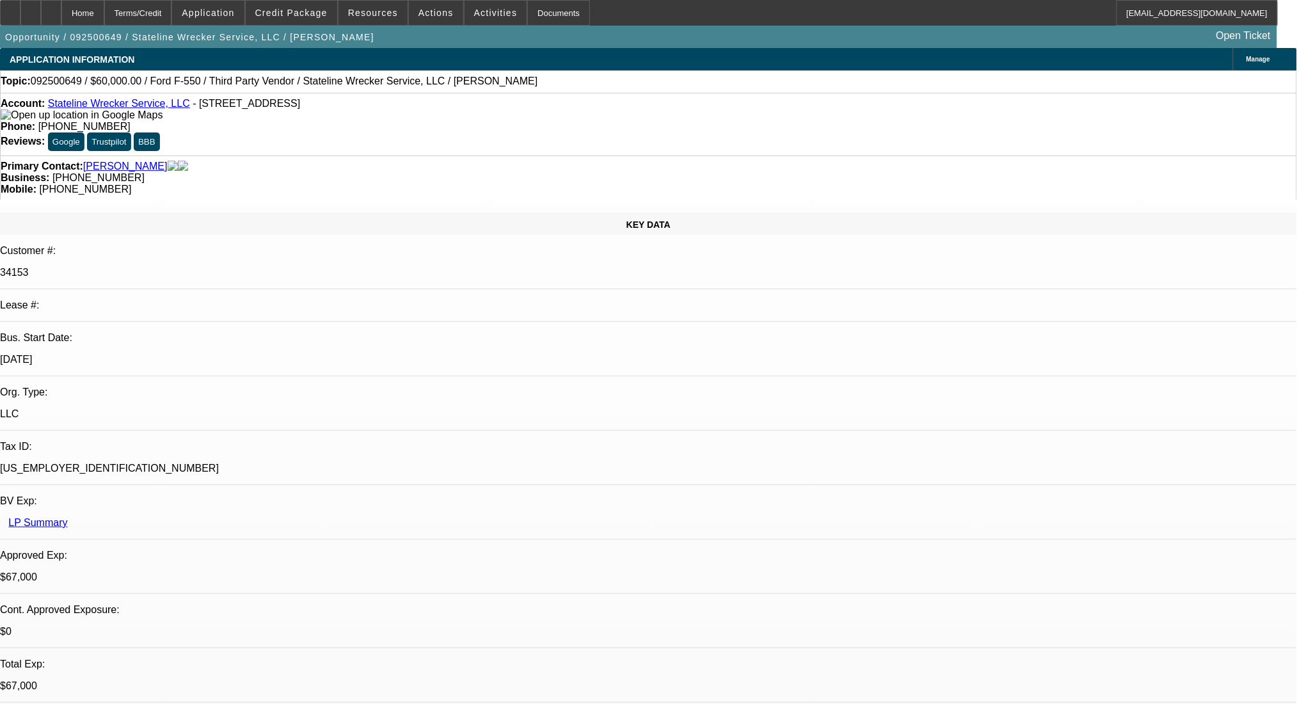
select select "0"
select select "0.1"
select select "4"
select select "0"
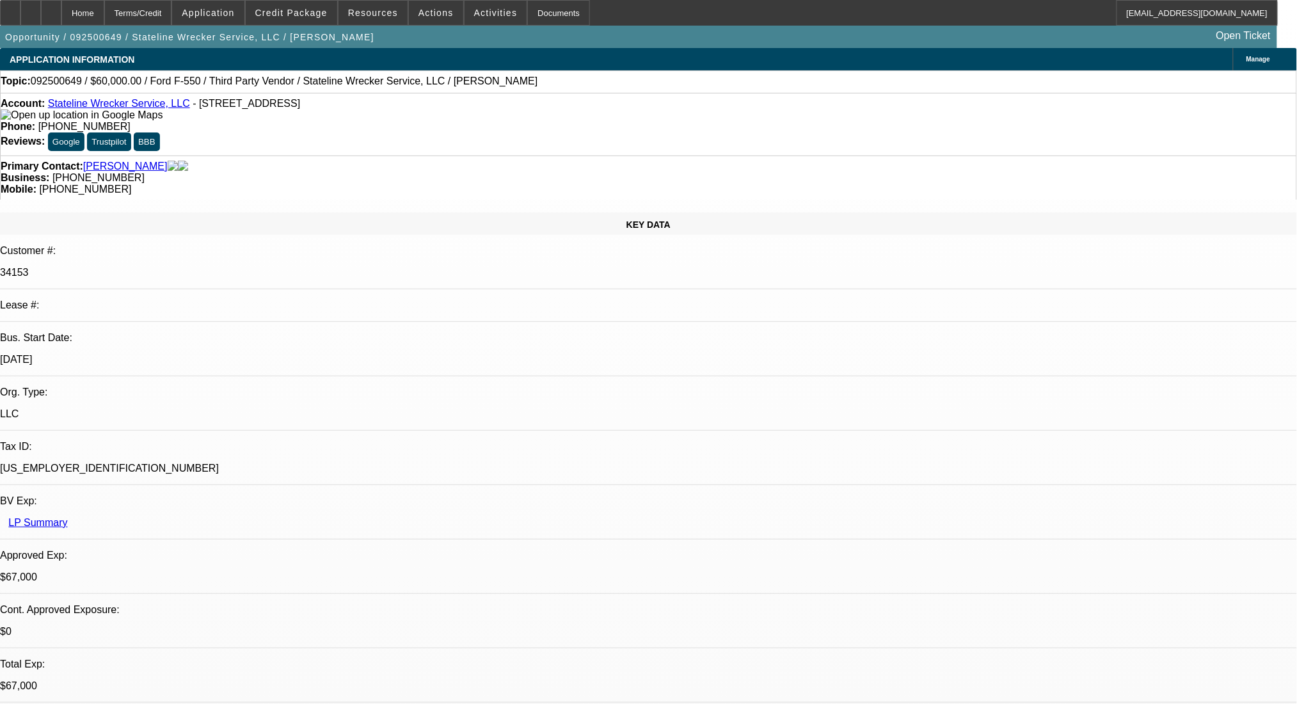
select select "0"
select select "0.1"
select select "4"
select select "0"
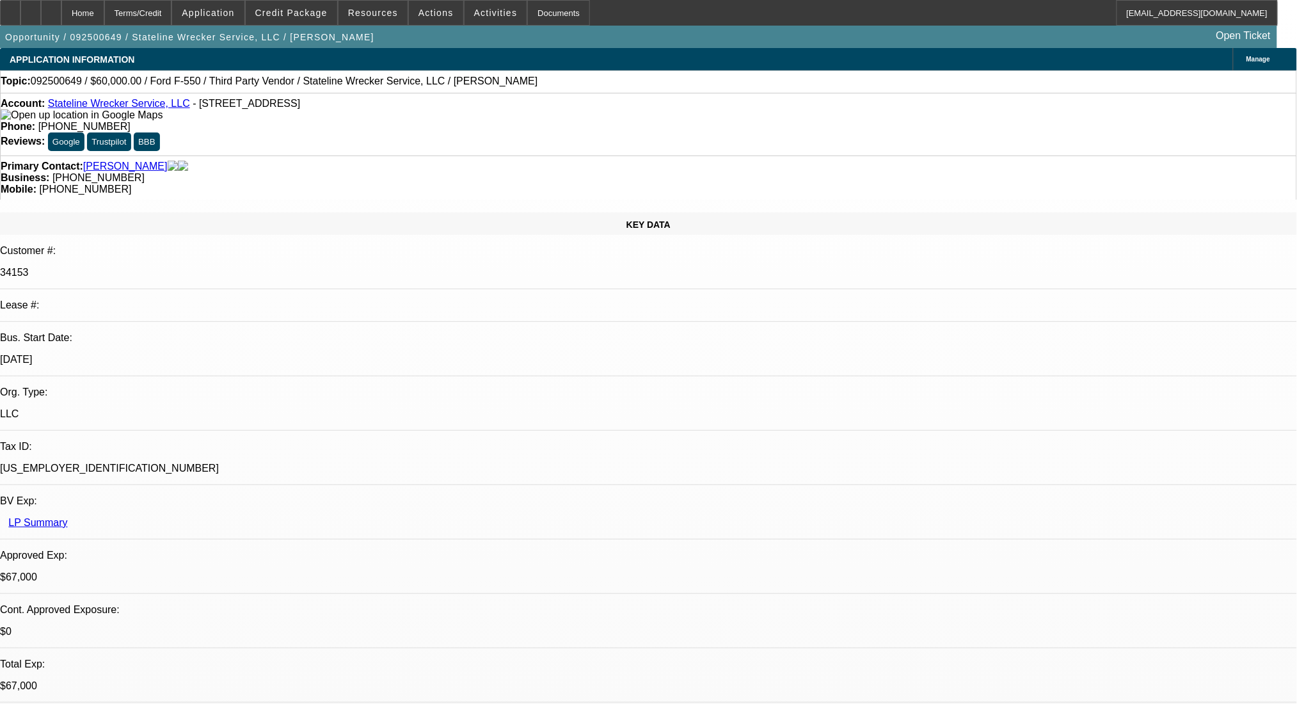
select select "0.1"
select select "4"
select select "0"
select select "2"
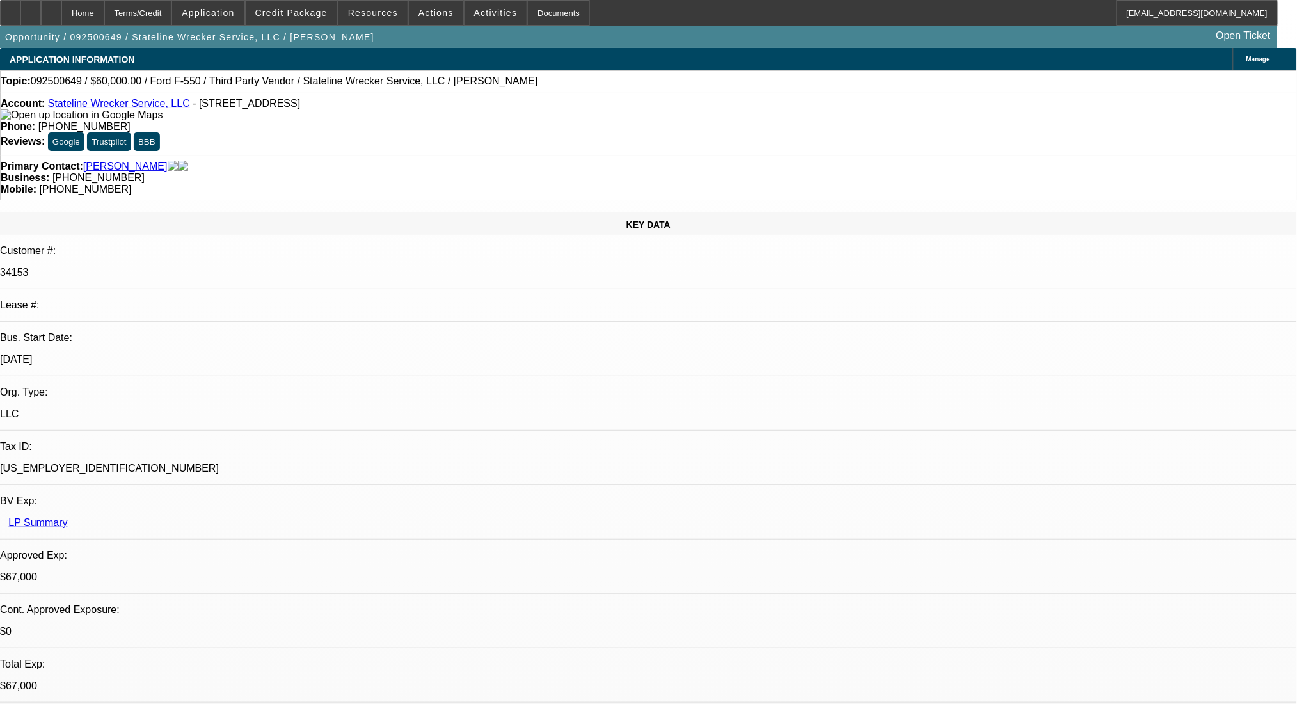
select select "0.1"
select select "4"
click at [172, 6] on div "Terms/Credit" at bounding box center [138, 13] width 68 height 26
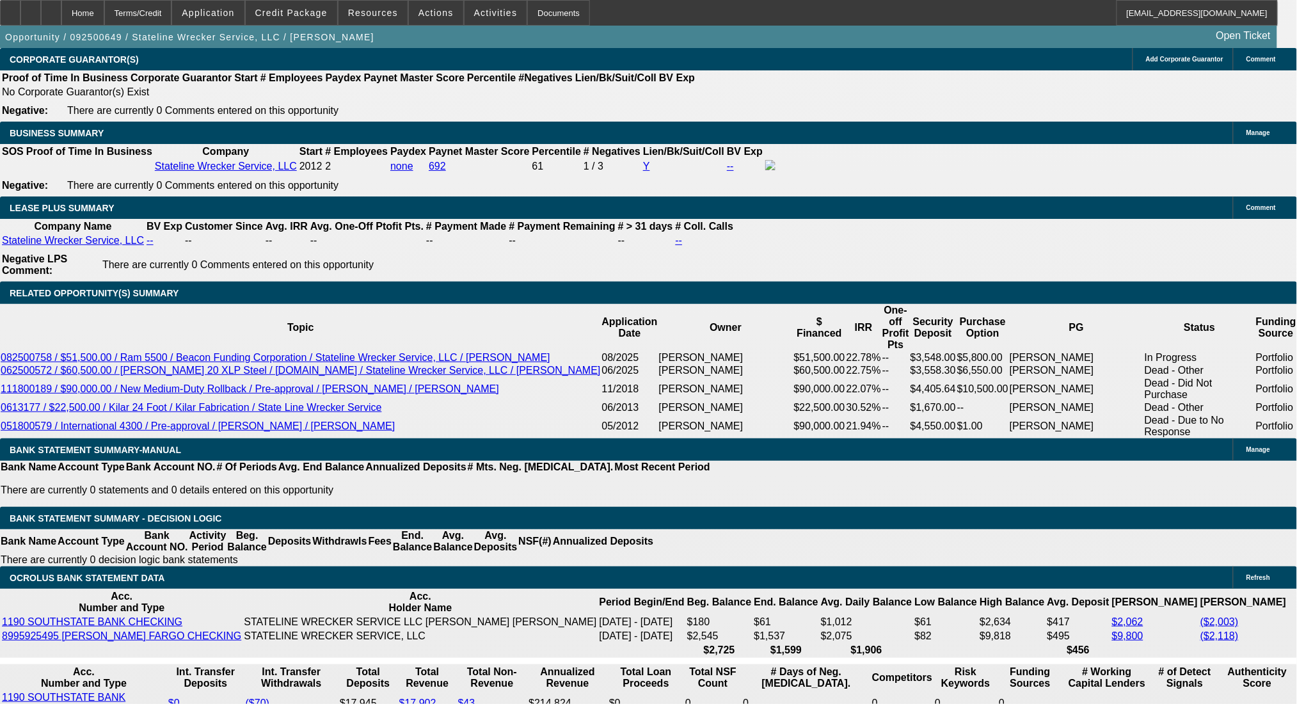
scroll to position [2086, 0]
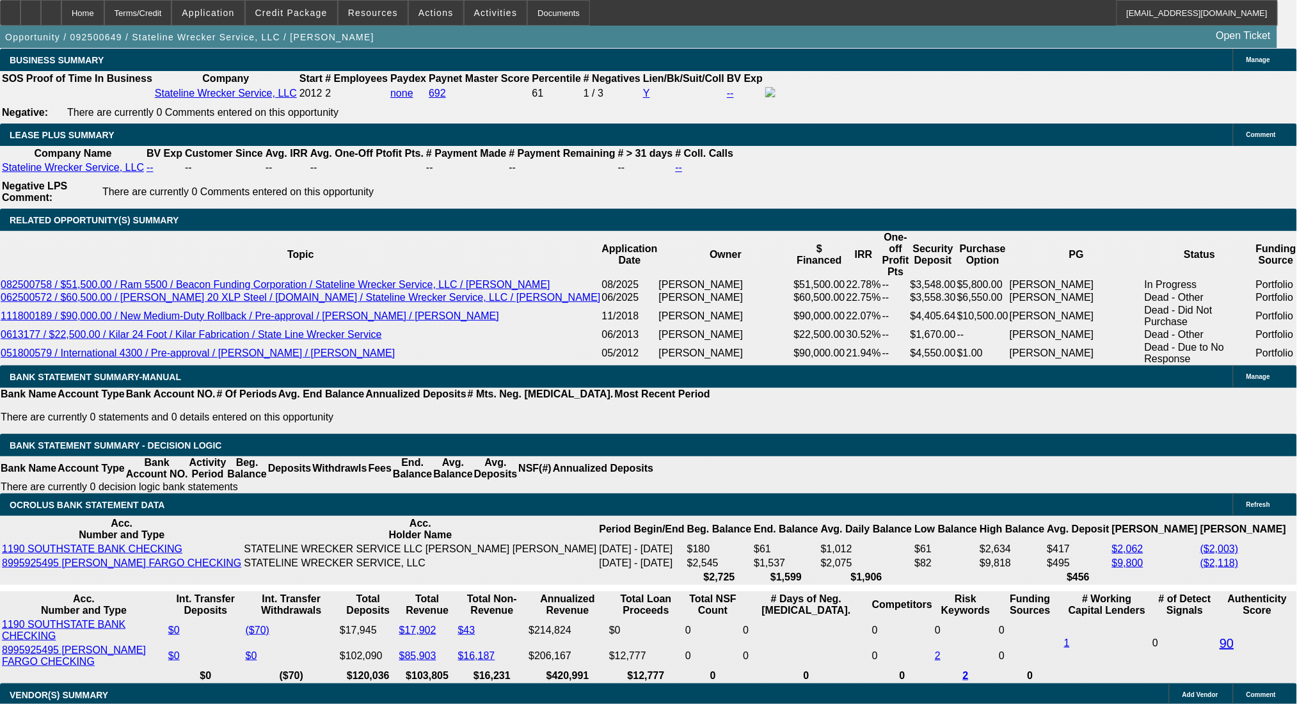
drag, startPoint x: 197, startPoint y: 414, endPoint x: 285, endPoint y: 413, distance: 87.7
type input "1"
type input "UNKNOWN"
type input "1555"
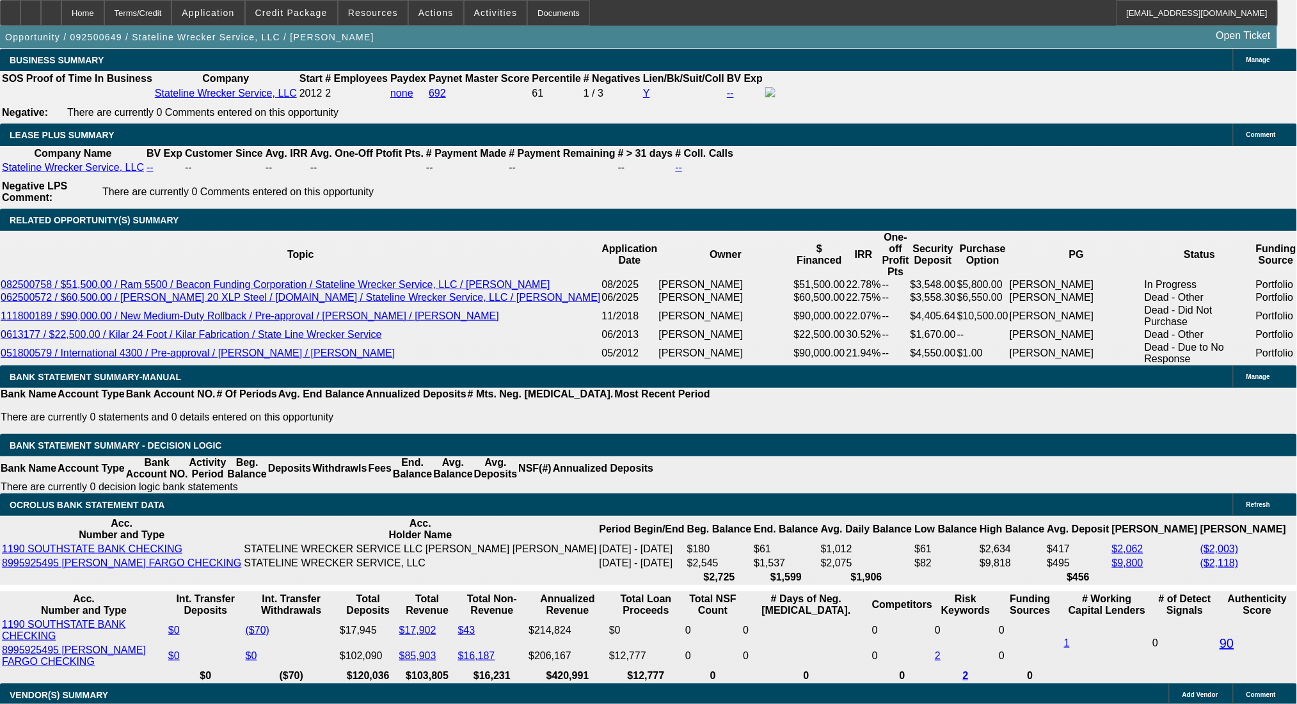
type input "17"
type input "$1,555.00"
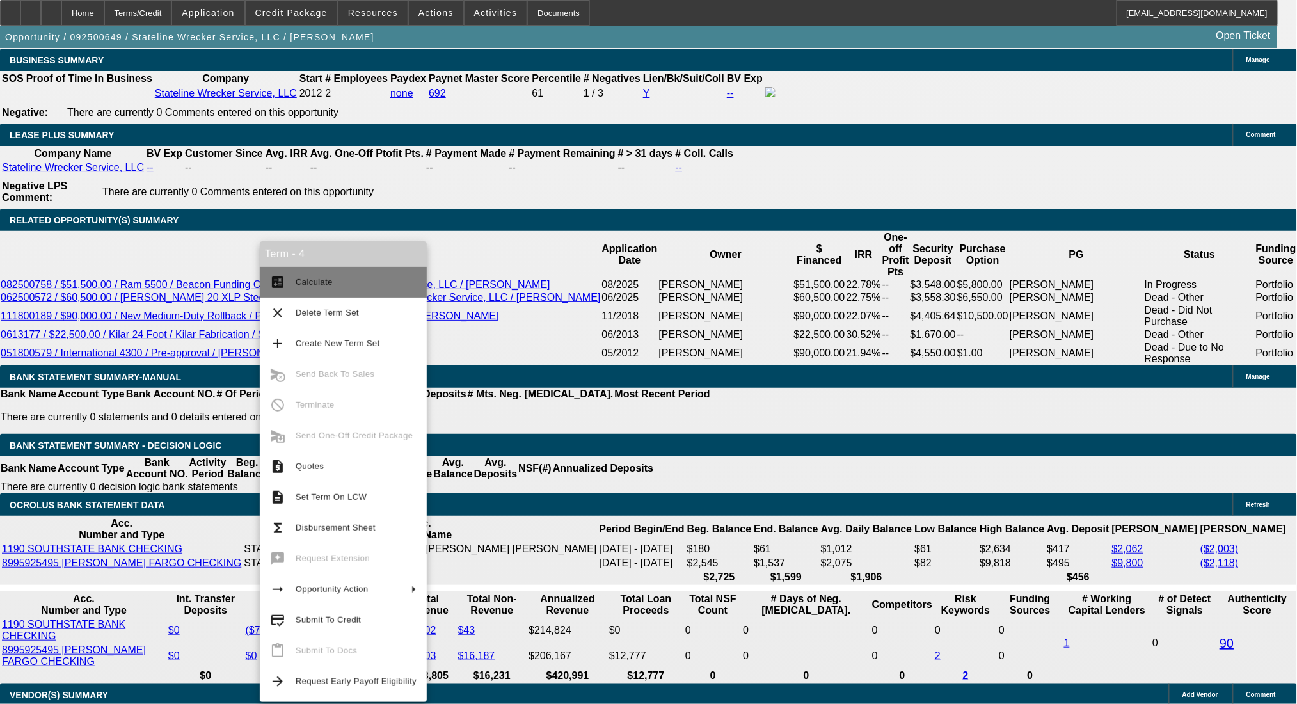
click at [289, 275] on button "calculate Calculate" at bounding box center [343, 282] width 167 height 31
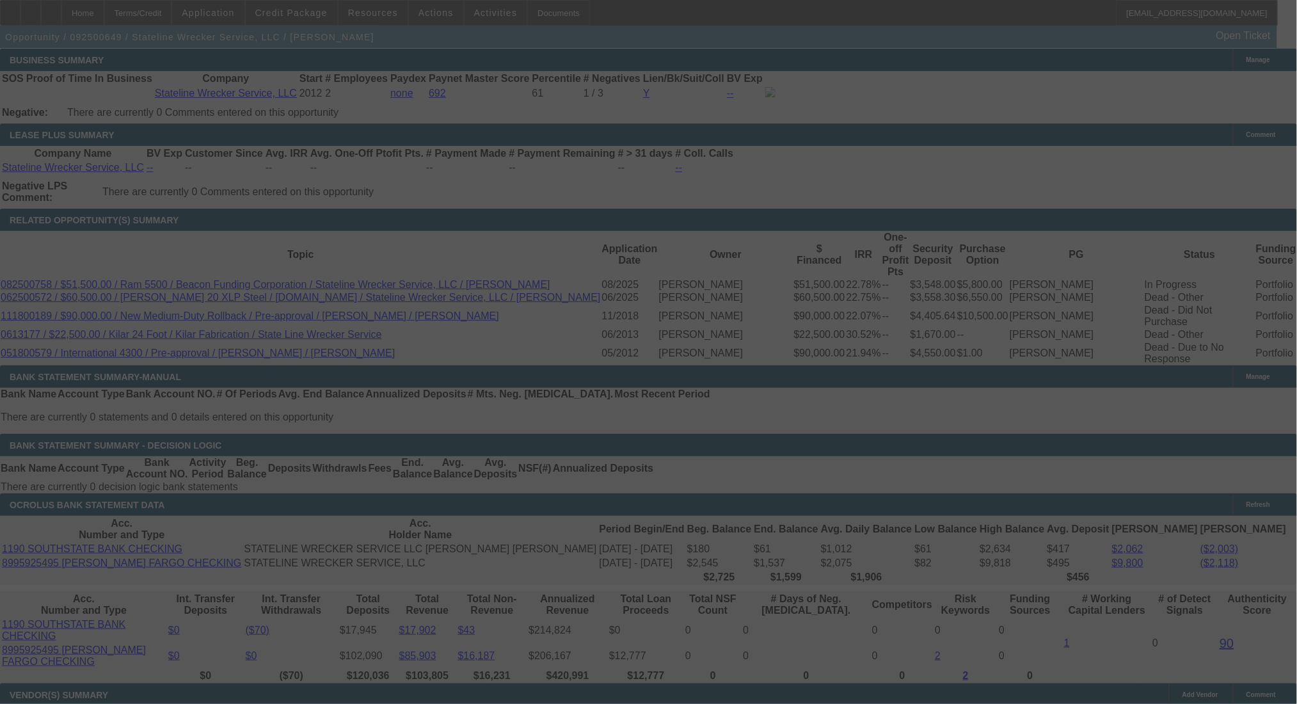
select select "0"
select select "0.1"
select select "4"
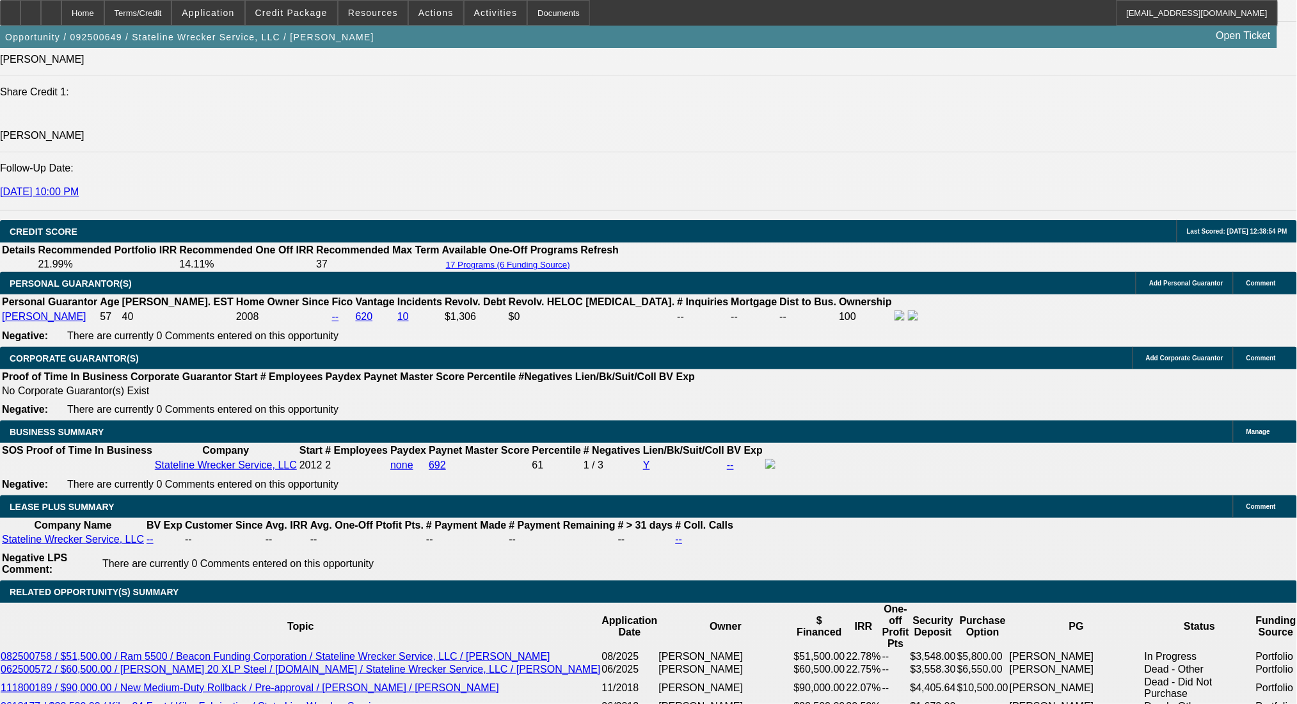
scroll to position [1574, 0]
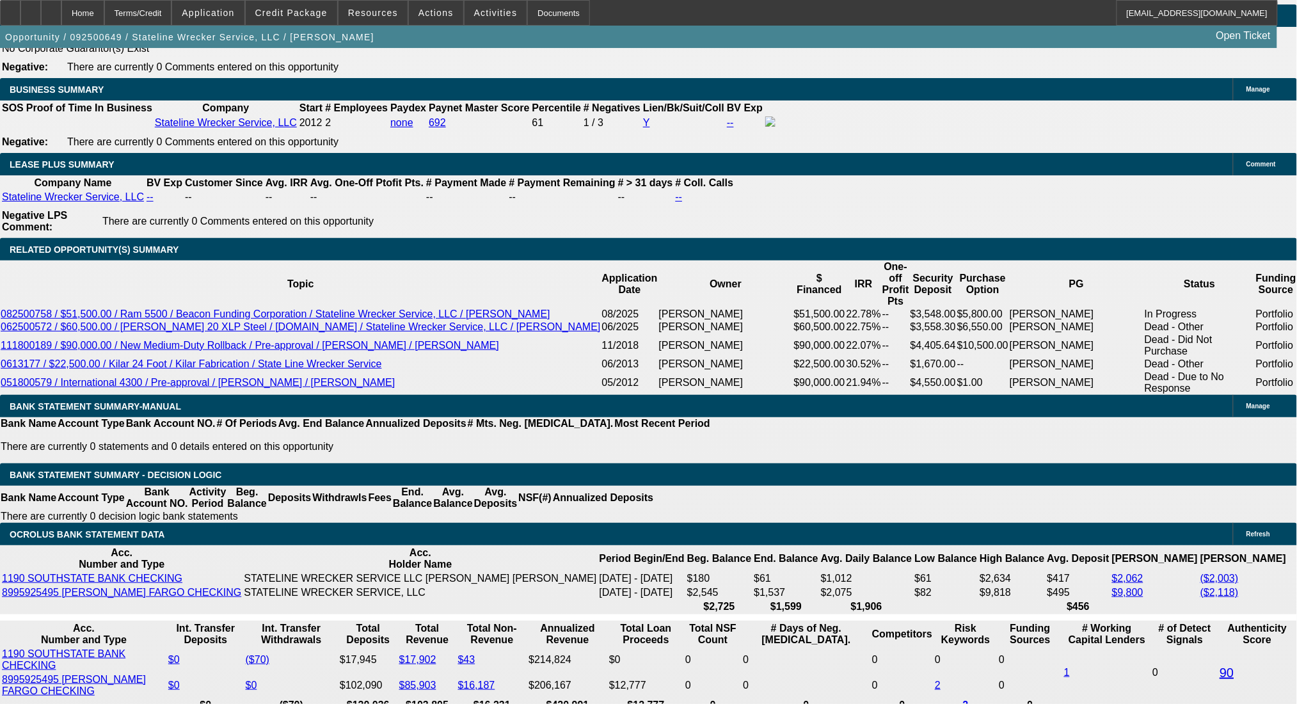
scroll to position [2086, 0]
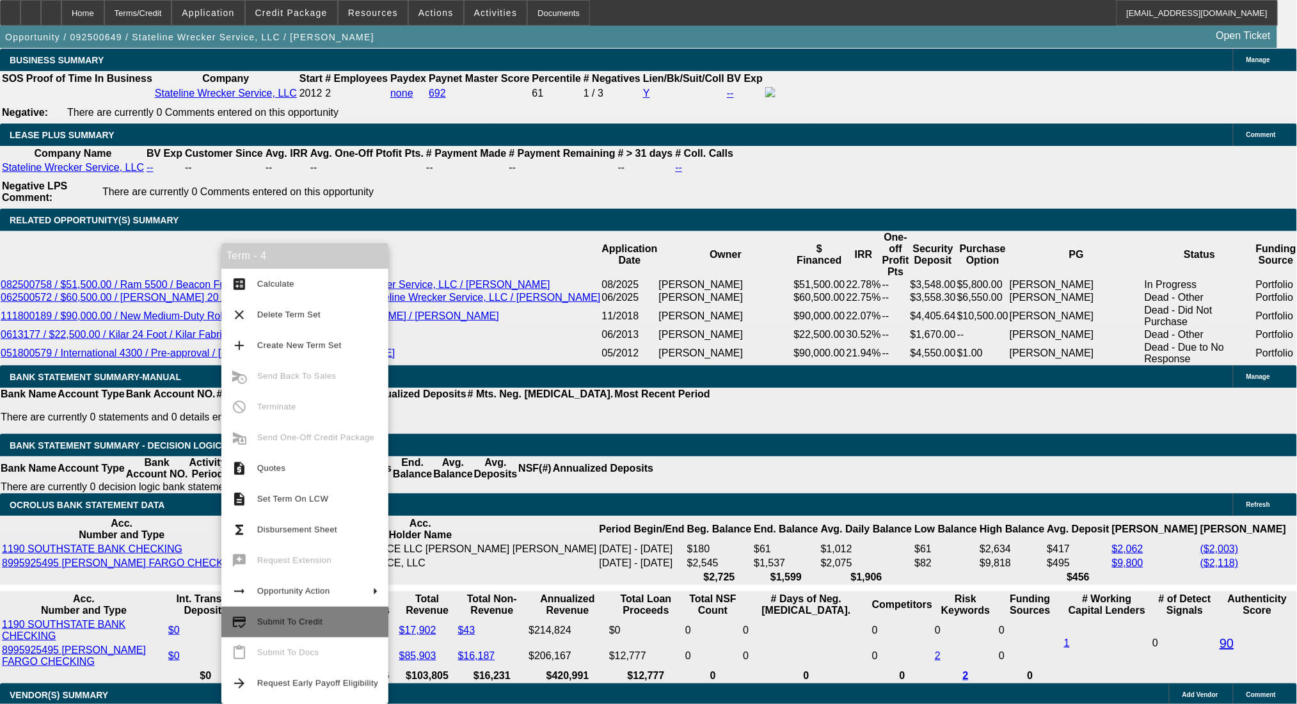
click at [284, 617] on span "Submit To Credit" at bounding box center [289, 622] width 65 height 10
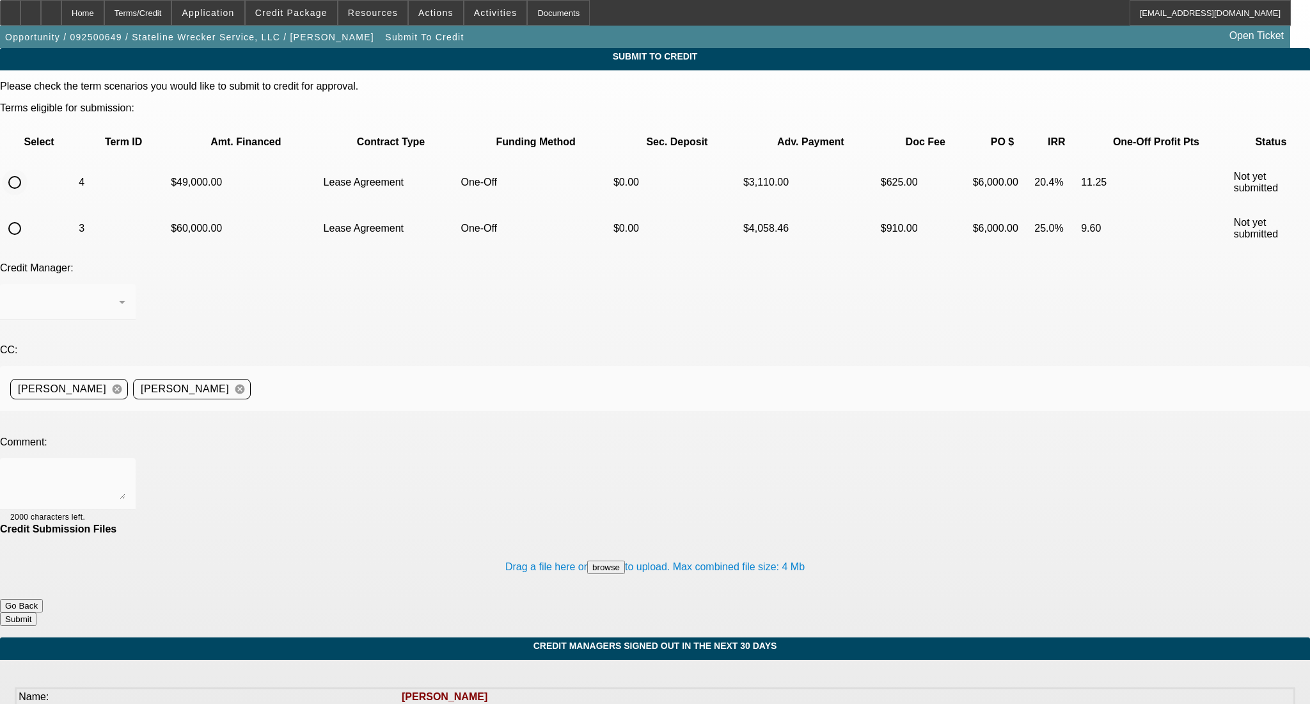
click at [28, 170] on input "radio" at bounding box center [15, 183] width 26 height 26
radio input "true"
click at [125, 468] on textarea at bounding box center [67, 483] width 115 height 31
type textarea "Please OK to CP, thanks!"
click at [36, 612] on button "Submit" at bounding box center [18, 618] width 36 height 13
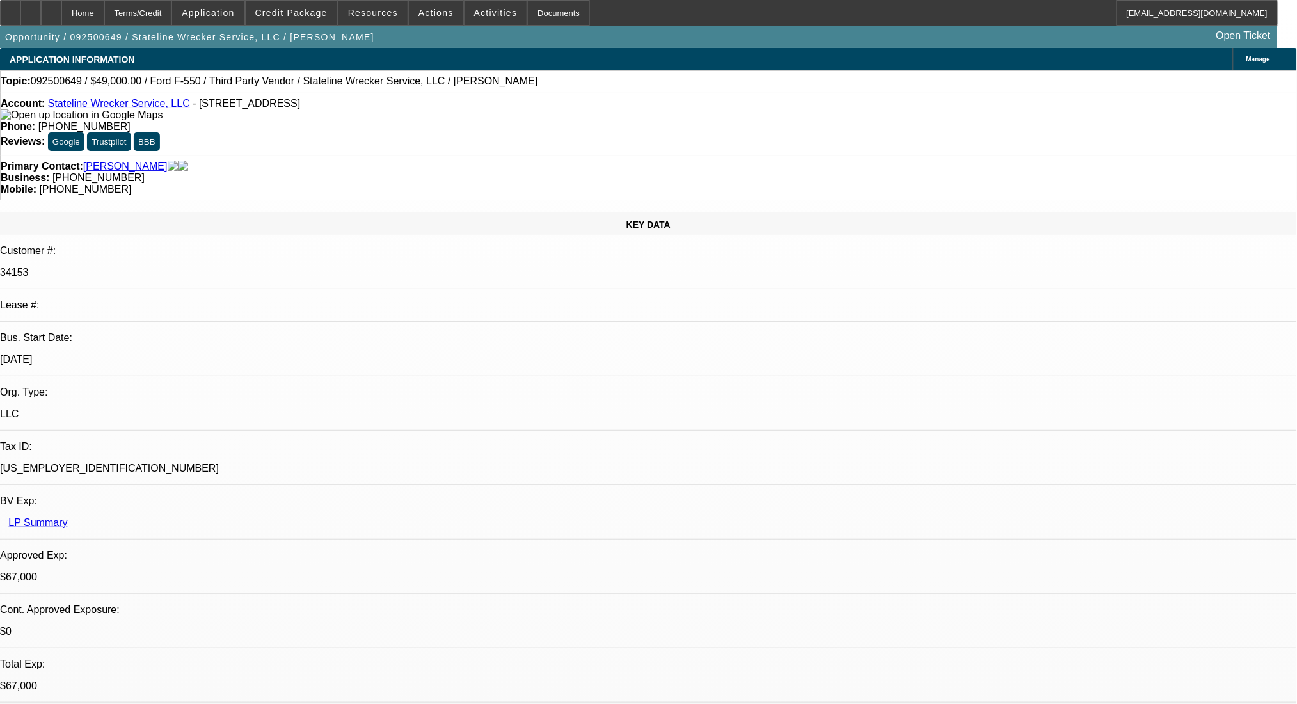
select select "0"
select select "0.1"
select select "4"
select select "0"
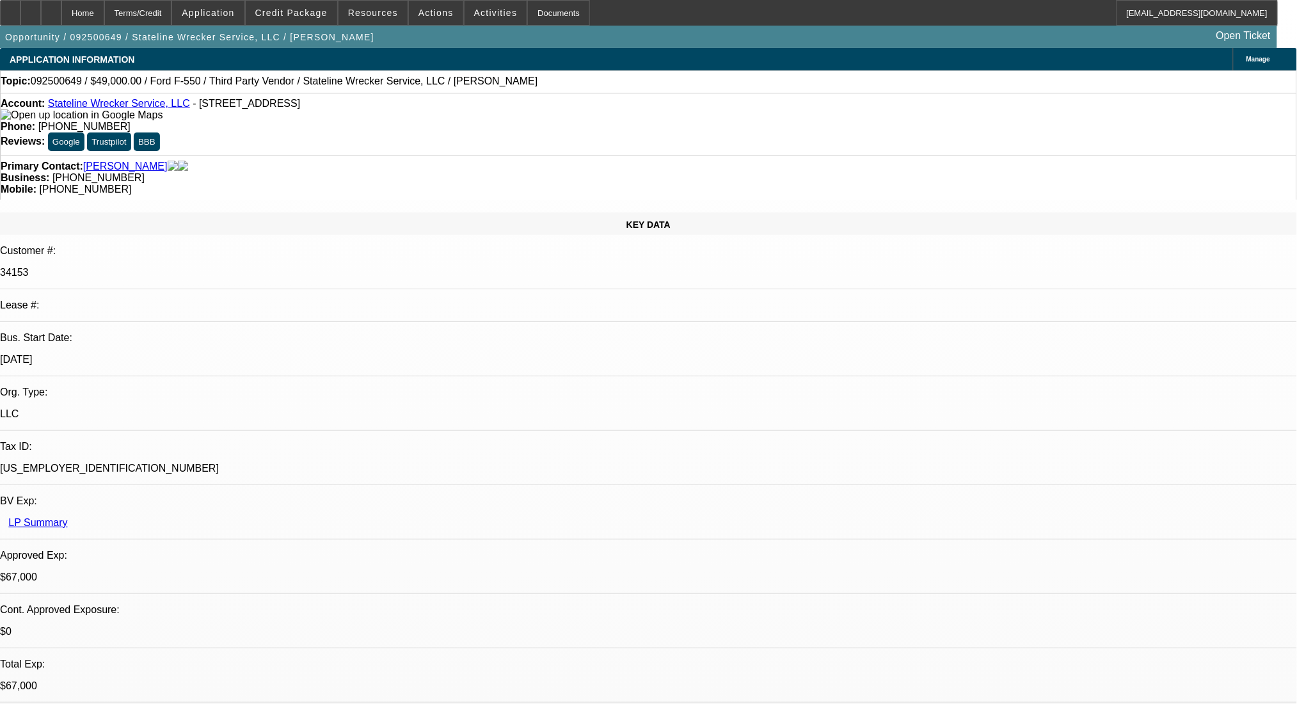
select select "0"
select select "0.1"
select select "4"
select select "0"
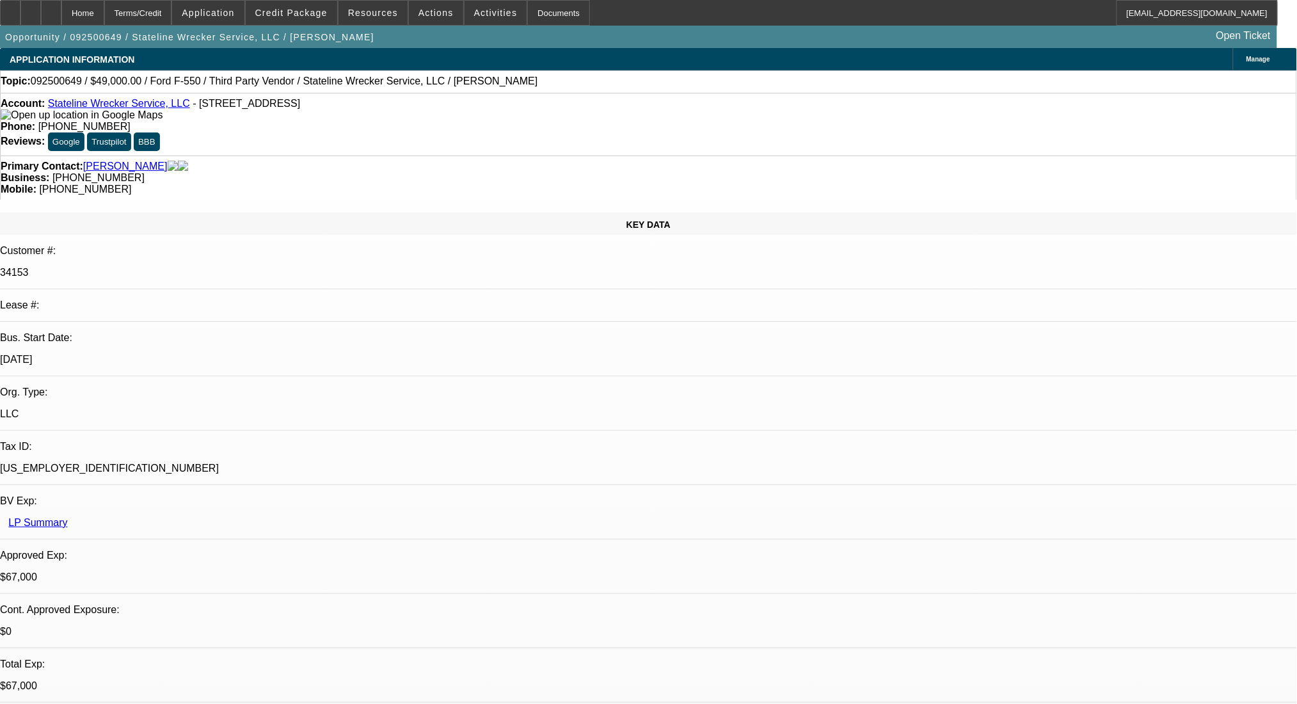
select select "0.1"
select select "4"
select select "0"
select select "2"
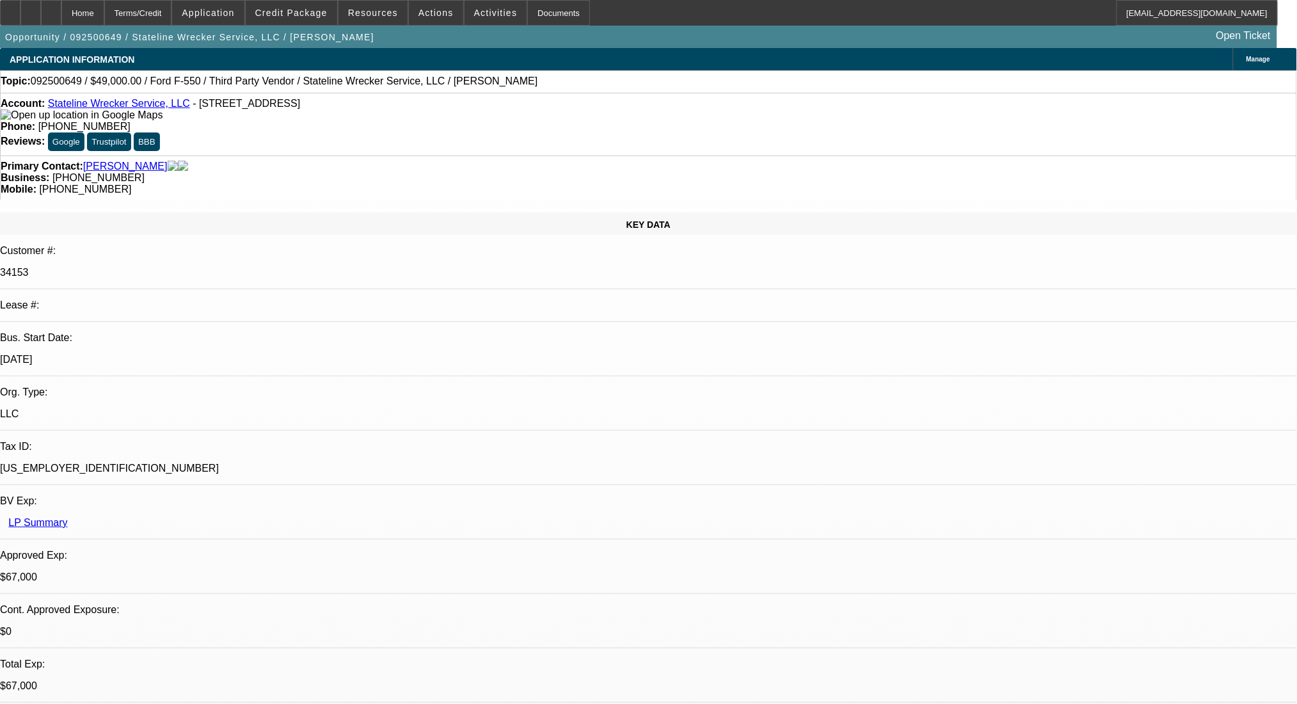
select select "0.1"
select select "4"
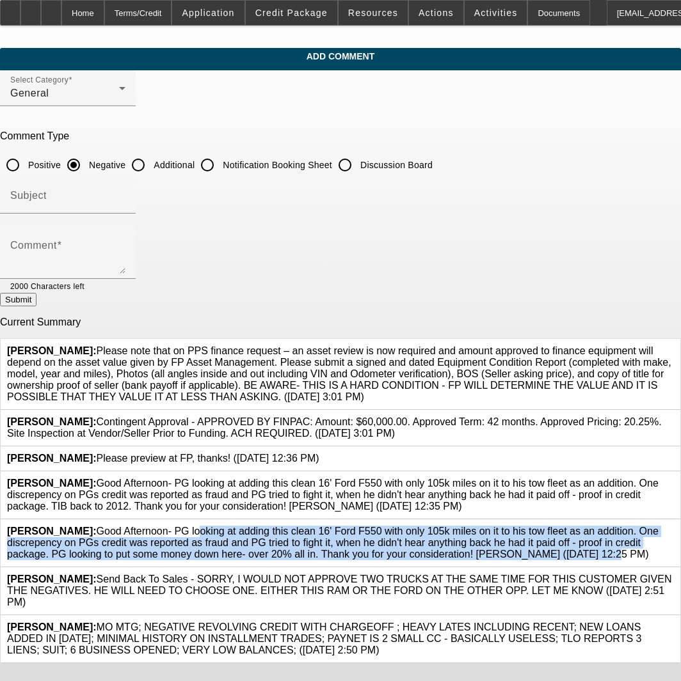
drag, startPoint x: 133, startPoint y: 530, endPoint x: 492, endPoint y: 560, distance: 360.2
click at [492, 560] on div "[PERSON_NAME]: Good Afternoon- PG looking at adding this clean 16' Ford F550 wi…" at bounding box center [340, 543] width 667 height 35
copy span "Good Afternoon- PG looking at adding this clean 16' Ford F550 with only 105k mi…"
click at [151, 157] on input "Additional" at bounding box center [138, 165] width 26 height 26
radio input "true"
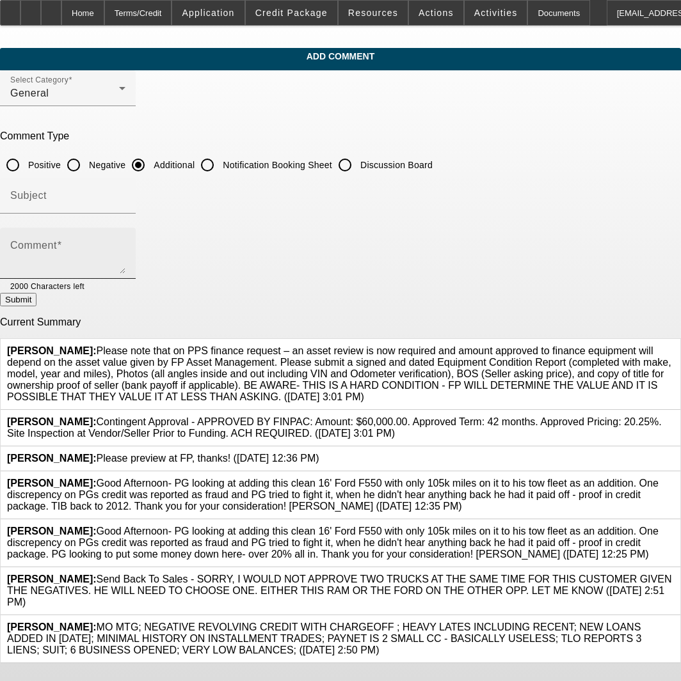
click at [125, 232] on div "Comment" at bounding box center [67, 253] width 115 height 51
paste textarea "Good Afternoon- PG looking at adding this clean 16' Ford F550 with only 105k mi…"
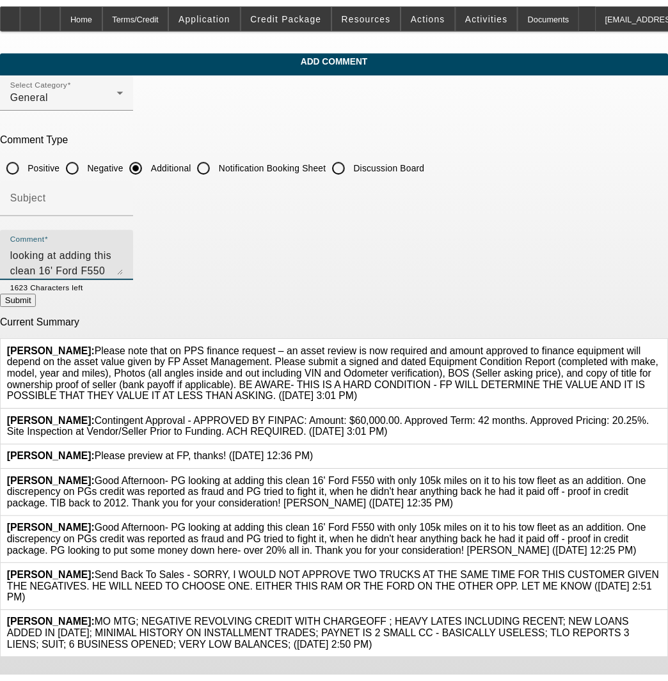
scroll to position [15, 0]
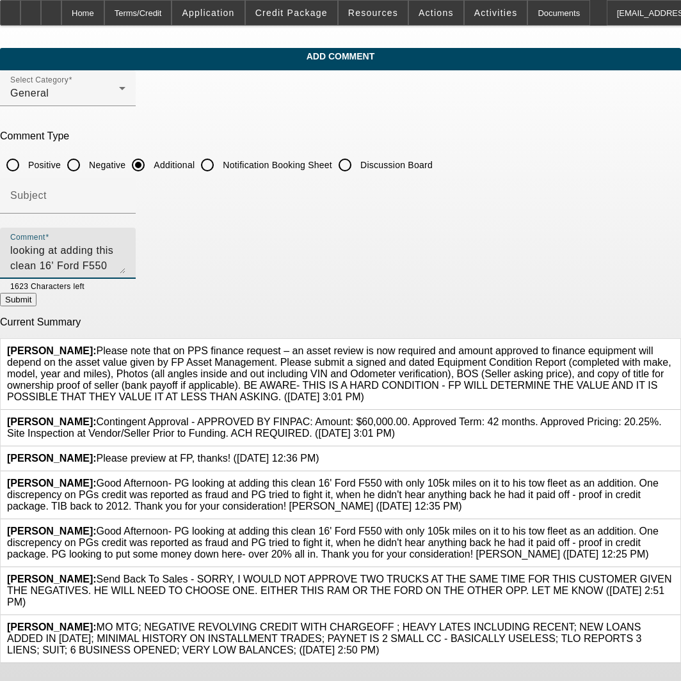
drag, startPoint x: 154, startPoint y: 270, endPoint x: 123, endPoint y: 273, distance: 30.8
click at [123, 273] on textarea "Good Afternoon- PG looking at adding this clean 16' Ford F550 with only 105k mi…" at bounding box center [67, 258] width 115 height 31
click at [125, 258] on textarea "Good Afternoon- PG looking at adding this clean 16' Ford F550 with only 105k mi…" at bounding box center [67, 258] width 115 height 31
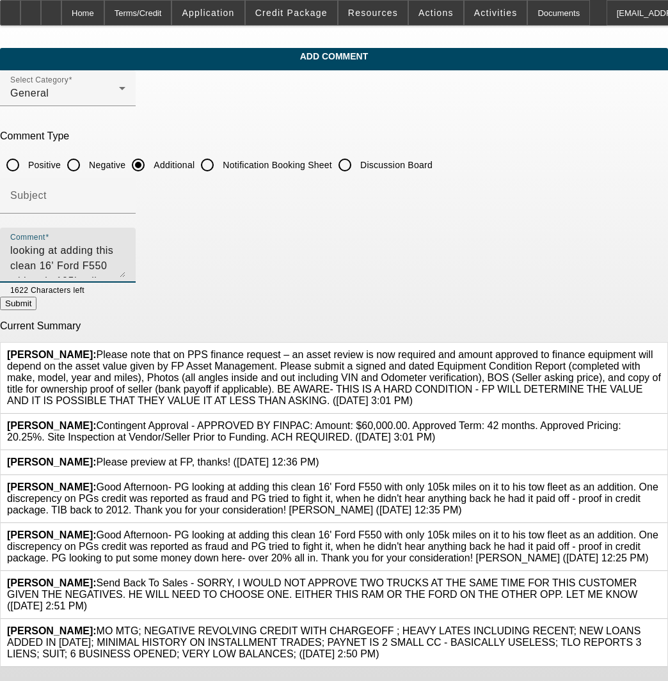
scroll to position [0, 0]
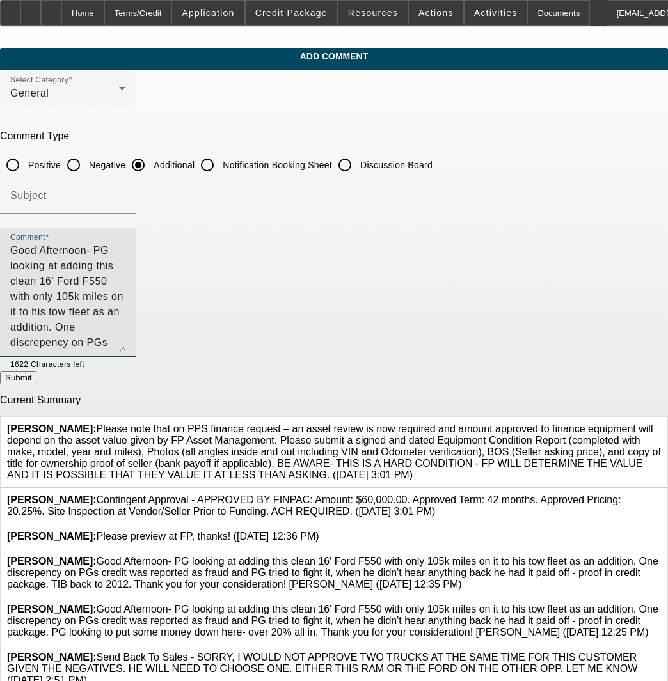
drag, startPoint x: 627, startPoint y: 271, endPoint x: 628, endPoint y: 349, distance: 78.1
click at [136, 349] on div "Comment Good Afternoon- PG looking at adding this clean 16' Ford F550 with only…" at bounding box center [68, 292] width 136 height 129
click at [125, 284] on textarea "Good Afternoon- PG looking at adding this clean 16' Ford F550 with only 105k mi…" at bounding box center [67, 297] width 115 height 109
click at [125, 290] on textarea "Good Afternoon- PG looking at adding this clean 16' Ford F550 with only 105k mi…" at bounding box center [67, 297] width 115 height 109
drag, startPoint x: 380, startPoint y: 290, endPoint x: 504, endPoint y: 288, distance: 124.1
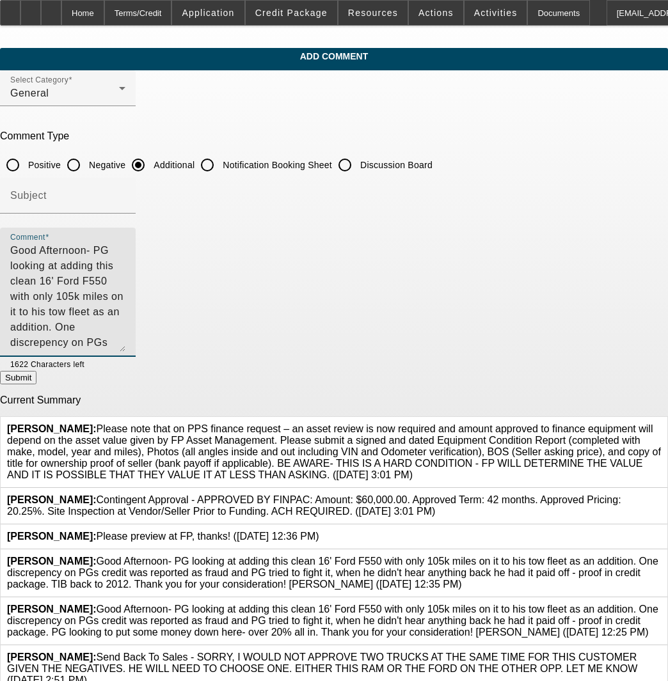
click at [125, 288] on textarea "Good Afternoon- PG looking at adding this clean 16' Ford F550 with only 105k mi…" at bounding box center [67, 297] width 115 height 109
type textarea "Good Afternoon- PG looking at adding this clean 16' Ford F550 with only 105k mi…"
click at [661, 604] on icon at bounding box center [661, 604] width 0 height 0
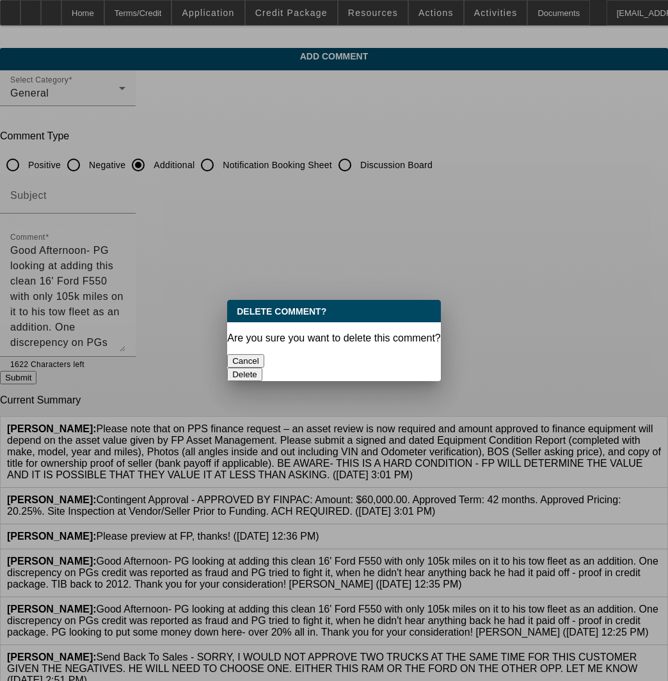
click at [375, 339] on div "Are you sure you want to delete this comment?" at bounding box center [334, 339] width 214 height 12
click at [262, 368] on button "Delete" at bounding box center [244, 374] width 35 height 13
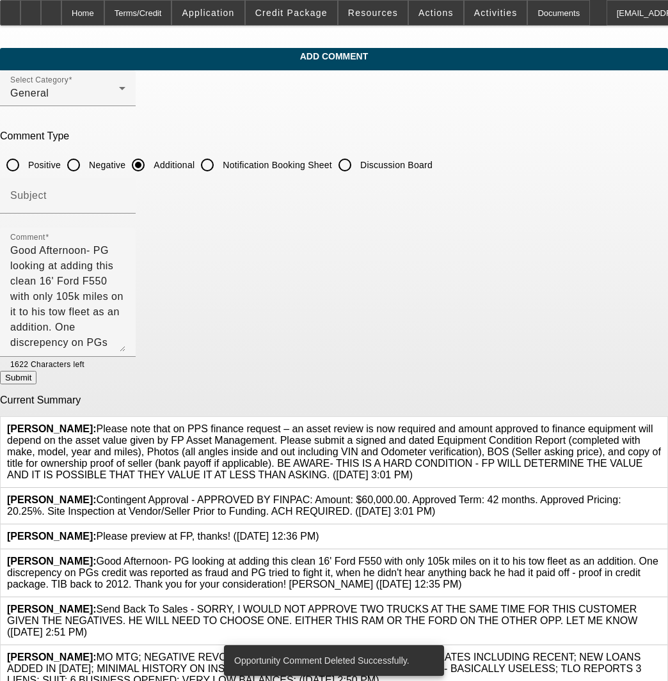
click at [661, 556] on icon at bounding box center [661, 556] width 0 height 0
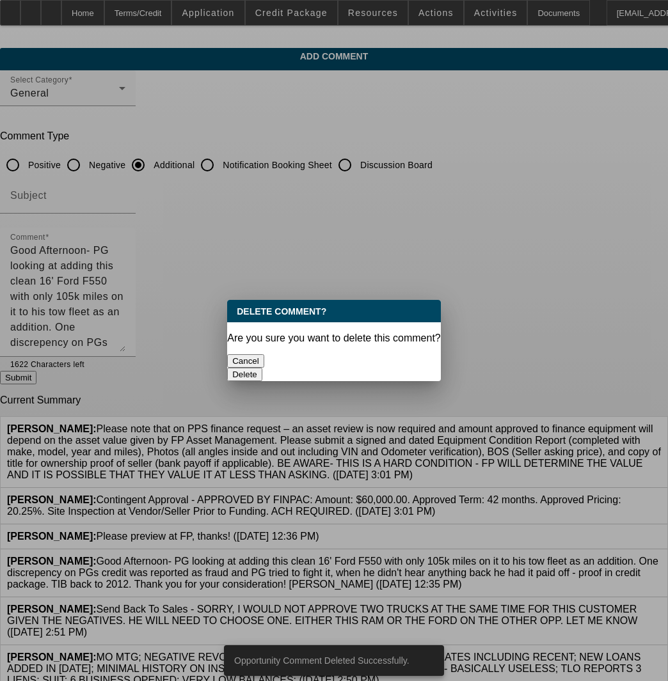
click at [262, 368] on button "Delete" at bounding box center [244, 374] width 35 height 13
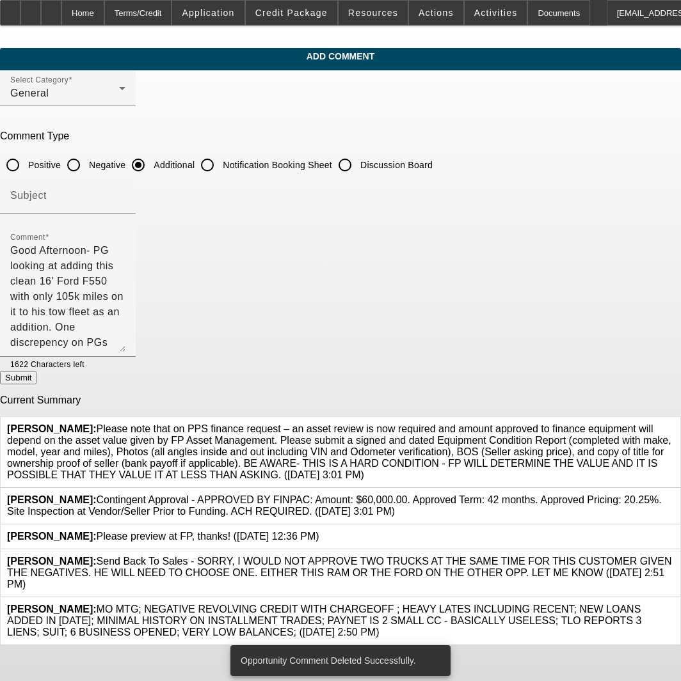
click at [319, 531] on icon at bounding box center [319, 531] width 0 height 0
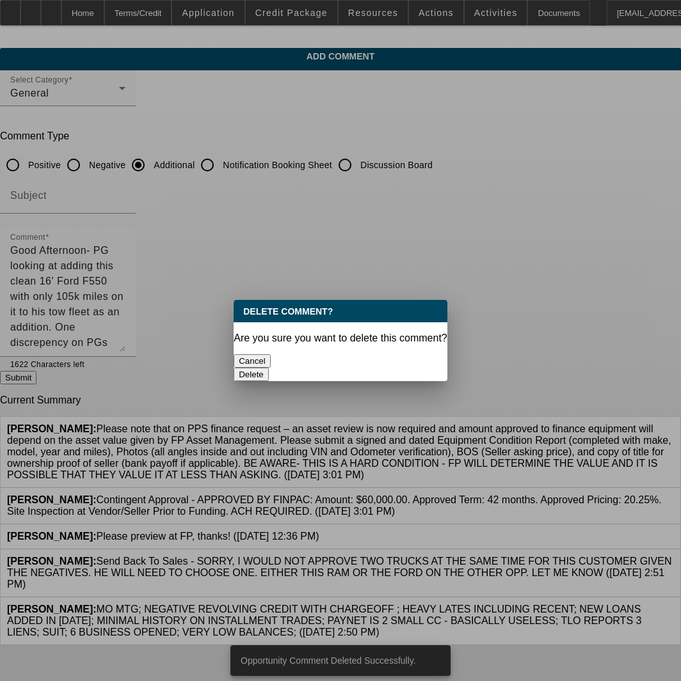
click at [269, 368] on button "Delete" at bounding box center [251, 374] width 35 height 13
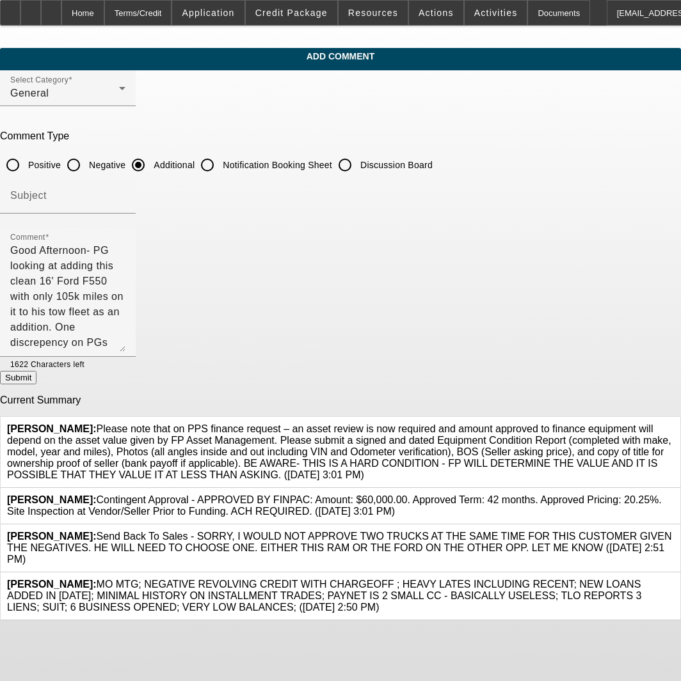
click at [36, 385] on button "Submit" at bounding box center [18, 377] width 36 height 13
radio input "true"
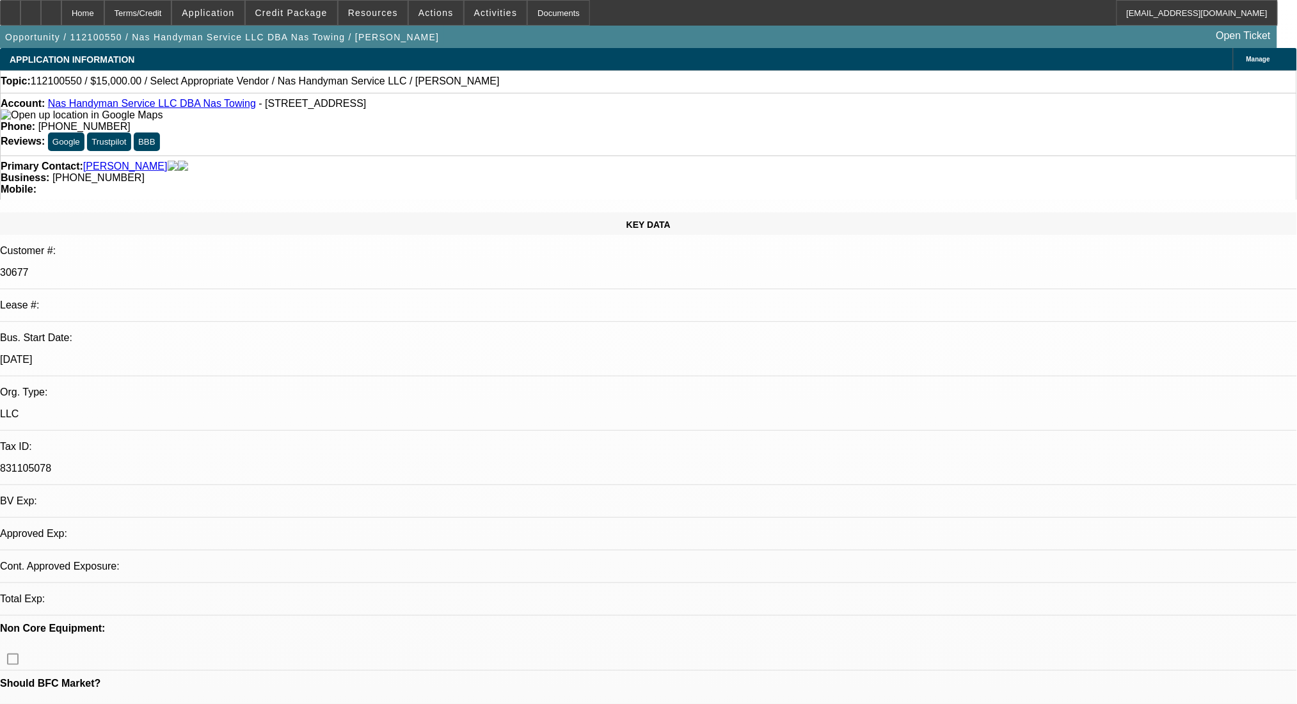
select select "0"
select select "2"
select select "0.1"
select select "1"
select select "2"
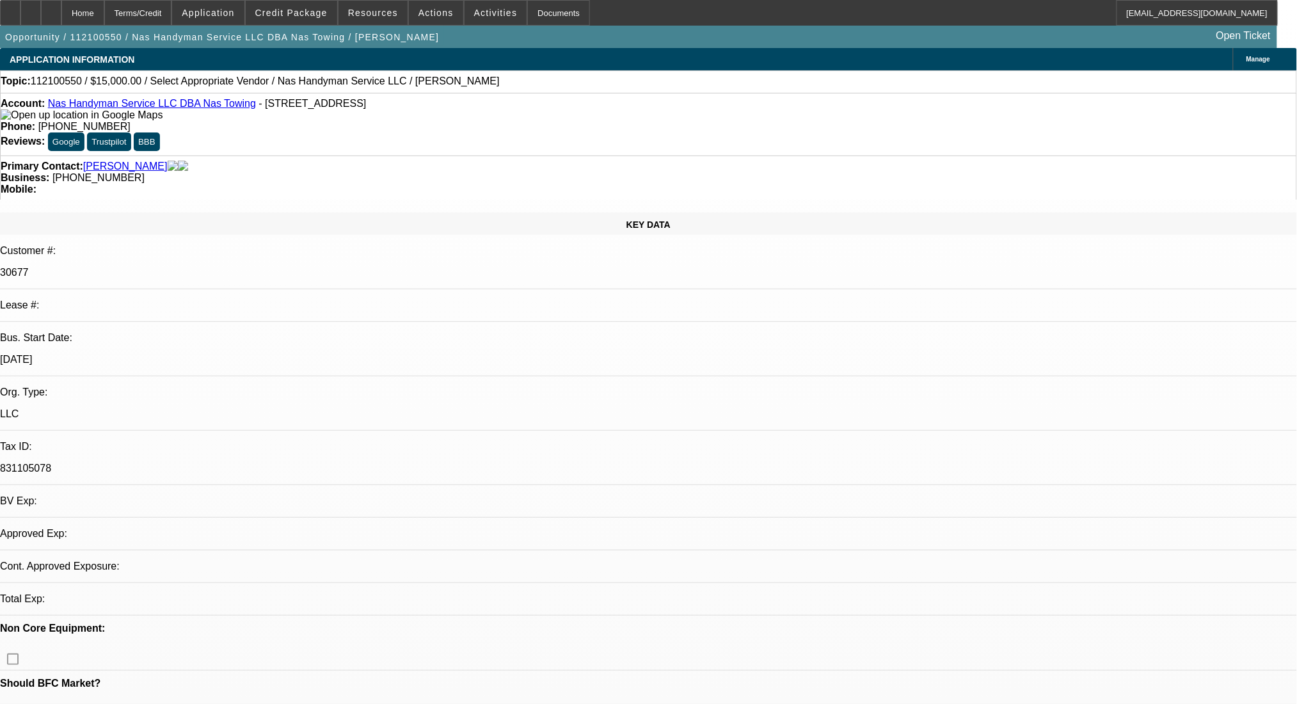
select select
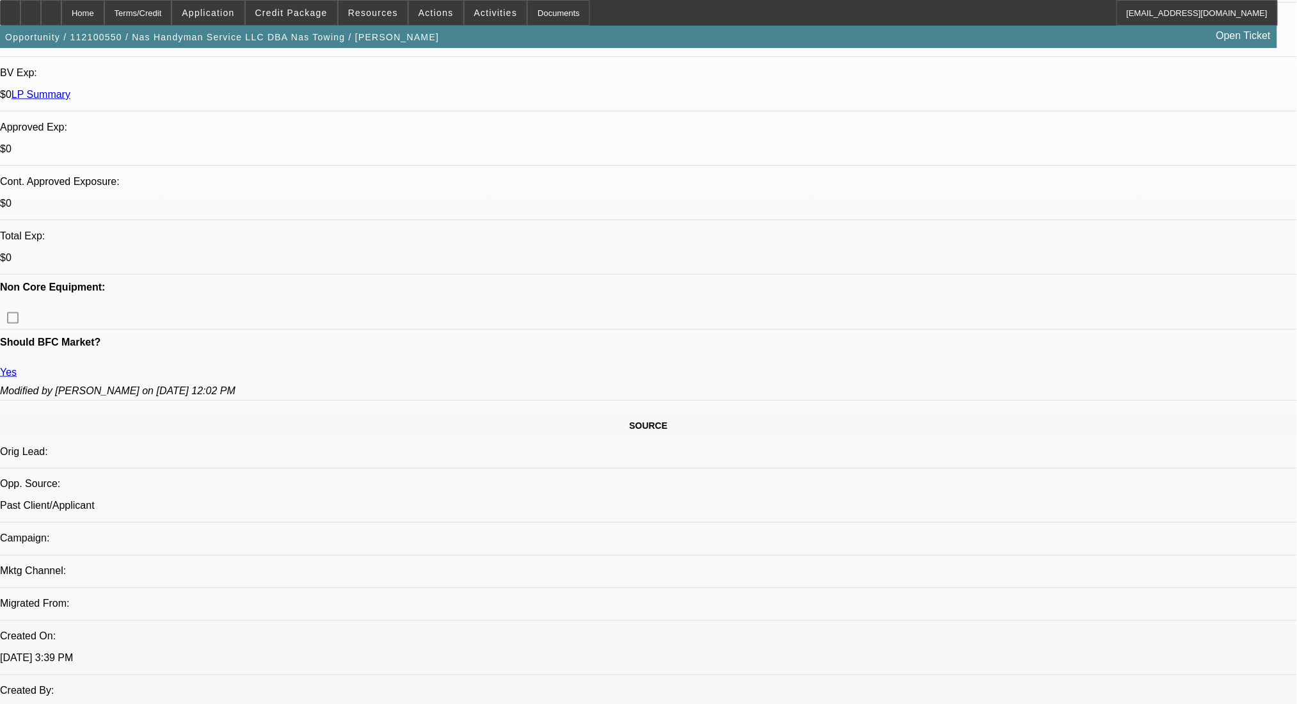
scroll to position [597, 0]
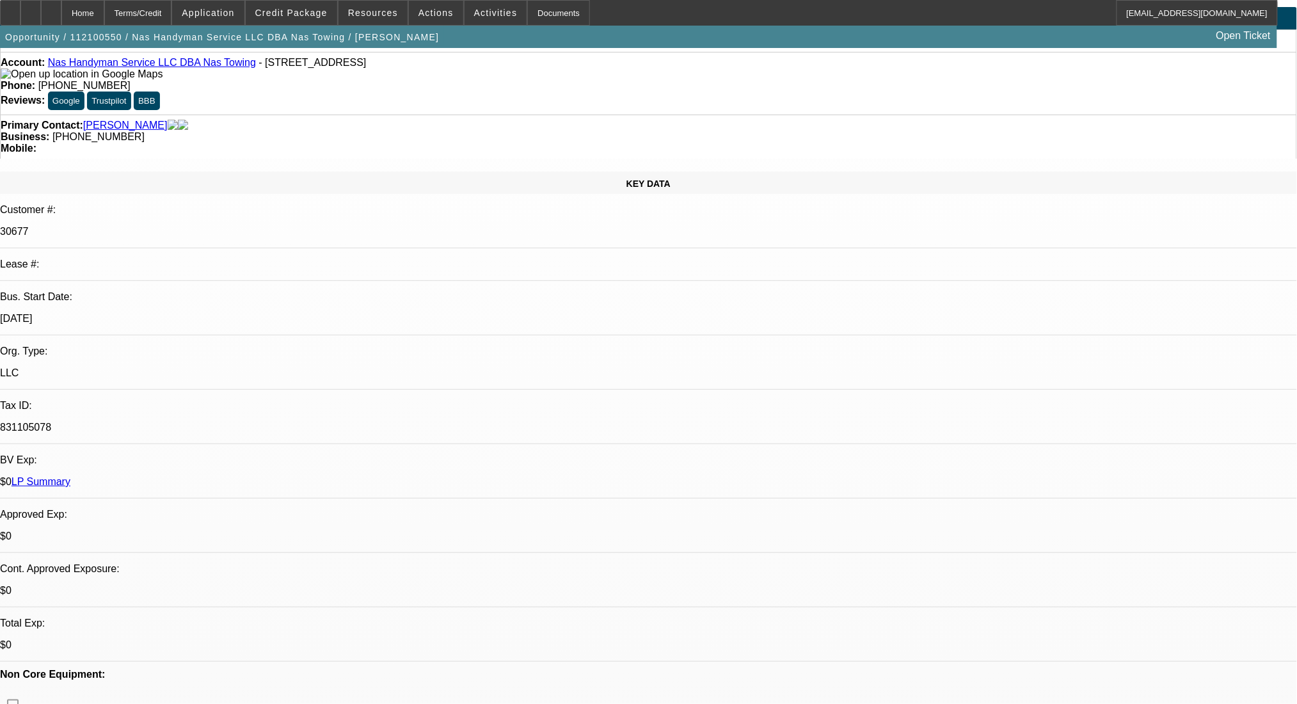
scroll to position [0, 0]
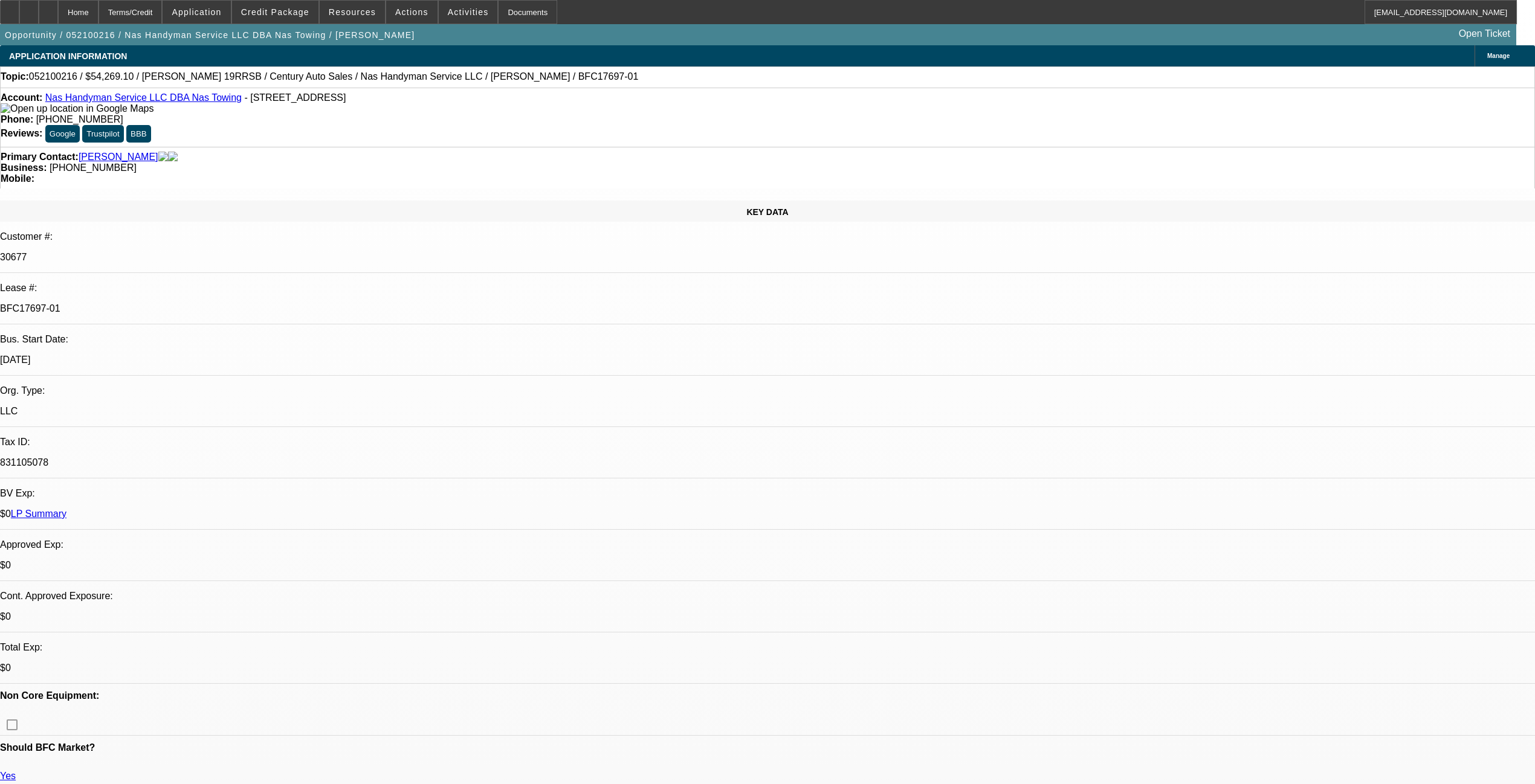
select select "0.1"
select select "2"
select select "0.1"
select select "4"
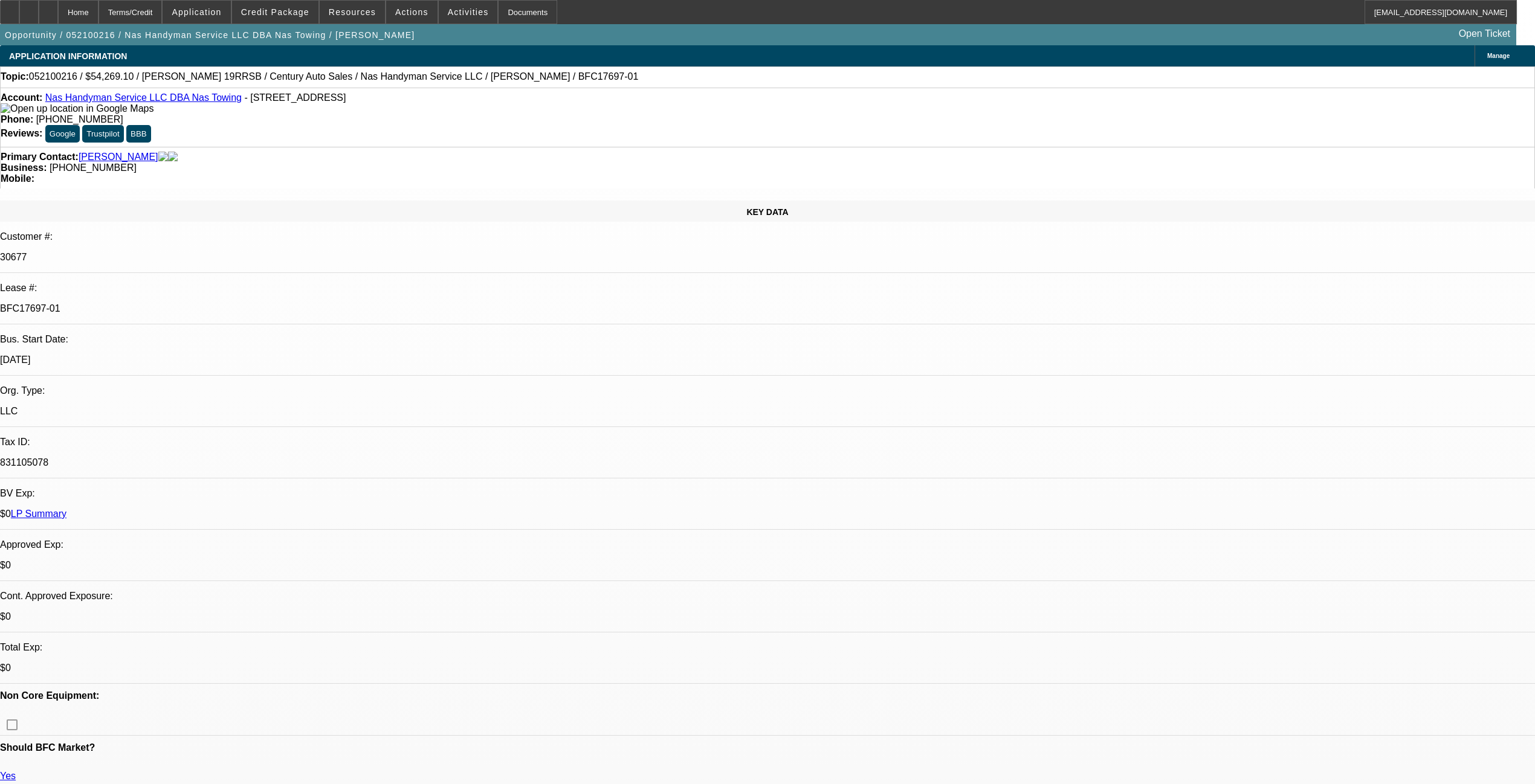
select select "0.1"
select select "2"
select select "0.1"
select select "4"
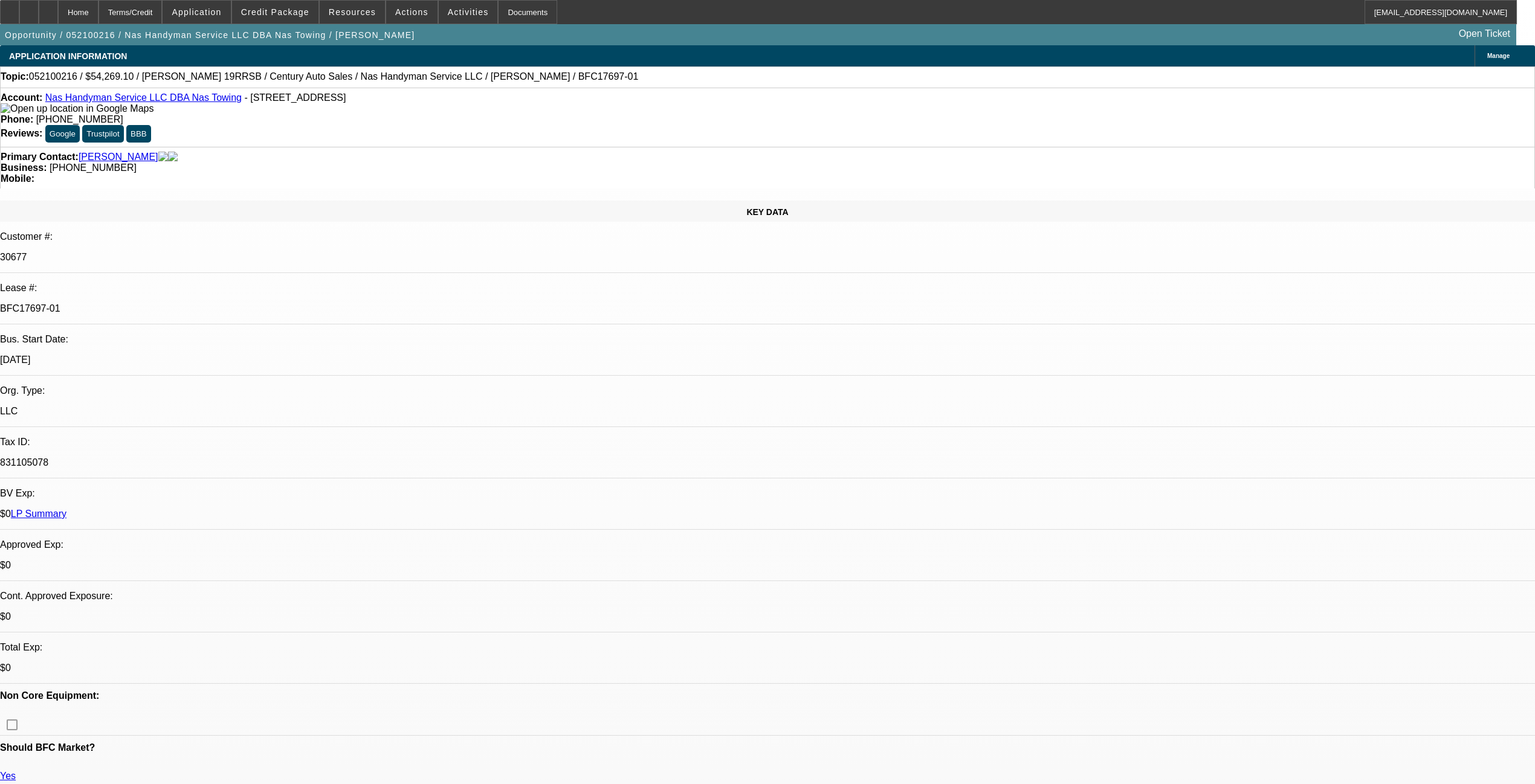
select select "0"
select select "2"
select select "0.1"
select select "4"
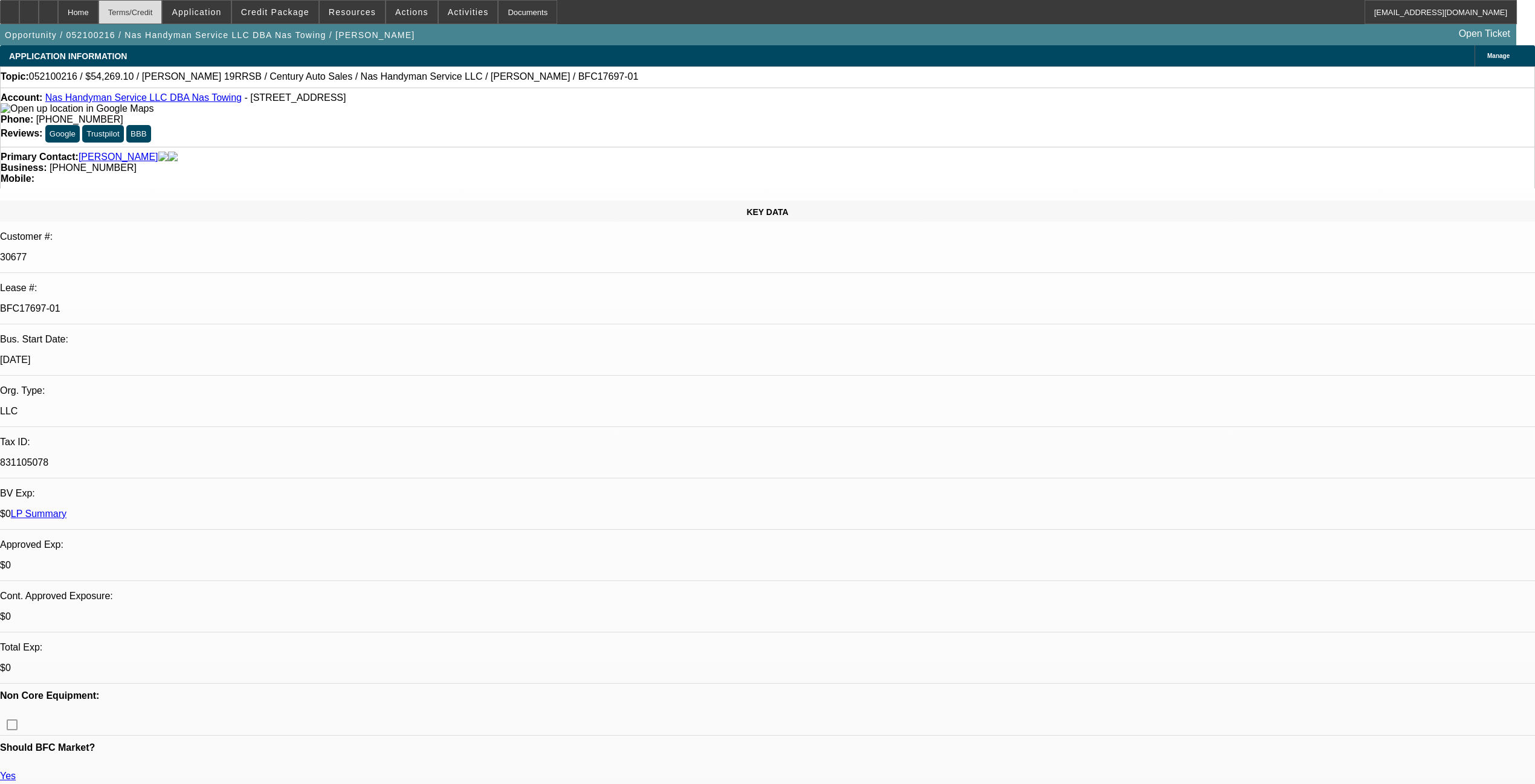
click at [162, 5] on div "Terms/Credit" at bounding box center [130, 12] width 64 height 25
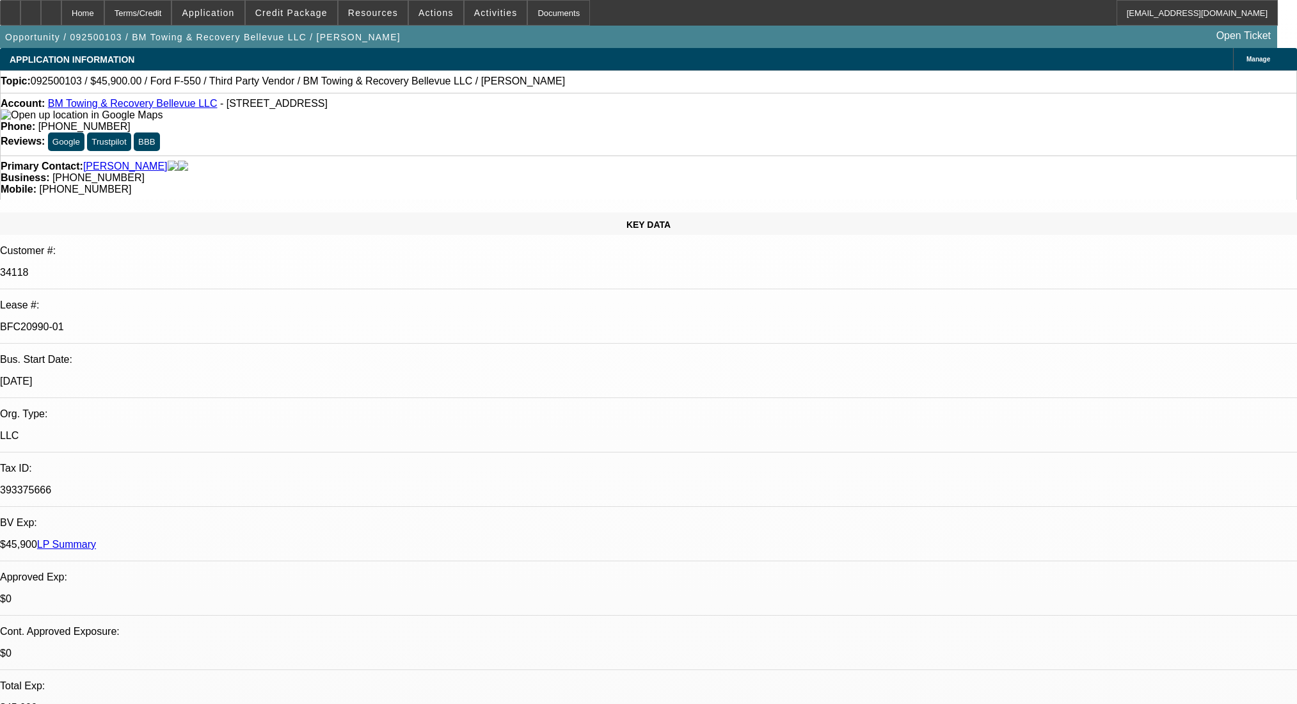
select select "0.15"
select select "2"
select select "0.1"
select select "4"
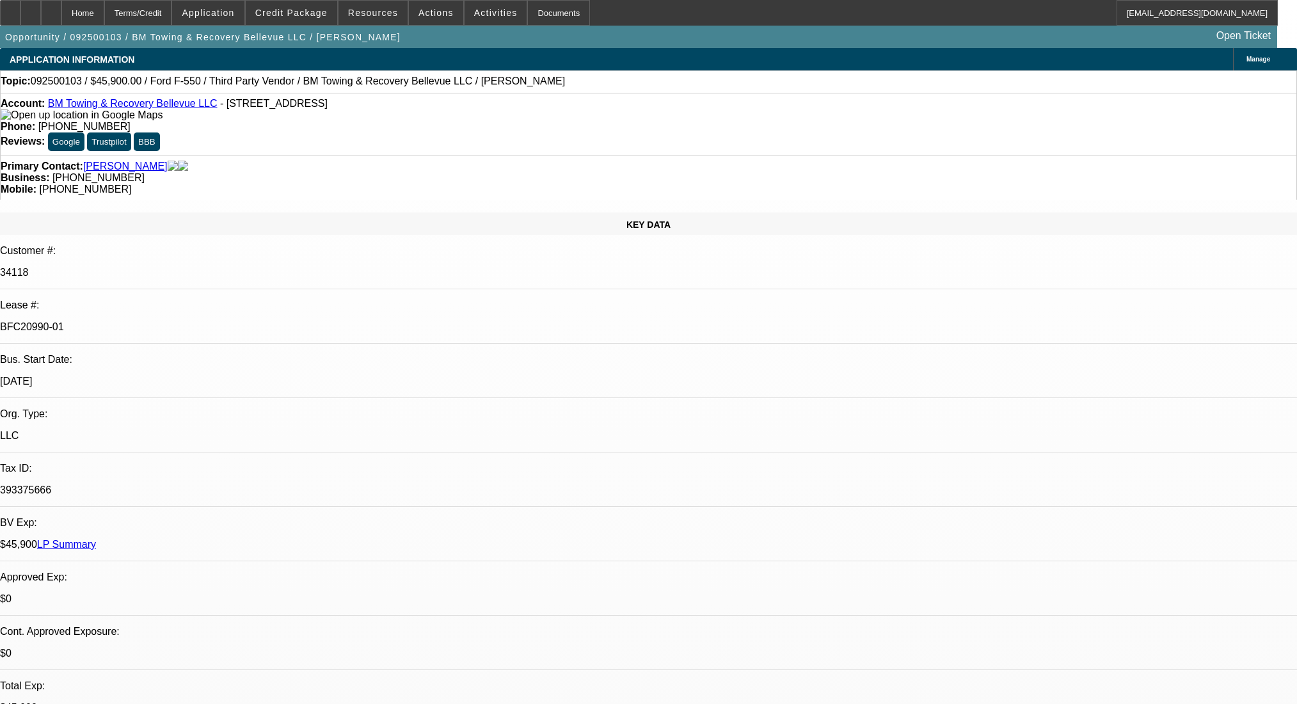
select select "0"
select select "2"
select select "0.1"
select select "4"
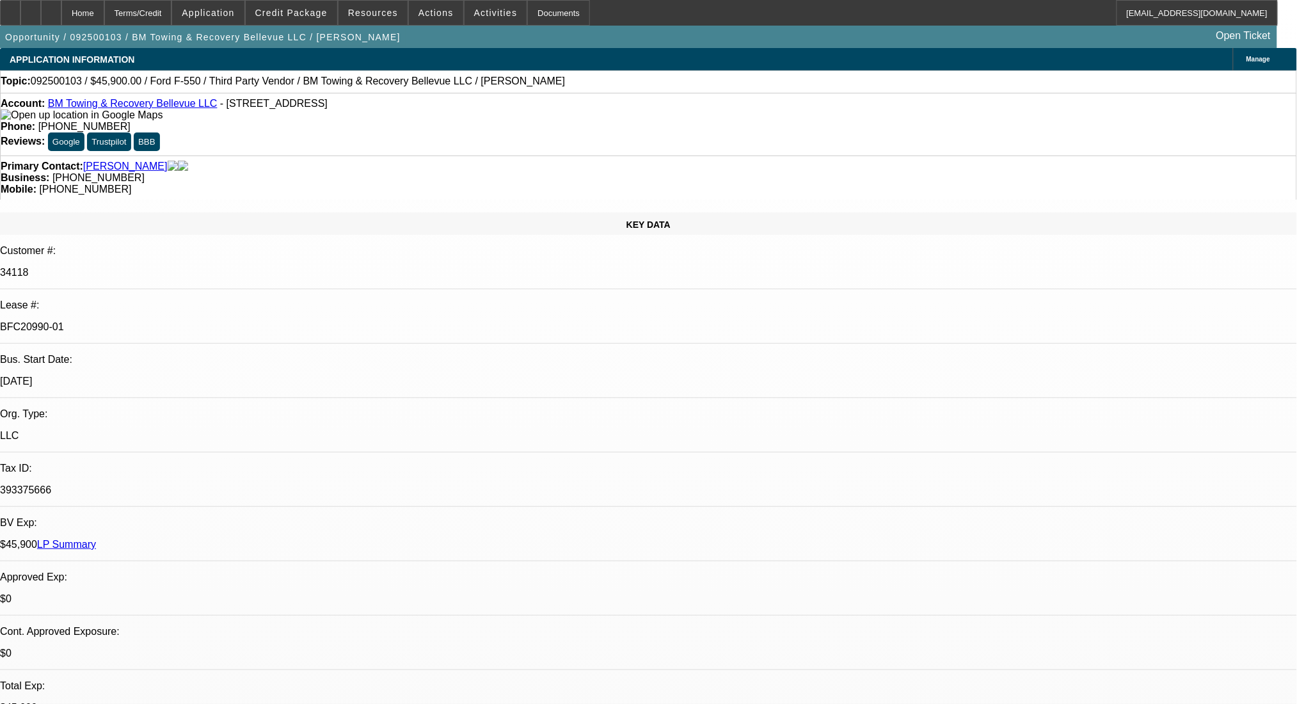
scroll to position [512, 0]
select select "0"
select select "2"
select select "0"
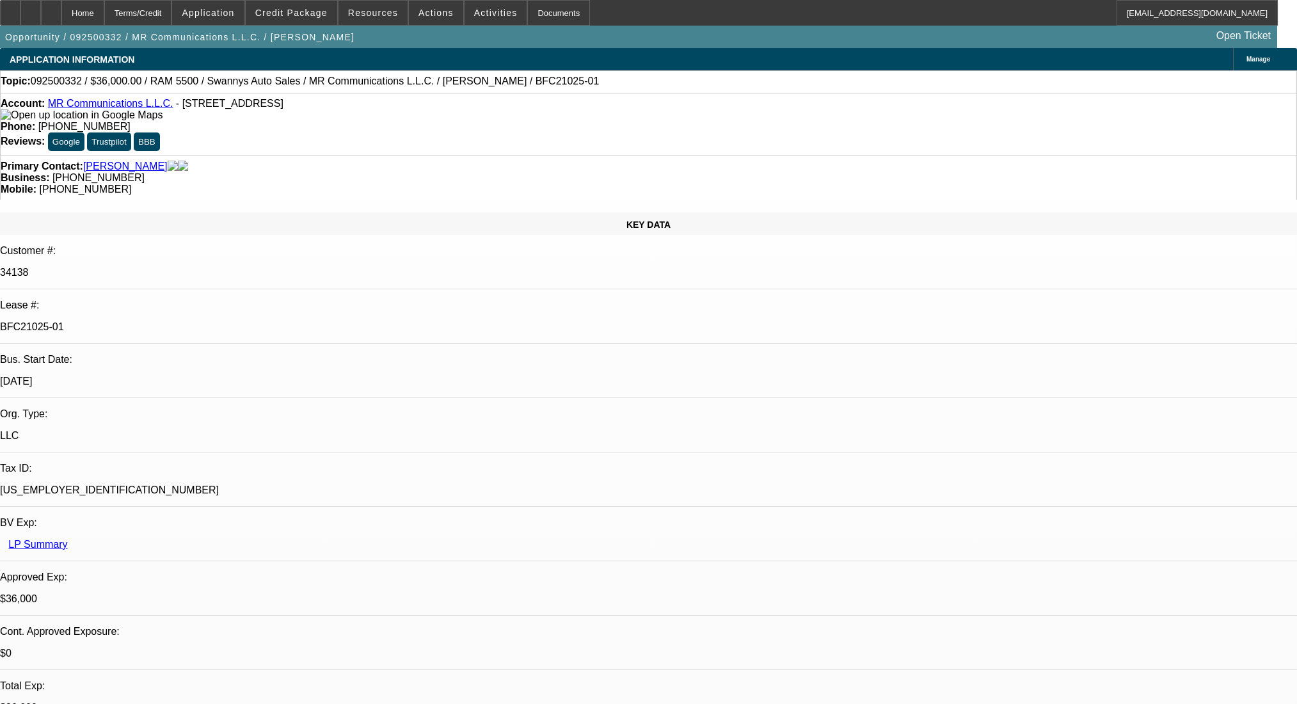
select select "6"
select select "0"
select select "2"
select select "0"
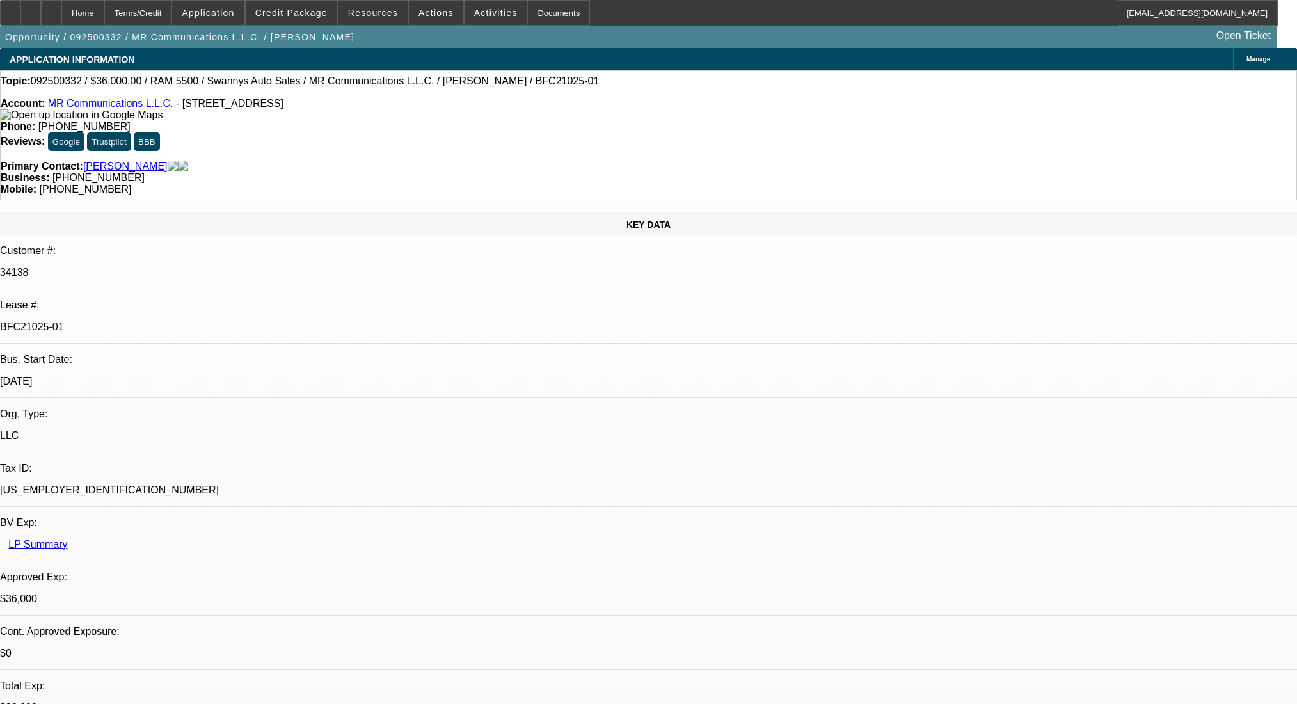
select select "6"
select select "0"
select select "2"
select select "0"
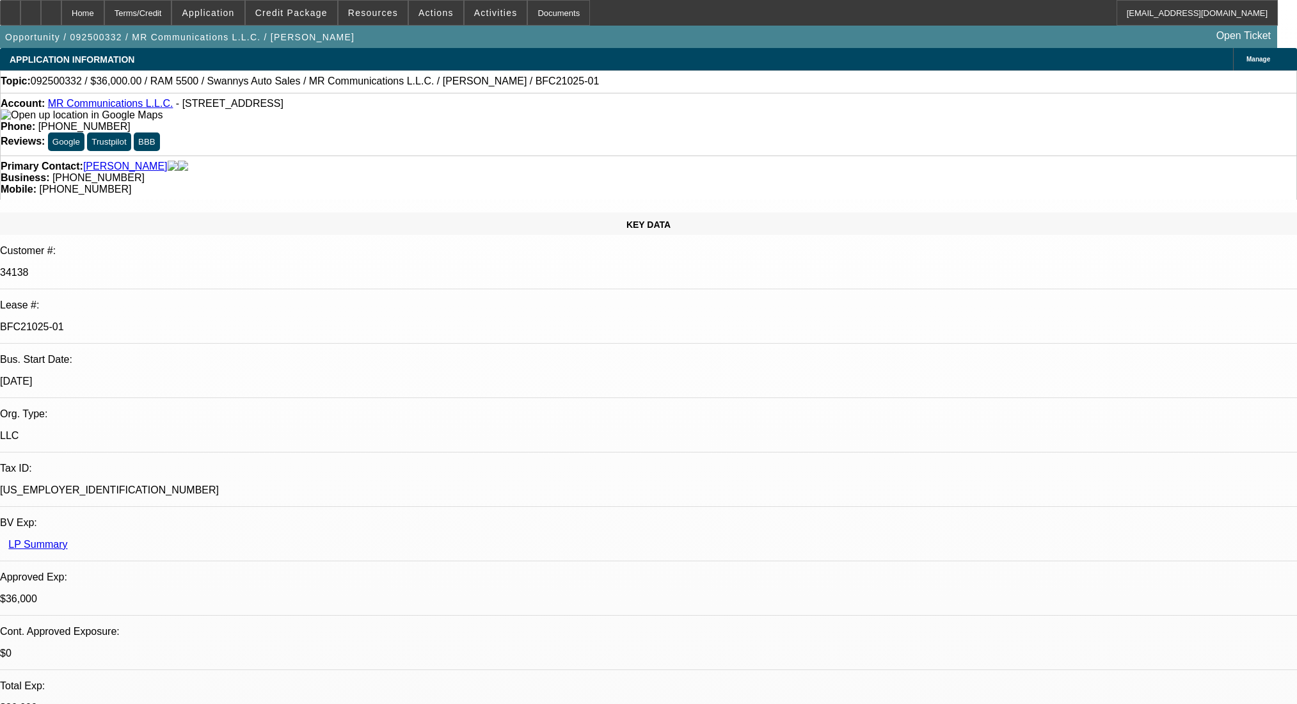
select select "6"
select select "0"
select select "2"
select select "0"
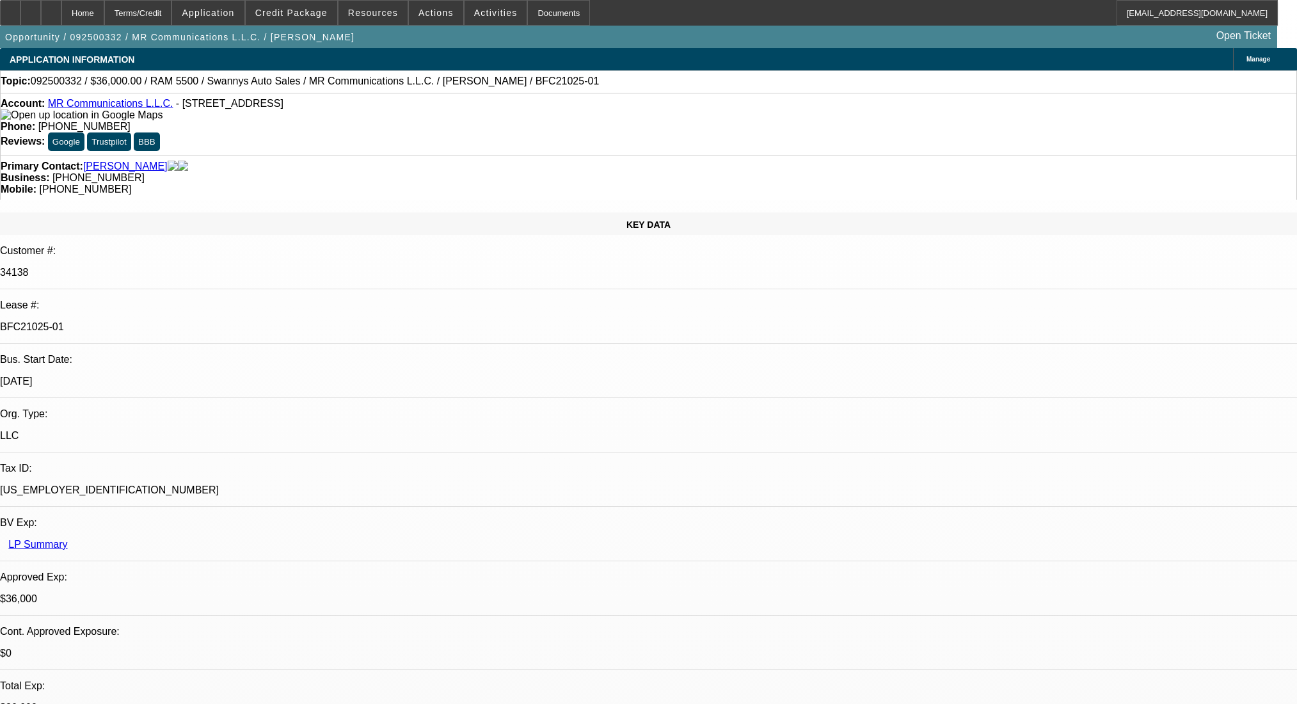
select select "6"
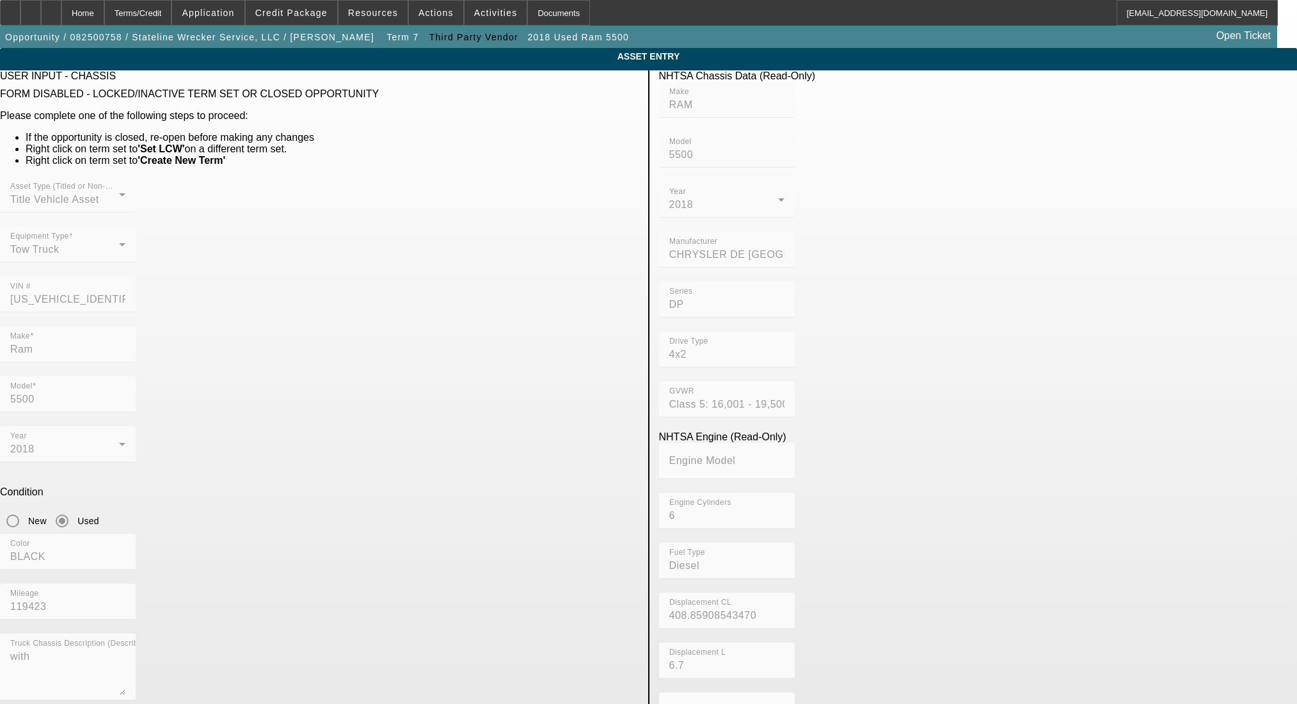
scroll to position [205, 0]
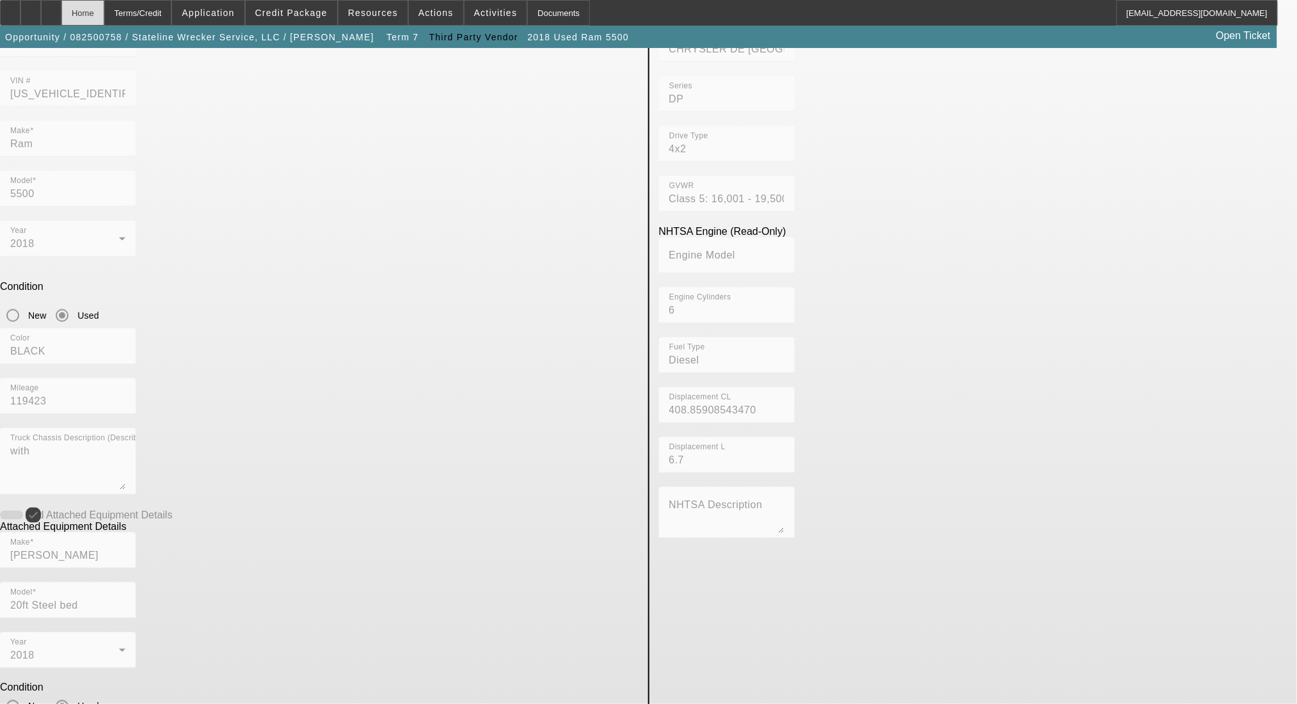
click at [99, 10] on div "Home" at bounding box center [82, 13] width 43 height 26
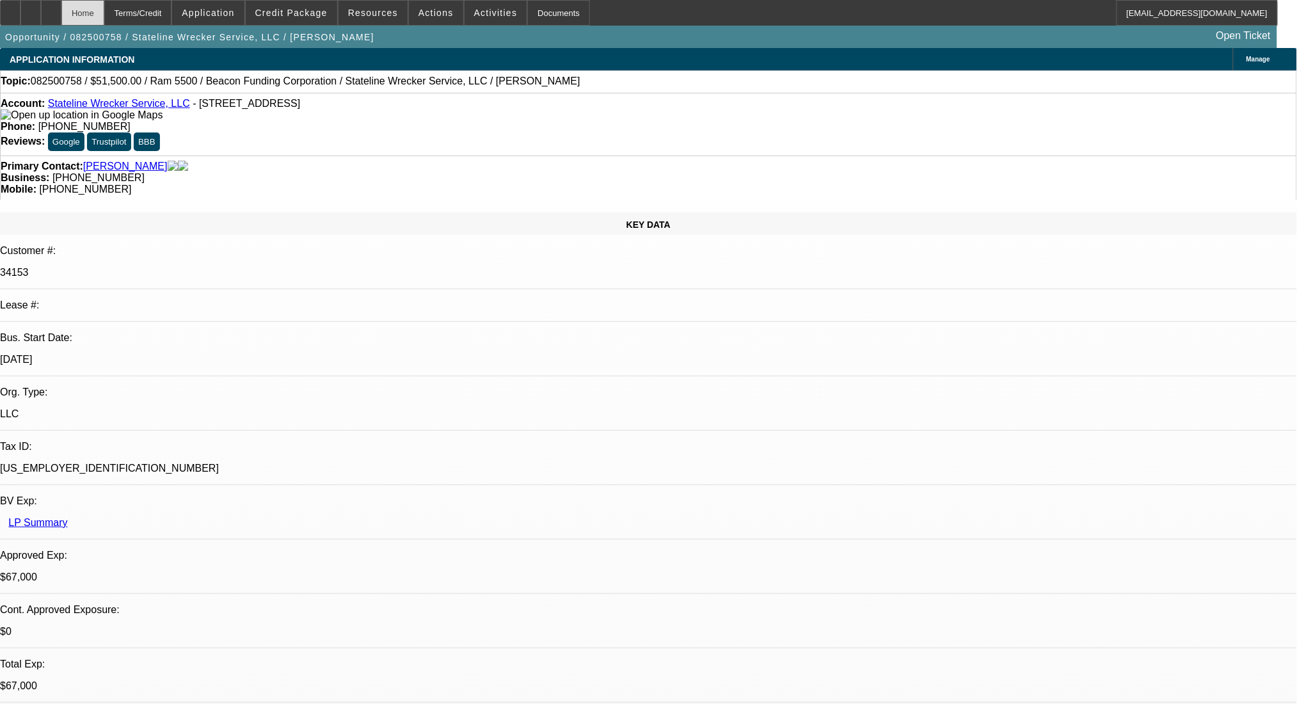
select select "0"
select select "2"
select select "0.1"
select select "4"
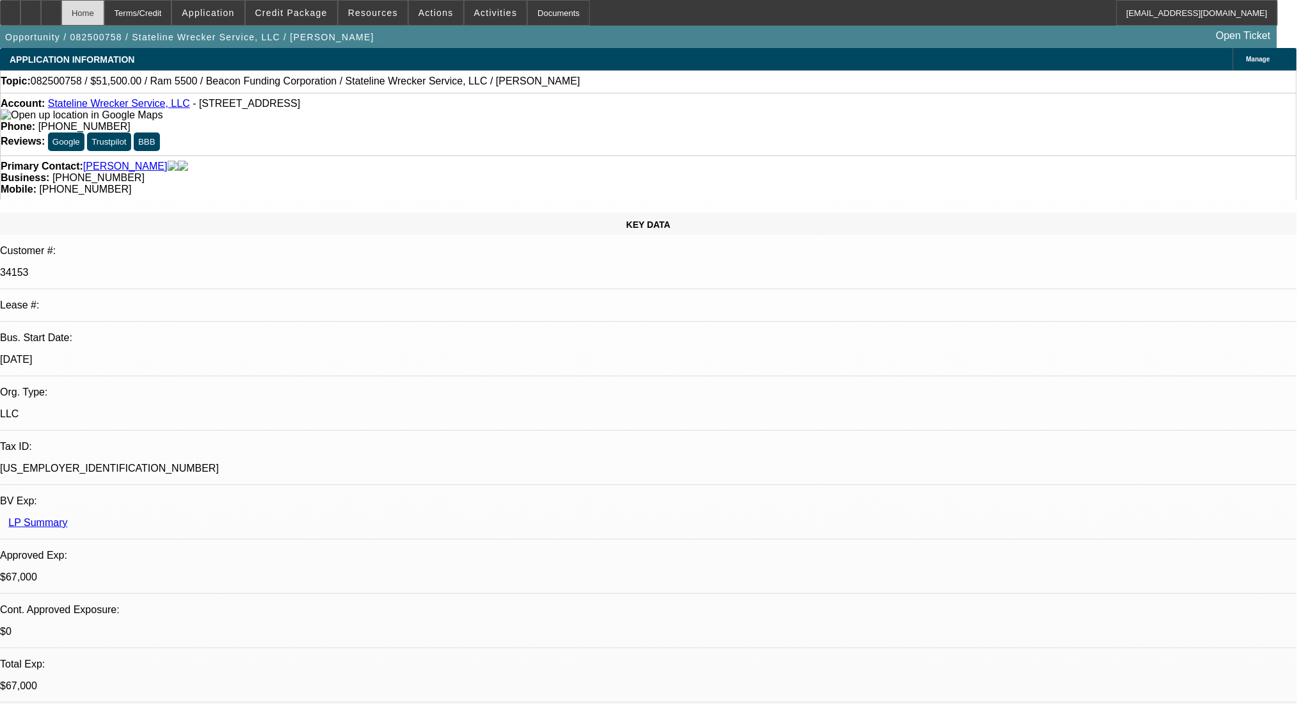
select select "0"
select select "2"
select select "0.1"
select select "4"
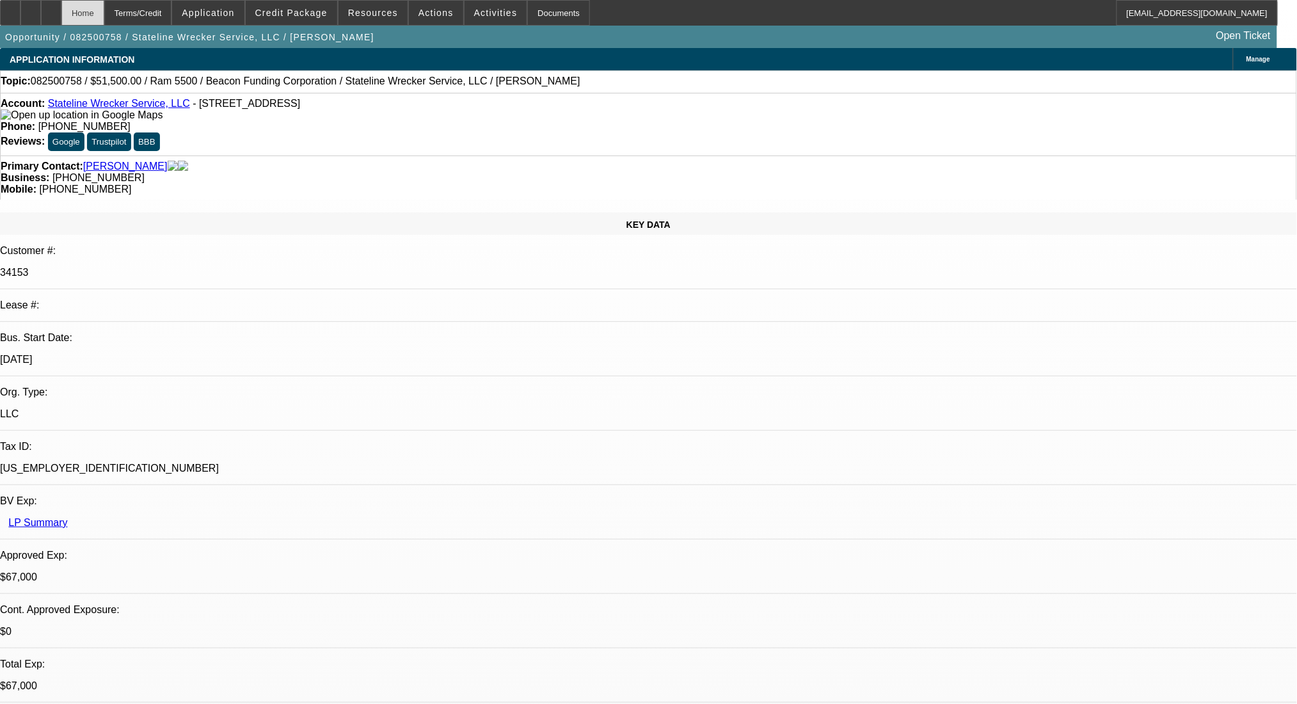
select select "0"
select select "2"
select select "0.1"
select select "4"
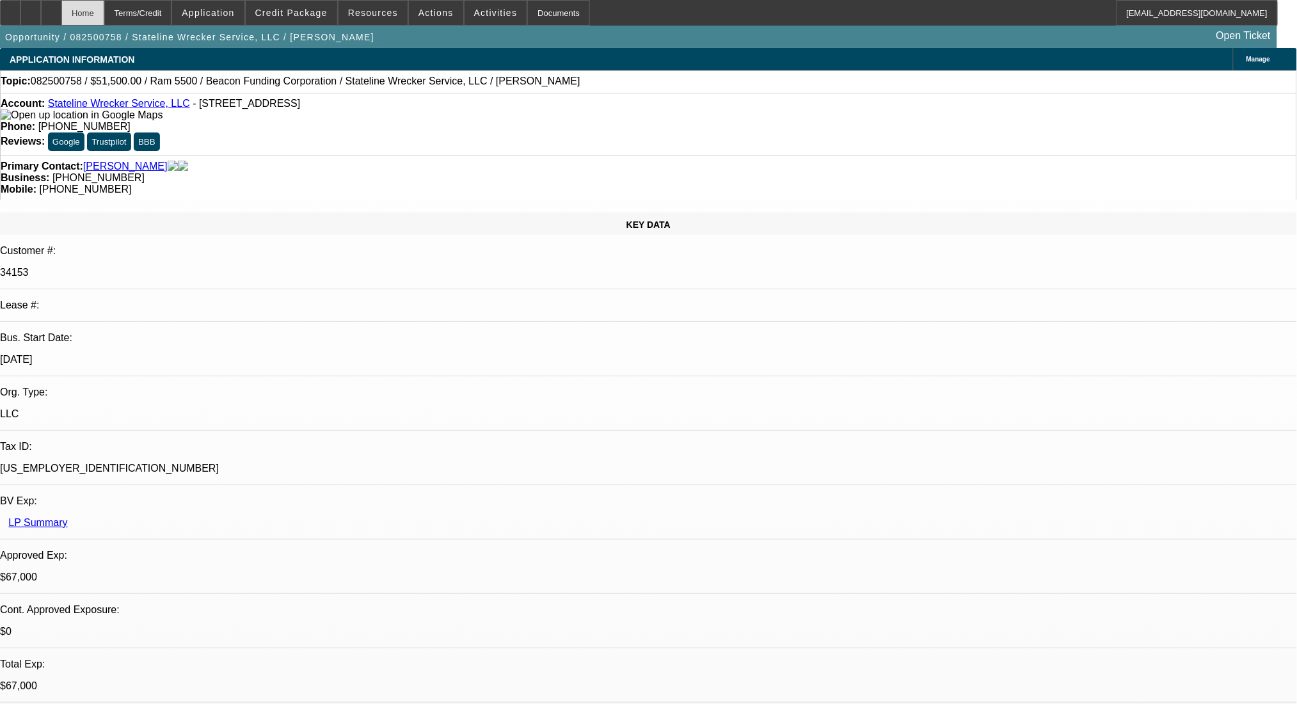
select select "0"
select select "2"
select select "0.1"
select select "4"
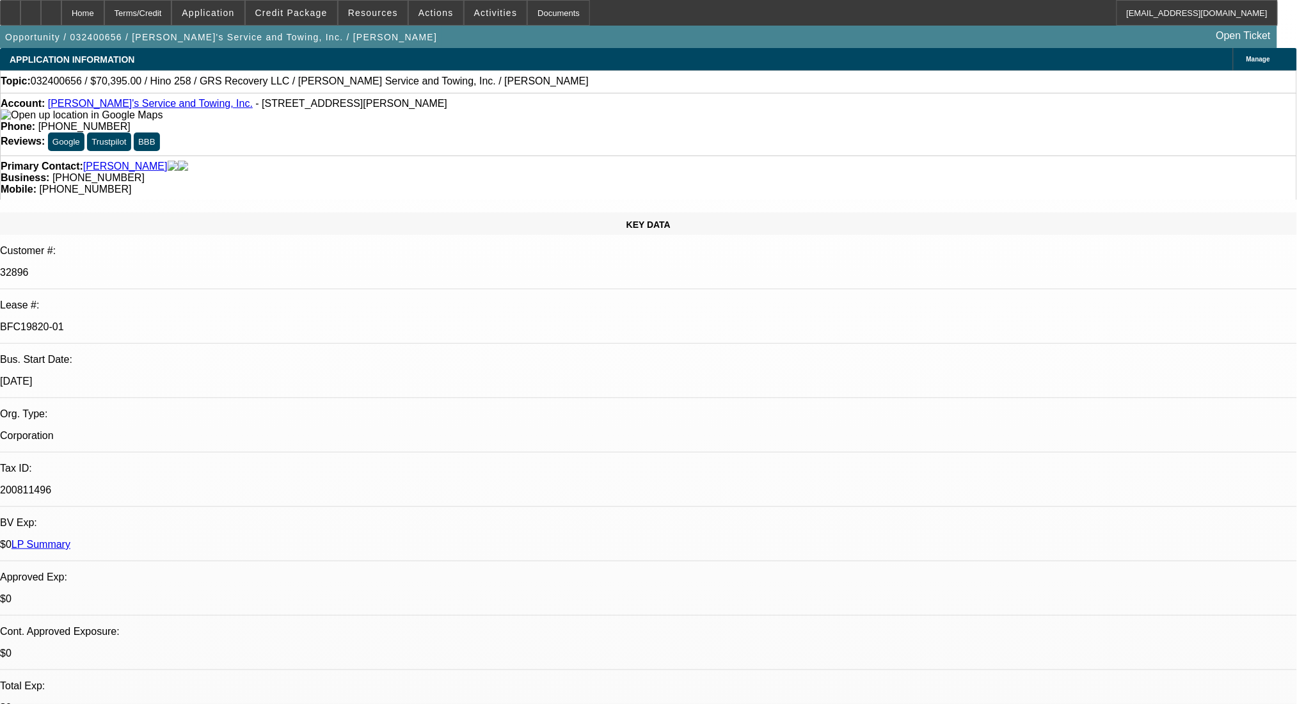
select select "0"
select select "2"
select select "0"
select select "6"
select select "0"
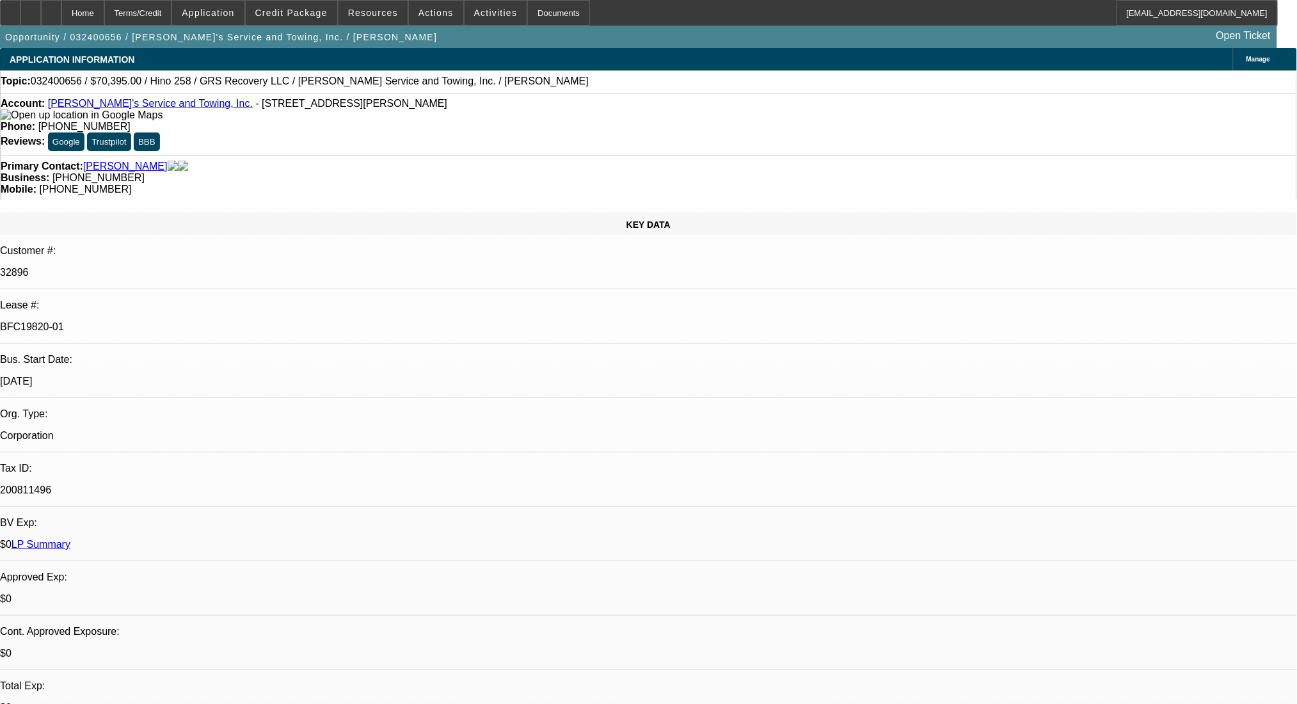
select select "2"
select select "0"
select select "6"
select select "0"
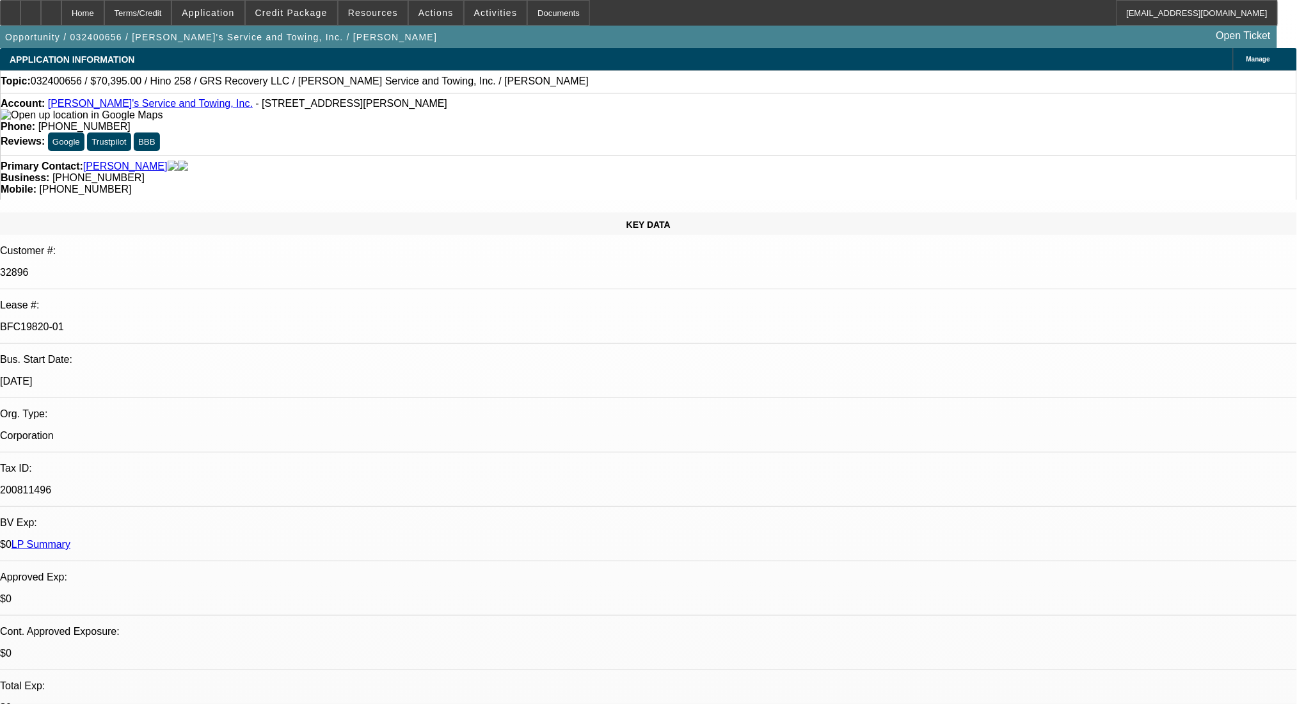
select select "2"
select select "0"
select select "6"
select select "0"
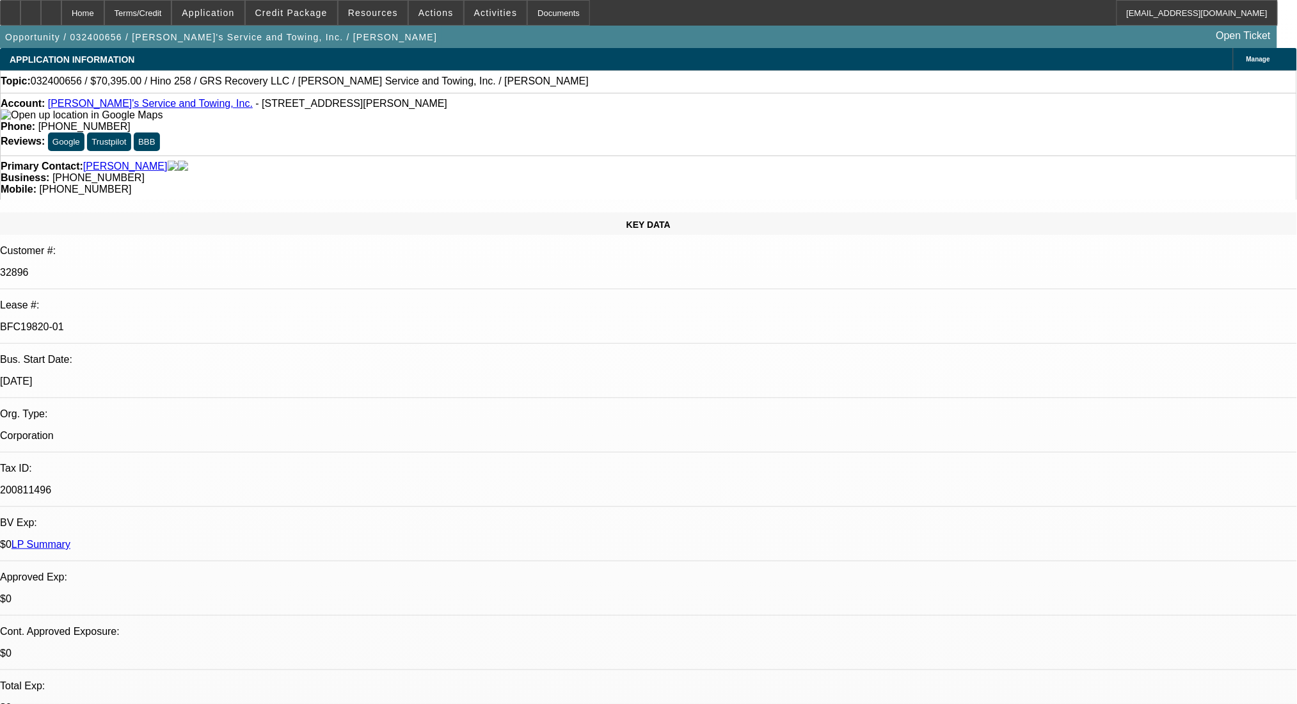
select select "2"
select select "0"
select select "6"
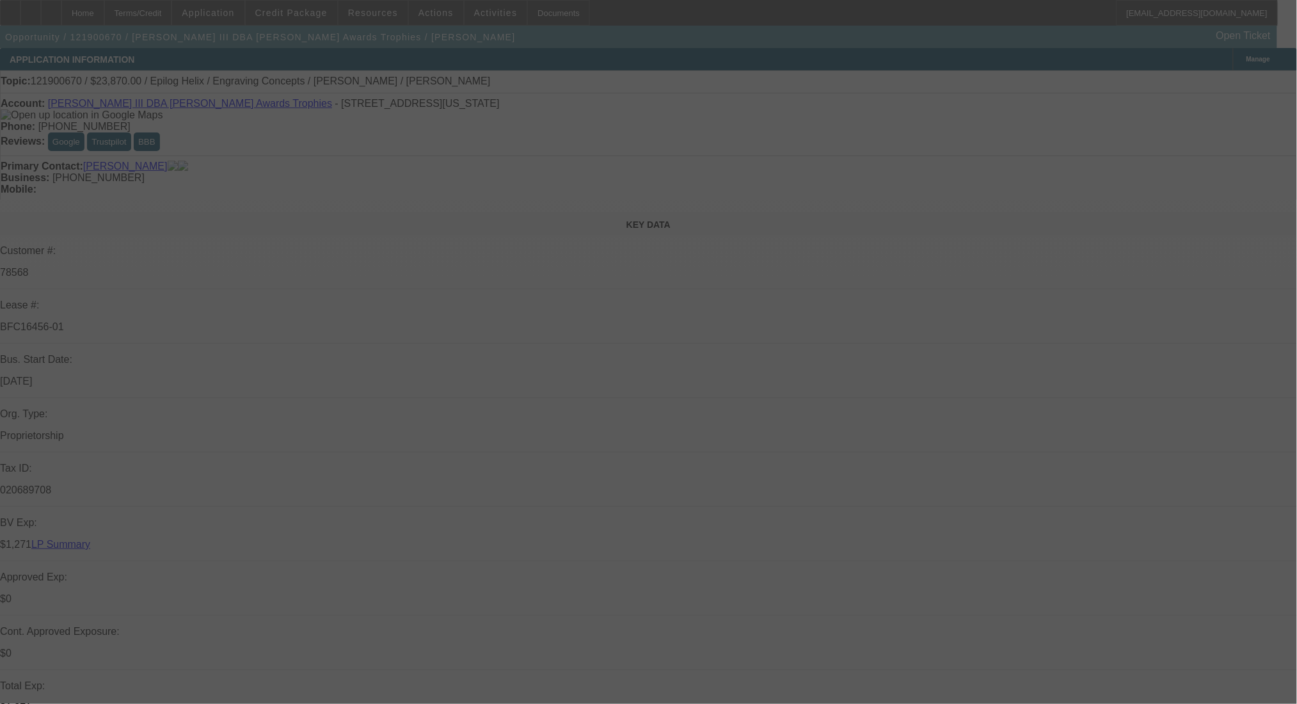
click at [175, 12] on div at bounding box center [648, 352] width 1297 height 704
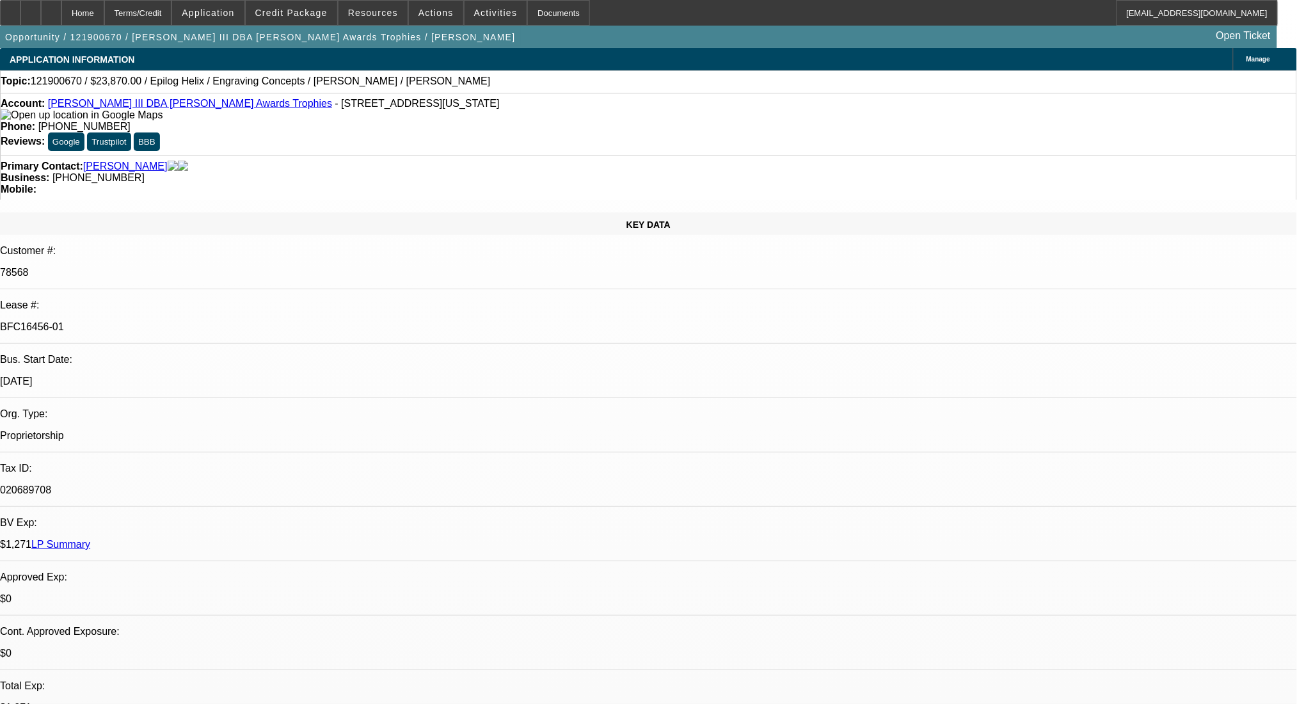
select select "0"
select select "0.1"
select select "4"
select select "0"
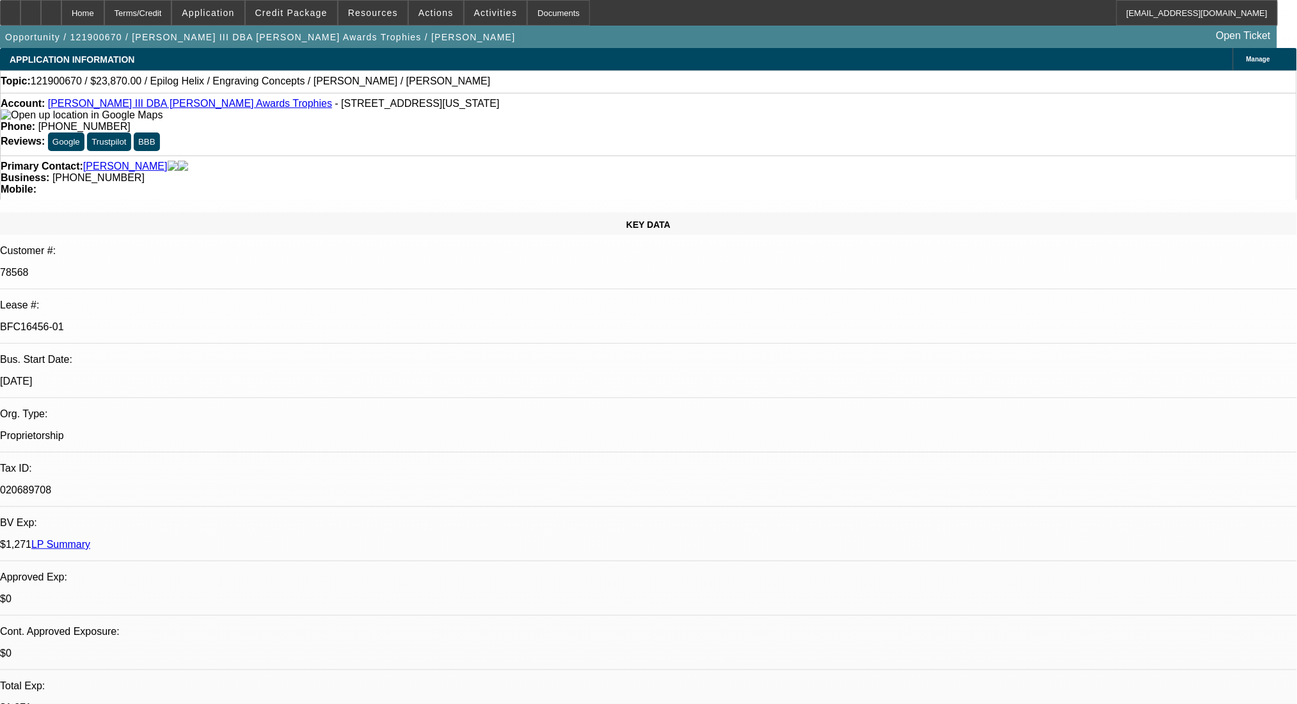
select select "0"
select select "0.1"
select select "4"
select select "0"
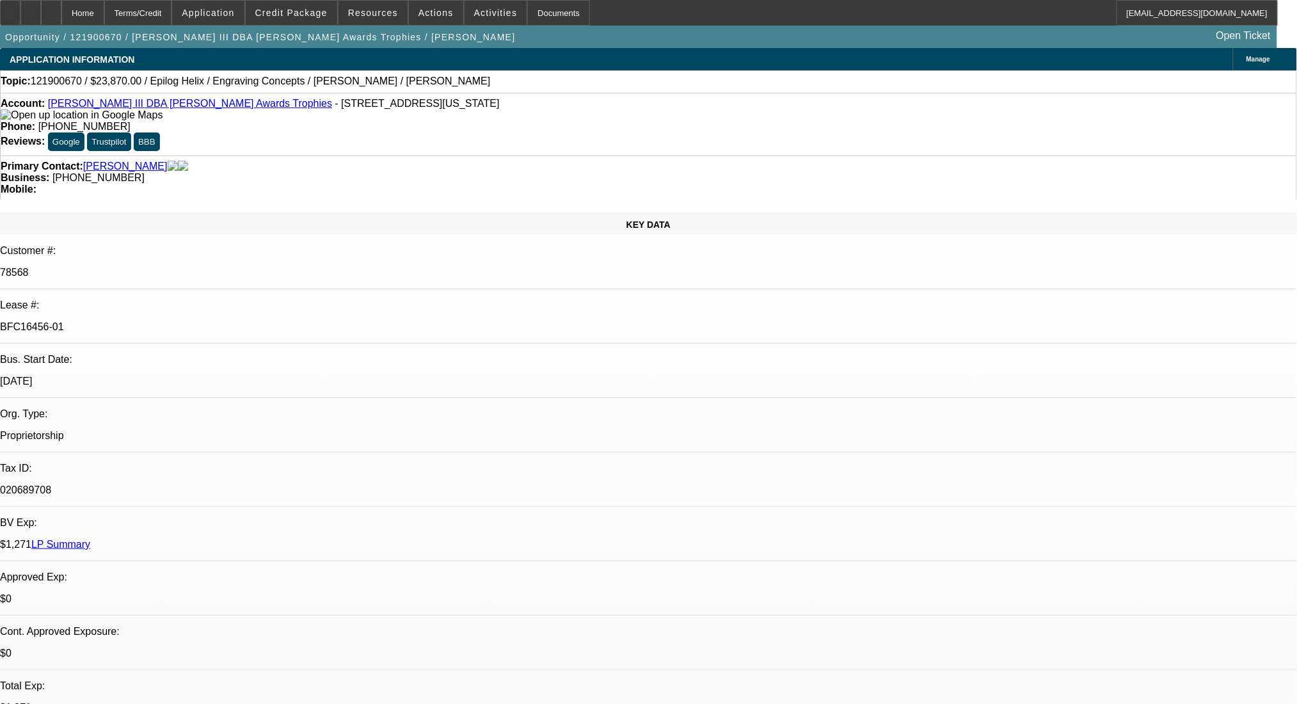
select select "0.1"
select select "4"
select select "0"
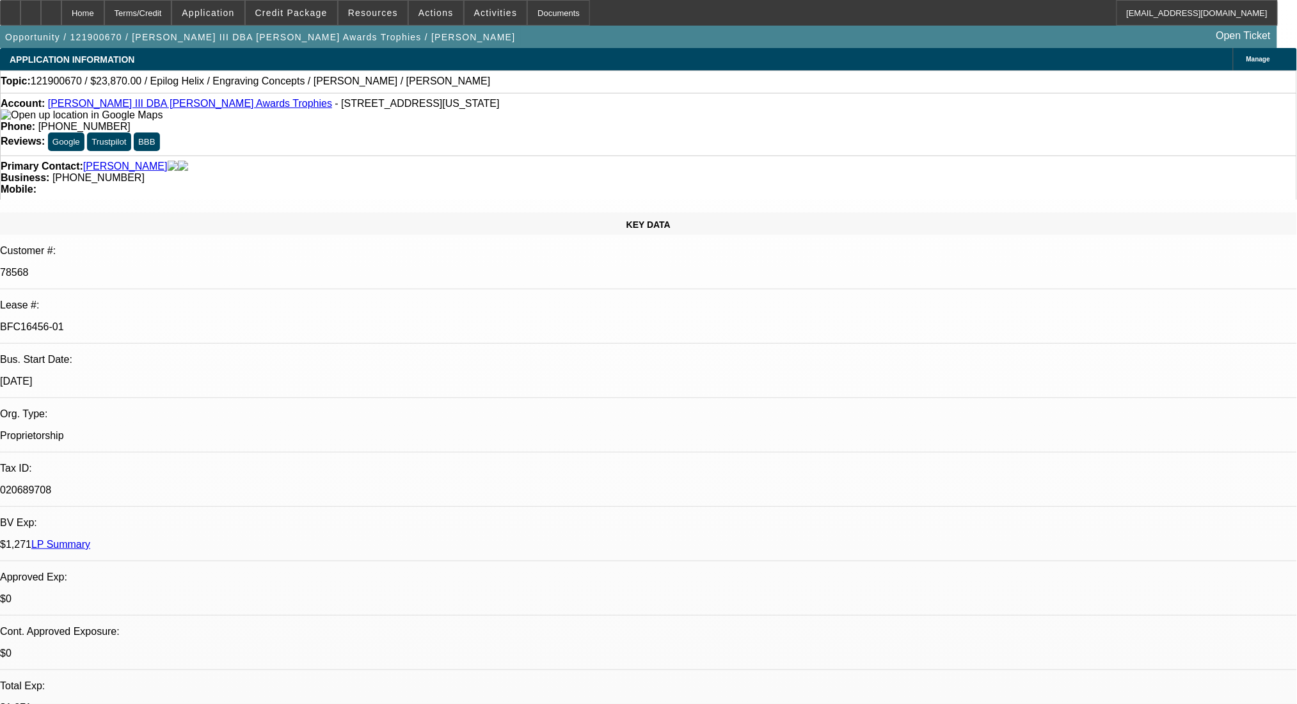
select select "2"
click at [172, 12] on div "Terms/Credit" at bounding box center [138, 13] width 68 height 26
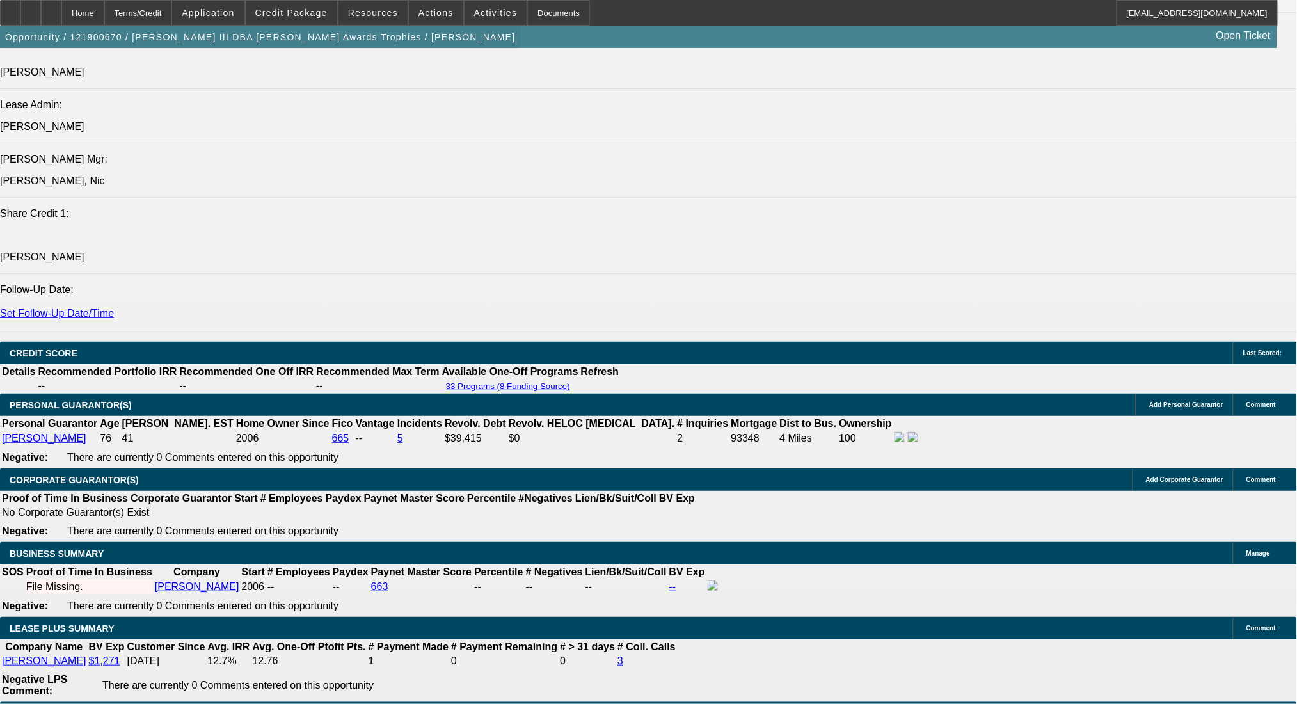
scroll to position [1775, 0]
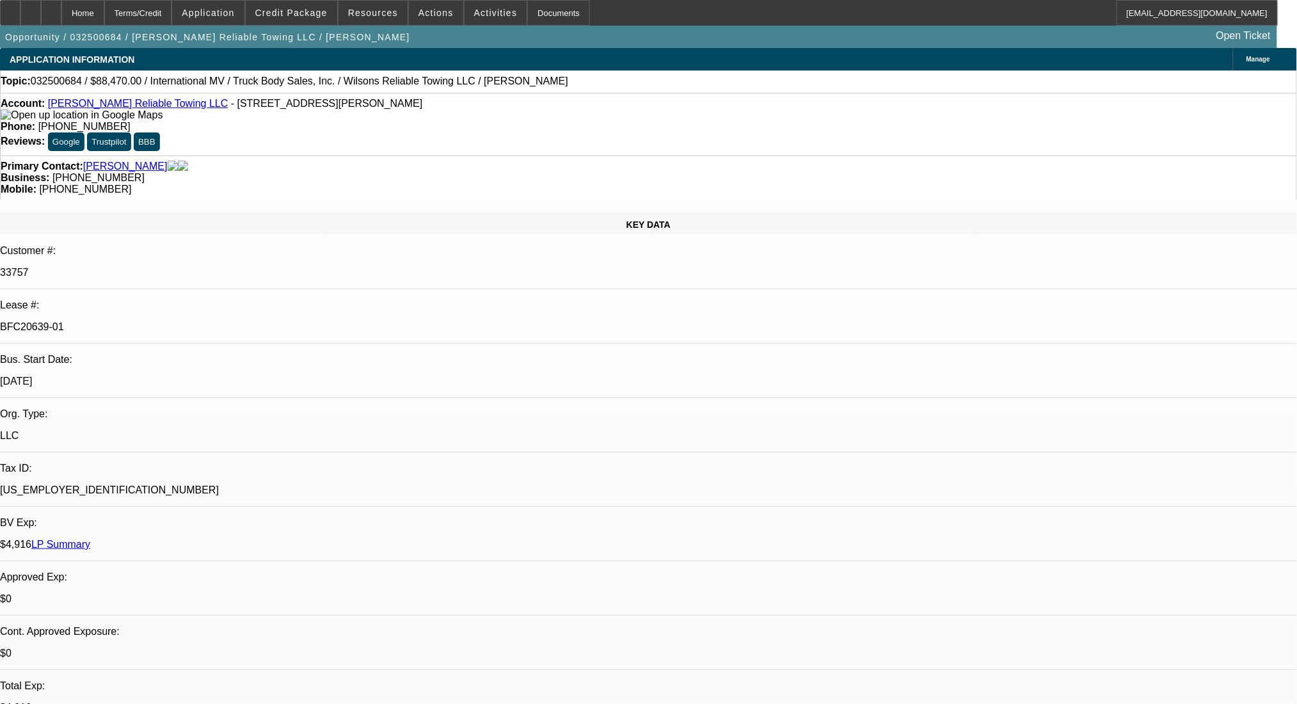
select select "0"
select select "2"
select select "0.1"
select select "4"
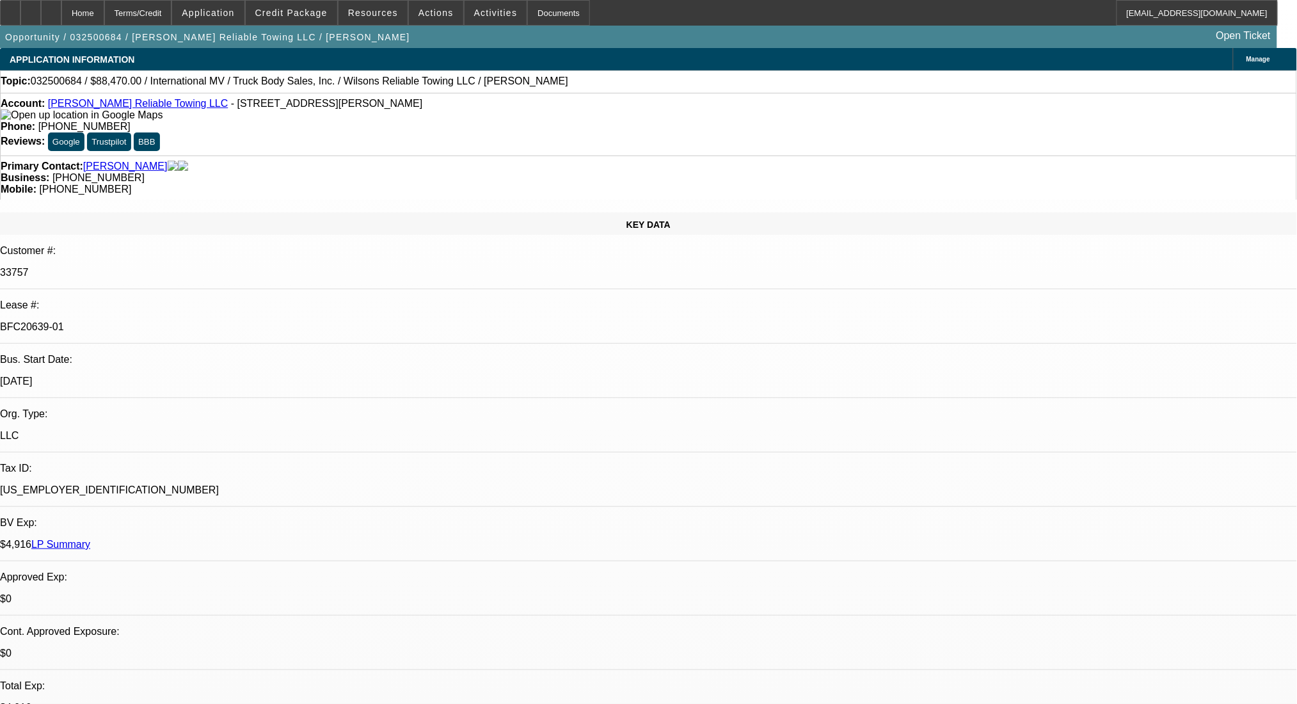
select select "0"
select select "2"
select select "0.1"
select select "4"
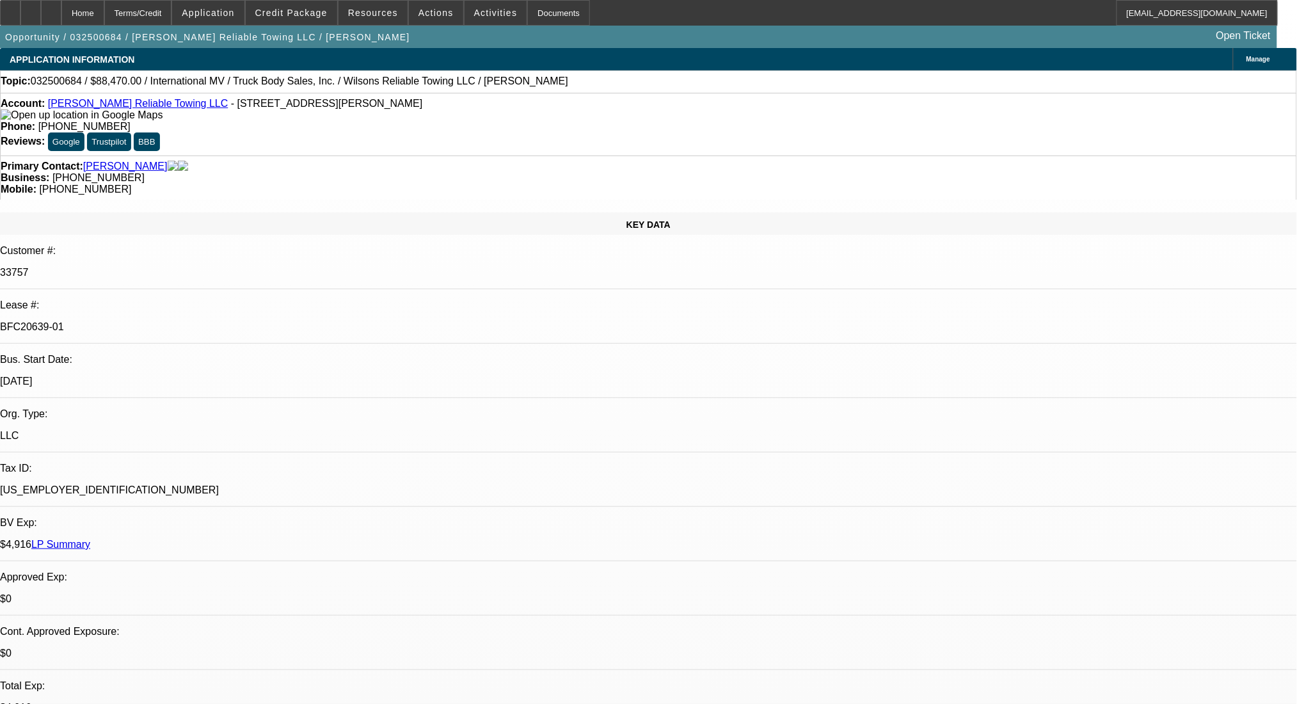
select select "0"
select select "2"
select select "0.1"
select select "4"
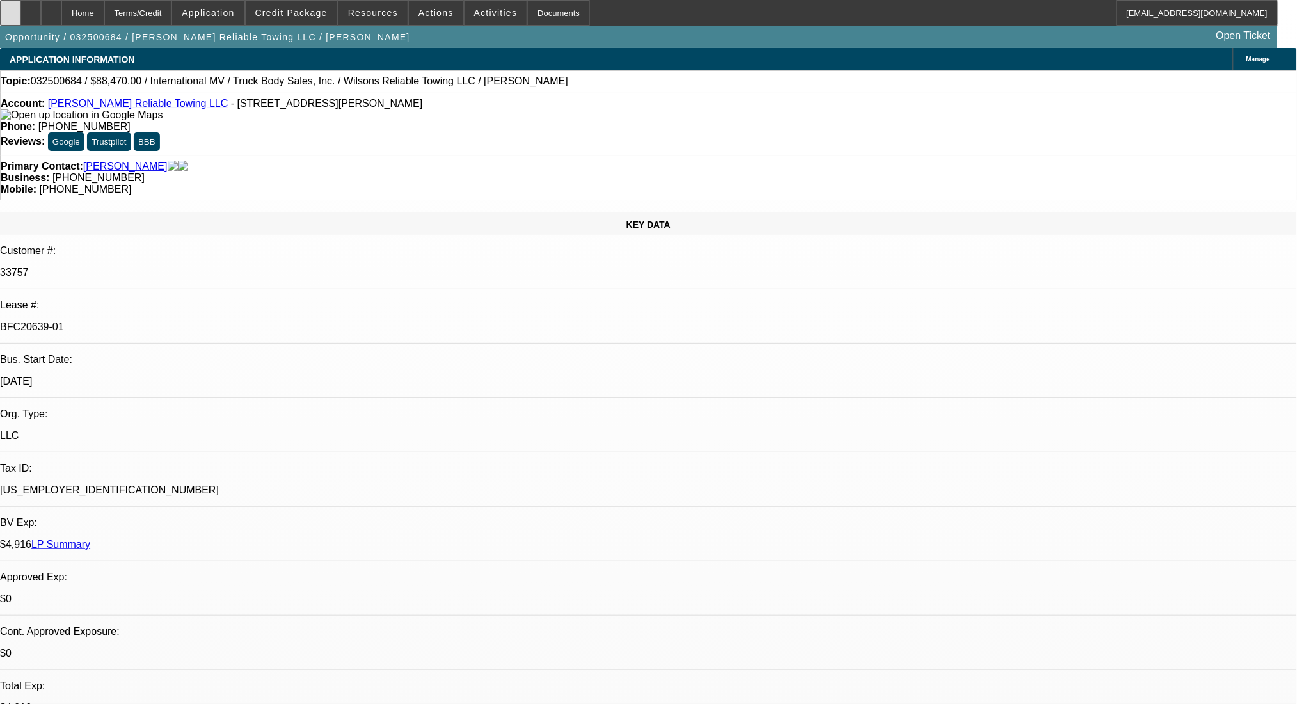
click at [17, 15] on div at bounding box center [10, 13] width 20 height 26
